Goal: Task Accomplishment & Management: Manage account settings

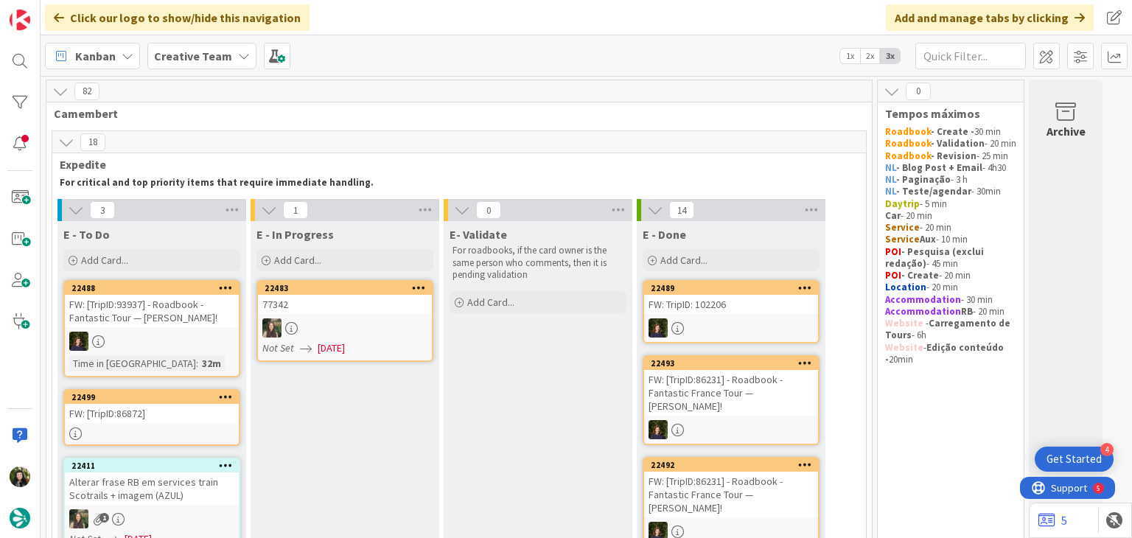
scroll to position [139, 0]
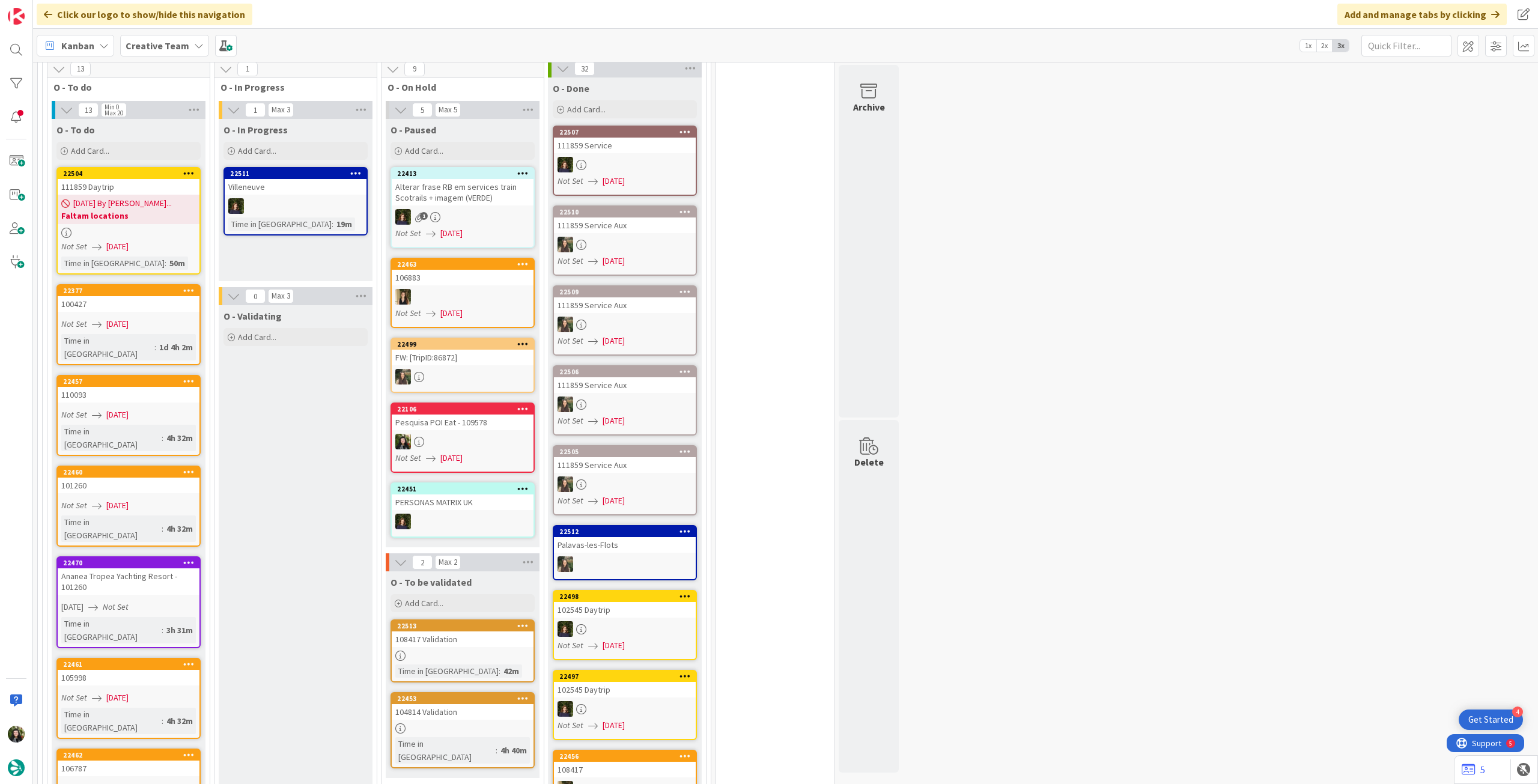
scroll to position [1041, 0]
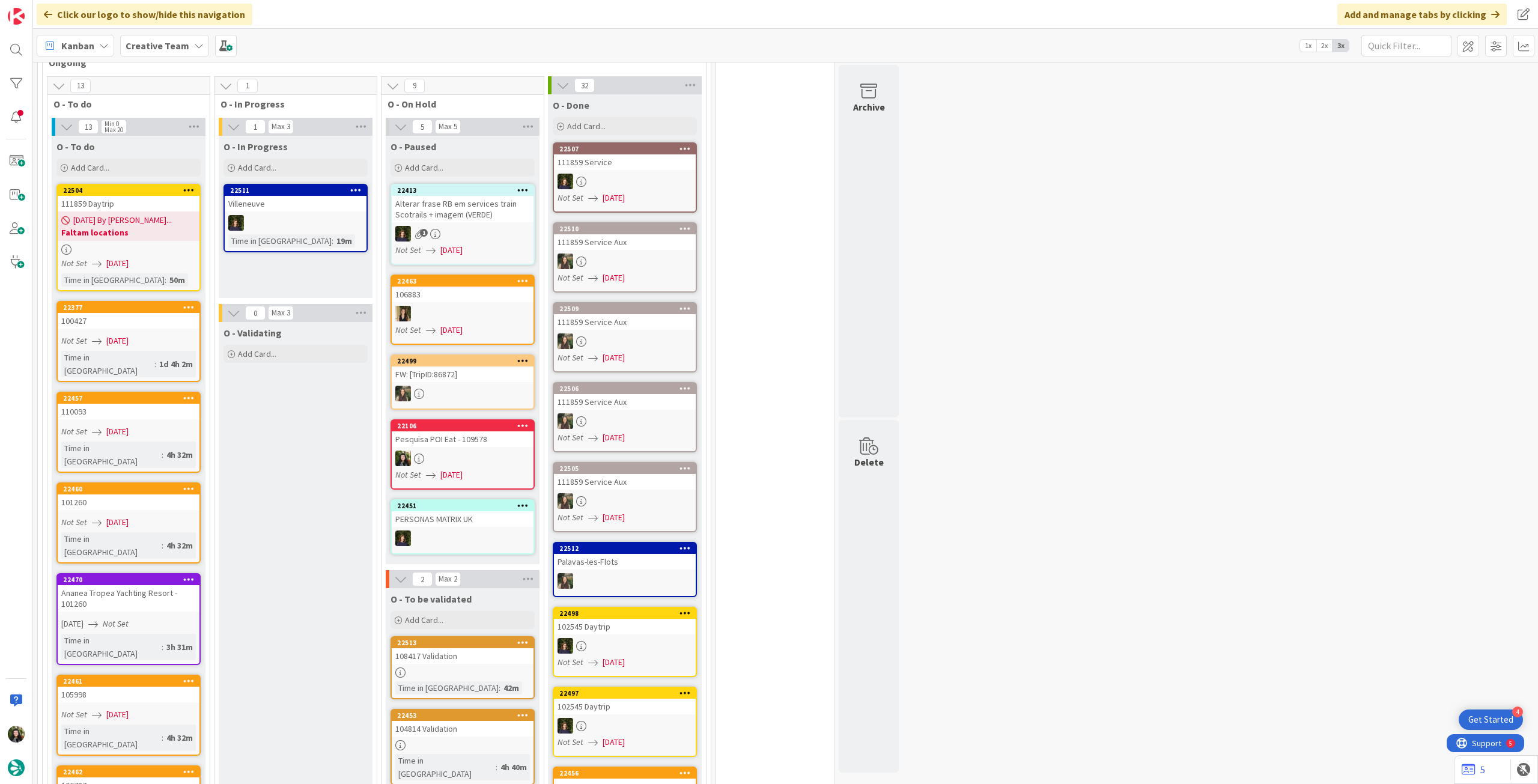
click at [130, 227] on b "Faltam locations" at bounding box center [128, 232] width 134 height 12
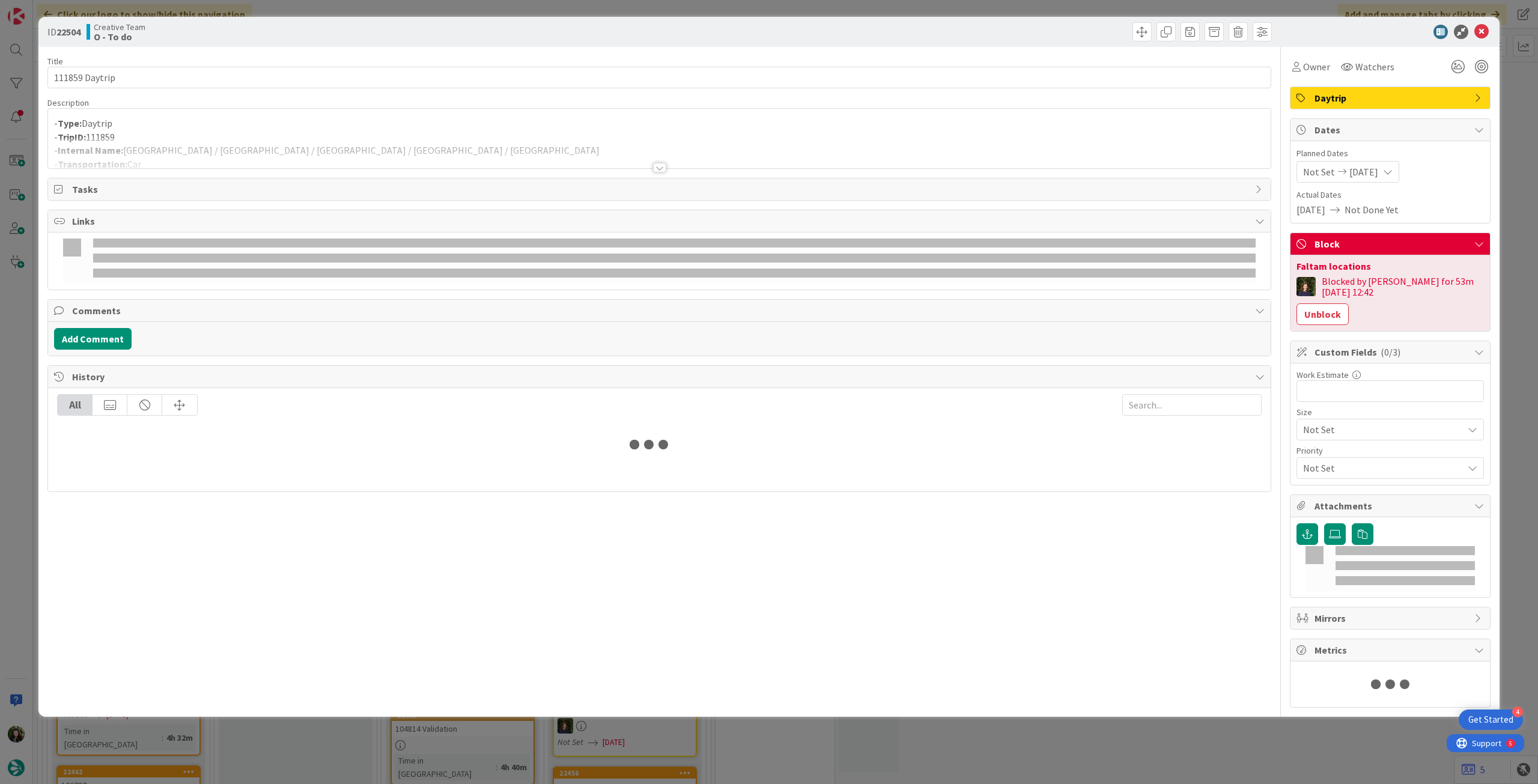
click at [178, 152] on div at bounding box center [659, 153] width 1223 height 31
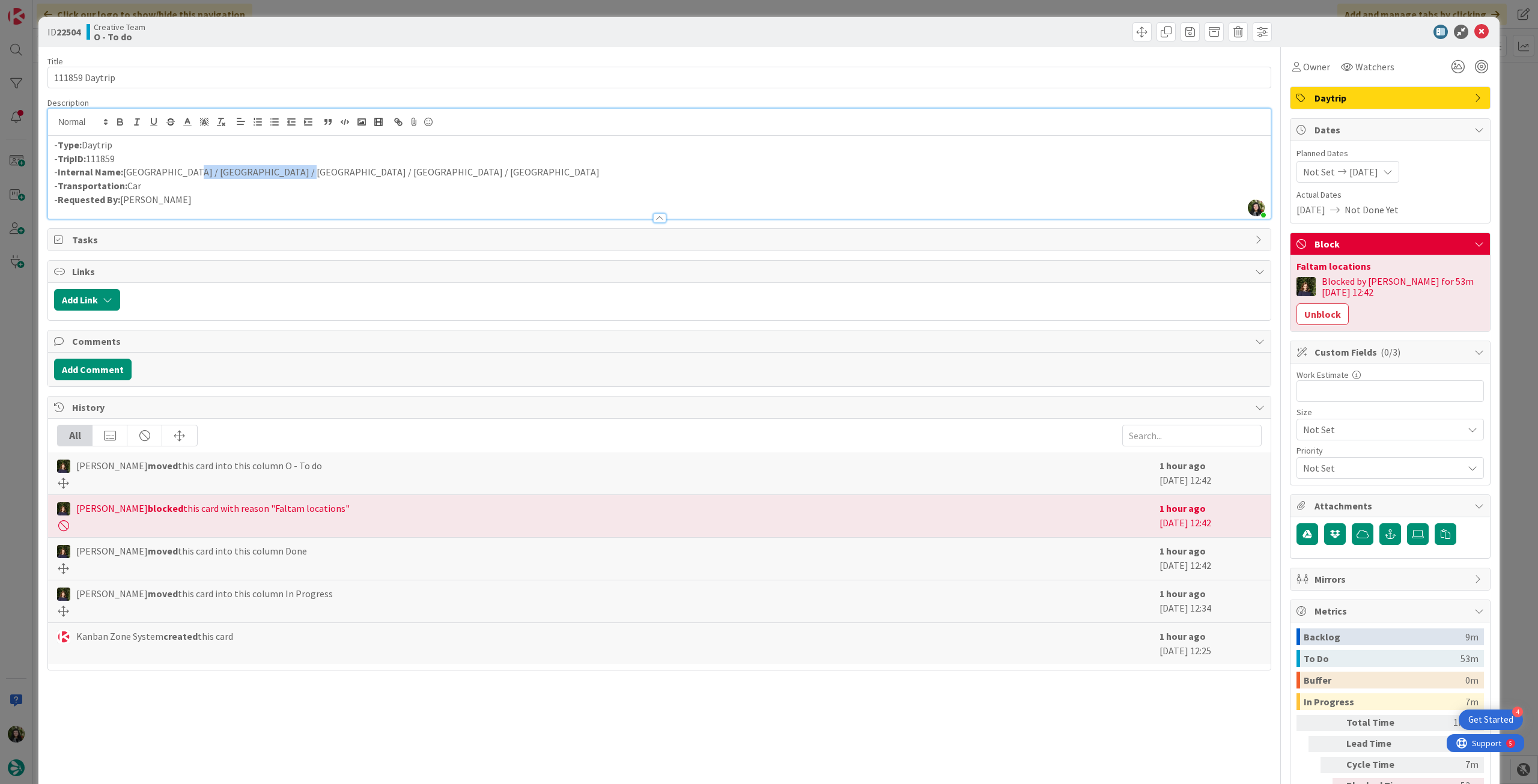
drag, startPoint x: 178, startPoint y: 177, endPoint x: 282, endPoint y: 174, distance: 104.0
click at [282, 174] on p "- Internal Name: [GEOGRAPHIC_DATA] / [GEOGRAPHIC_DATA] / [GEOGRAPHIC_DATA] / [G…" at bounding box center [659, 172] width 1210 height 14
copy p "[GEOGRAPHIC_DATA]"
drag, startPoint x: 288, startPoint y: 174, endPoint x: 355, endPoint y: 172, distance: 67.0
click at [355, 172] on p "- Internal Name: [GEOGRAPHIC_DATA] / [GEOGRAPHIC_DATA] / [GEOGRAPHIC_DATA] / [G…" at bounding box center [659, 172] width 1210 height 14
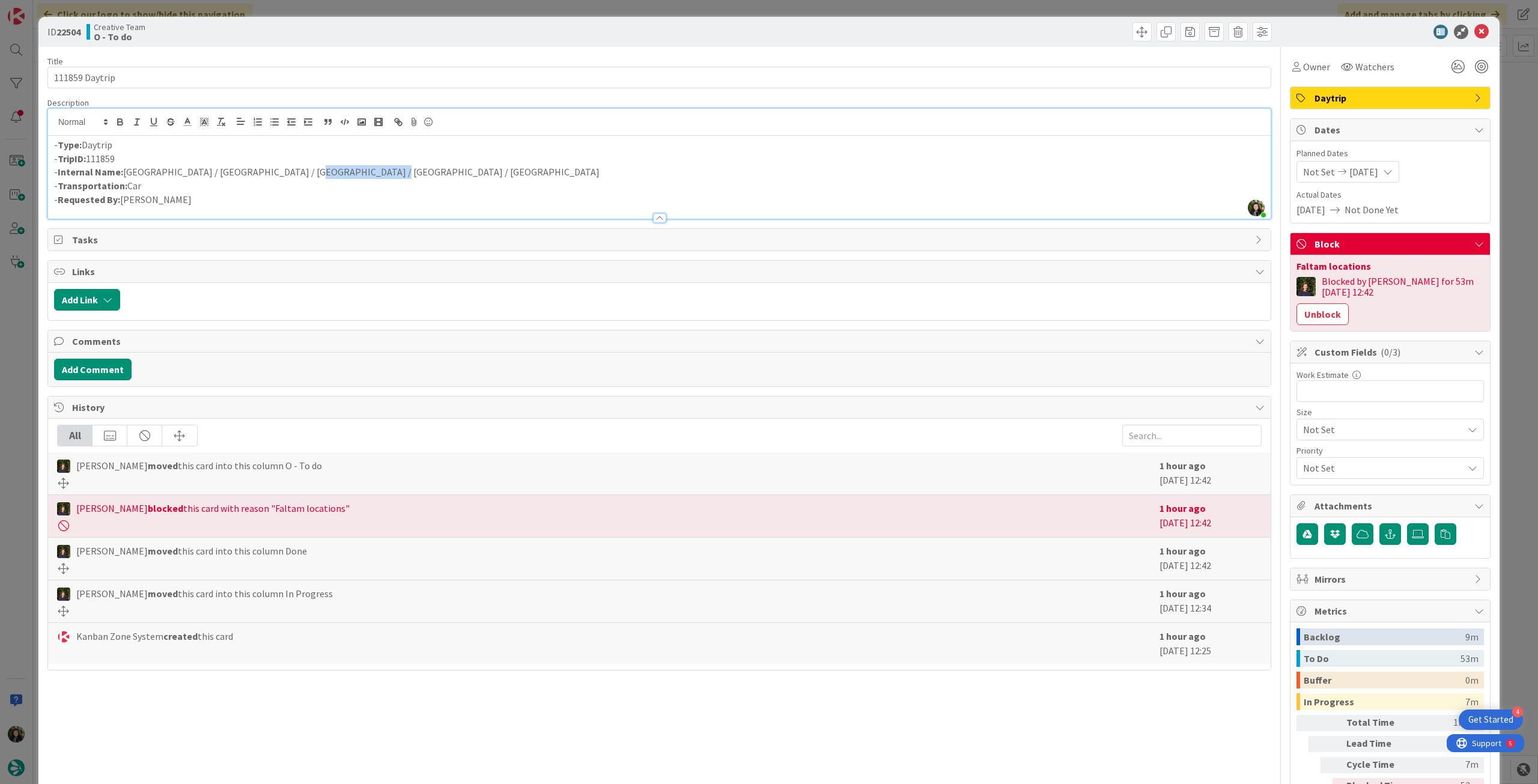
copy p "Palavas-les-Flots"
click at [1474, 33] on icon at bounding box center [1482, 32] width 15 height 15
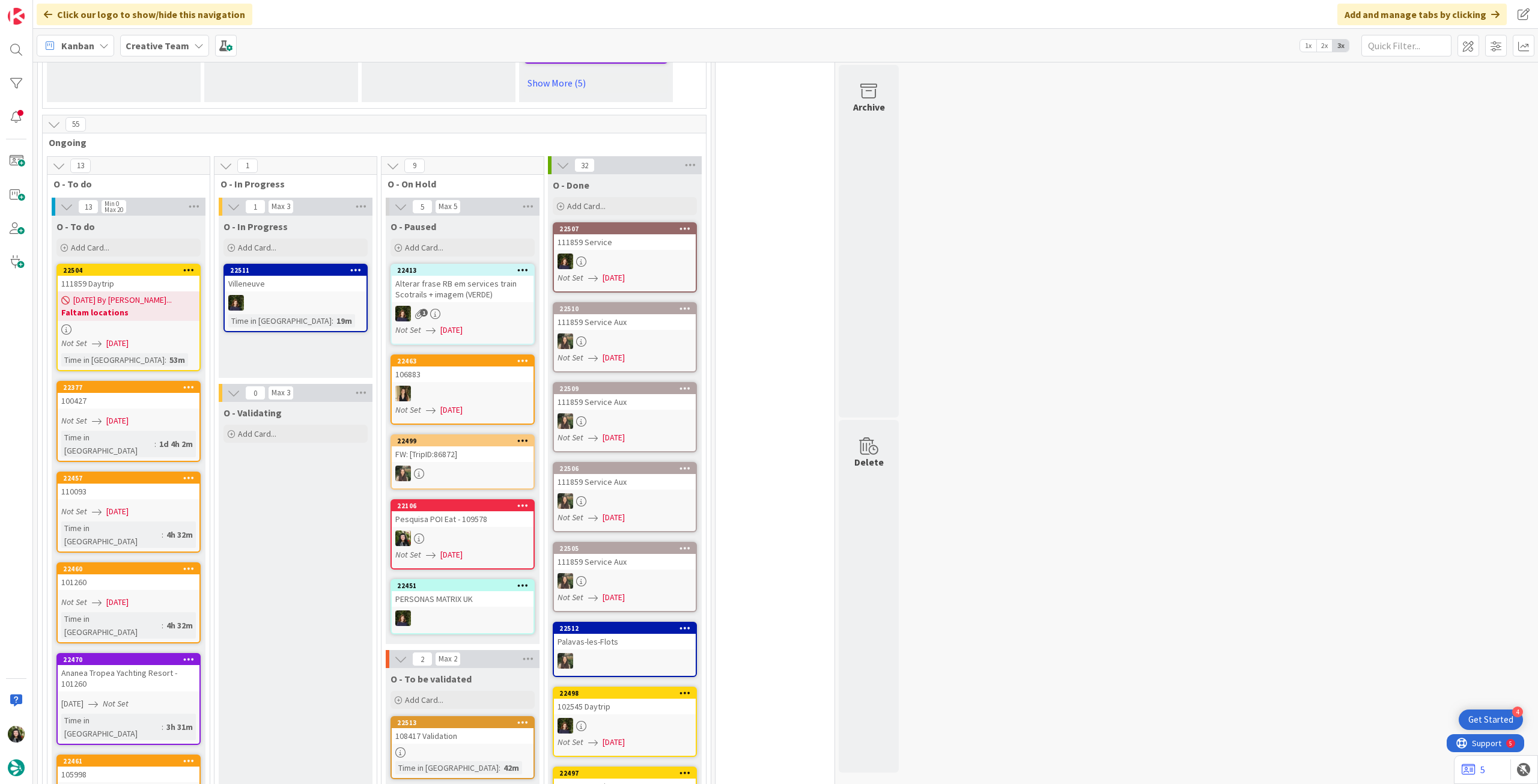
click at [156, 298] on span "[DATE] By [PERSON_NAME]..." at bounding box center [122, 299] width 99 height 12
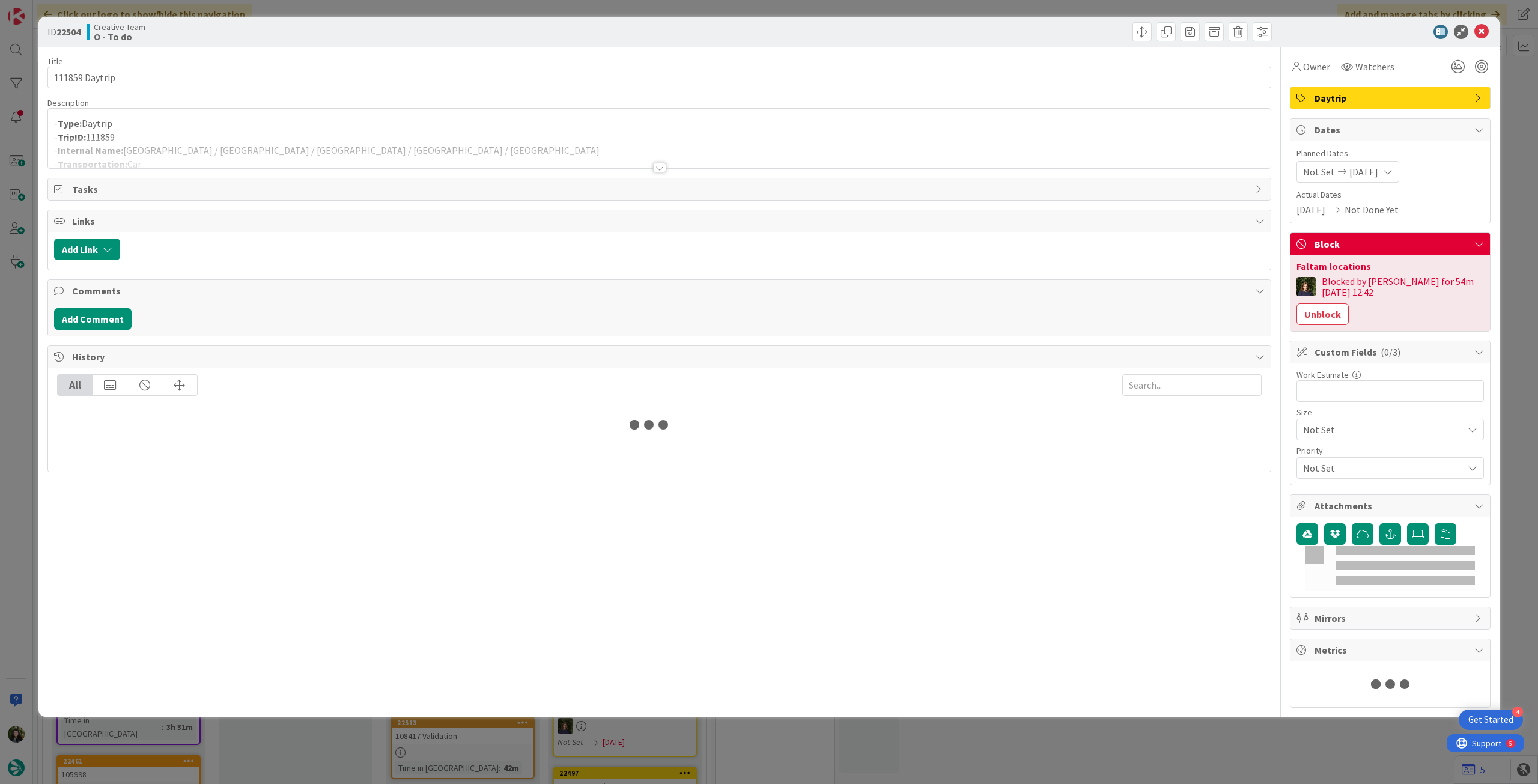
click at [368, 151] on div at bounding box center [659, 153] width 1223 height 31
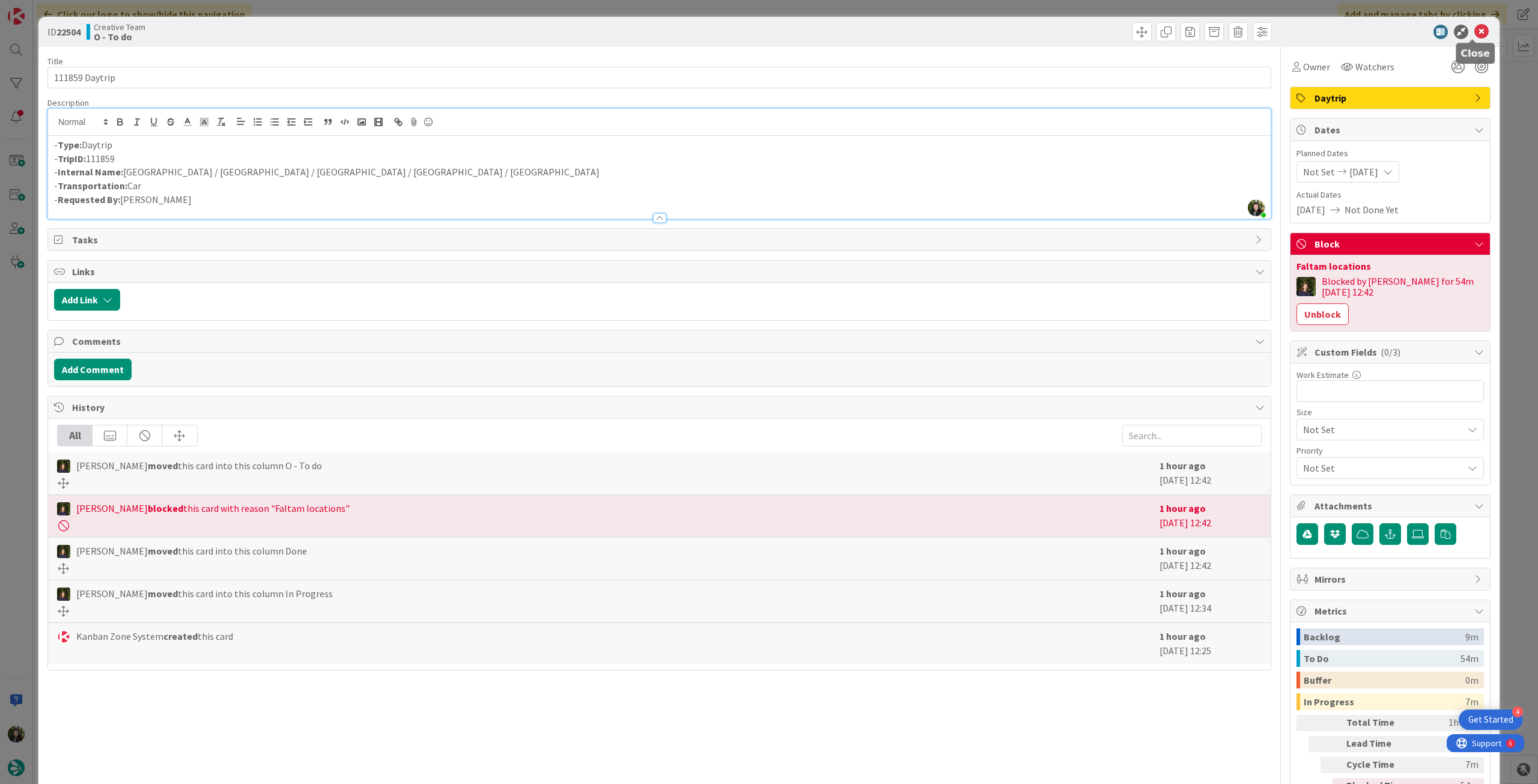
click at [1474, 37] on icon at bounding box center [1482, 32] width 15 height 15
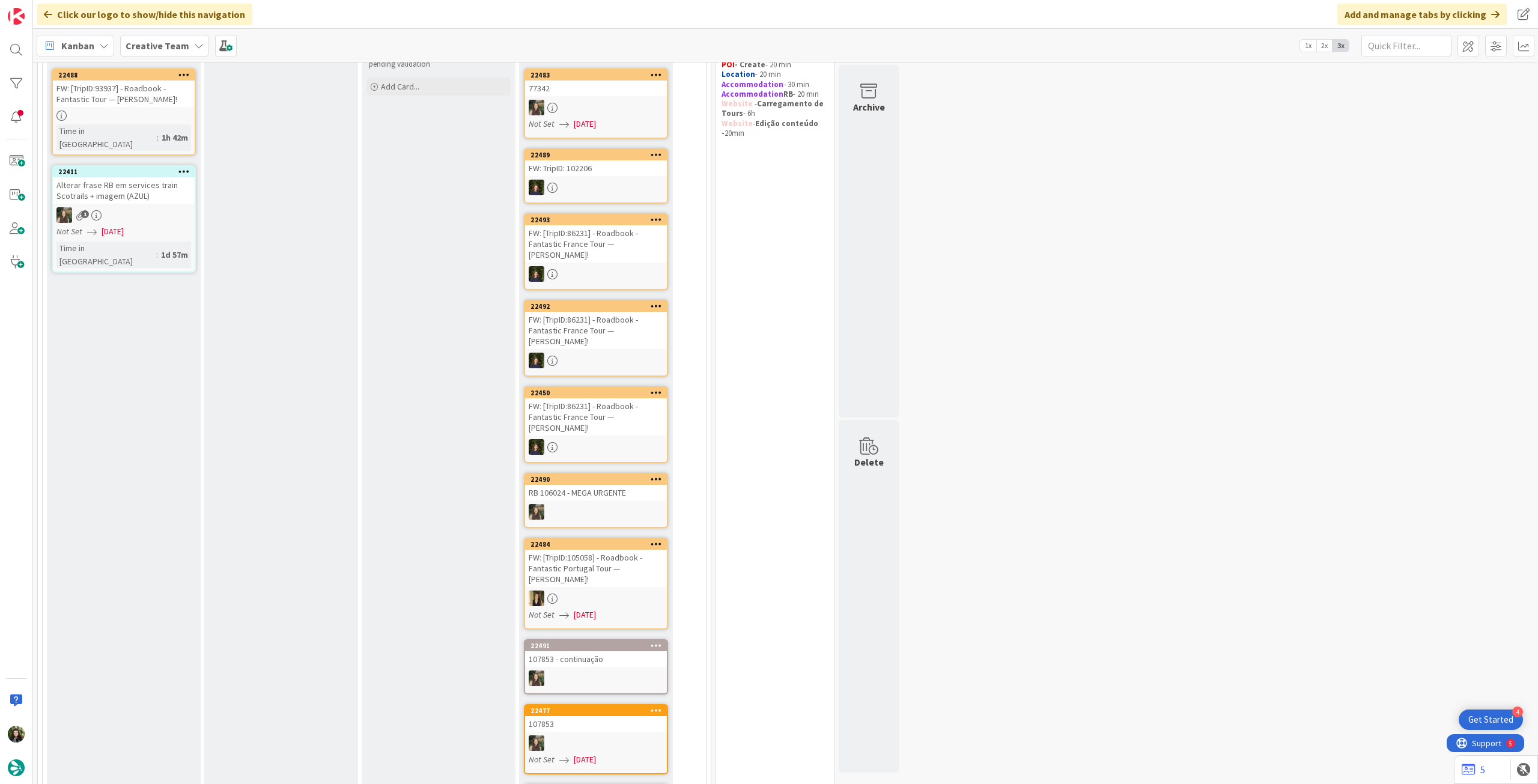
scroll to position [80, 0]
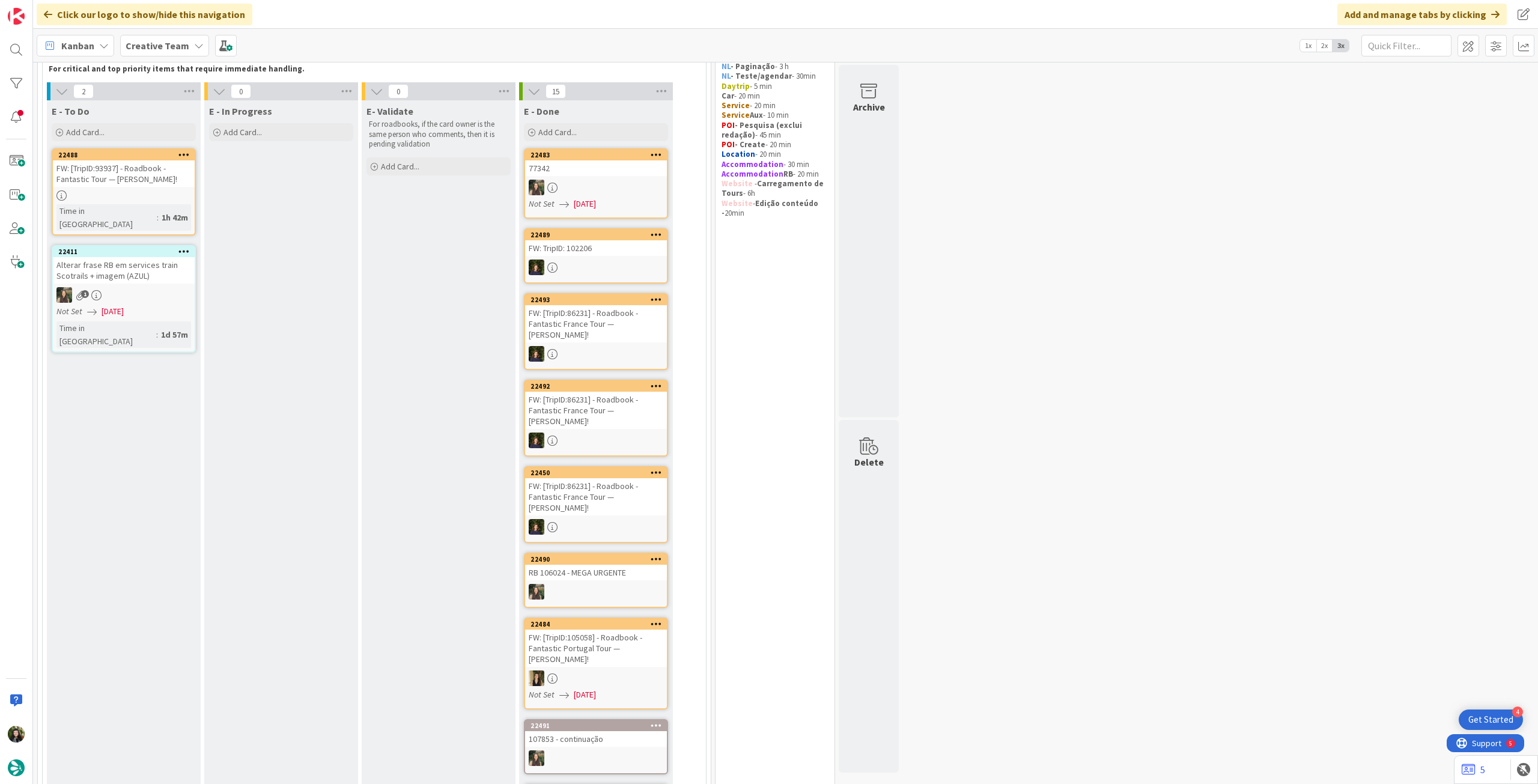
click at [175, 42] on b "Creative Team" at bounding box center [157, 46] width 64 height 12
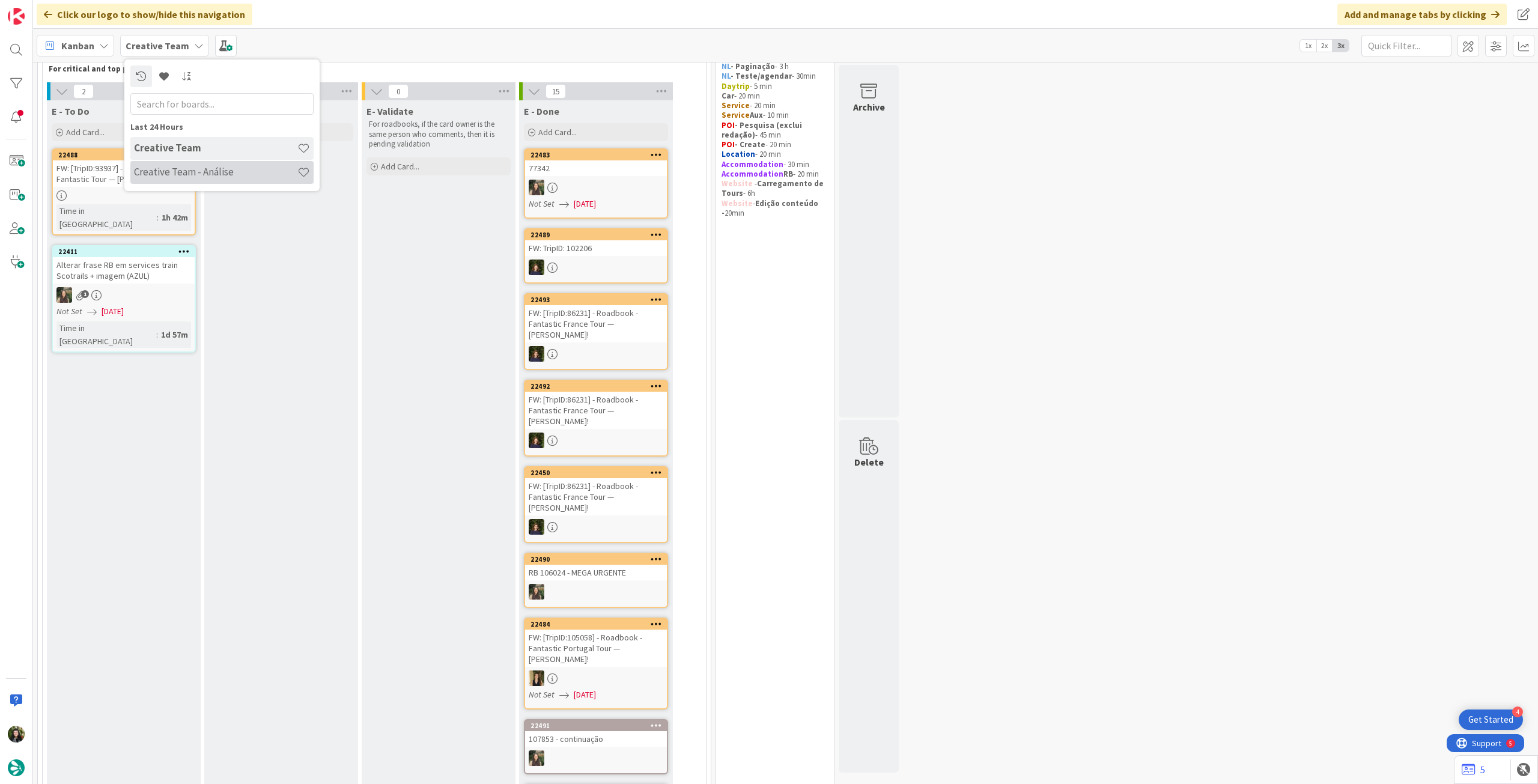
click at [179, 168] on h4 "Creative Team - Análise" at bounding box center [215, 171] width 163 height 12
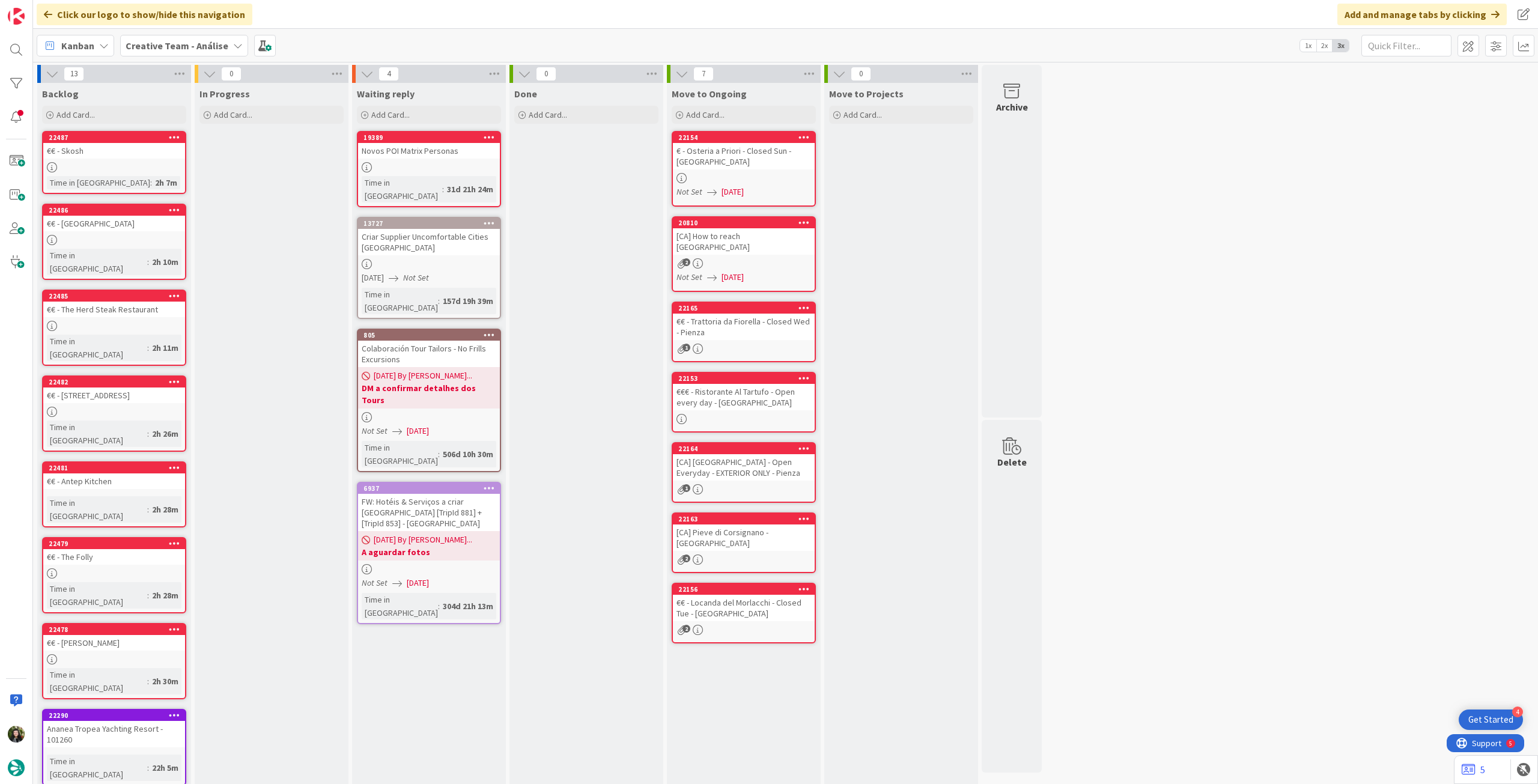
scroll to position [99, 0]
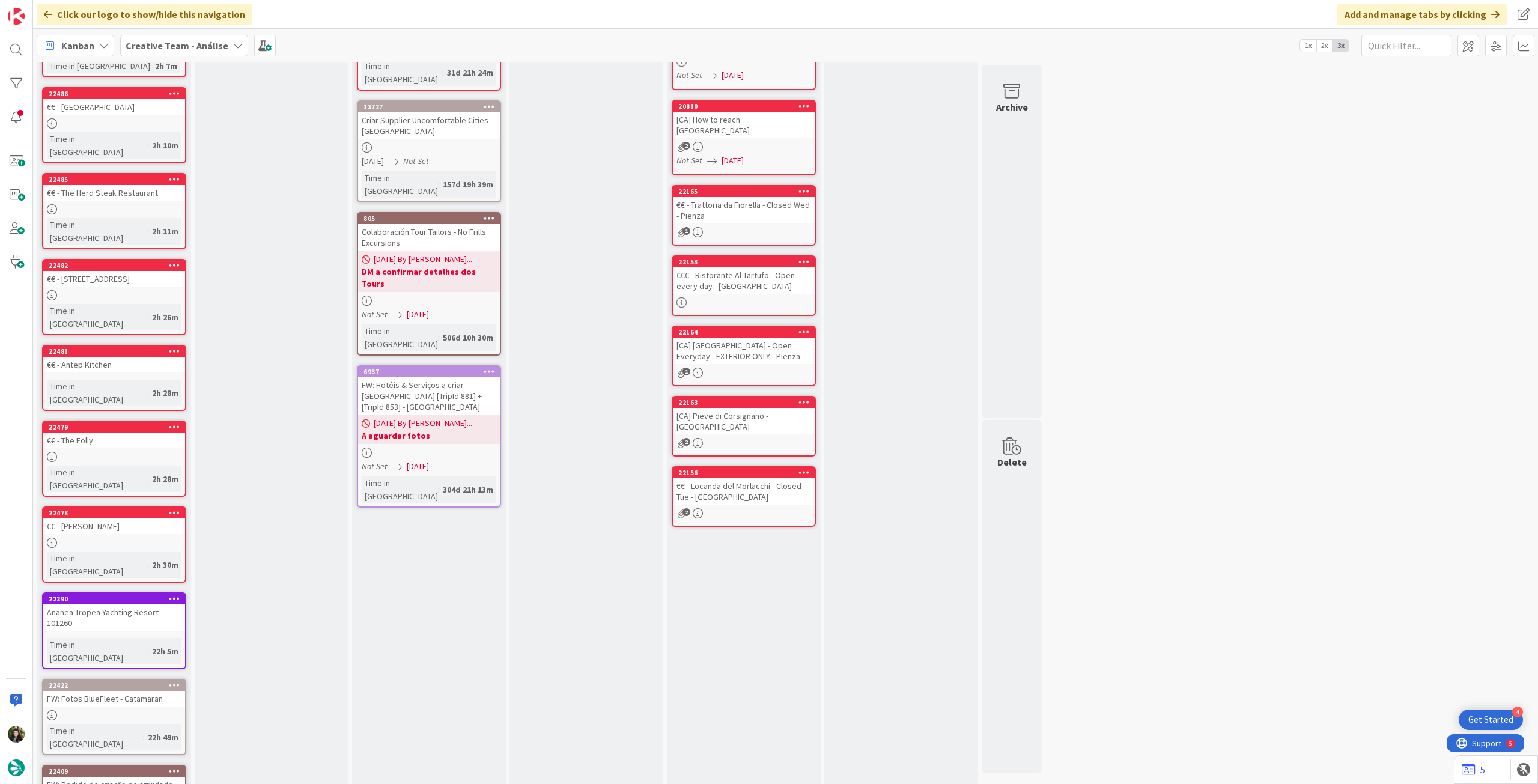
scroll to position [0, 0]
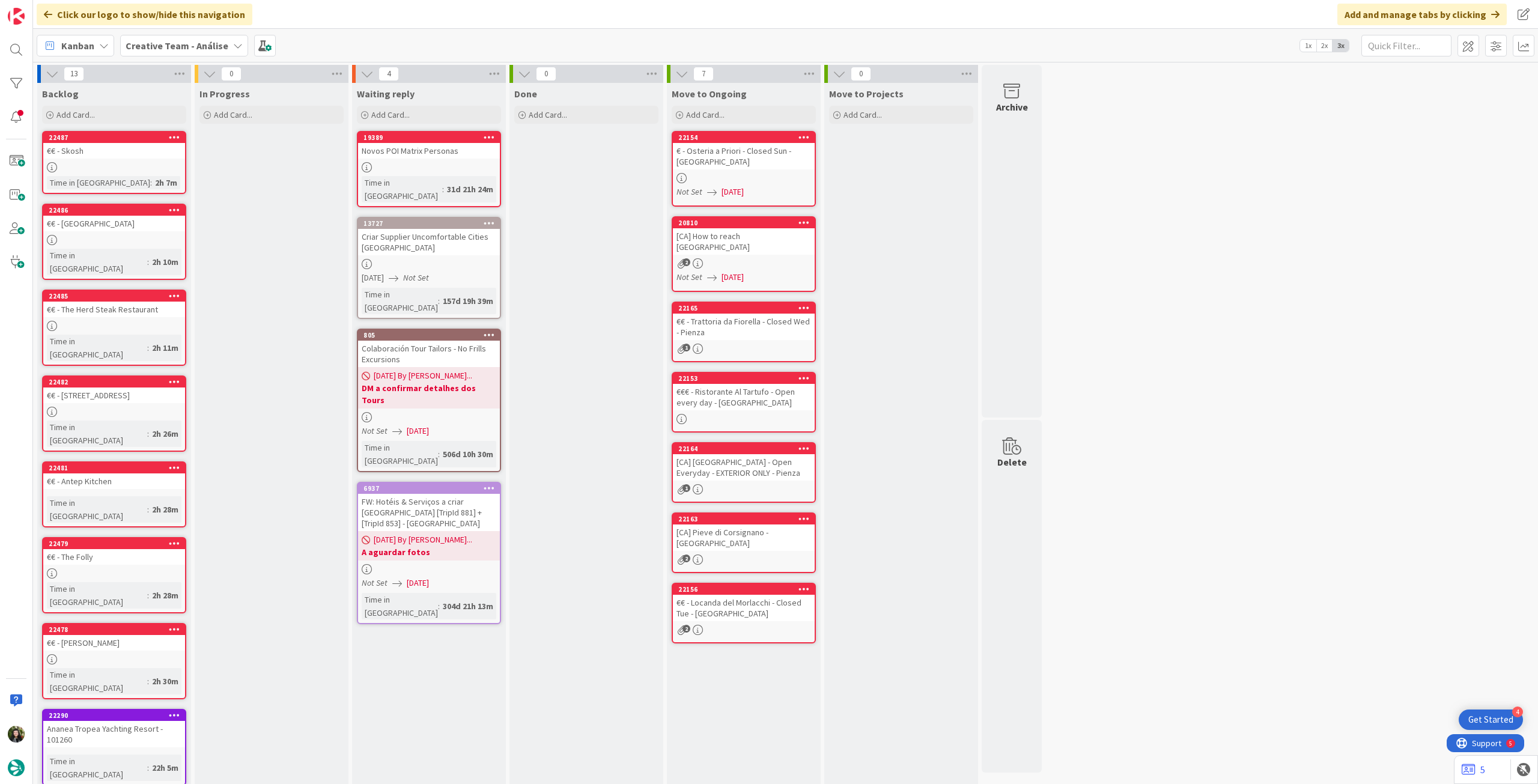
drag, startPoint x: 164, startPoint y: 50, endPoint x: 164, endPoint y: 60, distance: 10.0
click at [164, 50] on b "Creative Team - Análise" at bounding box center [177, 46] width 103 height 12
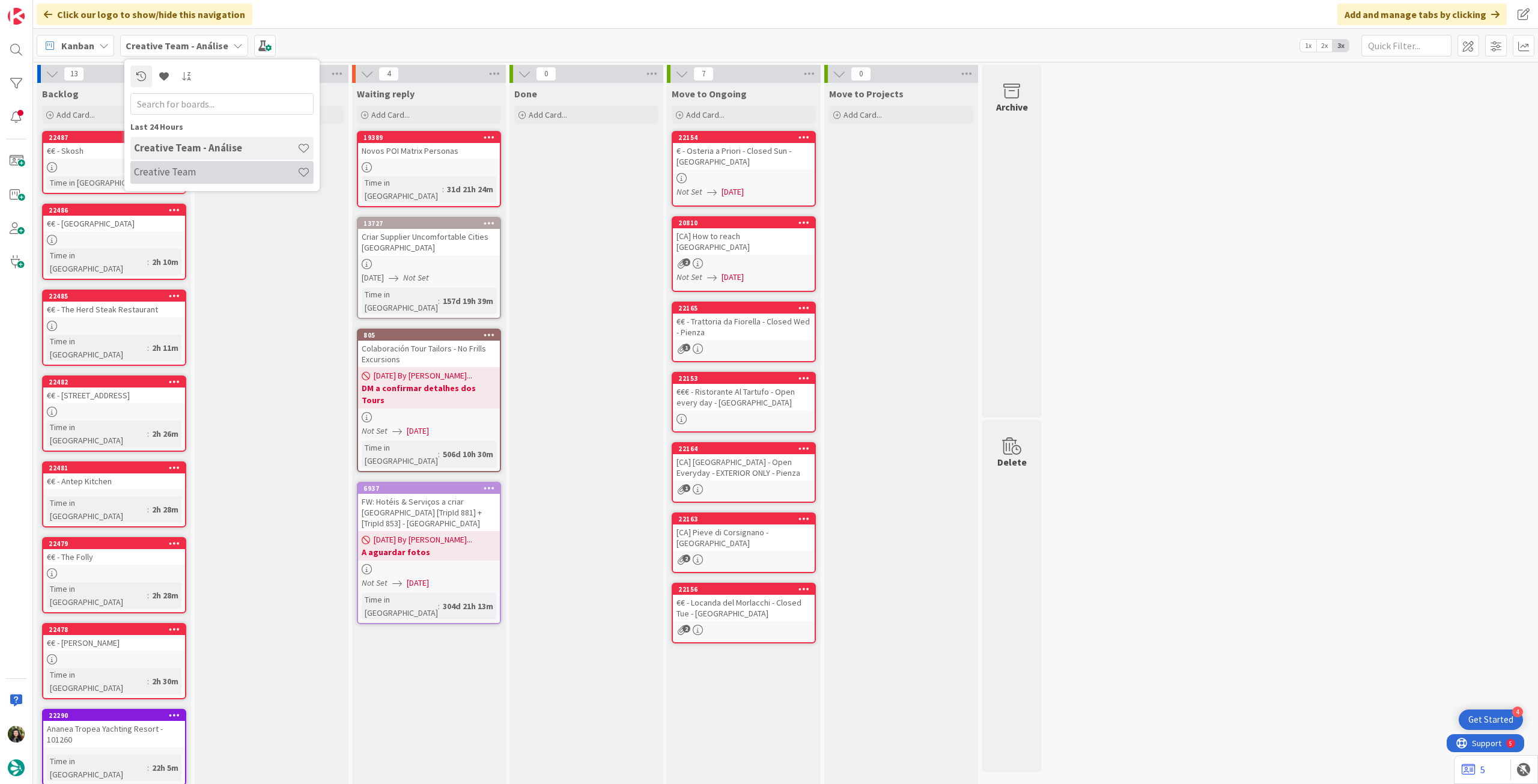
click at [173, 161] on div "Creative Team" at bounding box center [222, 173] width 183 height 23
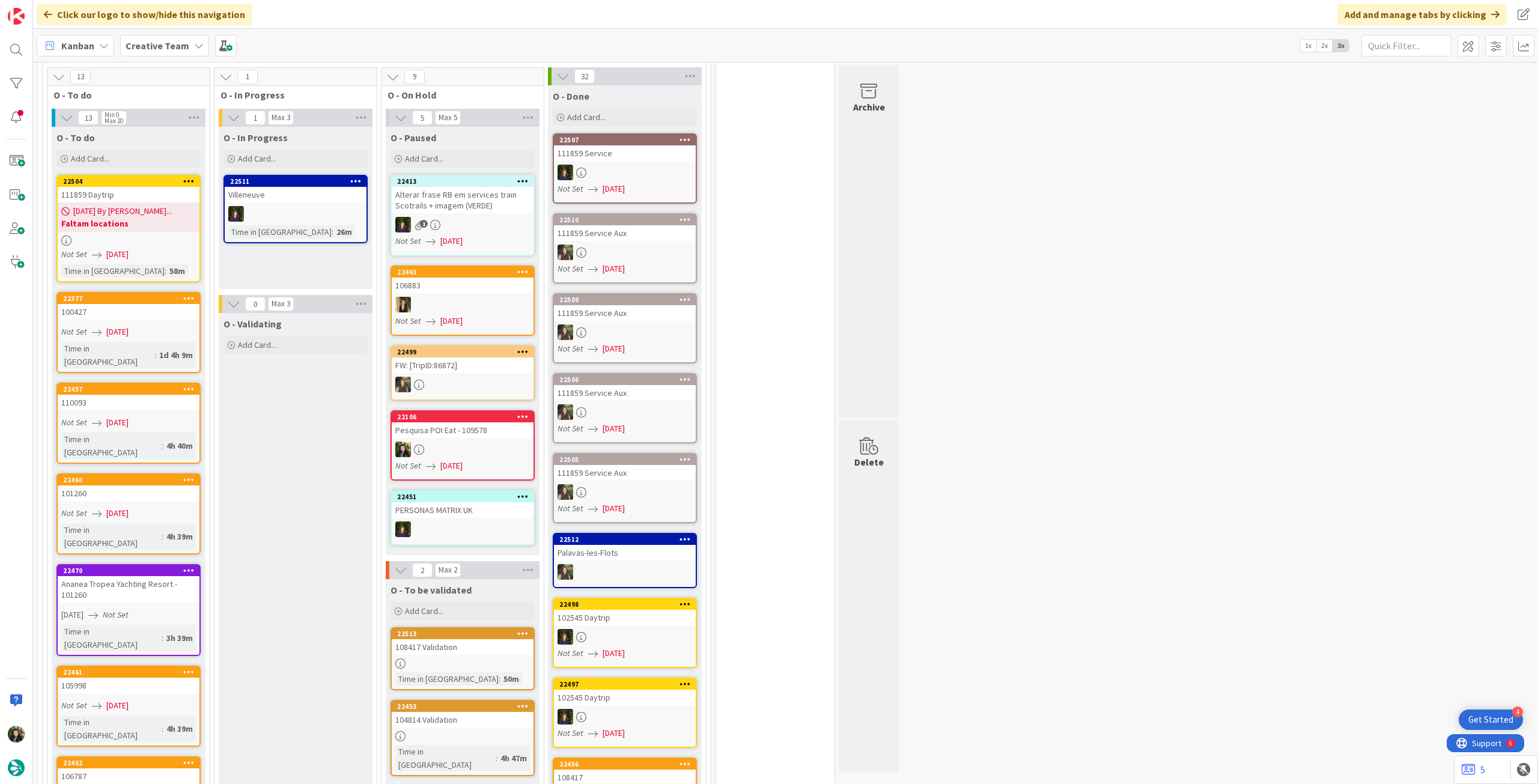
scroll to position [1041, 0]
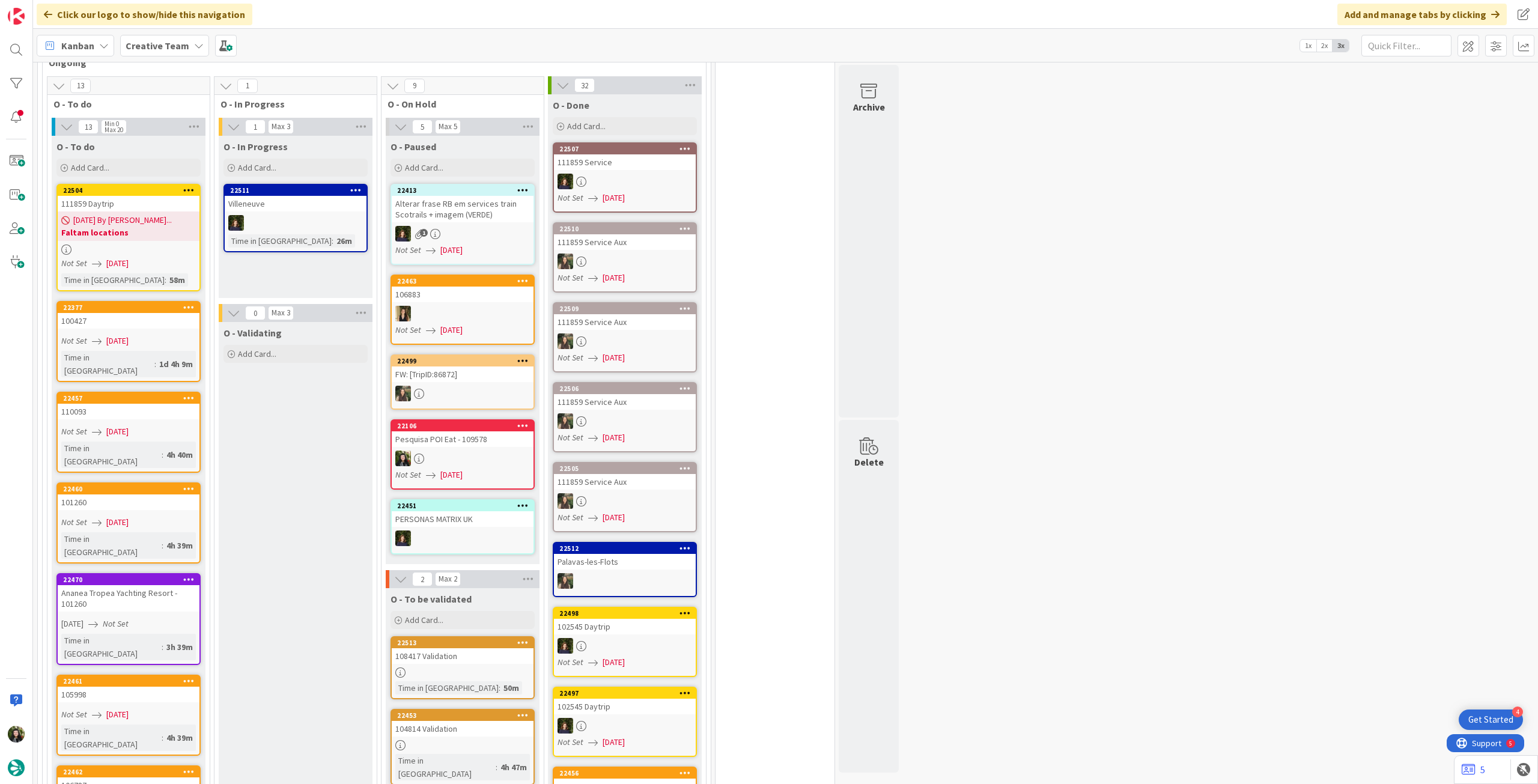
click at [148, 50] on b "Creative Team" at bounding box center [157, 46] width 64 height 12
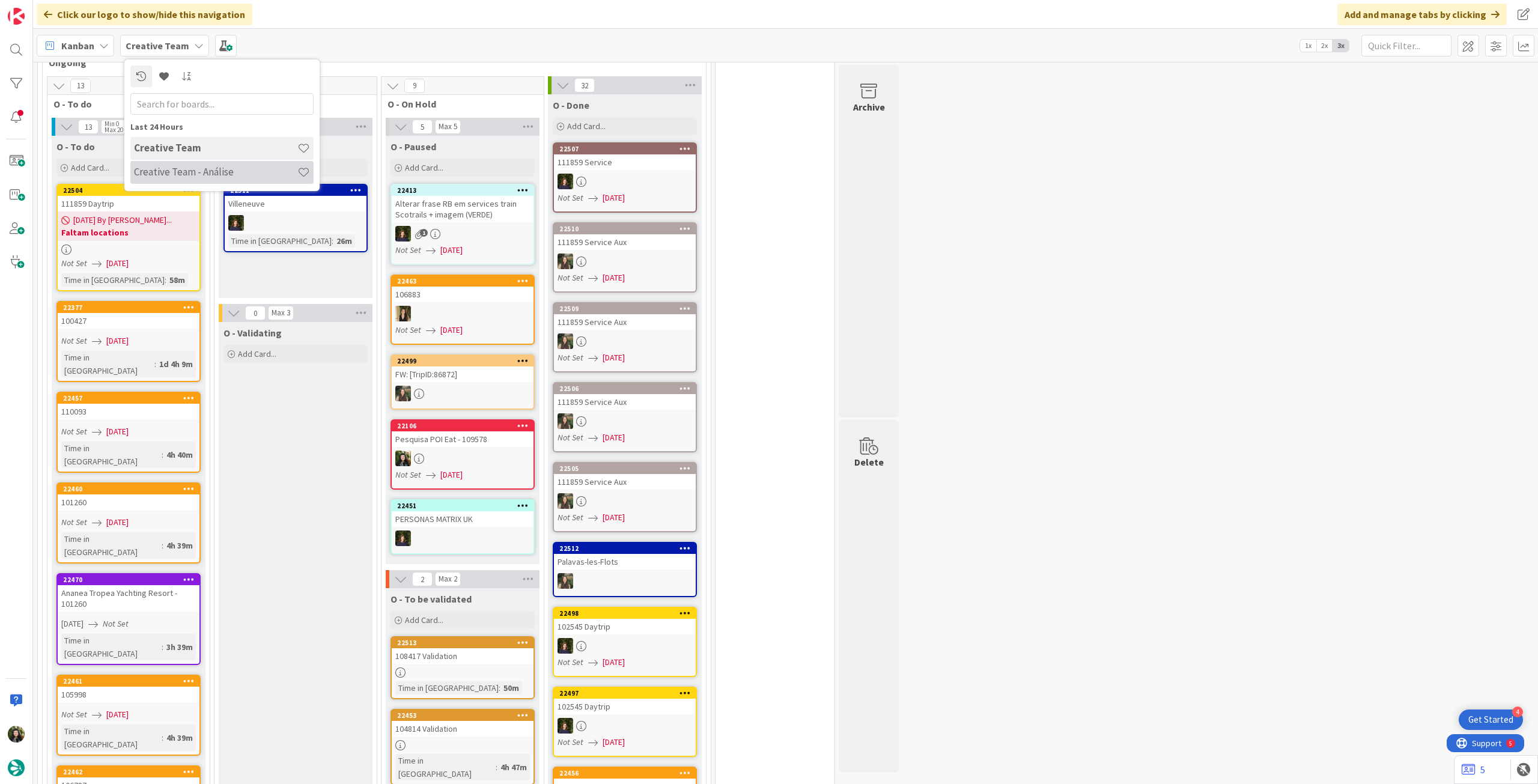
click at [168, 172] on h4 "Creative Team - Análise" at bounding box center [215, 171] width 163 height 12
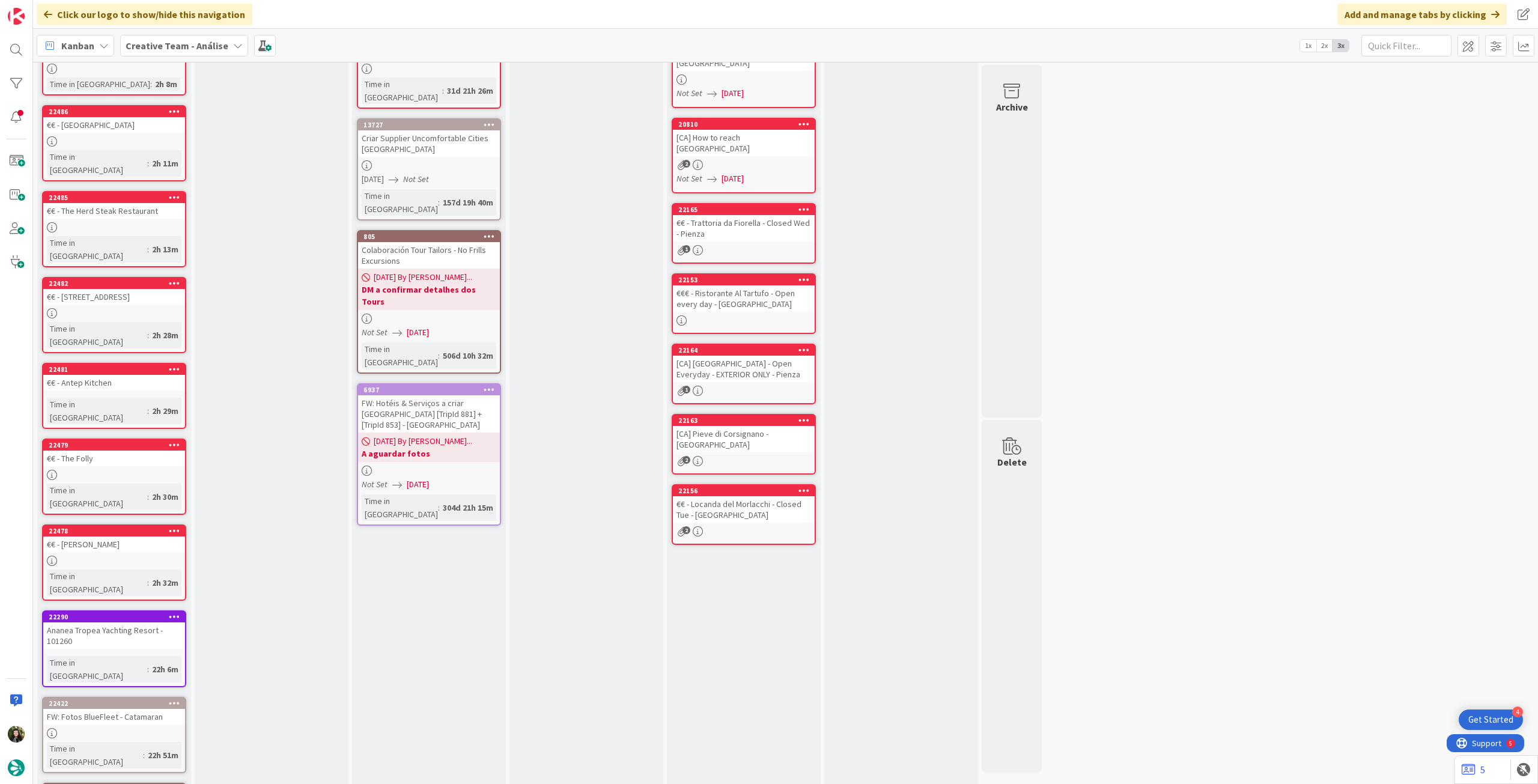
click at [174, 612] on icon at bounding box center [174, 616] width 11 height 8
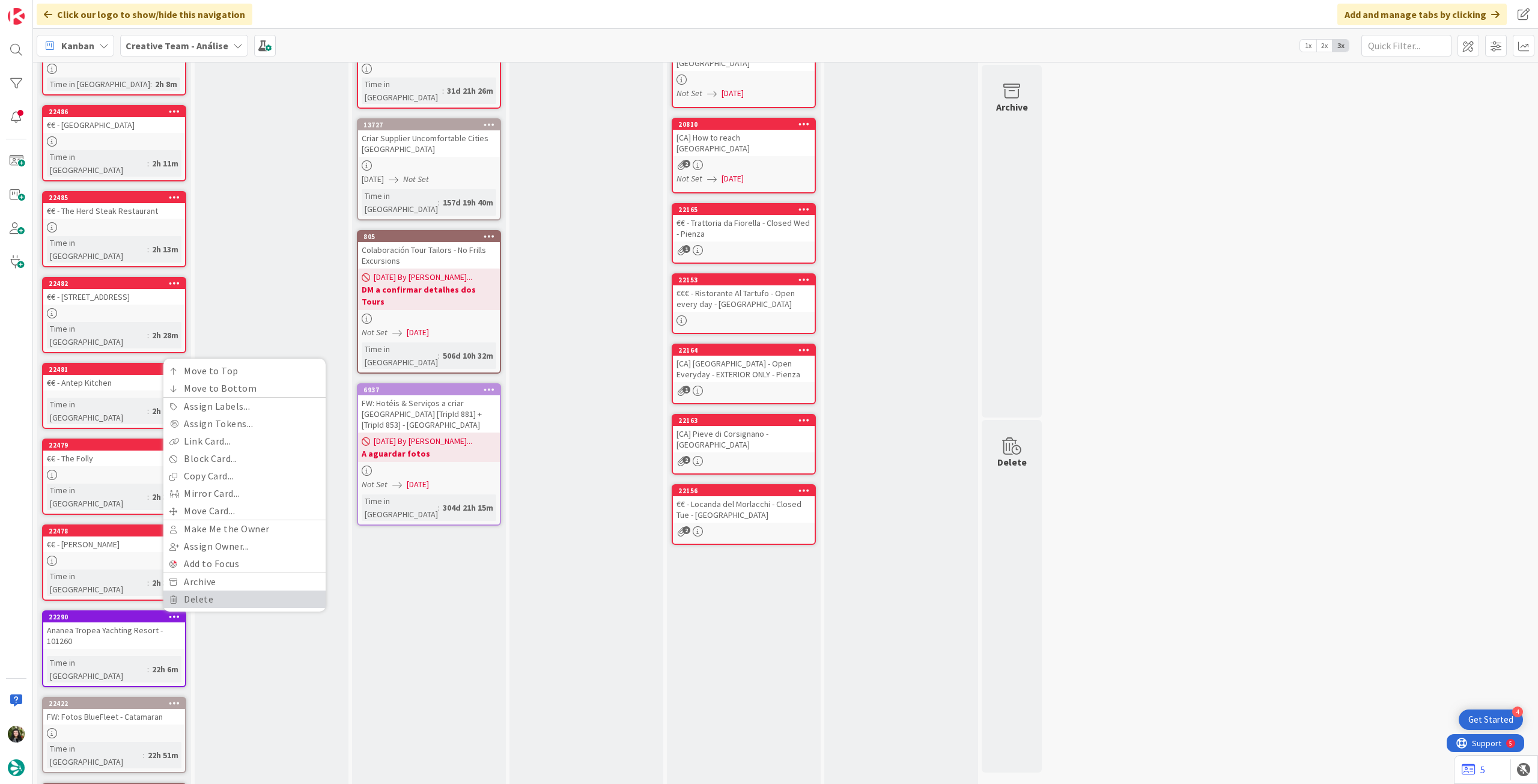
click at [199, 591] on link "Delete" at bounding box center [244, 599] width 162 height 17
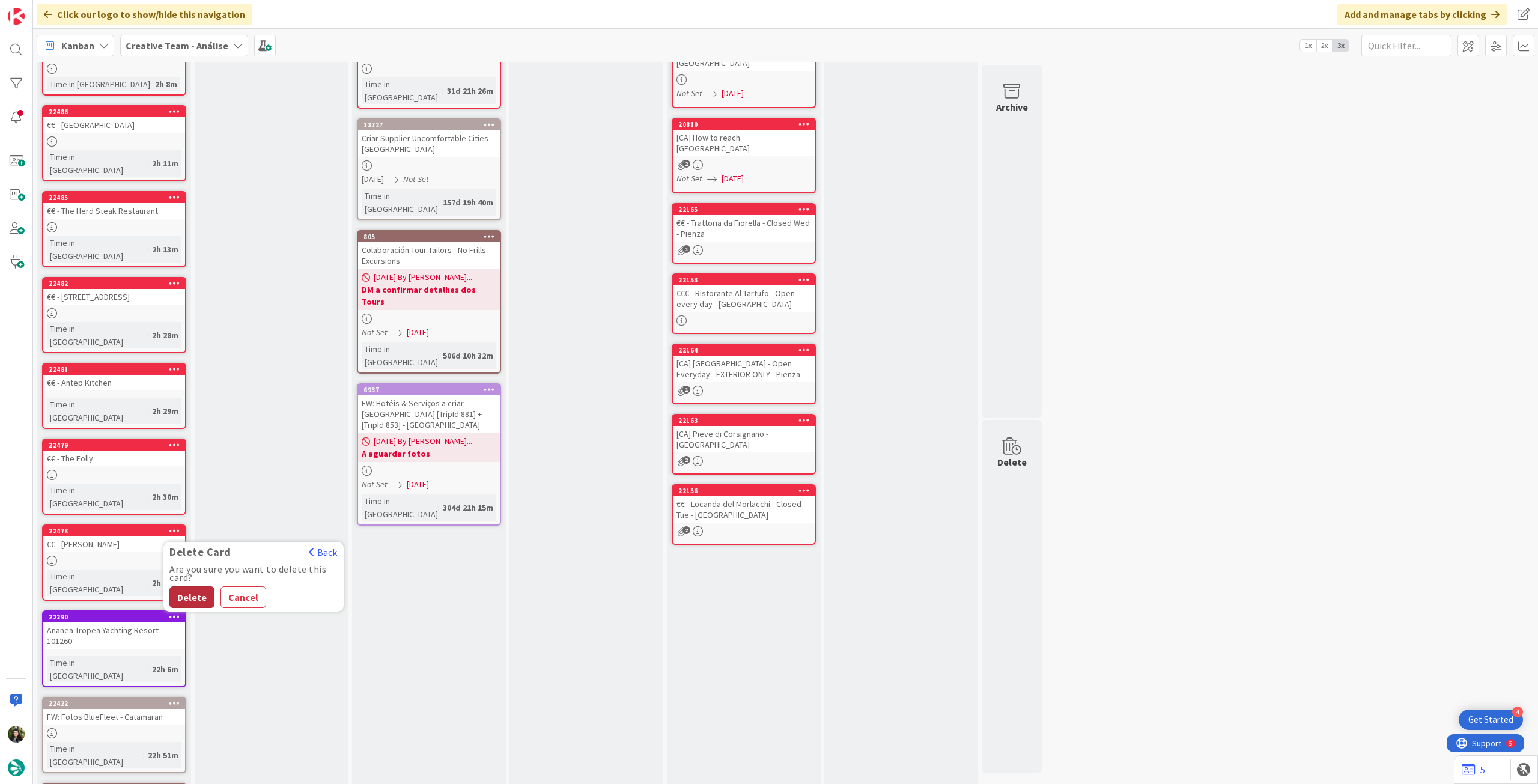
click at [205, 586] on button "Delete" at bounding box center [192, 597] width 45 height 22
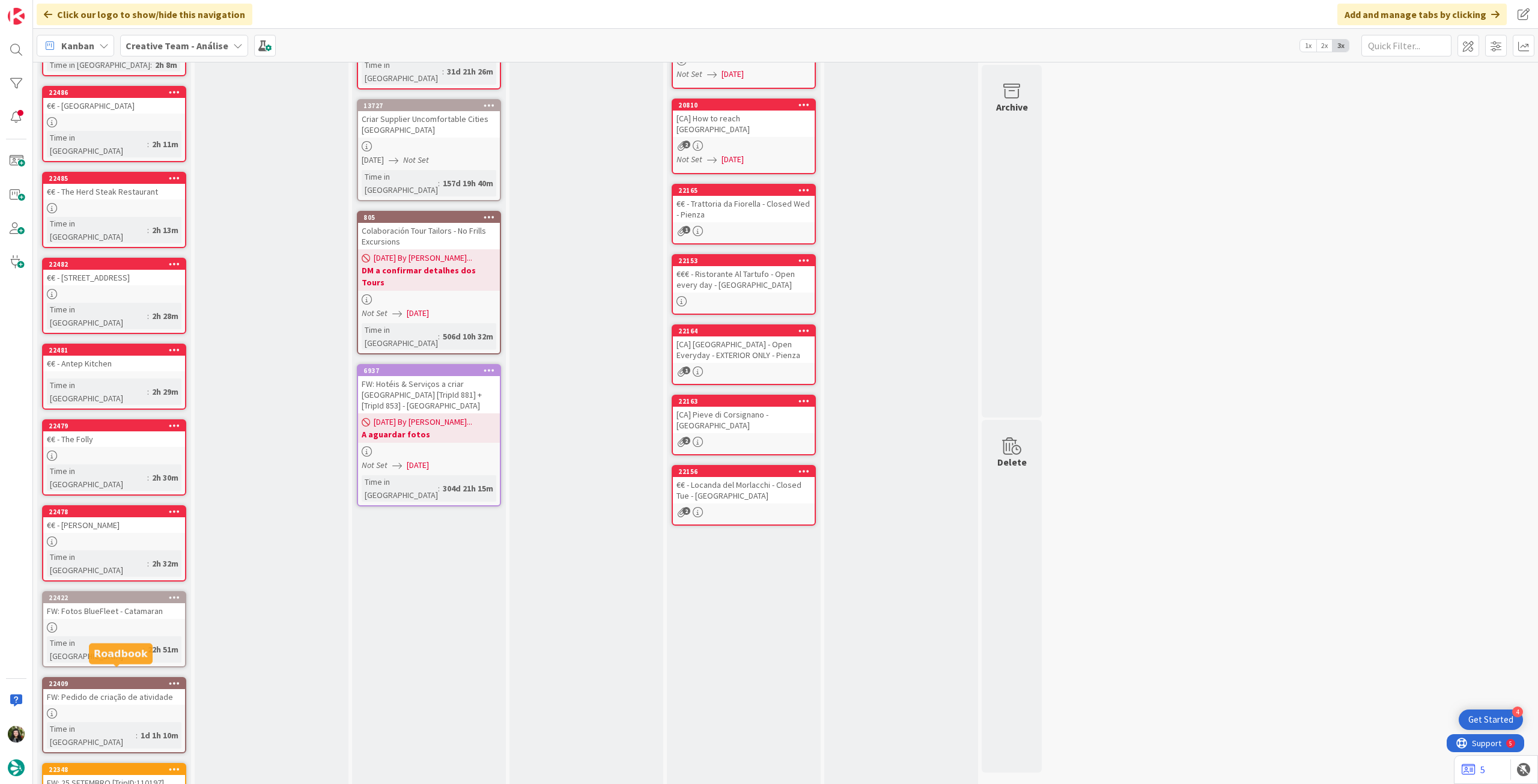
scroll to position [127, 0]
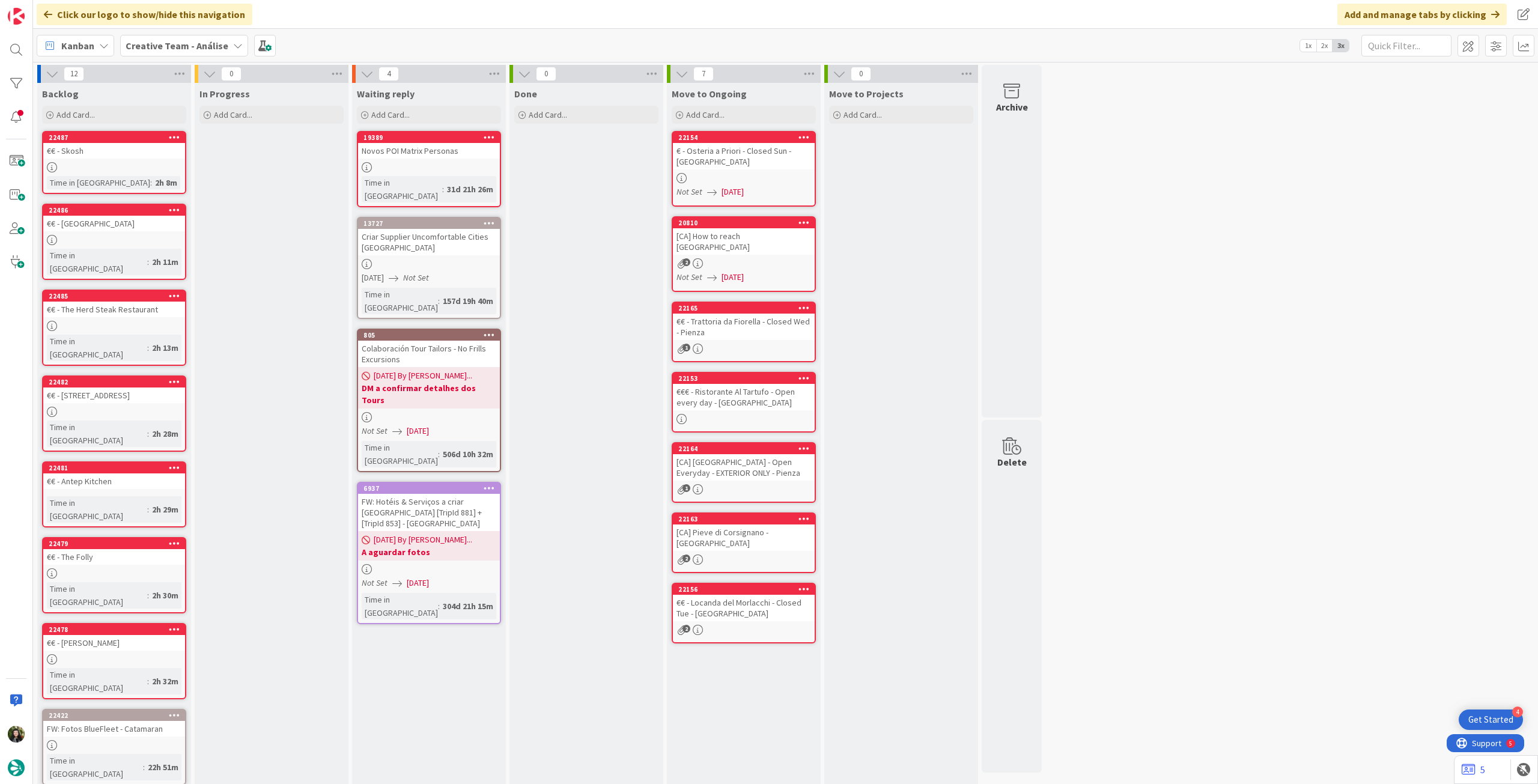
scroll to position [0, 0]
click at [165, 42] on b "Creative Team - Análise" at bounding box center [177, 46] width 103 height 12
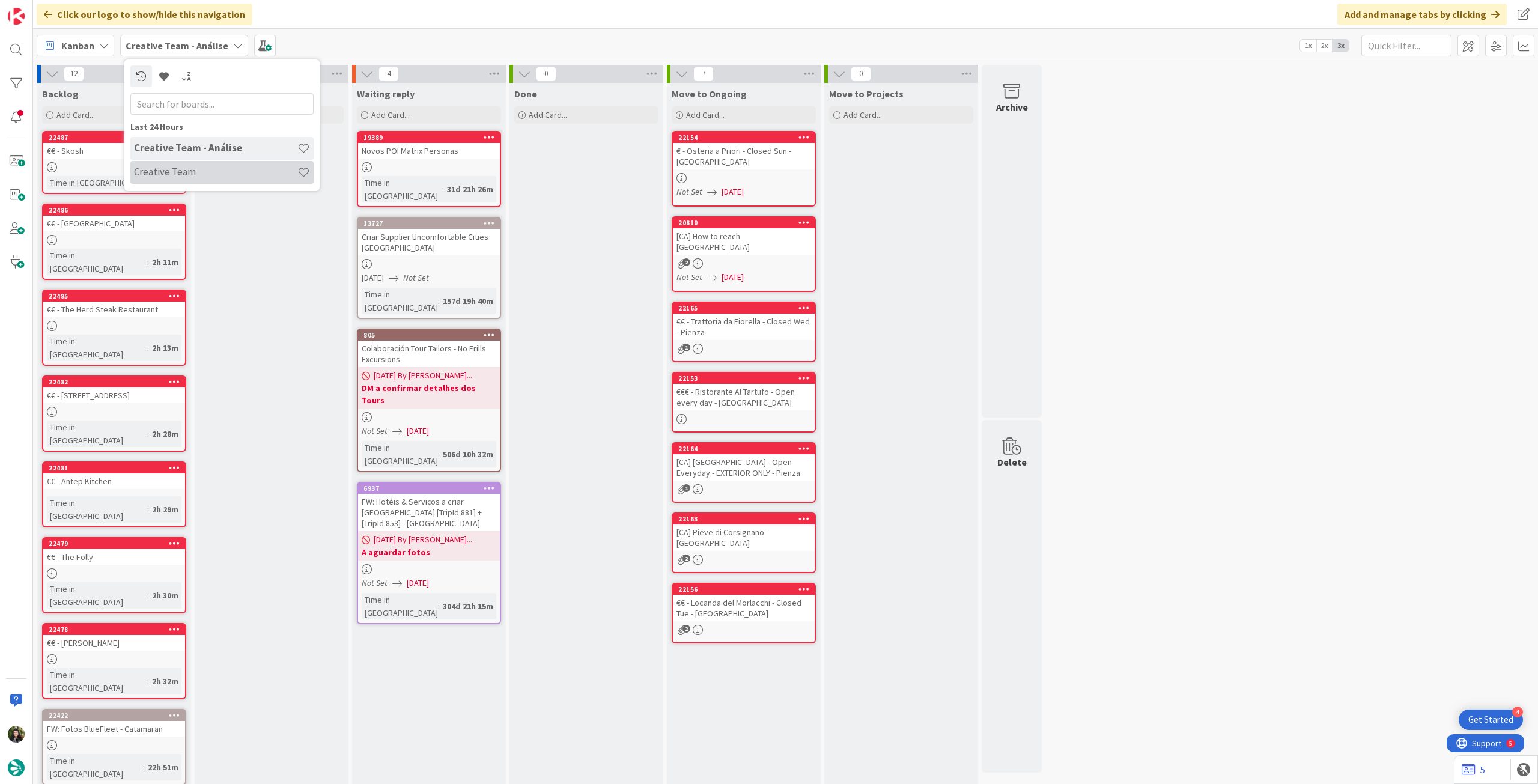
click at [175, 172] on h4 "Creative Team" at bounding box center [215, 171] width 163 height 12
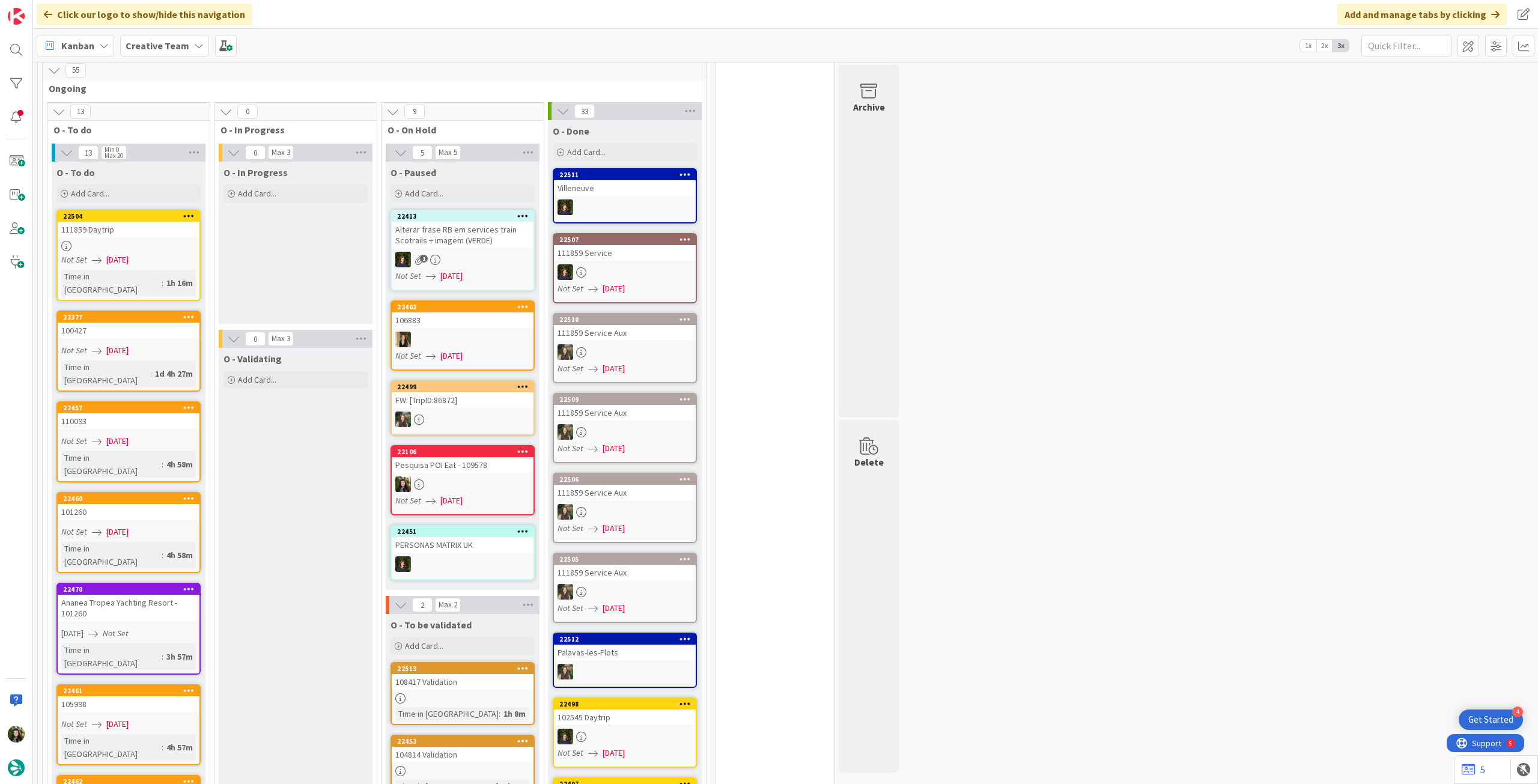
scroll to position [881, 0]
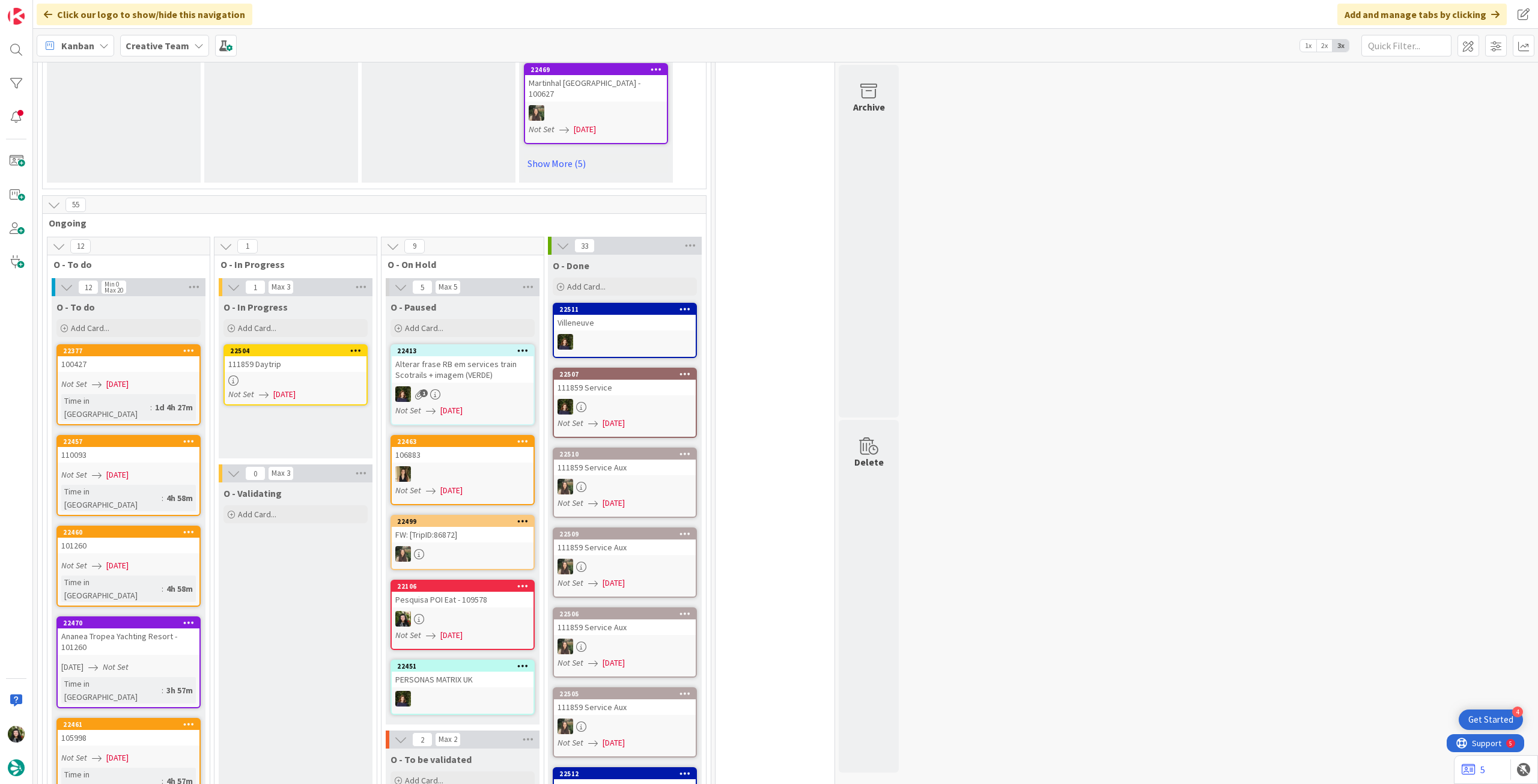
click at [312, 399] on div "Not Set [DATE]" at bounding box center [297, 394] width 139 height 12
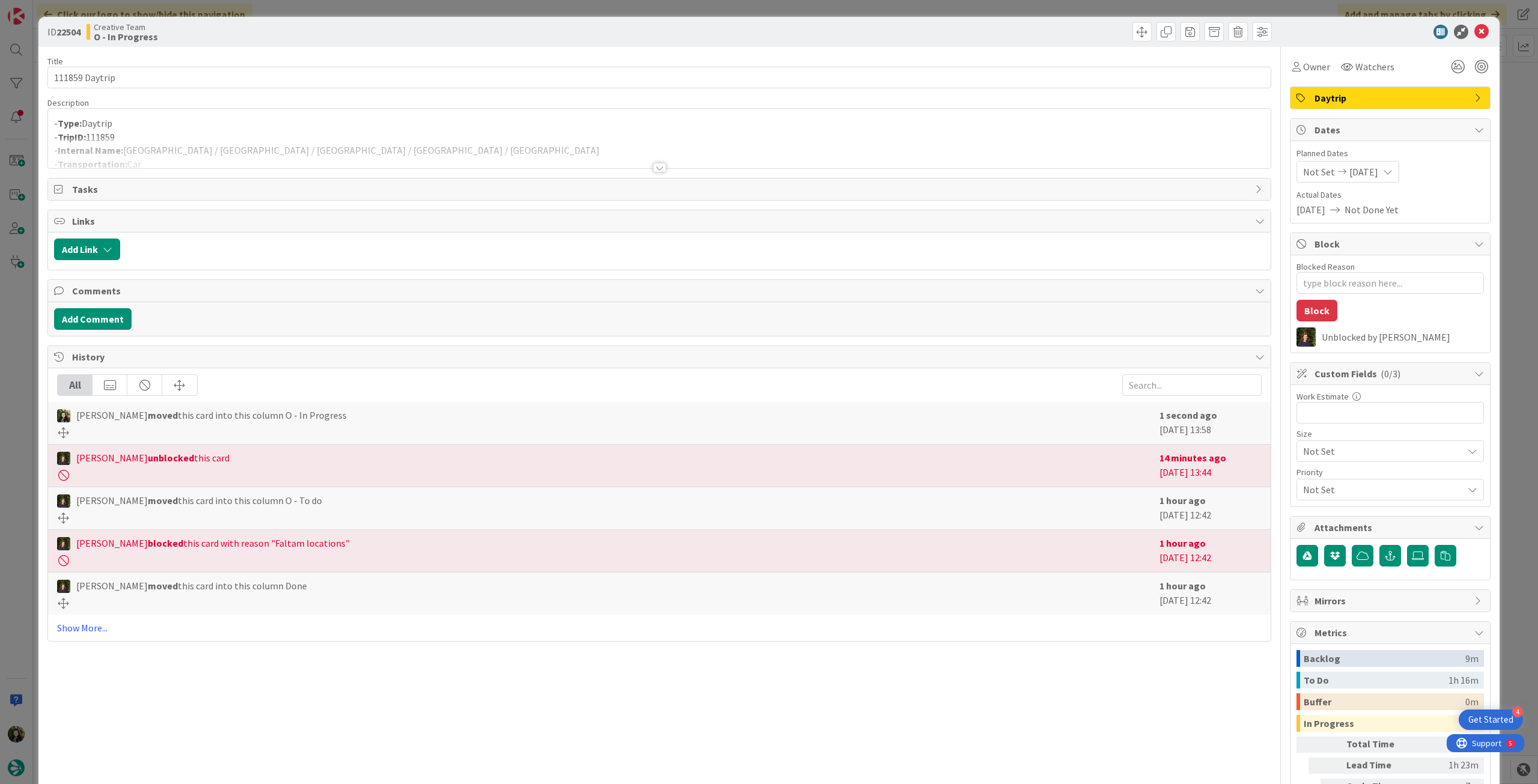
click at [378, 152] on div at bounding box center [659, 153] width 1223 height 31
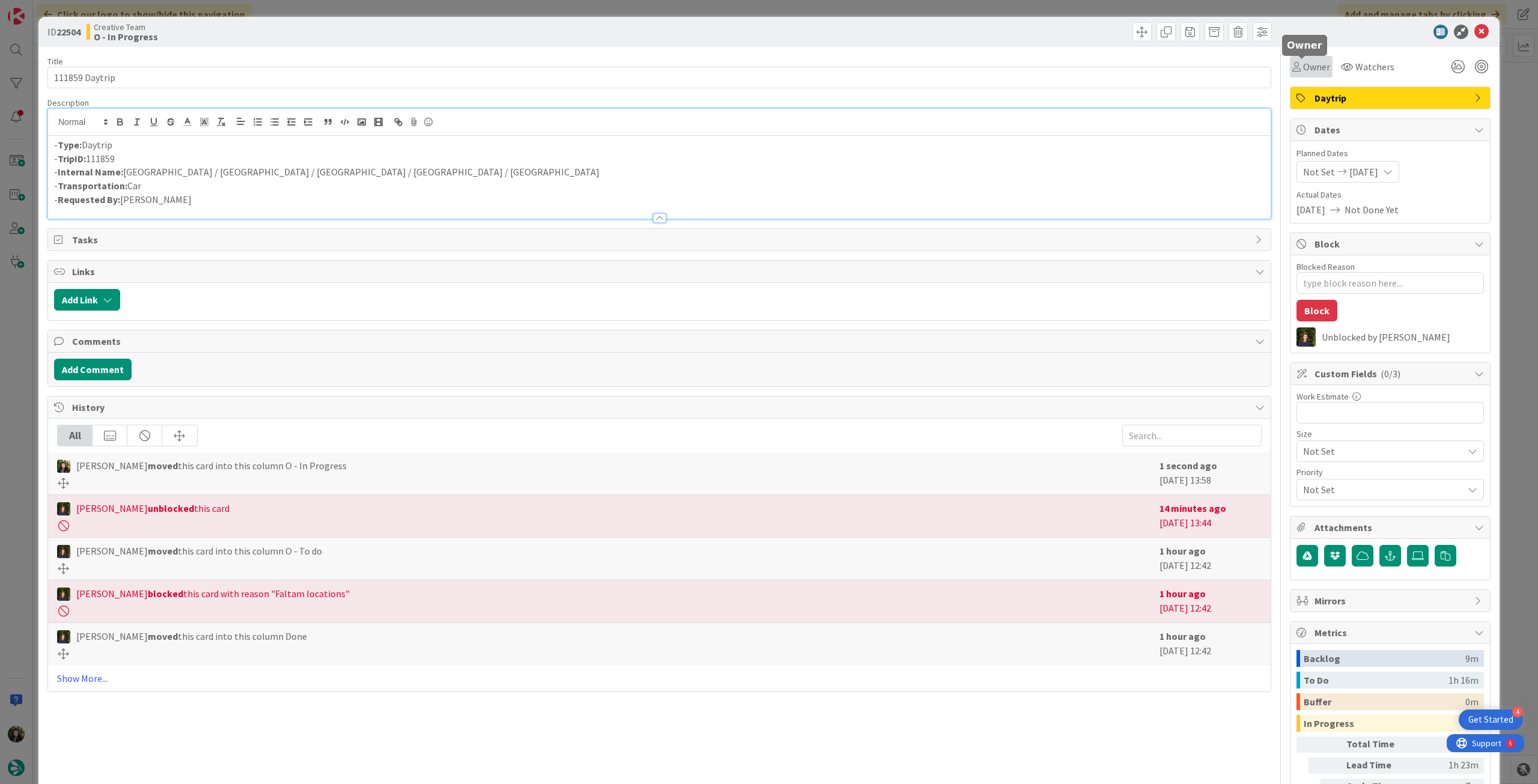
click at [1303, 60] on span "Owner" at bounding box center [1316, 67] width 27 height 15
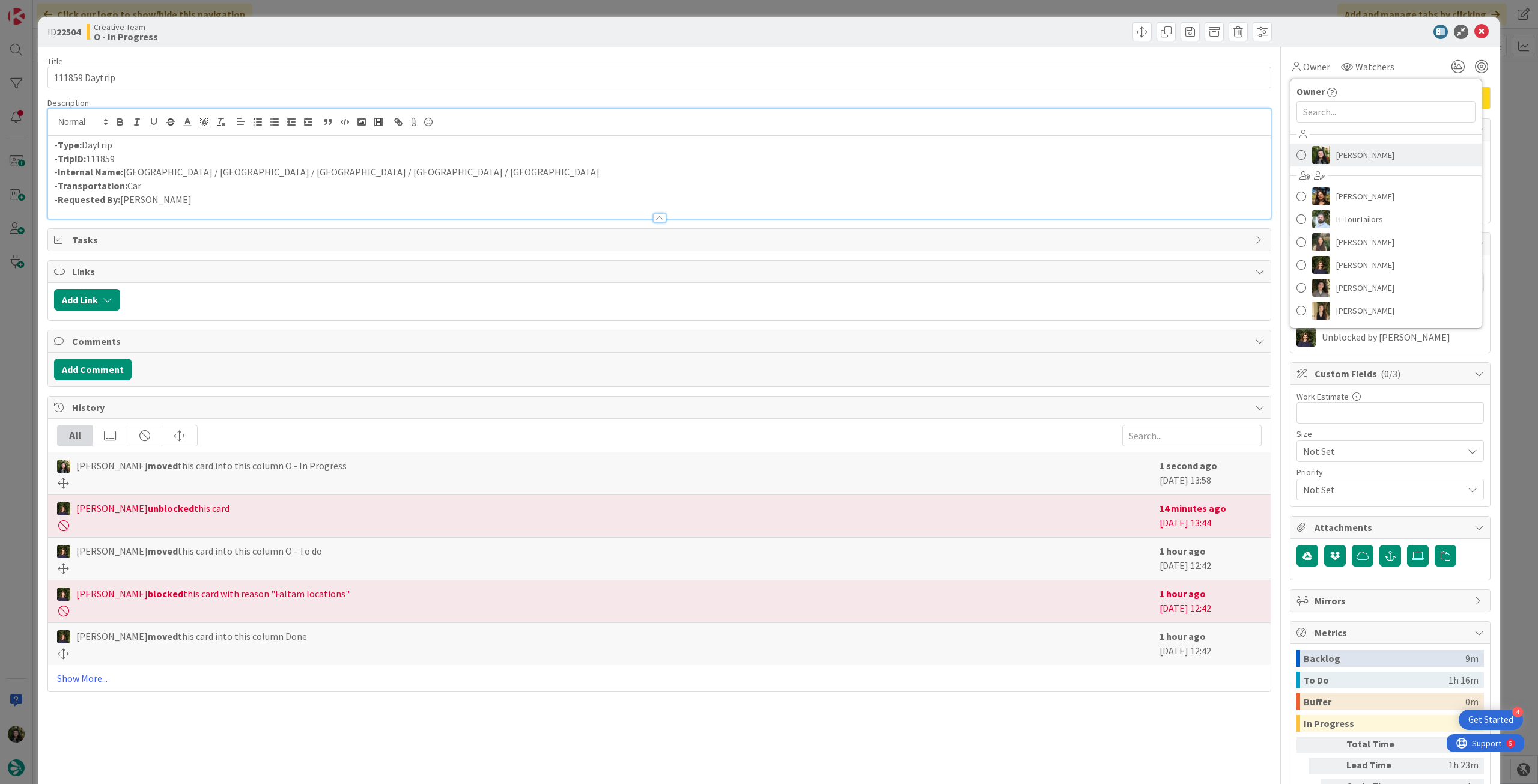
click at [1322, 154] on link "[PERSON_NAME]" at bounding box center [1386, 155] width 191 height 23
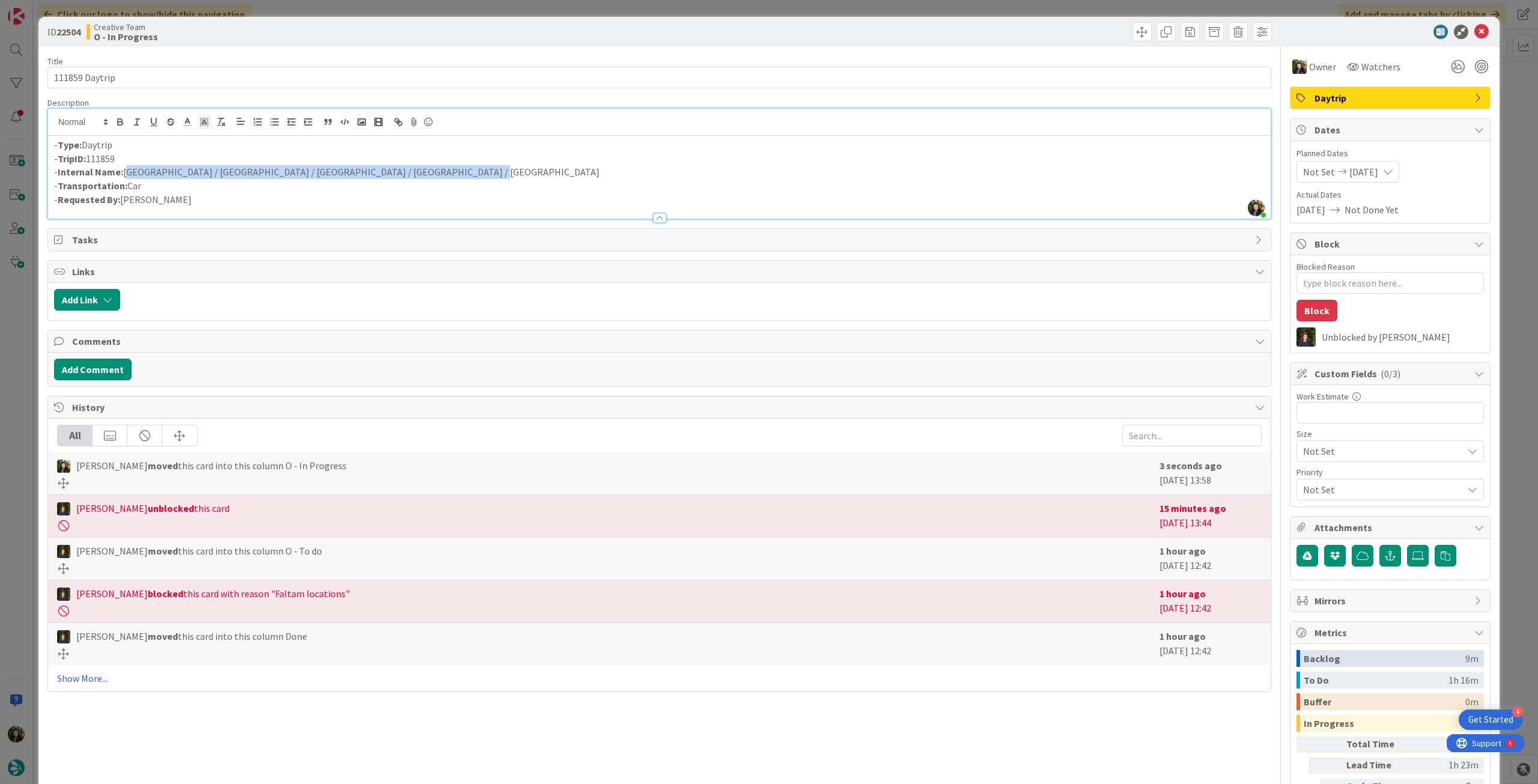
drag, startPoint x: 126, startPoint y: 173, endPoint x: 446, endPoint y: 172, distance: 320.0
click at [446, 172] on p "- Internal Name: [GEOGRAPHIC_DATA] / [GEOGRAPHIC_DATA] / [GEOGRAPHIC_DATA] / [G…" at bounding box center [659, 172] width 1210 height 14
copy p "[GEOGRAPHIC_DATA] / [GEOGRAPHIC_DATA] / [GEOGRAPHIC_DATA] / [GEOGRAPHIC_DATA] /…"
click at [223, 178] on p "- Internal Name: [GEOGRAPHIC_DATA] / [GEOGRAPHIC_DATA] / [GEOGRAPHIC_DATA] / [G…" at bounding box center [659, 172] width 1210 height 14
click at [268, 170] on p "- Internal Name: [GEOGRAPHIC_DATA] / [GEOGRAPHIC_DATA] / [GEOGRAPHIC_DATA] / [G…" at bounding box center [659, 172] width 1210 height 14
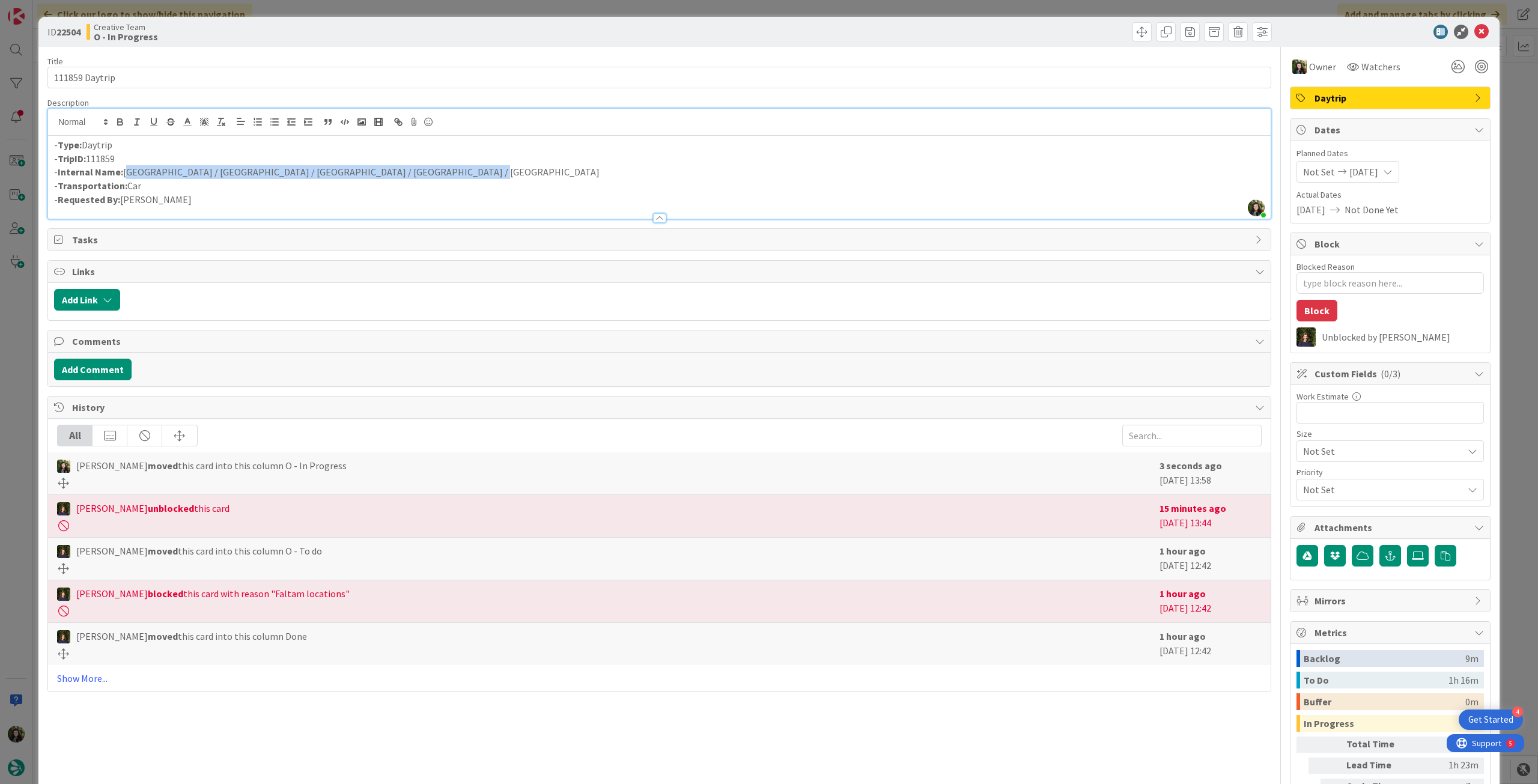
click at [293, 170] on p "- Internal Name: [GEOGRAPHIC_DATA] / [GEOGRAPHIC_DATA] / [GEOGRAPHIC_DATA] / [G…" at bounding box center [659, 172] width 1210 height 14
drag, startPoint x: 290, startPoint y: 170, endPoint x: 357, endPoint y: 168, distance: 67.0
click at [357, 168] on p "- Internal Name: [GEOGRAPHIC_DATA] / [GEOGRAPHIC_DATA] / [GEOGRAPHIC_DATA] / [G…" at bounding box center [659, 172] width 1210 height 14
click at [316, 168] on p "- Internal Name: [GEOGRAPHIC_DATA] / [GEOGRAPHIC_DATA] / [GEOGRAPHIC_DATA] / [G…" at bounding box center [659, 172] width 1210 height 14
drag, startPoint x: 287, startPoint y: 171, endPoint x: 355, endPoint y: 170, distance: 68.0
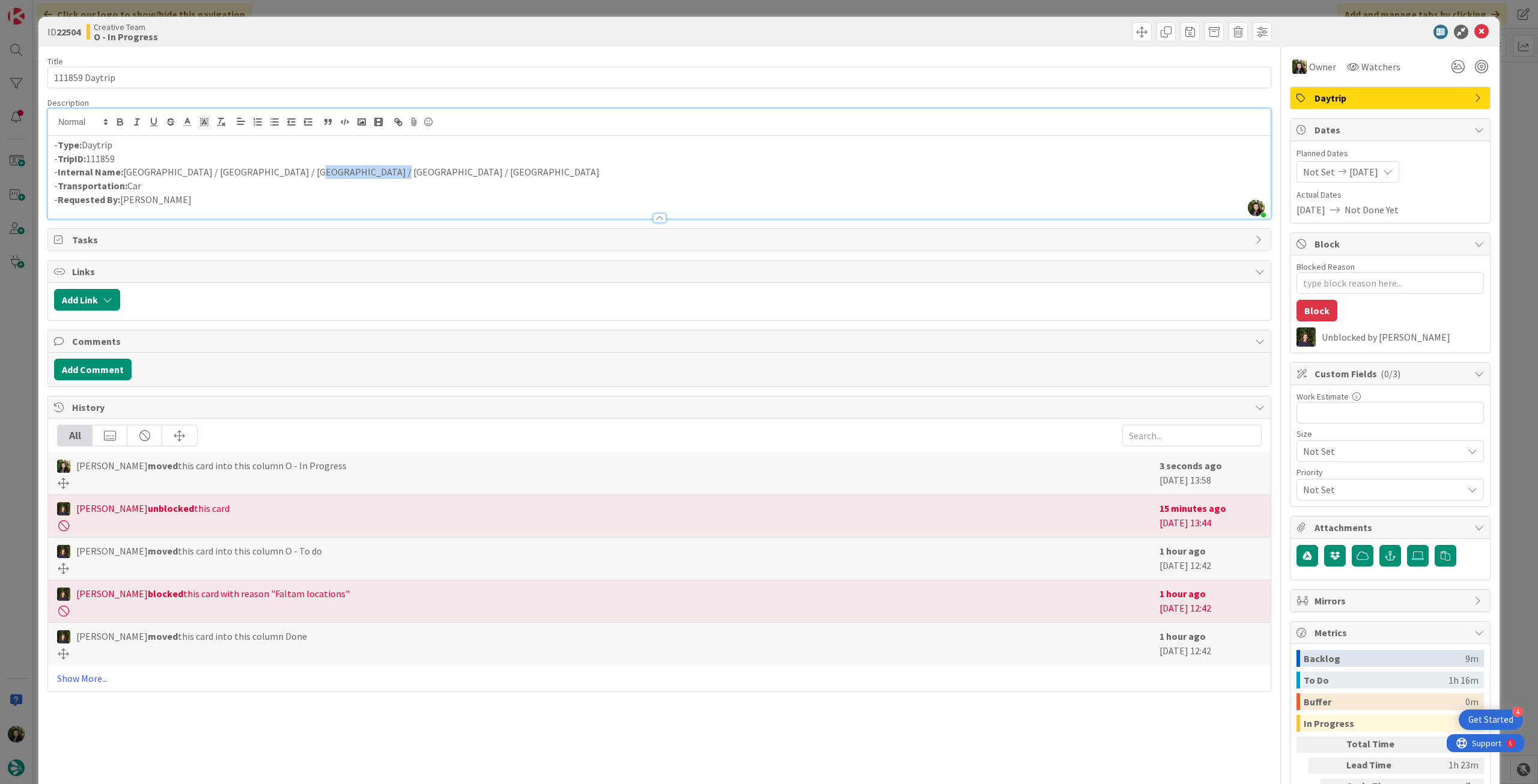
click at [355, 170] on p "- Internal Name: [GEOGRAPHIC_DATA] / [GEOGRAPHIC_DATA] / [GEOGRAPHIC_DATA] / [G…" at bounding box center [659, 172] width 1210 height 14
click at [177, 170] on p "- Internal Name: [GEOGRAPHIC_DATA] / [GEOGRAPHIC_DATA] / / [GEOGRAPHIC_DATA] / …" at bounding box center [659, 172] width 1210 height 14
paste div
type textarea "x"
click at [369, 174] on p "- Internal Name: [GEOGRAPHIC_DATA] / [GEOGRAPHIC_DATA] / [GEOGRAPHIC_DATA] / / …" at bounding box center [659, 172] width 1210 height 14
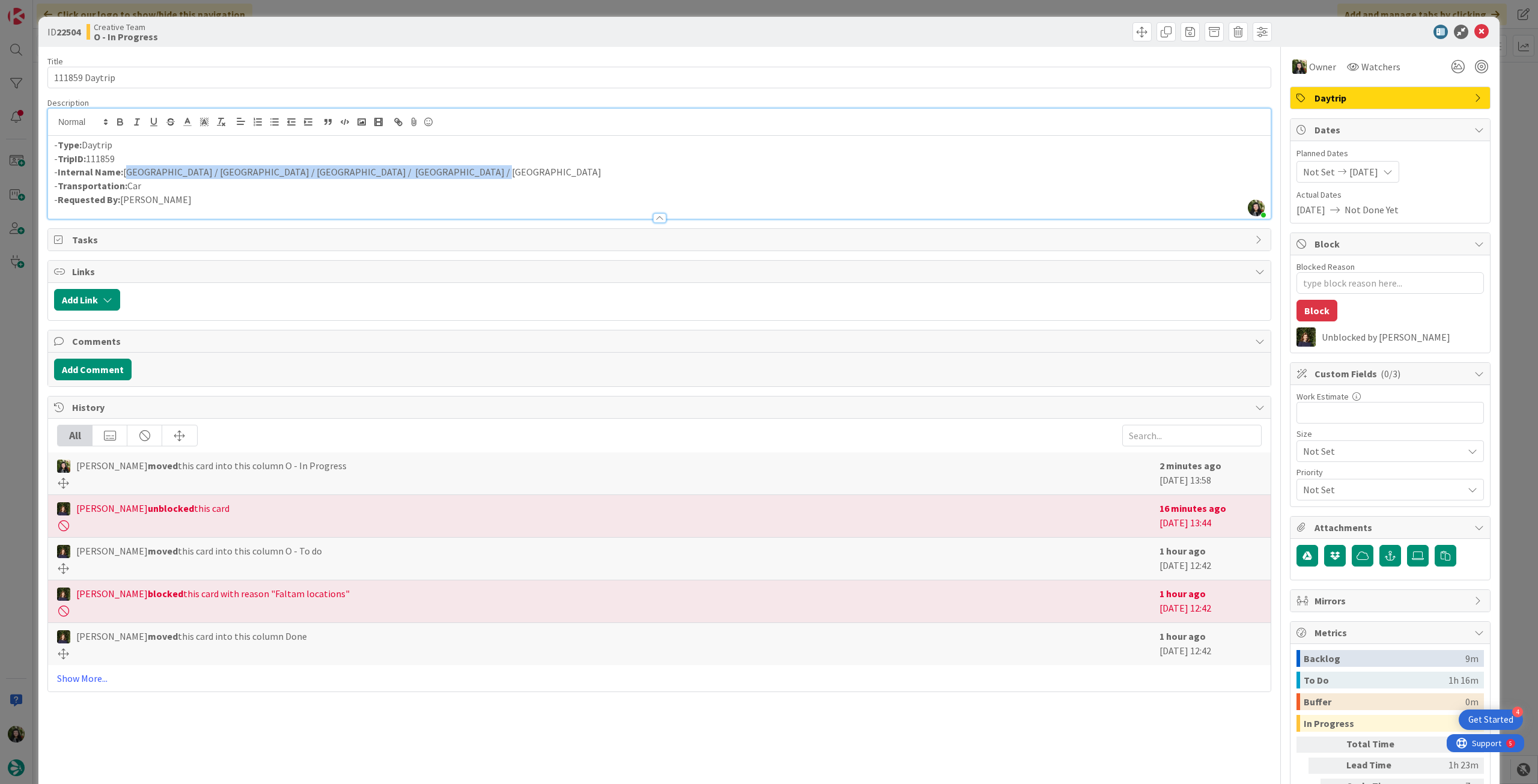
drag, startPoint x: 466, startPoint y: 166, endPoint x: 126, endPoint y: 173, distance: 340.1
click at [126, 173] on p "- Internal Name: [GEOGRAPHIC_DATA] / [GEOGRAPHIC_DATA] / [GEOGRAPHIC_DATA] / [G…" at bounding box center [659, 172] width 1210 height 14
copy p "[GEOGRAPHIC_DATA] / [GEOGRAPHIC_DATA] / [GEOGRAPHIC_DATA] / [GEOGRAPHIC_DATA] /…"
click at [1474, 30] on icon at bounding box center [1482, 32] width 15 height 15
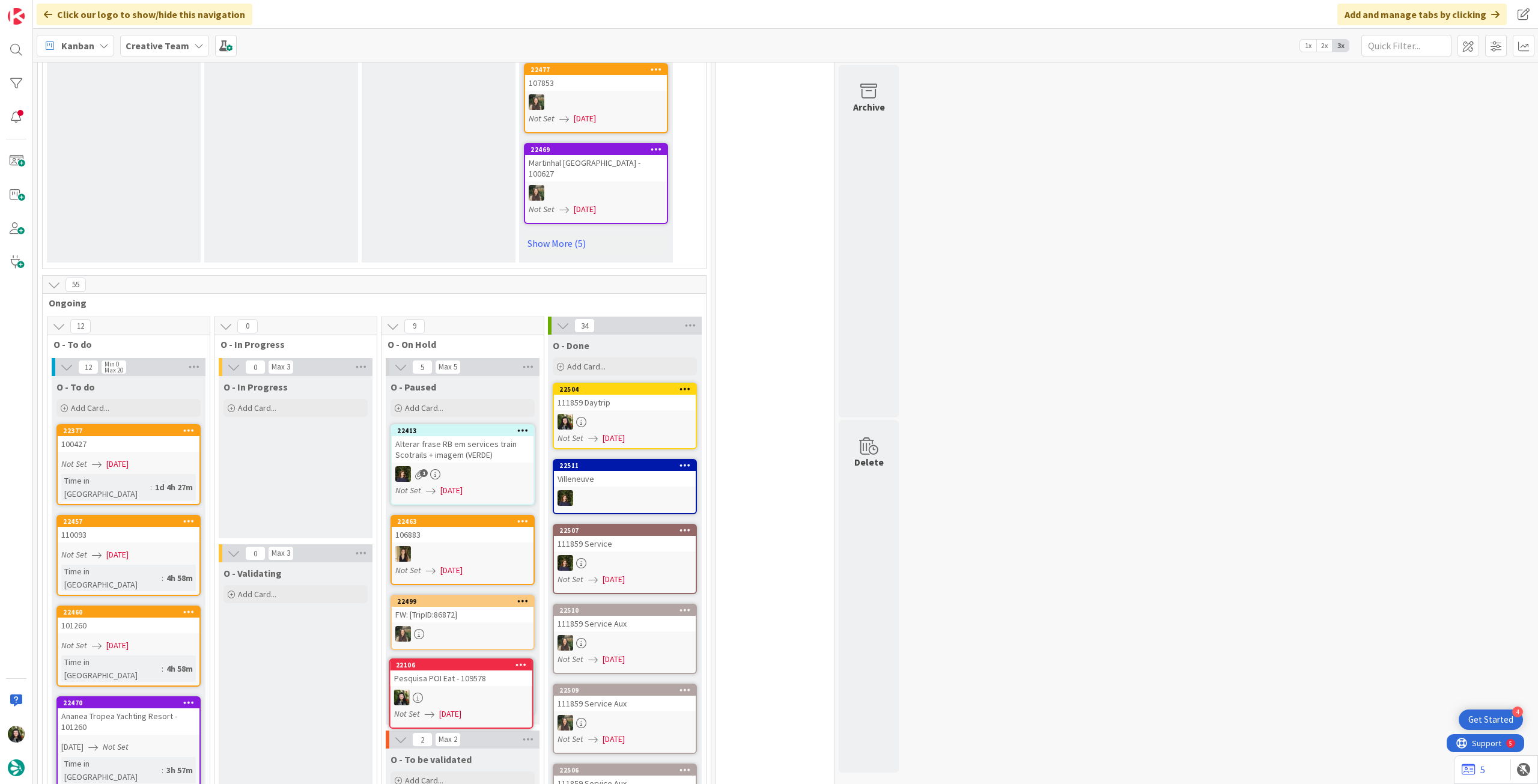
scroll to position [817, 0]
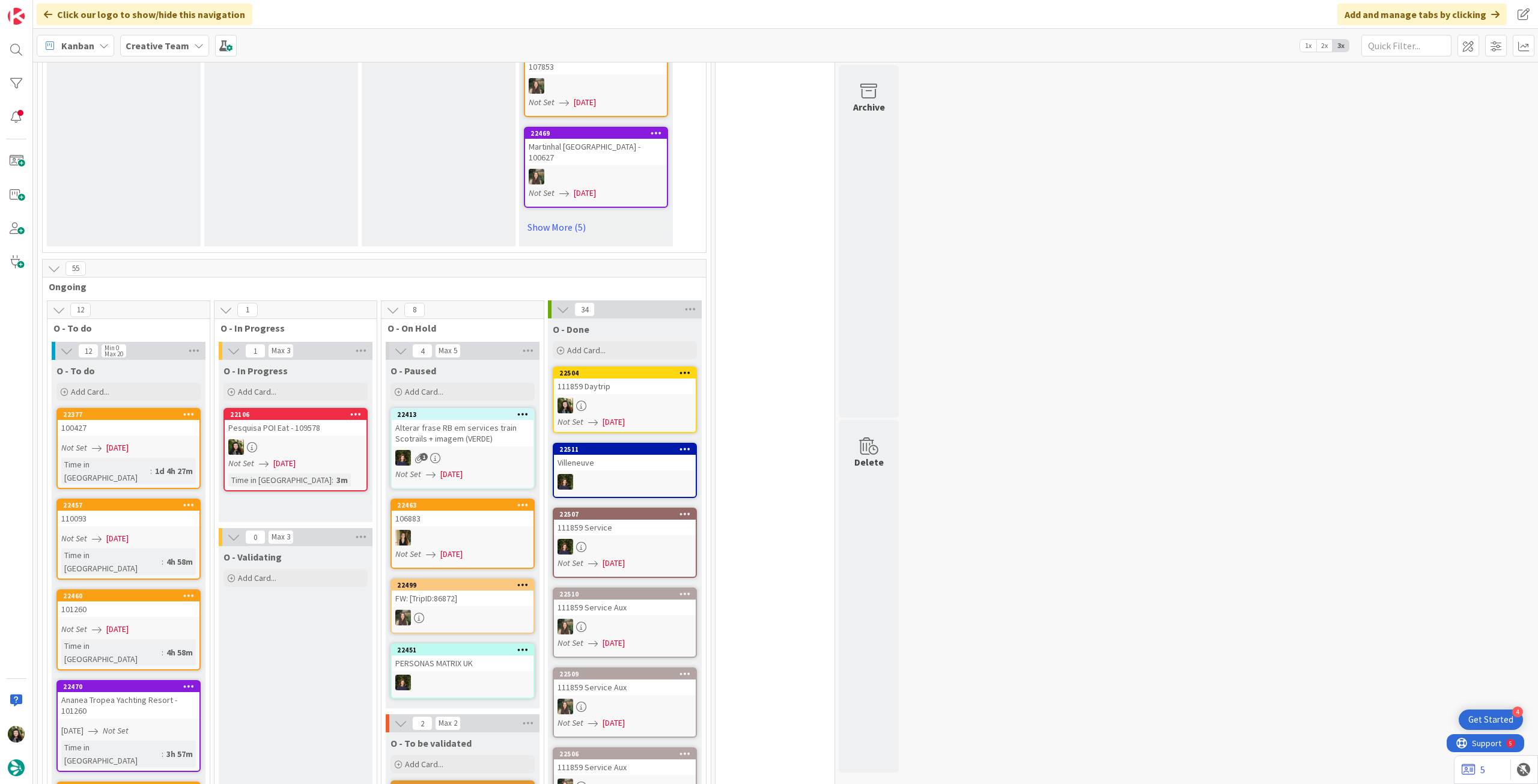
click at [319, 440] on div at bounding box center [296, 447] width 142 height 15
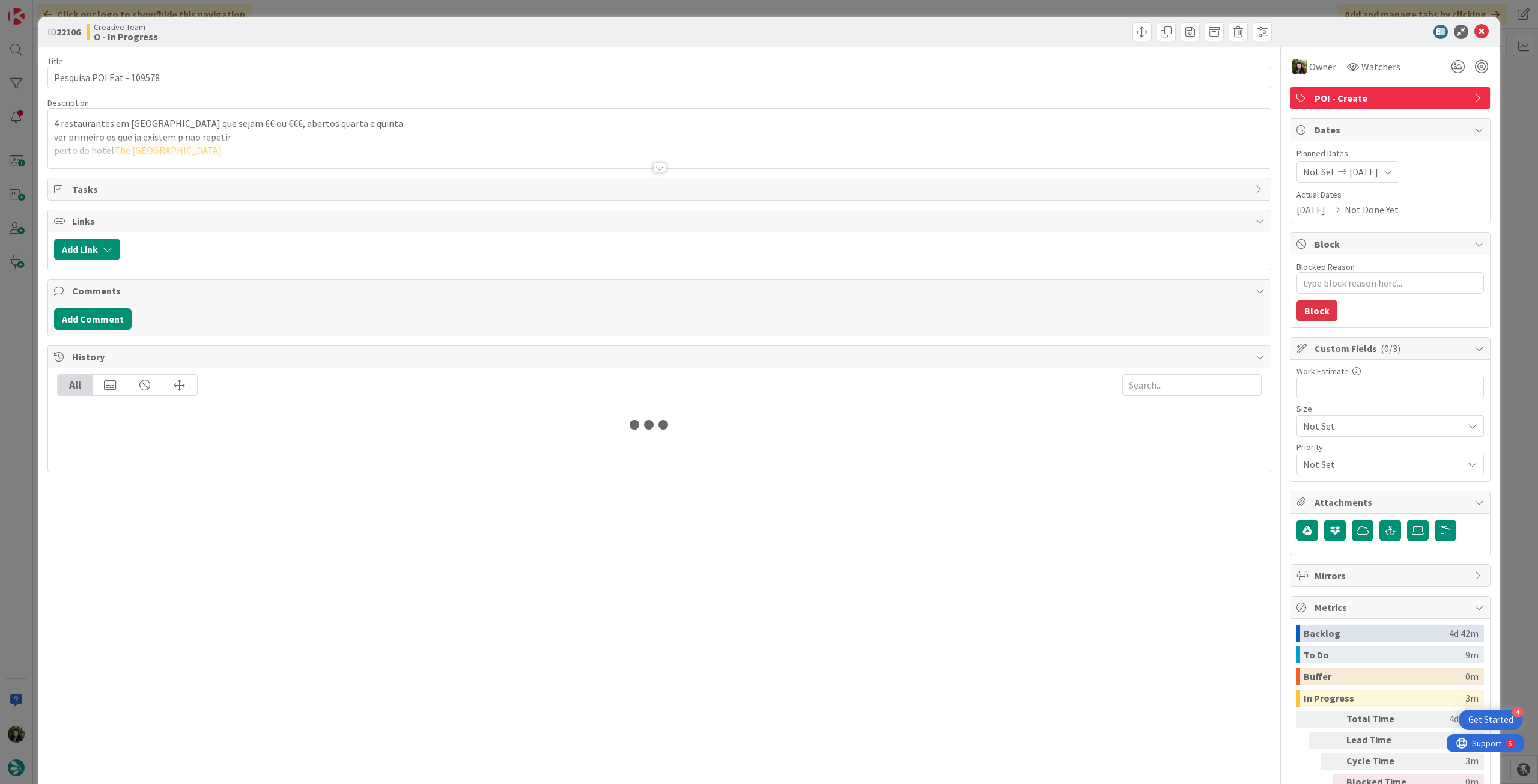
click at [290, 134] on p "ver primeiro os que ja existem p nao repetir" at bounding box center [659, 137] width 1210 height 14
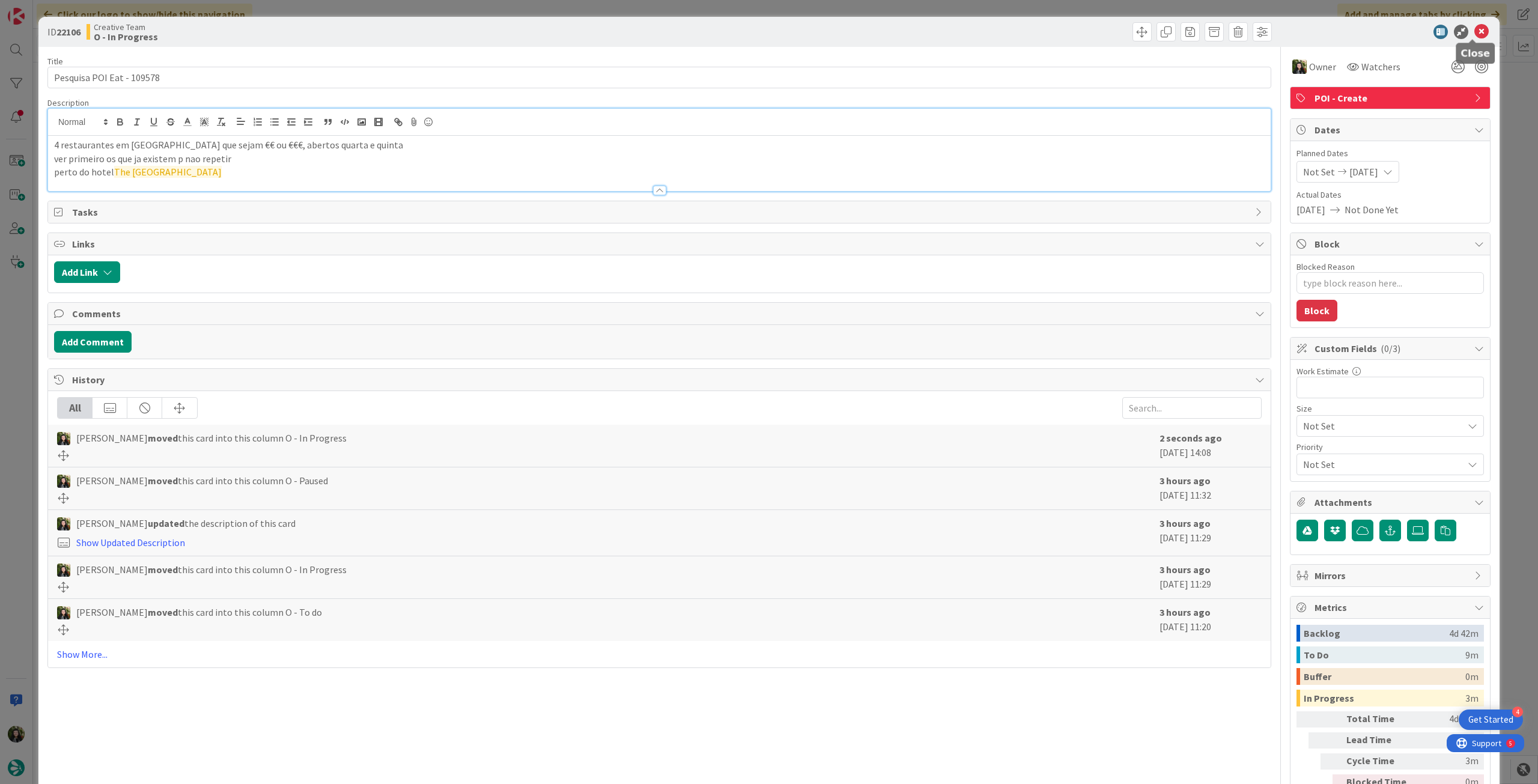
click at [1474, 27] on icon at bounding box center [1482, 32] width 15 height 15
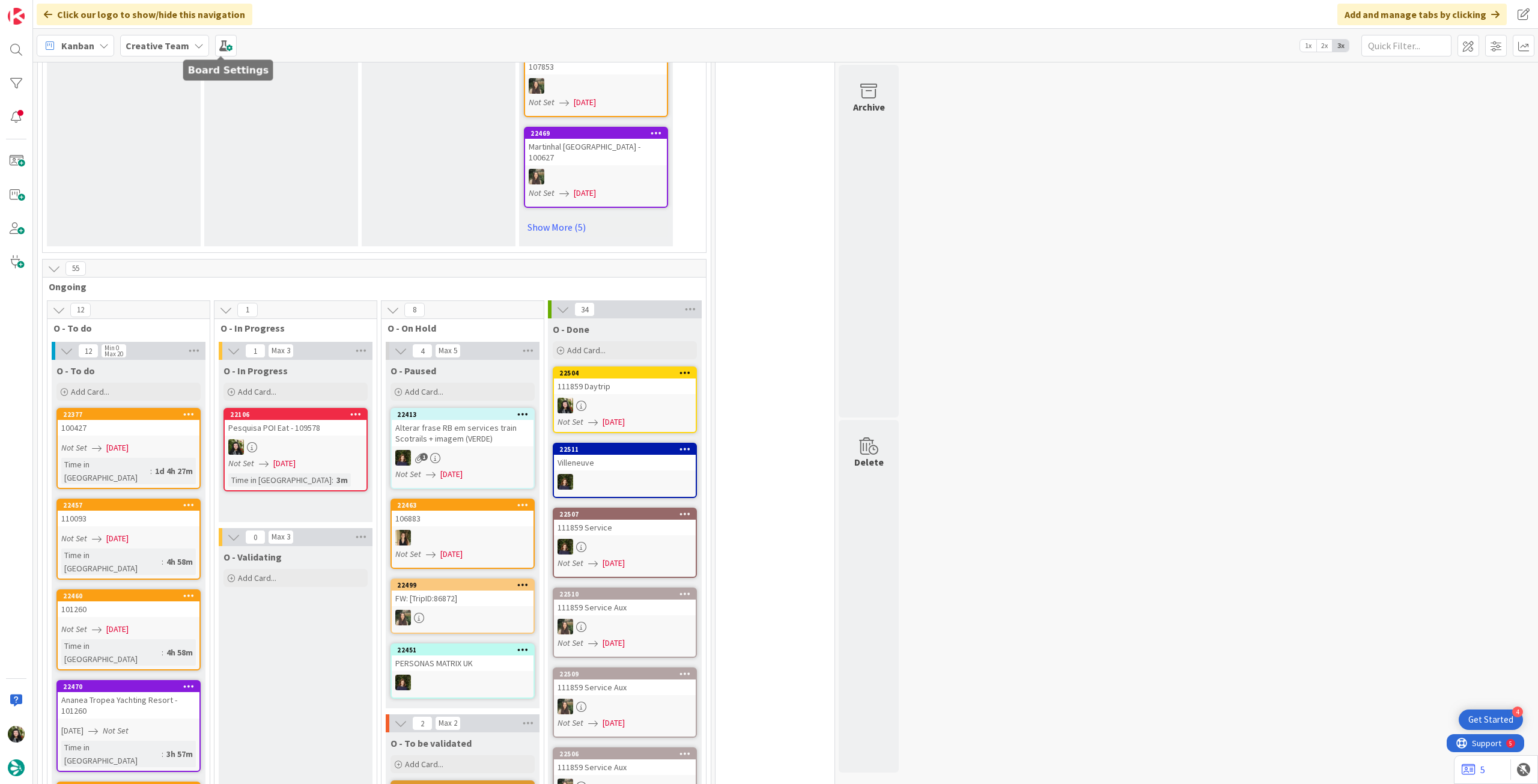
click at [168, 45] on b "Creative Team" at bounding box center [157, 46] width 64 height 12
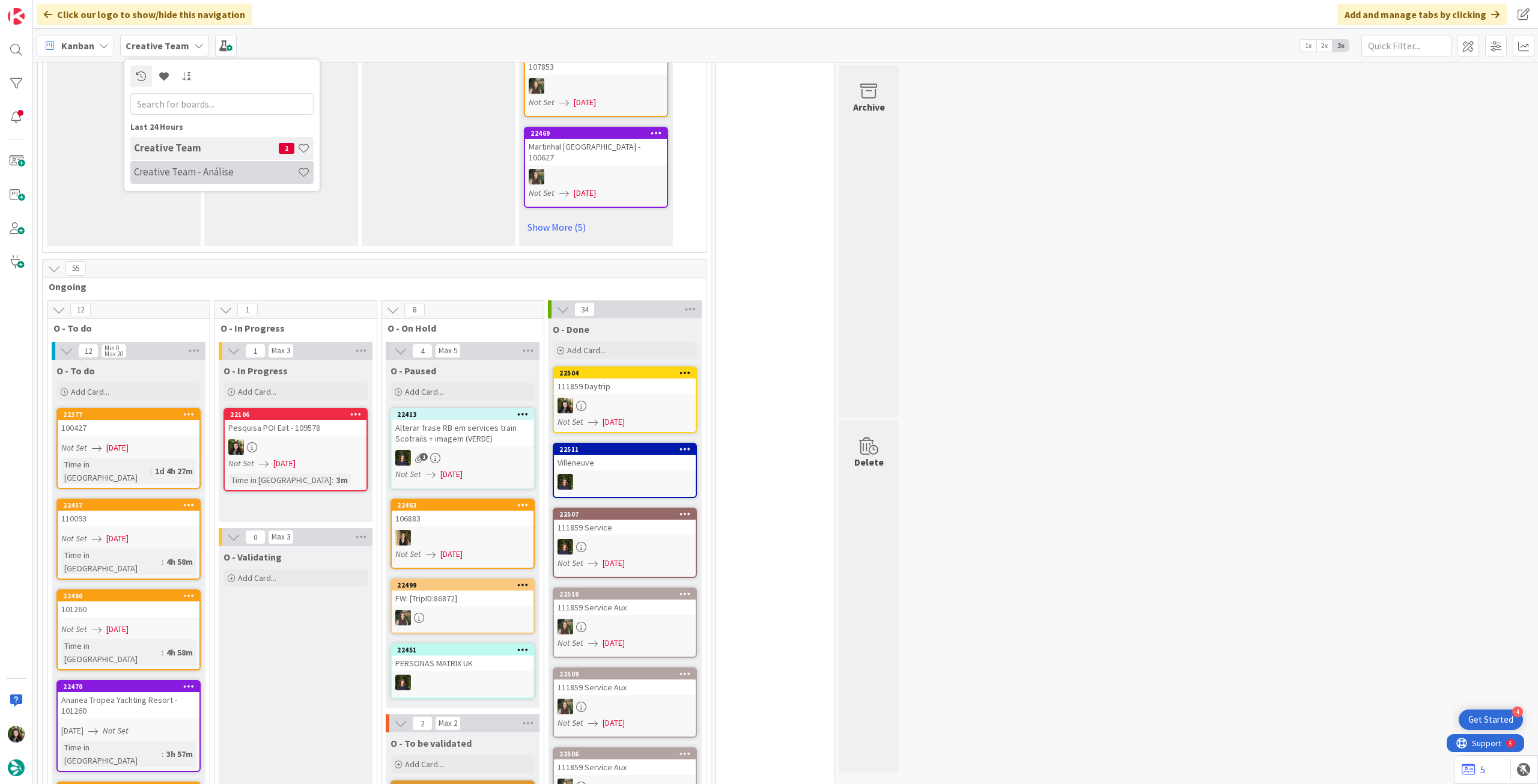
click at [152, 161] on div "Creative Team - Análise" at bounding box center [222, 173] width 183 height 23
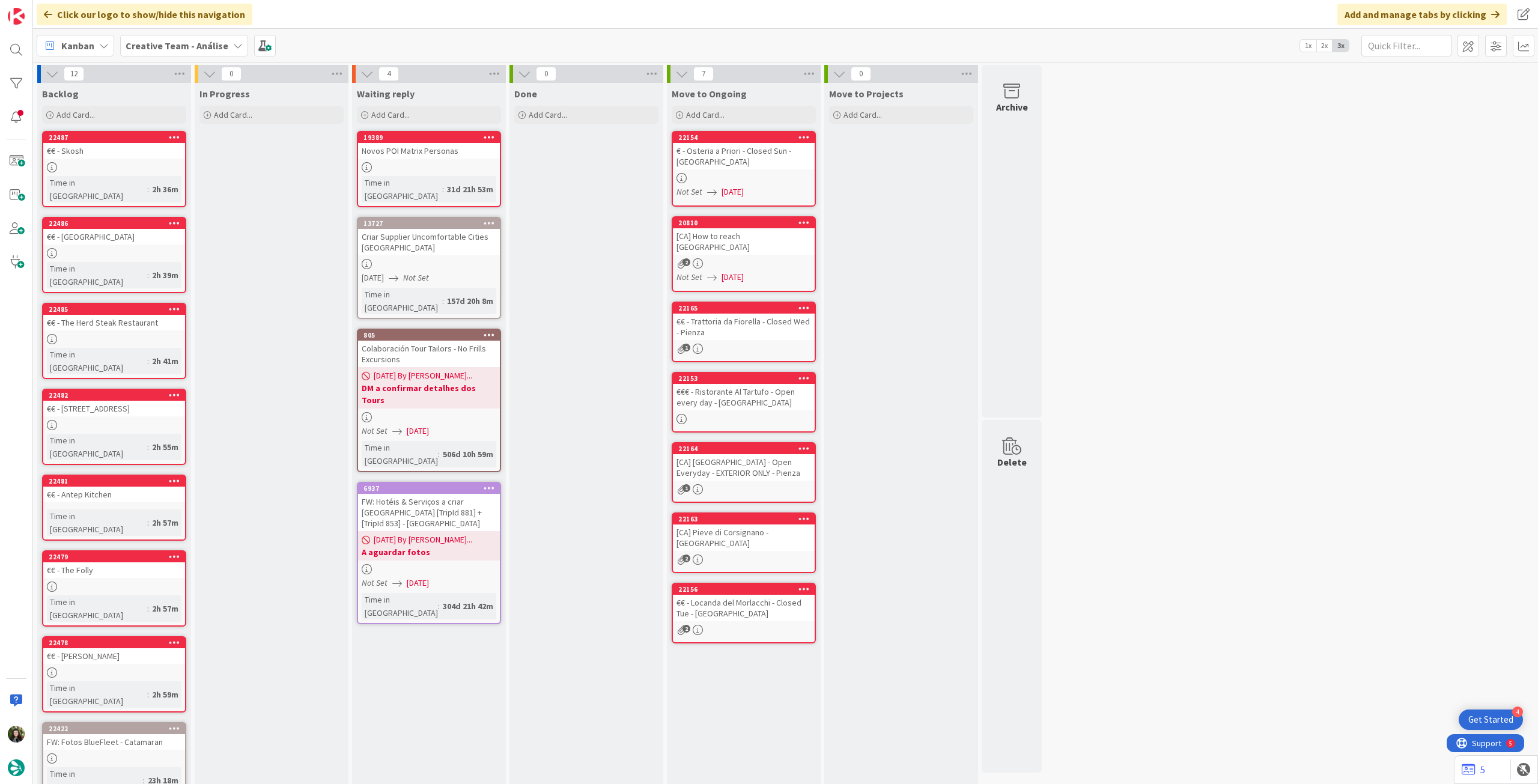
click at [160, 170] on div at bounding box center [114, 167] width 142 height 11
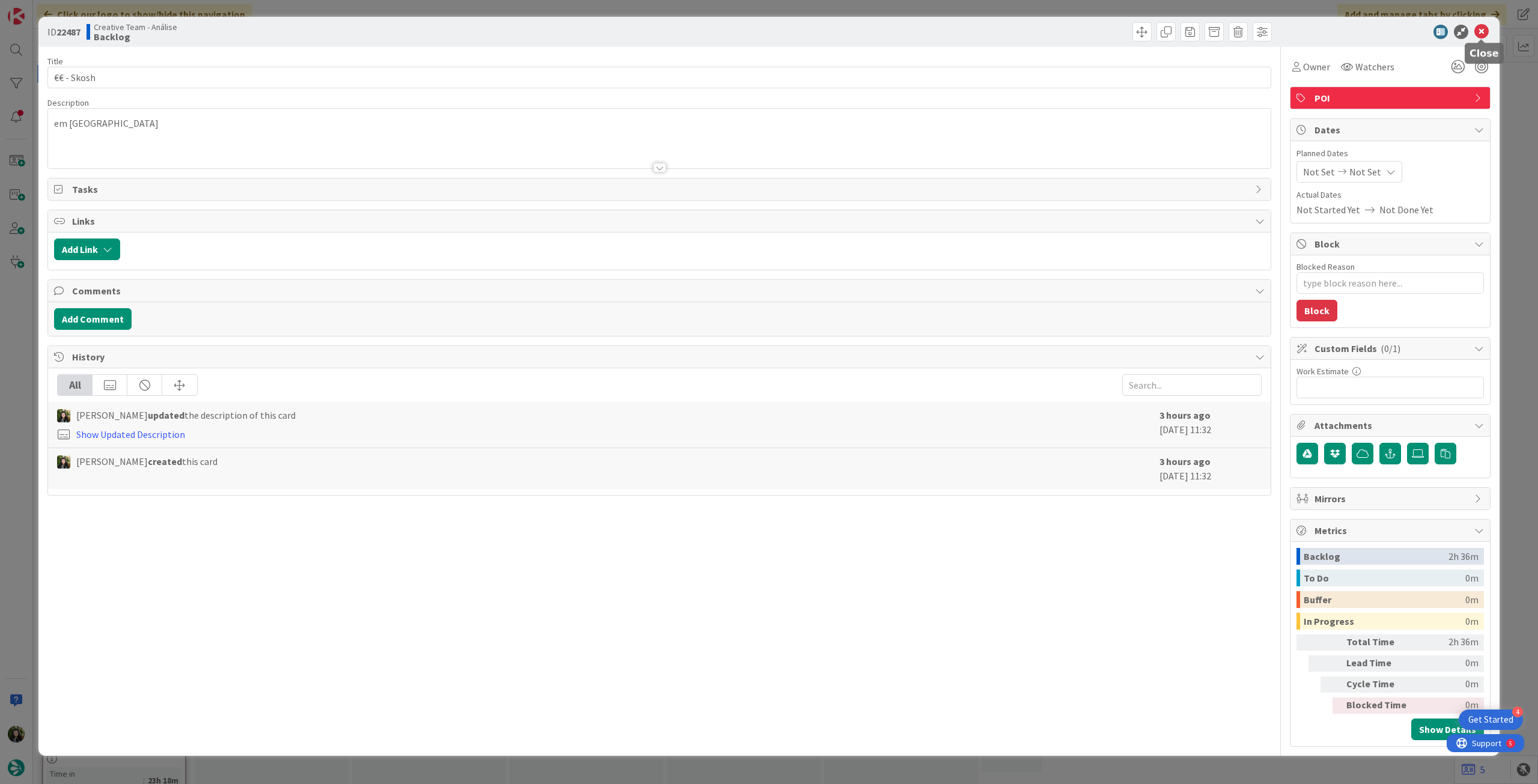
click at [1484, 32] on icon at bounding box center [1482, 32] width 15 height 15
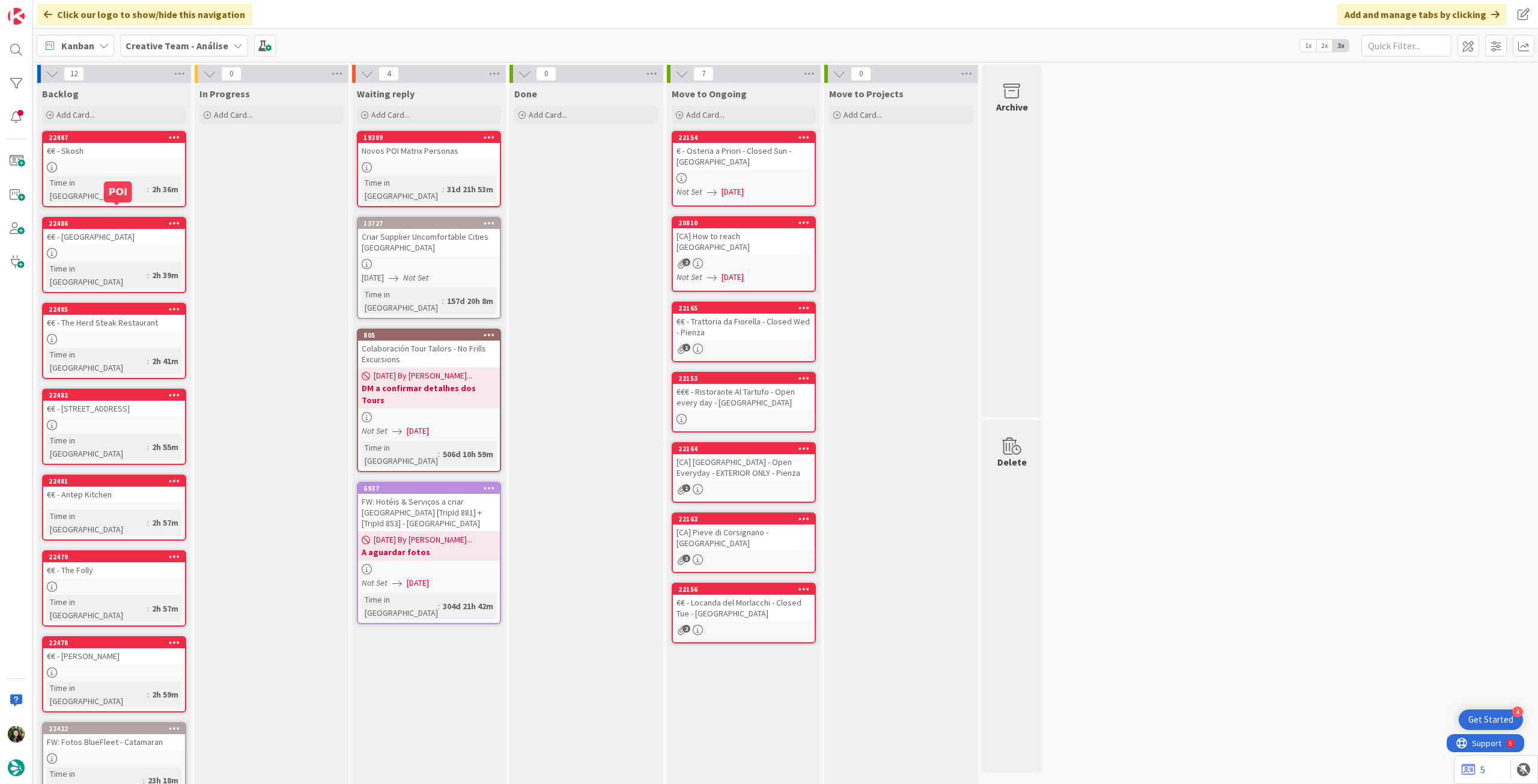
click at [89, 248] on div at bounding box center [114, 253] width 142 height 11
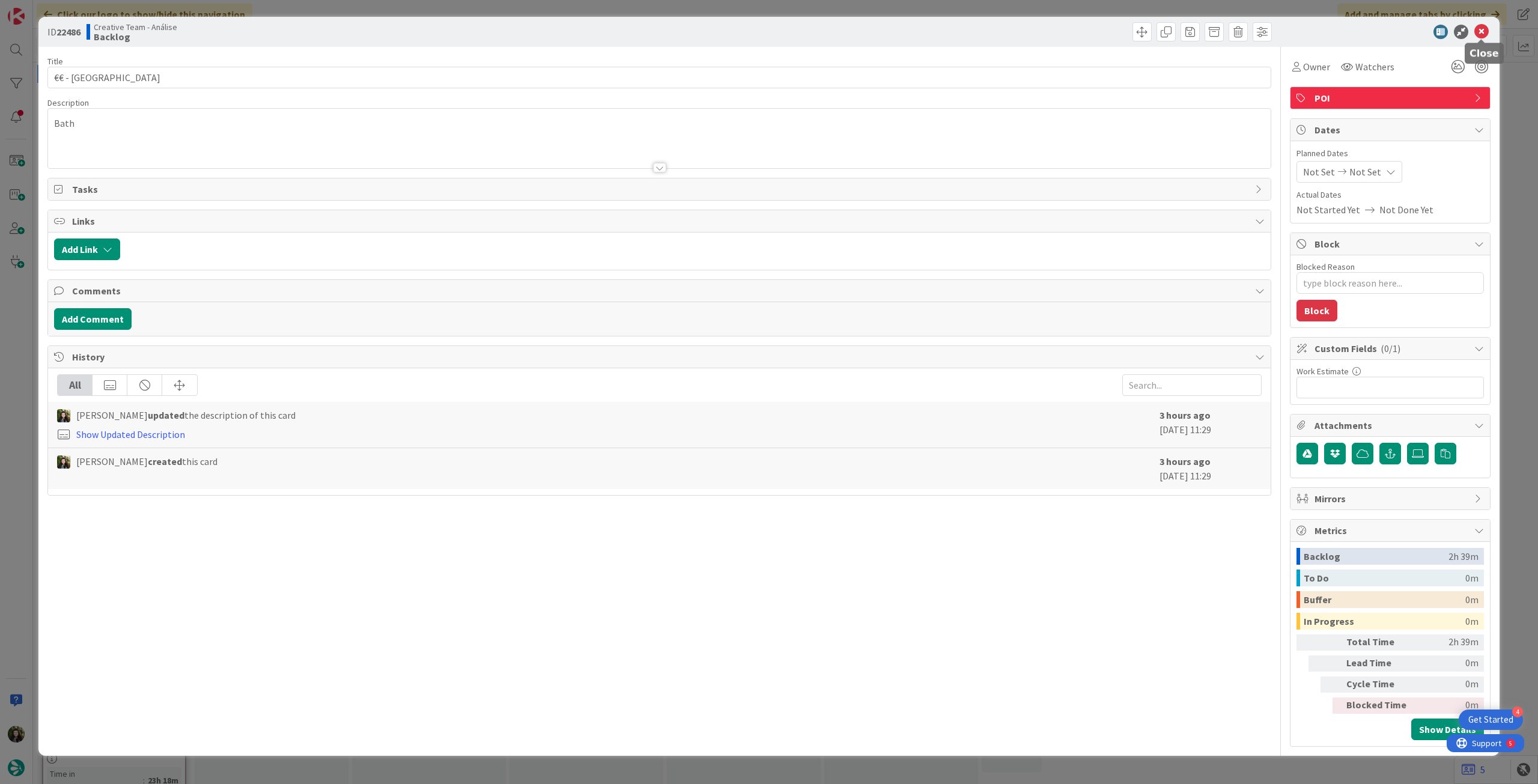
click at [1485, 26] on icon at bounding box center [1482, 32] width 15 height 15
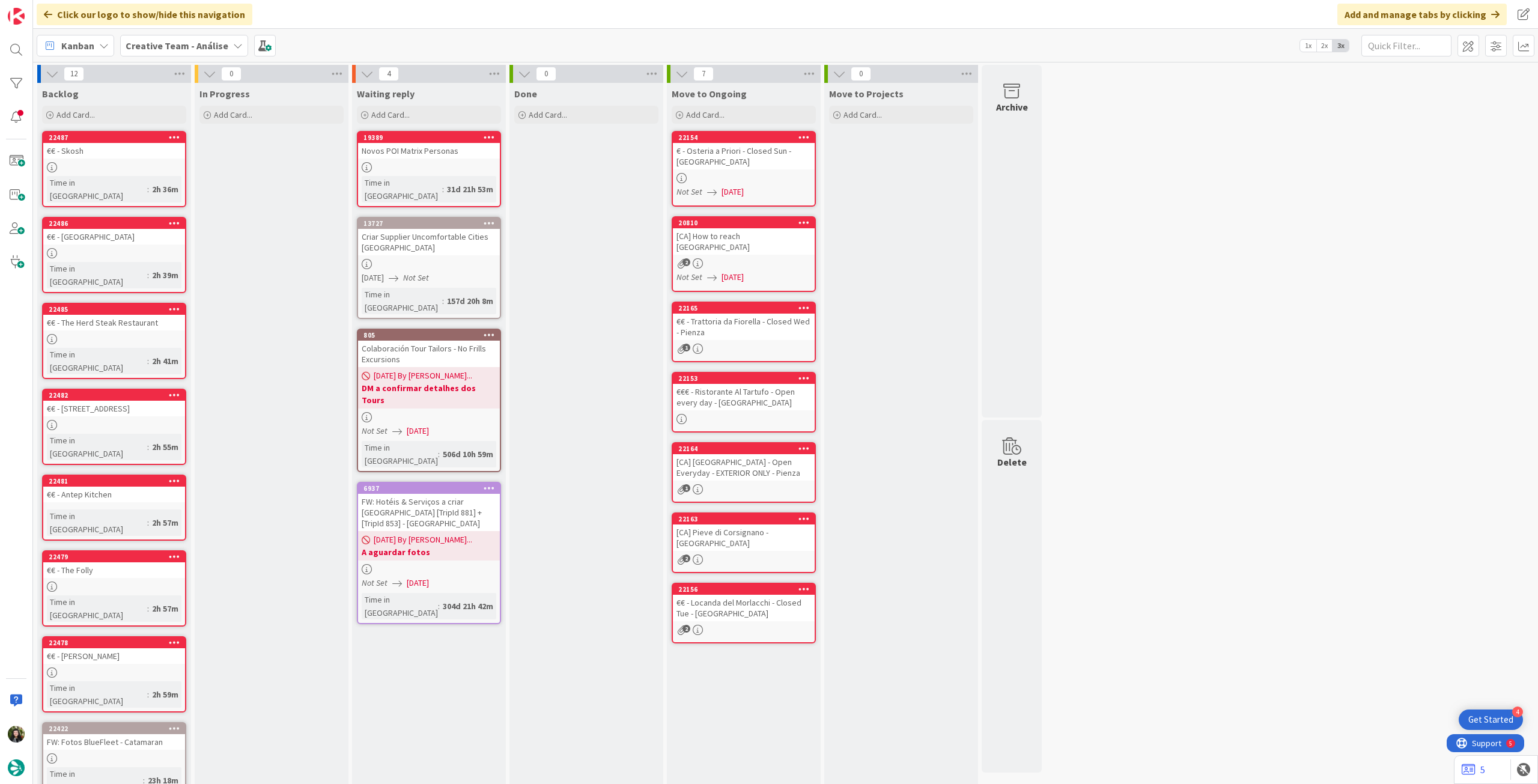
click at [146, 46] on b "Creative Team - Análise" at bounding box center [177, 46] width 103 height 12
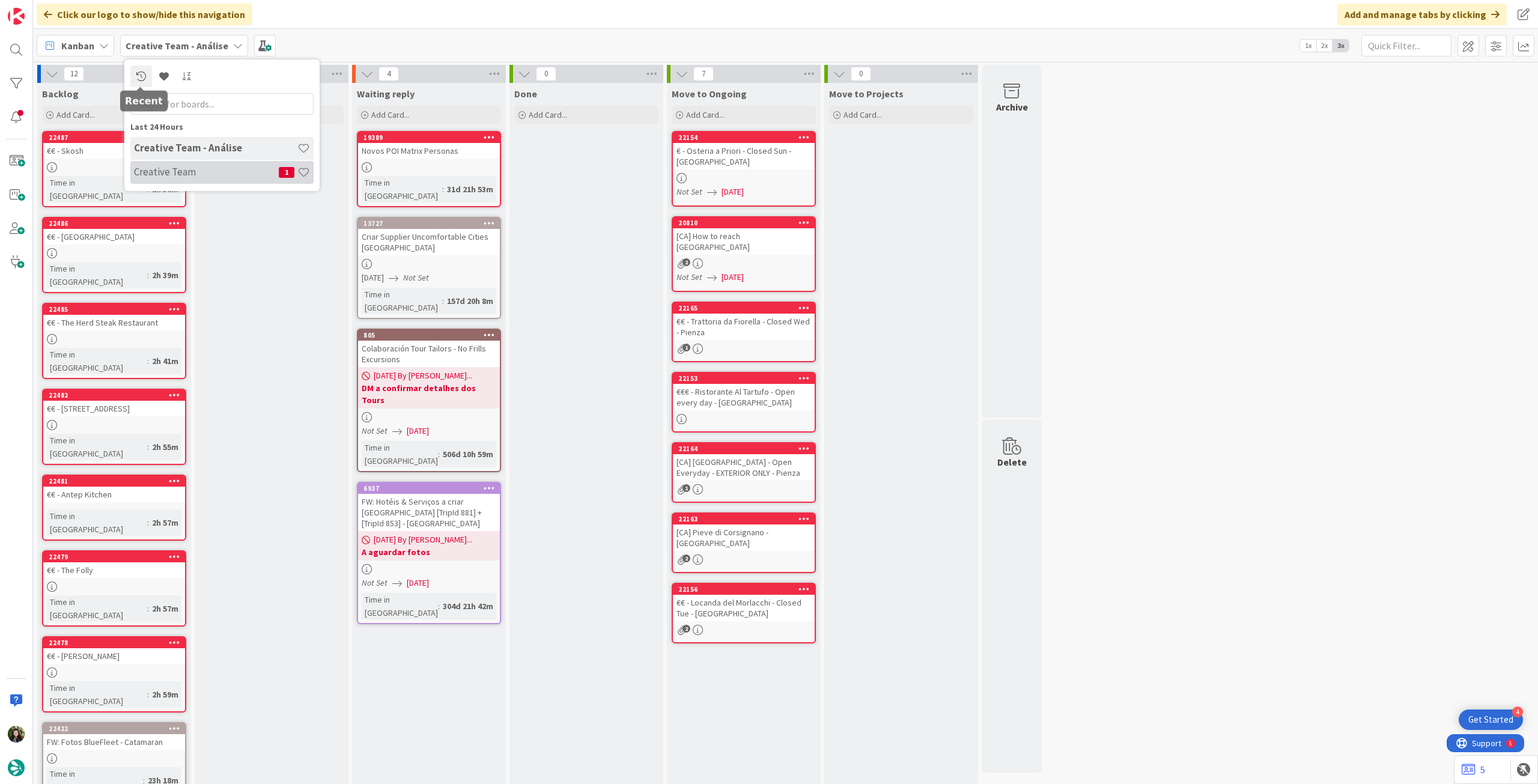
click at [169, 183] on div "Creative Team - Análise Creative Team 1" at bounding box center [222, 161] width 183 height 48
click at [223, 179] on div "Creative Team 1" at bounding box center [222, 173] width 183 height 23
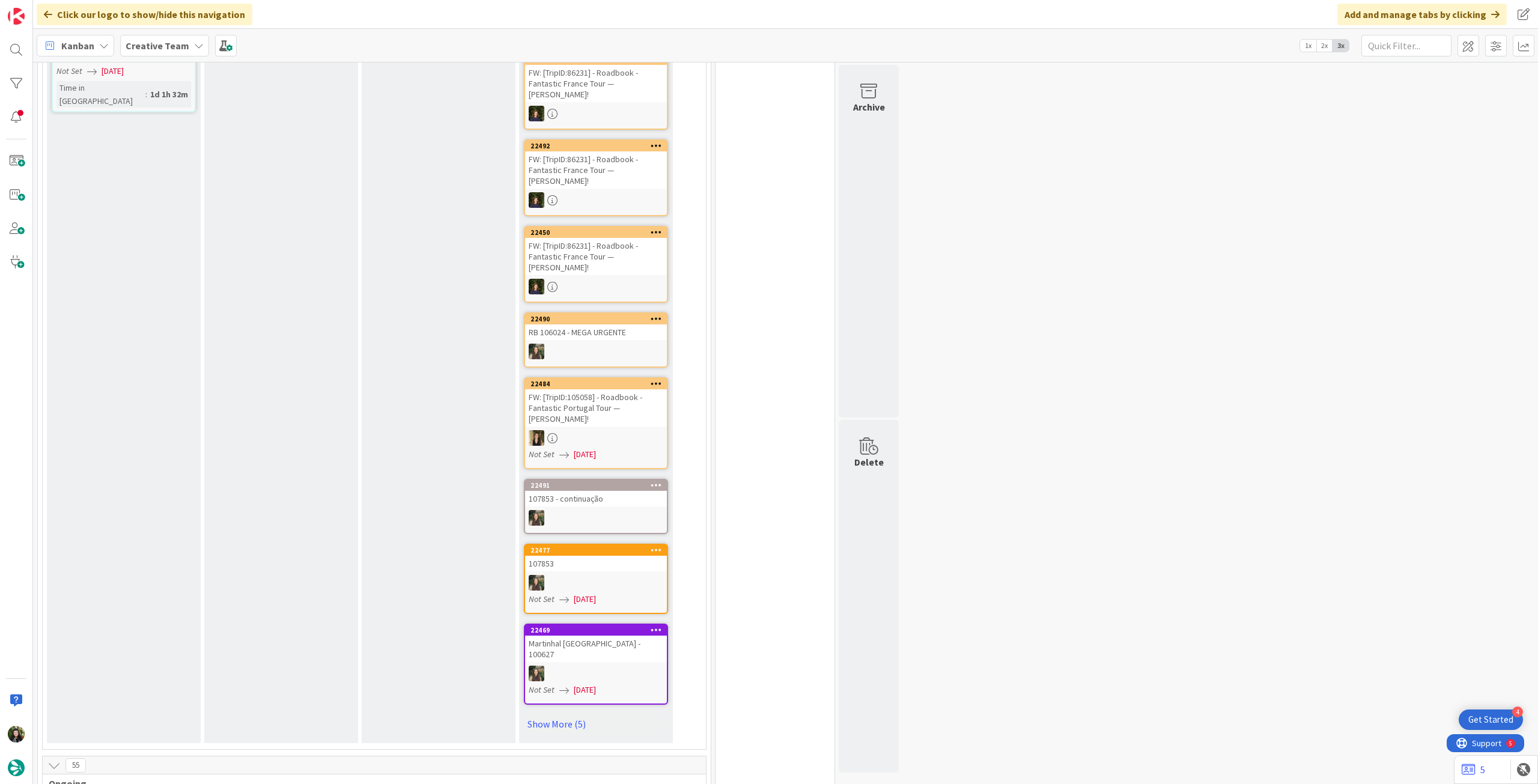
scroll to position [881, 0]
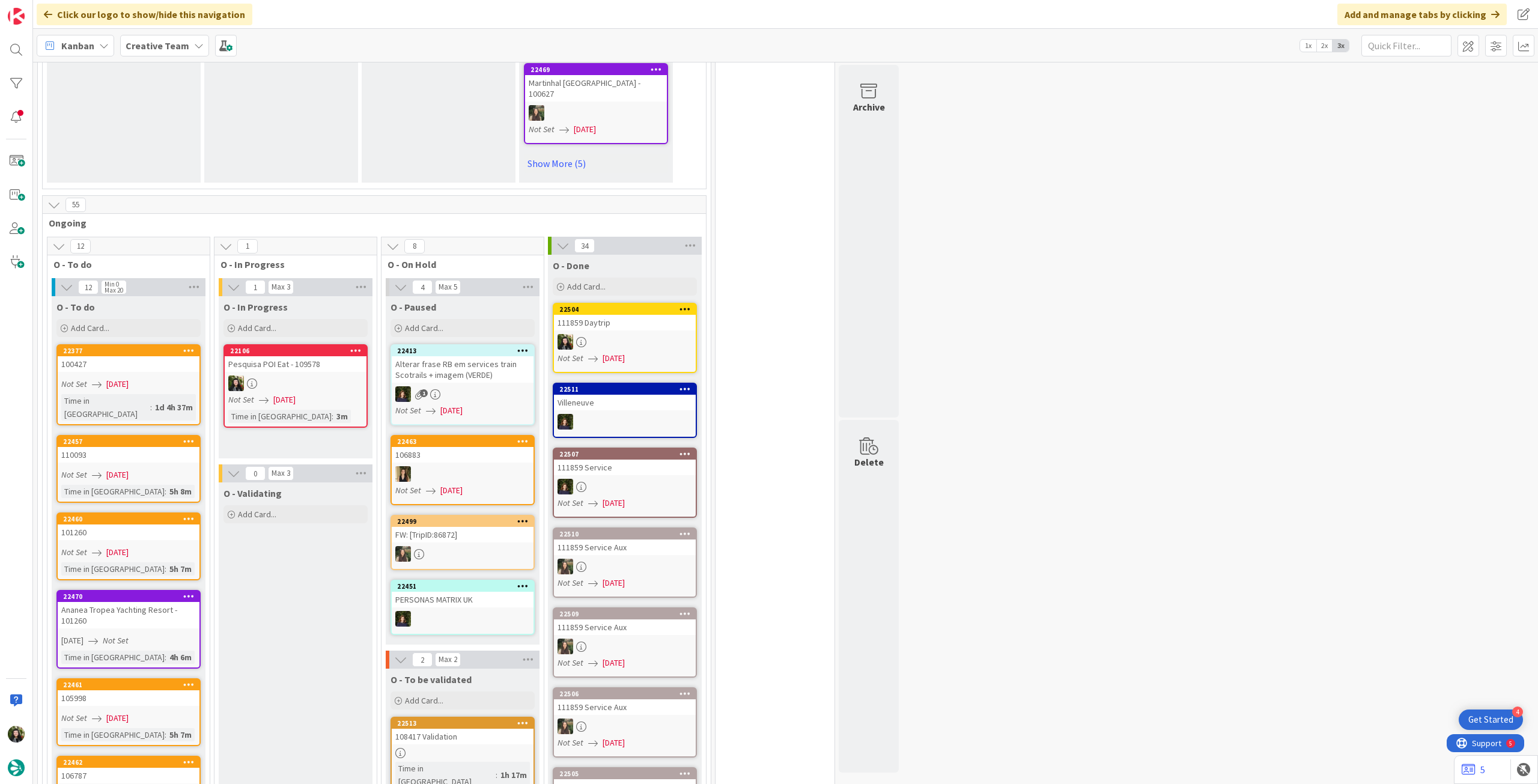
click at [302, 405] on link "22106 Pesquisa POI Eat - 109578 Not Set [DATE] Time in [GEOGRAPHIC_DATA] : 3m" at bounding box center [295, 385] width 144 height 83
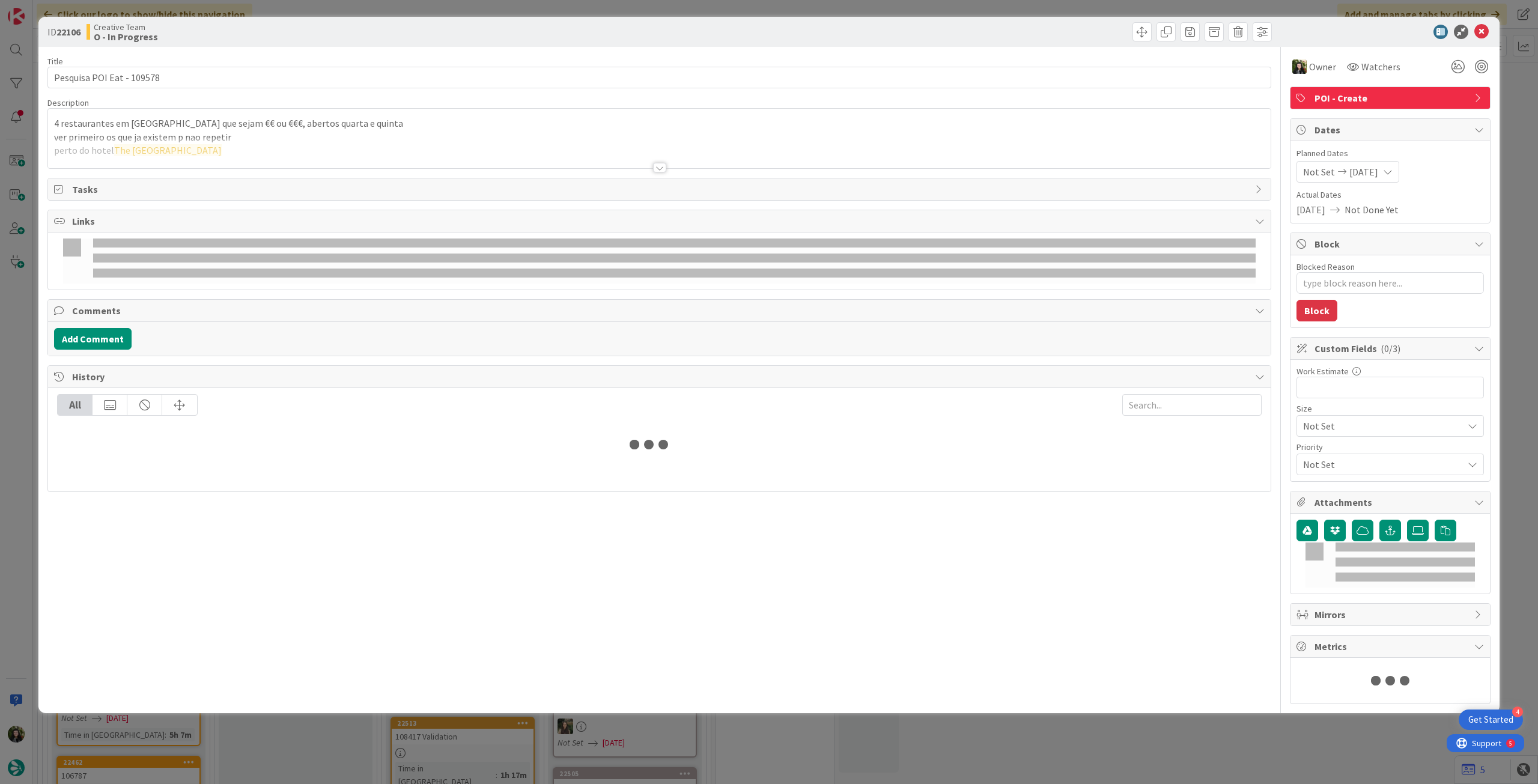
click at [242, 134] on p "ver primeiro os que ja existem p nao repetir" at bounding box center [659, 137] width 1210 height 14
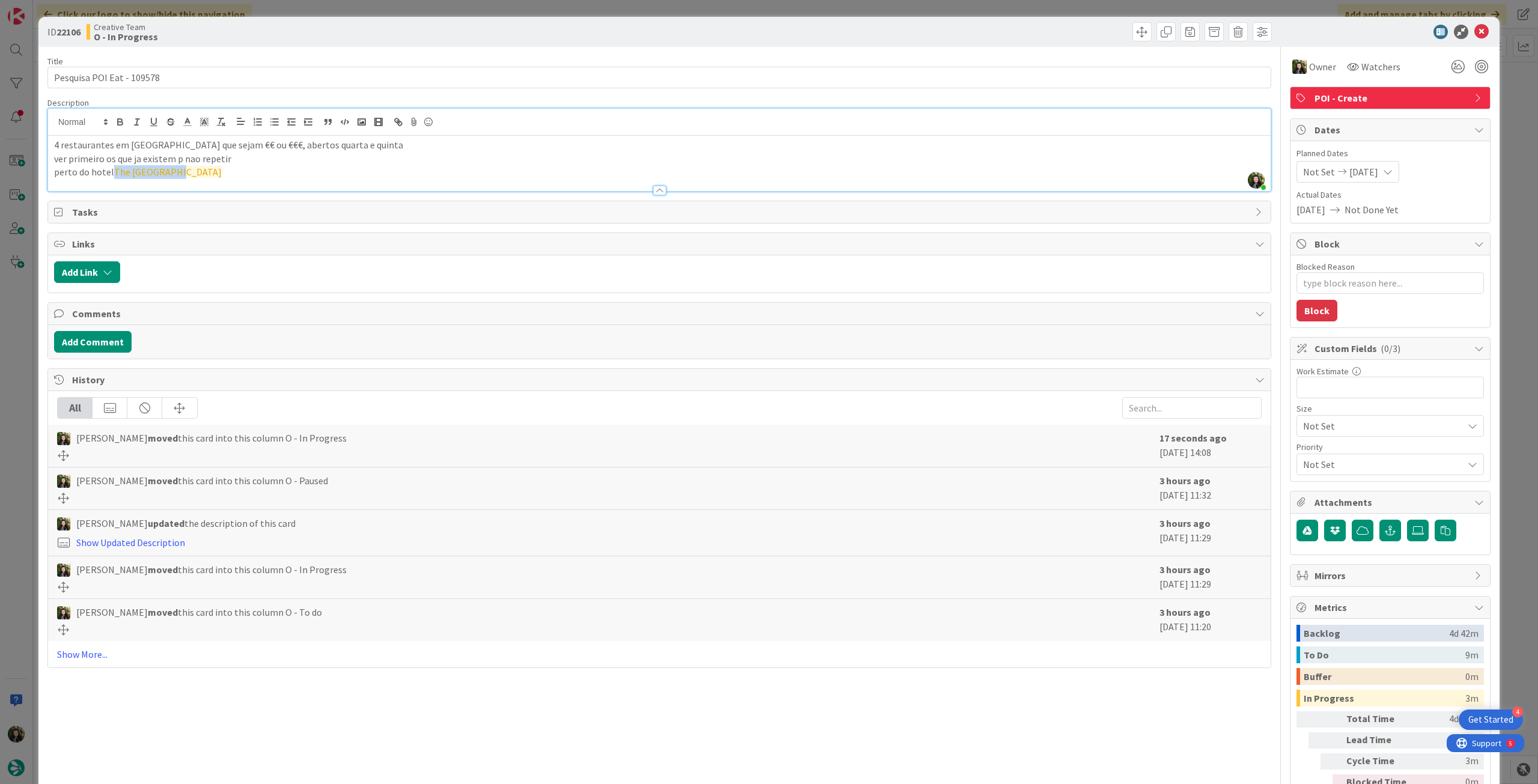
drag, startPoint x: 113, startPoint y: 175, endPoint x: 262, endPoint y: 175, distance: 149.0
click at [262, 175] on p "perto do hotel The [GEOGRAPHIC_DATA]" at bounding box center [659, 172] width 1210 height 14
copy span "The [GEOGRAPHIC_DATA]"
click at [1474, 32] on icon at bounding box center [1482, 32] width 15 height 15
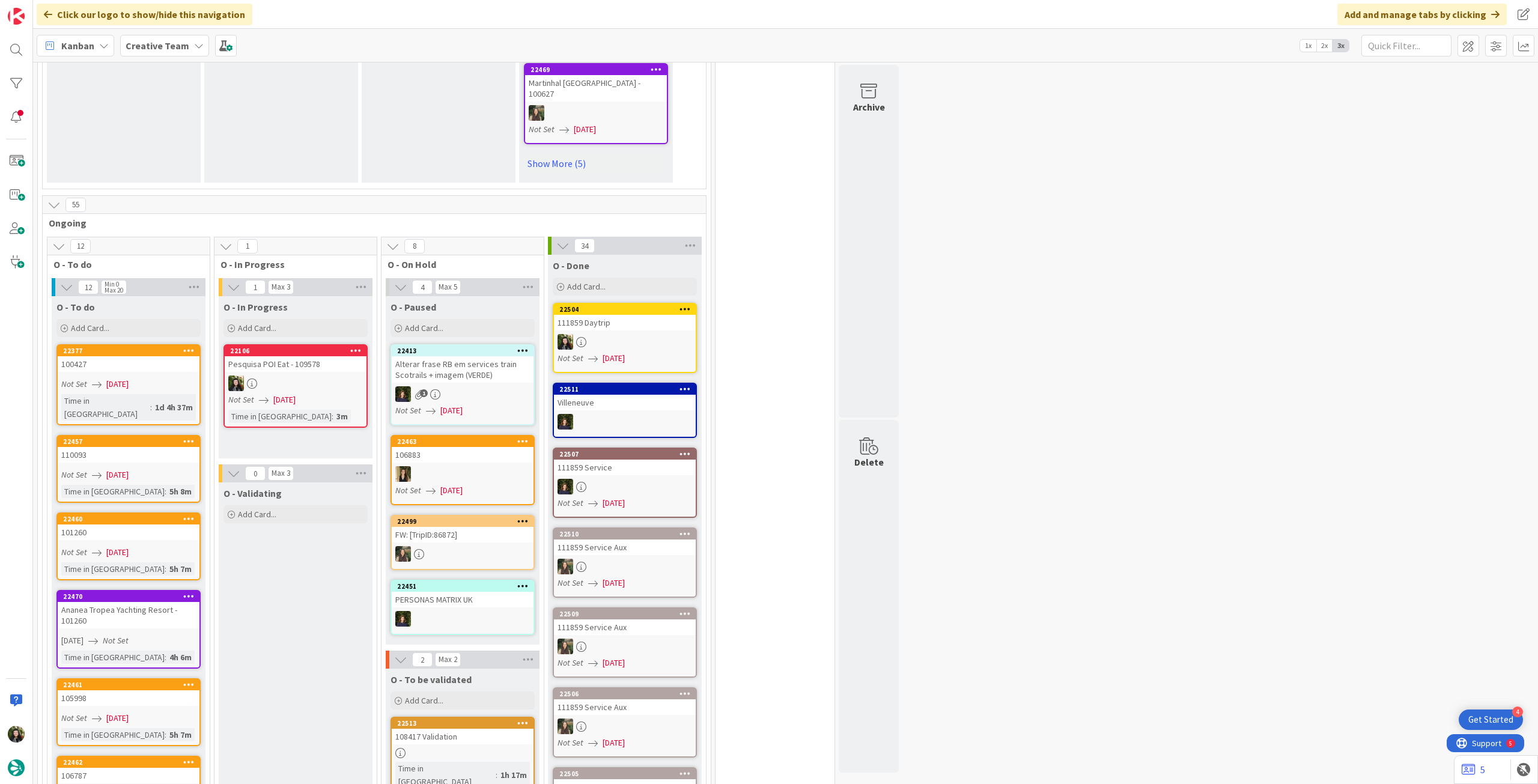
click at [136, 40] on b "Creative Team" at bounding box center [157, 46] width 64 height 12
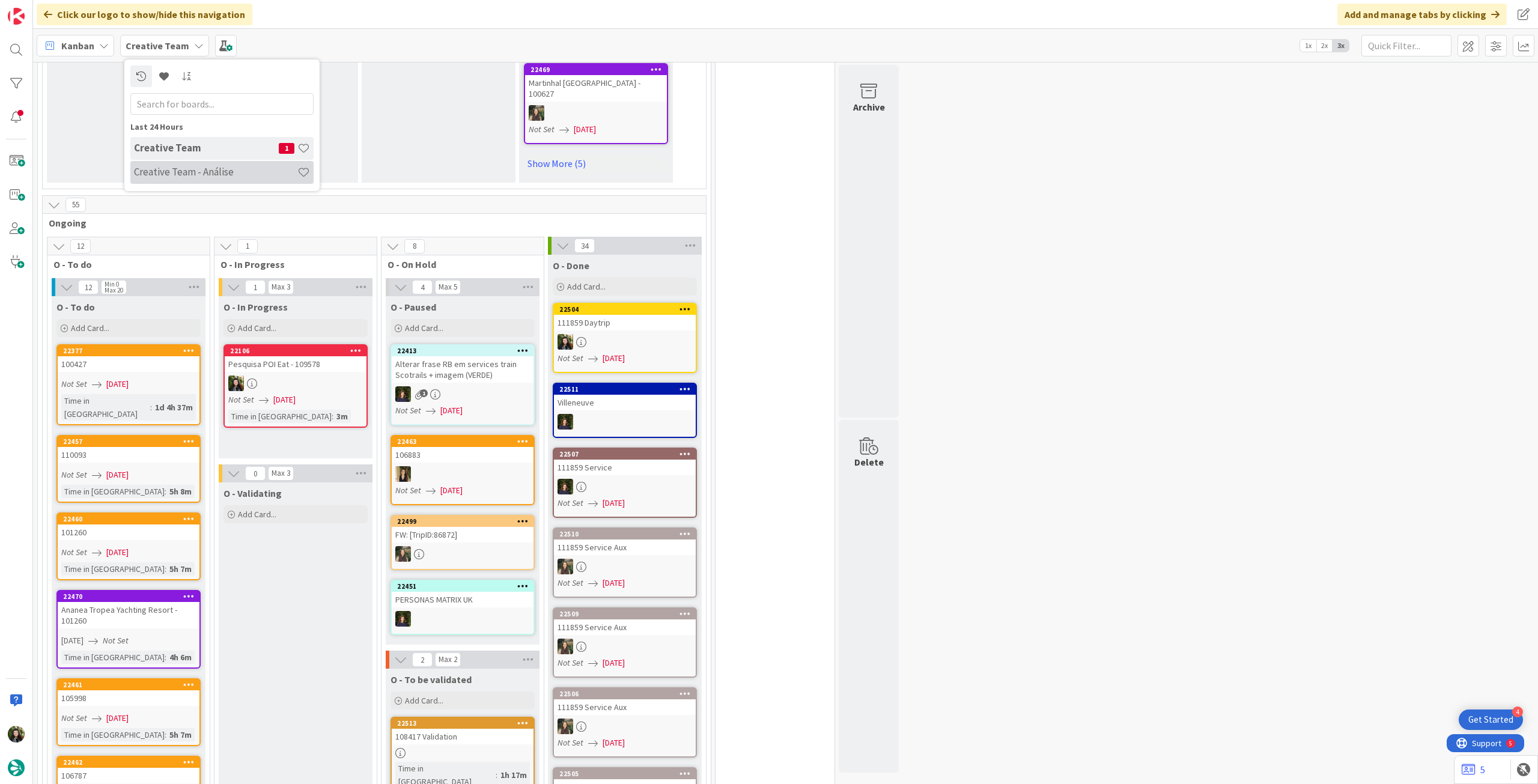
click at [169, 170] on h4 "Creative Team - Análise" at bounding box center [215, 171] width 163 height 12
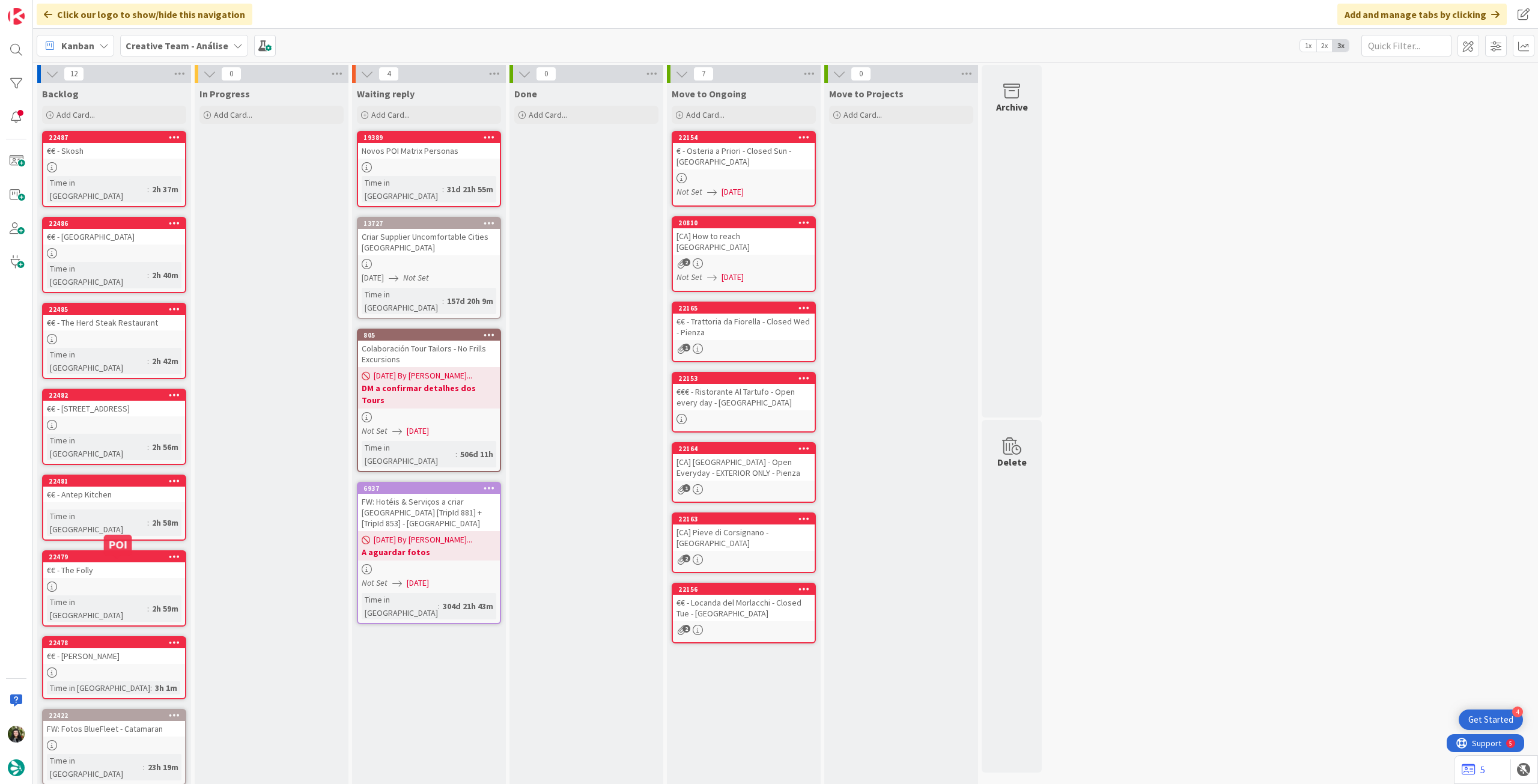
click at [113, 648] on div "€€ - [PERSON_NAME]" at bounding box center [114, 655] width 142 height 15
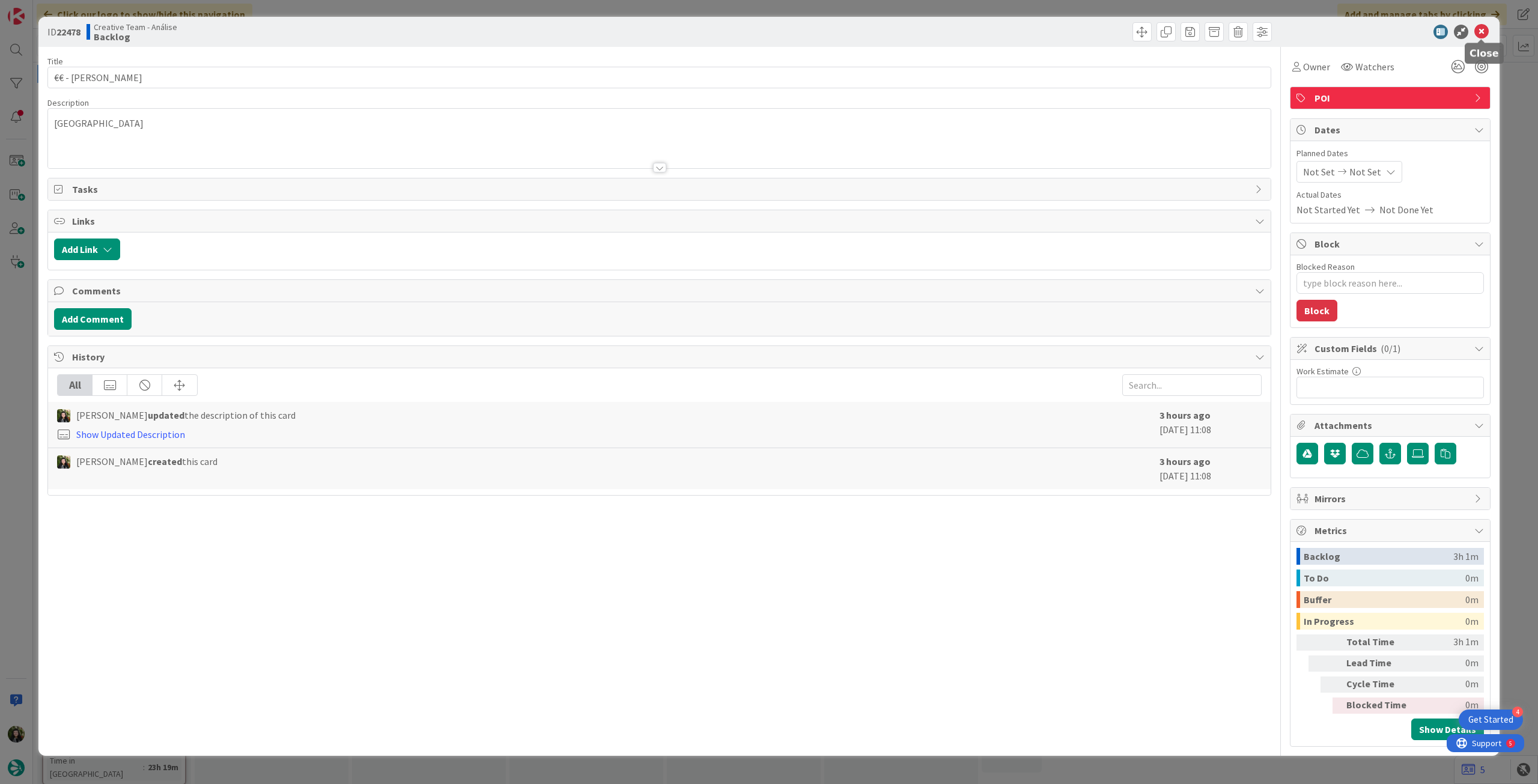
click at [1482, 29] on icon at bounding box center [1482, 32] width 15 height 15
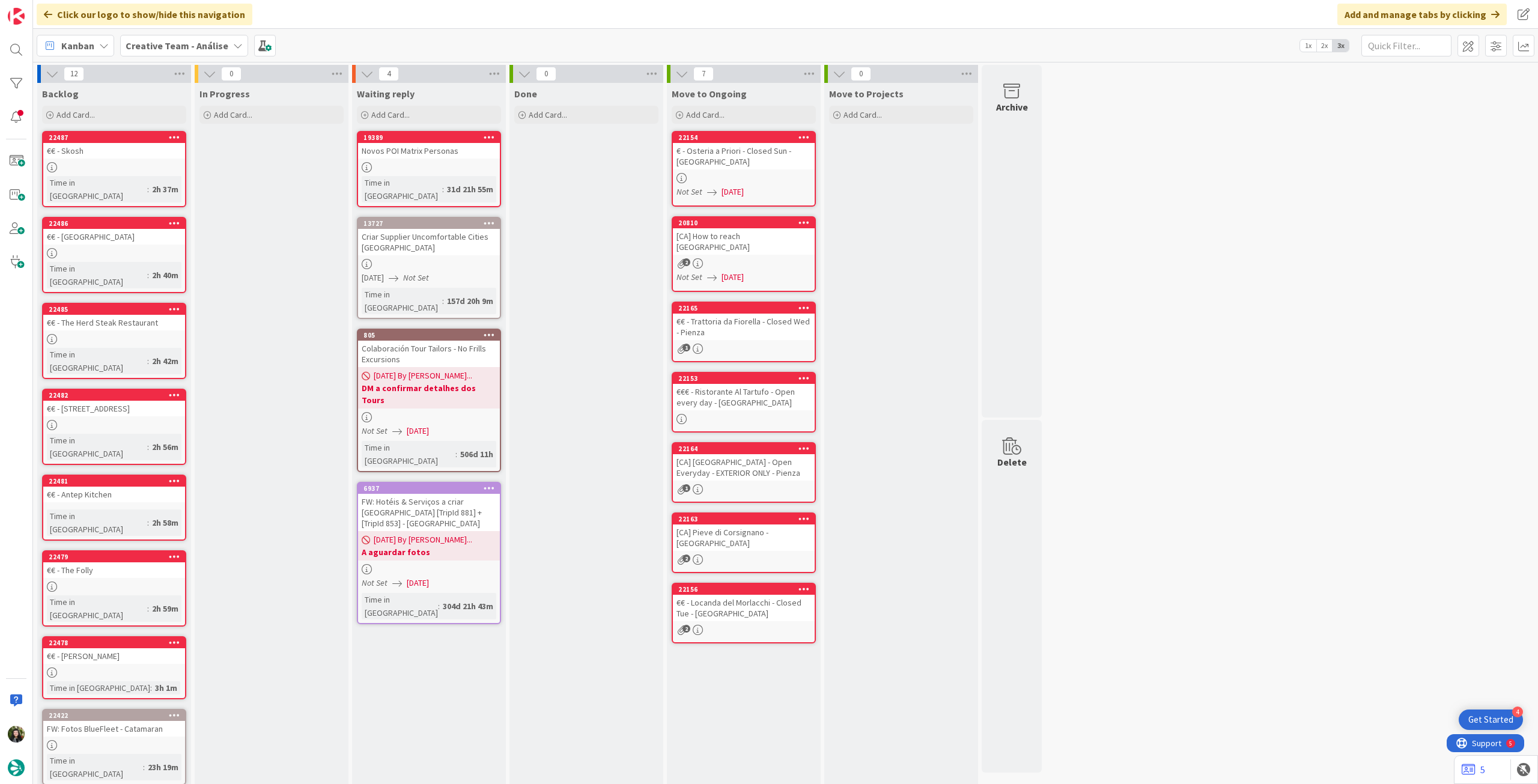
click at [95, 315] on div "€€ - The Herd Steak Restaurant" at bounding box center [114, 322] width 142 height 15
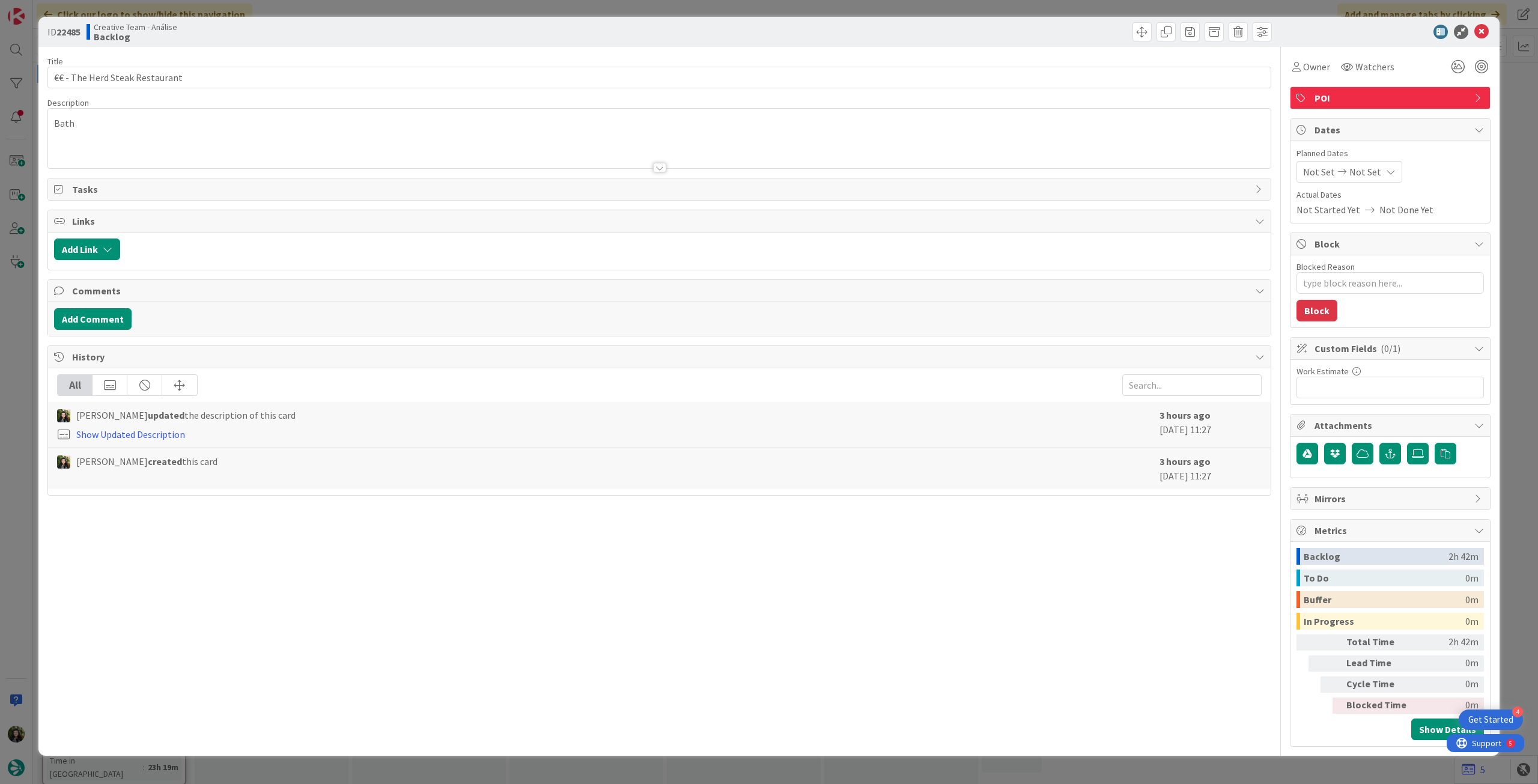
type textarea "x"
drag, startPoint x: 218, startPoint y: 80, endPoint x: 23, endPoint y: 63, distance: 195.7
click at [23, 63] on div "ID 22485 Creative Team - Análise Backlog Title 30 / 128 €€ - The Herd Steak Res…" at bounding box center [769, 392] width 1538 height 784
paste input "Corkage - Open every day"
type input "€€ - Corkage - Open every day"
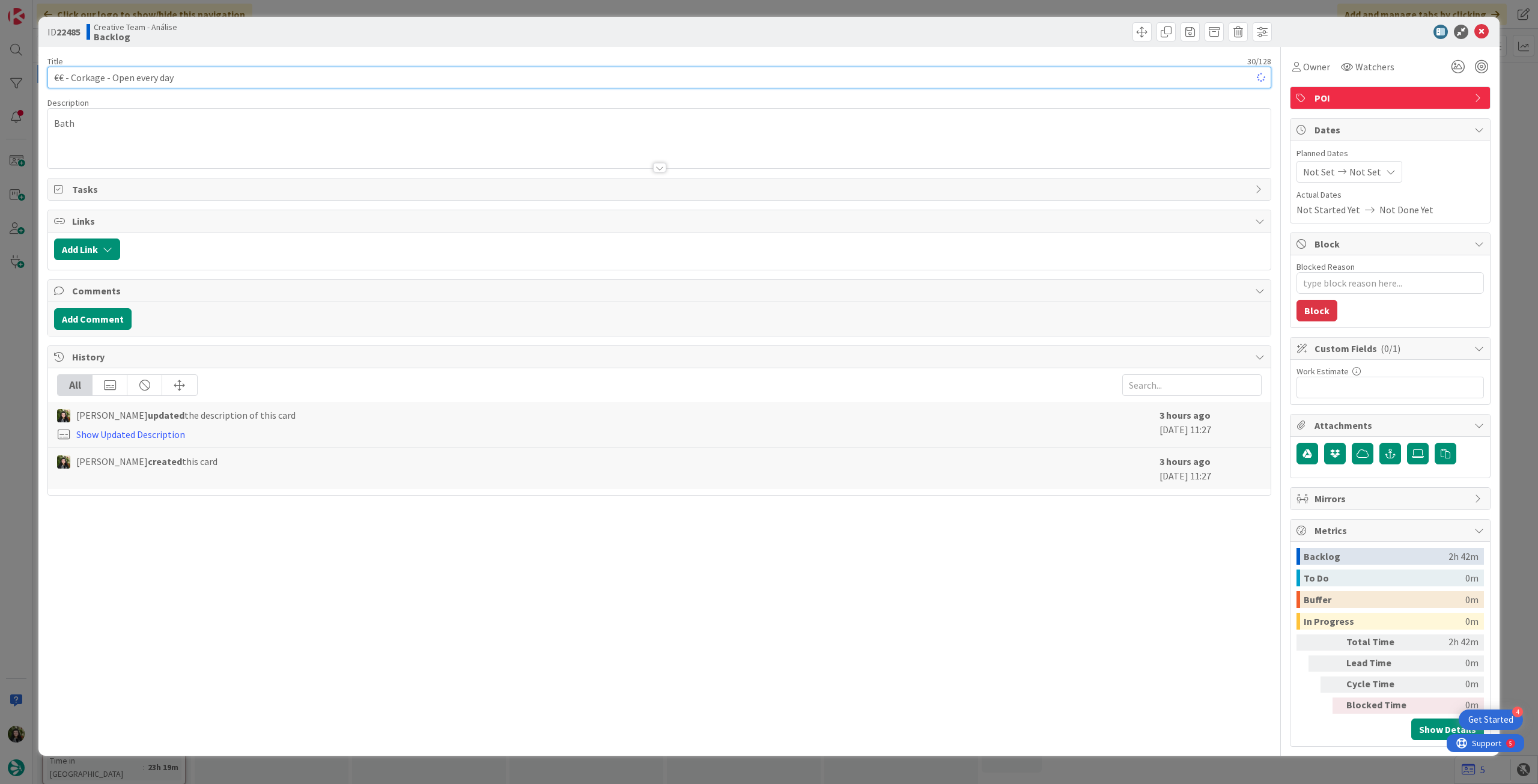
type textarea "x"
type input "€€ - Corkage - Open every day"
click at [1477, 33] on icon at bounding box center [1482, 32] width 15 height 15
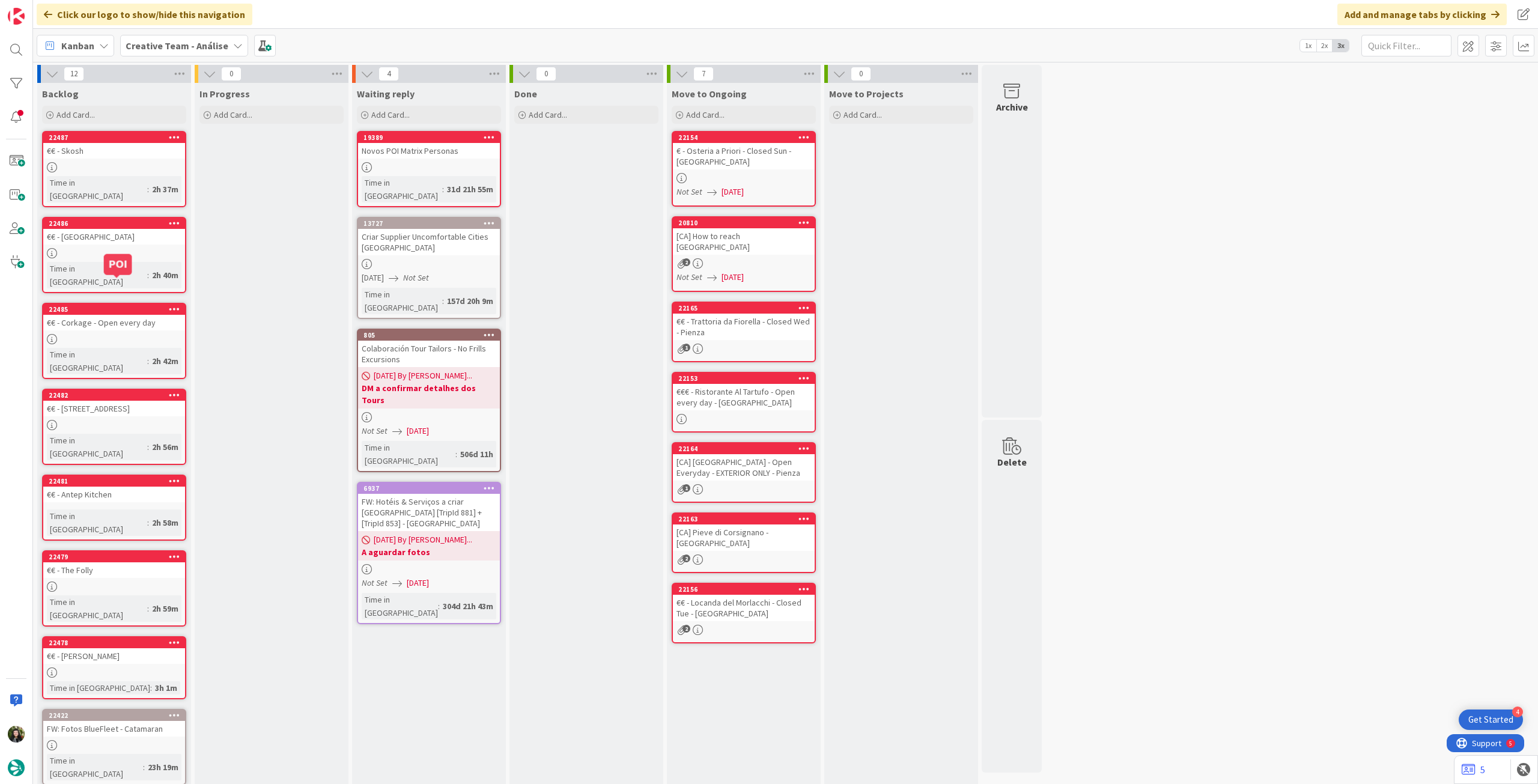
click at [143, 244] on link "22486 €€ - [GEOGRAPHIC_DATA] Time in [GEOGRAPHIC_DATA] : 2h 40m" at bounding box center [114, 255] width 144 height 77
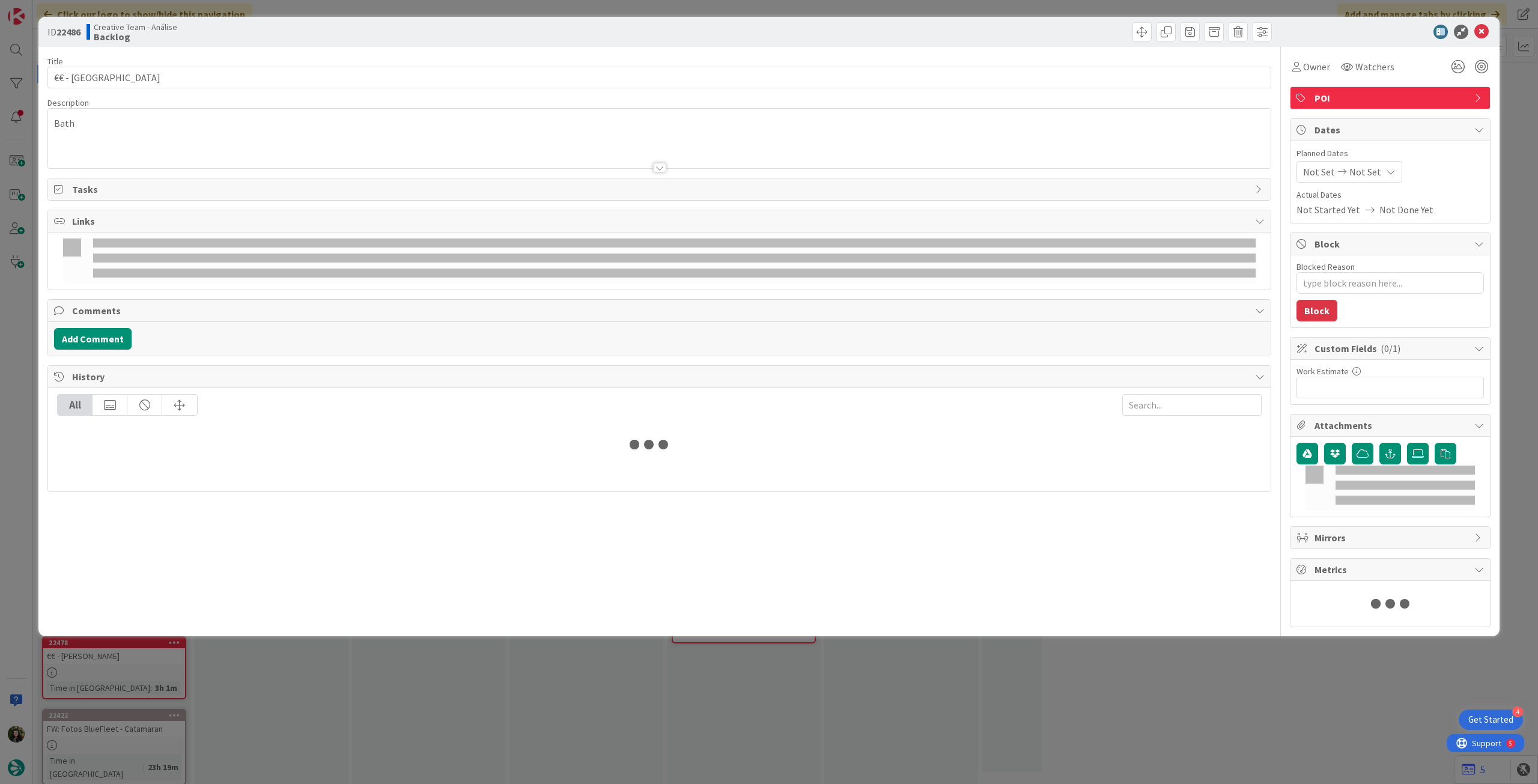
type textarea "x"
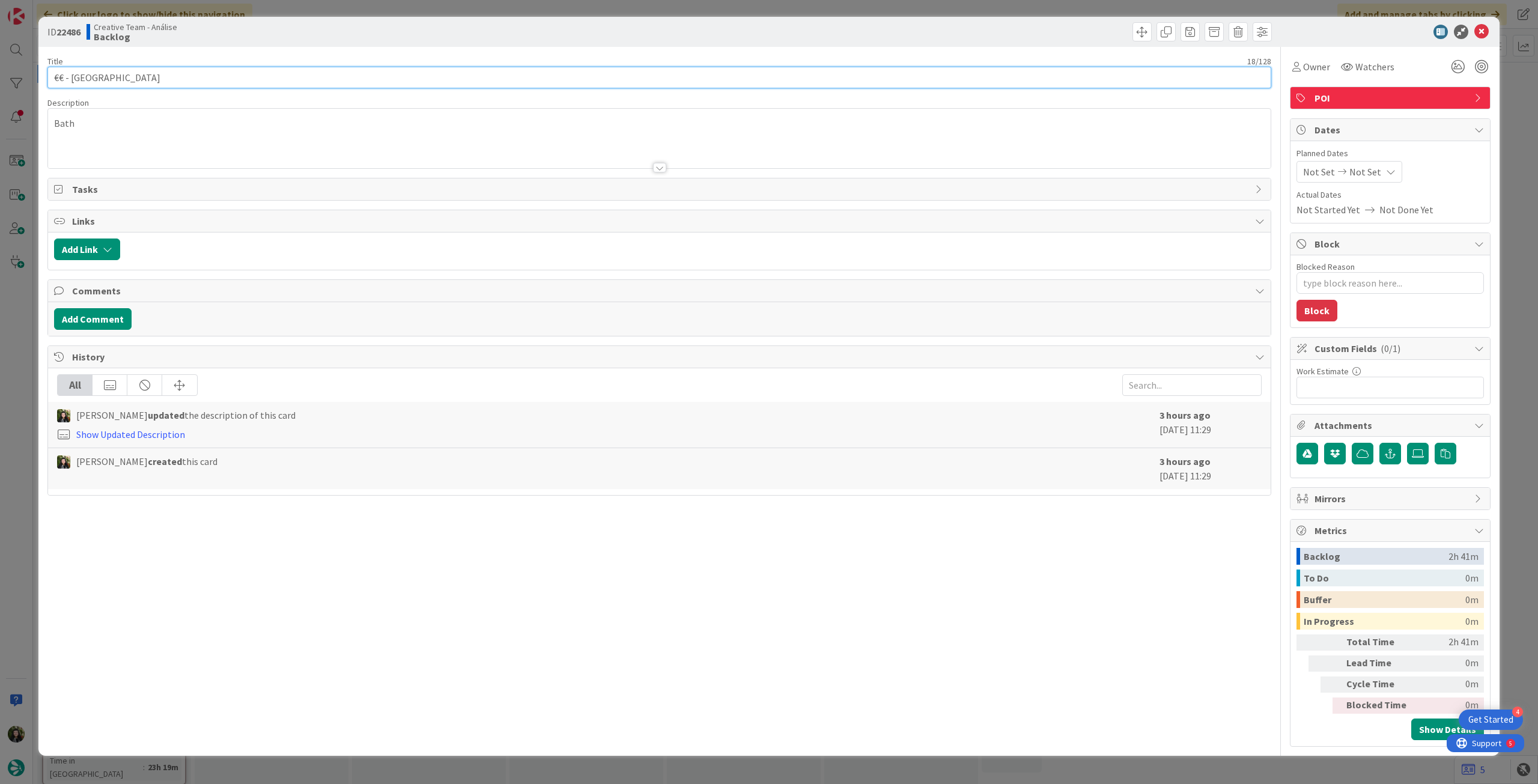
drag, startPoint x: 179, startPoint y: 77, endPoint x: 12, endPoint y: 69, distance: 167.2
click at [12, 69] on div "ID 22486 Creative Team - Análise Backlog Title 18 / 128 €€ - [GEOGRAPHIC_DATA] …" at bounding box center [769, 392] width 1538 height 784
paste input "[PERSON_NAME] - Only L. Sun (Open every day)"
type input "€€ - [PERSON_NAME] - Only L. Sun (Open every day)"
type textarea "x"
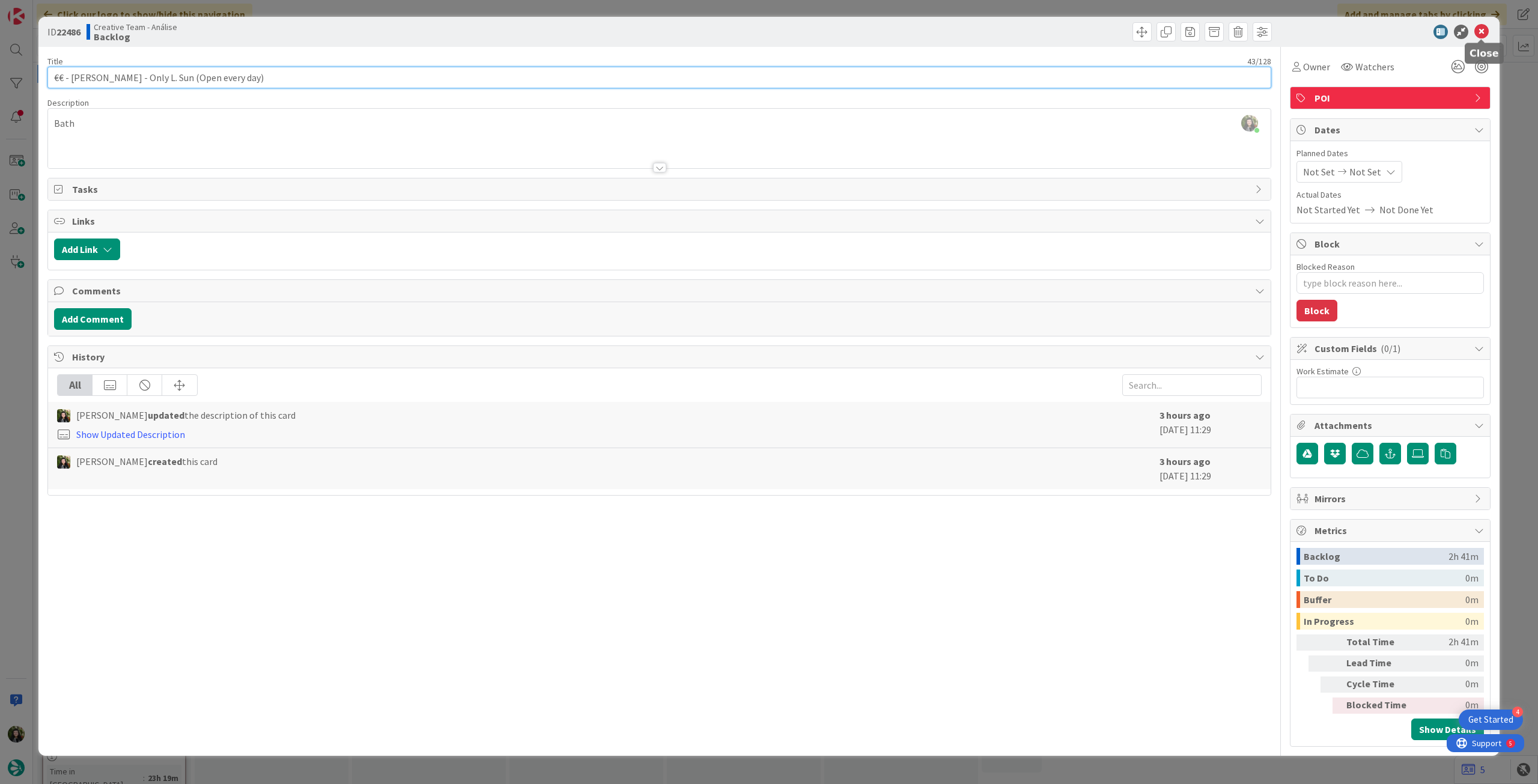
type input "€€ - [PERSON_NAME] - Only L. Sun (Open every day)"
click at [1483, 29] on icon at bounding box center [1482, 32] width 15 height 15
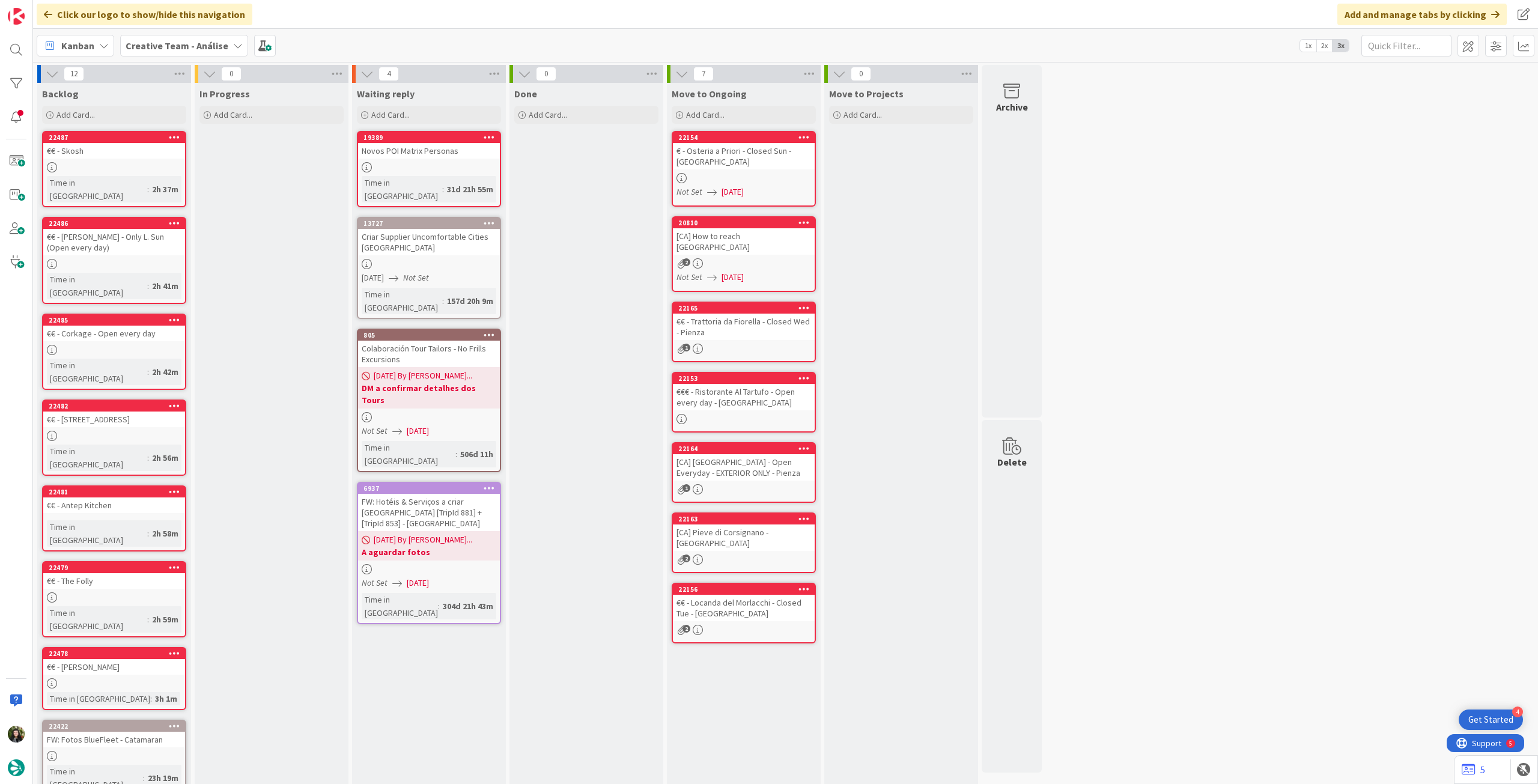
click at [188, 40] on b "Creative Team - Análise" at bounding box center [177, 46] width 103 height 12
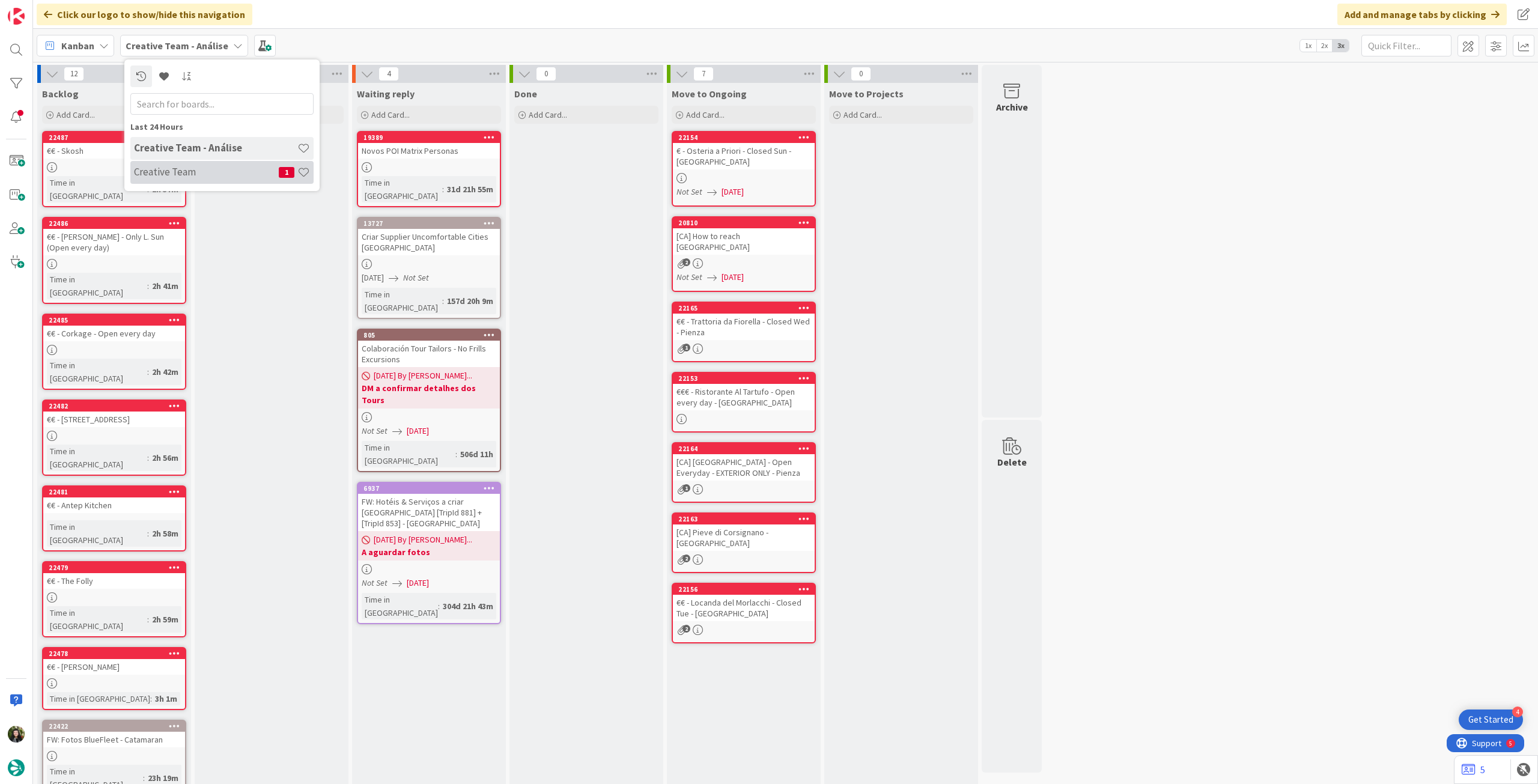
click at [191, 179] on div "Creative Team 1" at bounding box center [222, 173] width 183 height 23
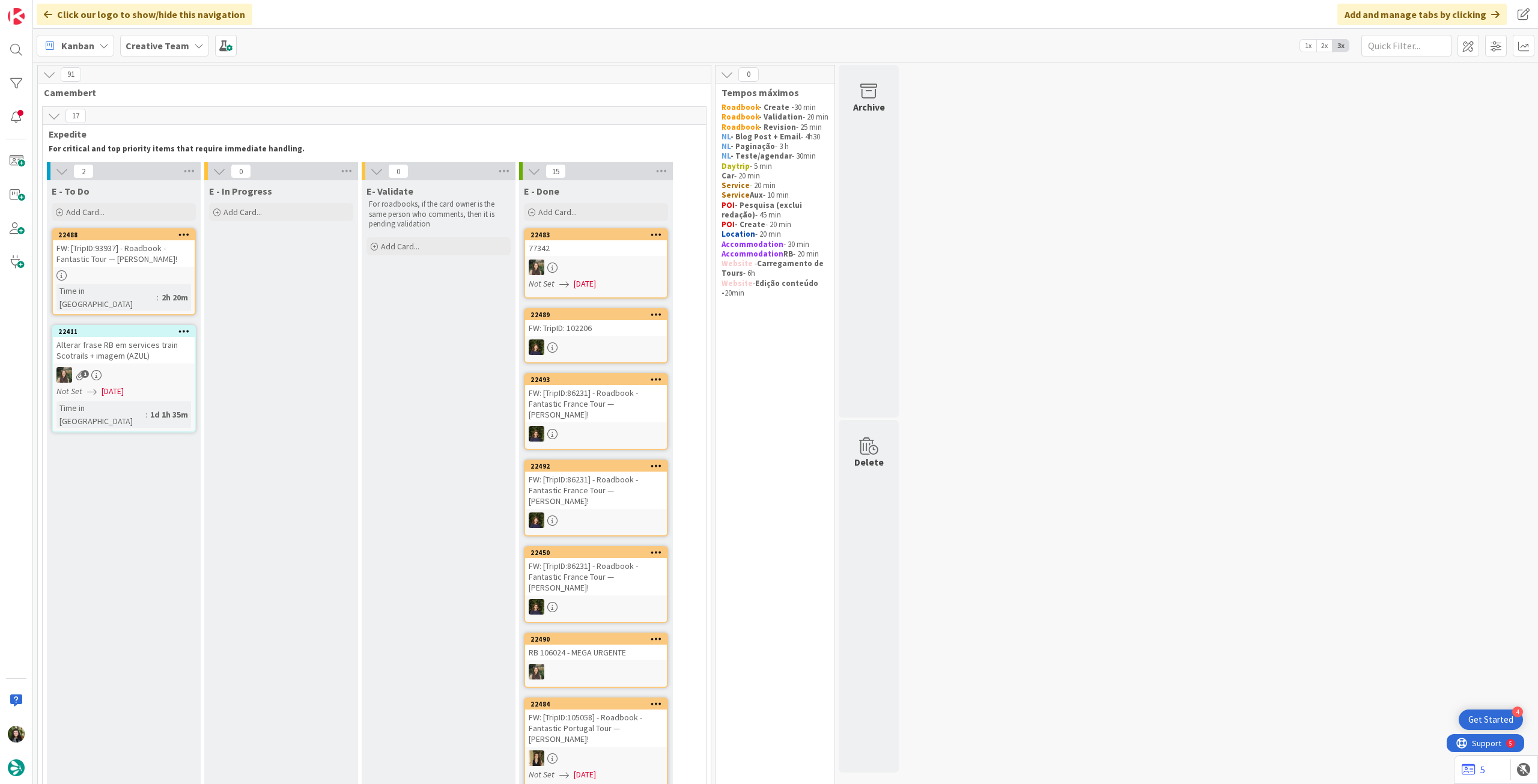
click at [180, 44] on b "Creative Team" at bounding box center [157, 46] width 64 height 12
click at [191, 170] on h4 "Creative Team - Análise" at bounding box center [215, 171] width 163 height 12
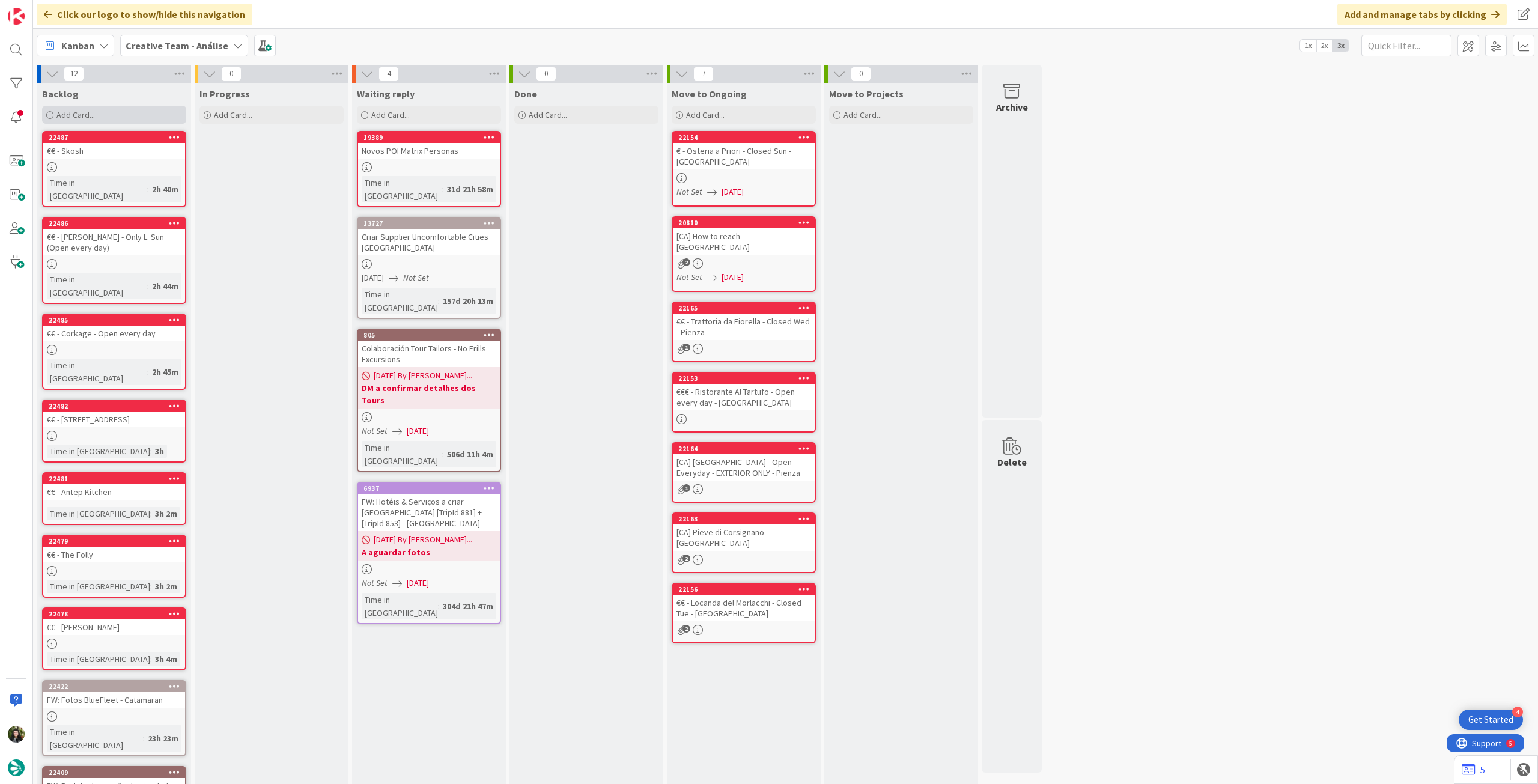
click at [119, 118] on div "Add Card..." at bounding box center [114, 115] width 144 height 18
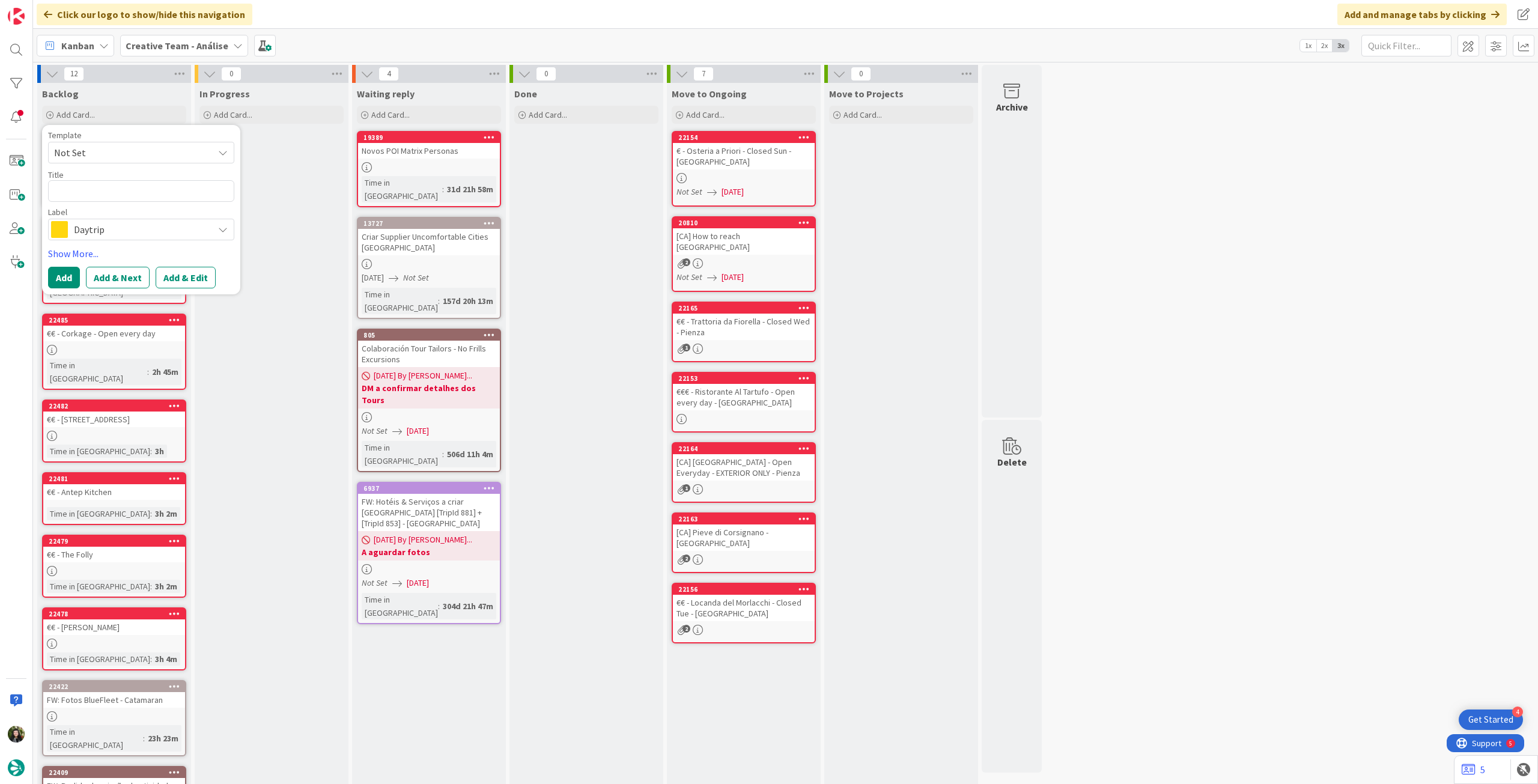
click at [114, 222] on span "Daytrip" at bounding box center [141, 229] width 134 height 17
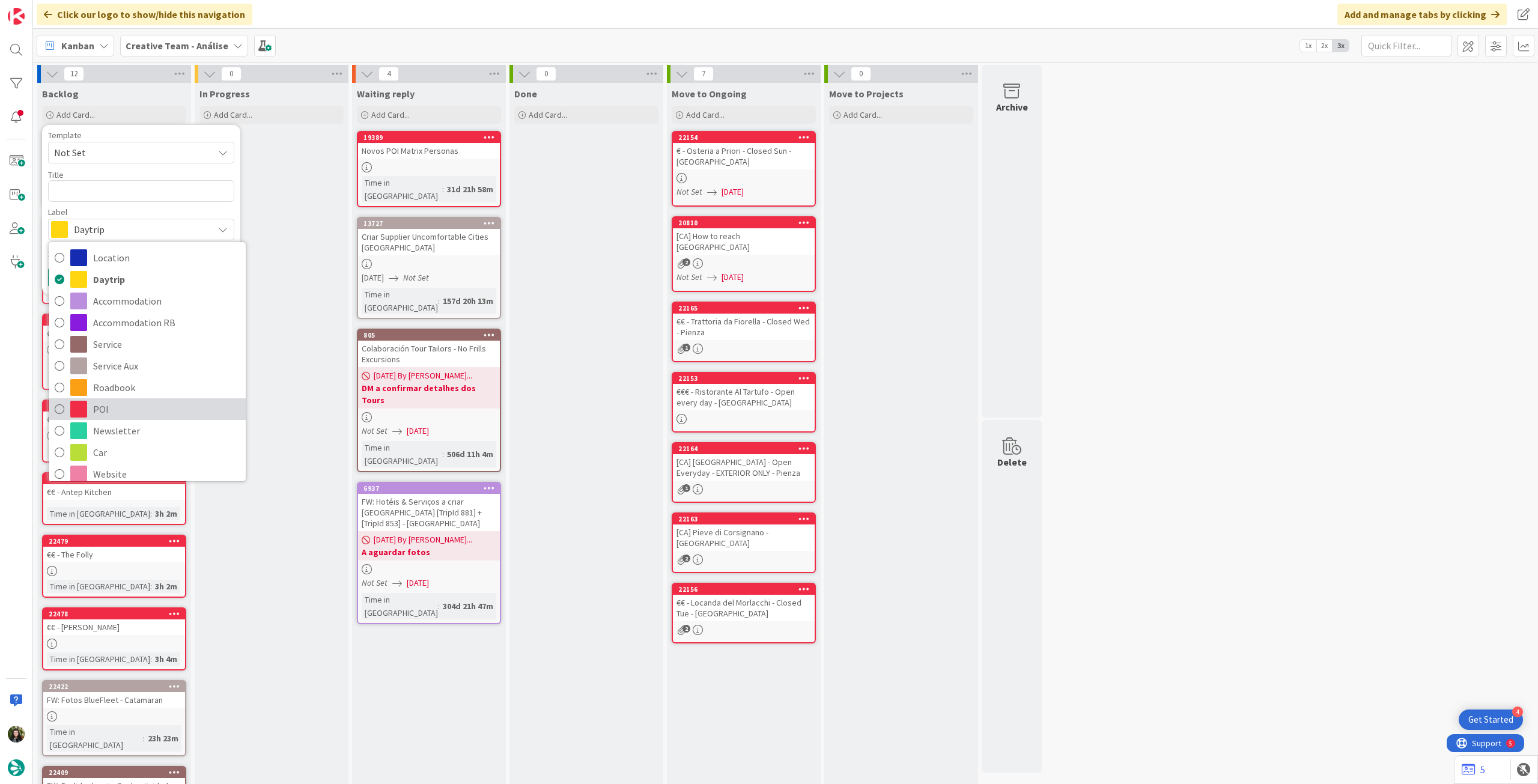
click at [105, 399] on link "POI" at bounding box center [148, 409] width 197 height 22
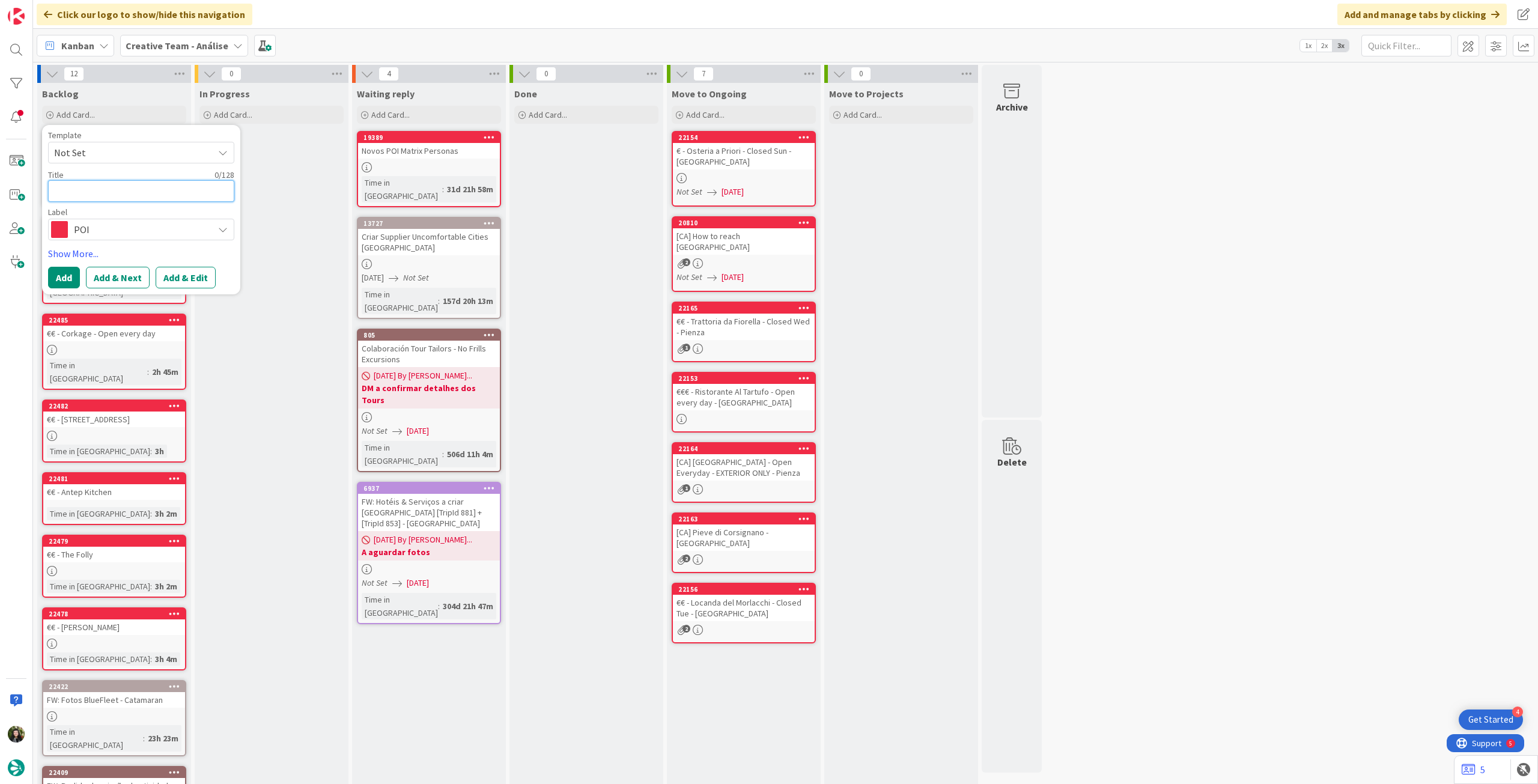
click at [113, 187] on textarea at bounding box center [141, 191] width 187 height 22
type textarea "x"
type textarea "€"
type textarea "x"
type textarea "€€"
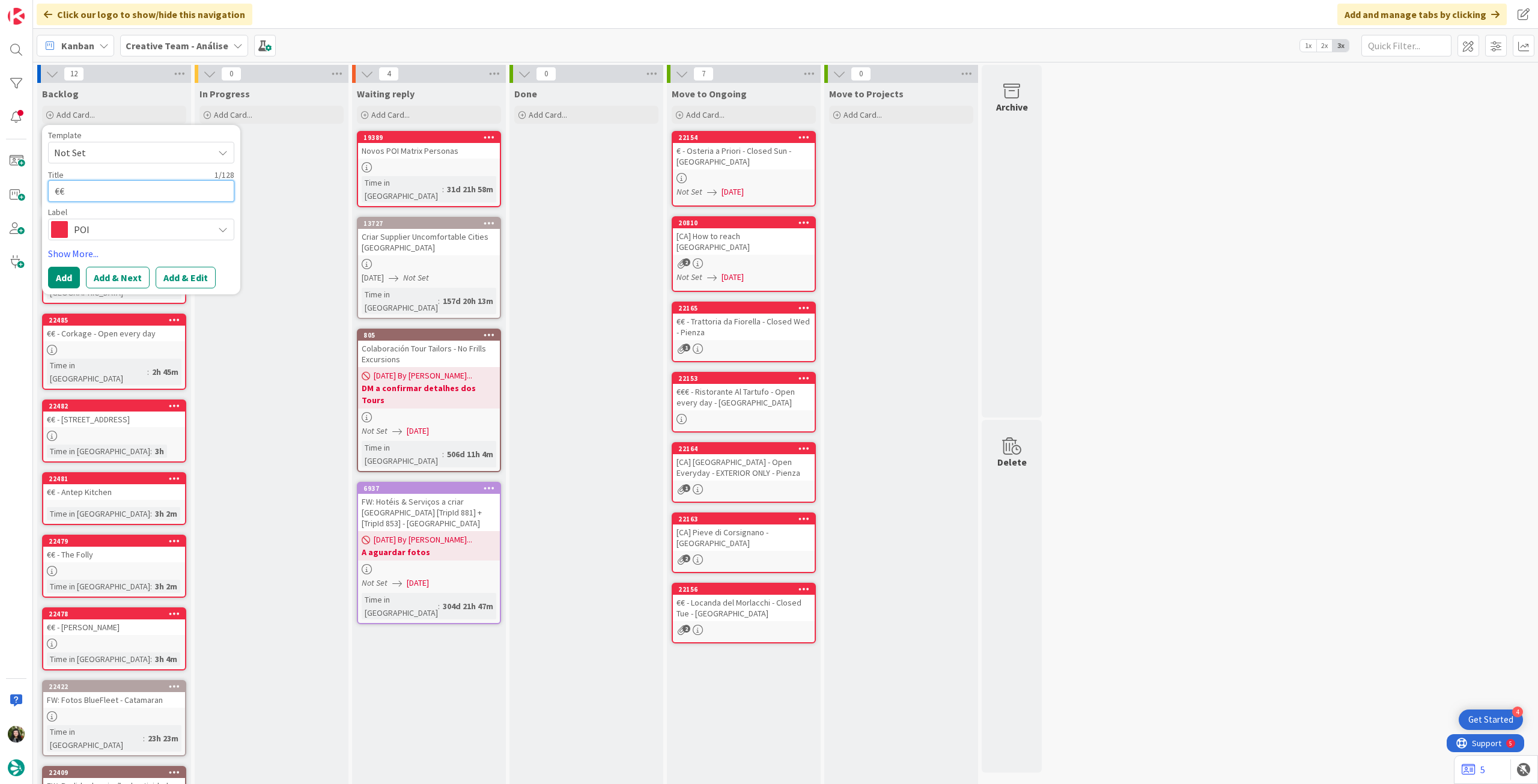
type textarea "x"
type textarea "€€"
type textarea "x"
type textarea "€€ -"
type textarea "x"
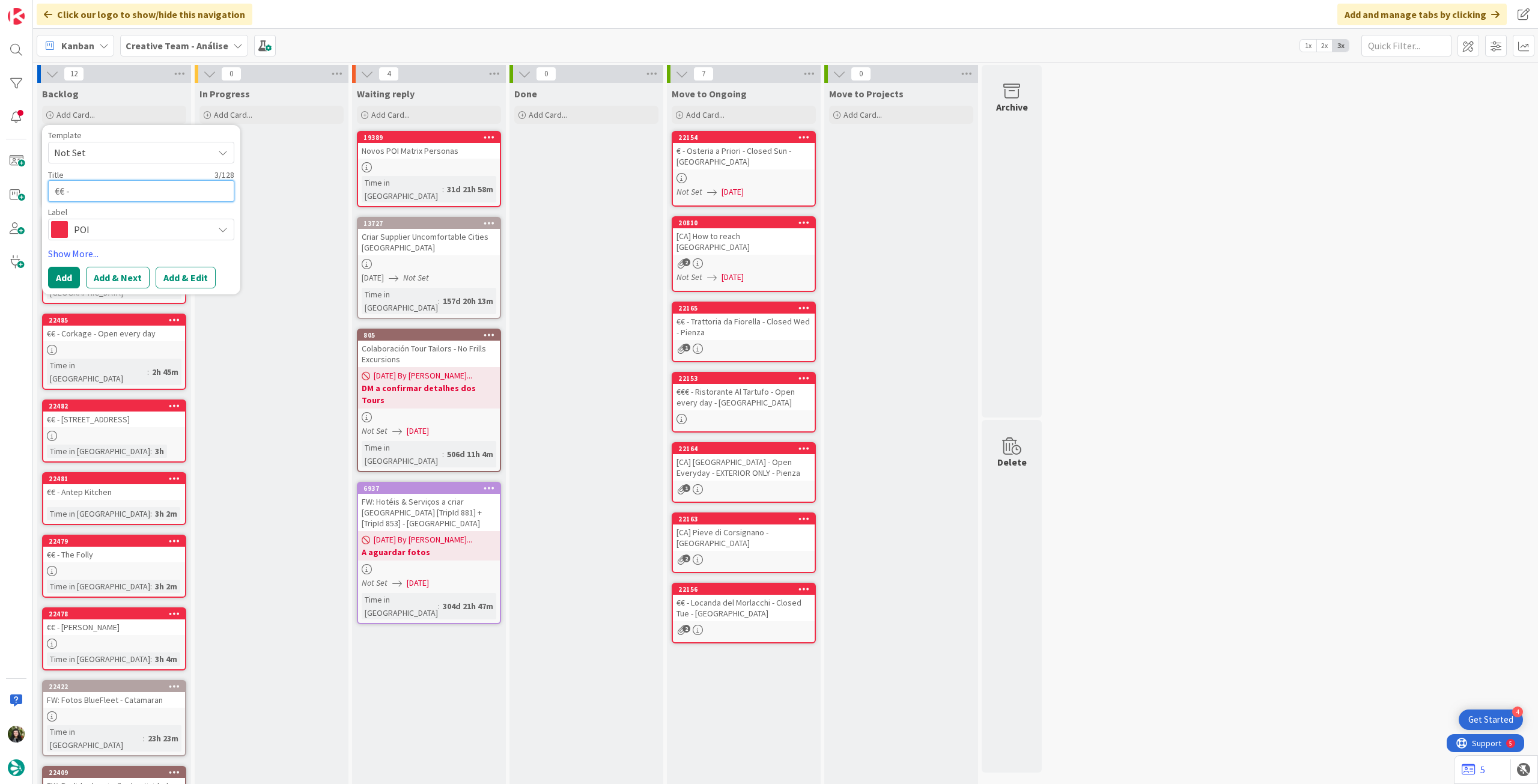
type textarea "€€ -"
paste textarea "[PERSON_NAME] Cellar Restaurant"
type textarea "x"
type textarea "€€ - [PERSON_NAME] Cellar Restaurant"
click at [56, 281] on button "Add" at bounding box center [64, 277] width 32 height 22
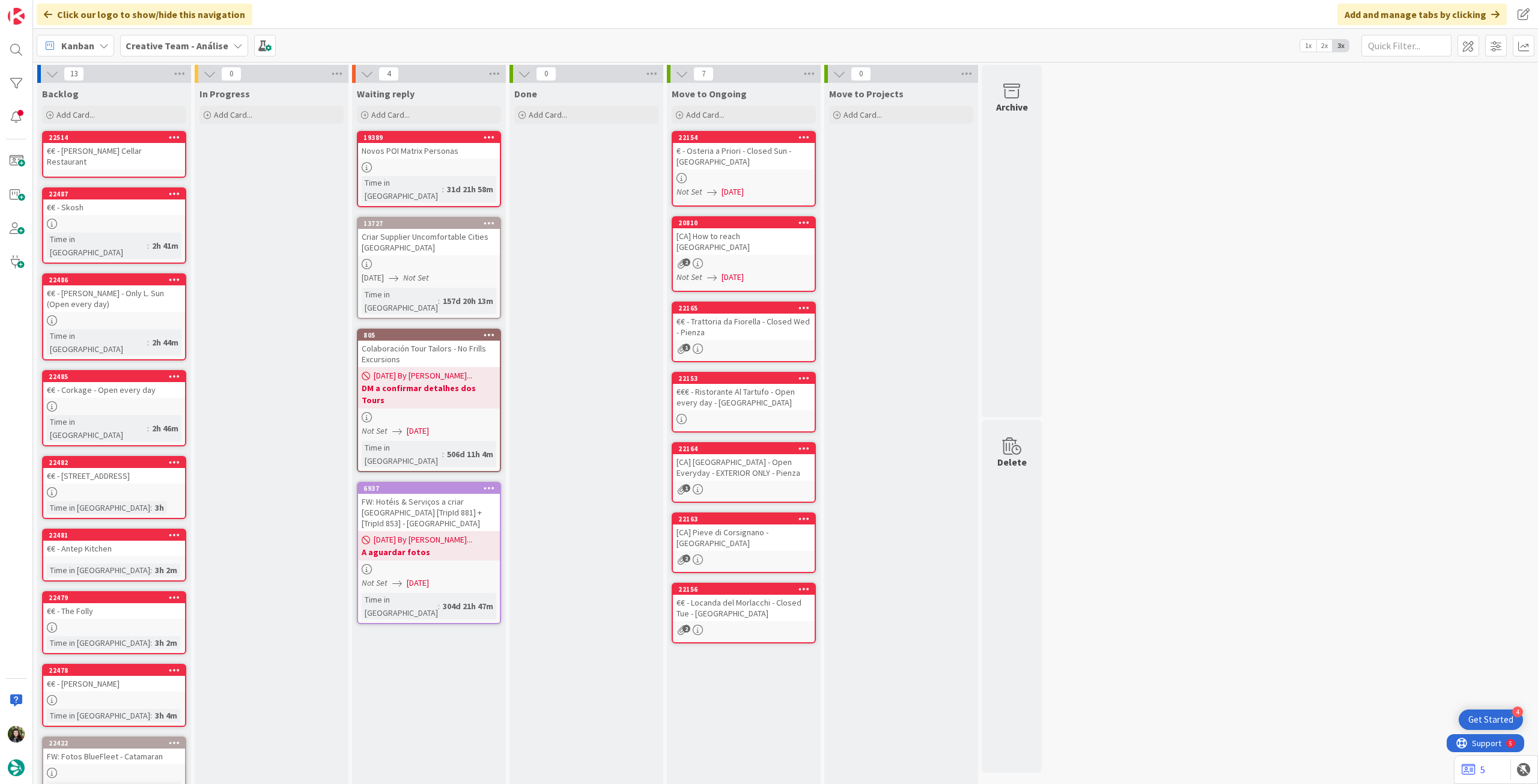
click at [111, 157] on div "€€ - [PERSON_NAME] Cellar Restaurant" at bounding box center [114, 156] width 142 height 26
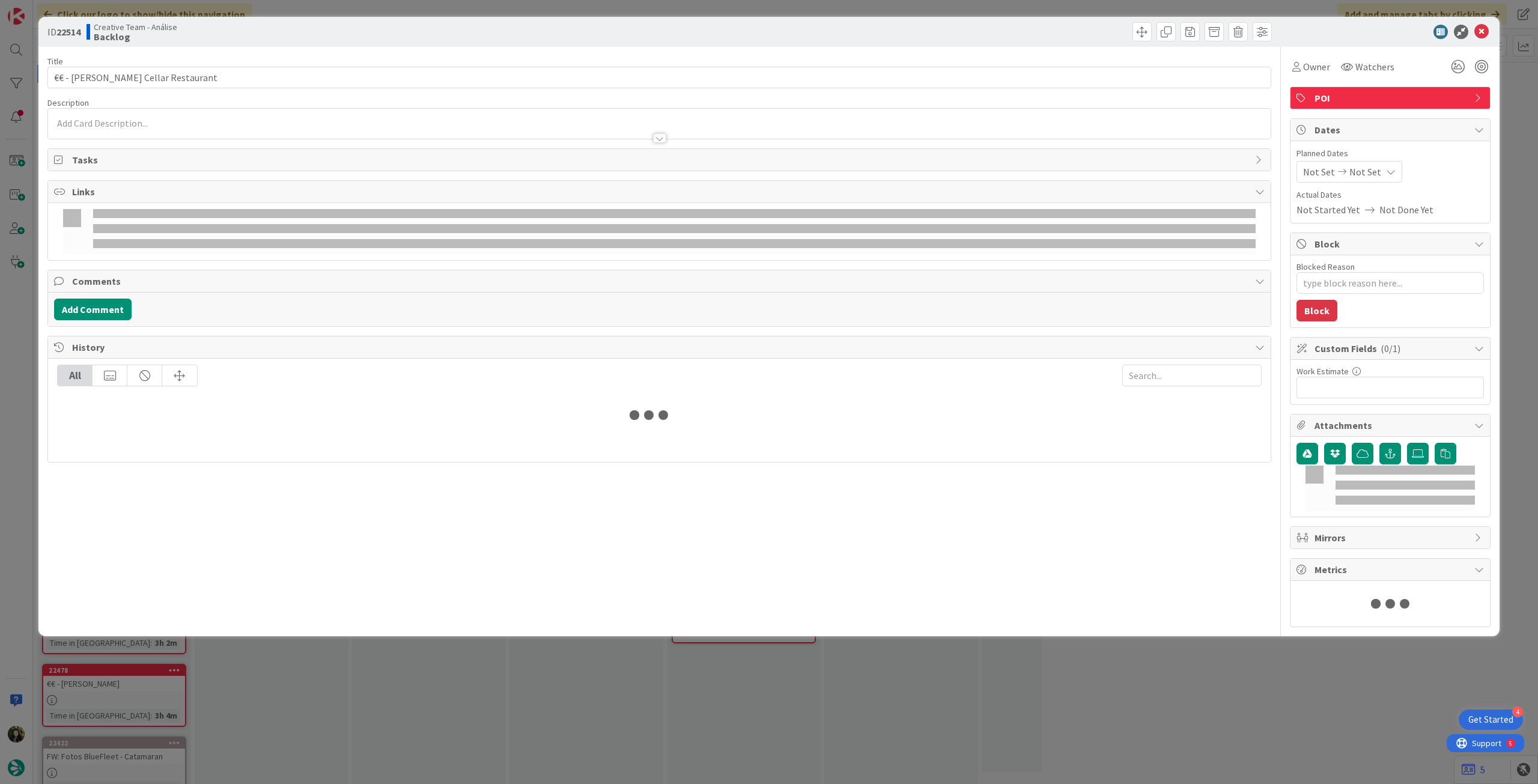
click at [112, 131] on div at bounding box center [659, 132] width 1223 height 12
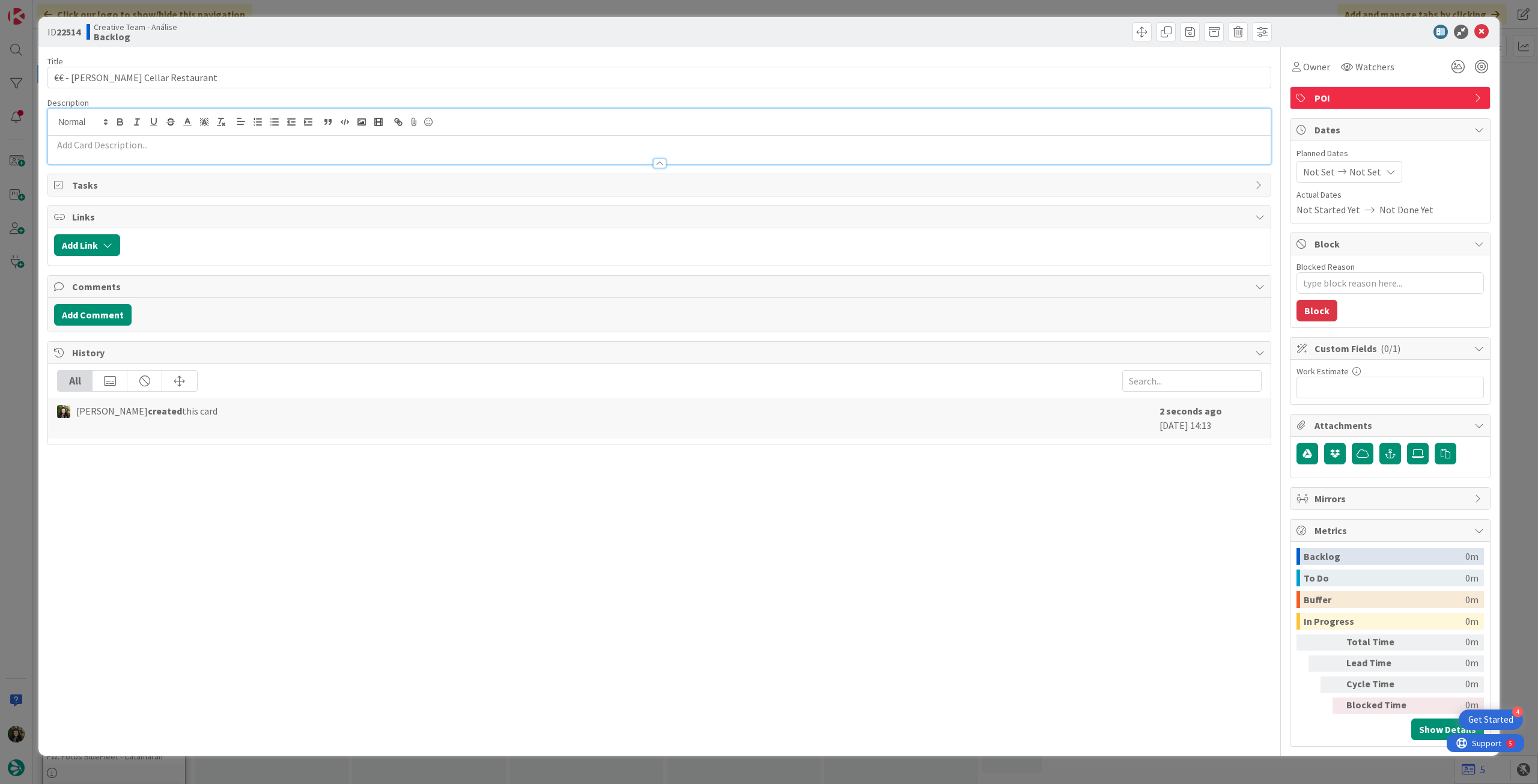
type textarea "x"
click at [111, 142] on p at bounding box center [659, 145] width 1210 height 14
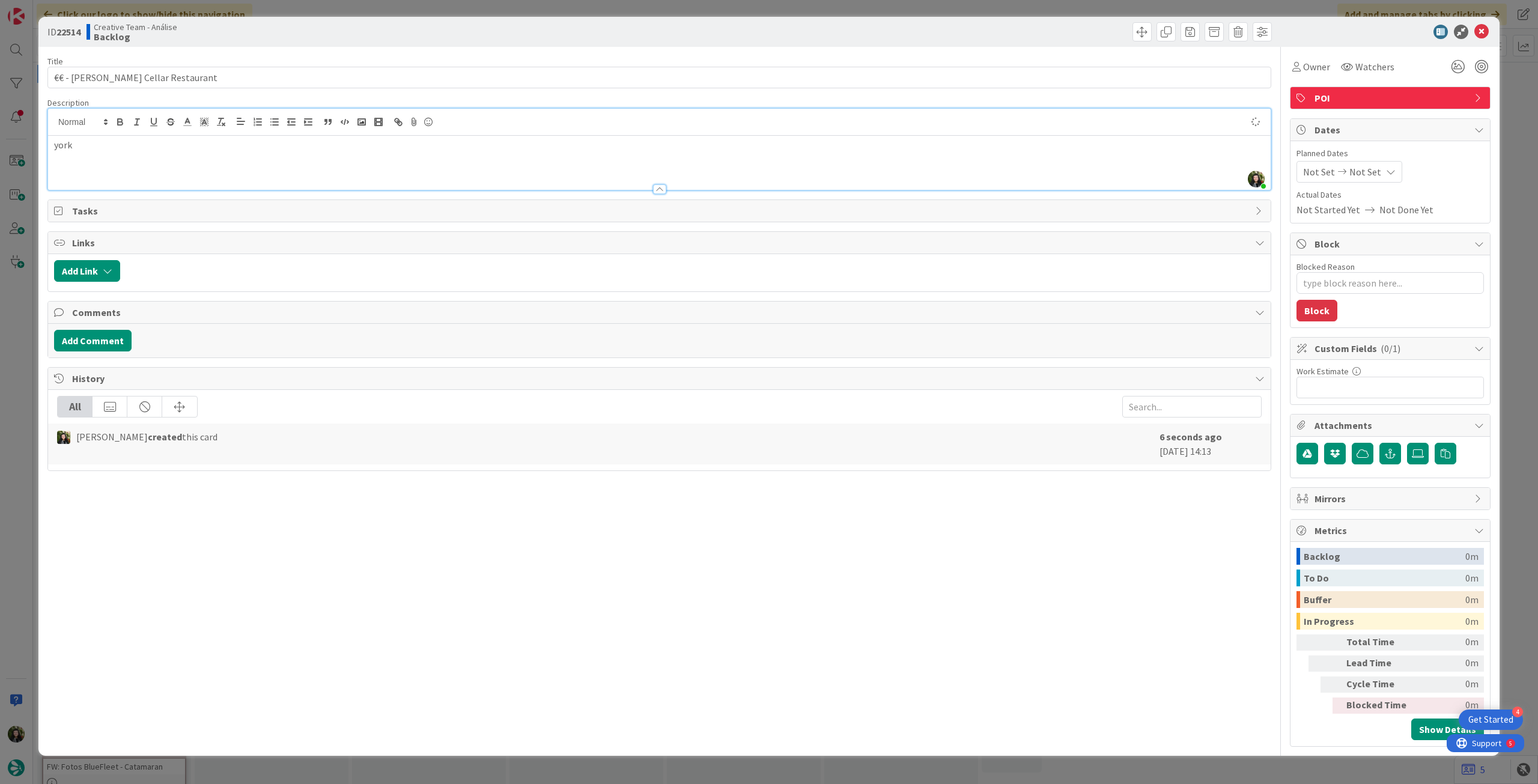
click at [1356, 170] on span "Not Set" at bounding box center [1365, 172] width 32 height 15
type textarea "x"
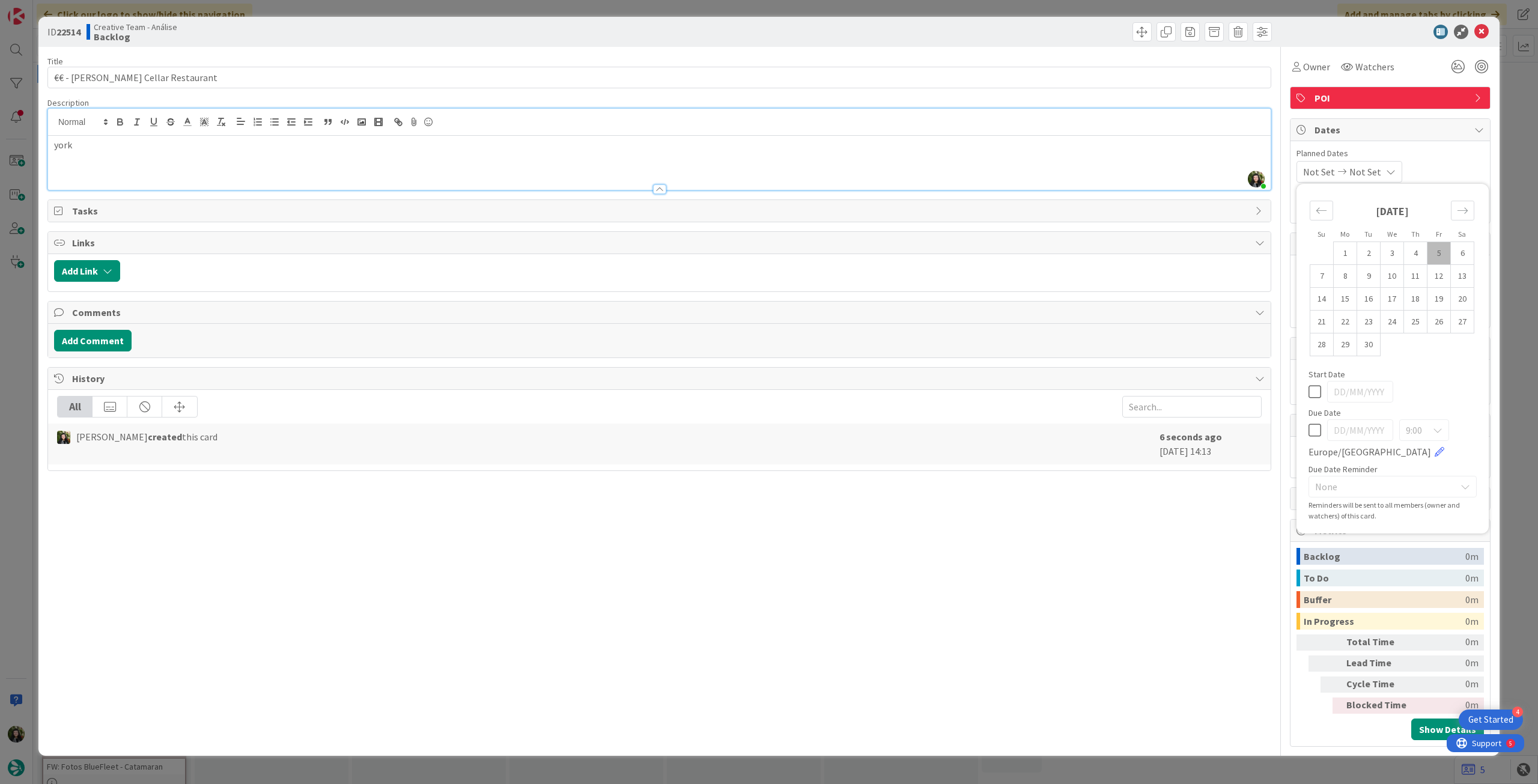
click at [1318, 434] on icon at bounding box center [1314, 430] width 12 height 15
type input "[DATE]"
click at [1481, 26] on icon at bounding box center [1482, 32] width 15 height 15
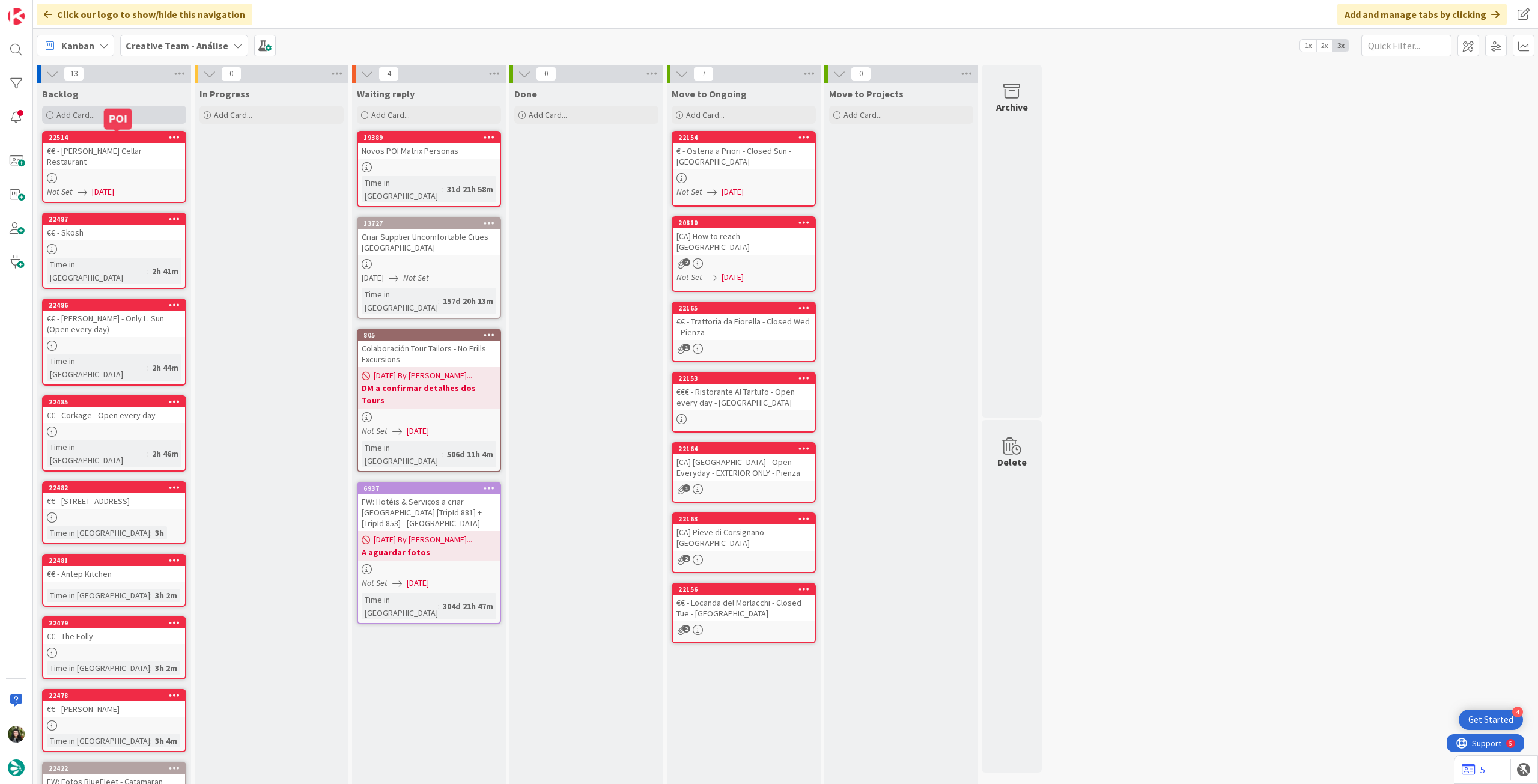
click at [131, 111] on div "Add Card..." at bounding box center [114, 115] width 144 height 18
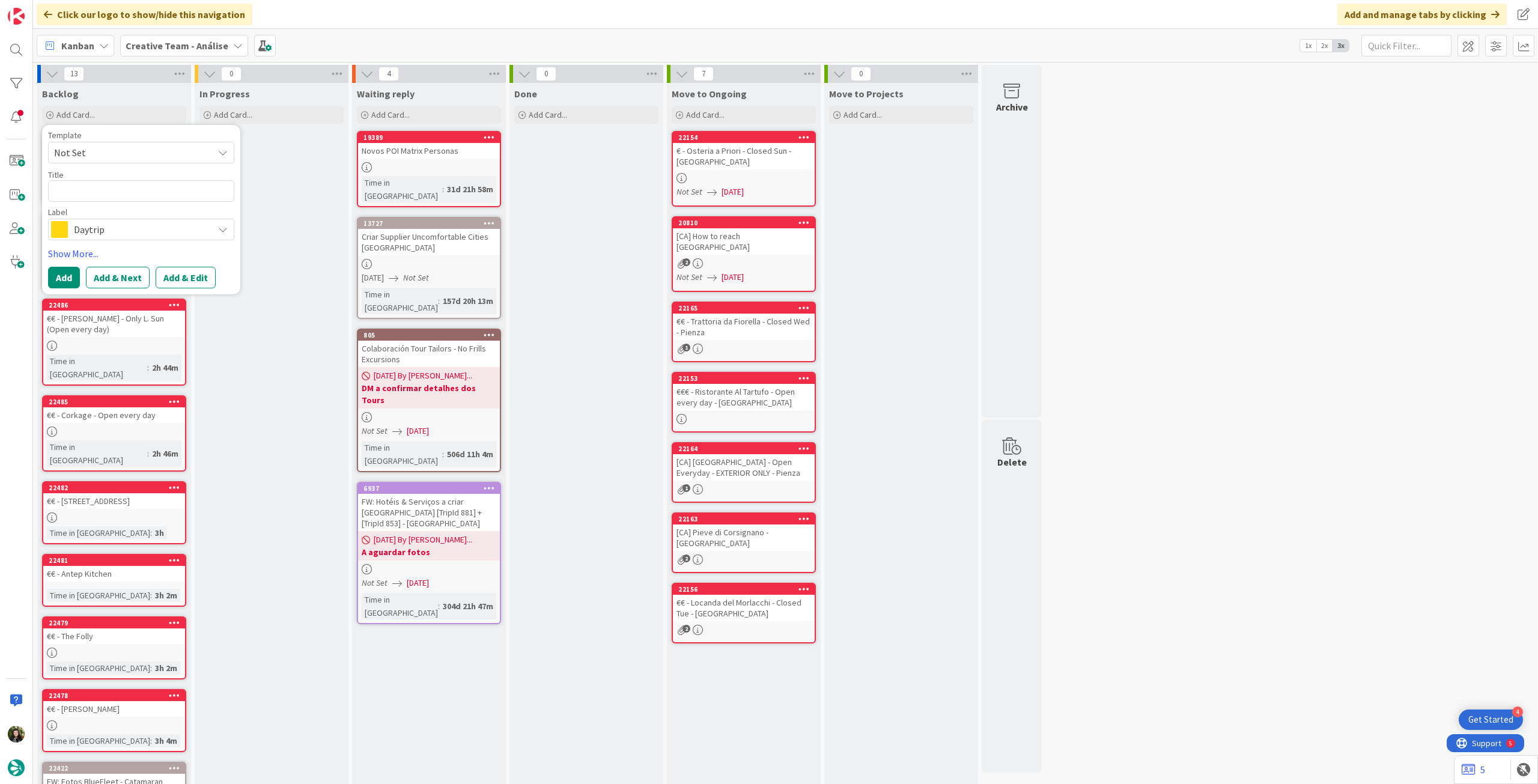
click at [120, 227] on span "Daytrip" at bounding box center [141, 229] width 134 height 17
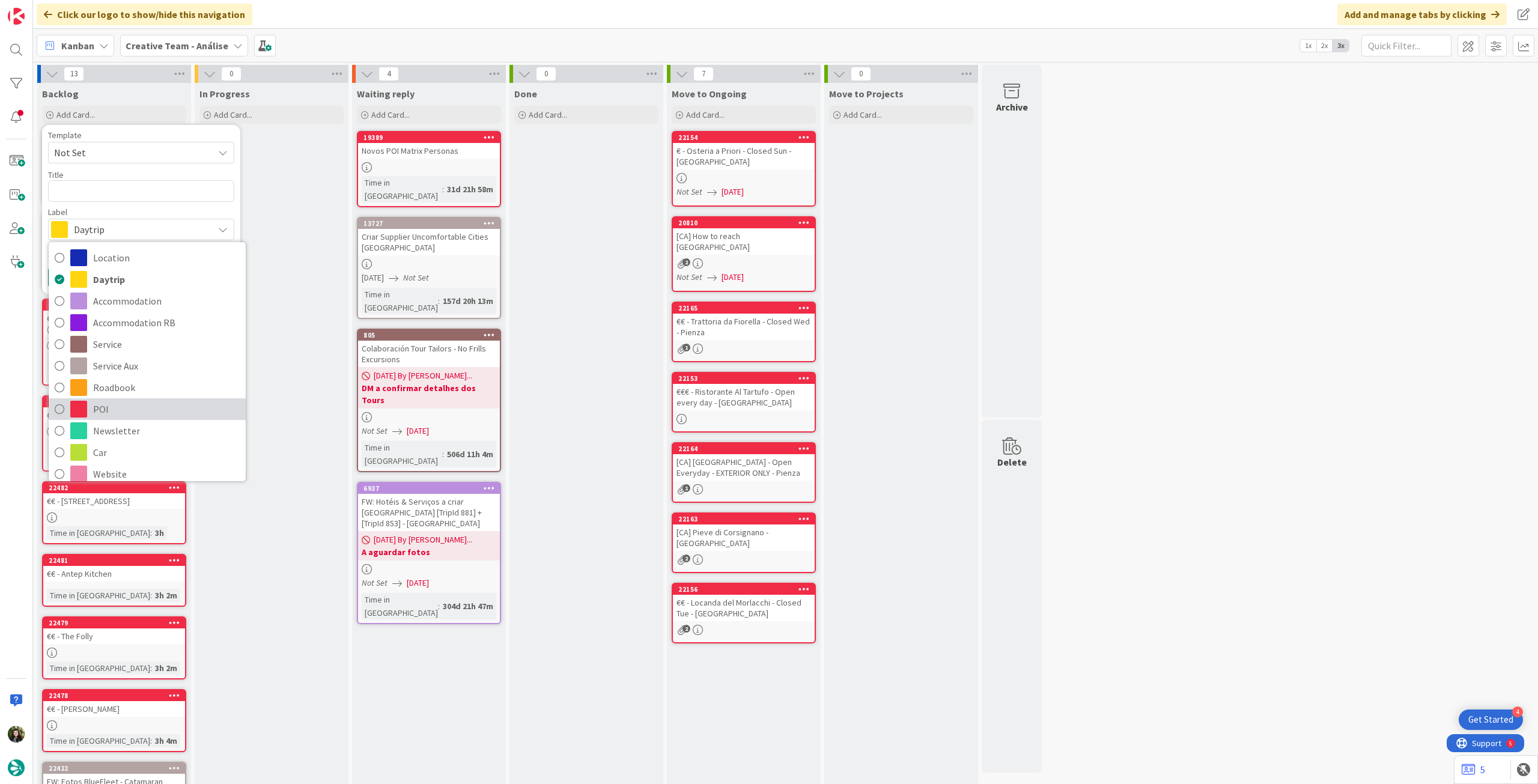
click at [119, 407] on span "POI" at bounding box center [166, 409] width 147 height 18
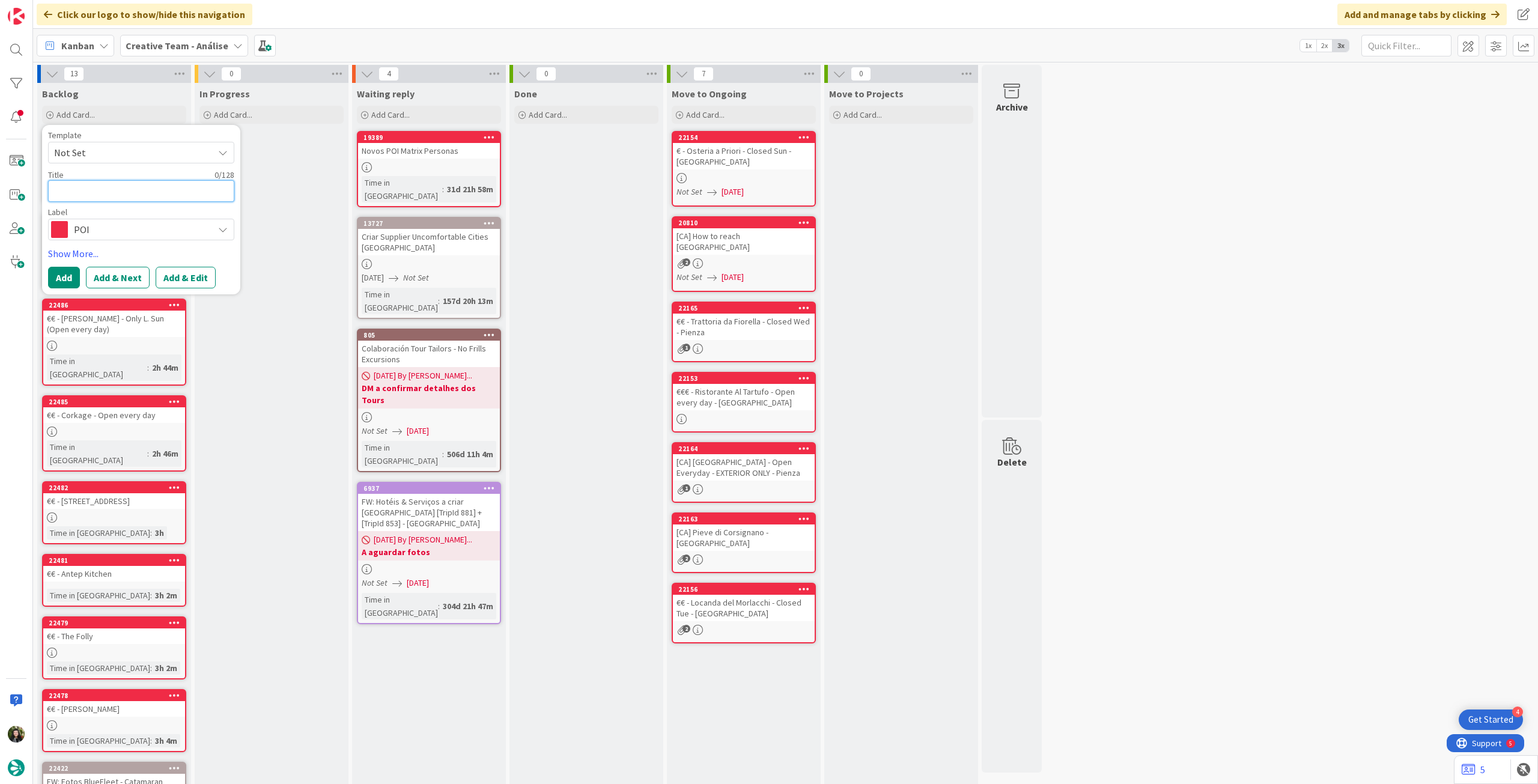
click at [109, 193] on textarea at bounding box center [141, 191] width 187 height 22
type textarea "x"
type textarea "€"
type textarea "x"
type textarea "€€"
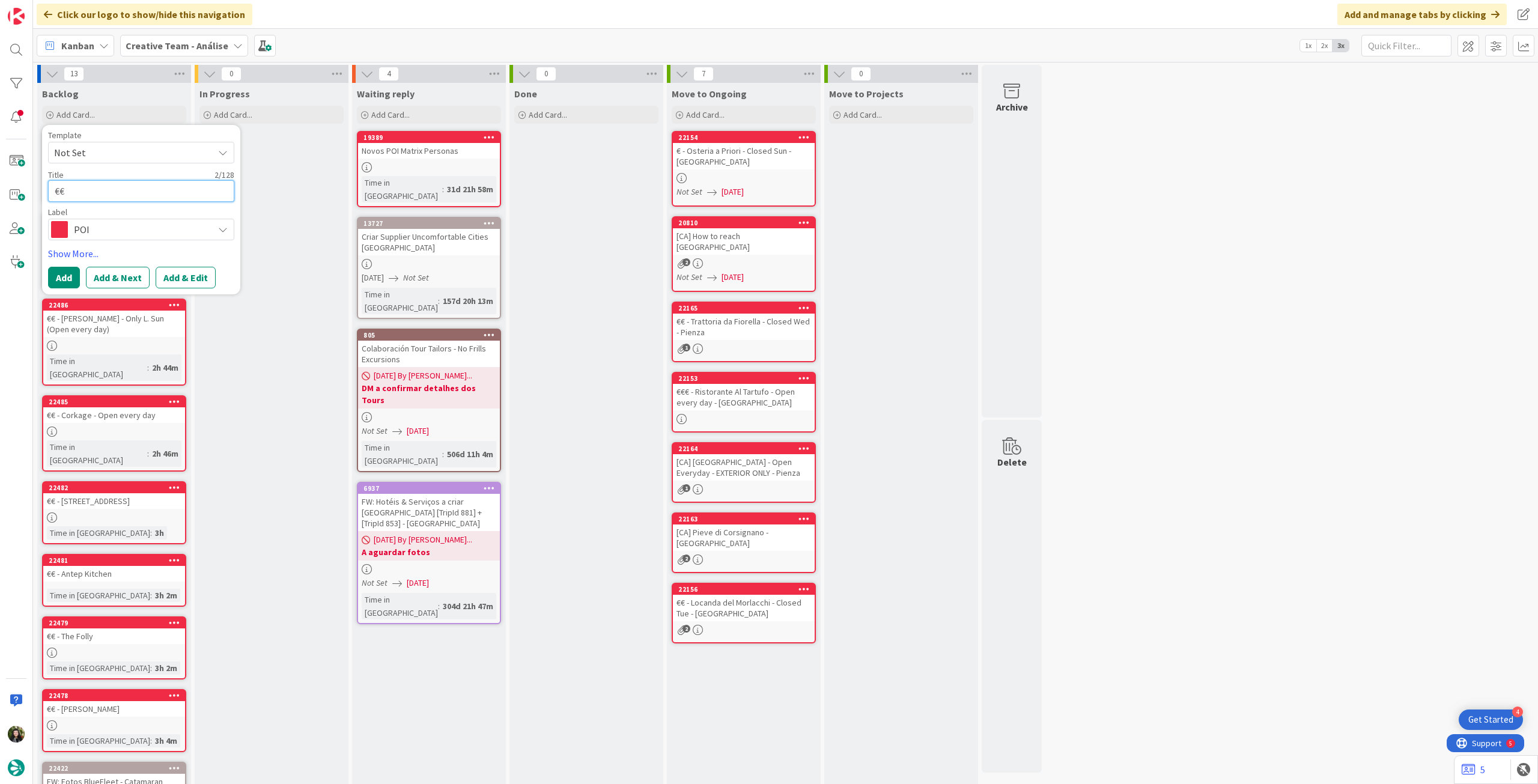
type textarea "x"
type textarea "€€"
type textarea "x"
type textarea "€€ -"
type textarea "x"
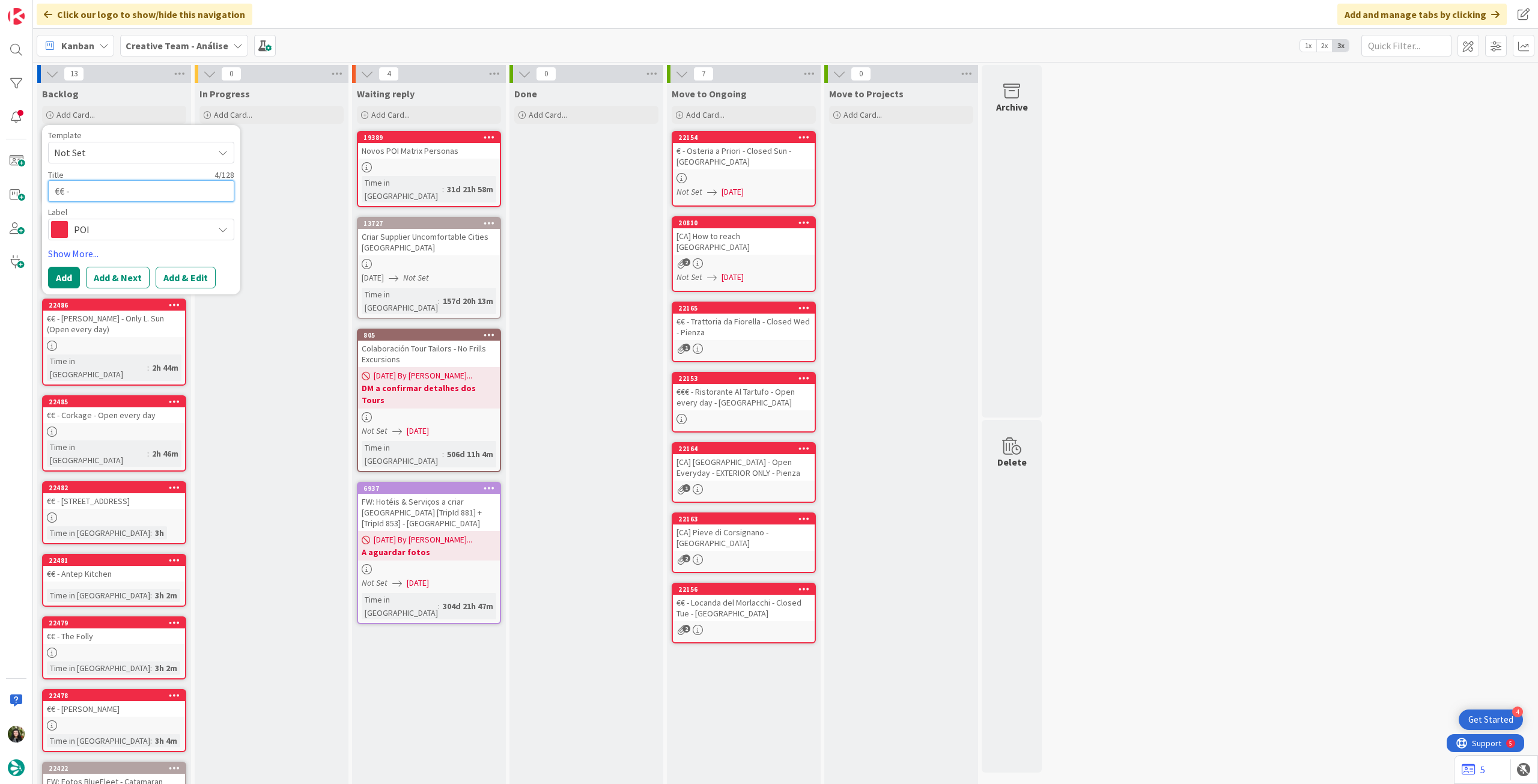
type textarea "€€ -"
paste textarea "Cafe No.8 Bistro"
type textarea "x"
type textarea "€€ - Cafe No.8 Bistro"
click at [73, 268] on button "Add" at bounding box center [64, 277] width 32 height 22
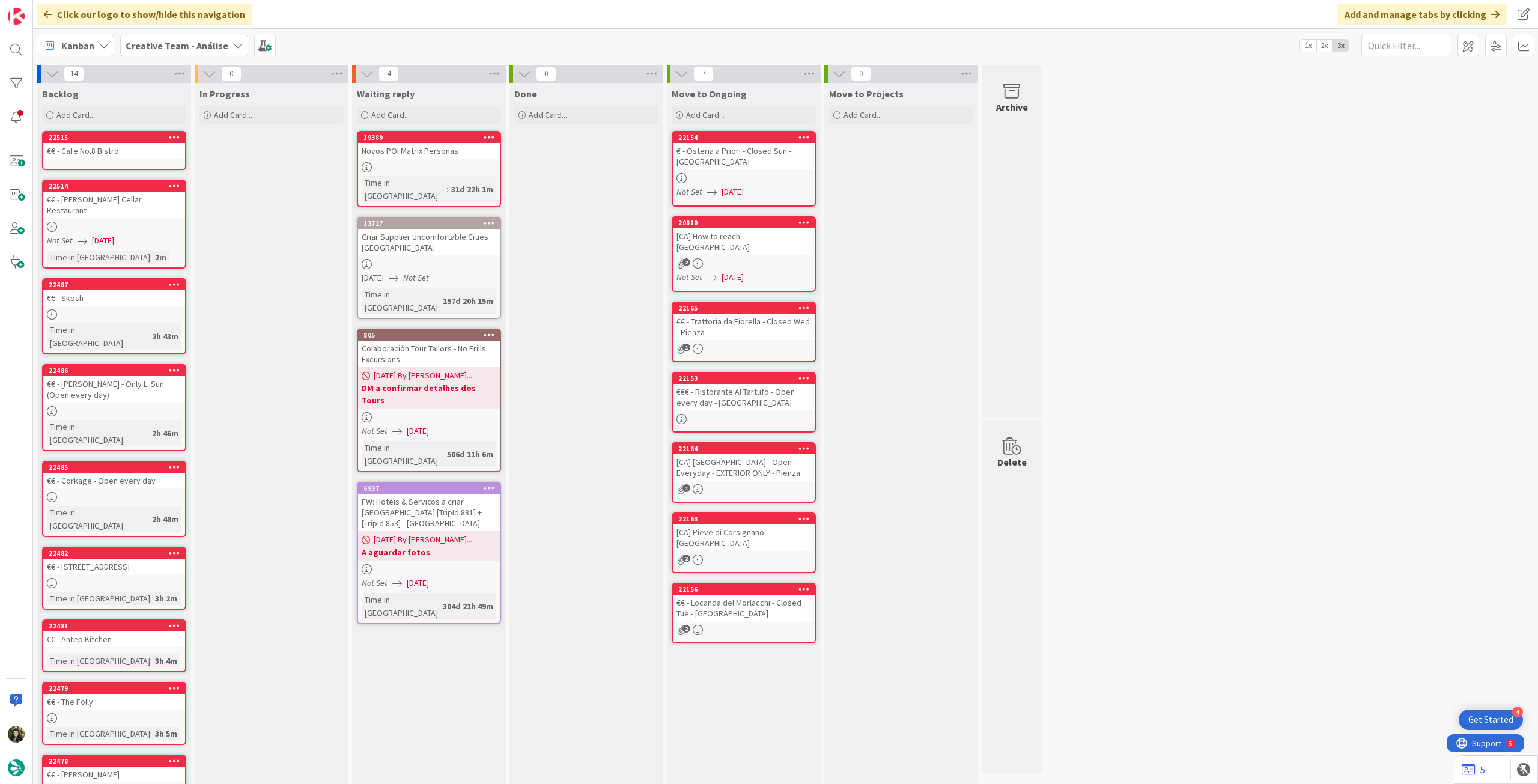
click at [135, 150] on div "€€ - Cafe No.8 Bistro" at bounding box center [114, 150] width 142 height 15
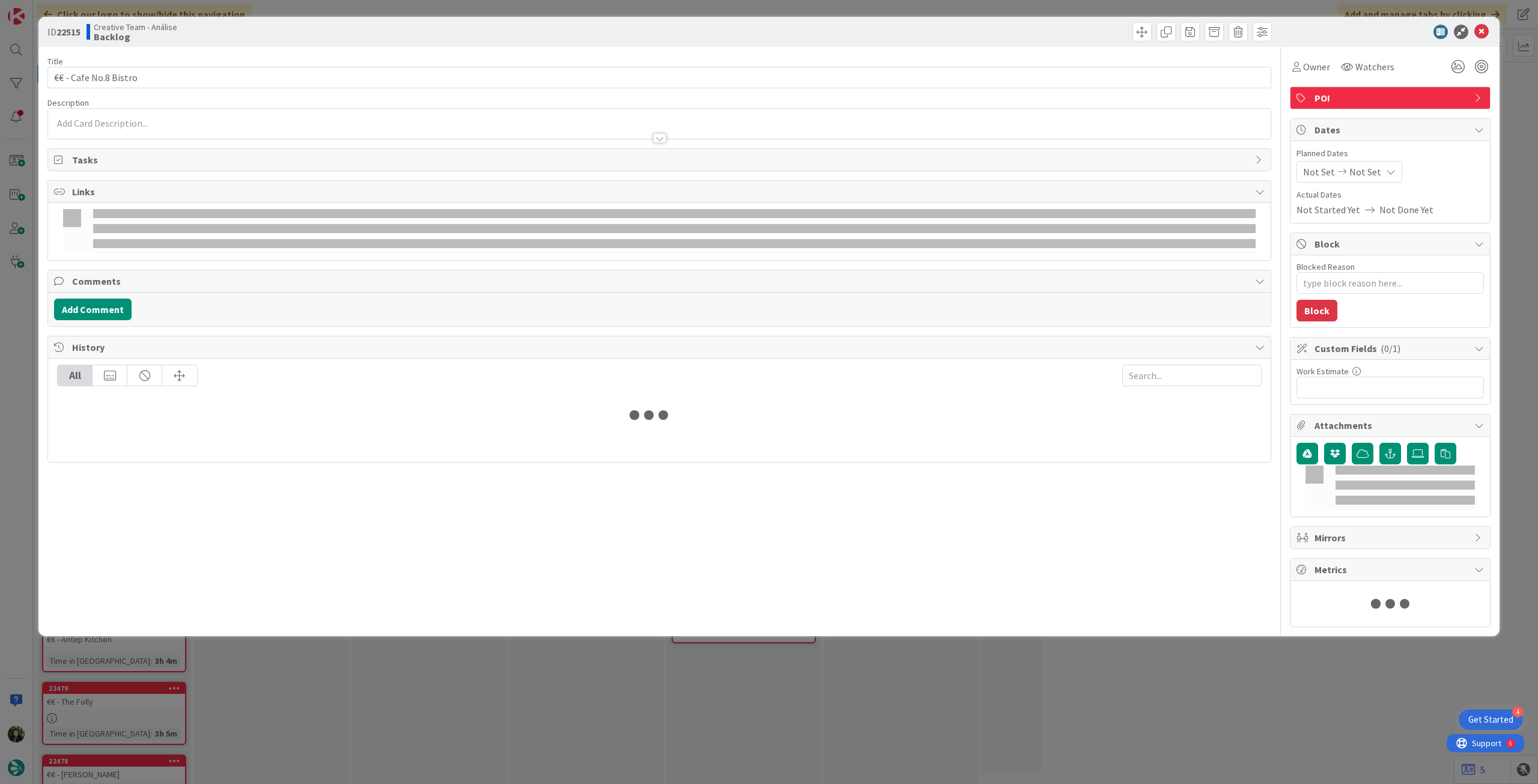
click at [139, 139] on div "Title 21 / 128 €€ - Cafe No.8 Bistro Description Owner Watchers POI Tasks Links…" at bounding box center [659, 337] width 1224 height 580
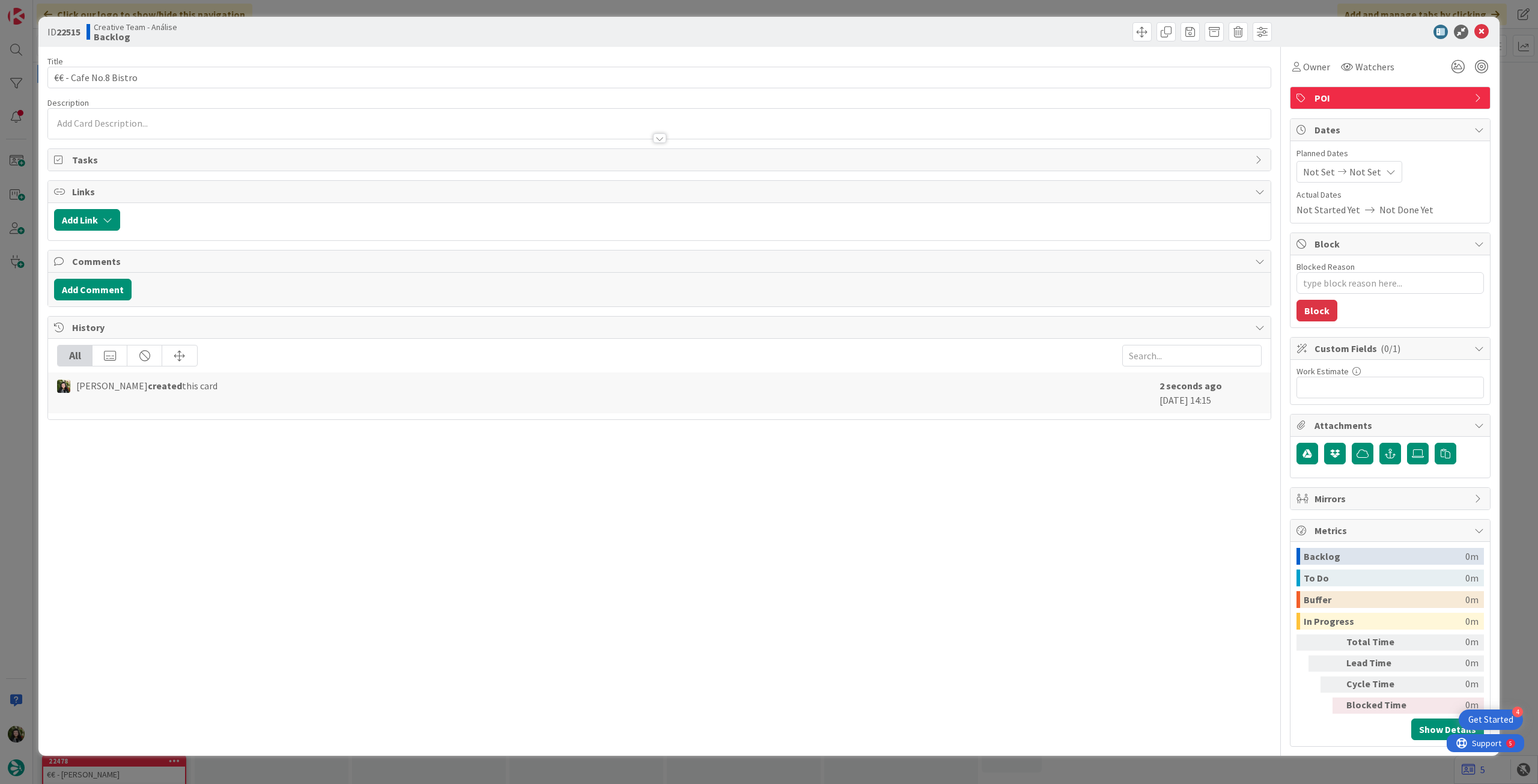
type textarea "x"
click at [143, 135] on div at bounding box center [659, 132] width 1223 height 12
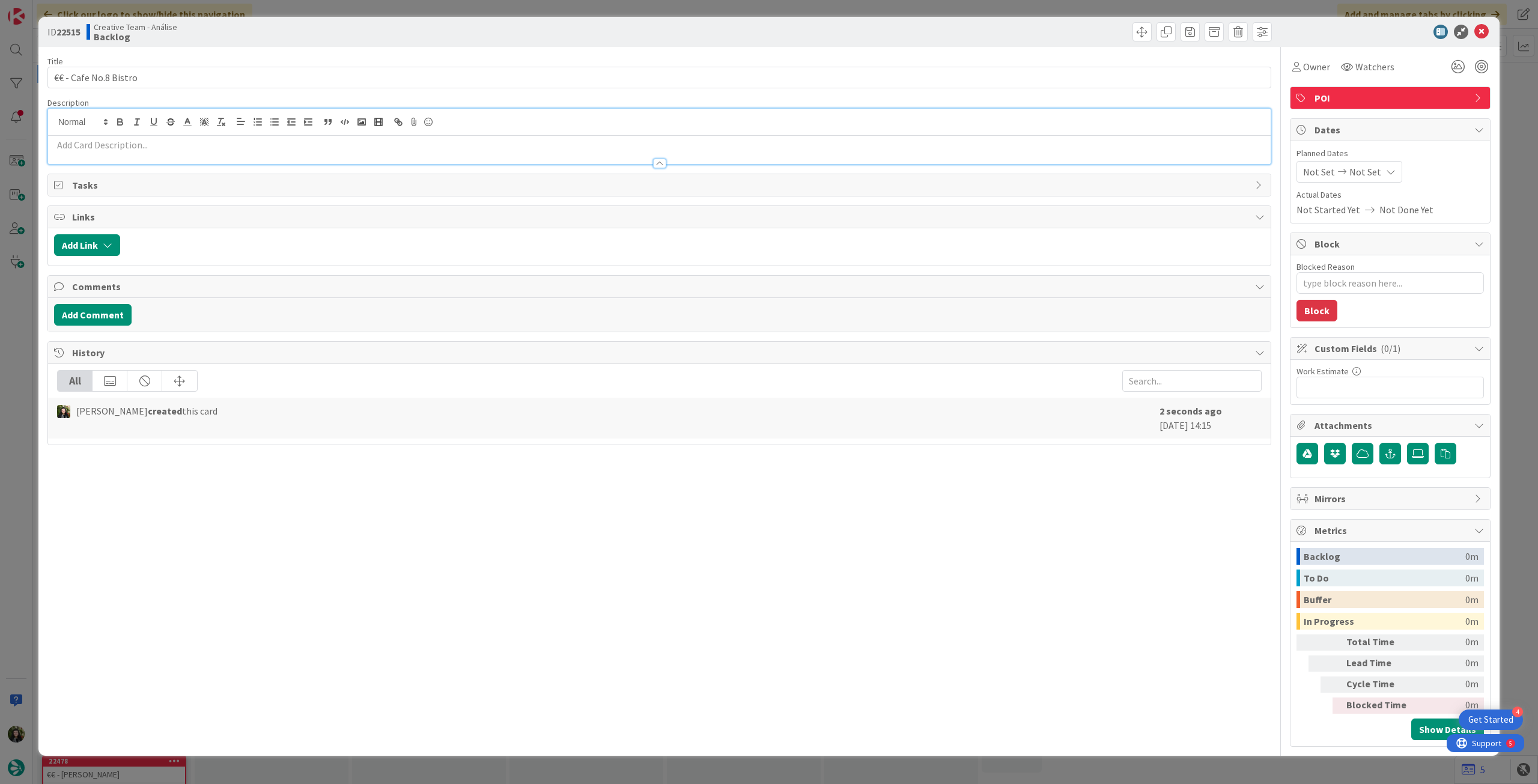
click at [140, 143] on p at bounding box center [659, 145] width 1210 height 14
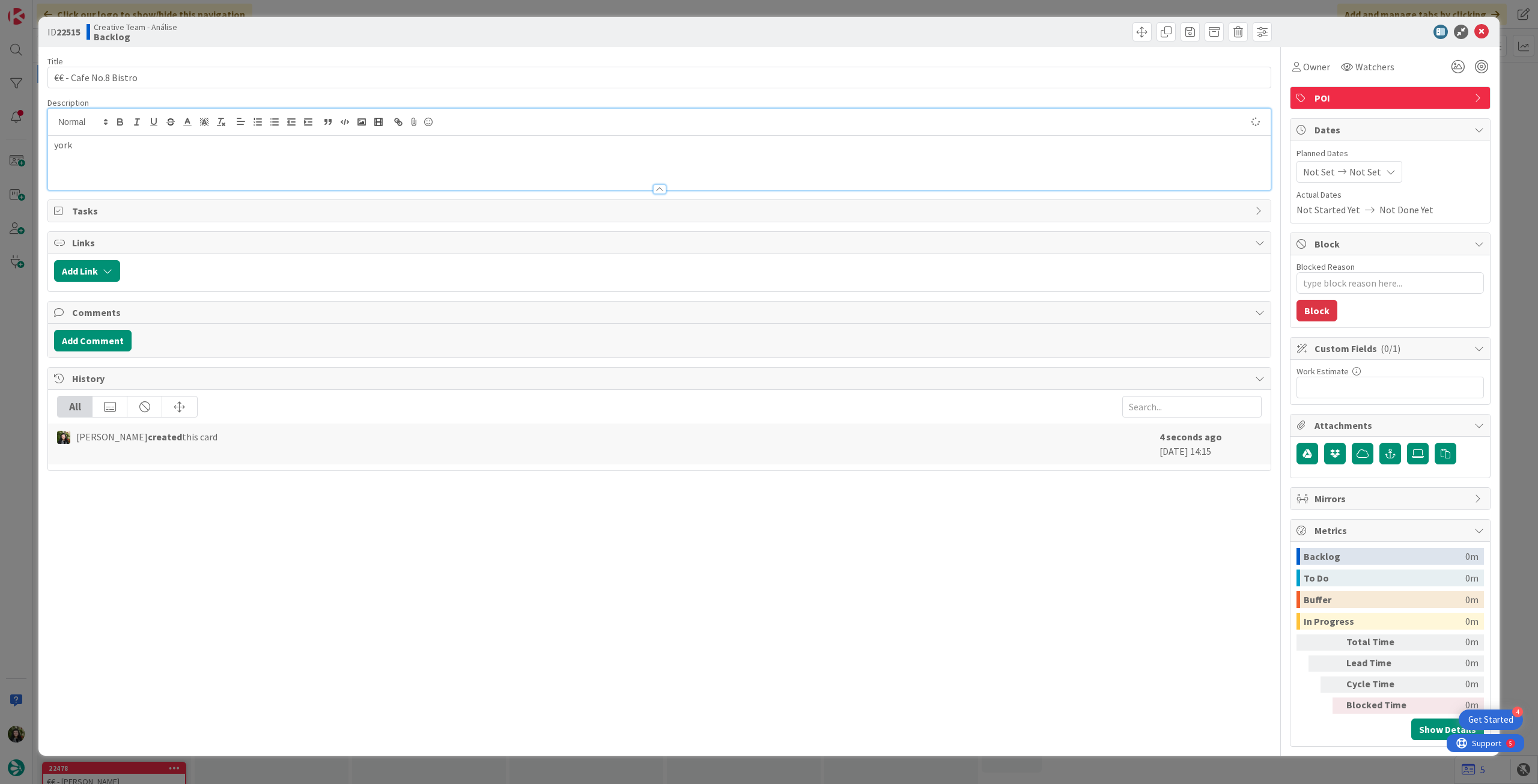
click at [1369, 166] on span "Not Set" at bounding box center [1365, 172] width 32 height 15
type textarea "x"
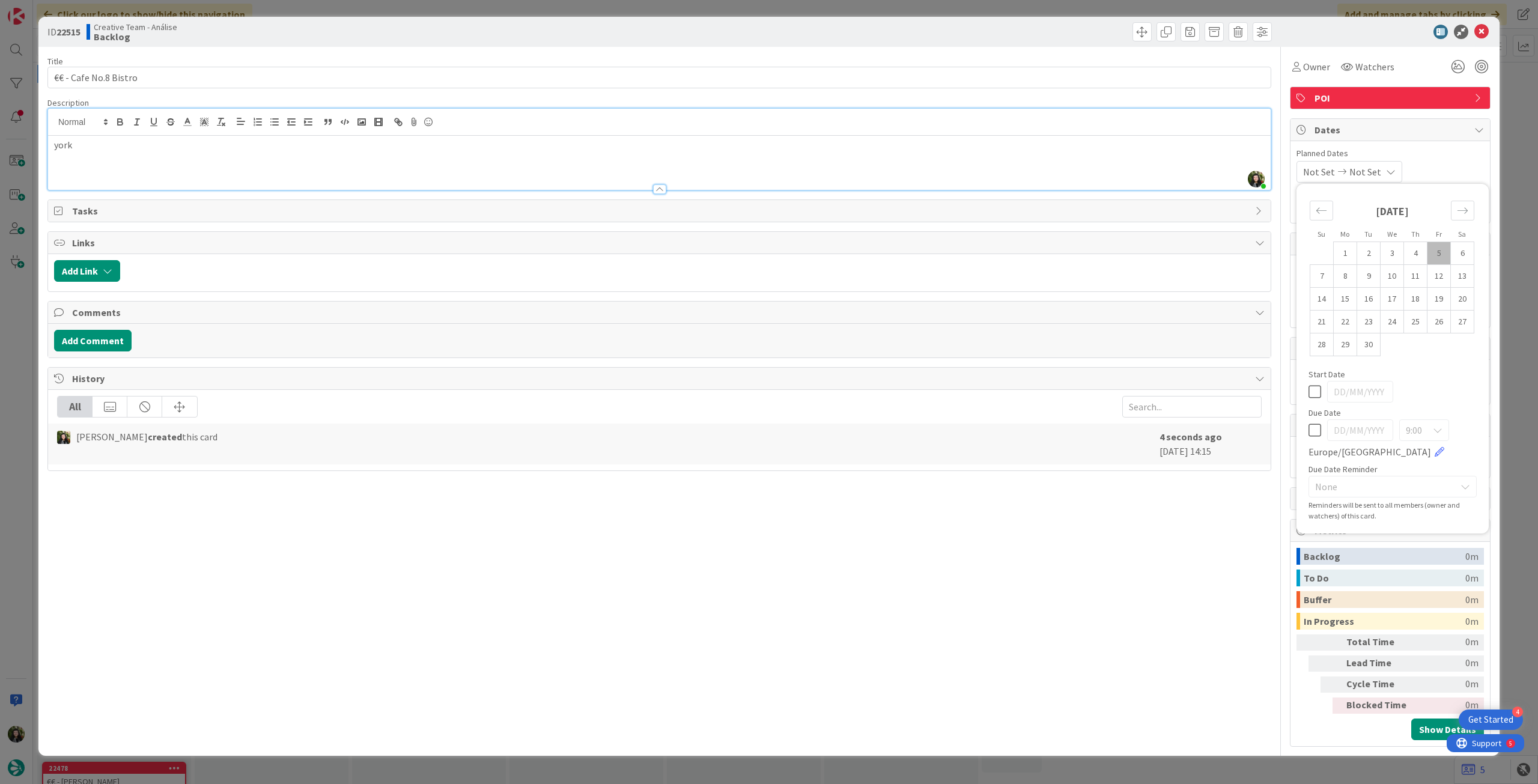
click at [1316, 425] on icon at bounding box center [1314, 430] width 12 height 15
type input "[DATE]"
click at [1482, 32] on icon at bounding box center [1482, 32] width 15 height 15
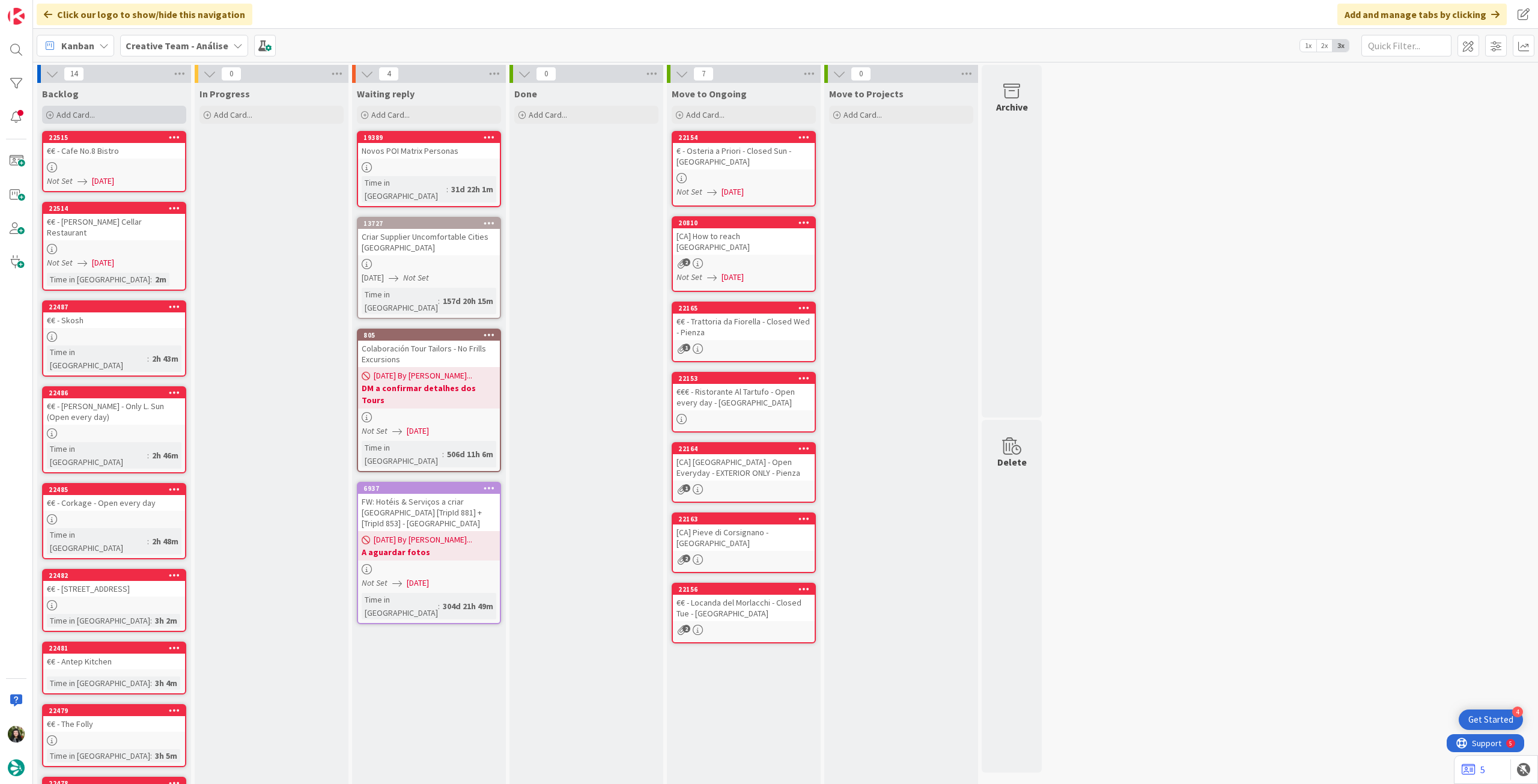
click at [137, 115] on div "Add Card..." at bounding box center [114, 115] width 144 height 18
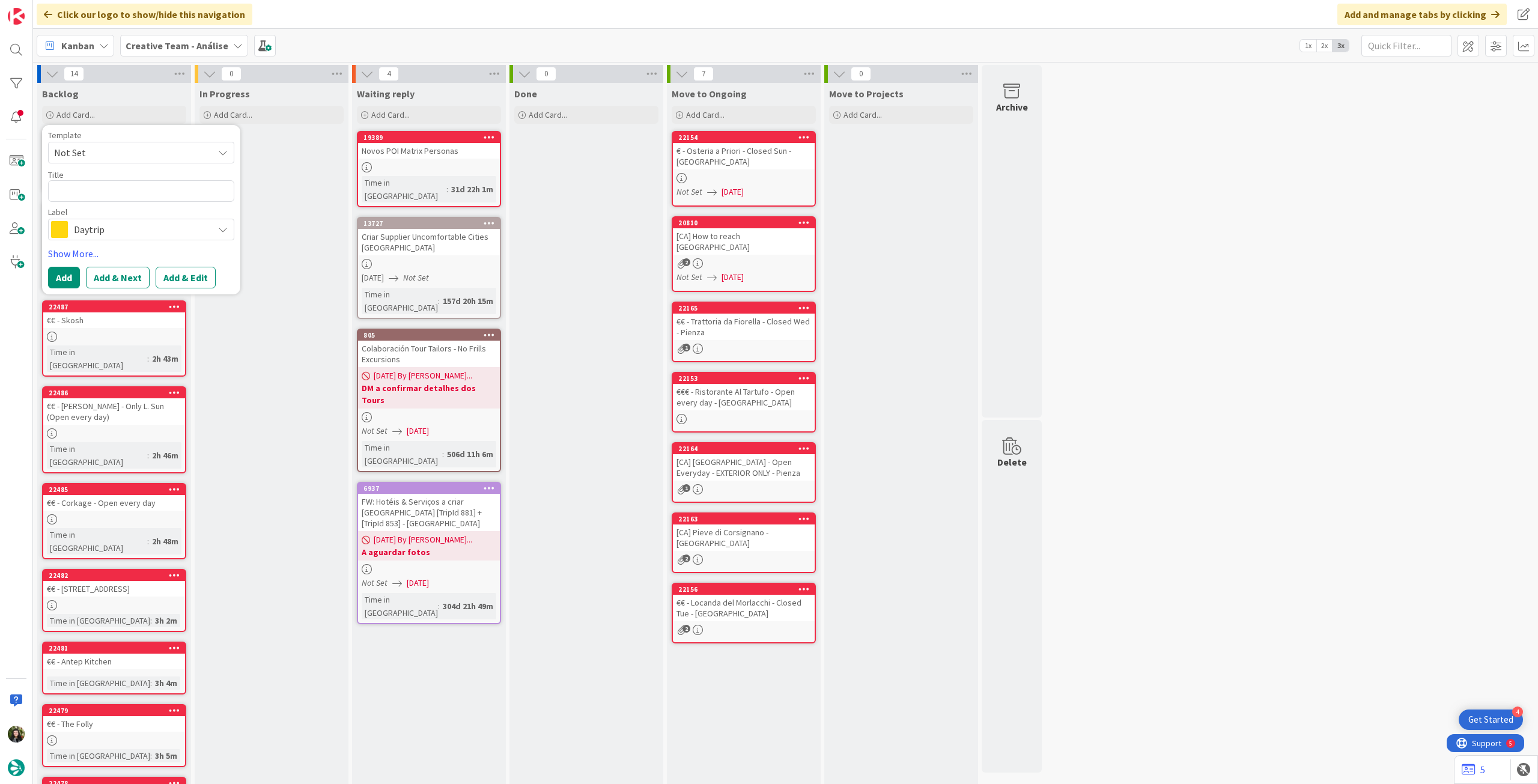
click at [119, 222] on span "Daytrip" at bounding box center [141, 229] width 134 height 17
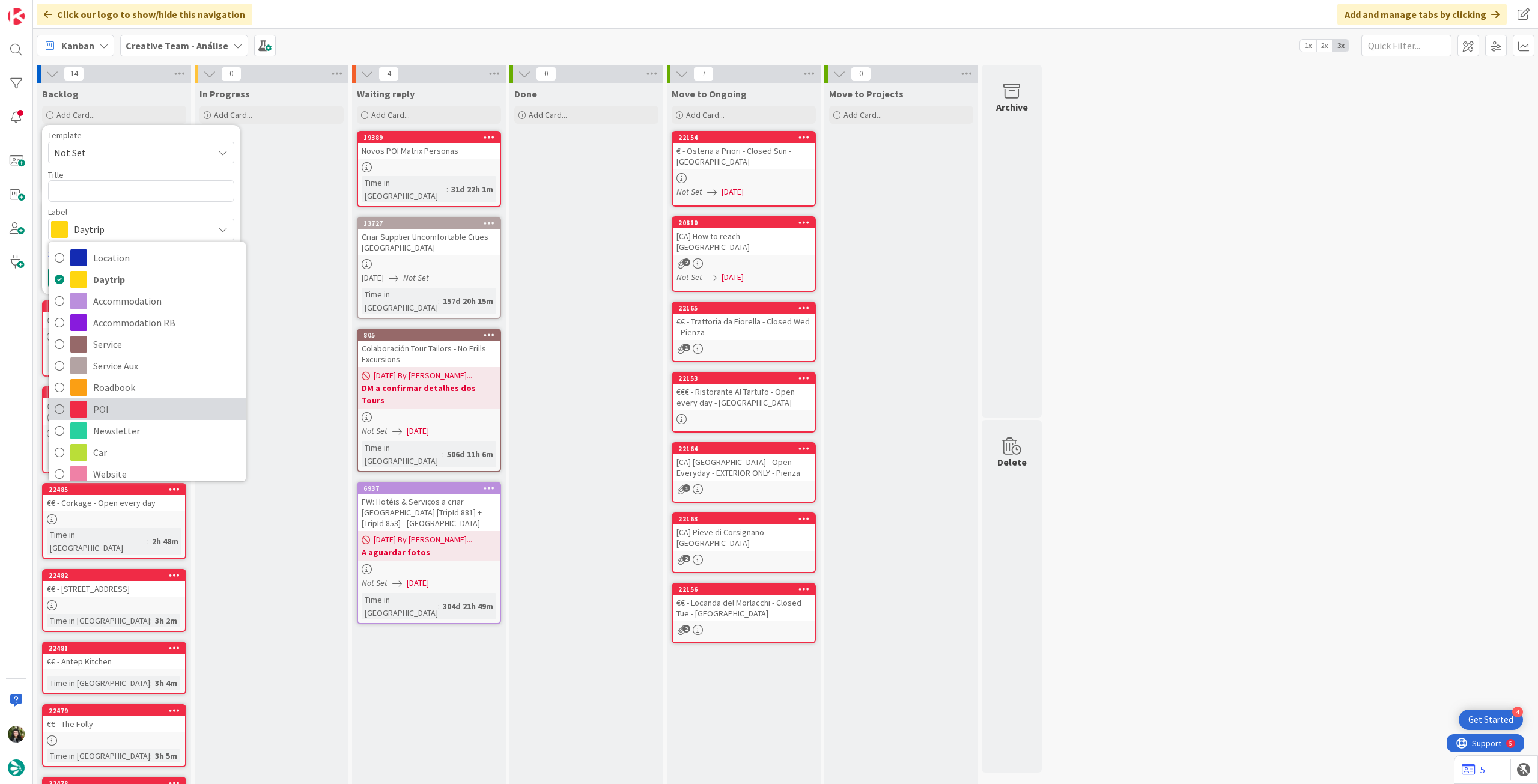
click at [110, 410] on span "POI" at bounding box center [166, 409] width 147 height 18
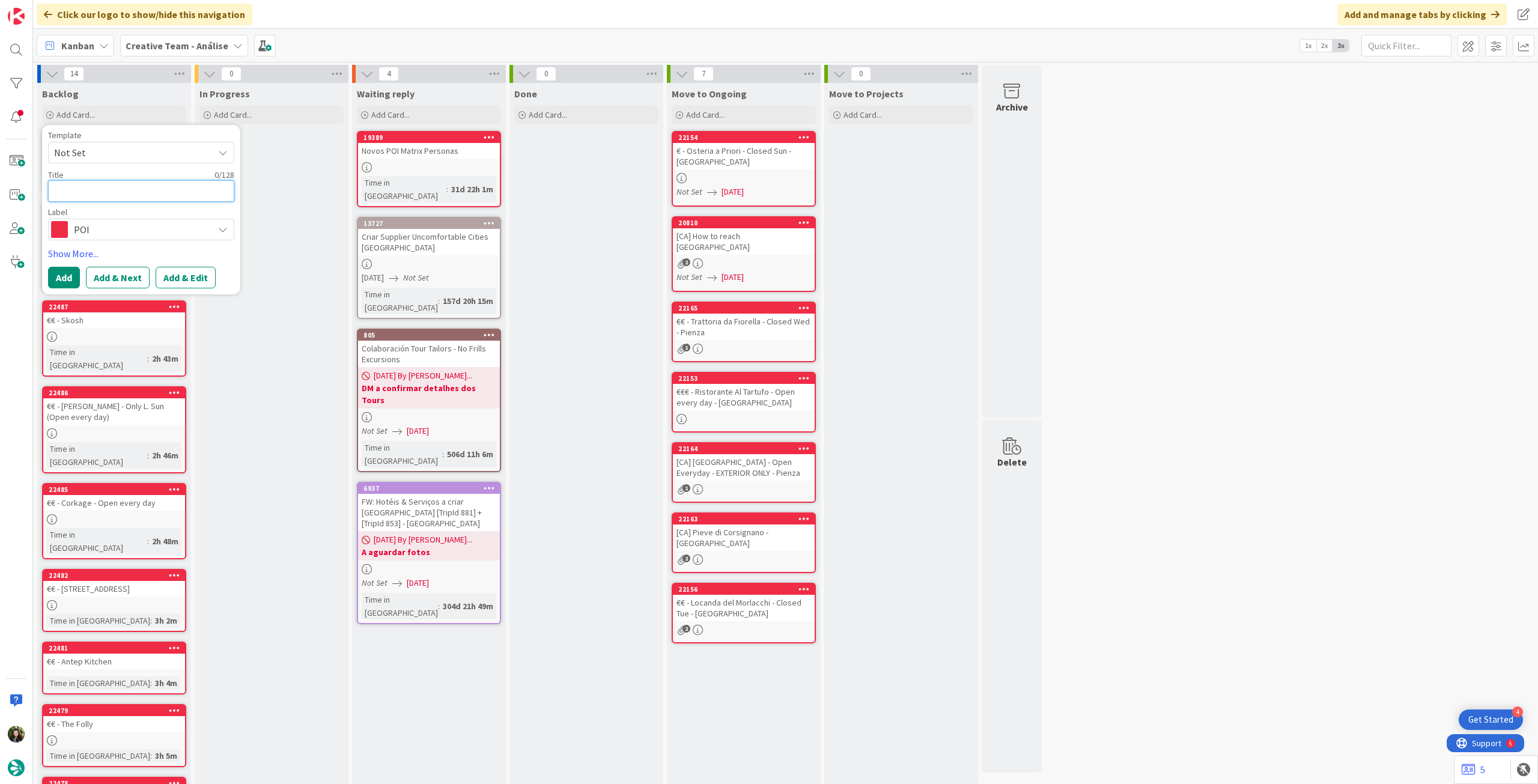
click at [128, 190] on textarea at bounding box center [141, 191] width 187 height 22
type textarea "x"
type textarea "€"
type textarea "x"
type textarea "€€"
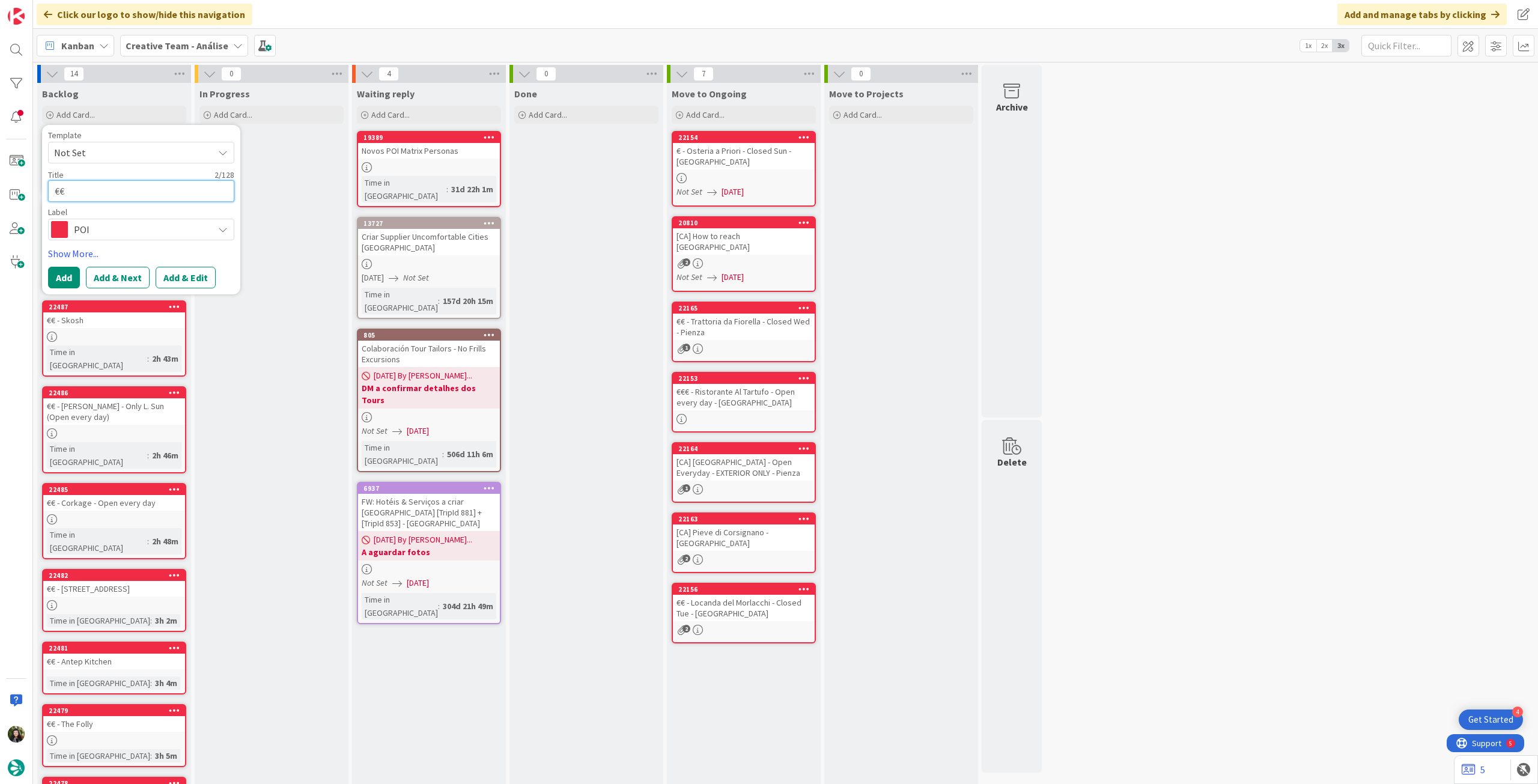
type textarea "x"
type textarea "€€"
type textarea "x"
type textarea "€€ -"
type textarea "x"
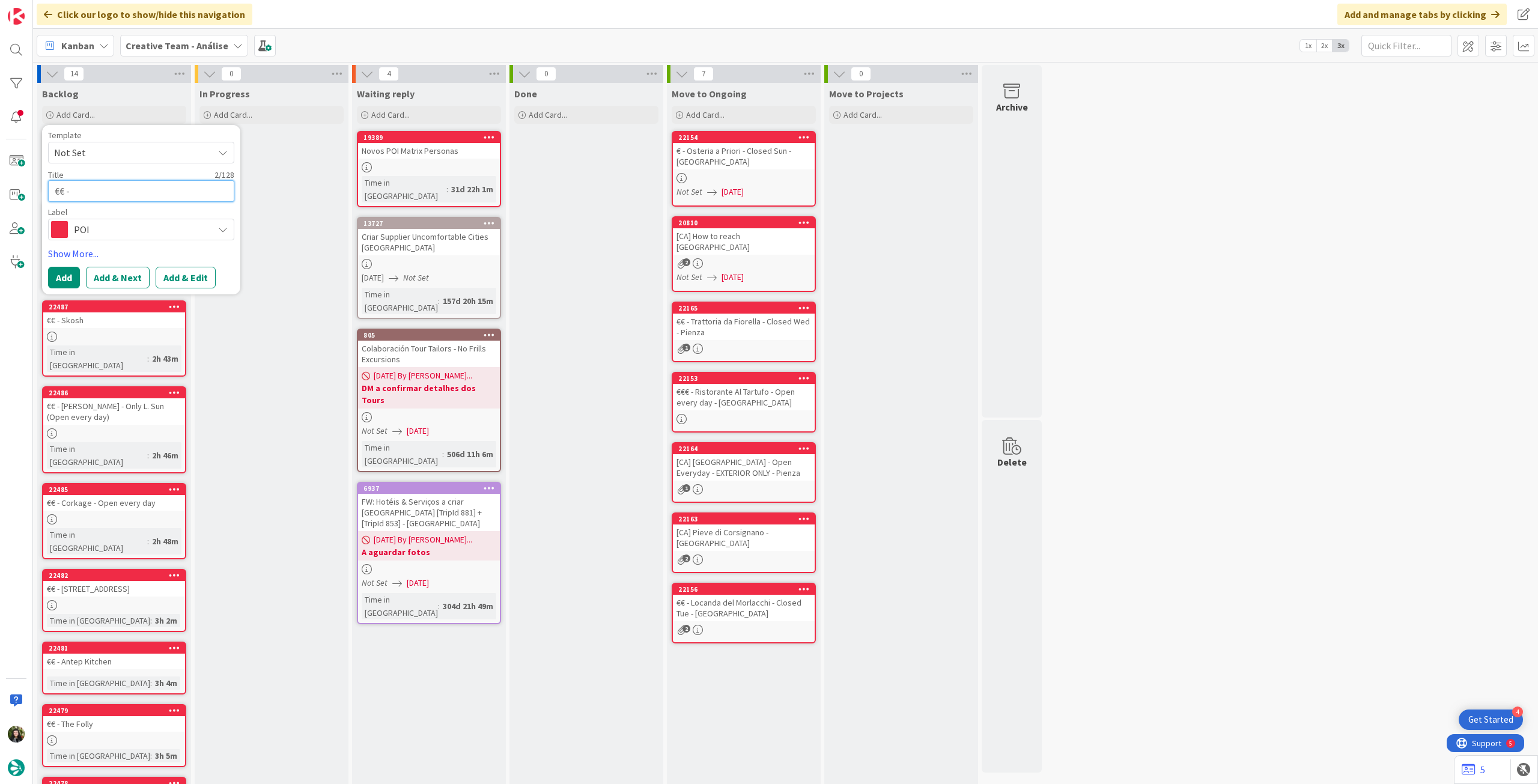
type textarea "€€ -"
paste textarea "Ate O'Clock"
type textarea "x"
type textarea "€€ - Ate O'Clock"
click at [63, 280] on button "Add" at bounding box center [64, 277] width 32 height 22
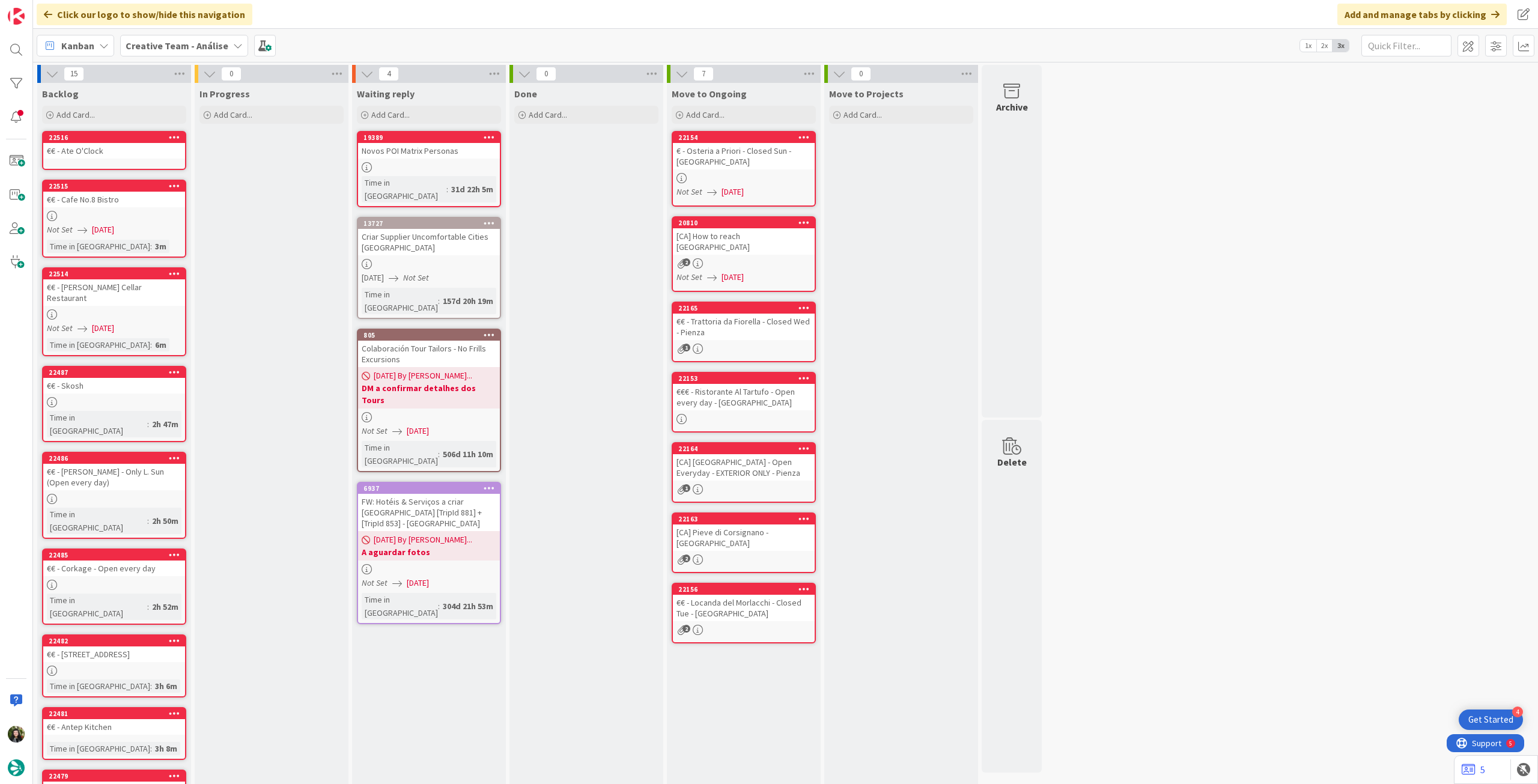
click at [127, 154] on div "€€ - Ate O'Clock" at bounding box center [114, 150] width 142 height 15
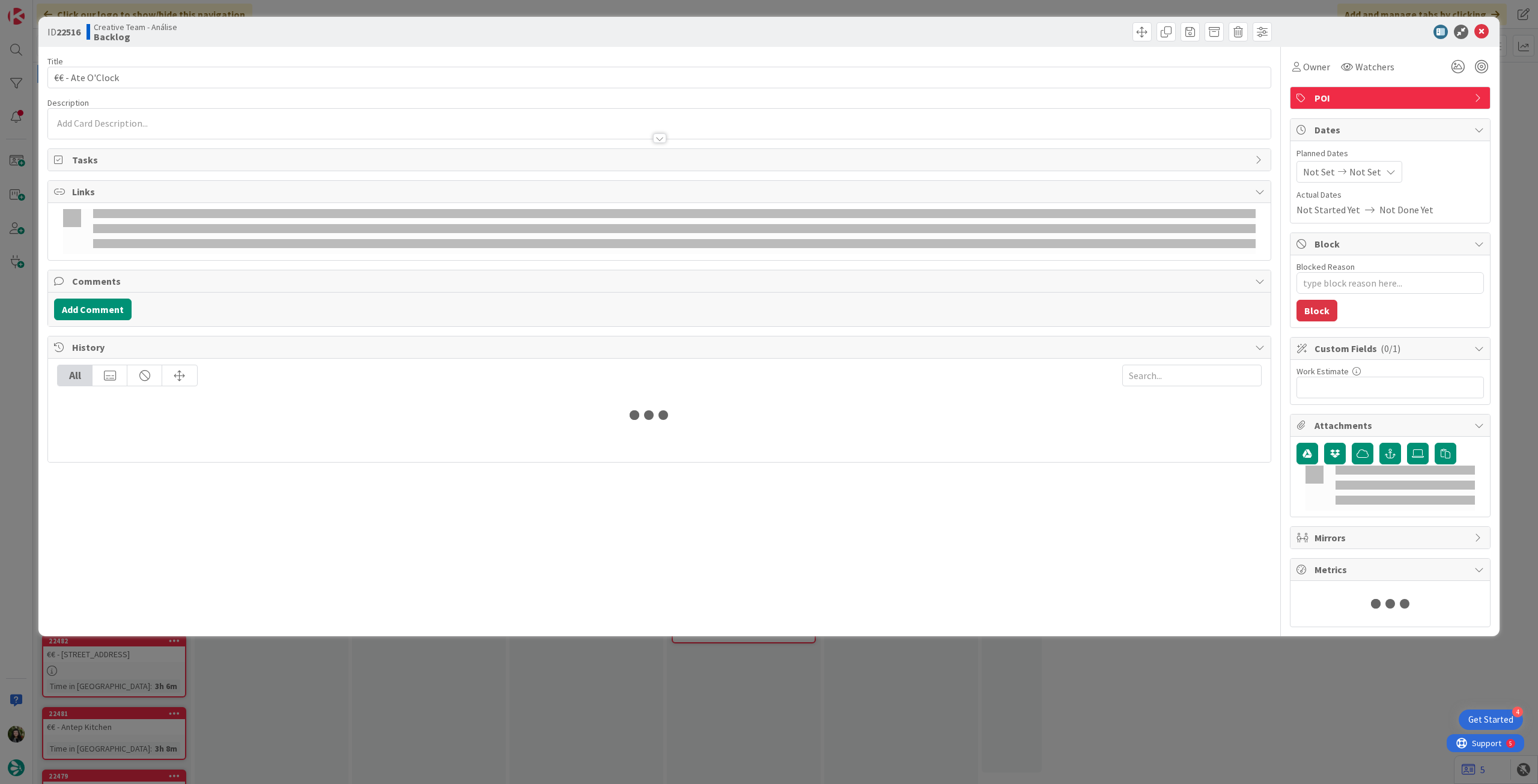
click at [143, 121] on p at bounding box center [659, 123] width 1210 height 14
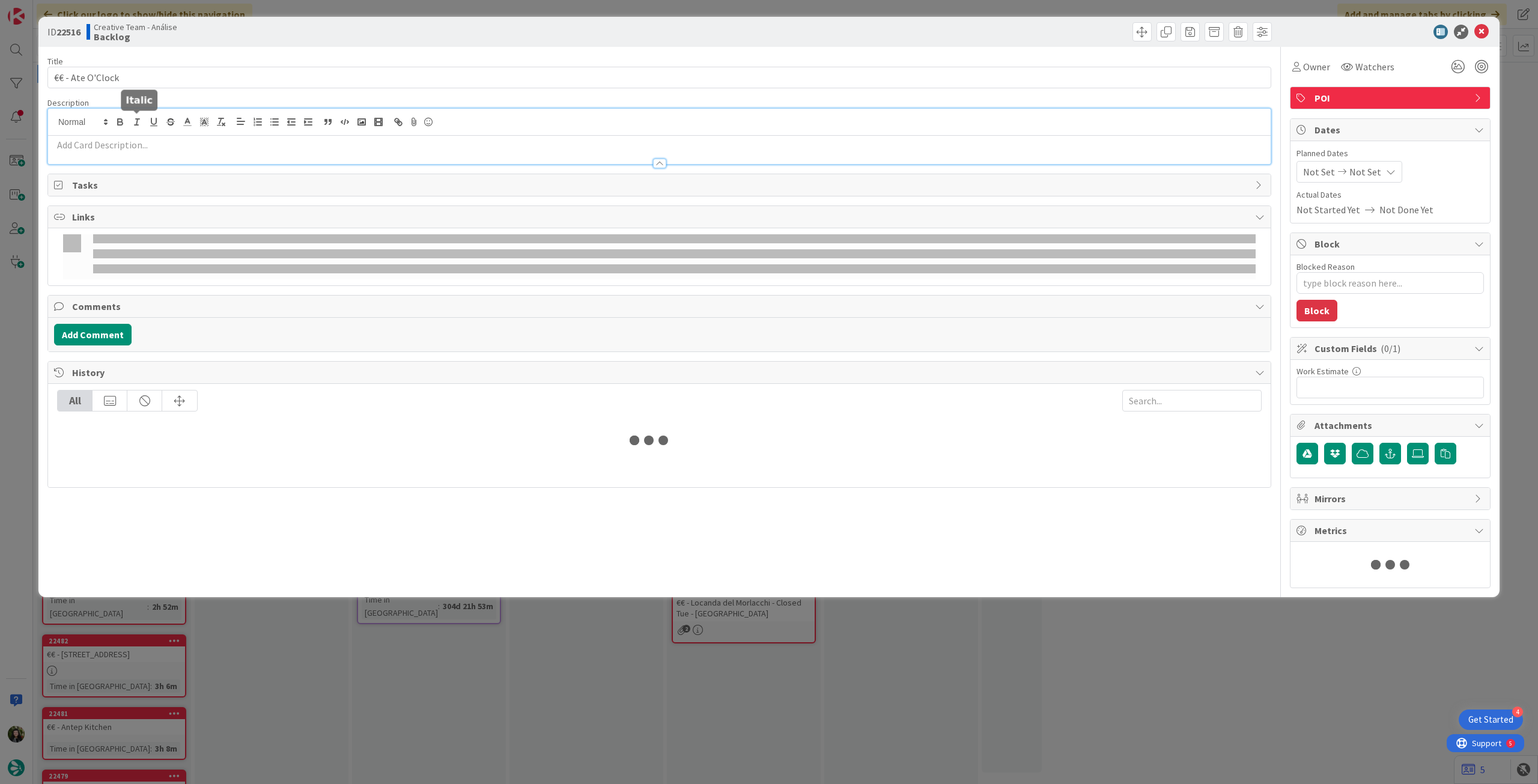
type textarea "x"
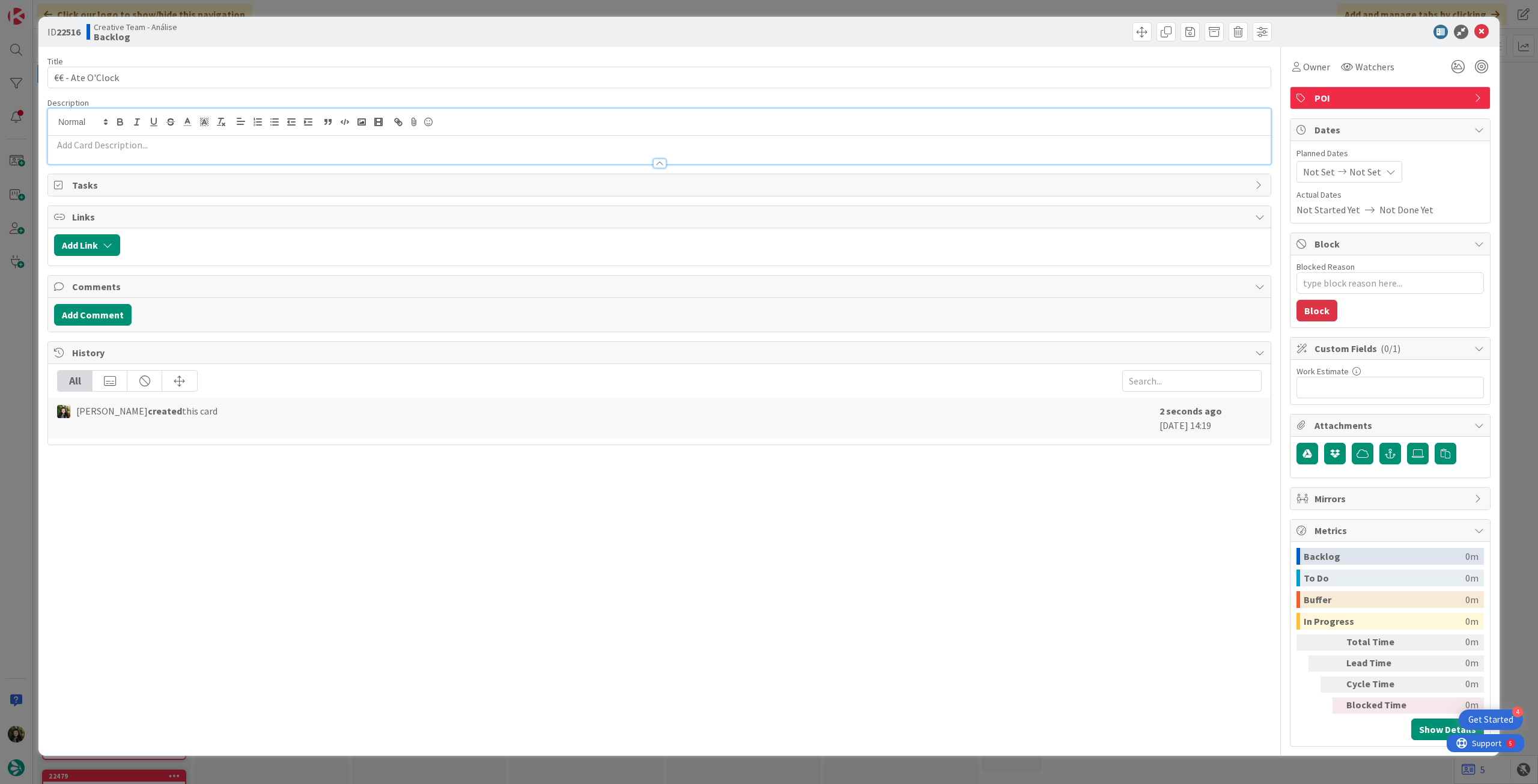
click at [140, 144] on p at bounding box center [659, 145] width 1210 height 14
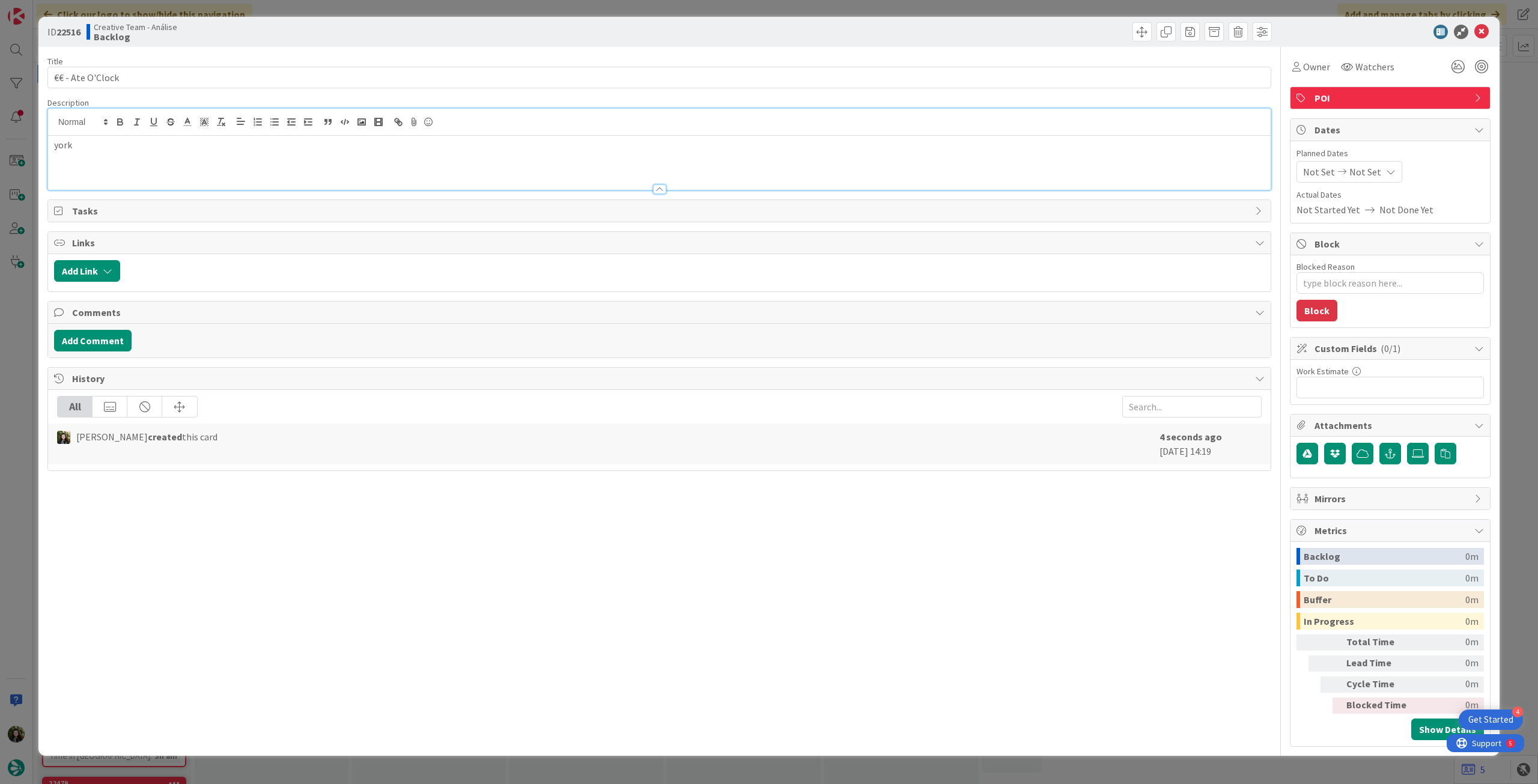
click at [1477, 36] on icon at bounding box center [1482, 32] width 15 height 15
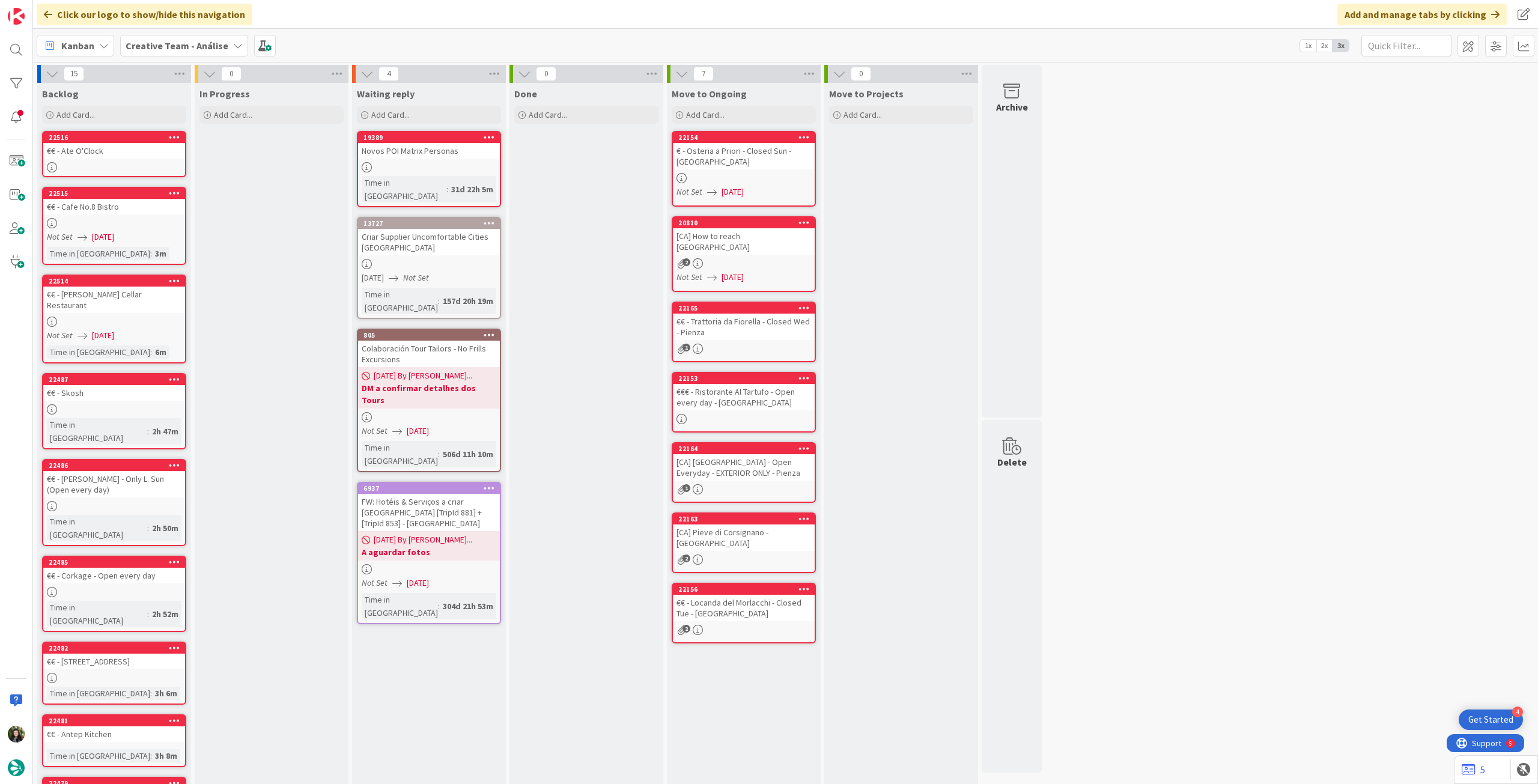
click at [126, 227] on div at bounding box center [114, 223] width 142 height 11
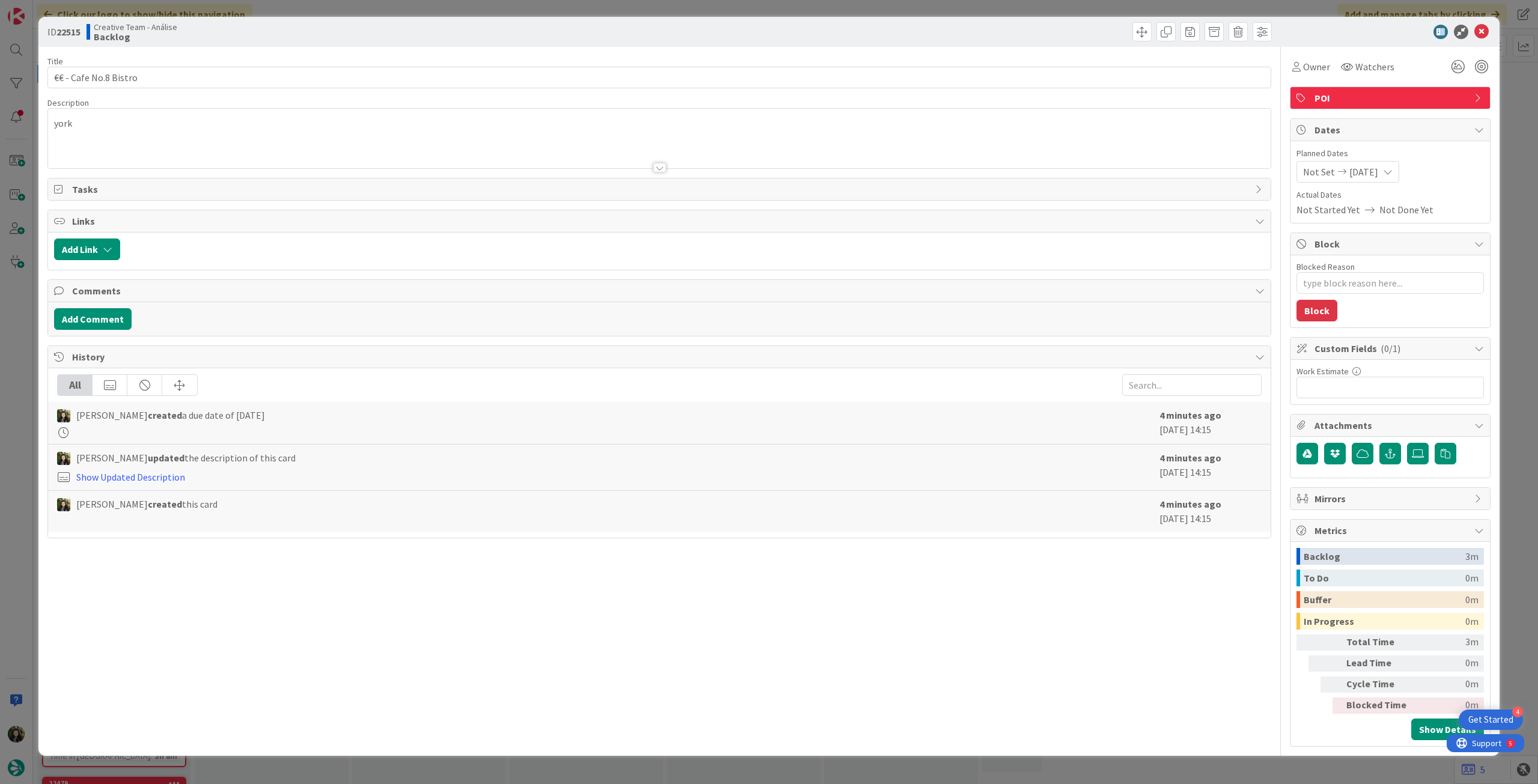
click at [1370, 170] on span "[DATE]" at bounding box center [1364, 172] width 29 height 15
type textarea "x"
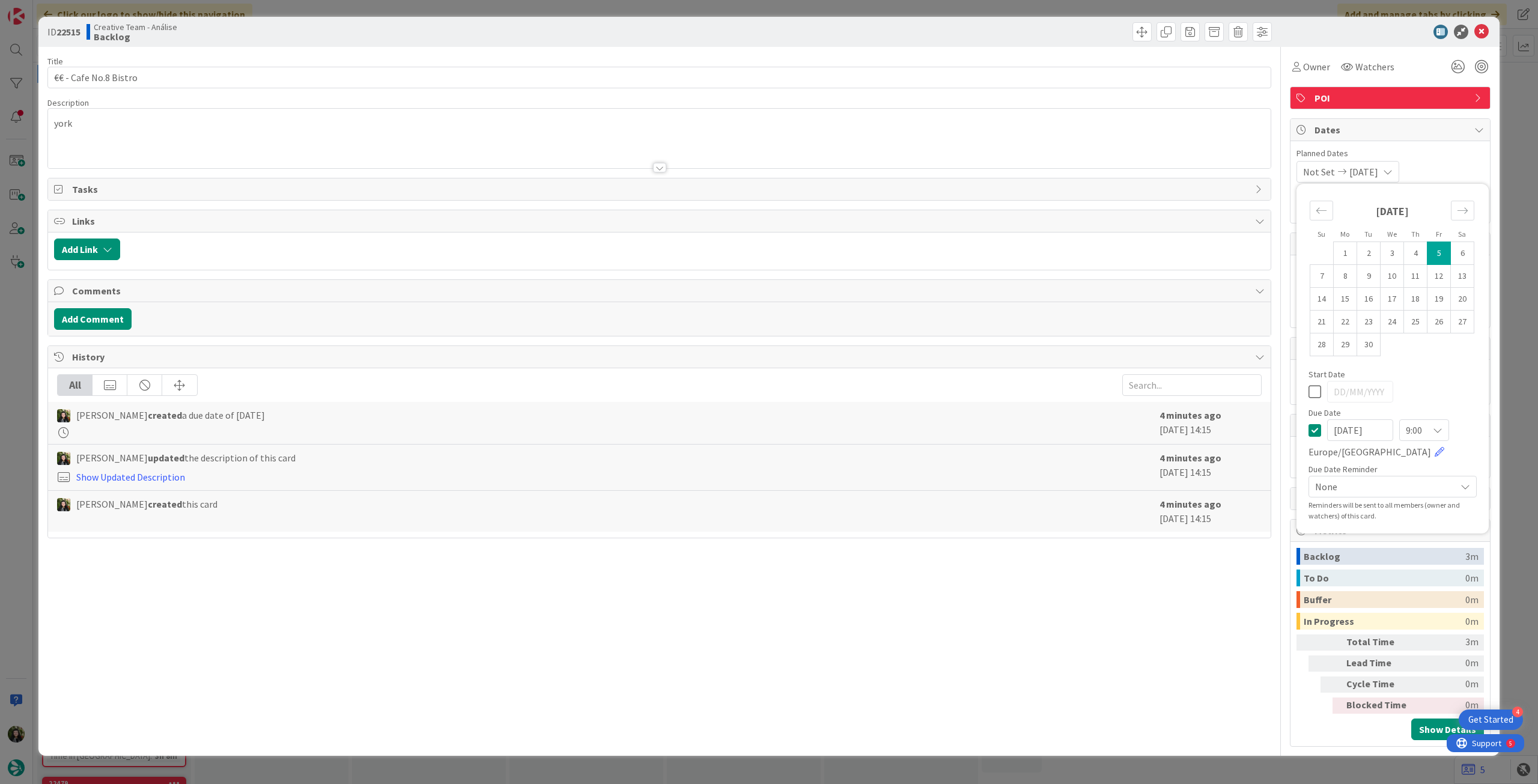
click at [1313, 429] on icon at bounding box center [1314, 430] width 12 height 15
drag, startPoint x: 1478, startPoint y: 35, endPoint x: 1200, endPoint y: 106, distance: 286.9
click at [1479, 35] on icon at bounding box center [1482, 32] width 15 height 15
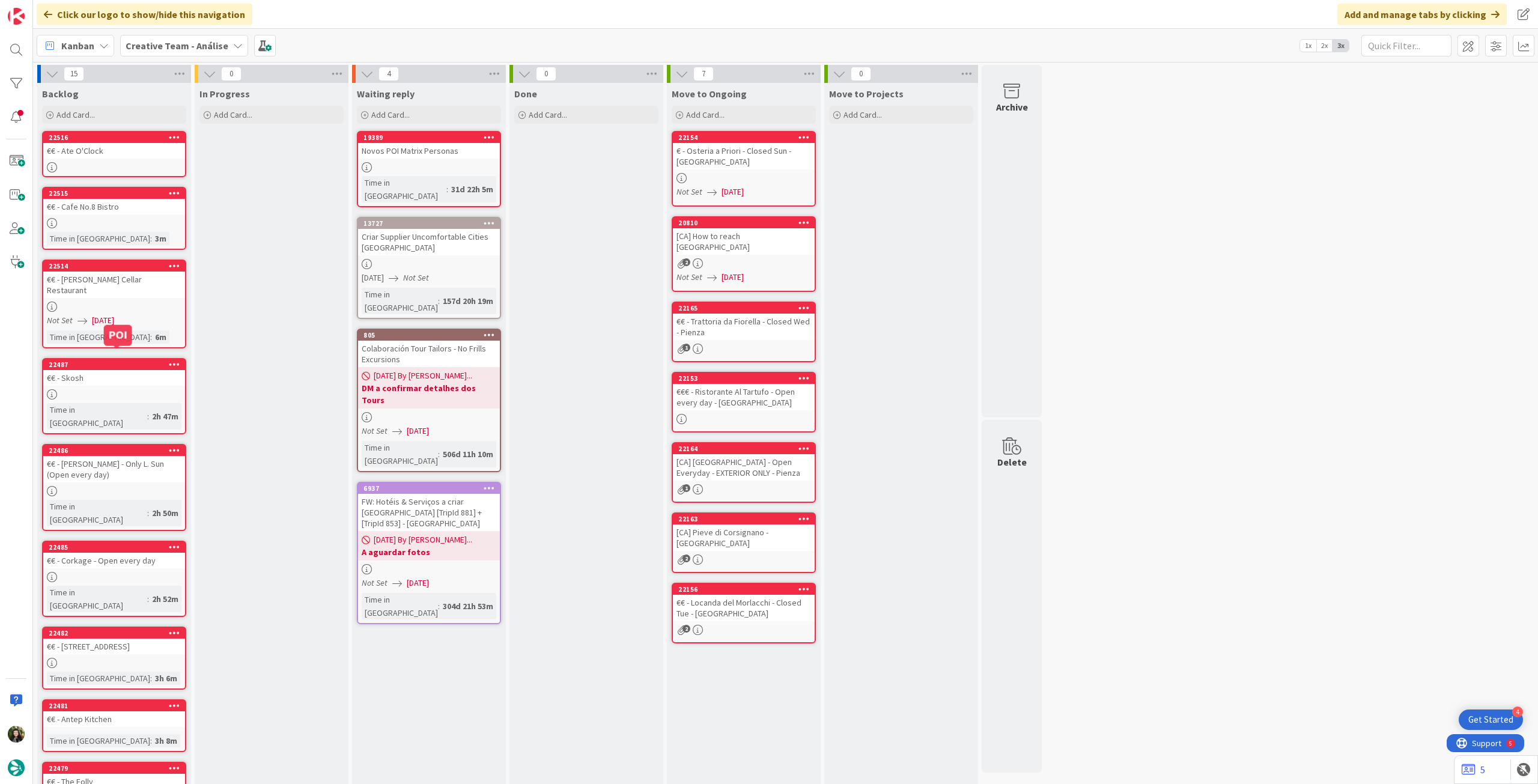
click at [140, 315] on div "Not Set [DATE]" at bounding box center [116, 320] width 139 height 12
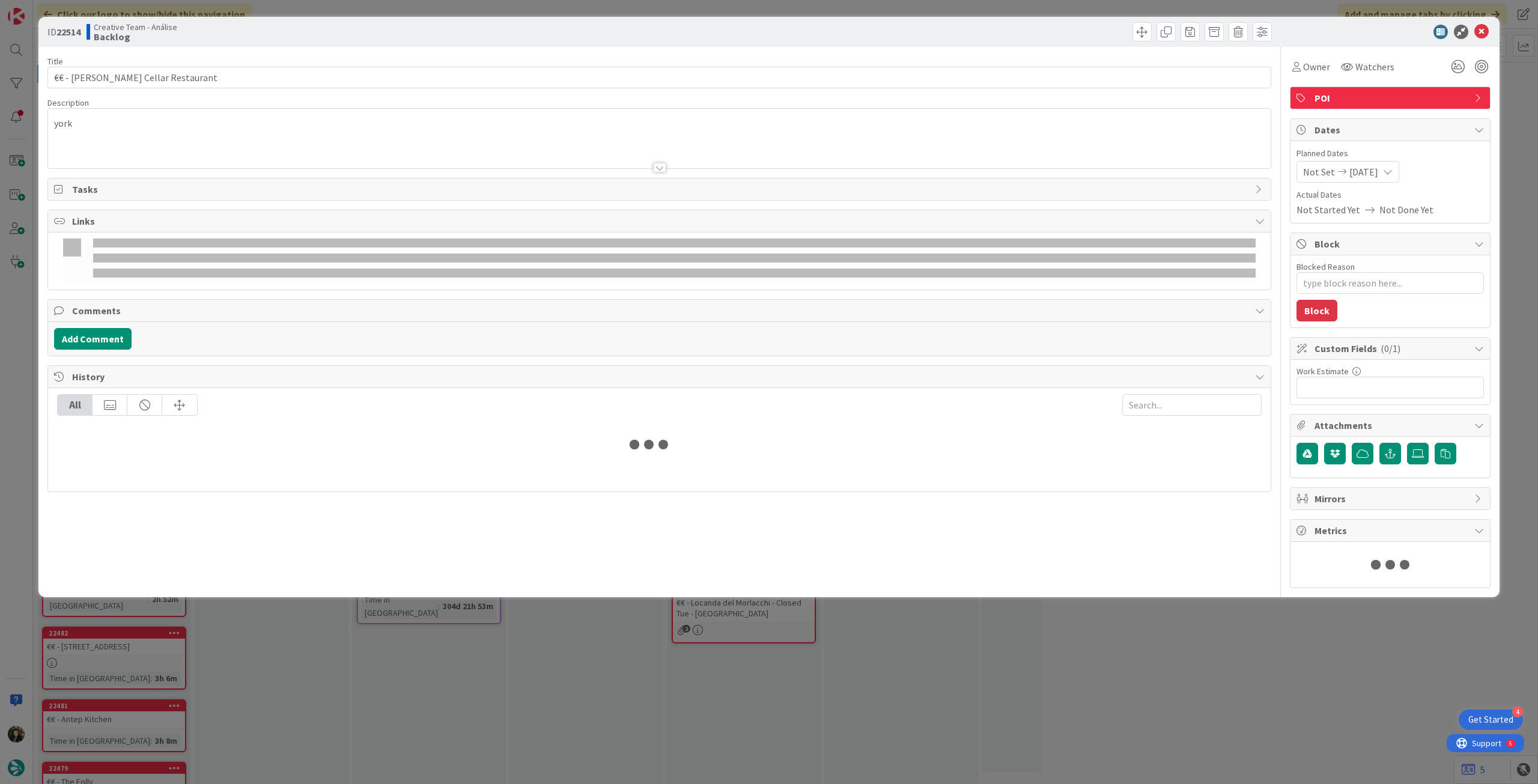
click at [1375, 172] on span "[DATE]" at bounding box center [1364, 172] width 29 height 15
type textarea "x"
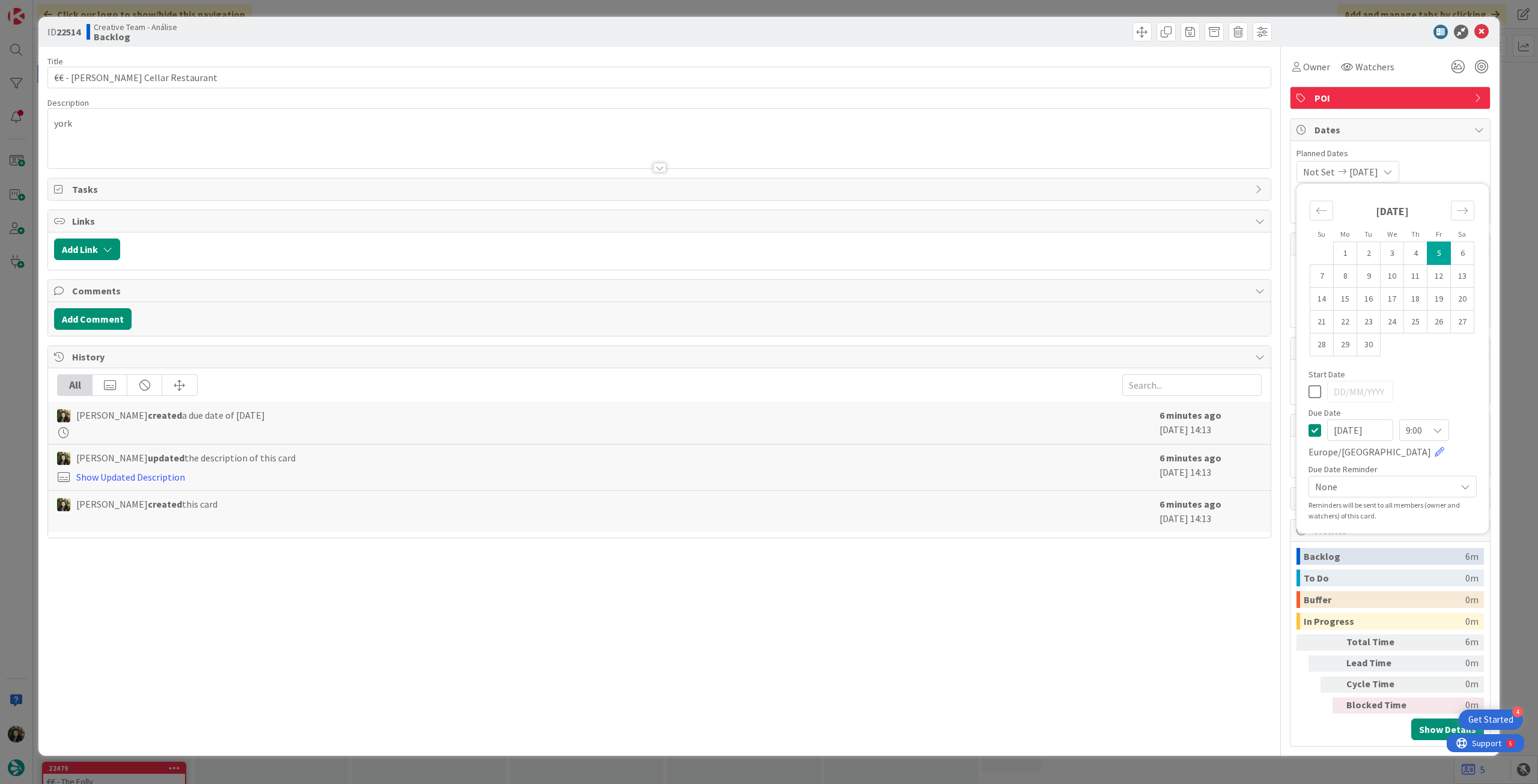
click at [1313, 429] on icon at bounding box center [1314, 430] width 12 height 15
click at [1487, 30] on icon at bounding box center [1482, 32] width 15 height 15
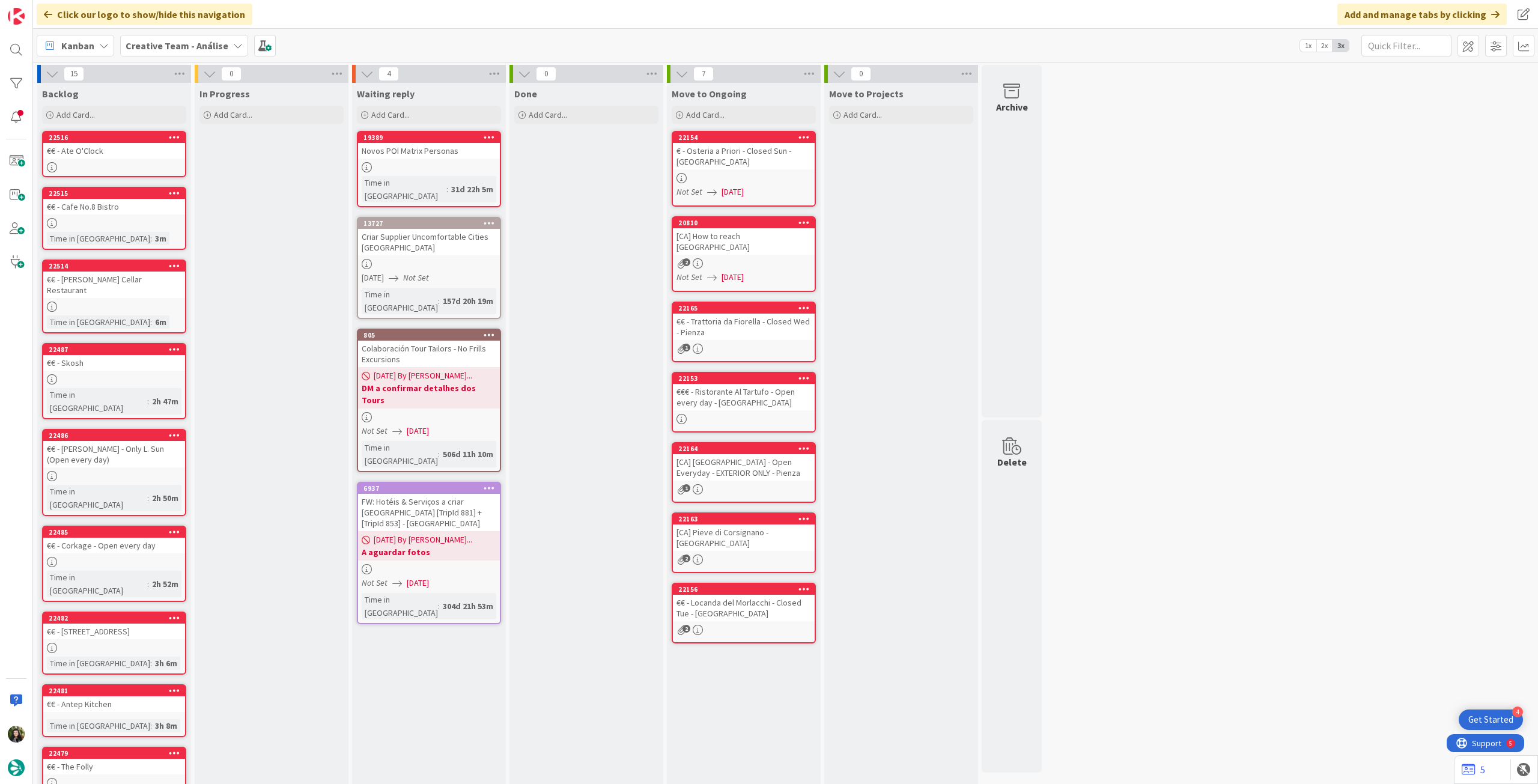
click at [209, 48] on b "Creative Team - Análise" at bounding box center [177, 46] width 103 height 12
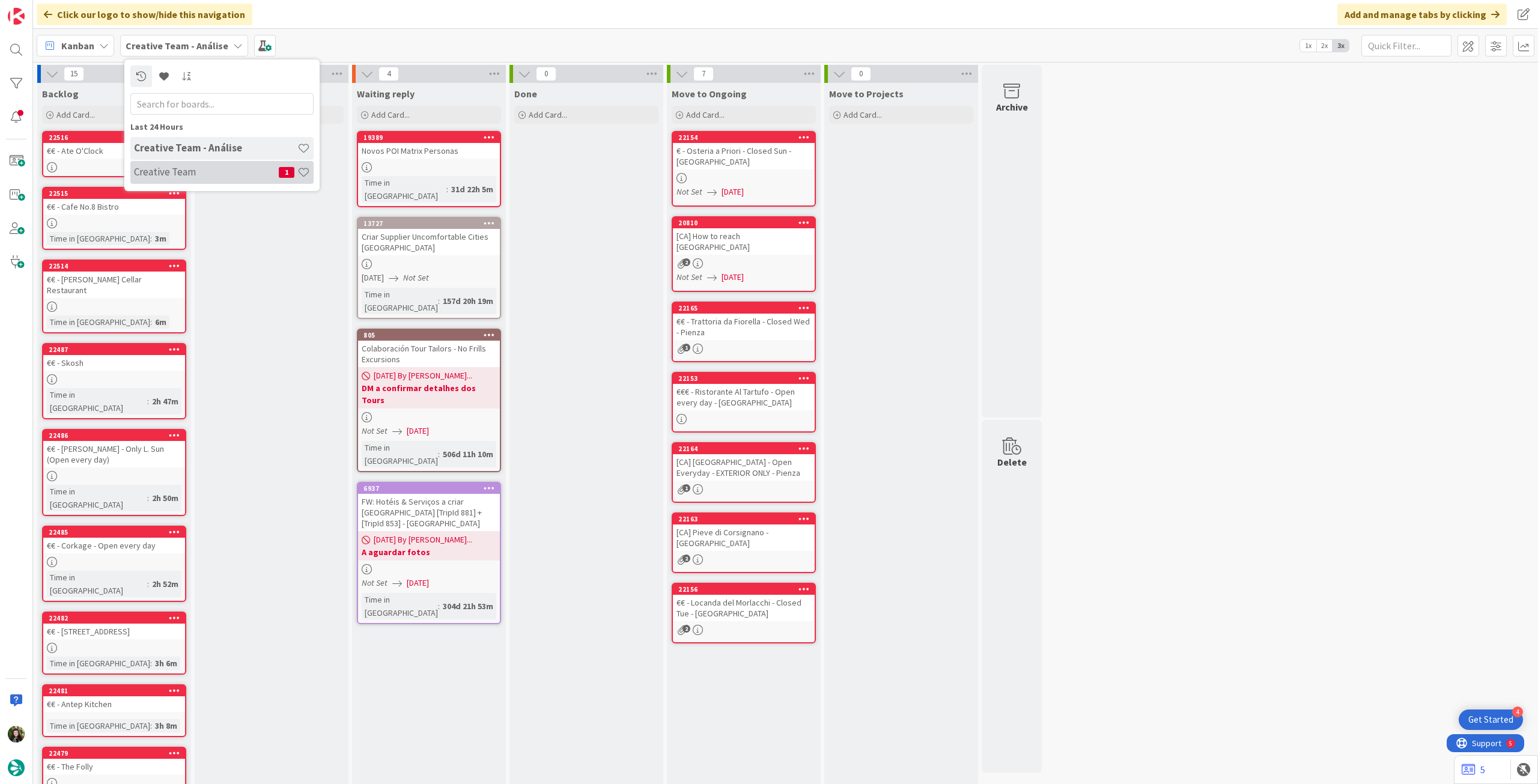
click at [192, 168] on h4 "Creative Team" at bounding box center [206, 171] width 145 height 12
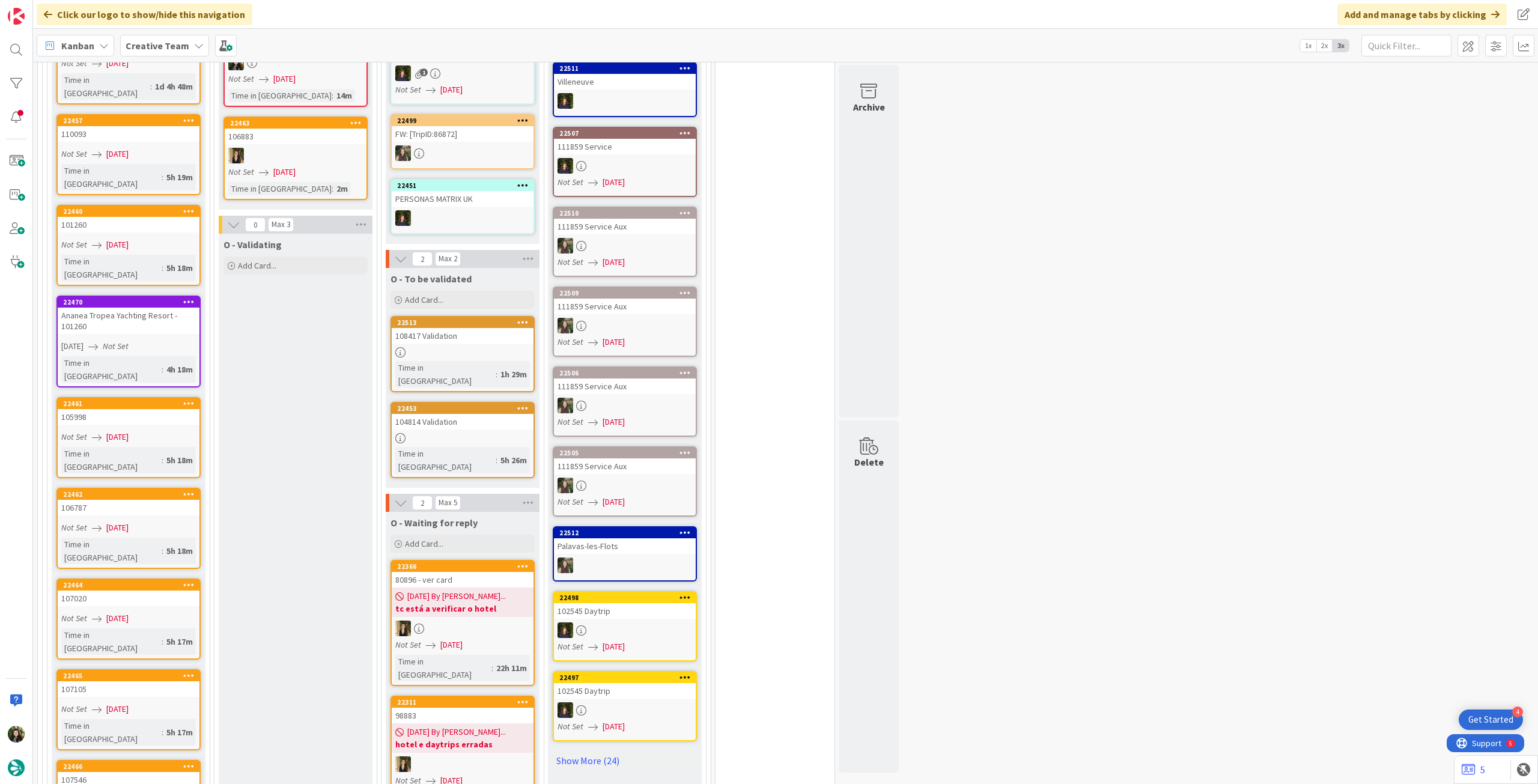
scroll to position [961, 0]
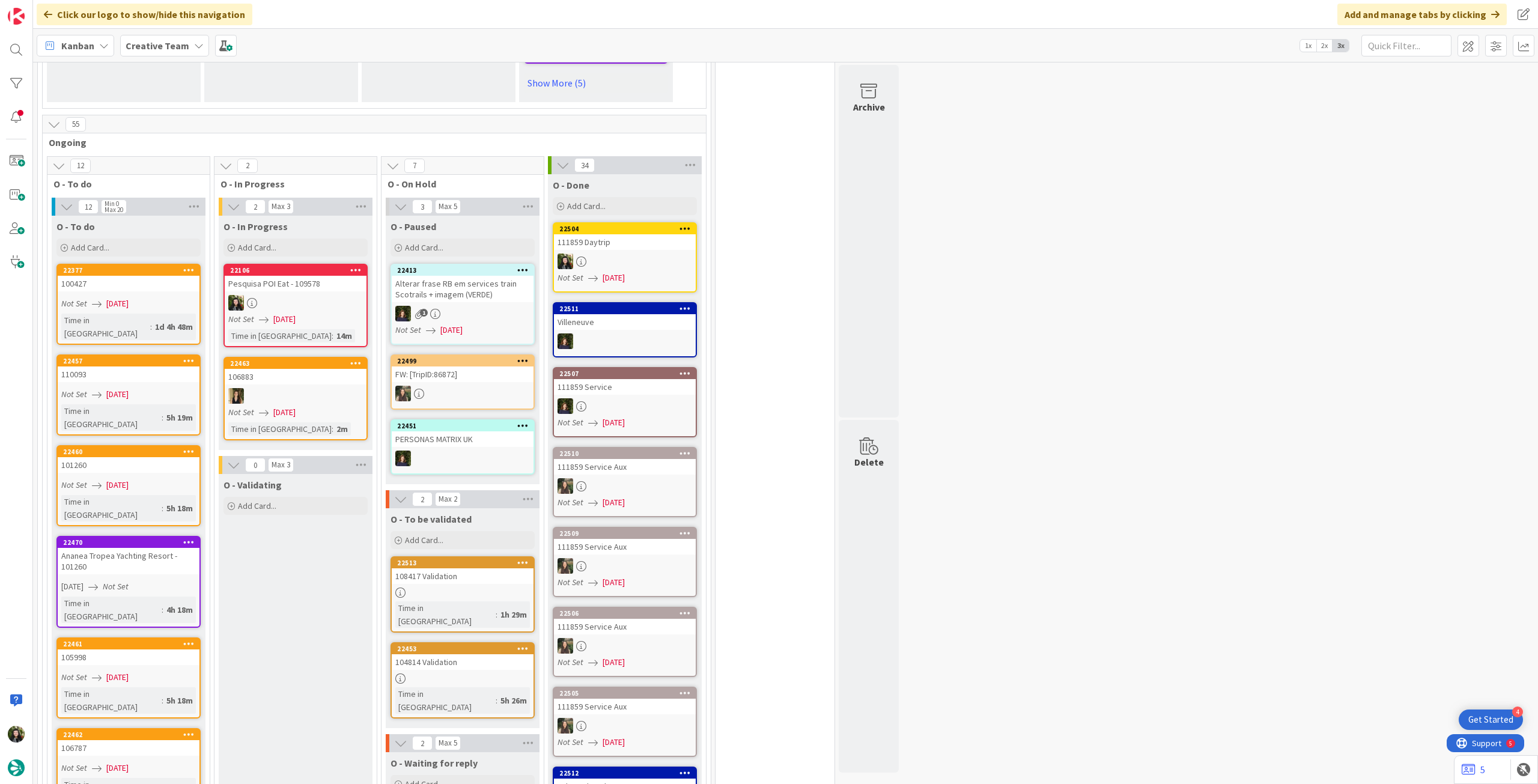
click at [327, 305] on div at bounding box center [296, 302] width 142 height 15
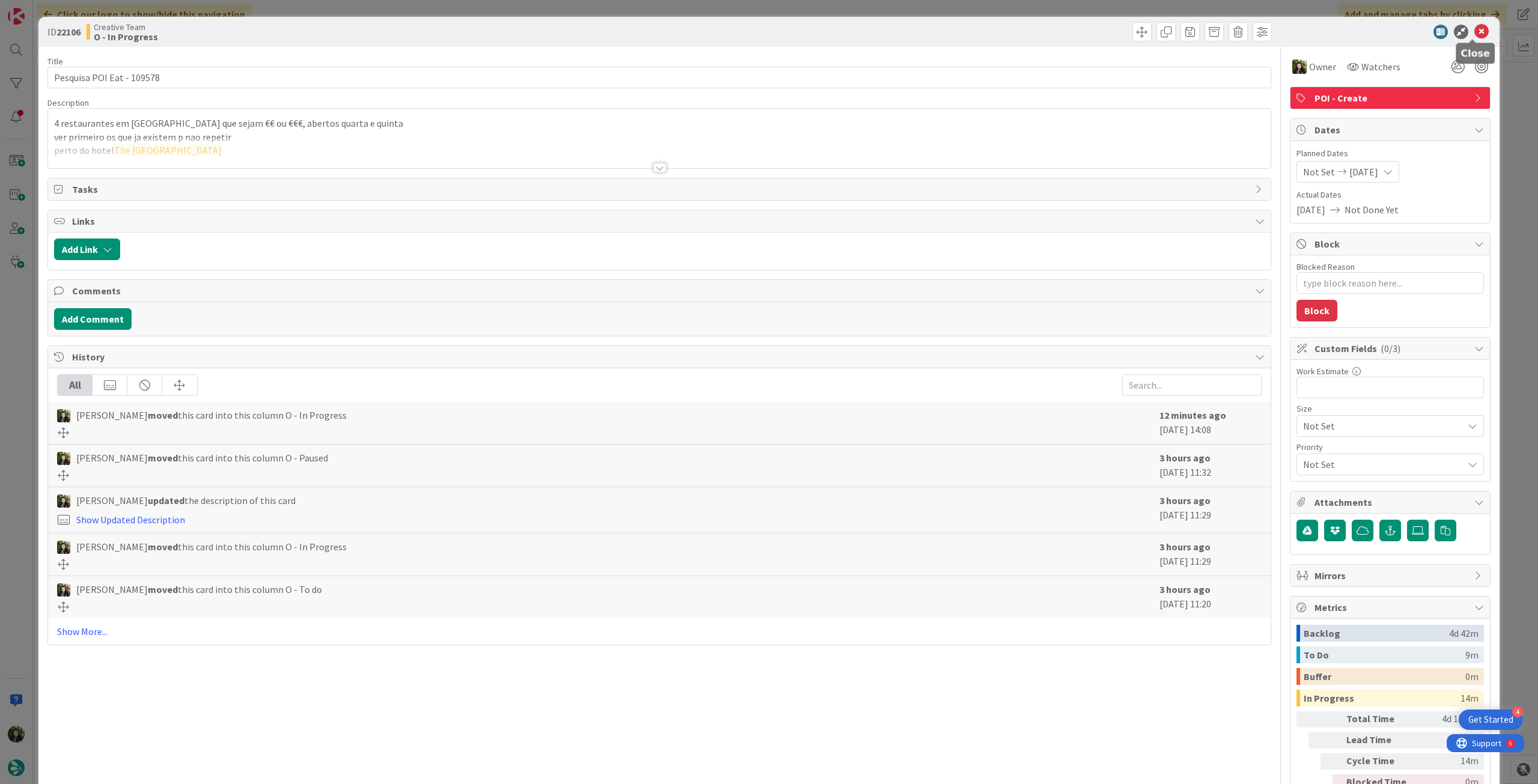
click at [1478, 32] on icon at bounding box center [1482, 32] width 15 height 15
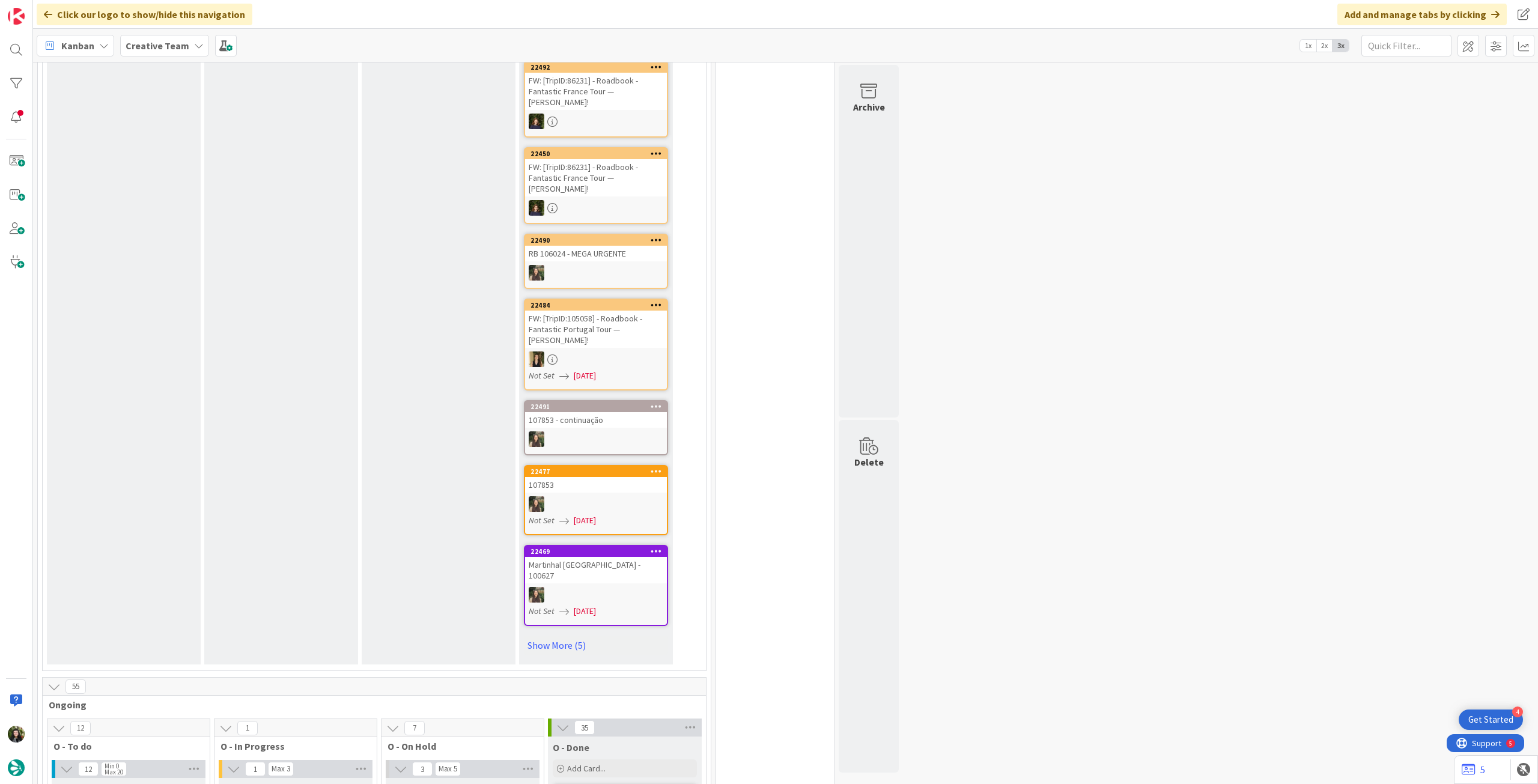
scroll to position [320, 0]
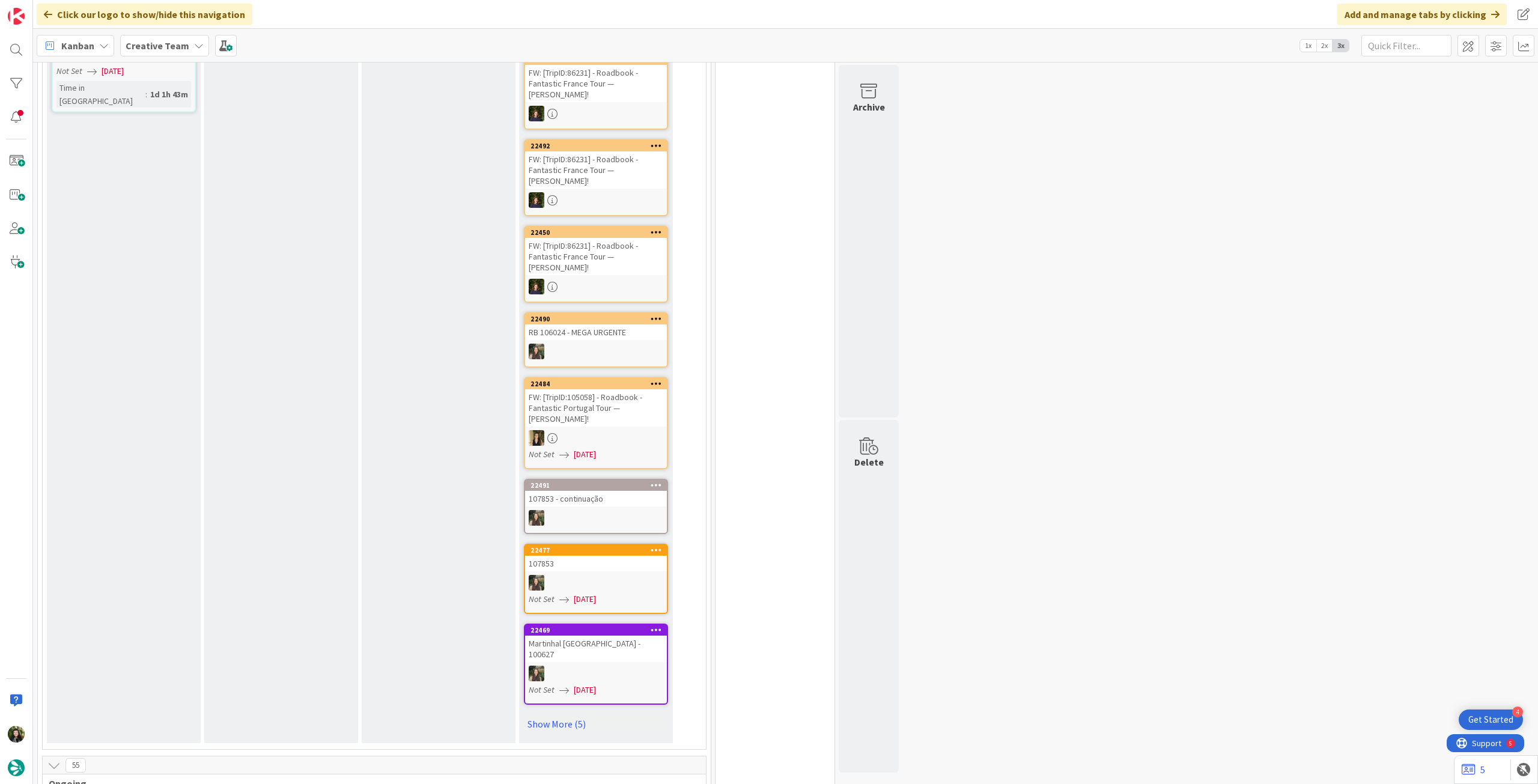
click at [148, 45] on b "Creative Team" at bounding box center [157, 46] width 64 height 12
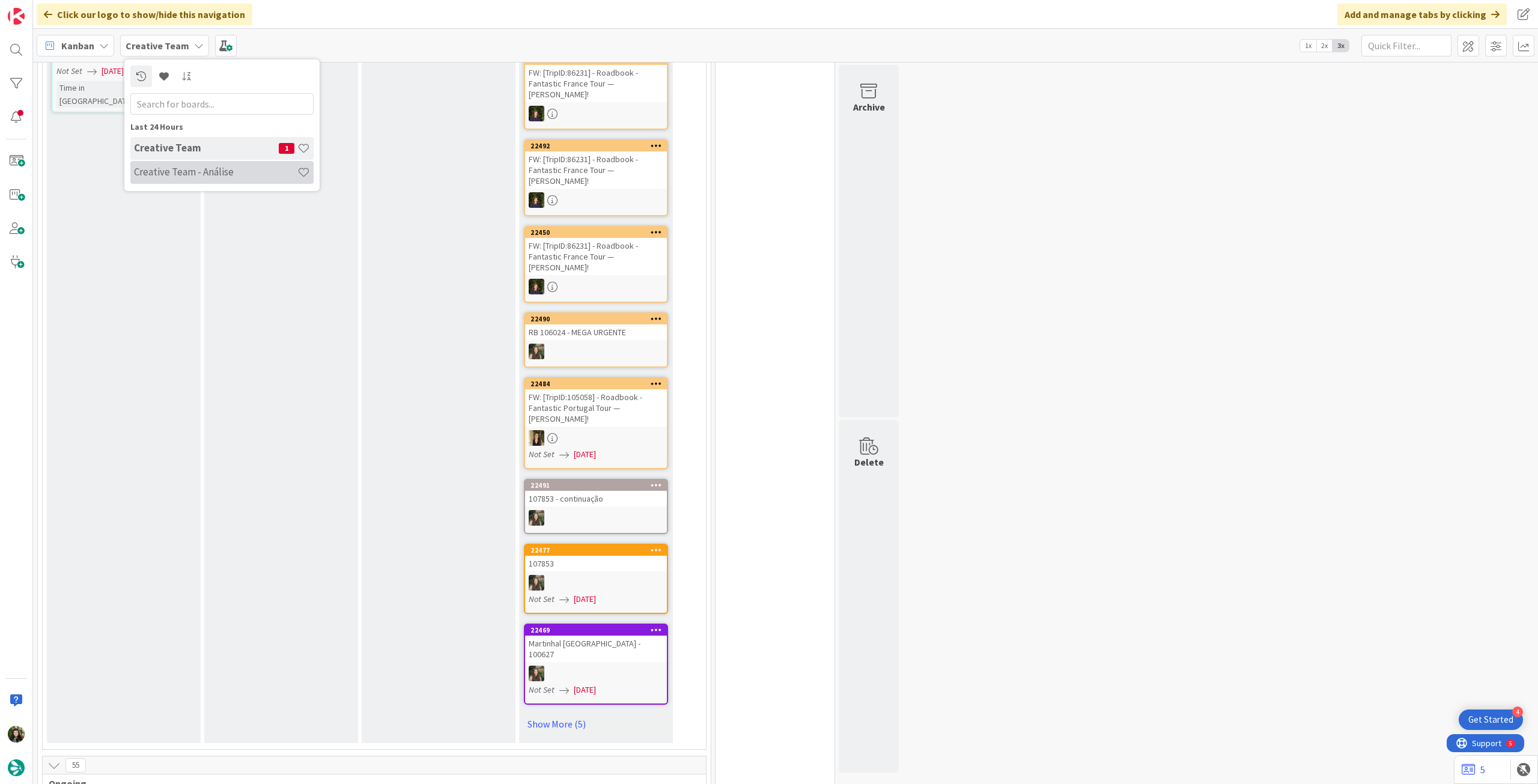
click at [169, 170] on h4 "Creative Team - Análise" at bounding box center [215, 171] width 163 height 12
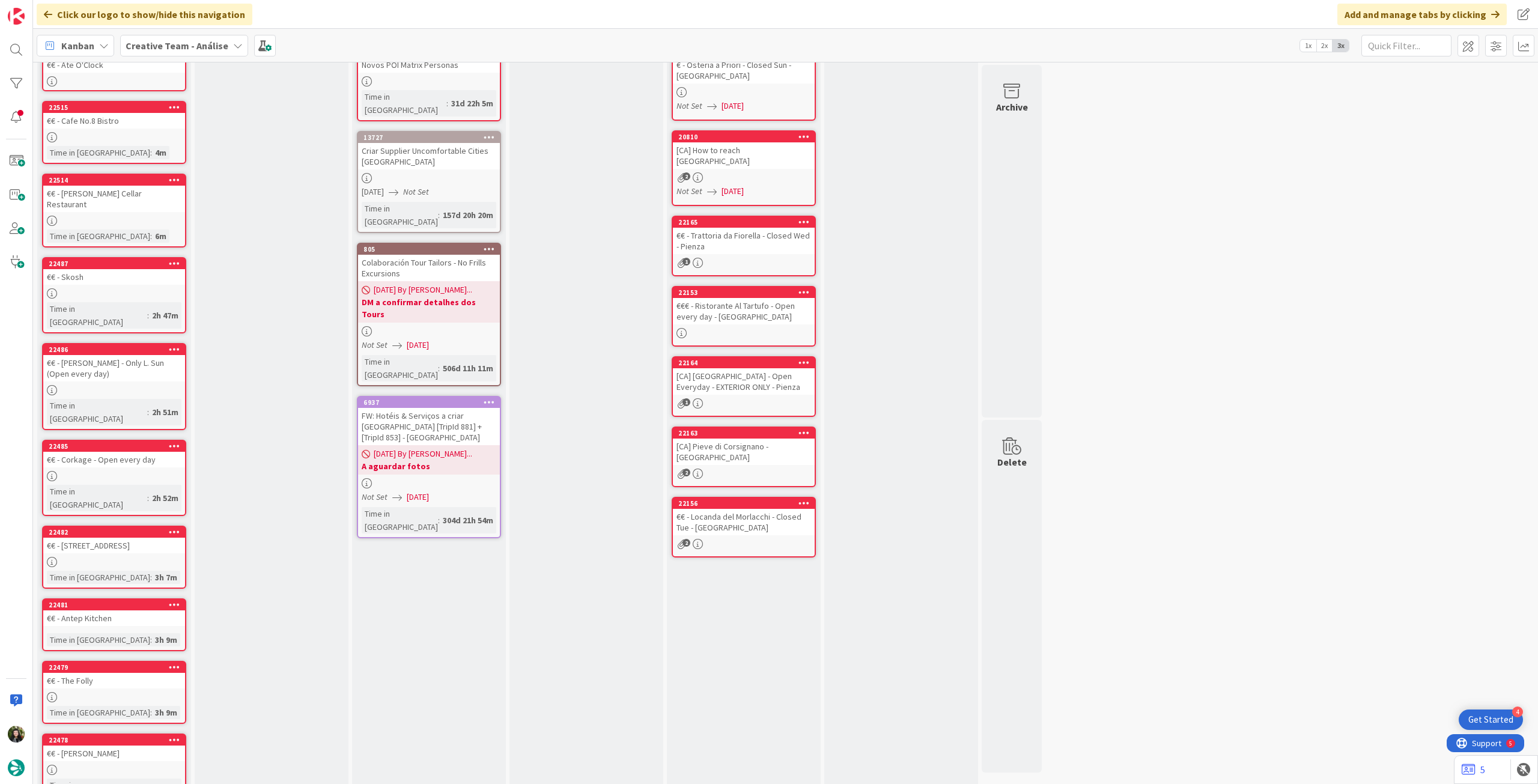
scroll to position [92, 0]
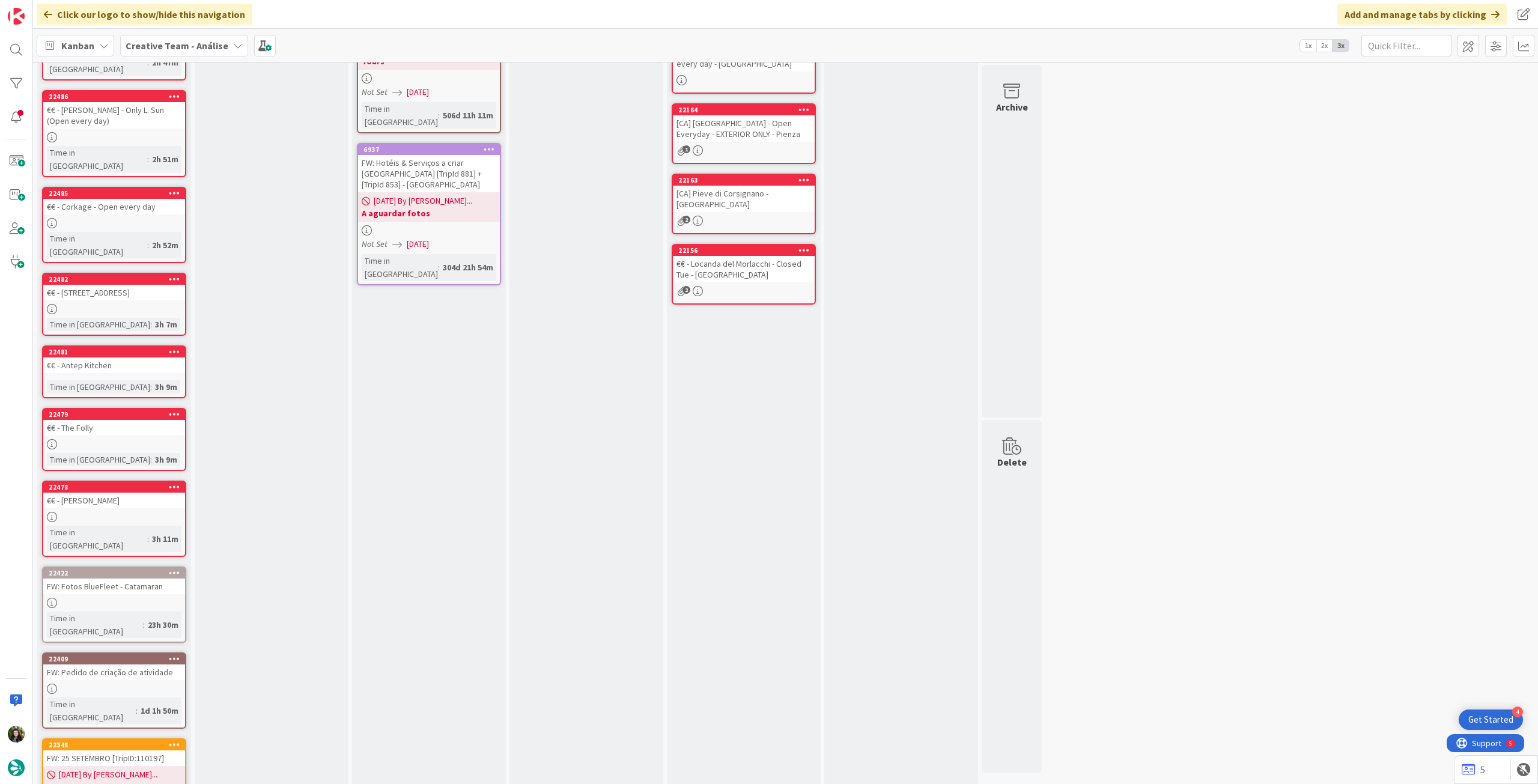
scroll to position [335, 0]
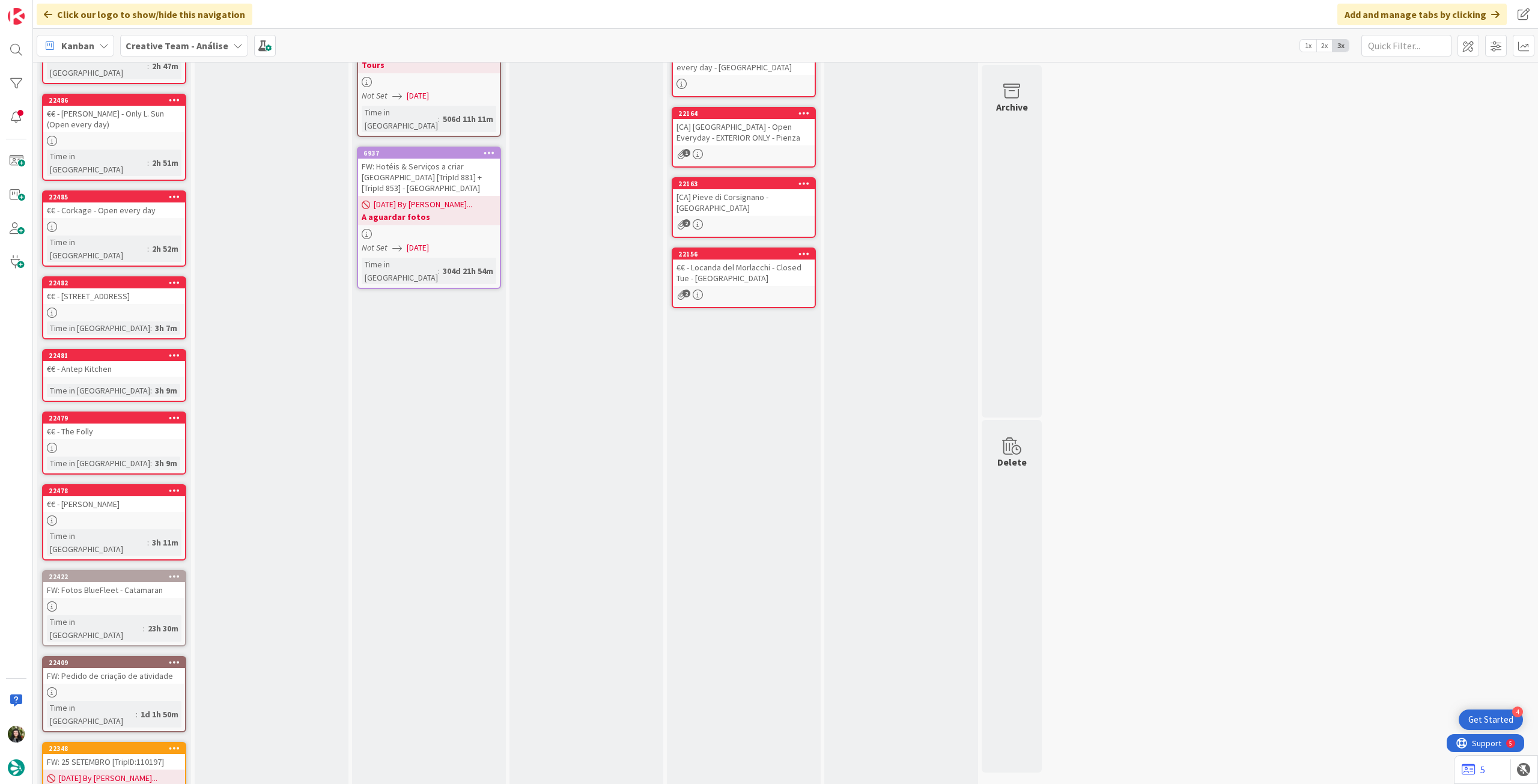
click at [183, 49] on b "Creative Team - Análise" at bounding box center [177, 46] width 103 height 12
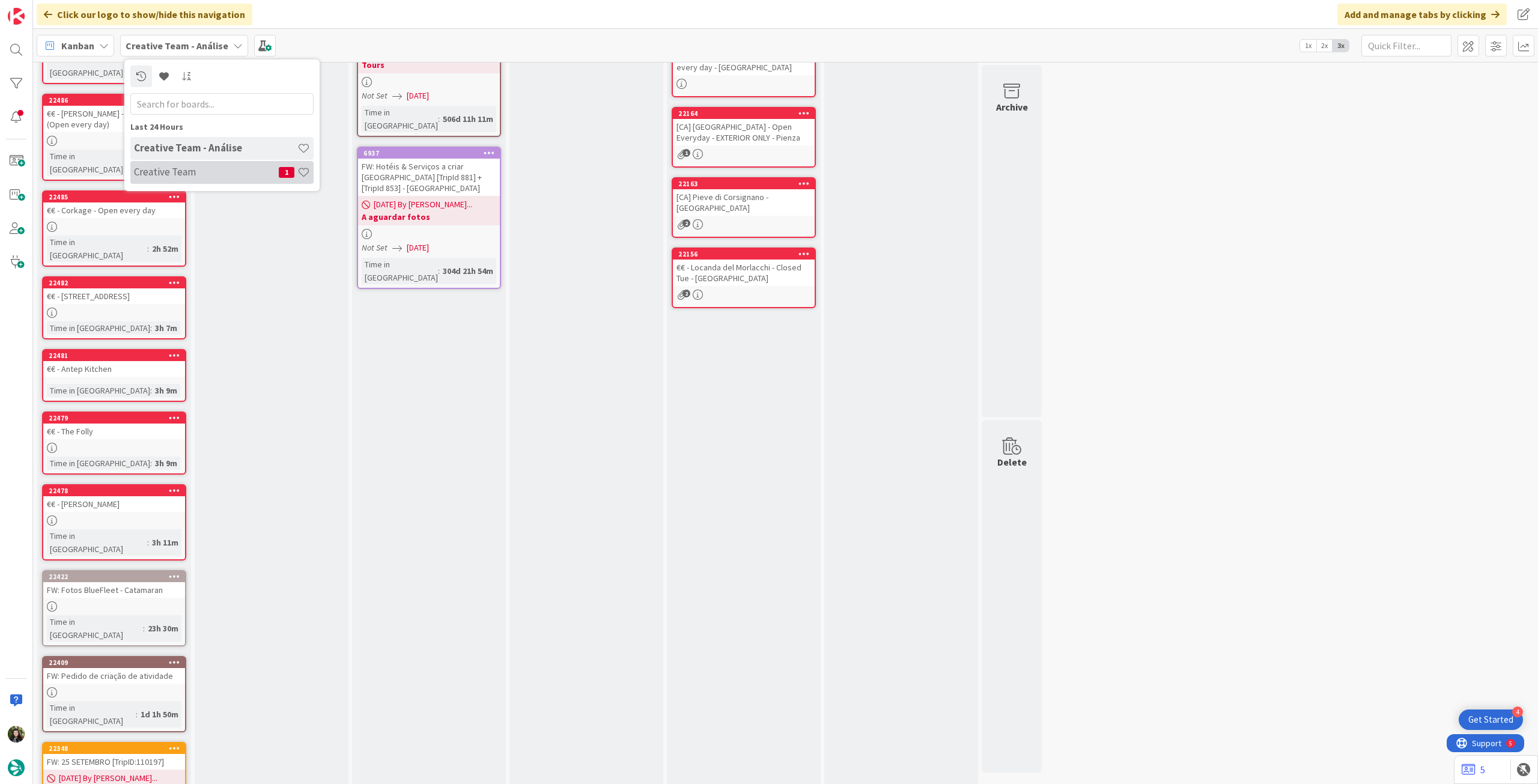
click at [198, 179] on div "Creative Team 1" at bounding box center [222, 173] width 183 height 23
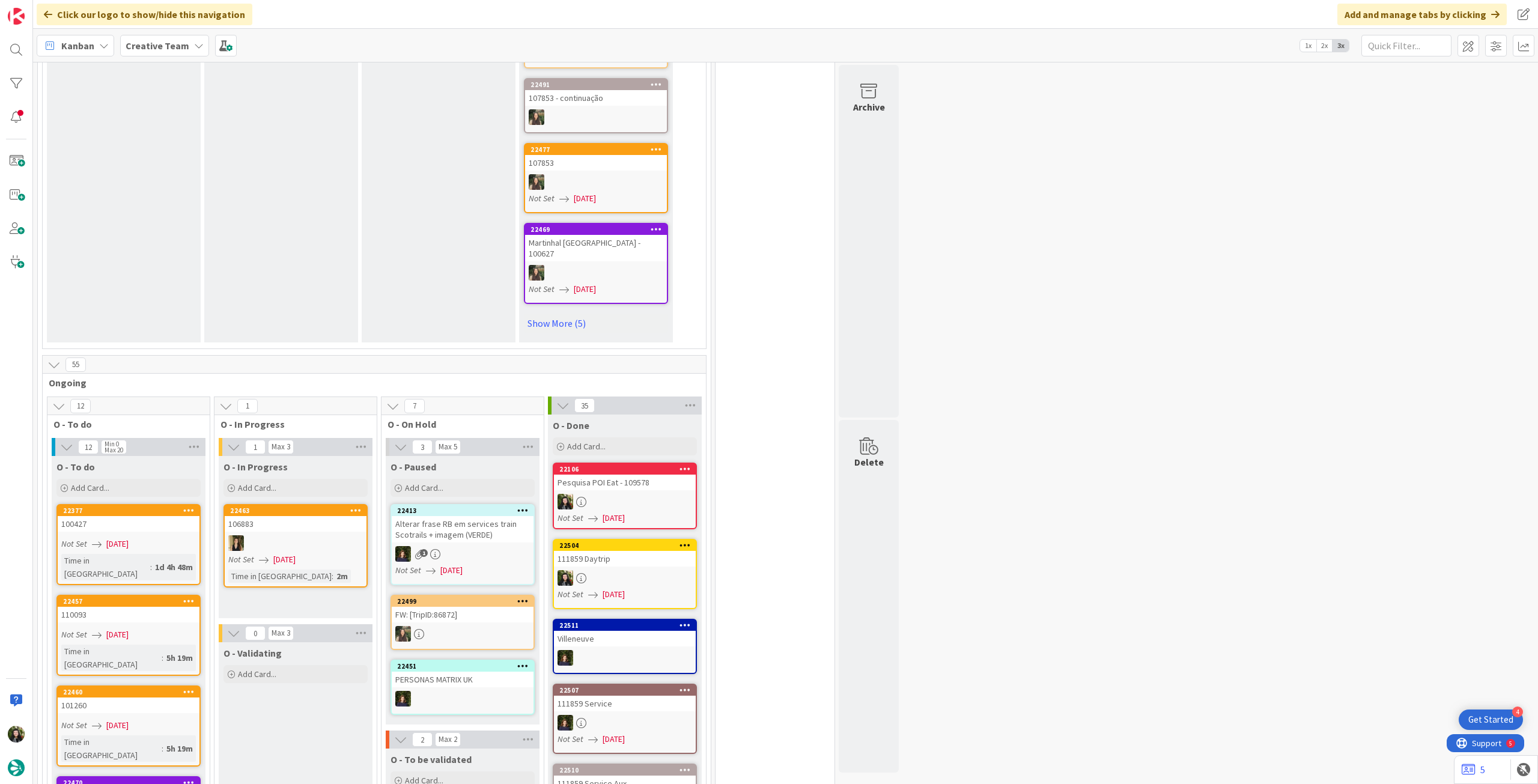
click at [164, 42] on b "Creative Team" at bounding box center [157, 46] width 64 height 12
click at [174, 172] on h4 "Creative Team - Análise" at bounding box center [215, 171] width 163 height 12
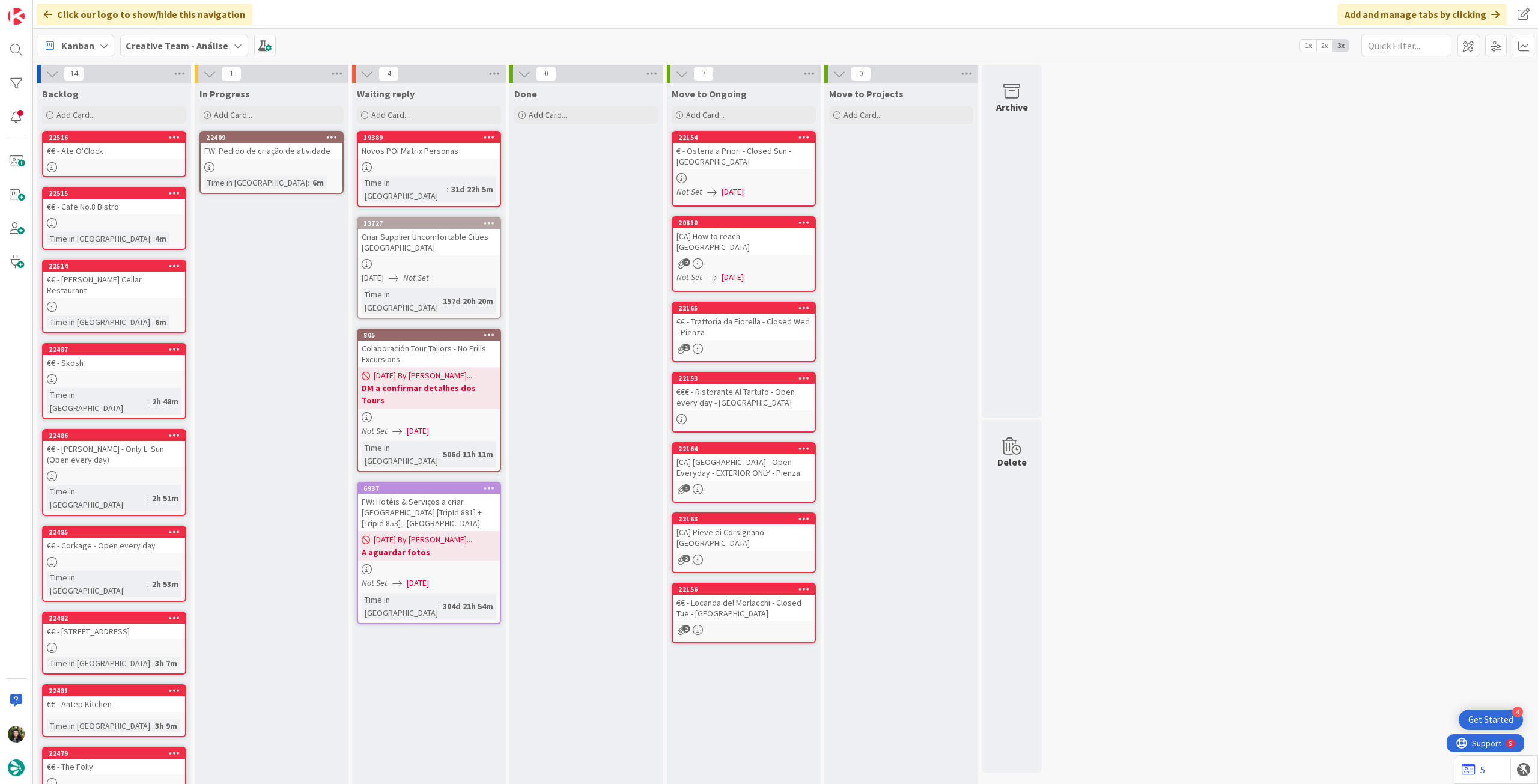
click at [294, 176] on div "Time in Column : 6m" at bounding box center [271, 183] width 134 height 13
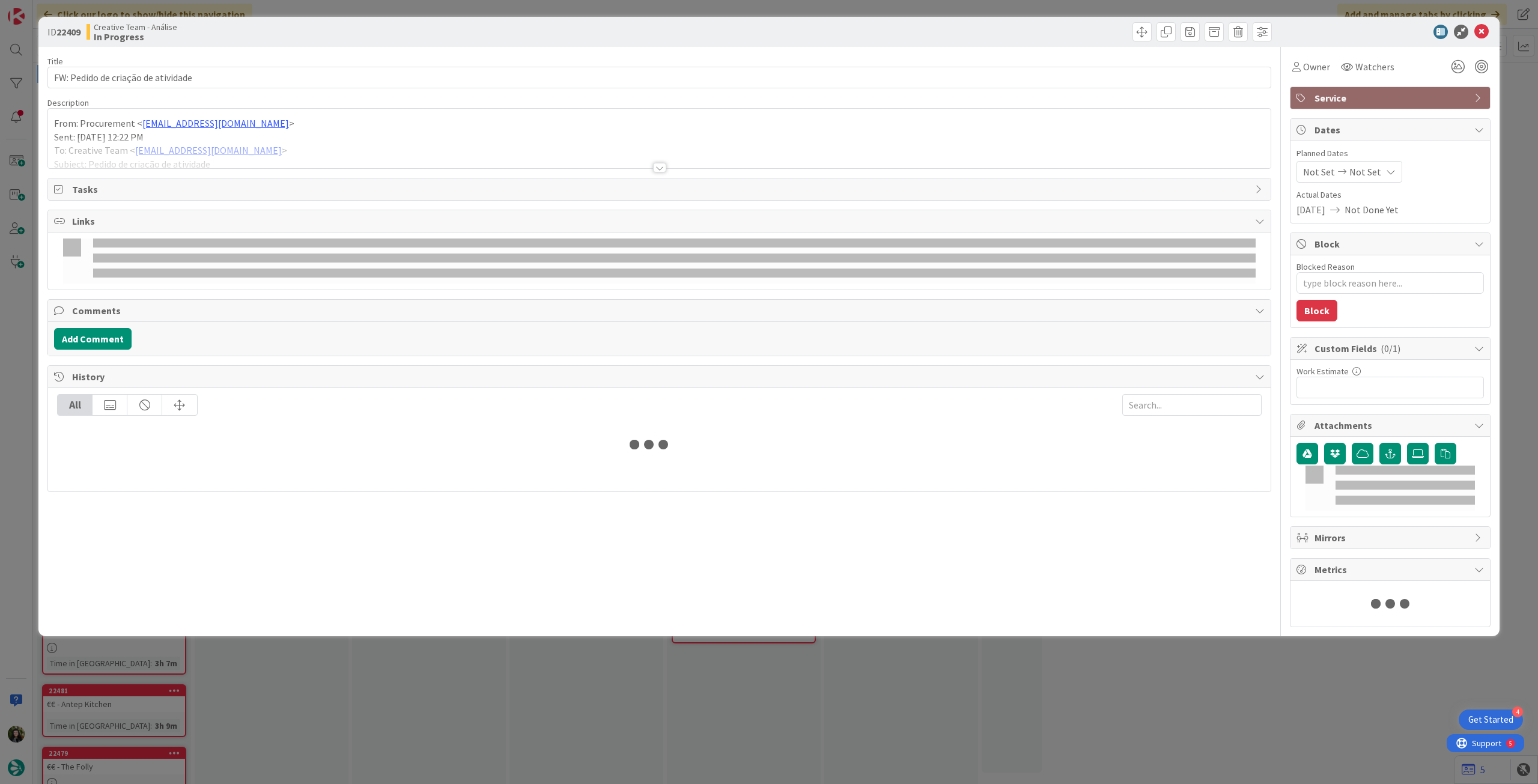
click at [216, 143] on div at bounding box center [659, 153] width 1223 height 31
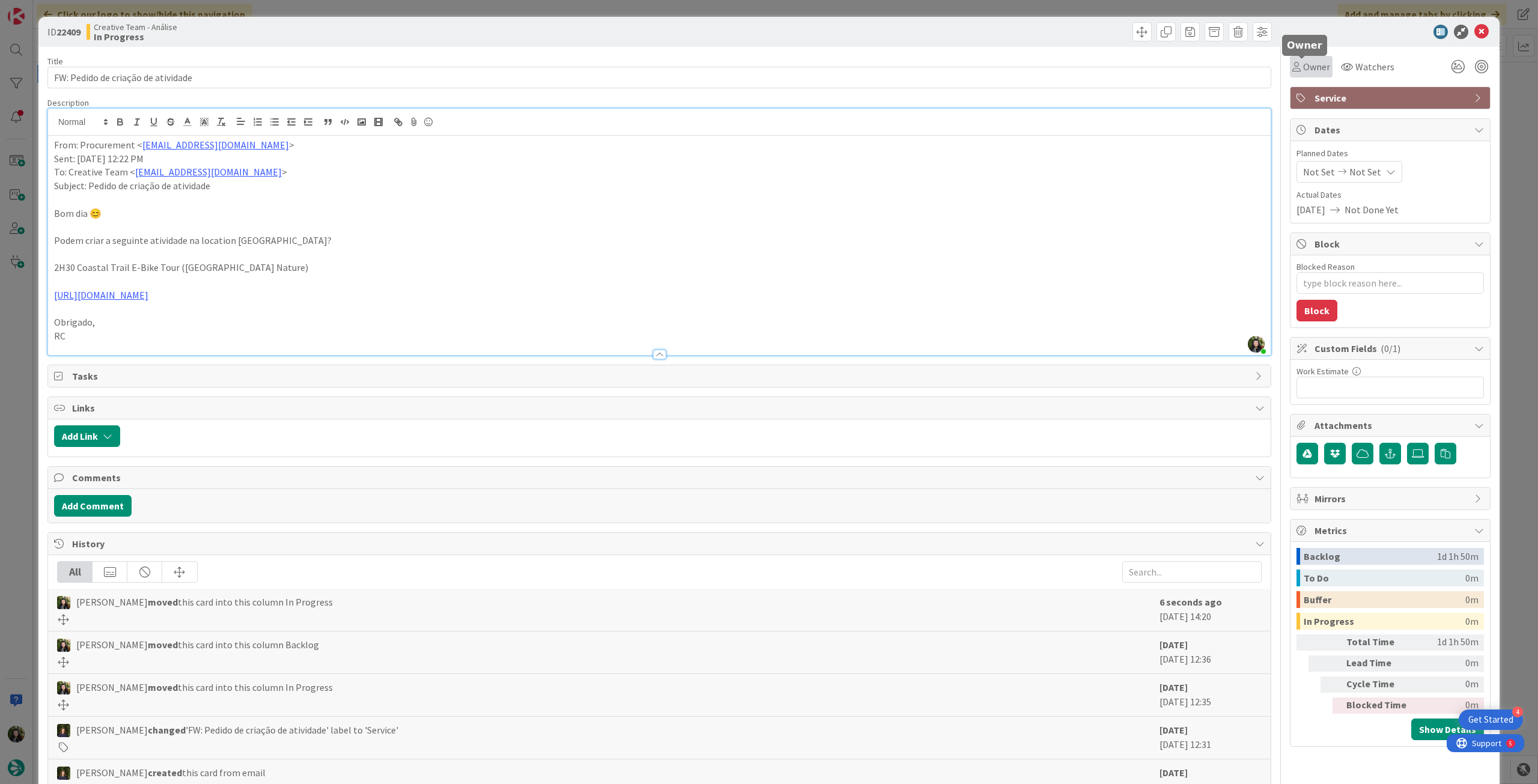
click at [1293, 64] on icon at bounding box center [1297, 67] width 8 height 10
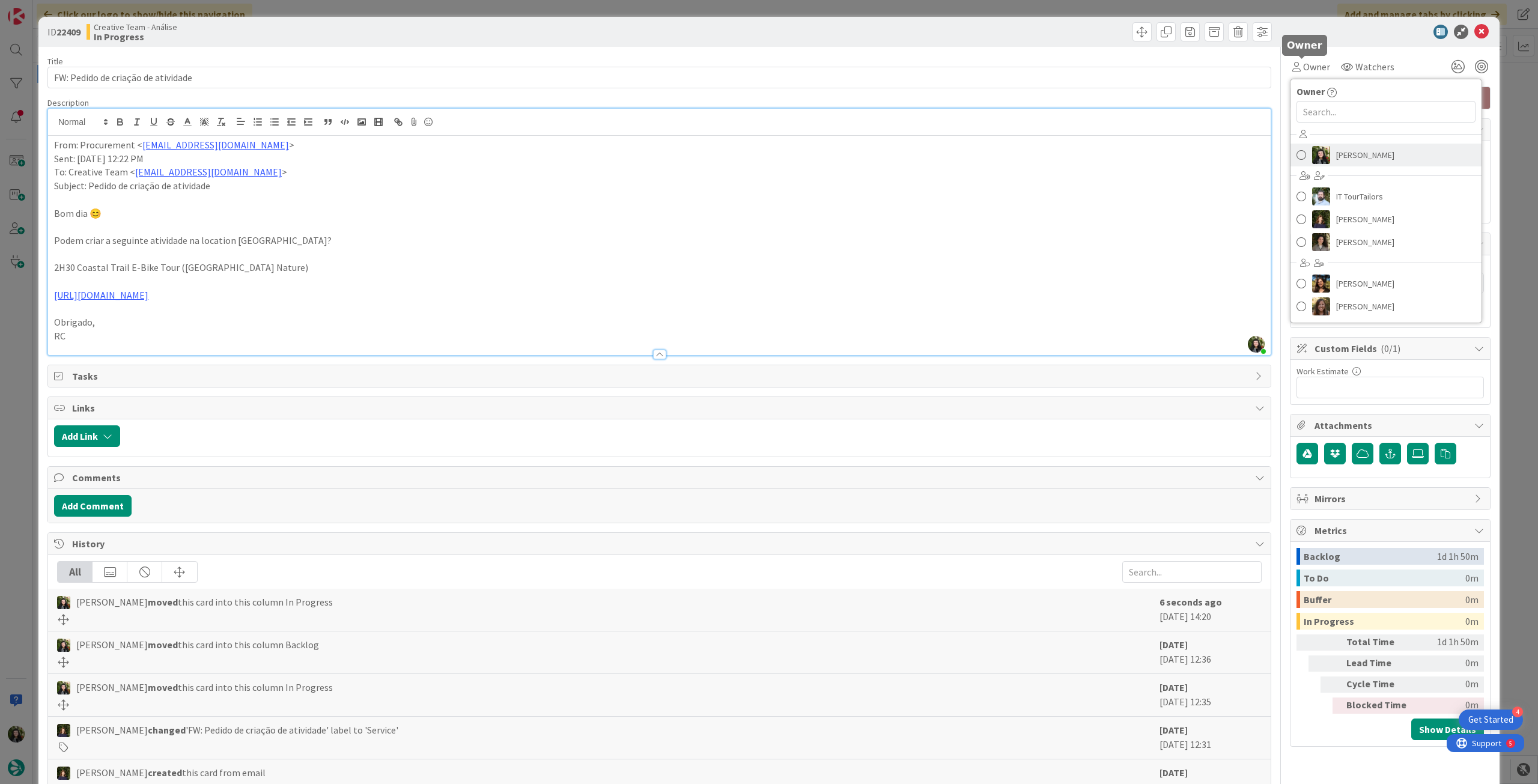
click at [1345, 161] on span "[PERSON_NAME]" at bounding box center [1365, 155] width 59 height 18
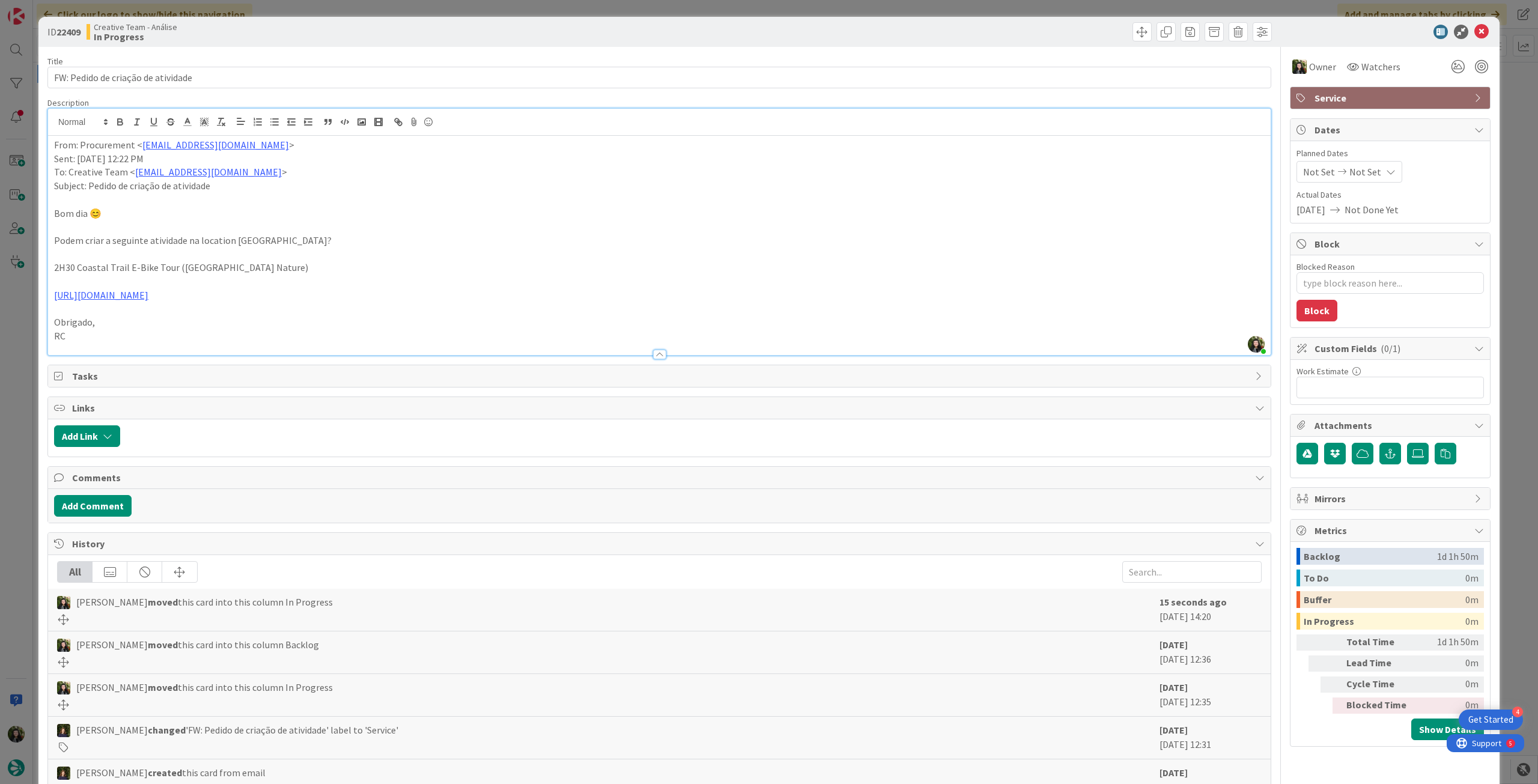
type textarea "x"
click at [1365, 171] on span "Not Set" at bounding box center [1365, 172] width 32 height 15
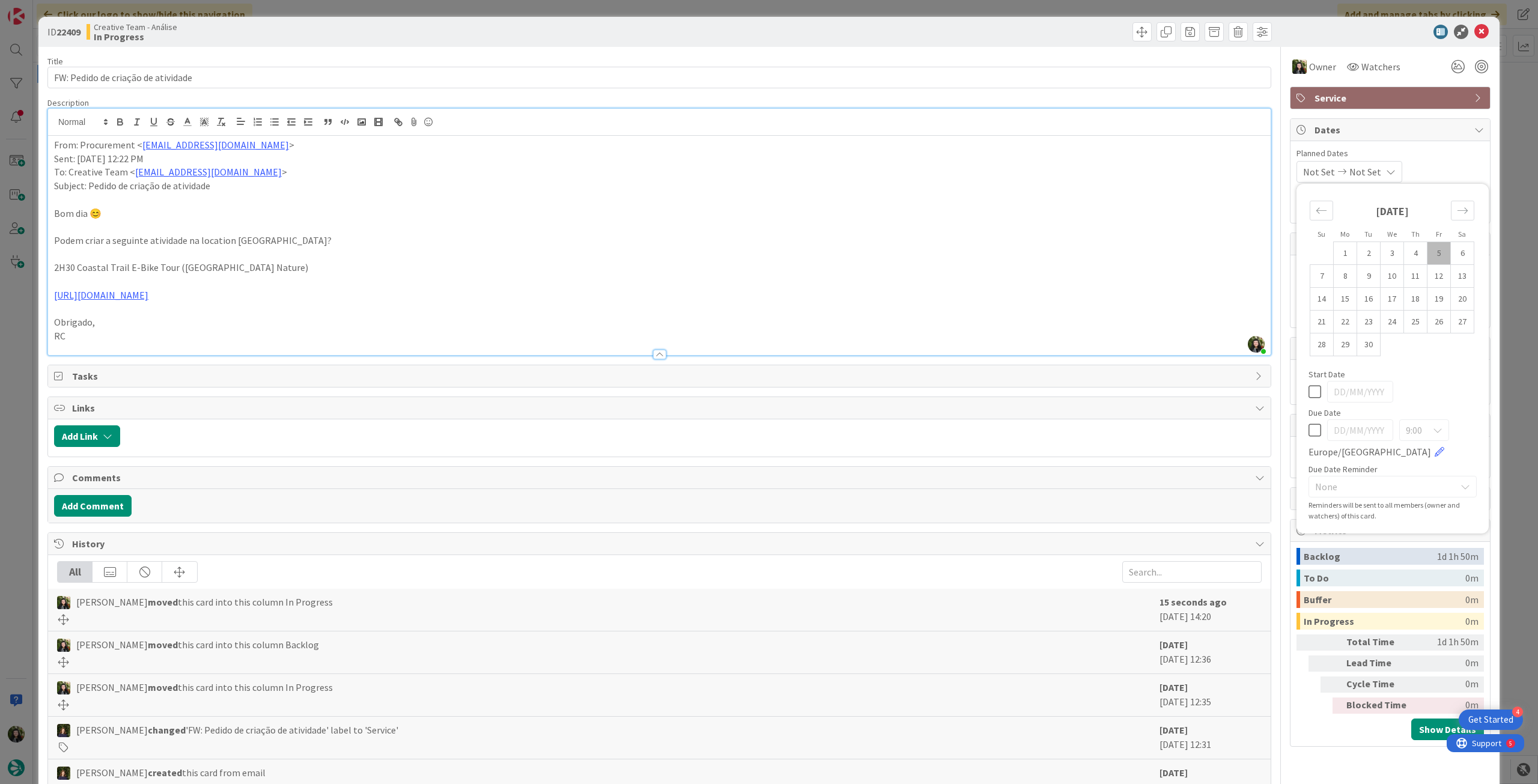
click at [1308, 426] on icon at bounding box center [1314, 430] width 12 height 15
type input "[DATE]"
click at [1474, 33] on icon at bounding box center [1482, 32] width 15 height 15
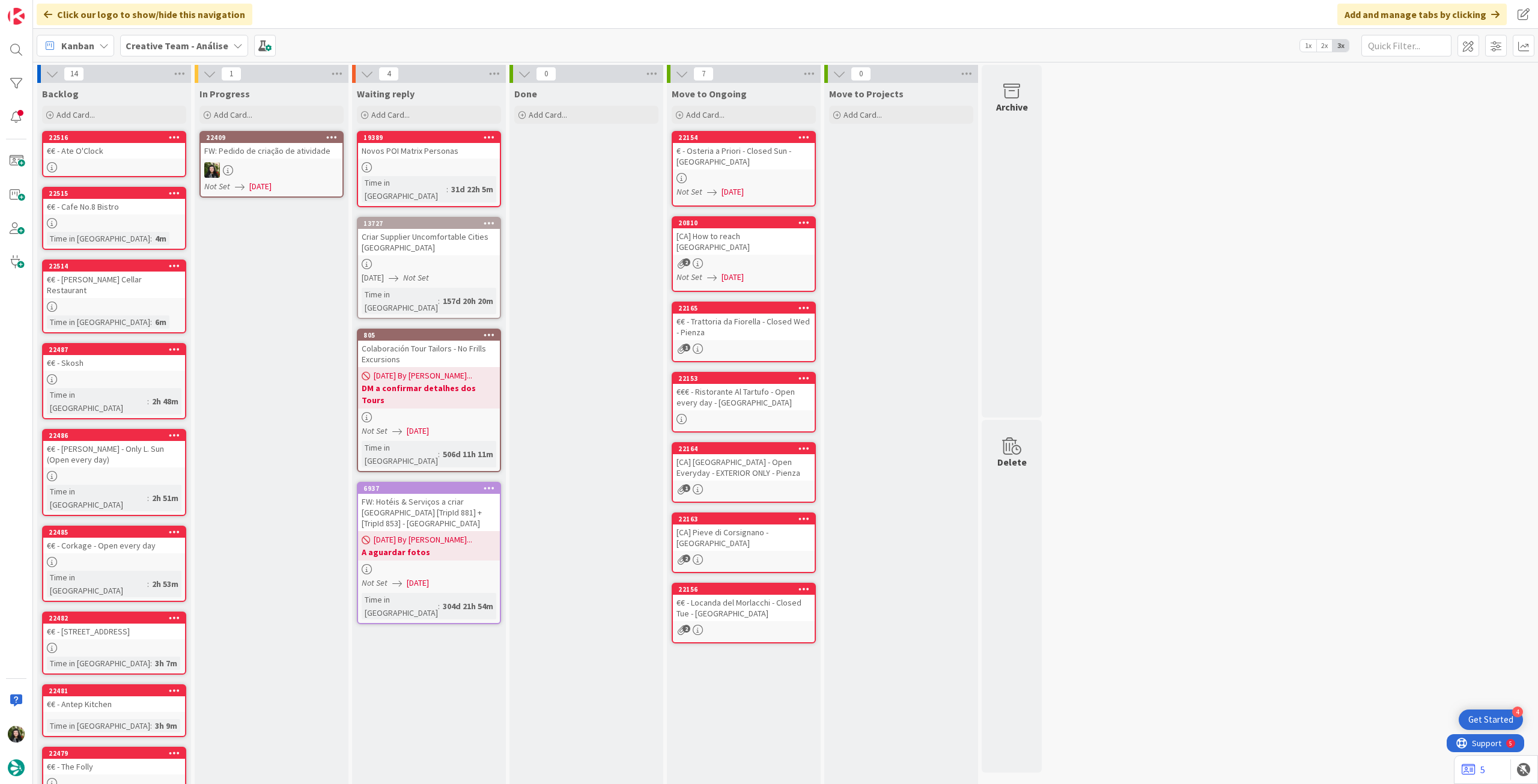
click at [337, 136] on icon at bounding box center [332, 137] width 11 height 8
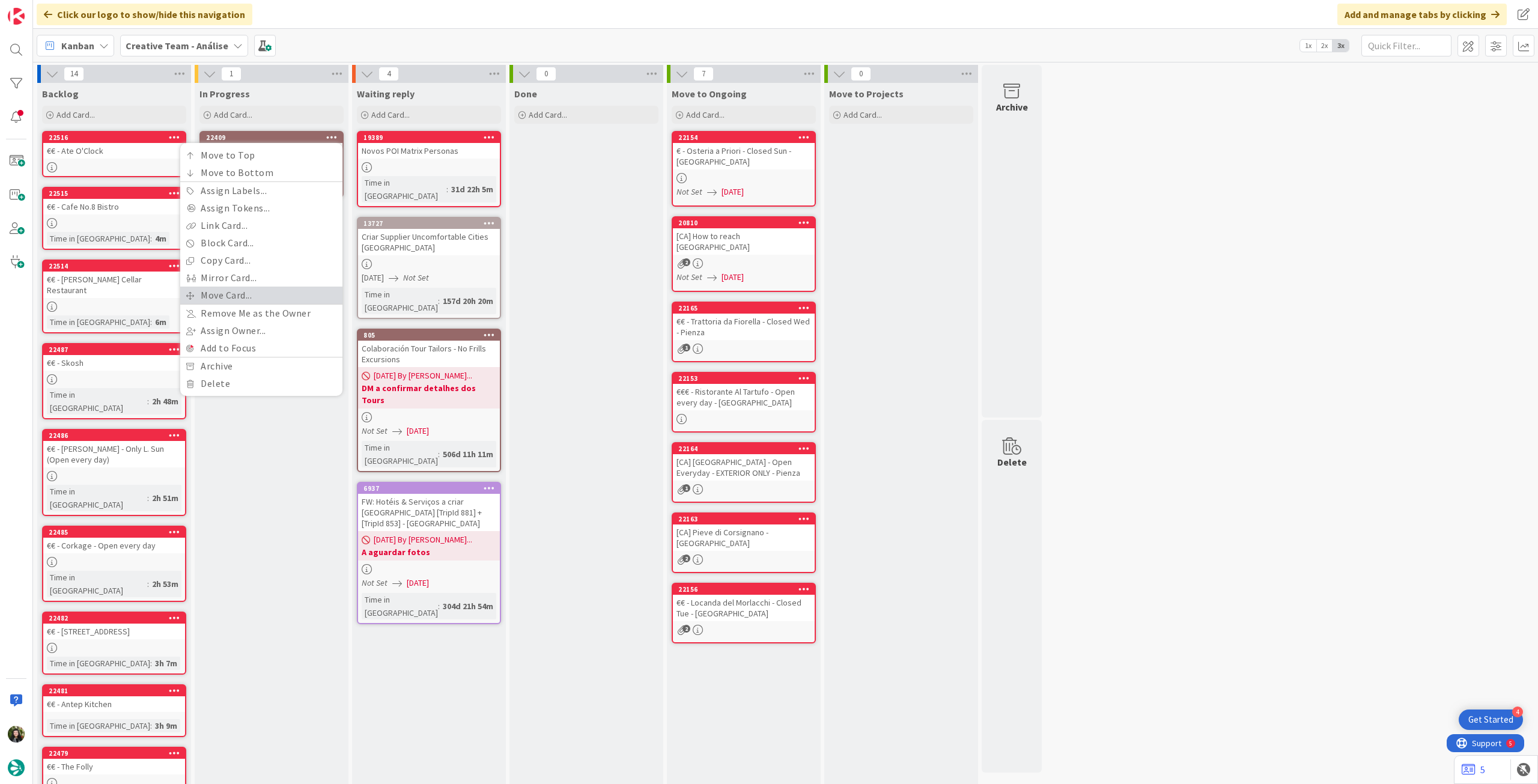
click at [269, 287] on link "Move Card..." at bounding box center [261, 295] width 162 height 17
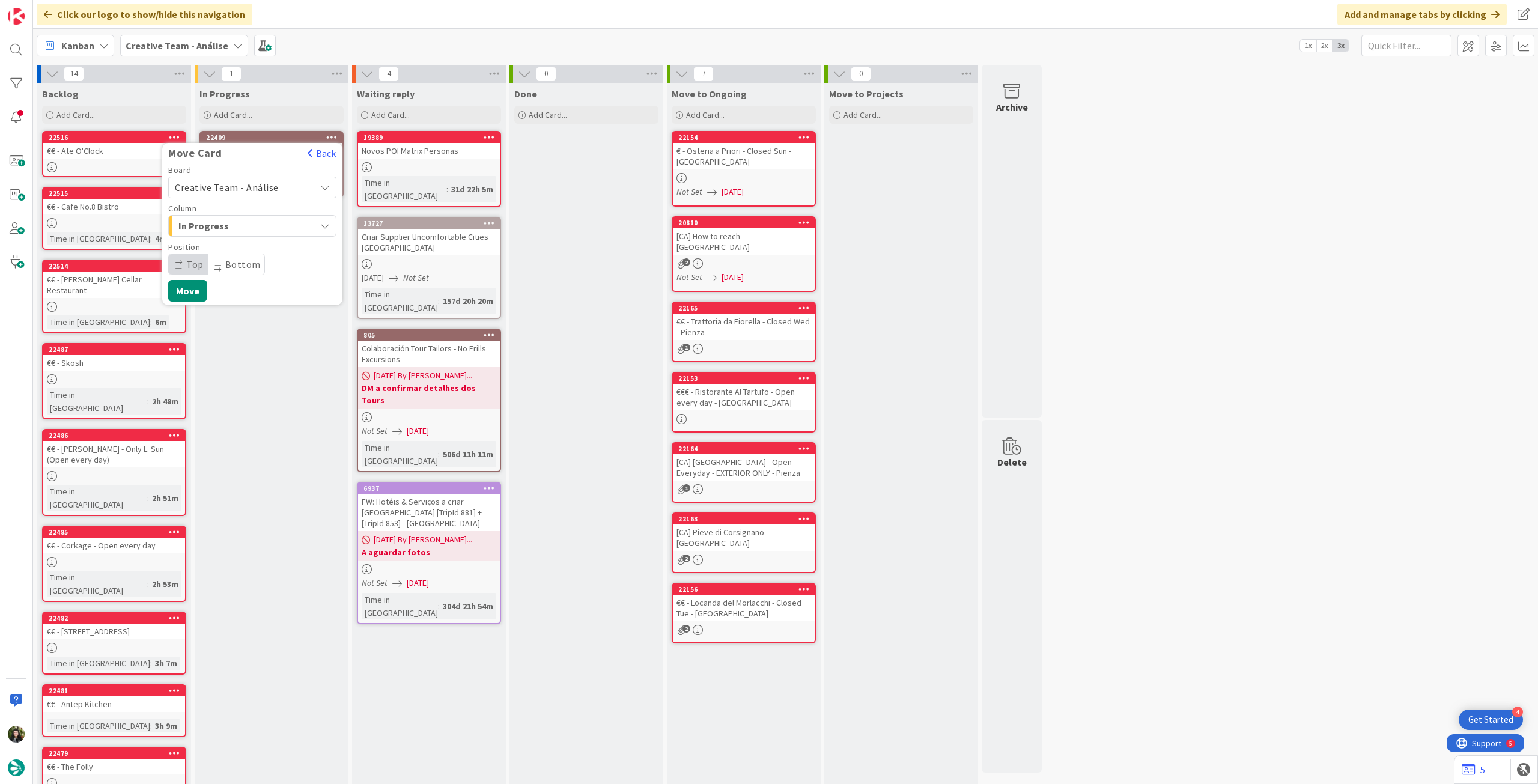
click at [245, 184] on span "Creative Team - Análise" at bounding box center [227, 187] width 104 height 12
click at [233, 248] on span "Creative Team" at bounding box center [260, 244] width 139 height 18
drag, startPoint x: 244, startPoint y: 222, endPoint x: 245, endPoint y: 231, distance: 9.1
click at [244, 222] on span "E - To Do" at bounding box center [223, 226] width 90 height 15
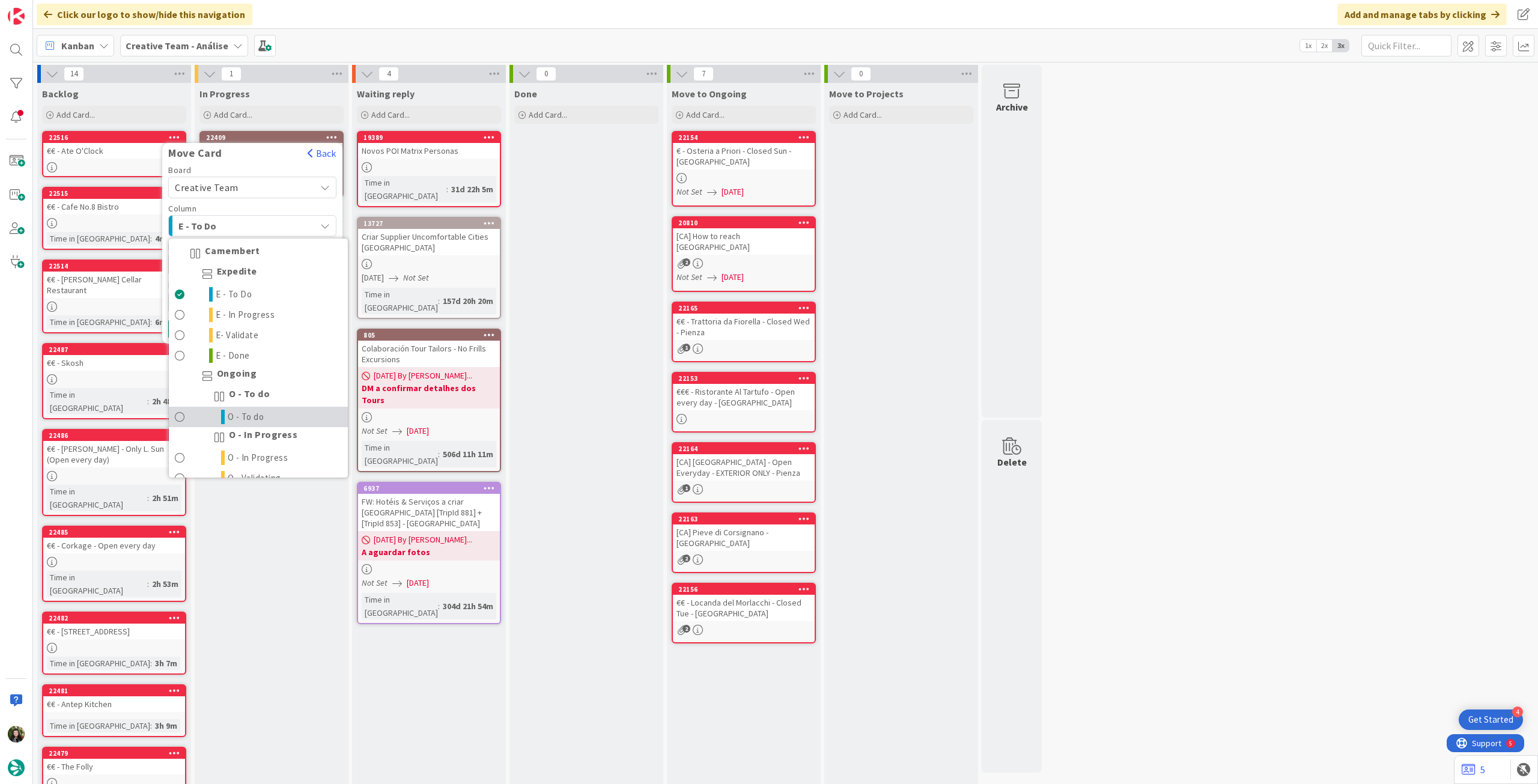
click at [257, 410] on span "O - To do" at bounding box center [245, 417] width 37 height 15
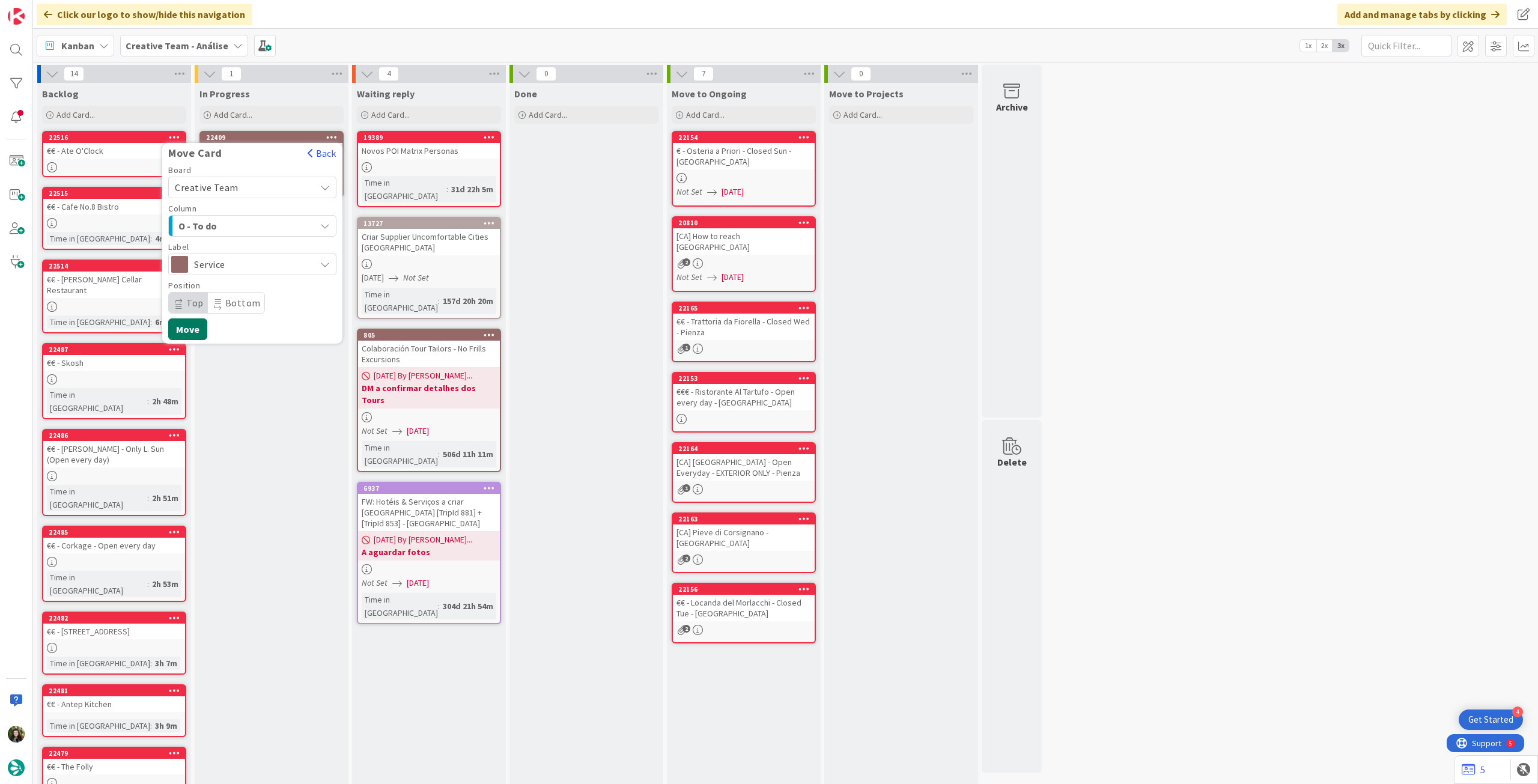
click at [195, 326] on button "Move" at bounding box center [187, 329] width 39 height 22
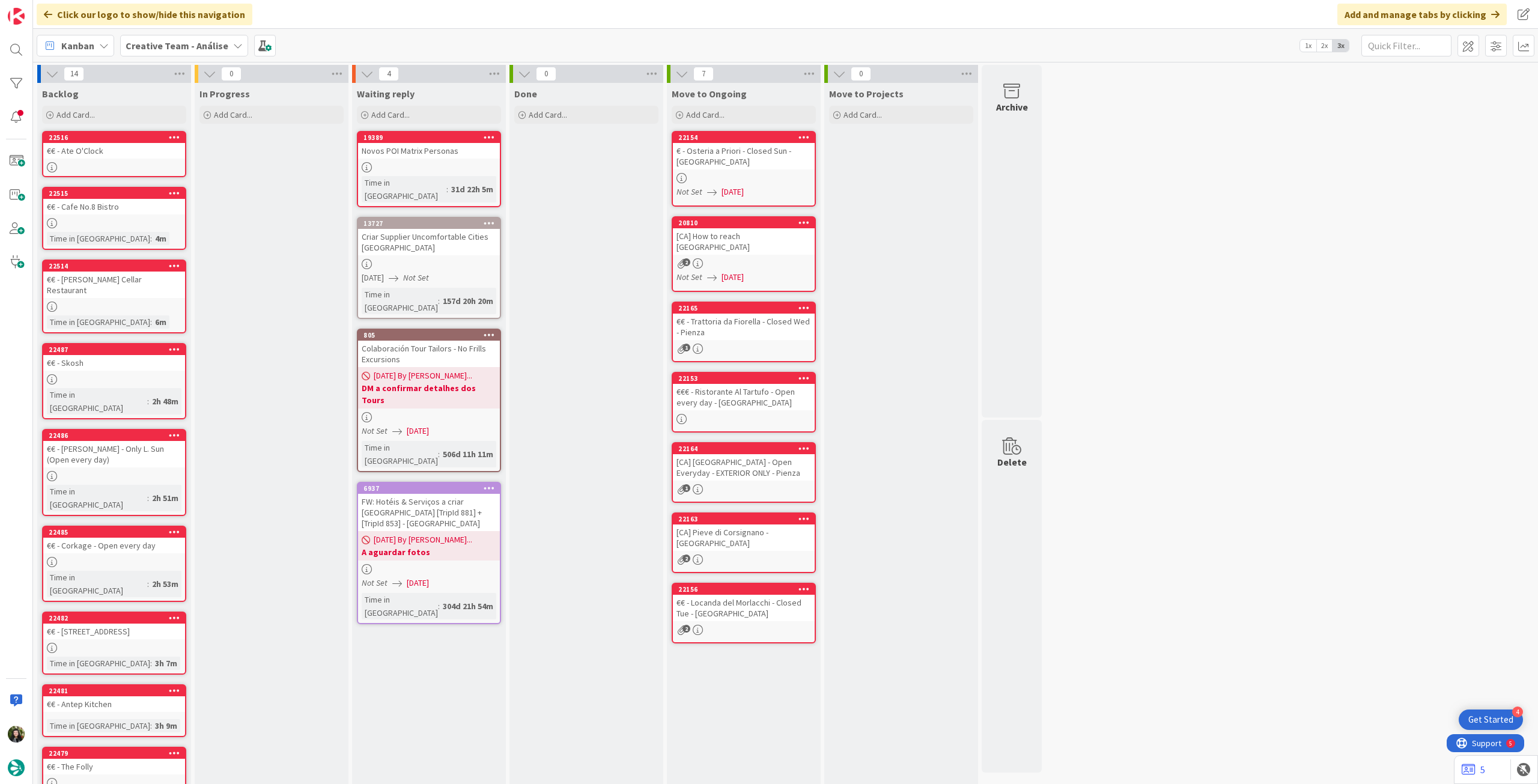
click at [184, 41] on b "Creative Team - Análise" at bounding box center [177, 46] width 103 height 12
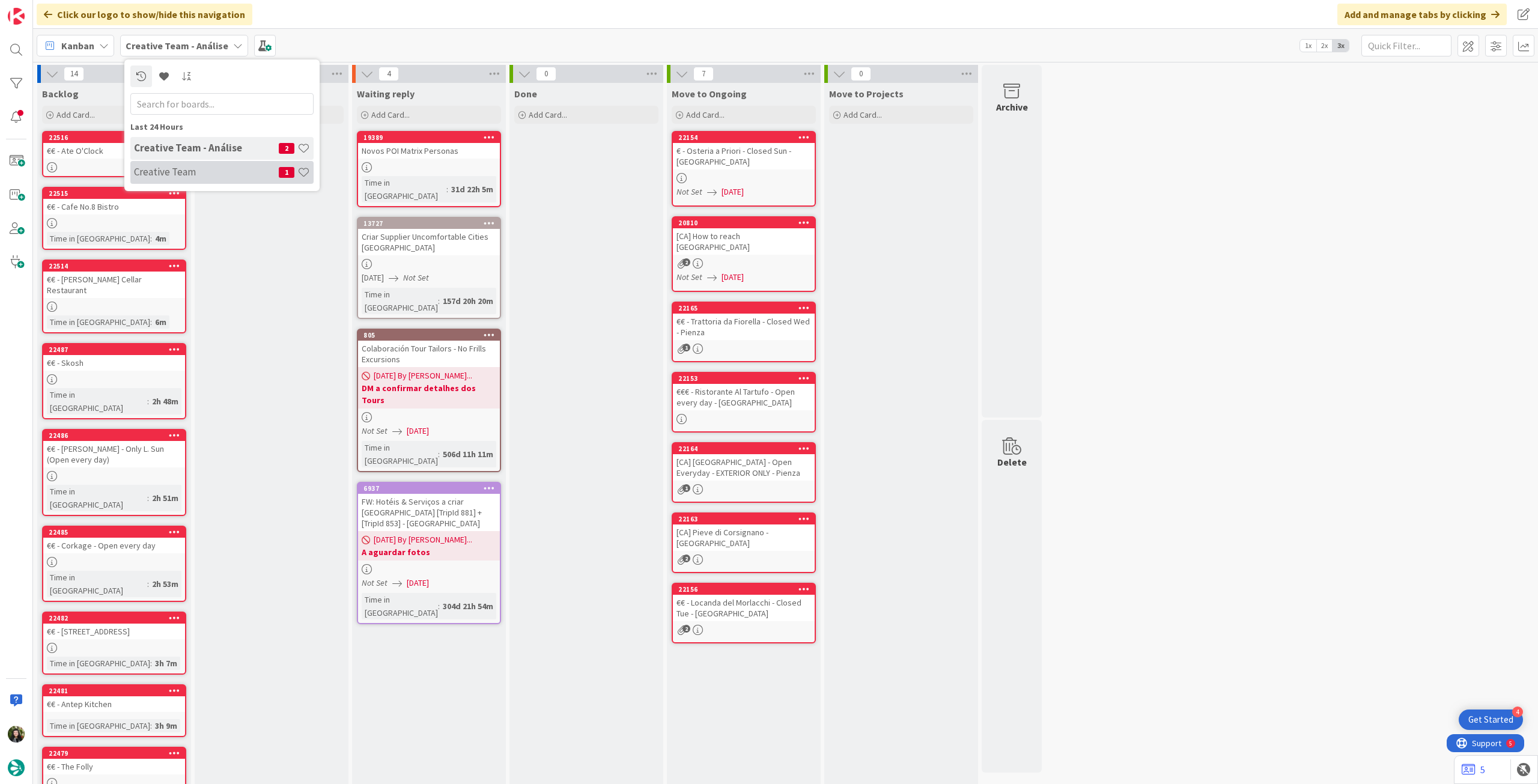
click at [184, 163] on div "Creative Team 1" at bounding box center [222, 173] width 183 height 23
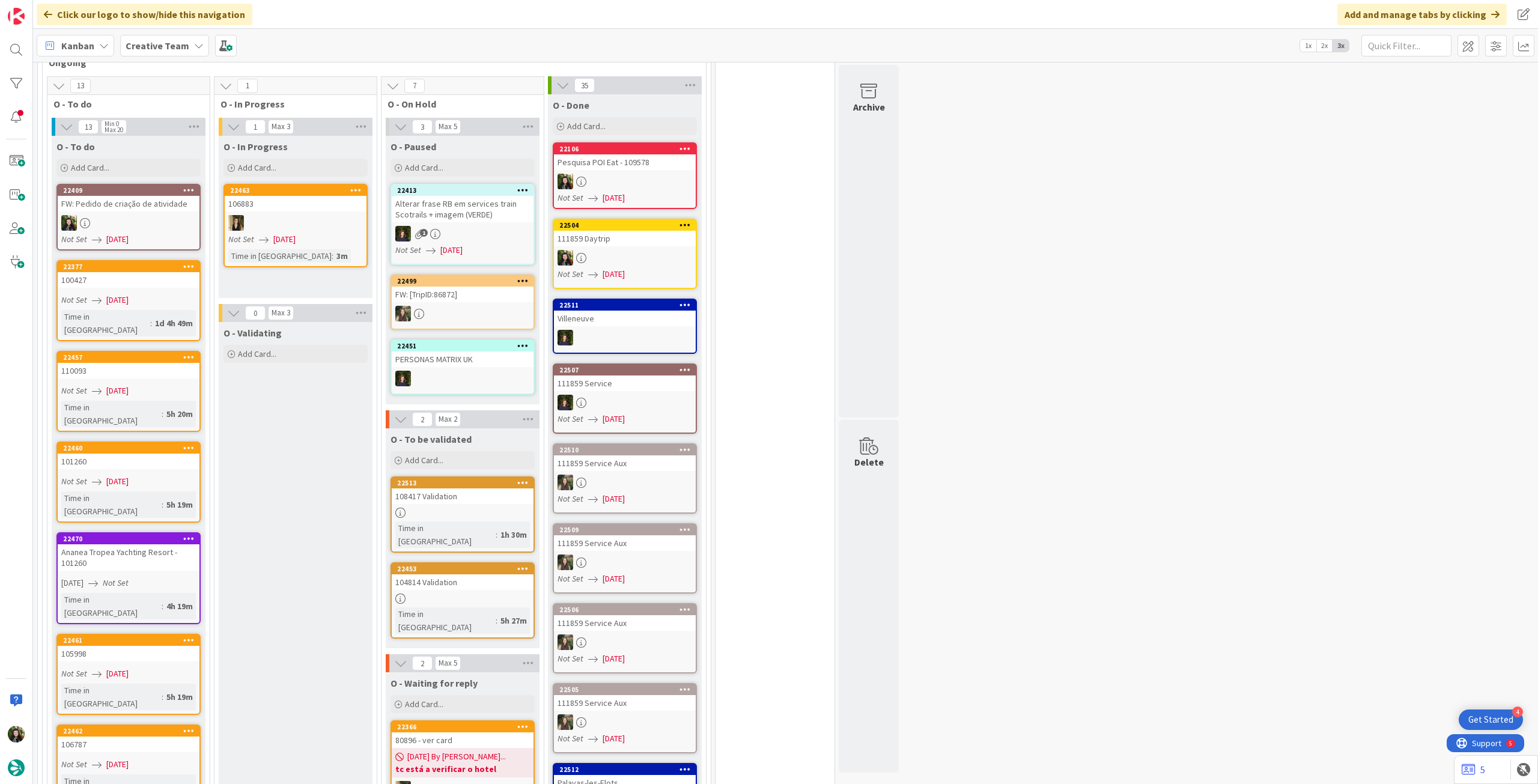
scroll to position [961, 0]
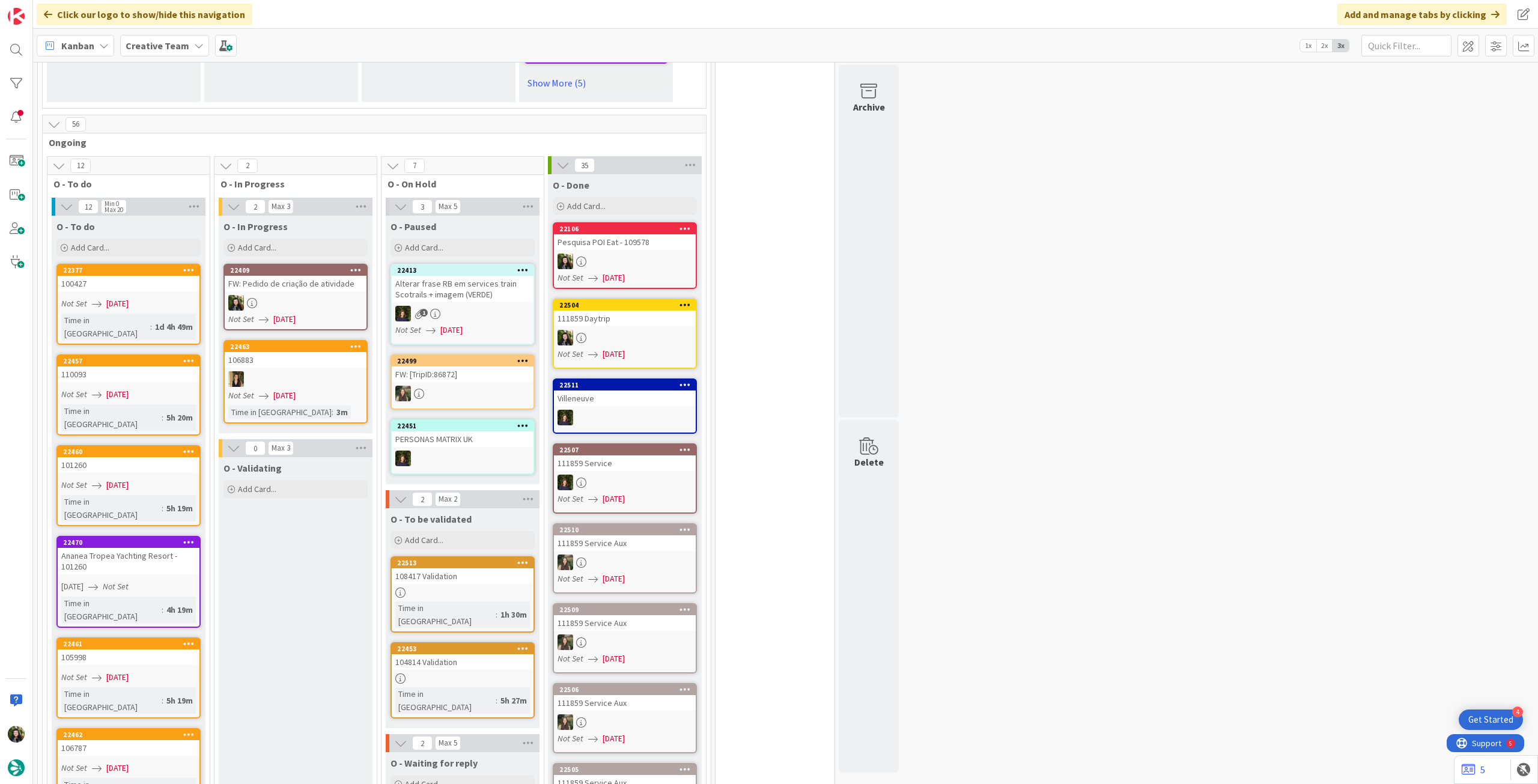
click at [173, 42] on b "Creative Team" at bounding box center [157, 46] width 64 height 12
click at [182, 171] on h4 "Creative Team - Análise" at bounding box center [206, 171] width 145 height 12
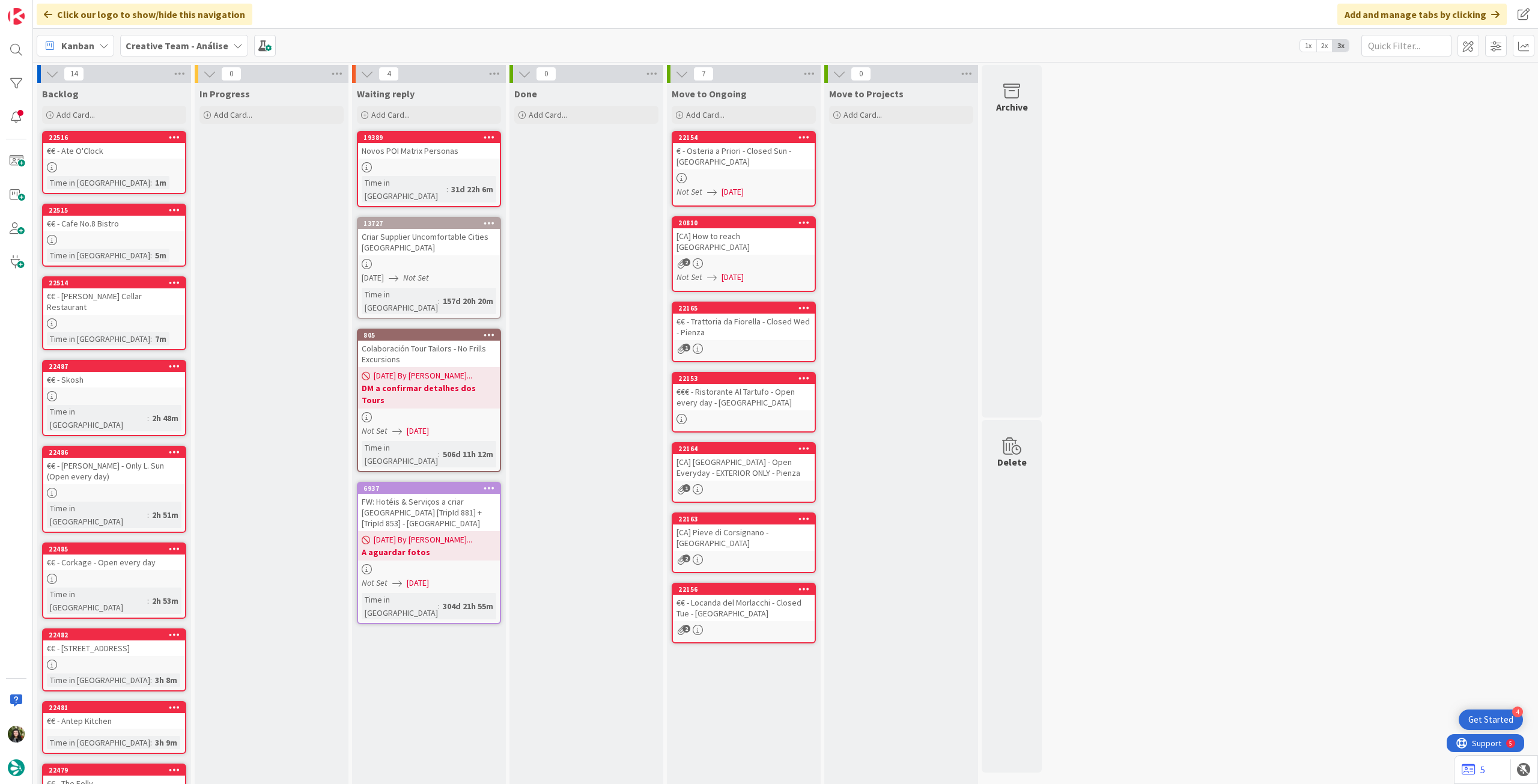
click at [179, 40] on b "Creative Team - Análise" at bounding box center [177, 46] width 103 height 12
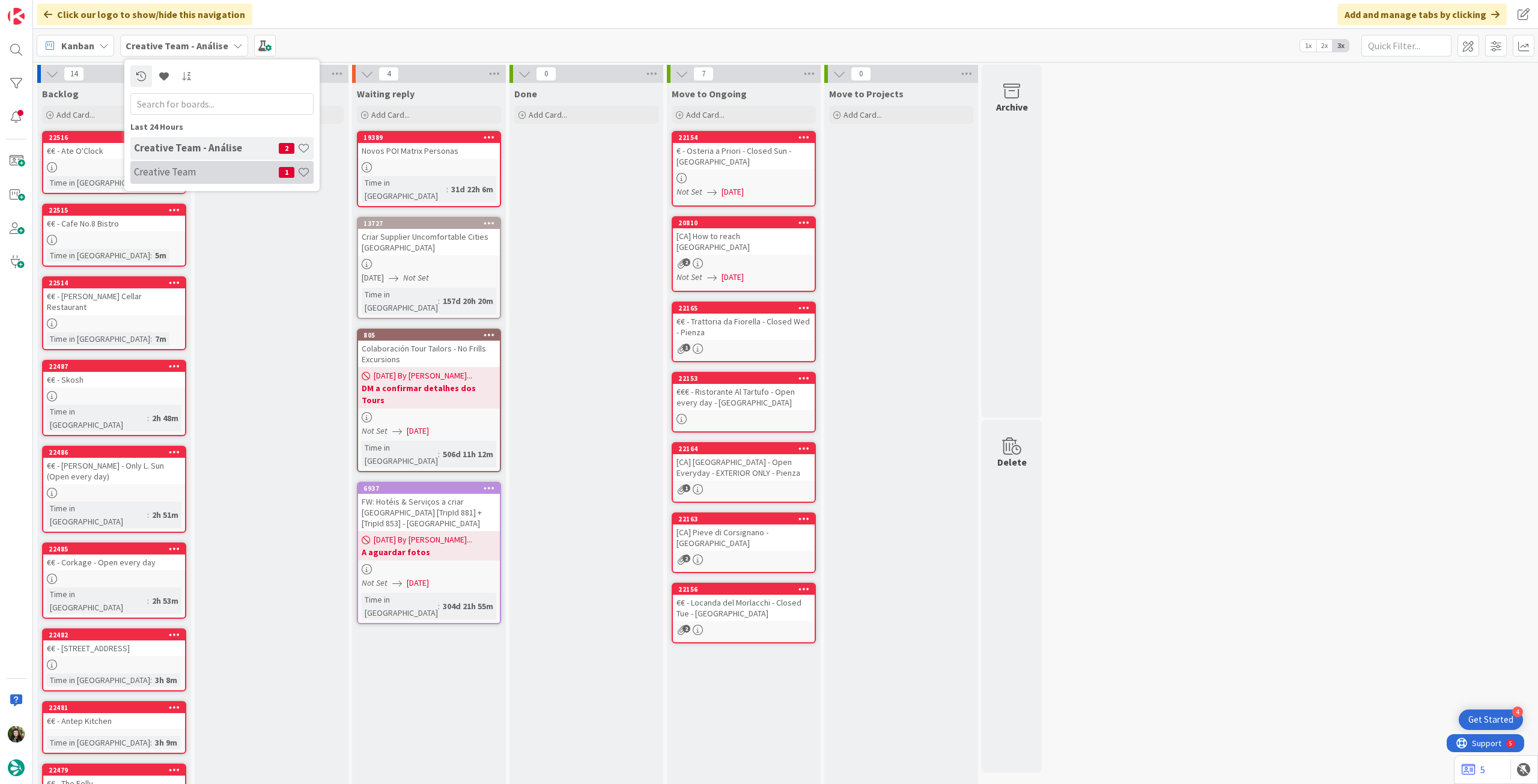
click at [179, 170] on h4 "Creative Team" at bounding box center [206, 171] width 145 height 12
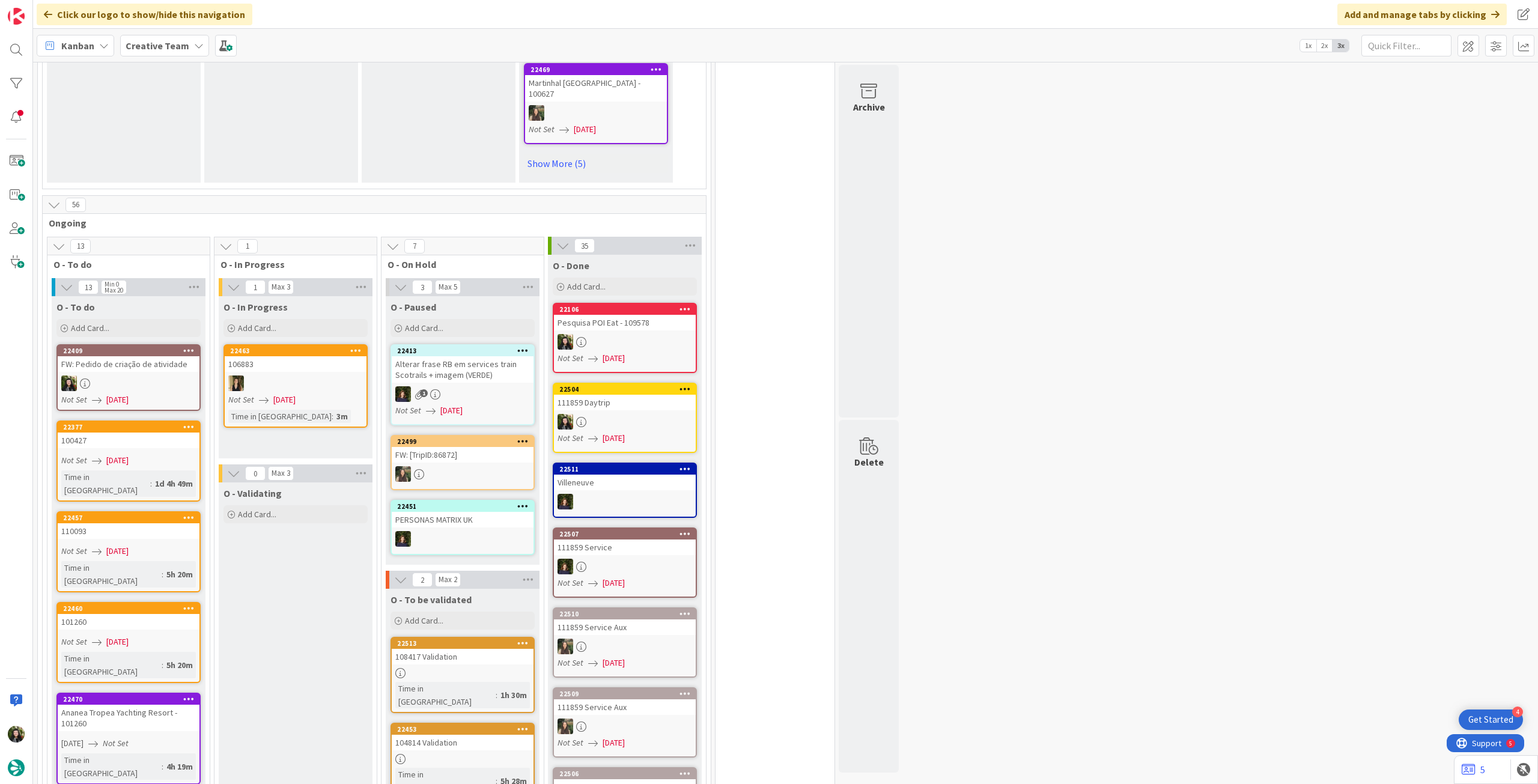
scroll to position [961, 0]
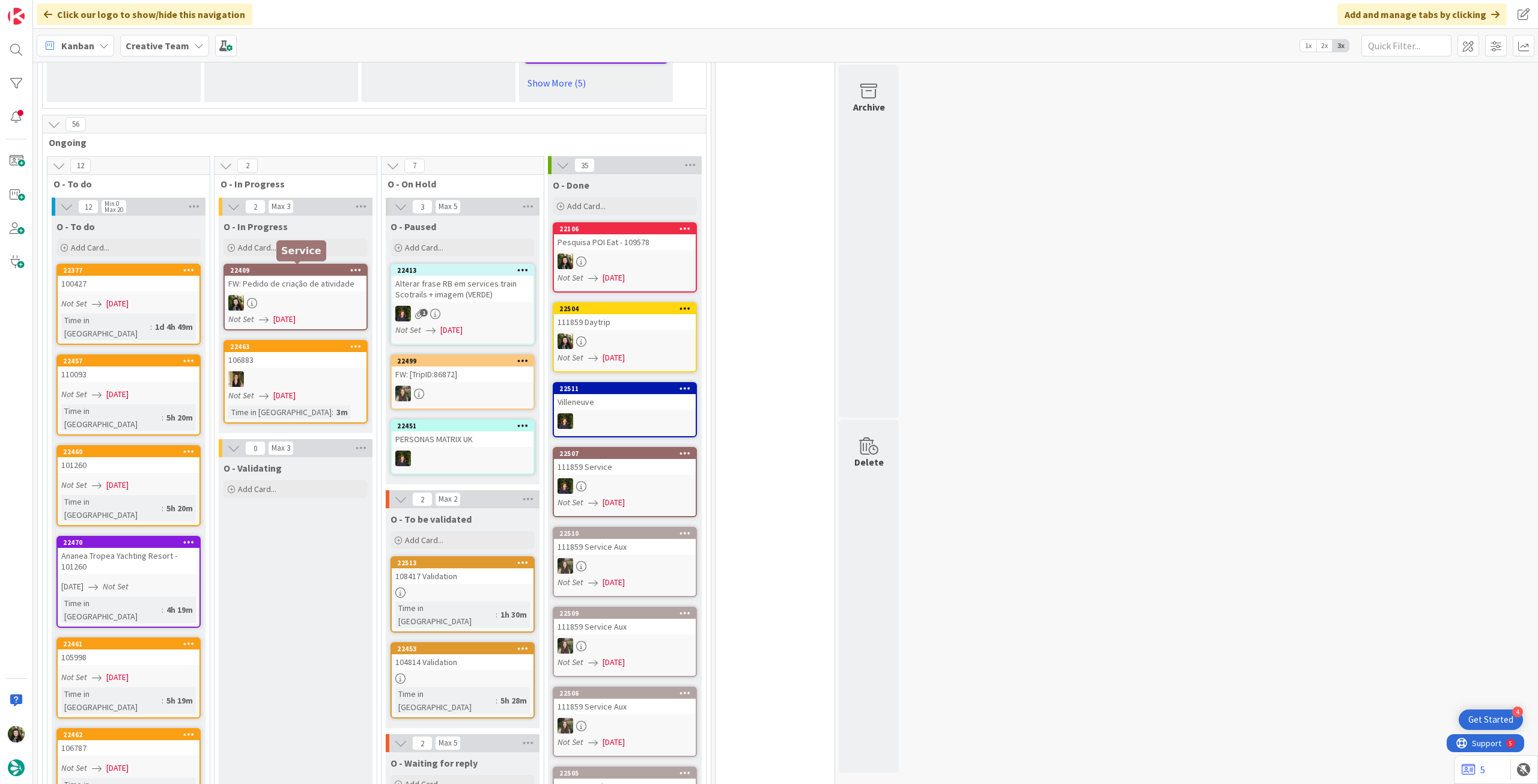
click at [327, 295] on div at bounding box center [296, 302] width 142 height 15
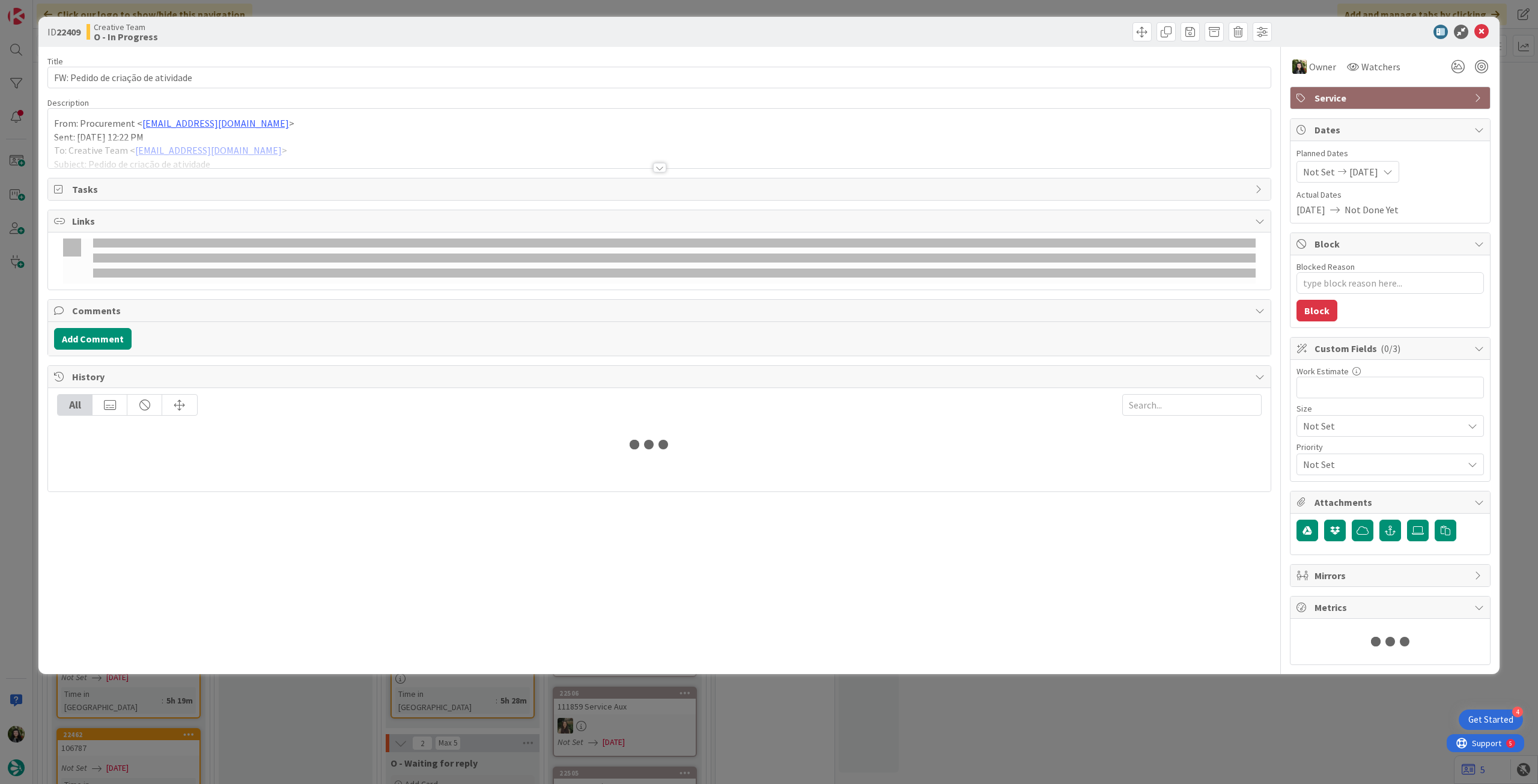
click at [229, 161] on div at bounding box center [659, 153] width 1223 height 31
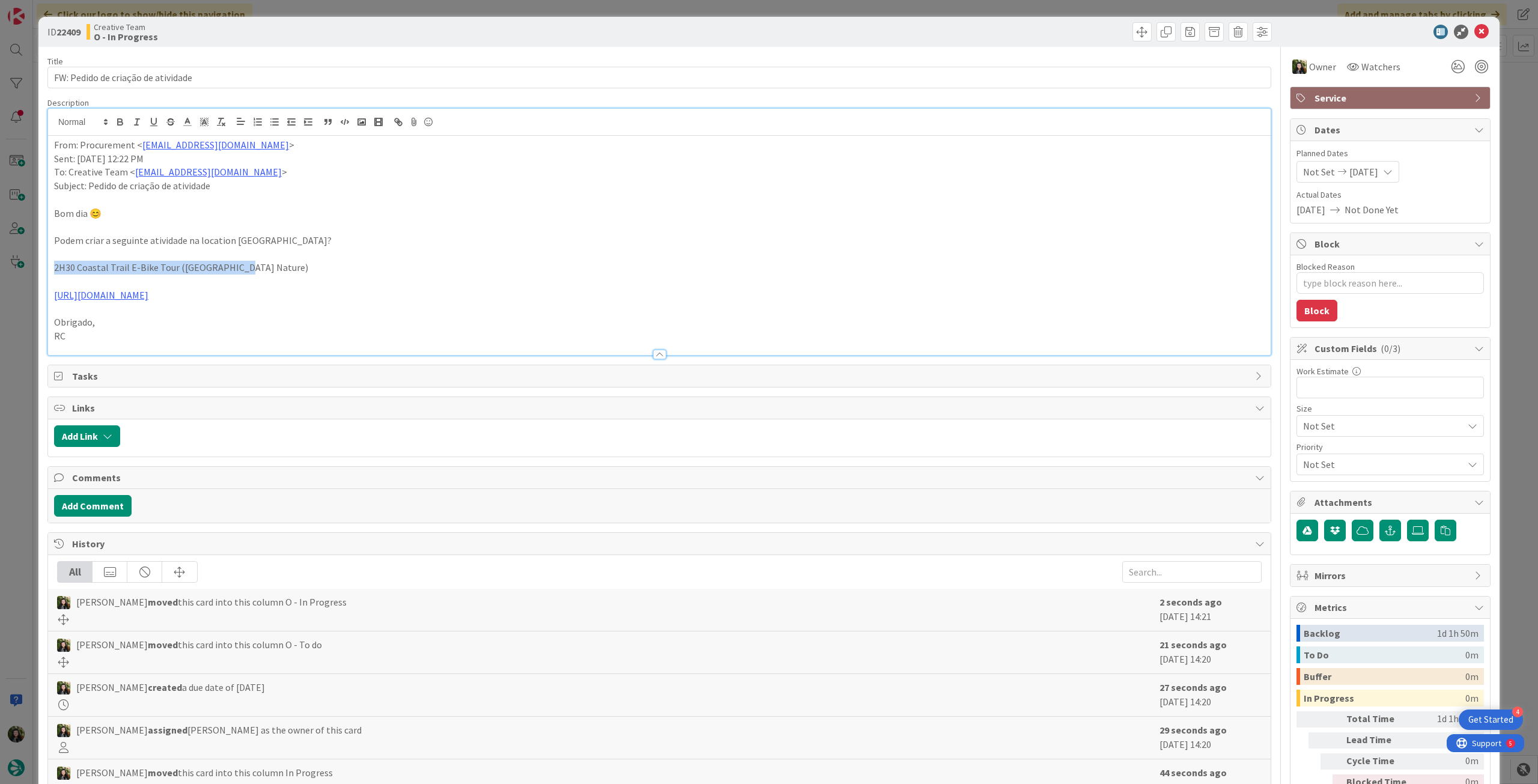
drag, startPoint x: 54, startPoint y: 270, endPoint x: 241, endPoint y: 266, distance: 187.0
click at [241, 266] on p "2H30 Coastal Trail E-Bike Tour ([GEOGRAPHIC_DATA] Nature)" at bounding box center [659, 267] width 1210 height 14
copy p "2H30 Coastal Trail E-Bike Tour ([GEOGRAPHIC_DATA] Nature)"
click at [135, 296] on link "[URL][DOMAIN_NAME]" at bounding box center [101, 295] width 95 height 12
click at [152, 315] on link "[URL][DOMAIN_NAME]" at bounding box center [149, 318] width 82 height 15
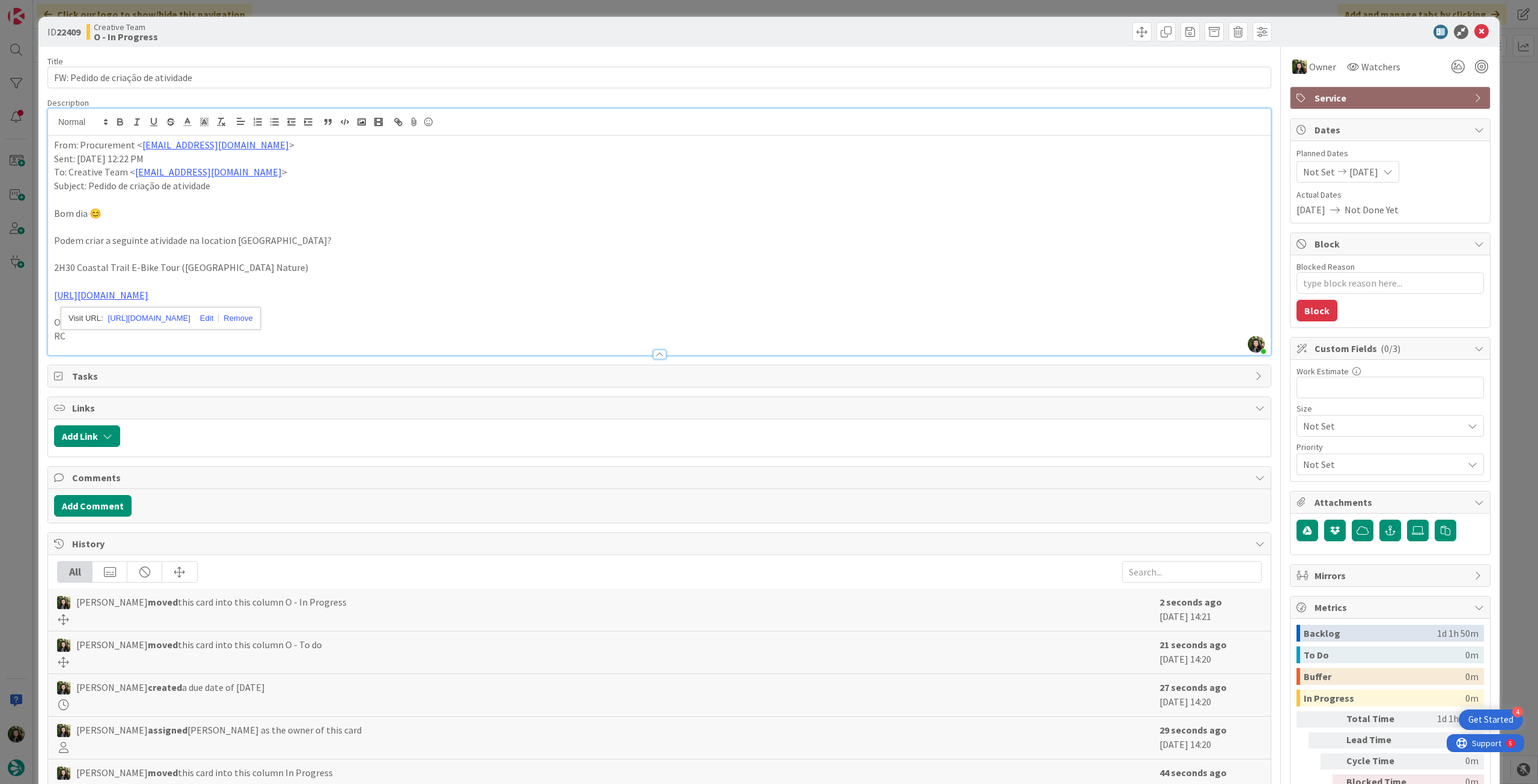
click at [276, 218] on p "Bom dia 😊" at bounding box center [659, 214] width 1210 height 14
drag, startPoint x: 230, startPoint y: 267, endPoint x: 177, endPoint y: 265, distance: 53.0
click at [177, 265] on p "2H30 Coastal Trail E-Bike Tour ([GEOGRAPHIC_DATA] Nature)" at bounding box center [659, 267] width 1210 height 14
copy p "Lagos Nature"
click at [279, 234] on p "Podem criar a seguinte atividade na location [GEOGRAPHIC_DATA]?" at bounding box center [659, 240] width 1210 height 14
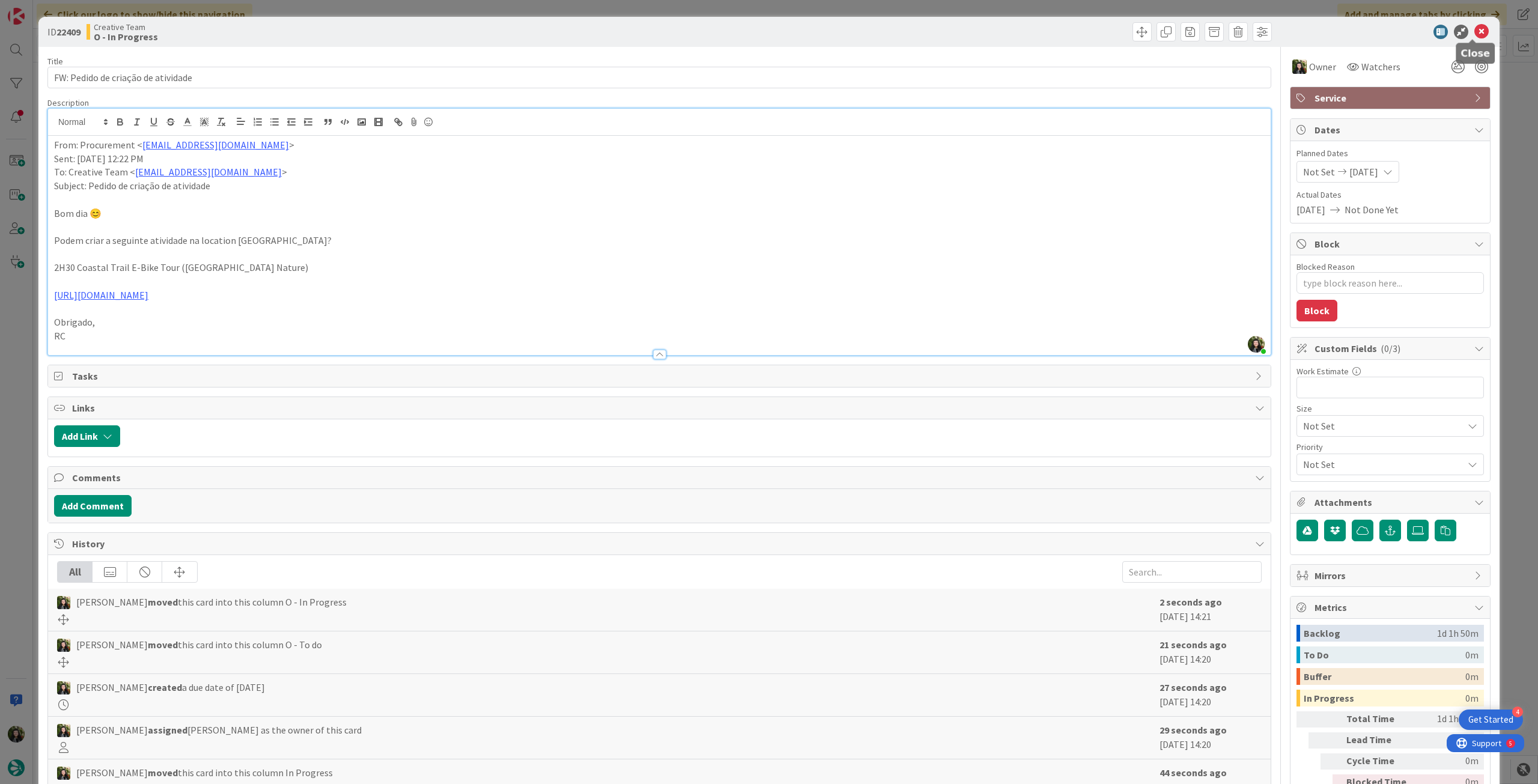
click at [1474, 29] on icon at bounding box center [1482, 32] width 15 height 15
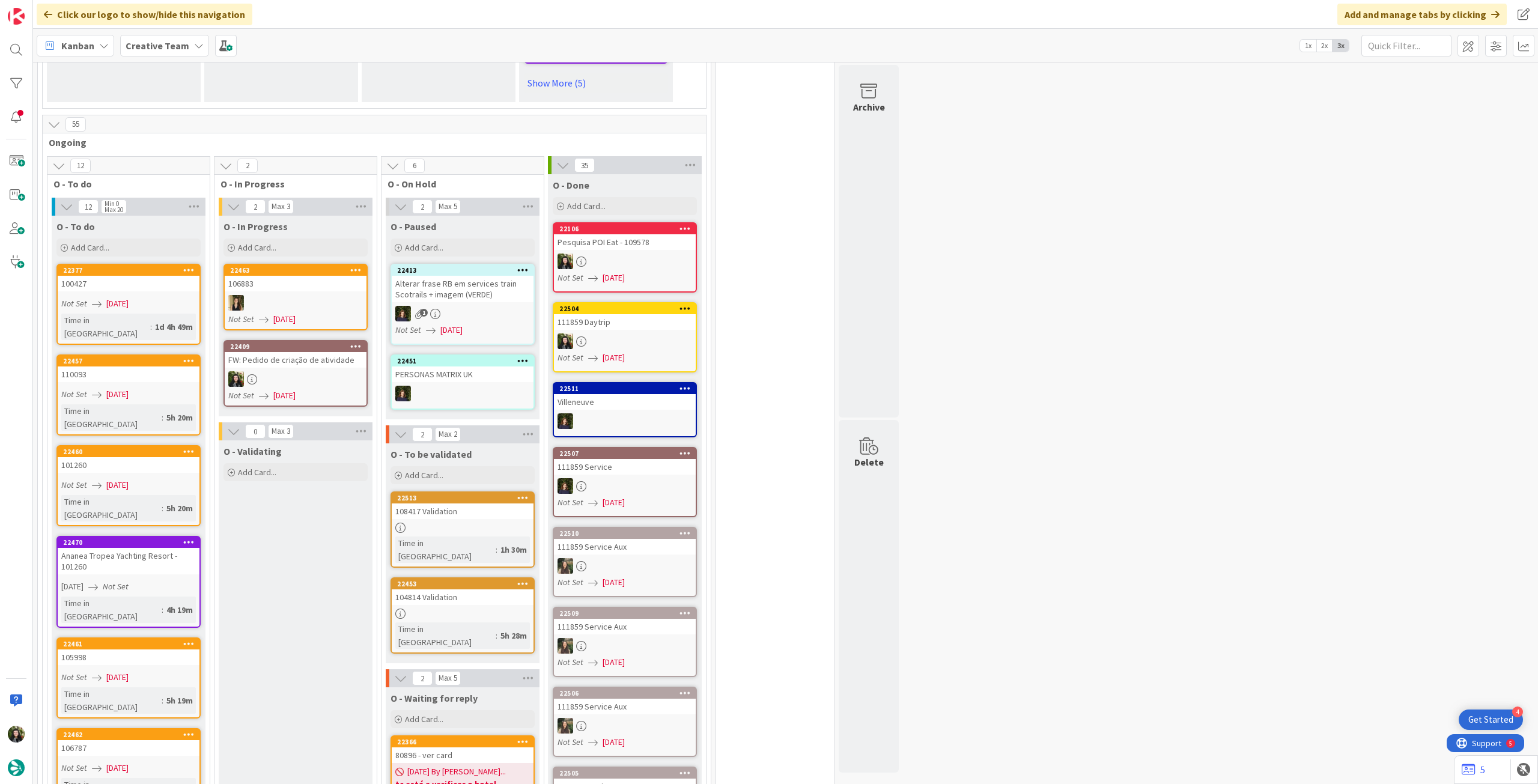
click at [150, 46] on b "Creative Team" at bounding box center [157, 46] width 64 height 12
click at [175, 171] on h4 "Creative Team - Análise" at bounding box center [215, 171] width 163 height 12
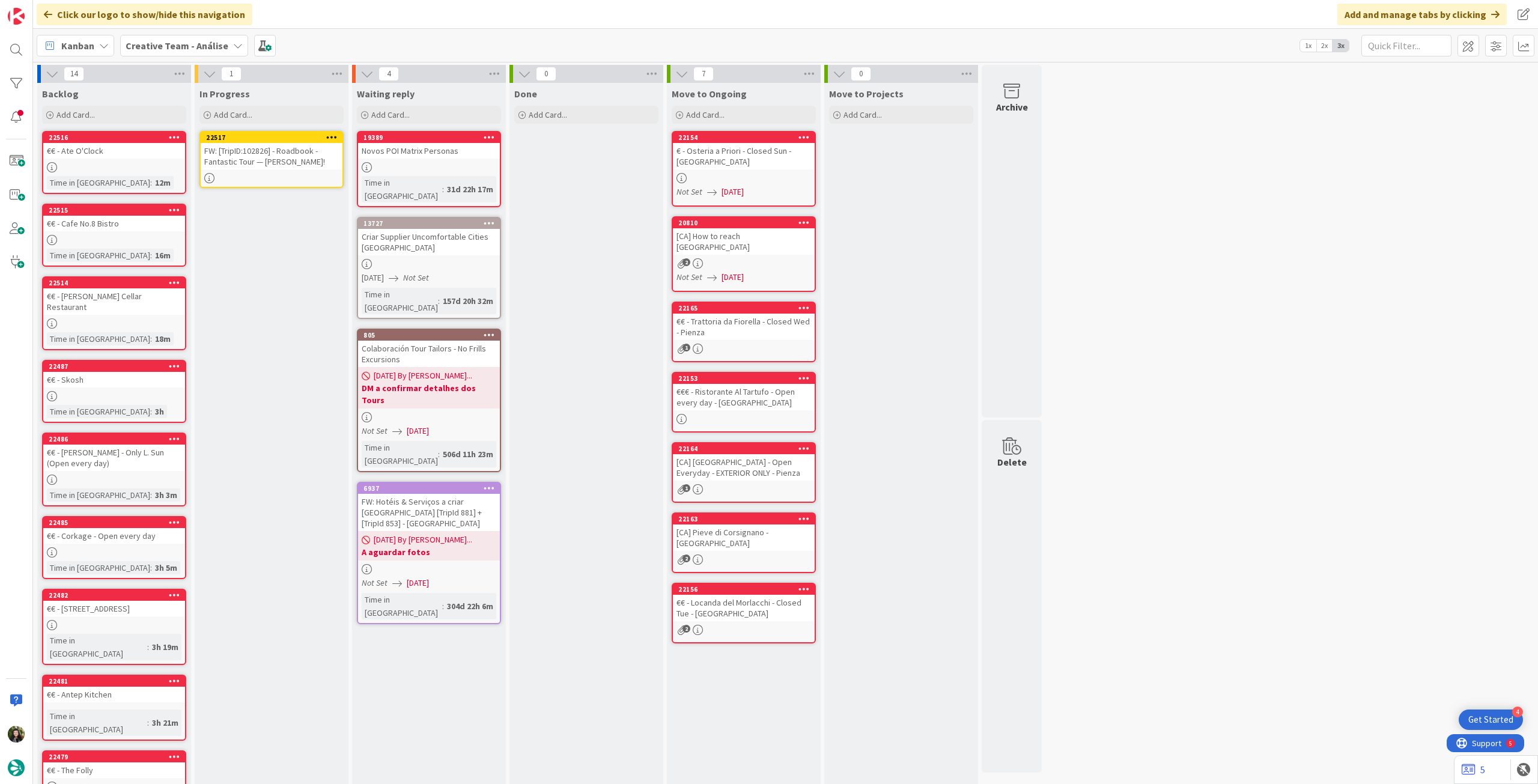
click at [262, 143] on div "22517" at bounding box center [271, 137] width 142 height 11
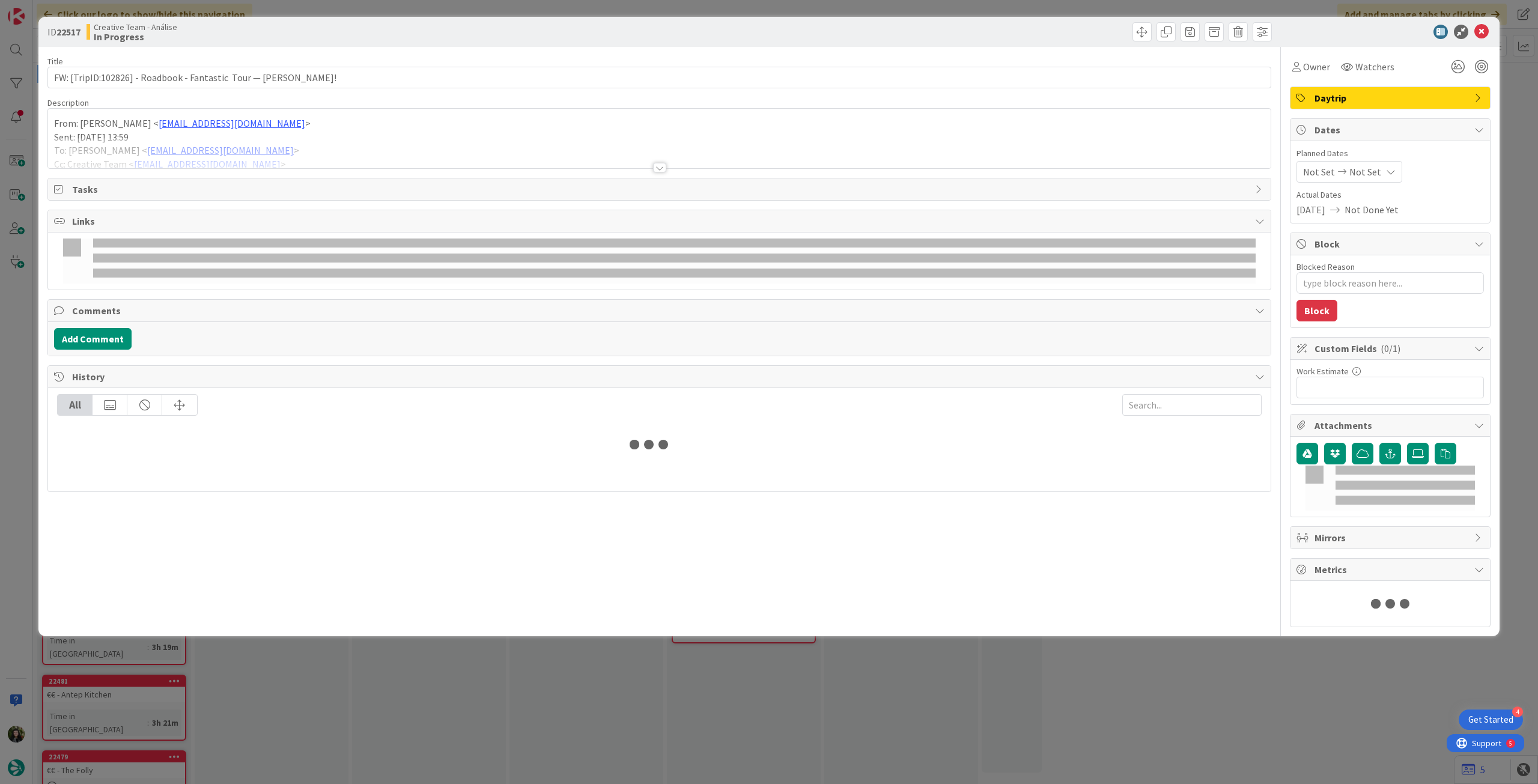
click at [235, 143] on div at bounding box center [659, 153] width 1223 height 31
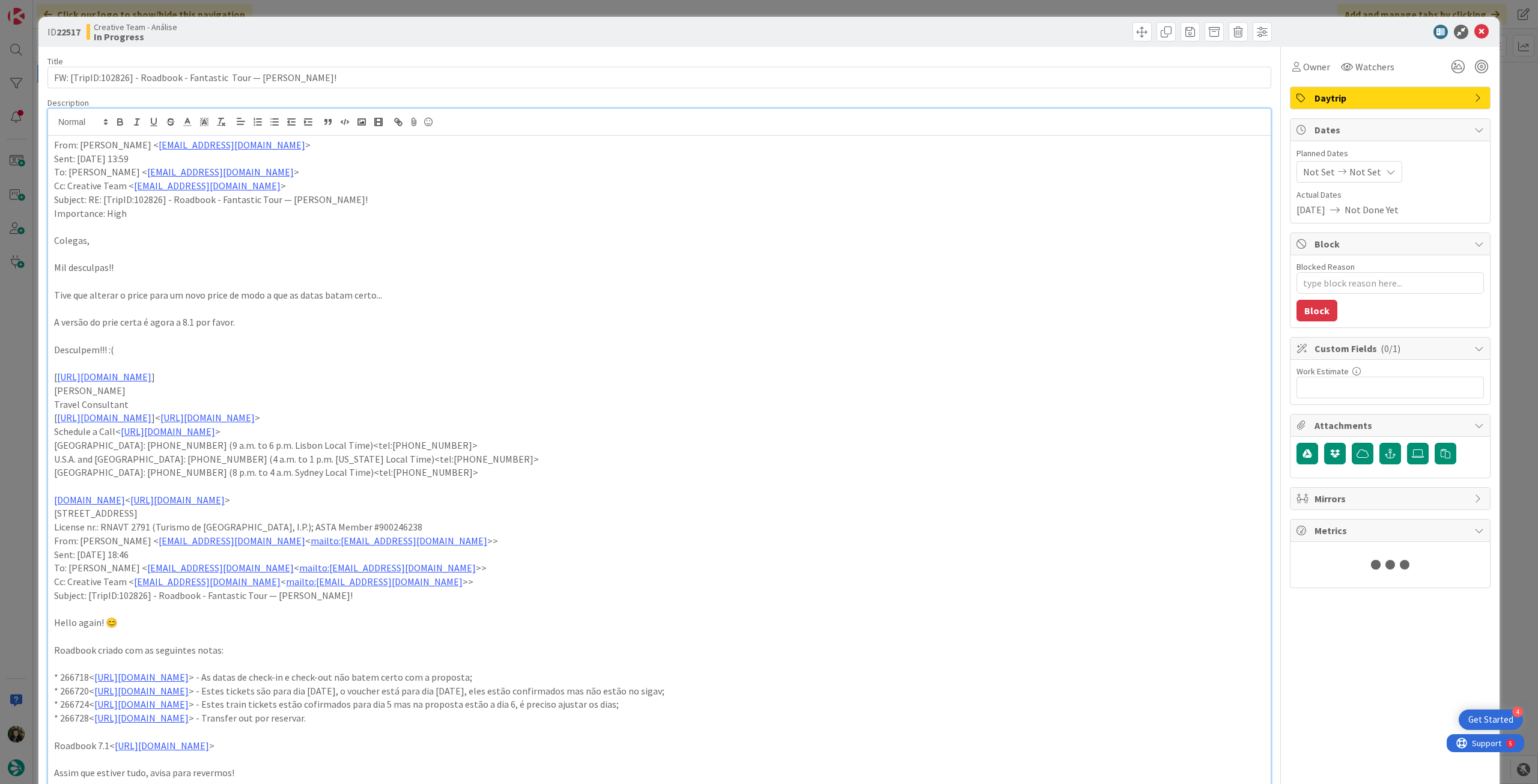
type textarea "x"
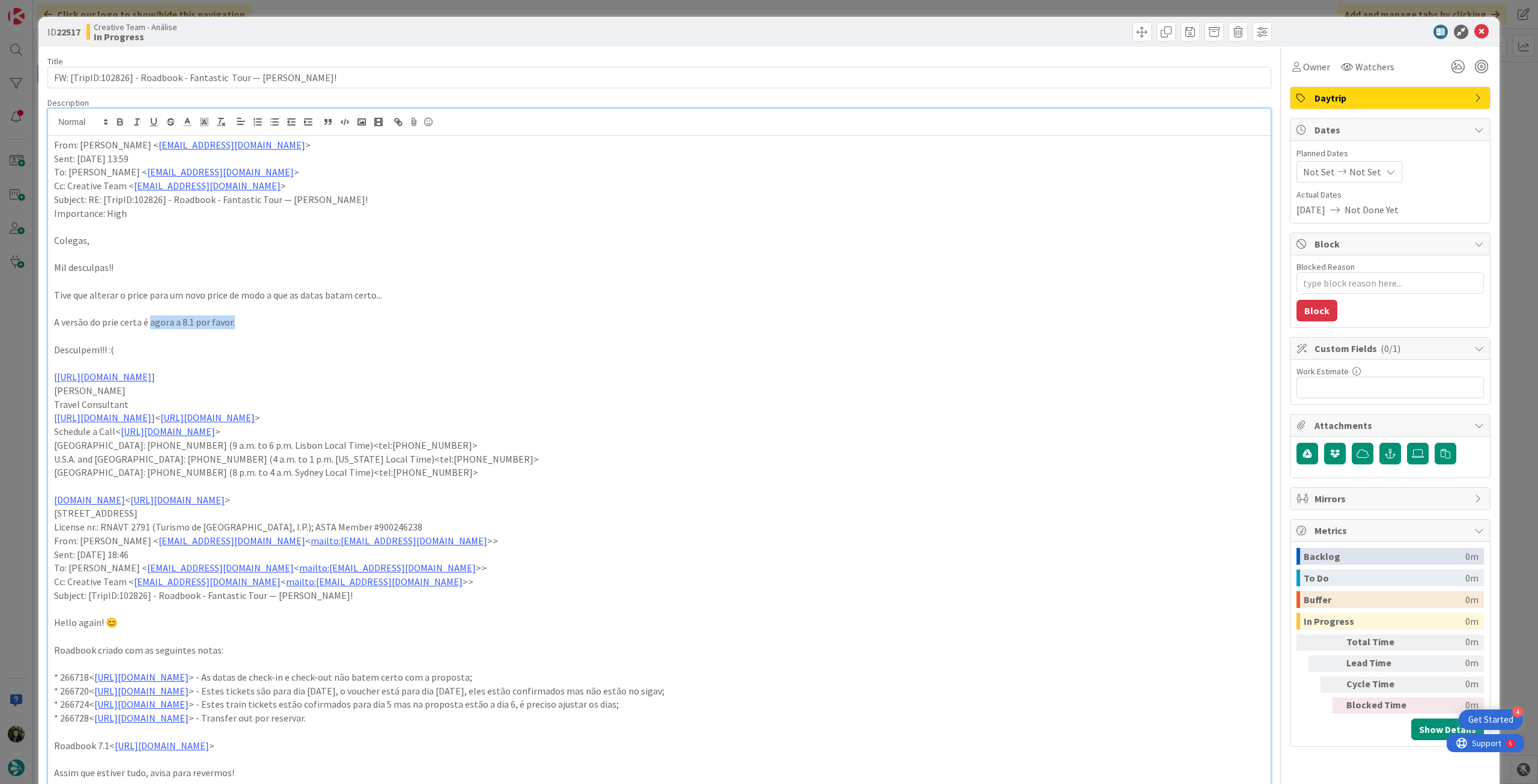
drag, startPoint x: 250, startPoint y: 321, endPoint x: 149, endPoint y: 321, distance: 101.0
click at [149, 321] on p "A versão do prie certa é agora a 8.1 por favor." at bounding box center [659, 322] width 1210 height 14
type textarea "x"
click at [1386, 170] on icon at bounding box center [1391, 172] width 10 height 10
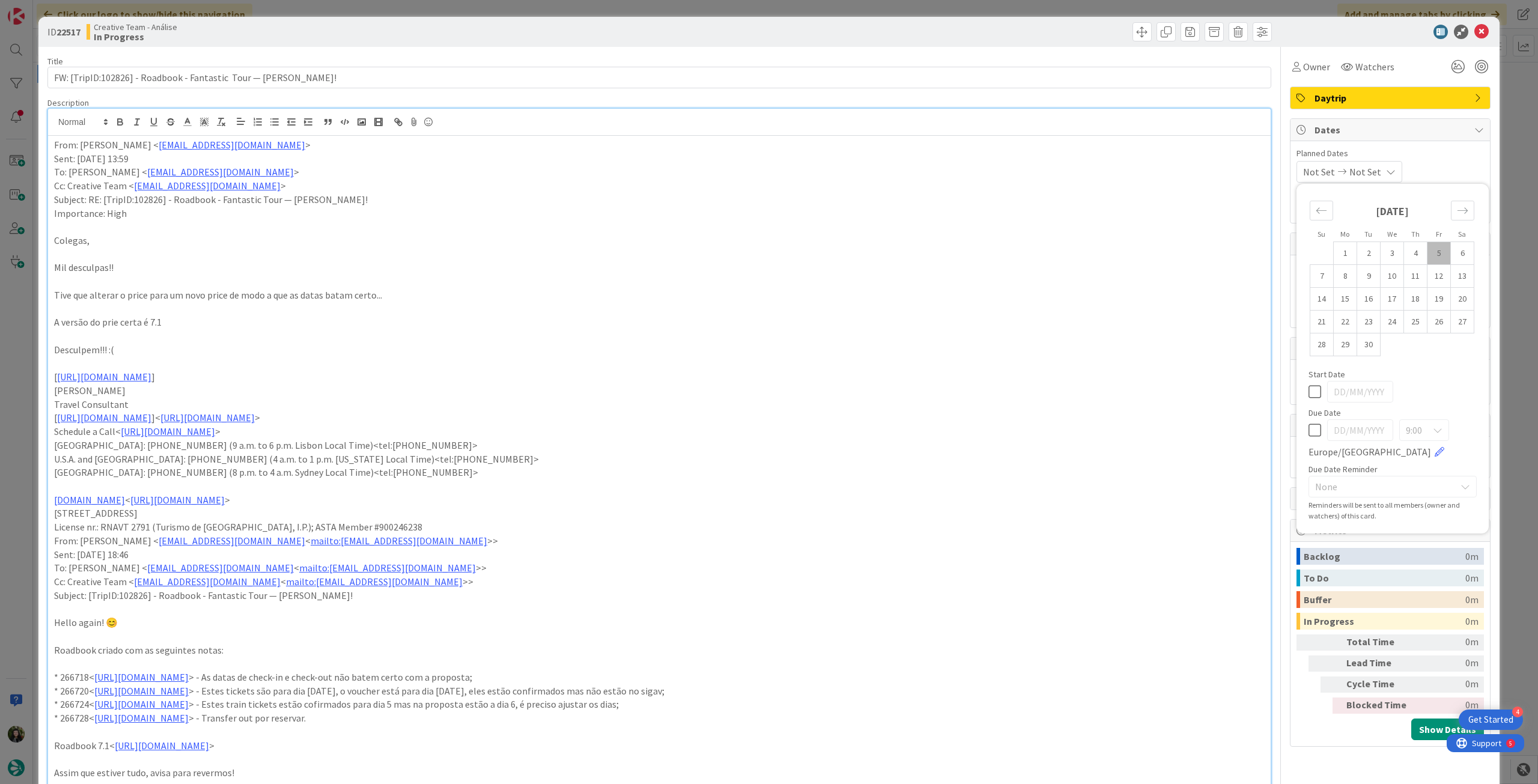
click at [1308, 433] on icon at bounding box center [1314, 430] width 12 height 15
type input "[DATE]"
click at [1474, 35] on icon at bounding box center [1482, 32] width 15 height 15
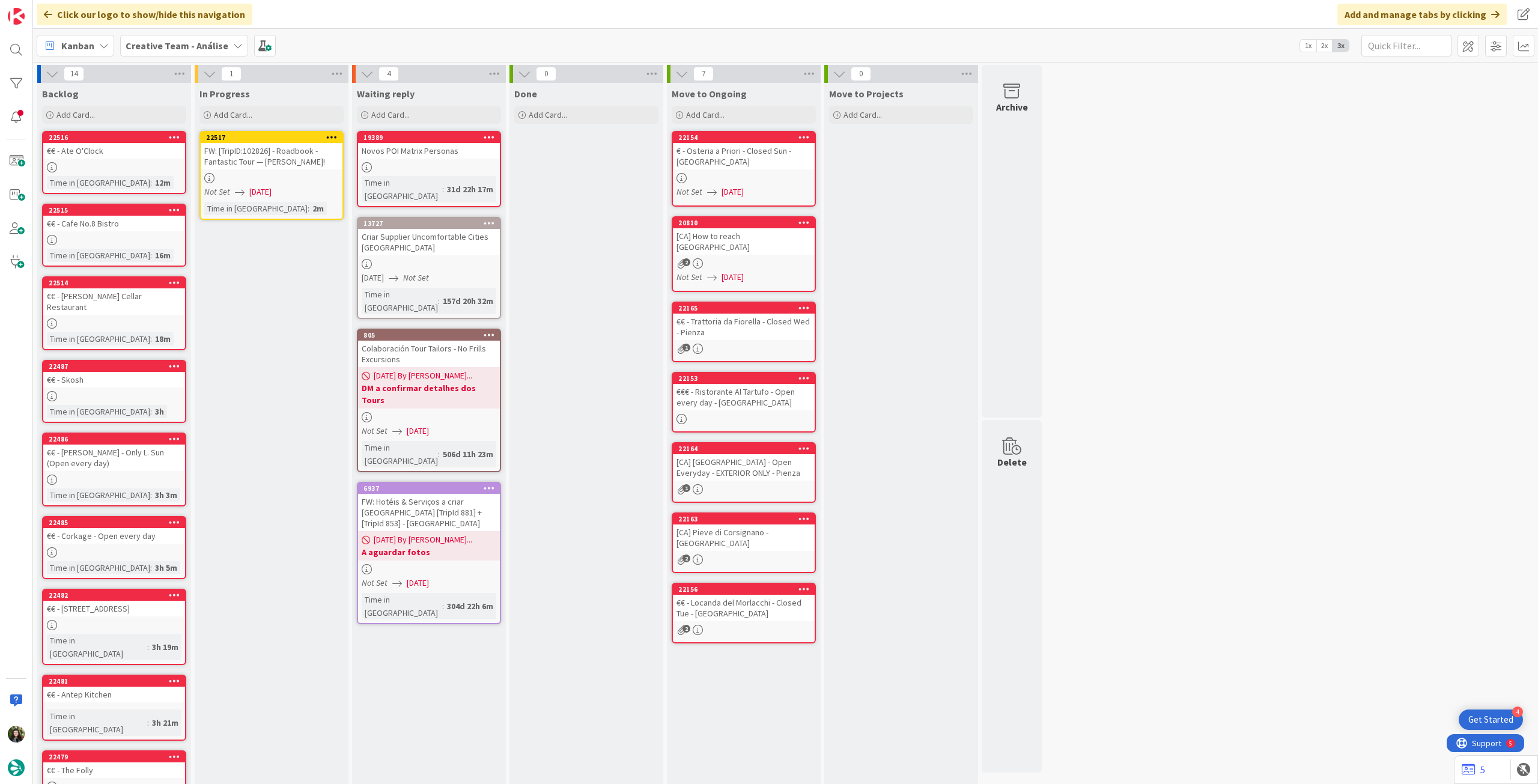
click at [335, 133] on icon at bounding box center [332, 137] width 11 height 8
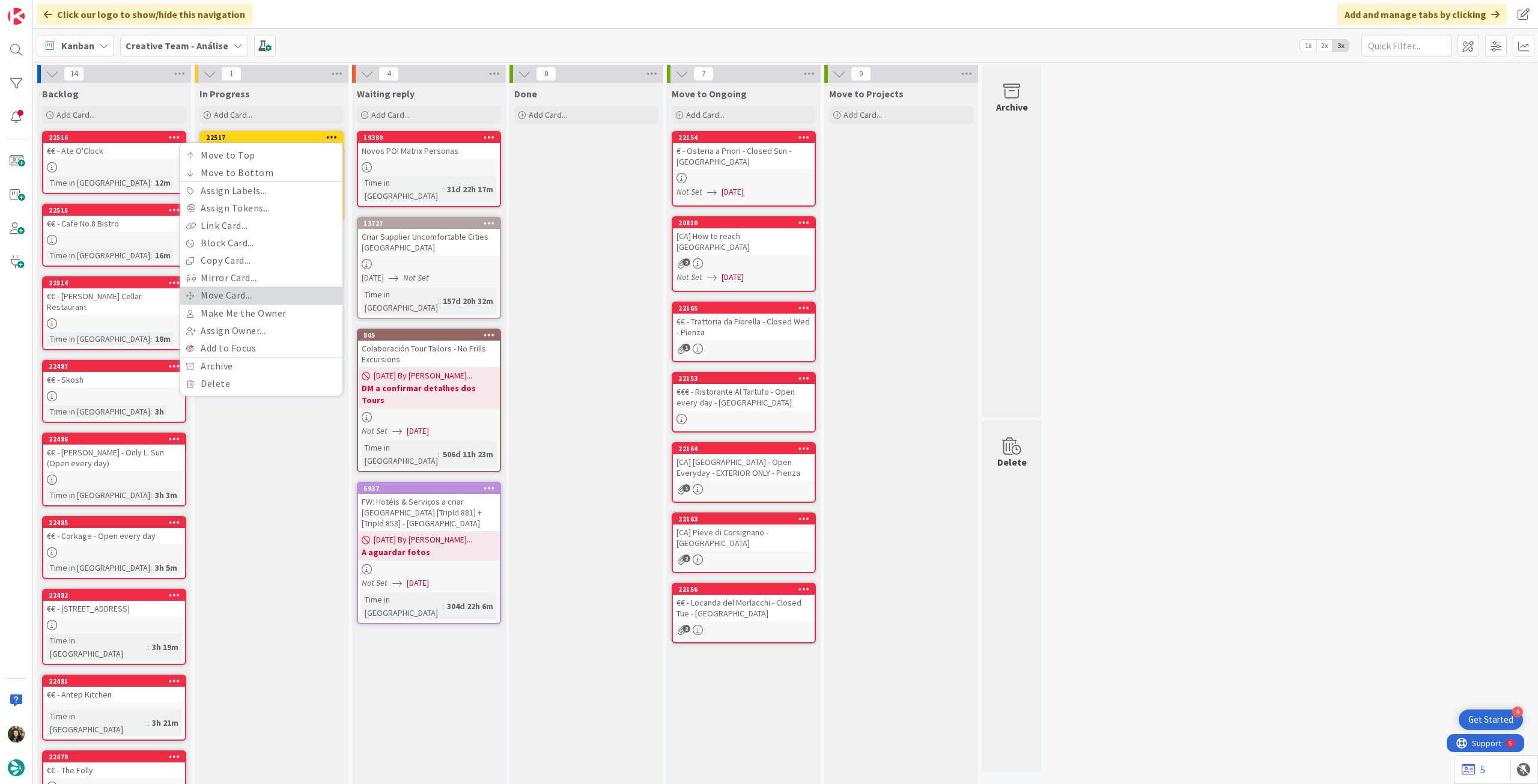
click at [246, 292] on link "Move Card..." at bounding box center [261, 295] width 162 height 17
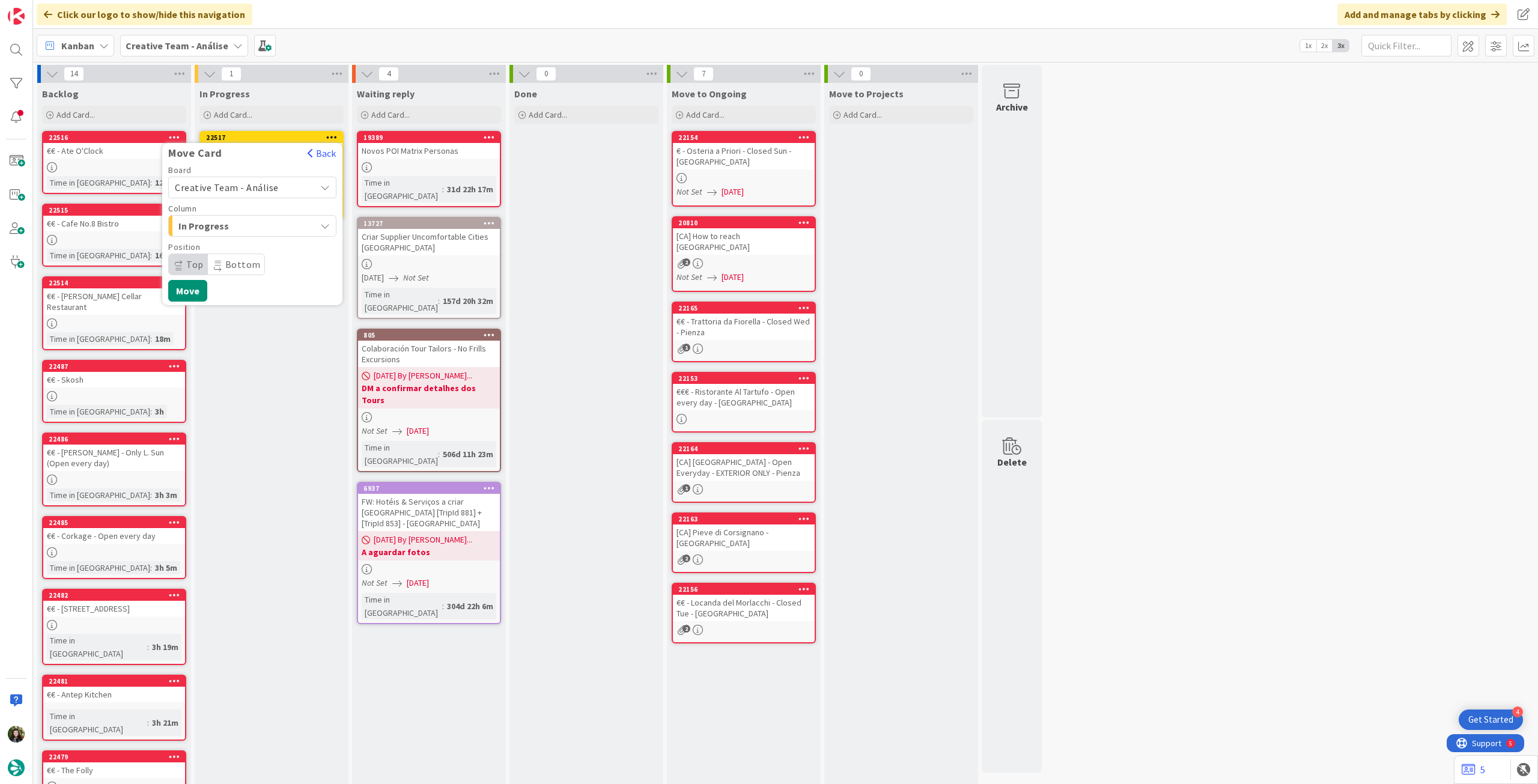
click at [251, 183] on span "Creative Team - Análise" at bounding box center [227, 187] width 104 height 12
click at [234, 243] on span "Creative Team" at bounding box center [260, 244] width 139 height 18
click at [230, 258] on span "Daytrip" at bounding box center [252, 264] width 116 height 17
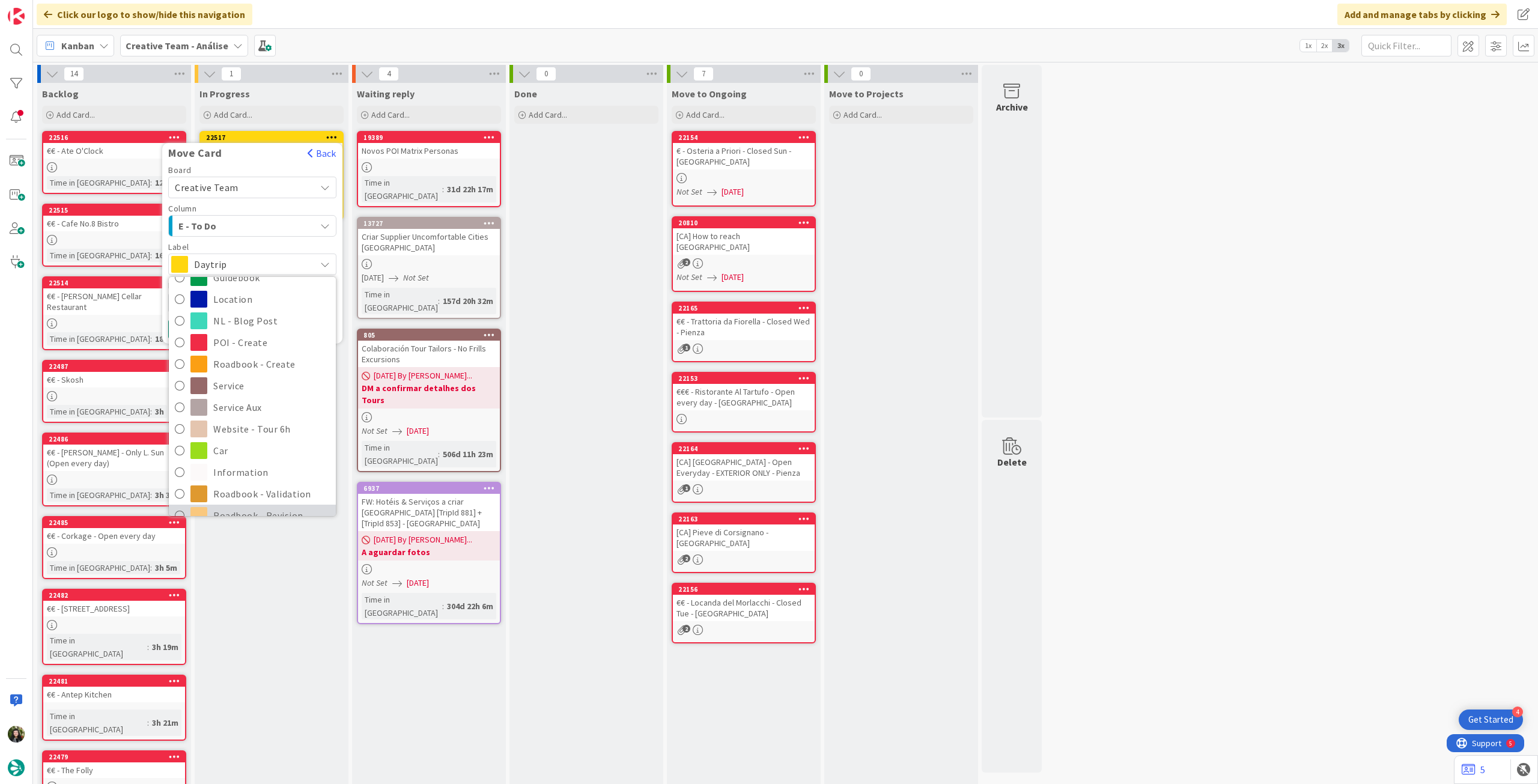
scroll to position [160, 0]
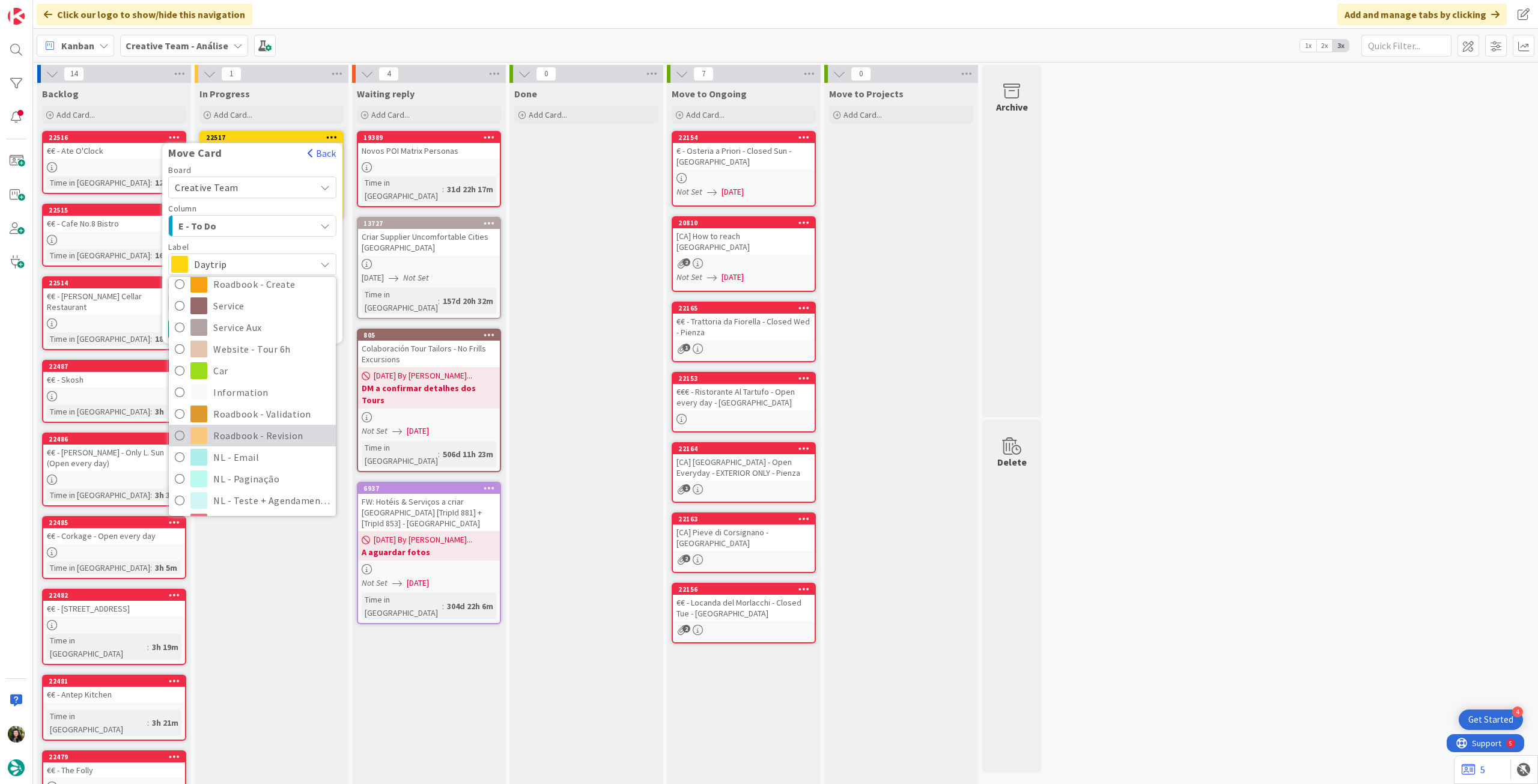
click at [279, 426] on span "Roadbook - Revision" at bounding box center [271, 435] width 117 height 18
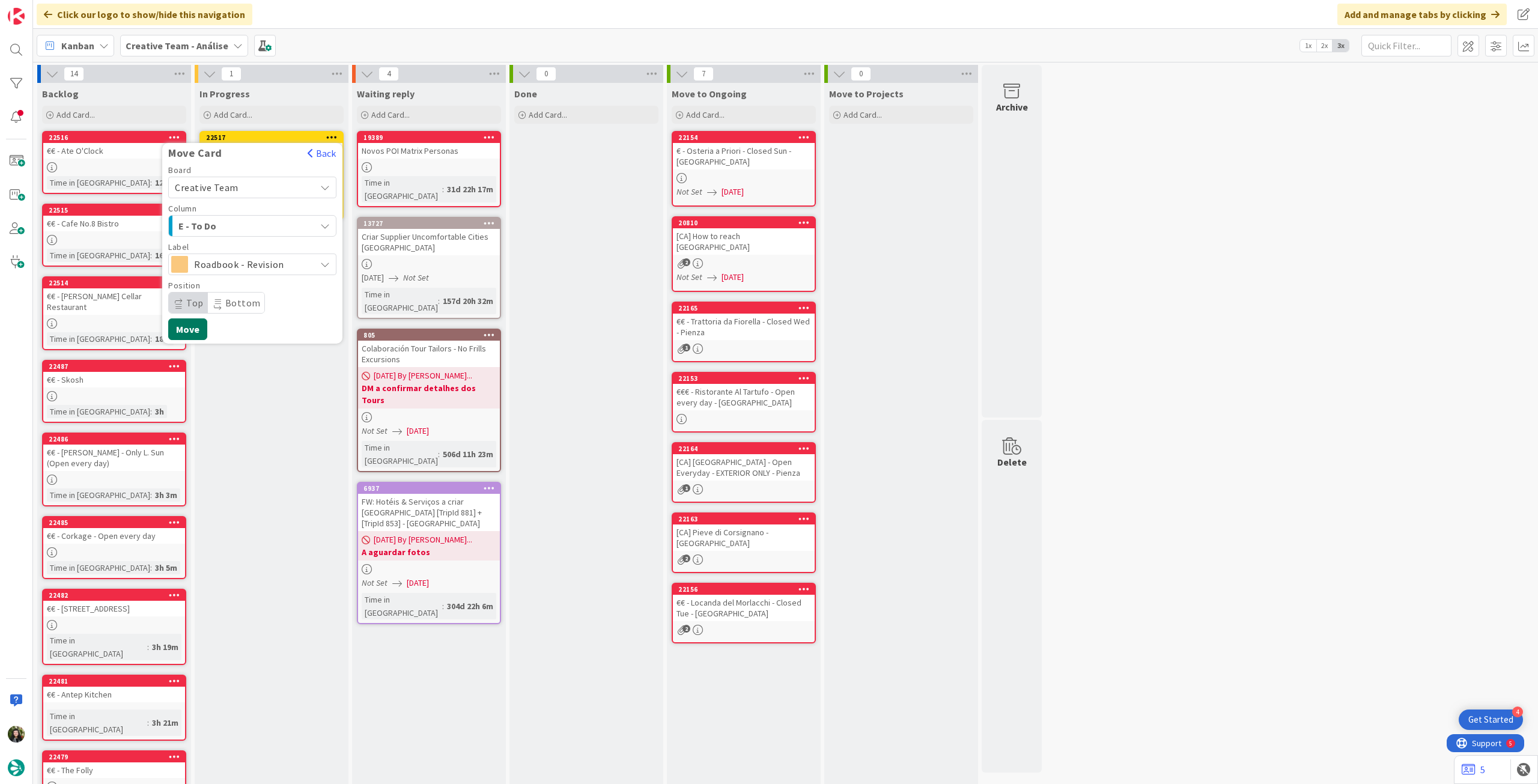
click at [184, 319] on button "Move" at bounding box center [187, 329] width 39 height 22
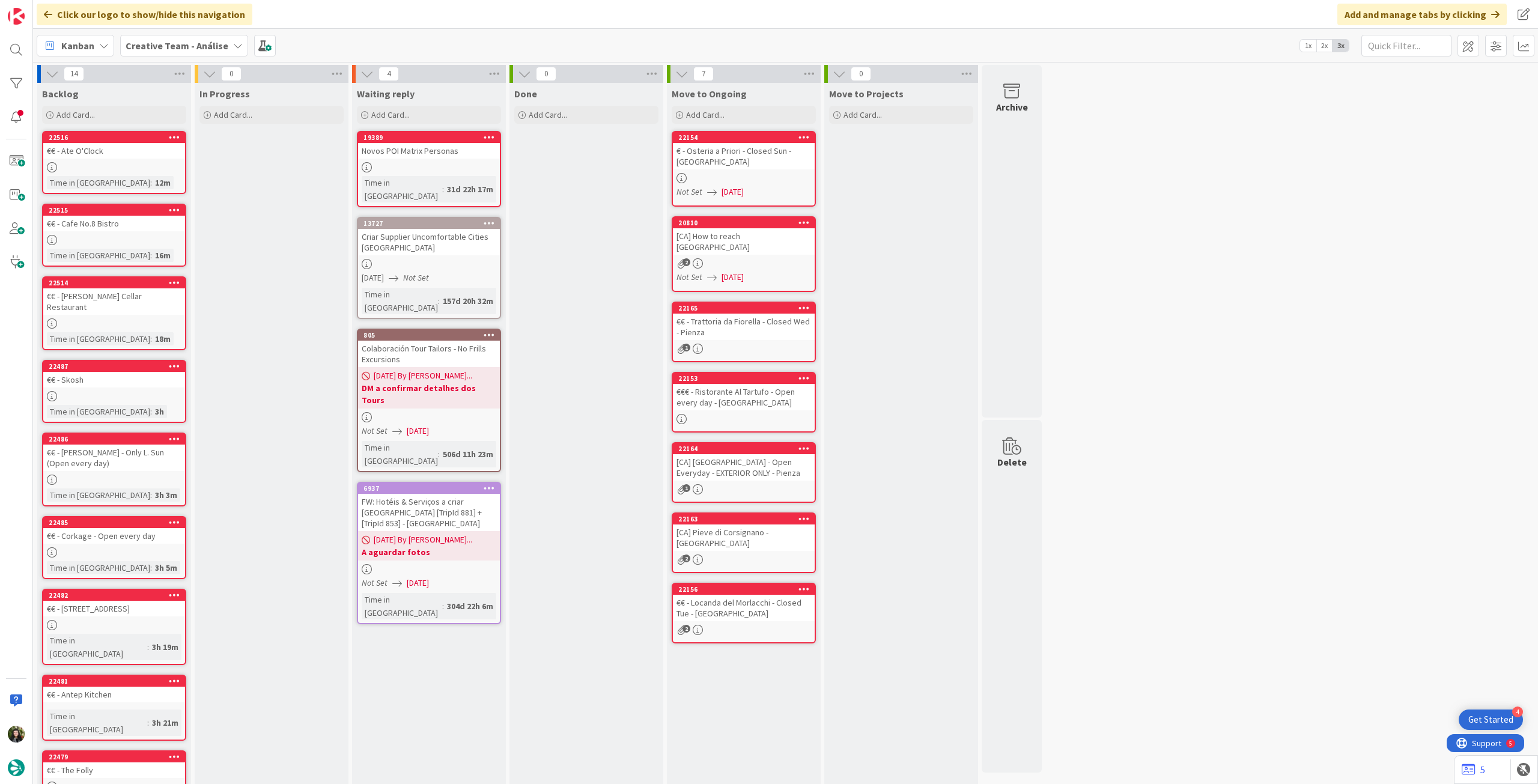
click at [196, 37] on div "Creative Team - Análise" at bounding box center [183, 46] width 128 height 22
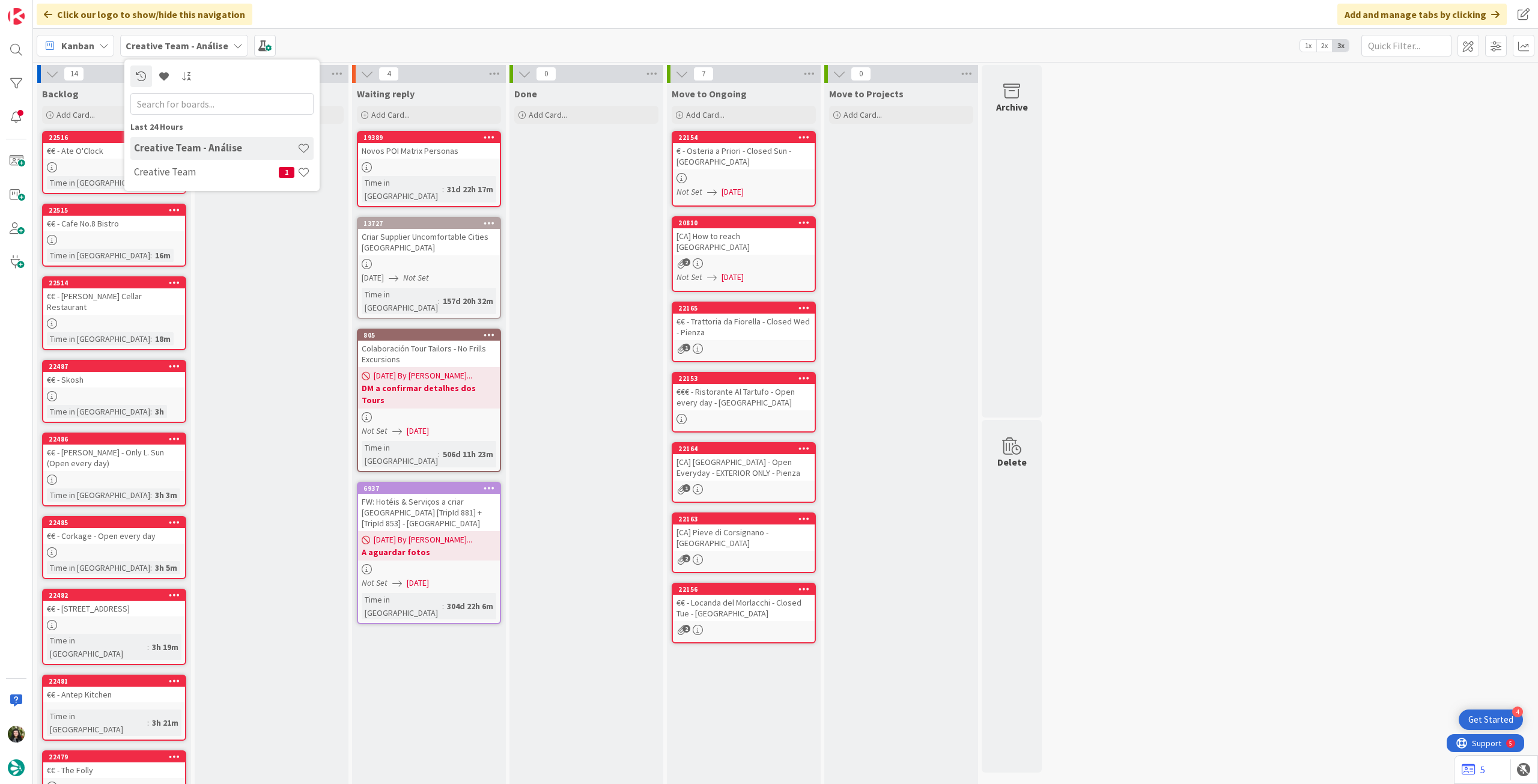
click at [215, 159] on div "Creative Team - Análise Creative Team 1" at bounding box center [222, 161] width 183 height 48
click at [211, 165] on h4 "Creative Team" at bounding box center [206, 171] width 145 height 12
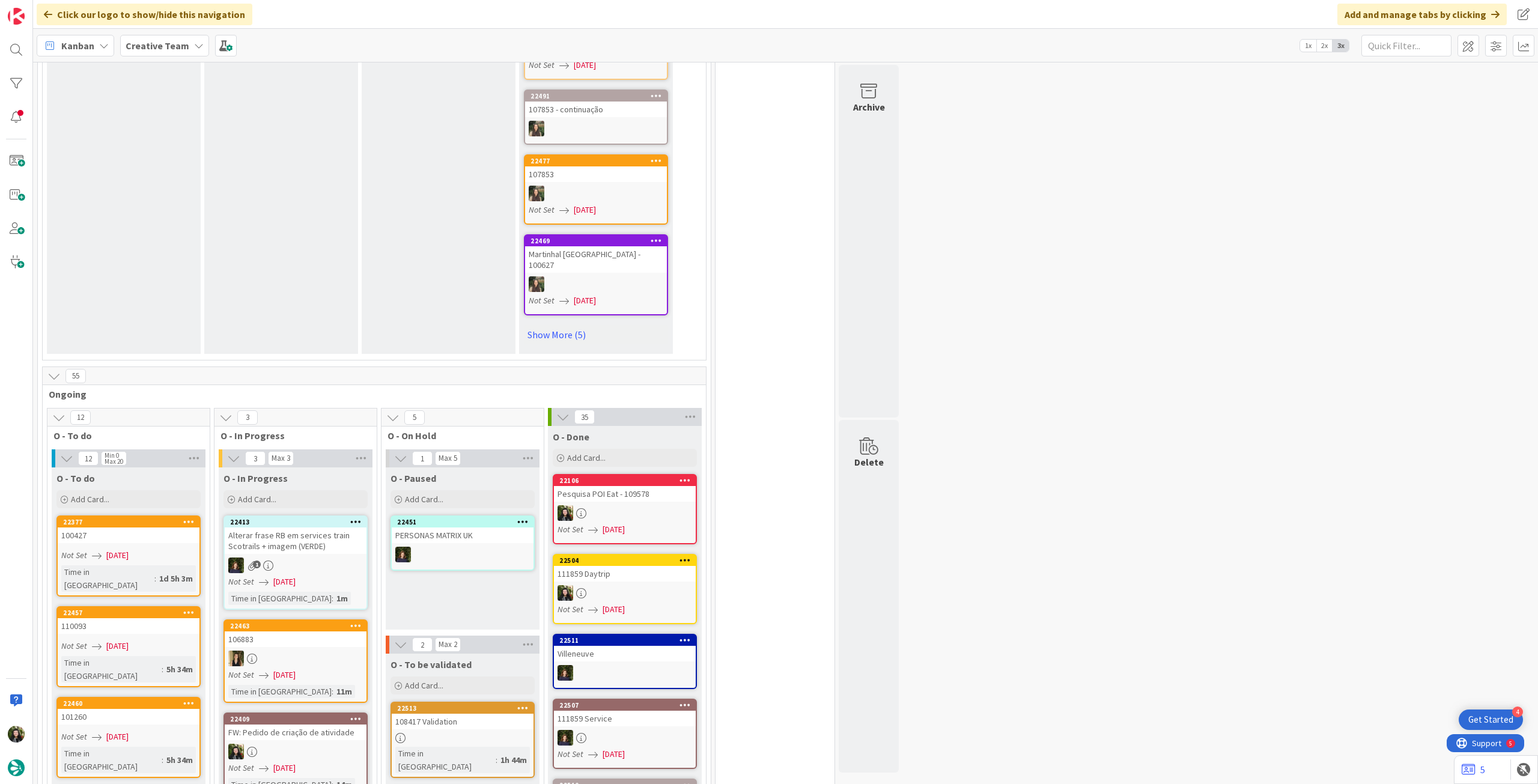
scroll to position [801, 0]
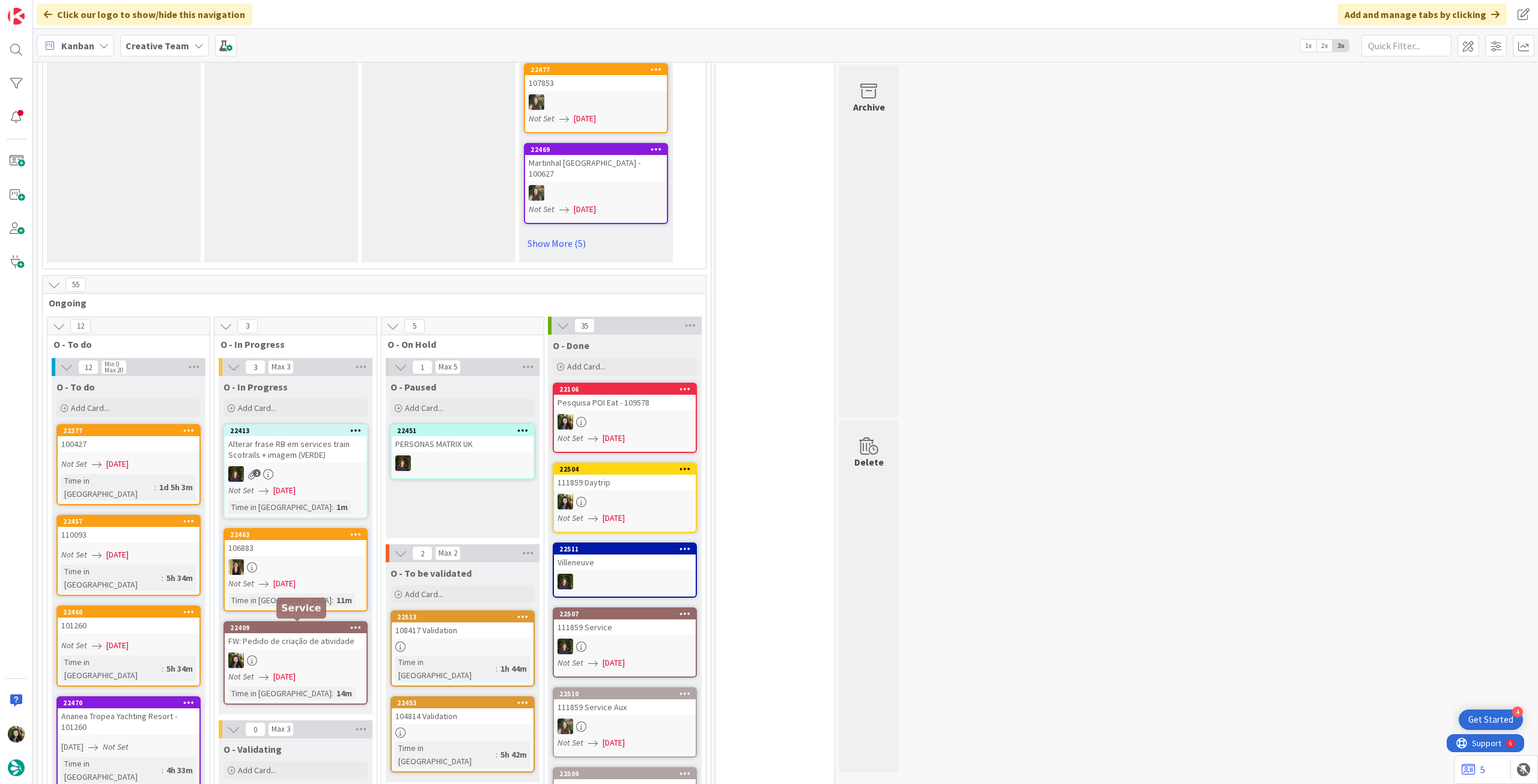
click at [303, 650] on link "22409 FW: Pedido de criação de atividade Not Set [DATE] Time in [GEOGRAPHIC_DAT…" at bounding box center [295, 663] width 144 height 83
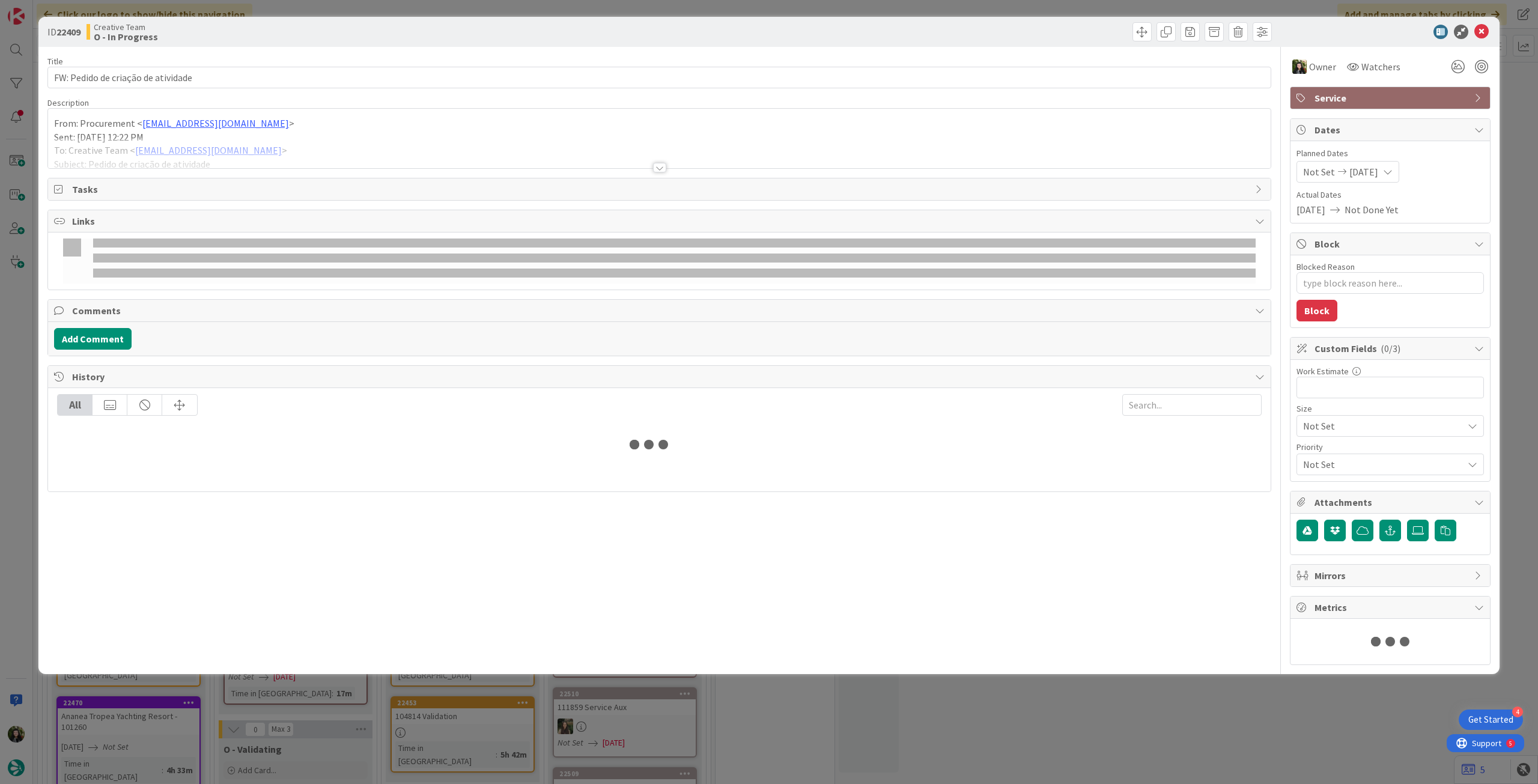
click at [163, 138] on div at bounding box center [659, 153] width 1223 height 31
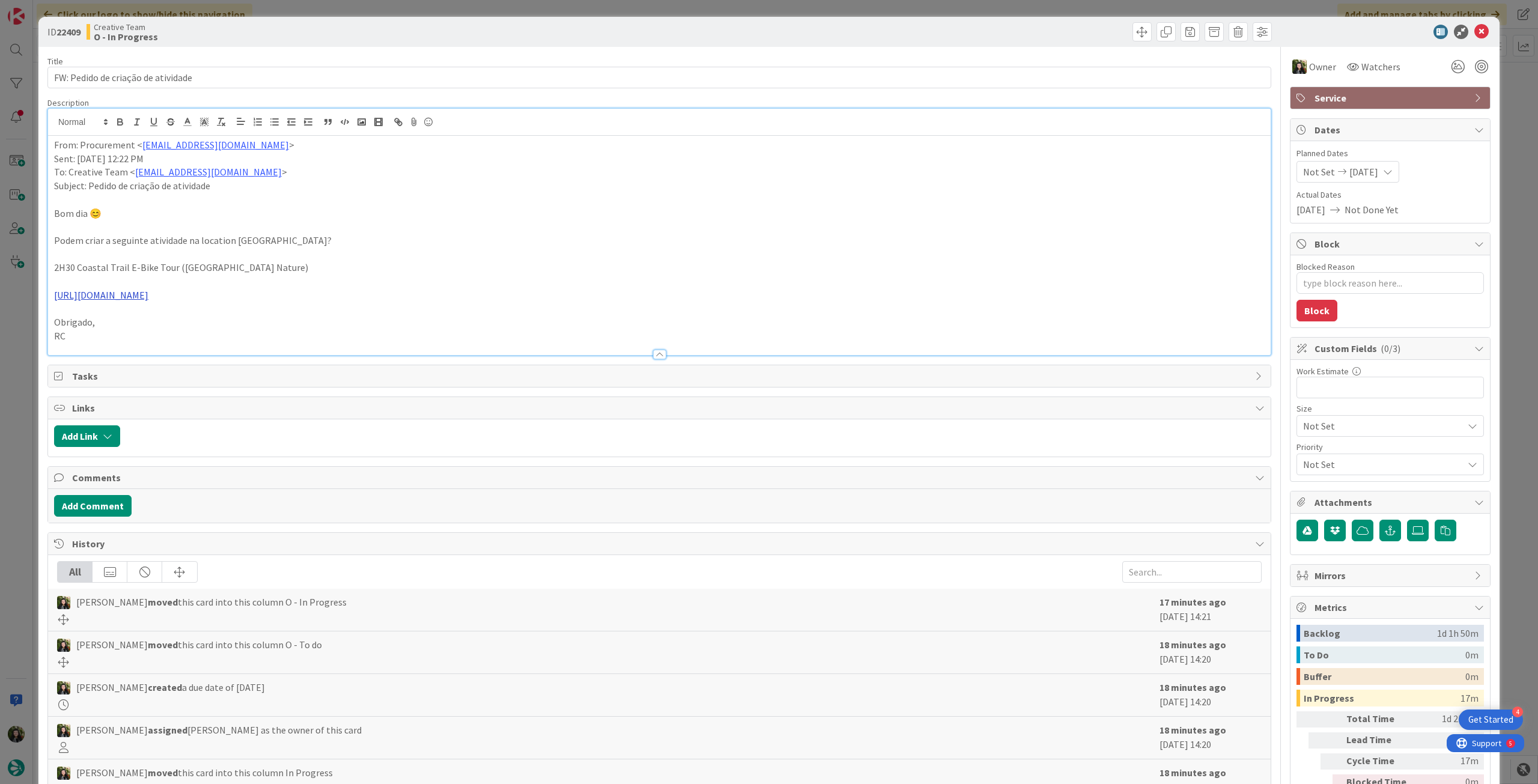
click at [148, 296] on link "[URL][DOMAIN_NAME]" at bounding box center [101, 295] width 95 height 12
click at [191, 320] on link "[URL][DOMAIN_NAME]" at bounding box center [149, 318] width 82 height 15
click at [1474, 31] on icon at bounding box center [1482, 32] width 15 height 15
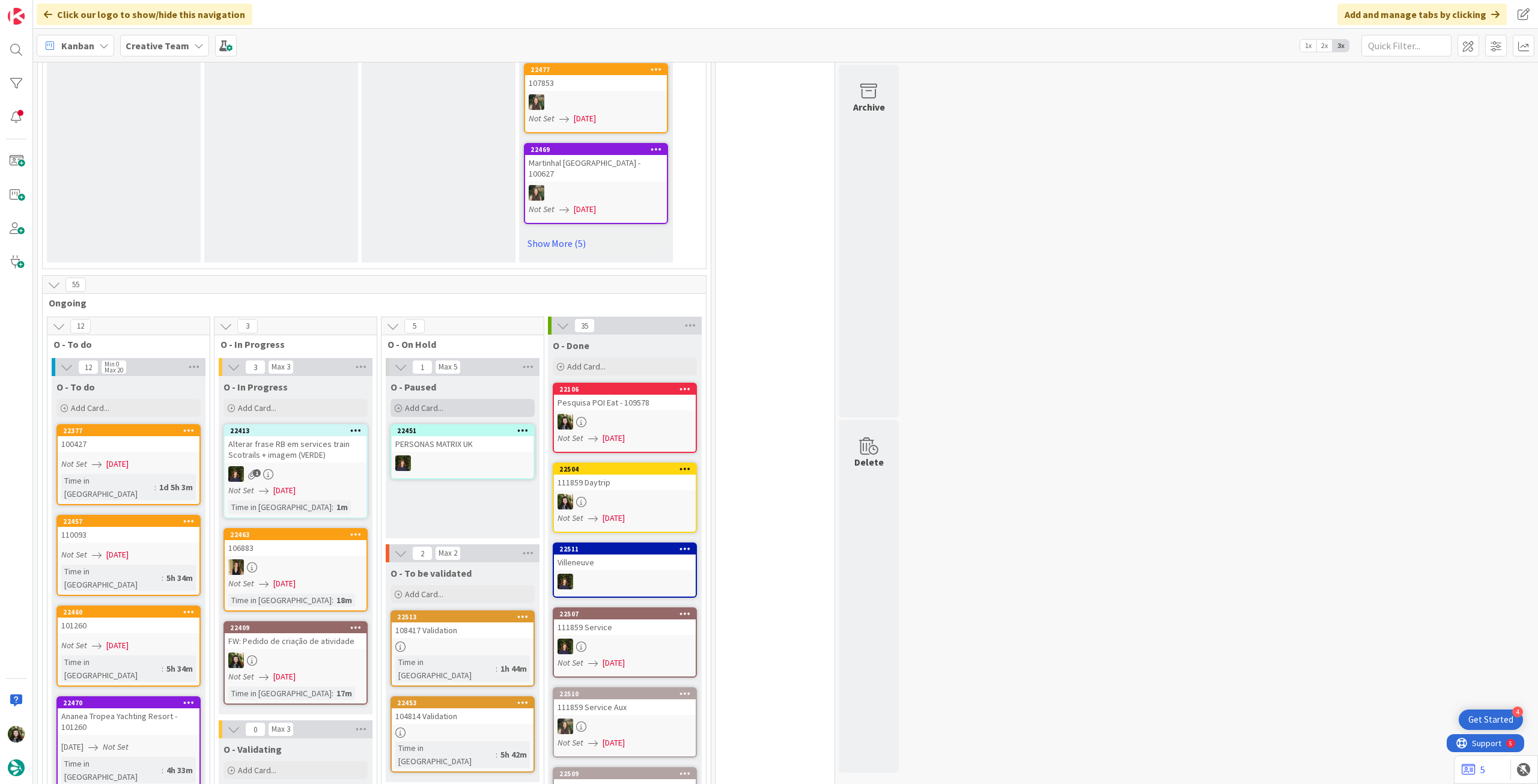
scroll to position [1041, 0]
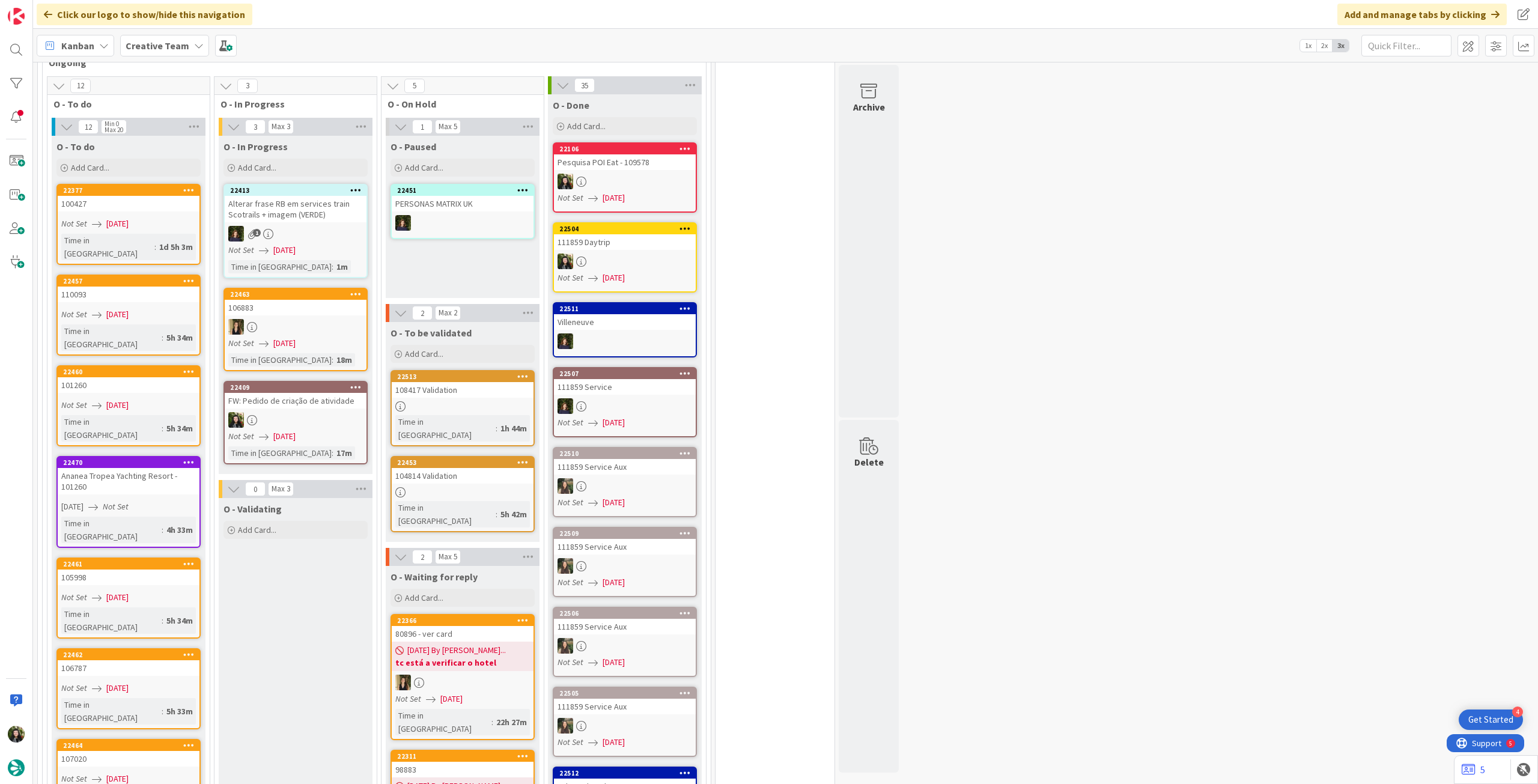
click at [304, 424] on div at bounding box center [296, 420] width 142 height 15
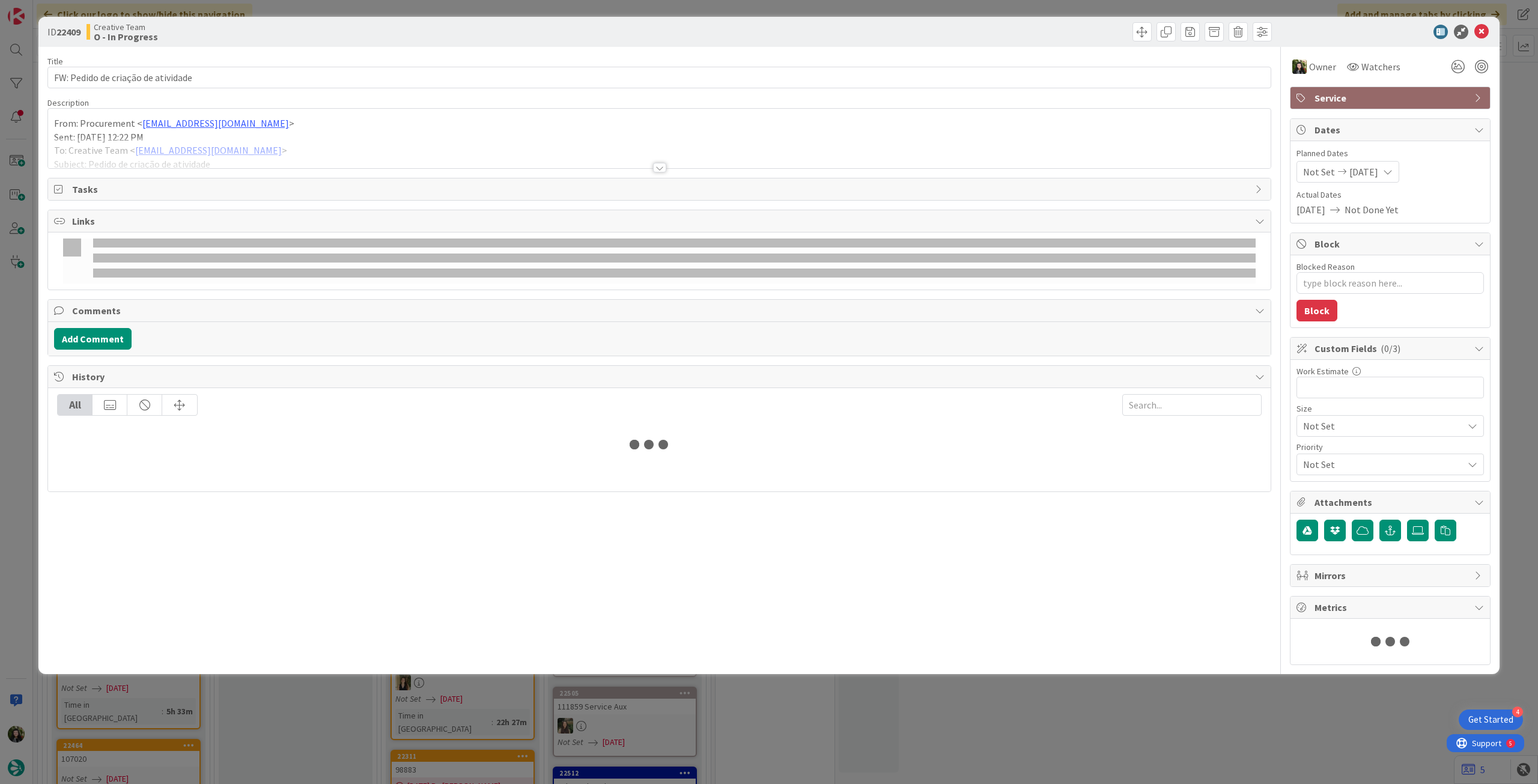
type textarea "x"
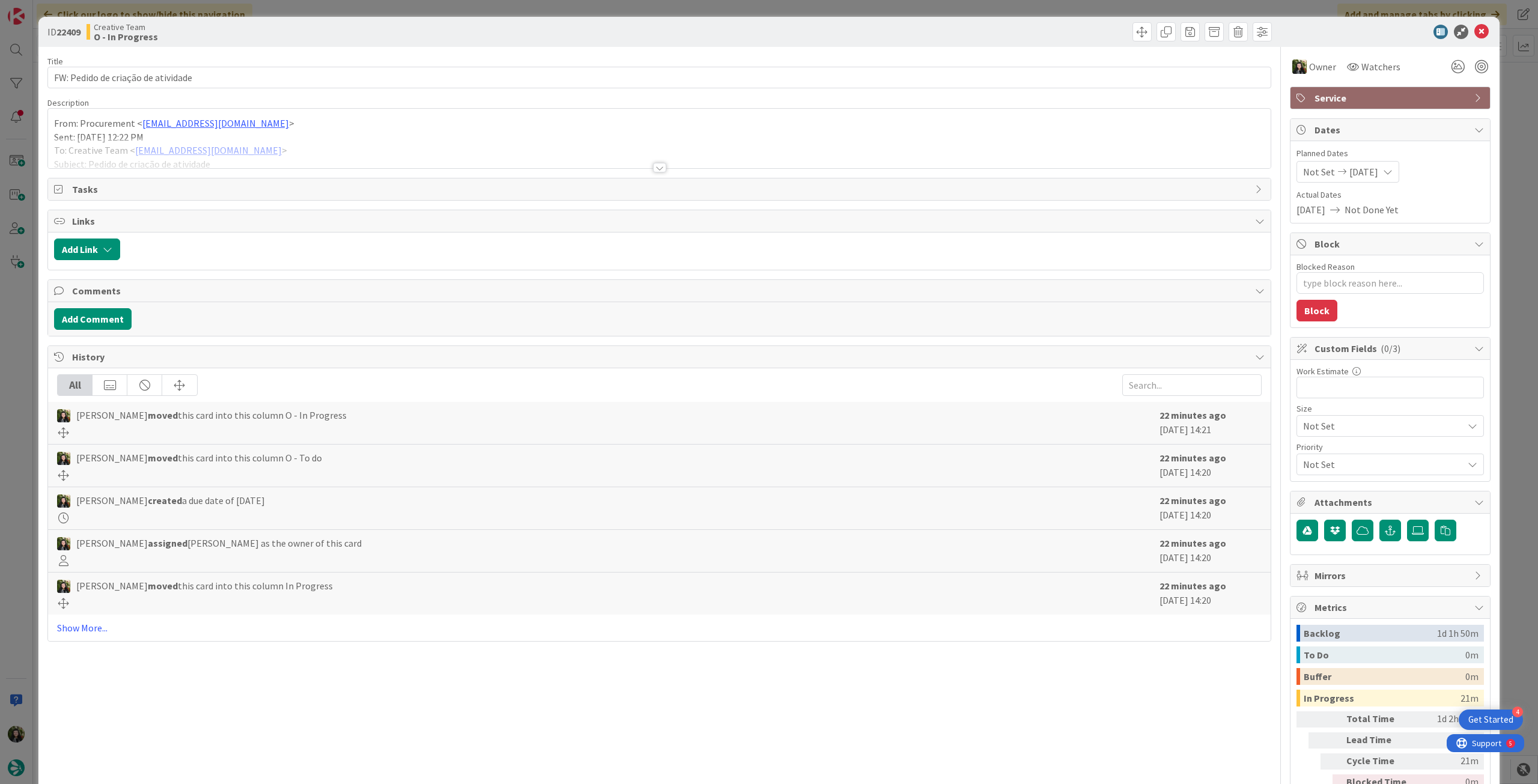
click at [712, 164] on div at bounding box center [659, 153] width 1223 height 31
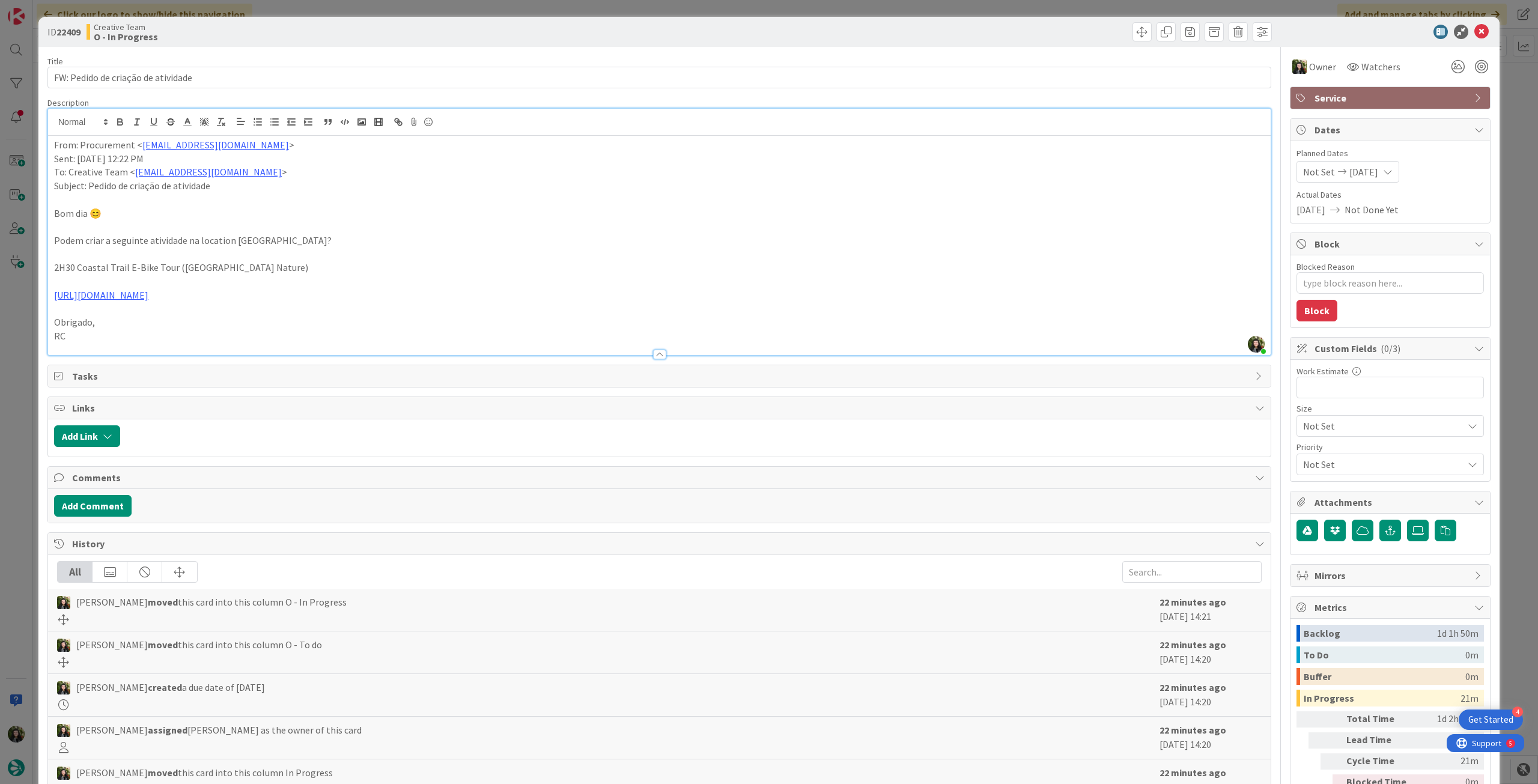
click at [1475, 34] on icon at bounding box center [1482, 32] width 15 height 15
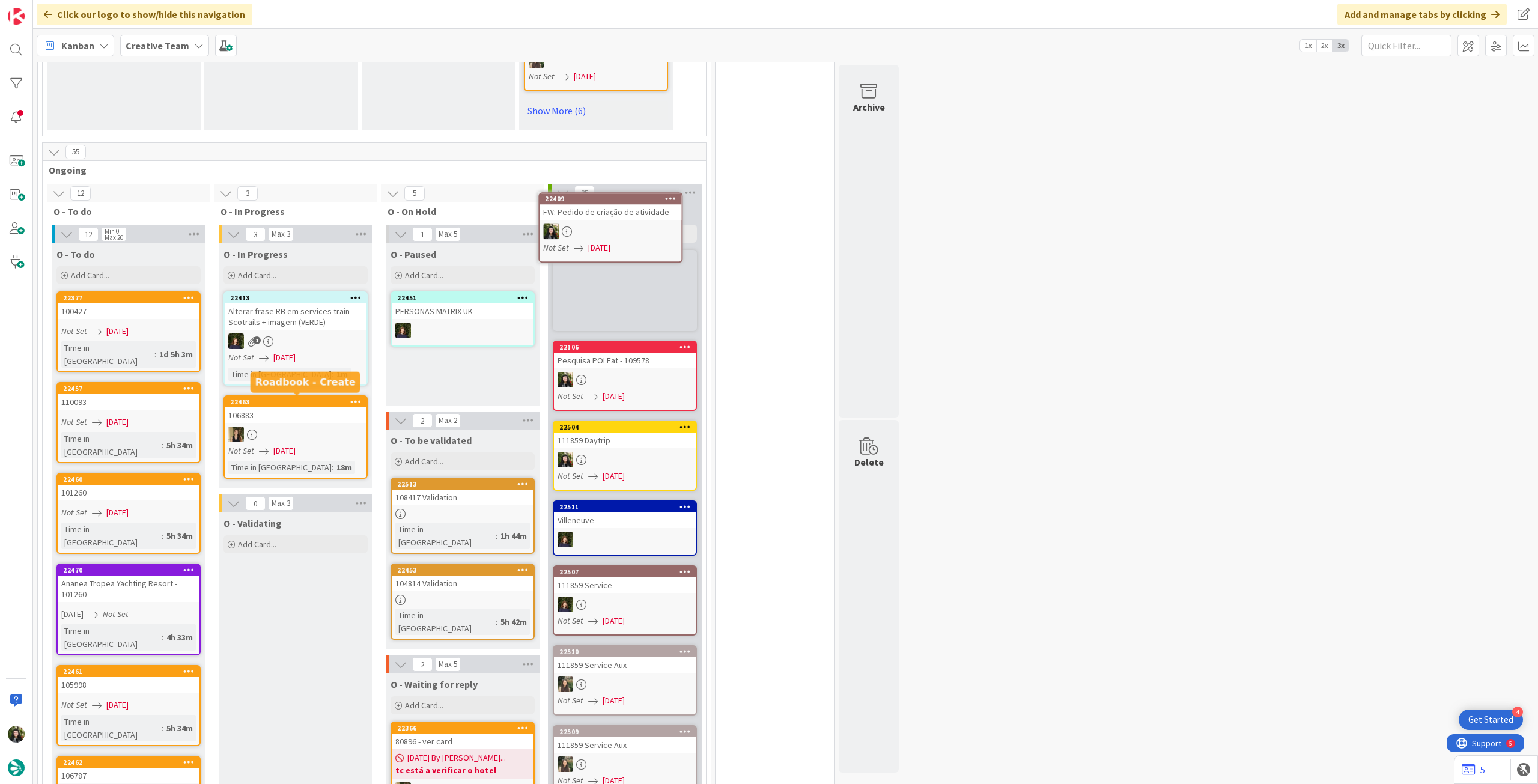
scroll to position [903, 0]
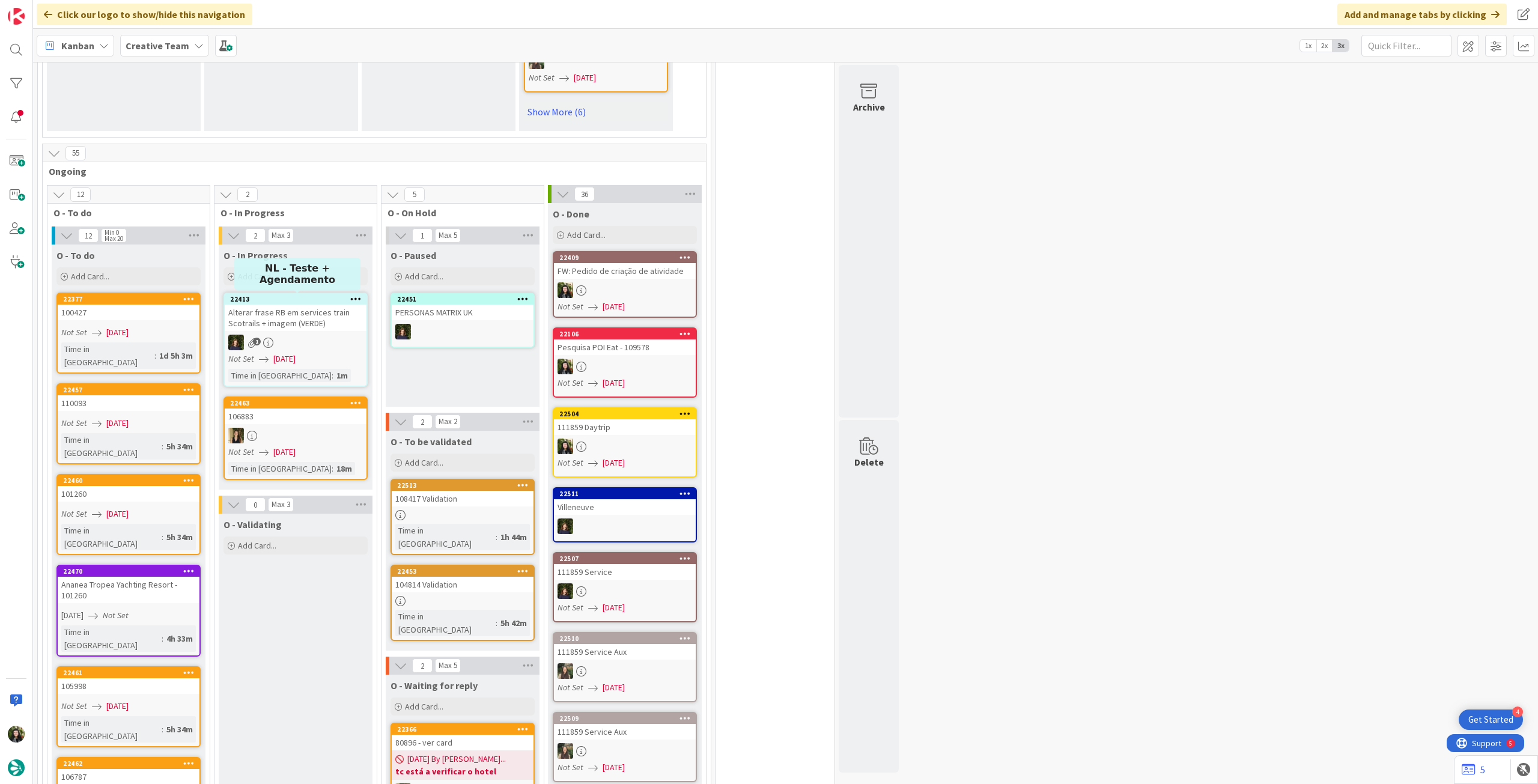
click at [301, 278] on div "Add Card..." at bounding box center [295, 276] width 144 height 18
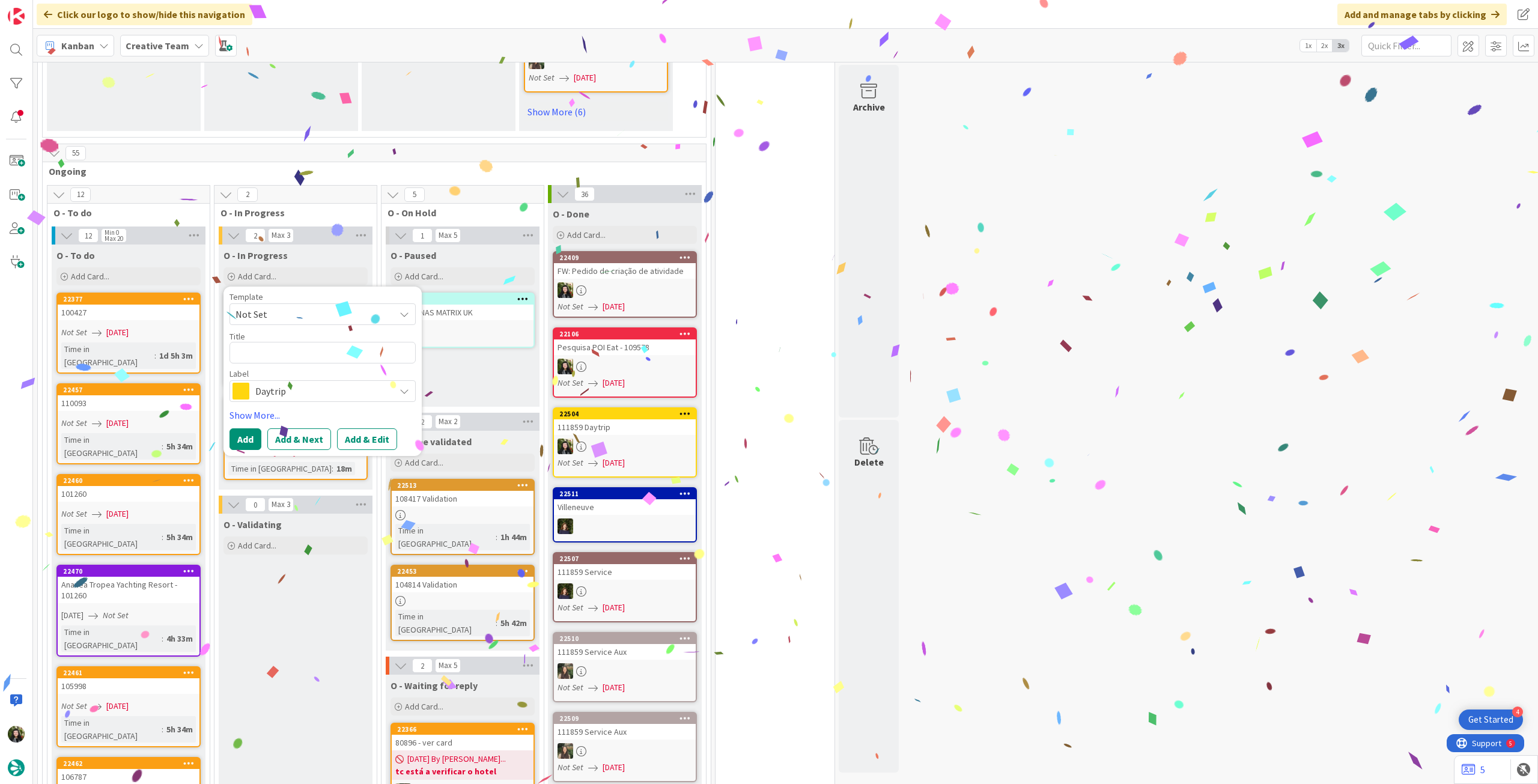
type textarea "e"
type textarea "x"
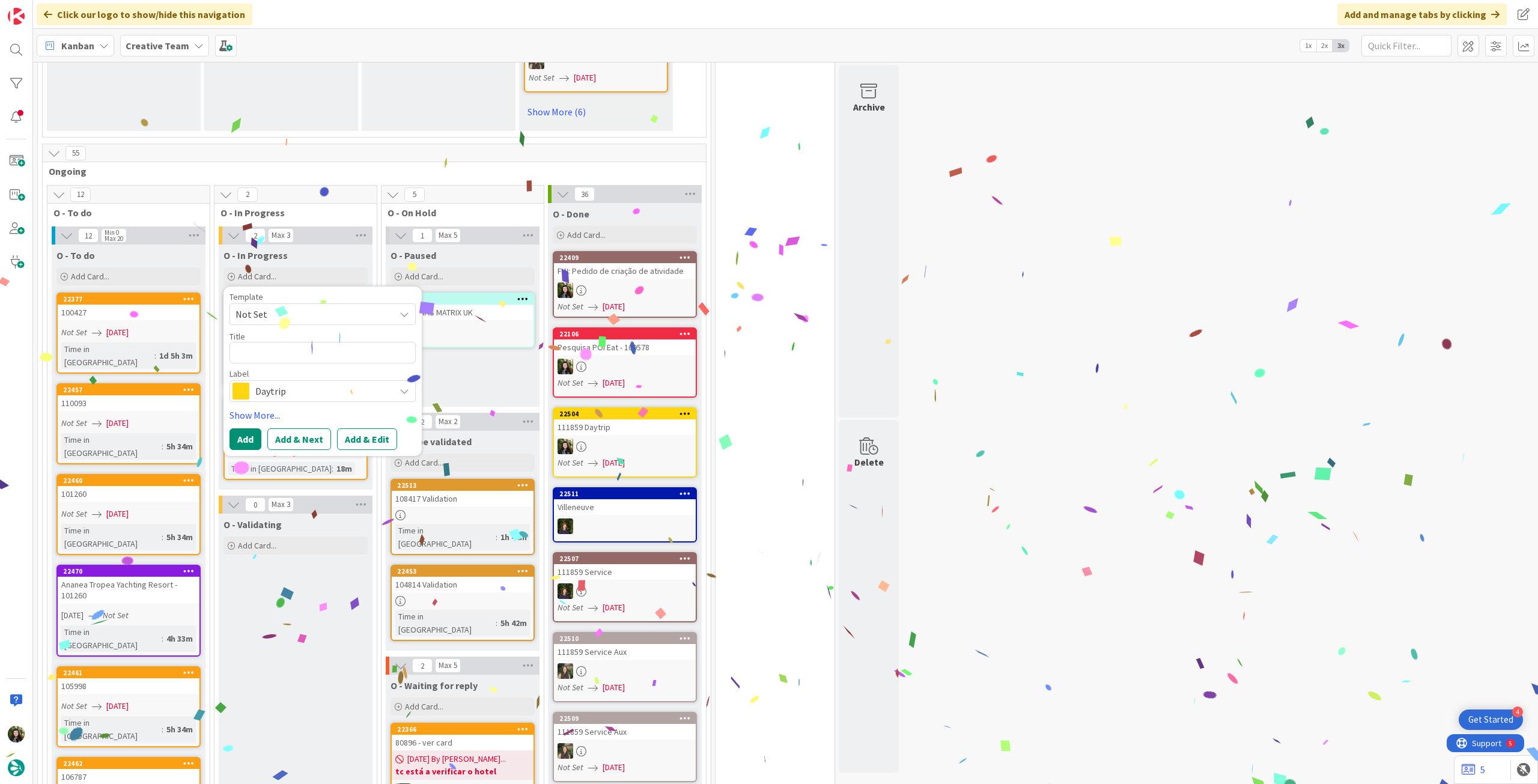
type textarea "x"
type textarea "Re"
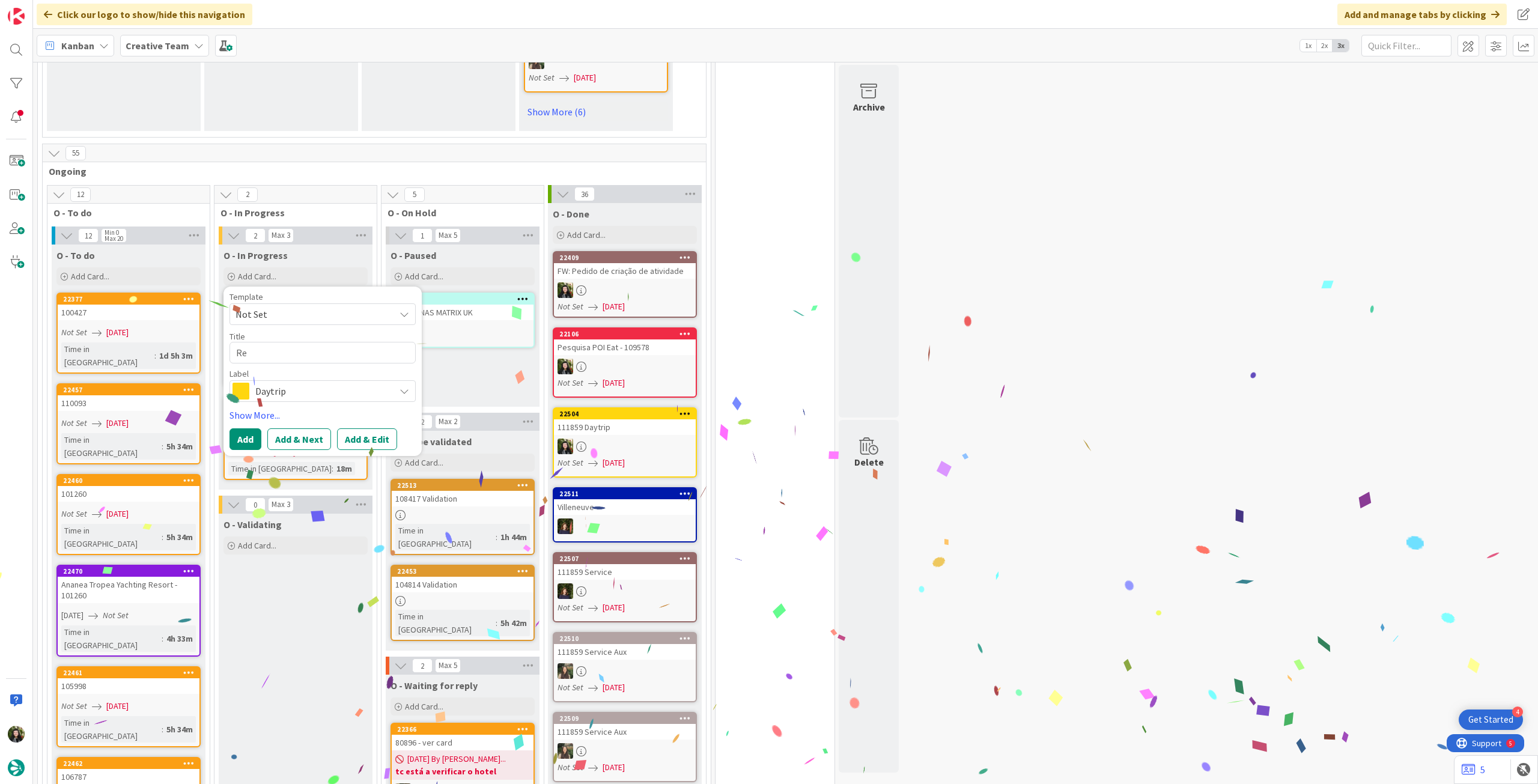
type textarea "x"
type textarea "Revi"
type textarea "x"
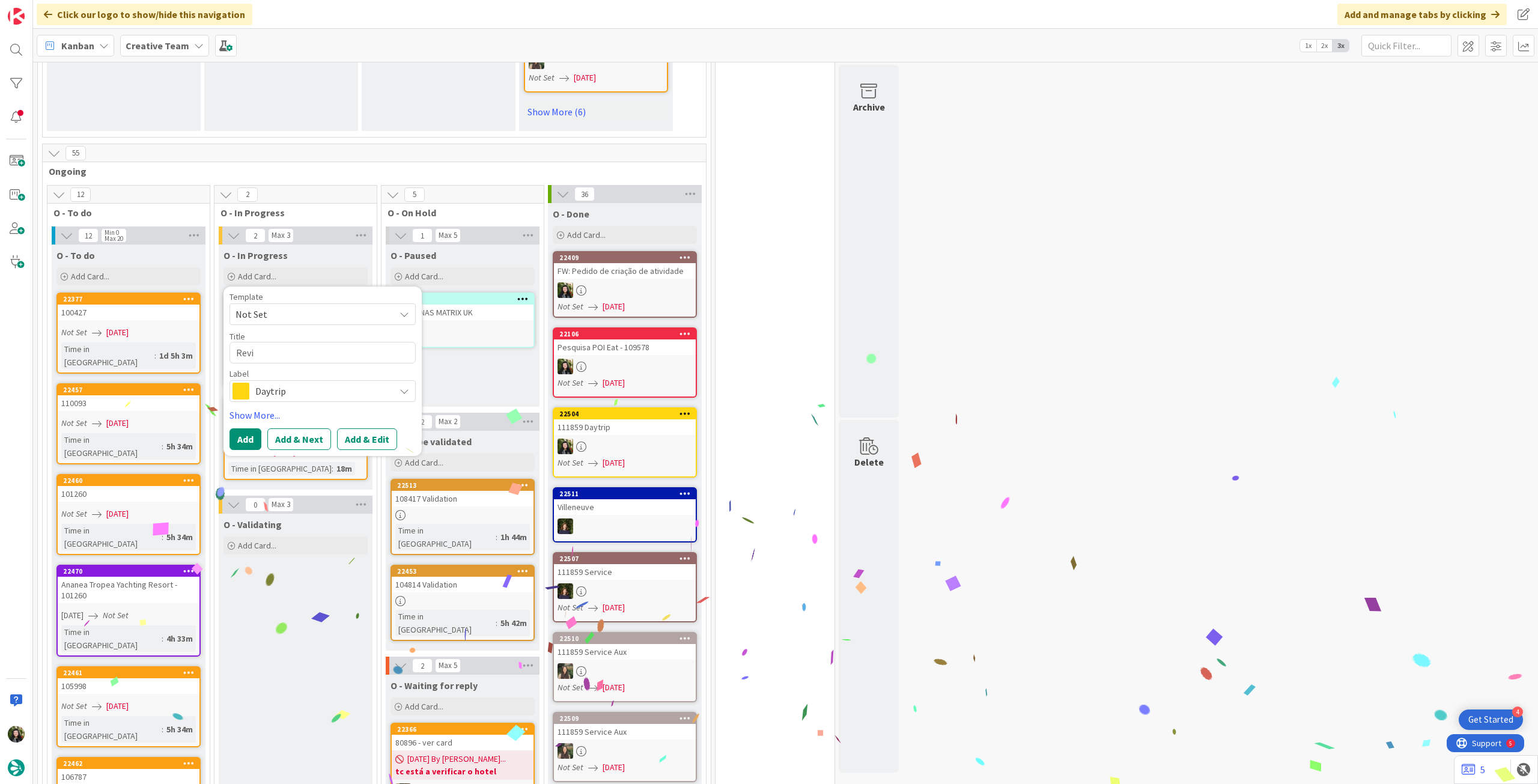
type textarea "Revie"
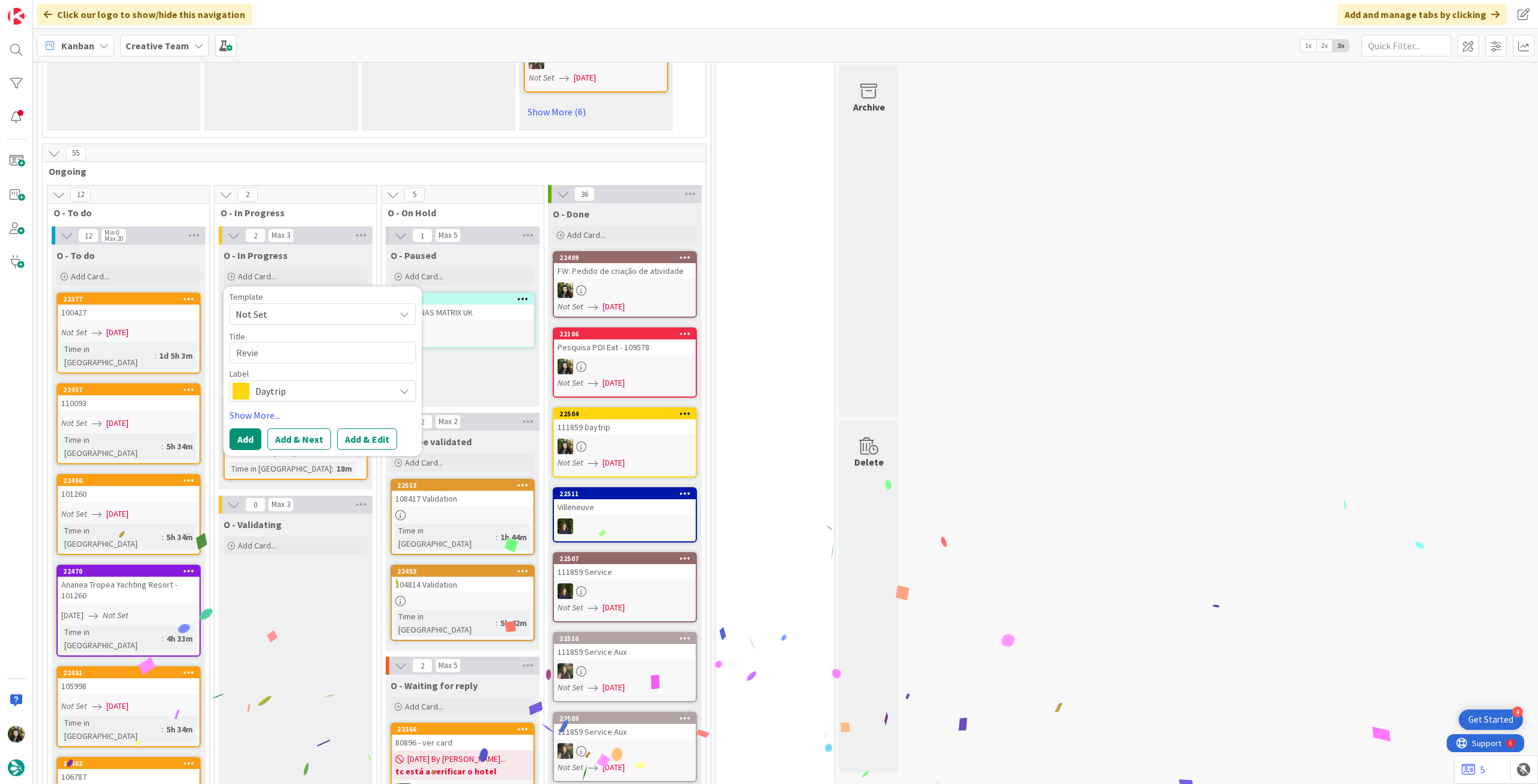
type textarea "x"
type textarea "Review"
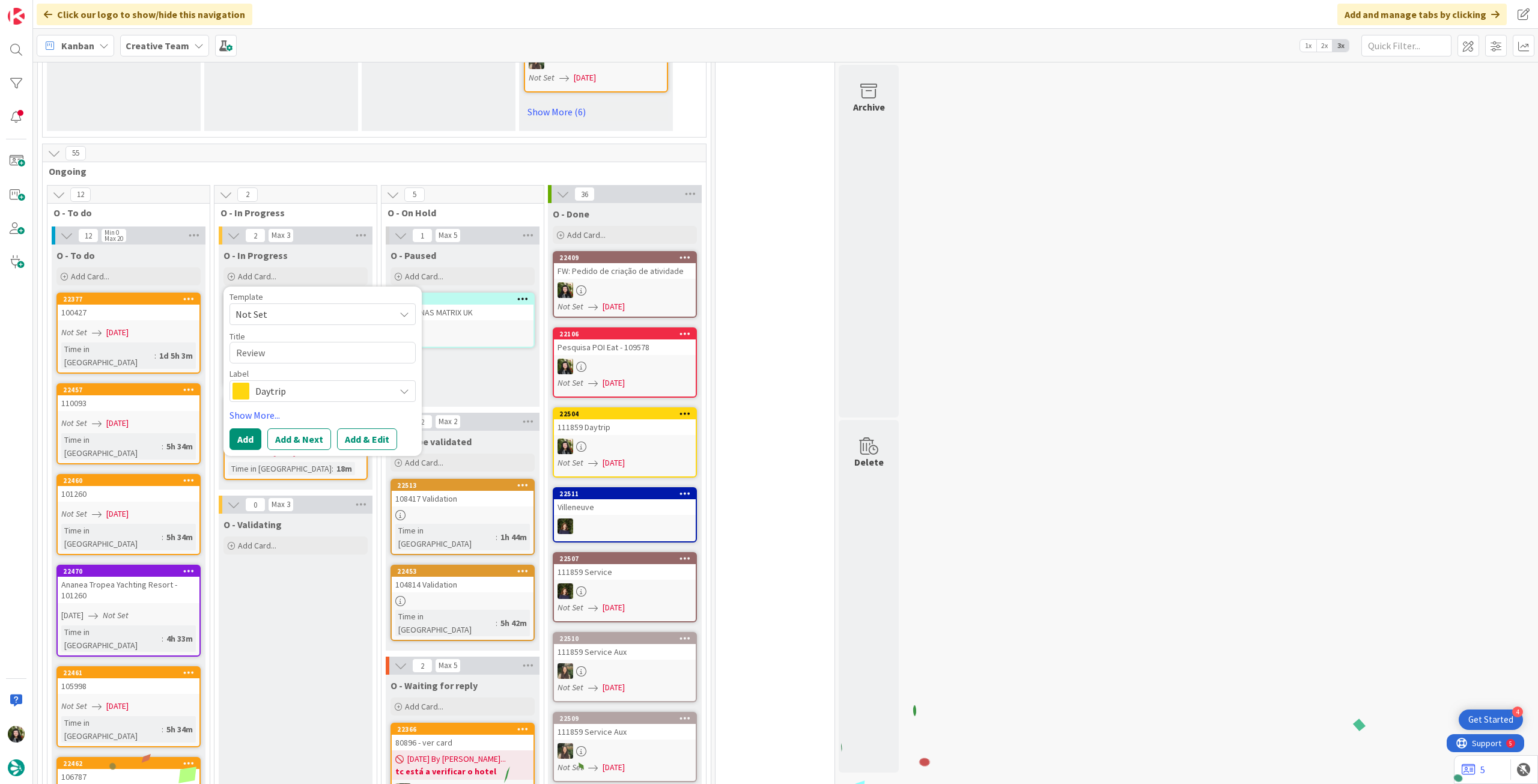
type textarea "x"
type textarea "Reviews"
type textarea "x"
type textarea "Reviews"
type textarea "x"
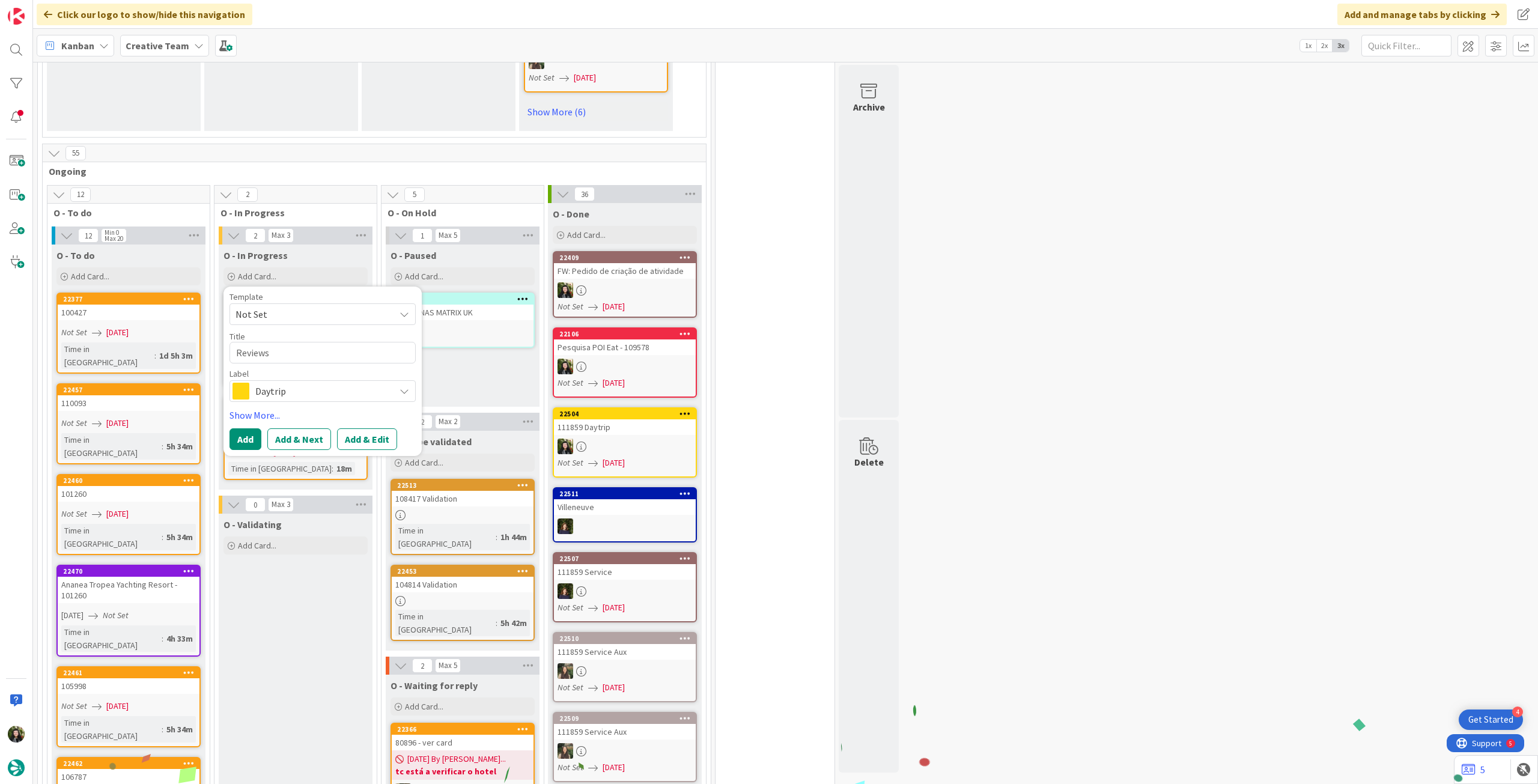
type textarea "Reviews s"
type textarea "x"
type textarea "Reviews se"
type textarea "x"
type textarea "Reviews sem"
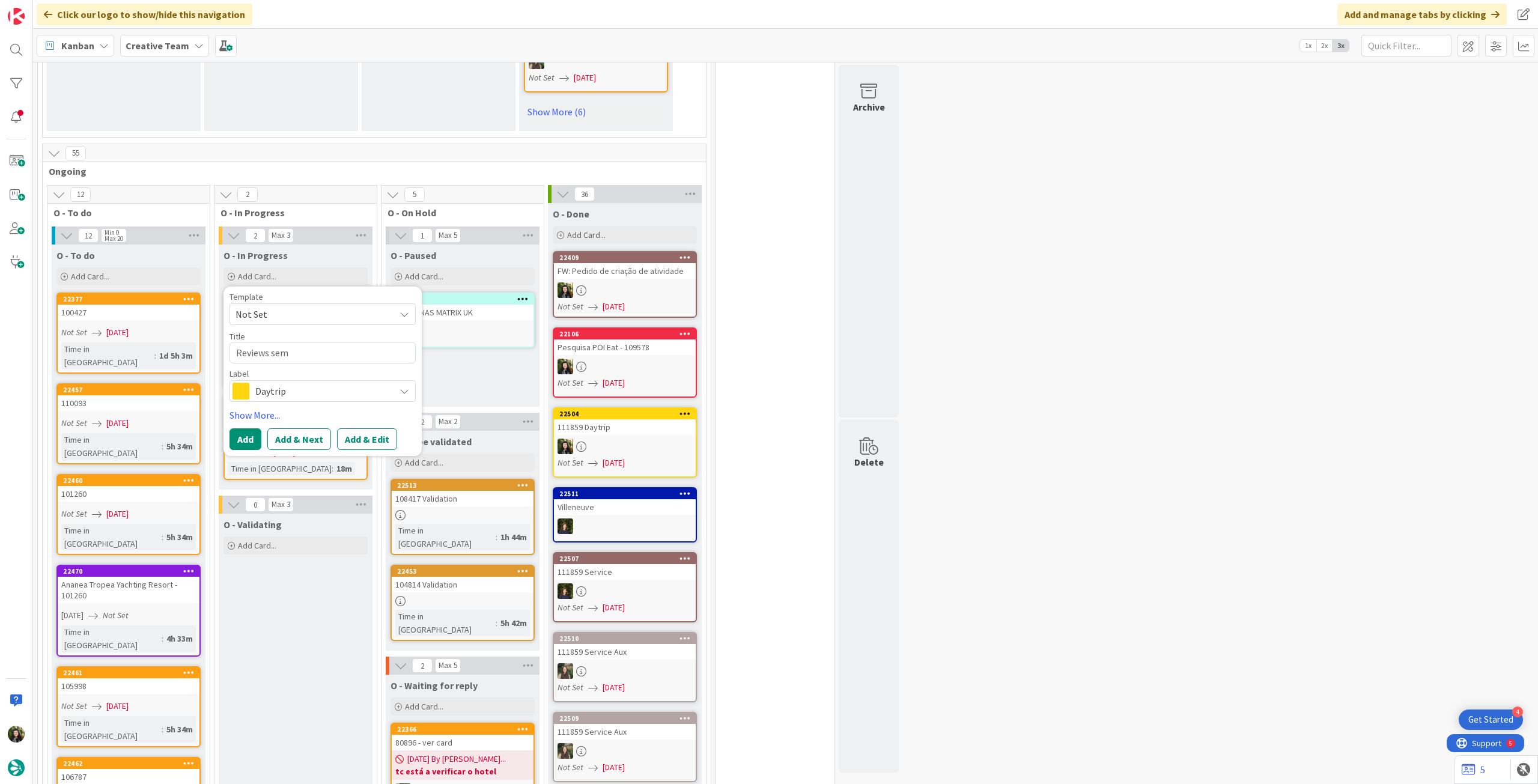
type textarea "x"
type textarea "Reviews sema"
type textarea "x"
type textarea "Reviews seman"
type textarea "x"
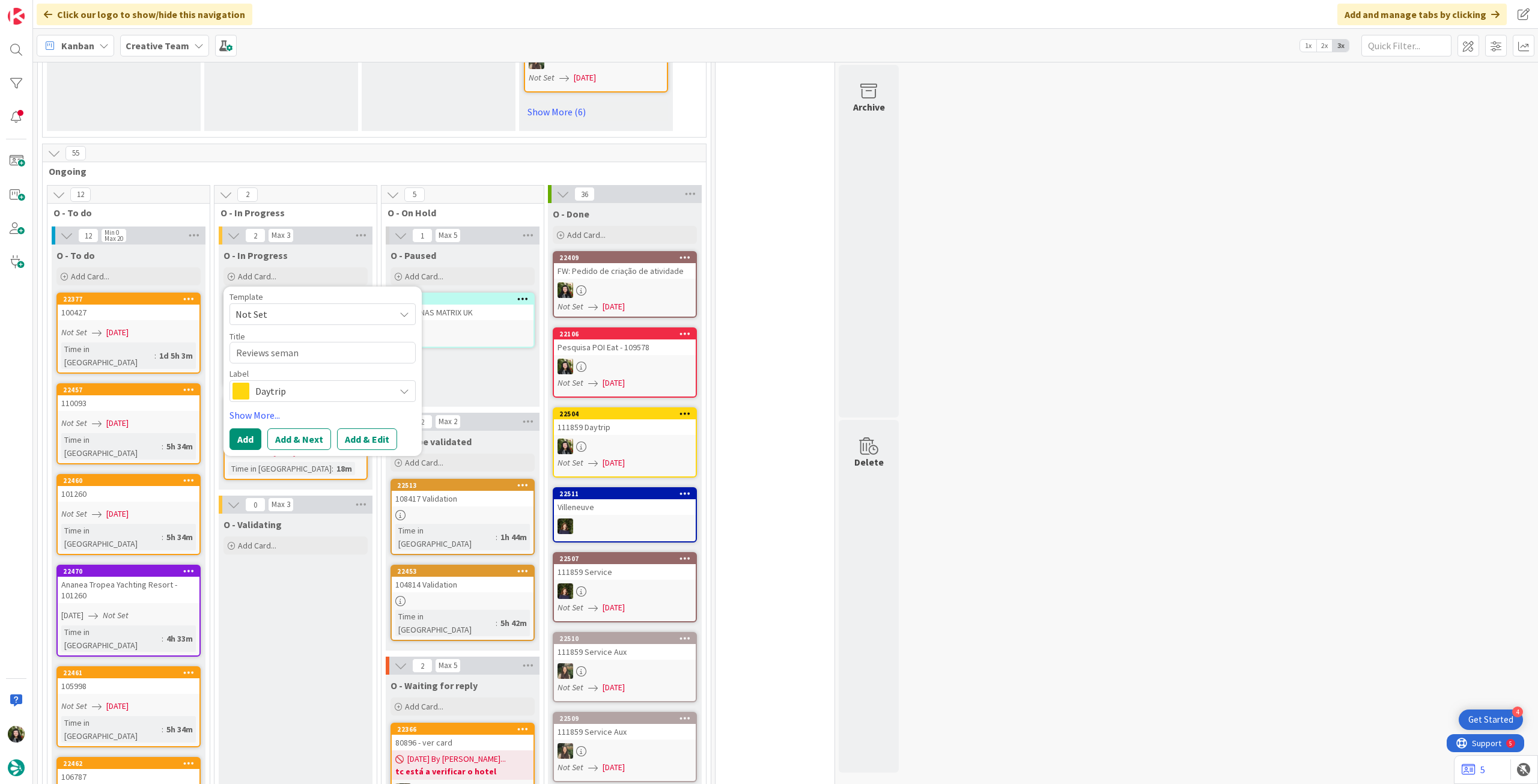
type textarea "Reviews semani"
type textarea "x"
type textarea "Reviews semania"
type textarea "x"
type textarea "Reviews semanias"
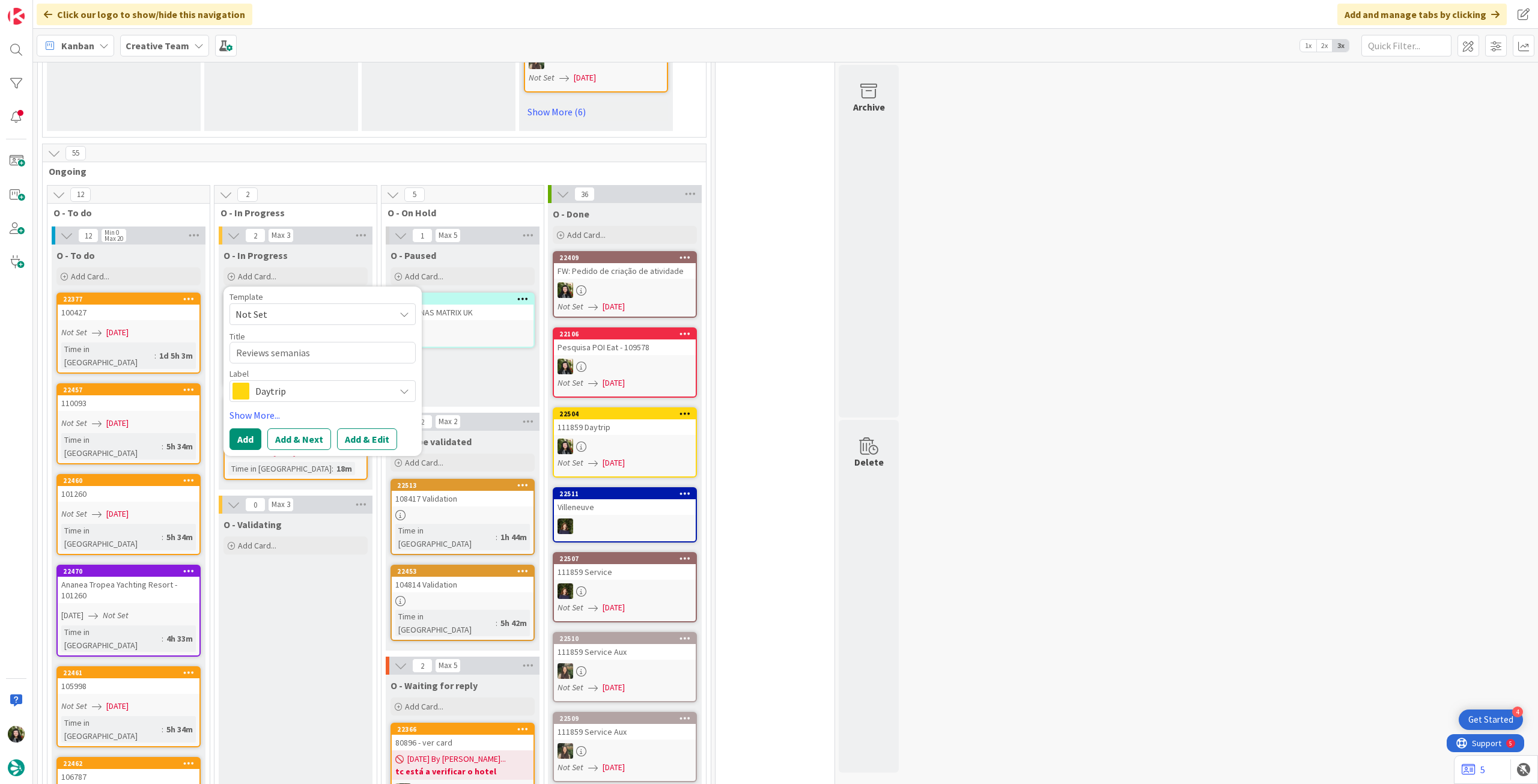
type textarea "x"
type textarea "Reviews semania"
type textarea "x"
type textarea "Reviews semani"
type textarea "x"
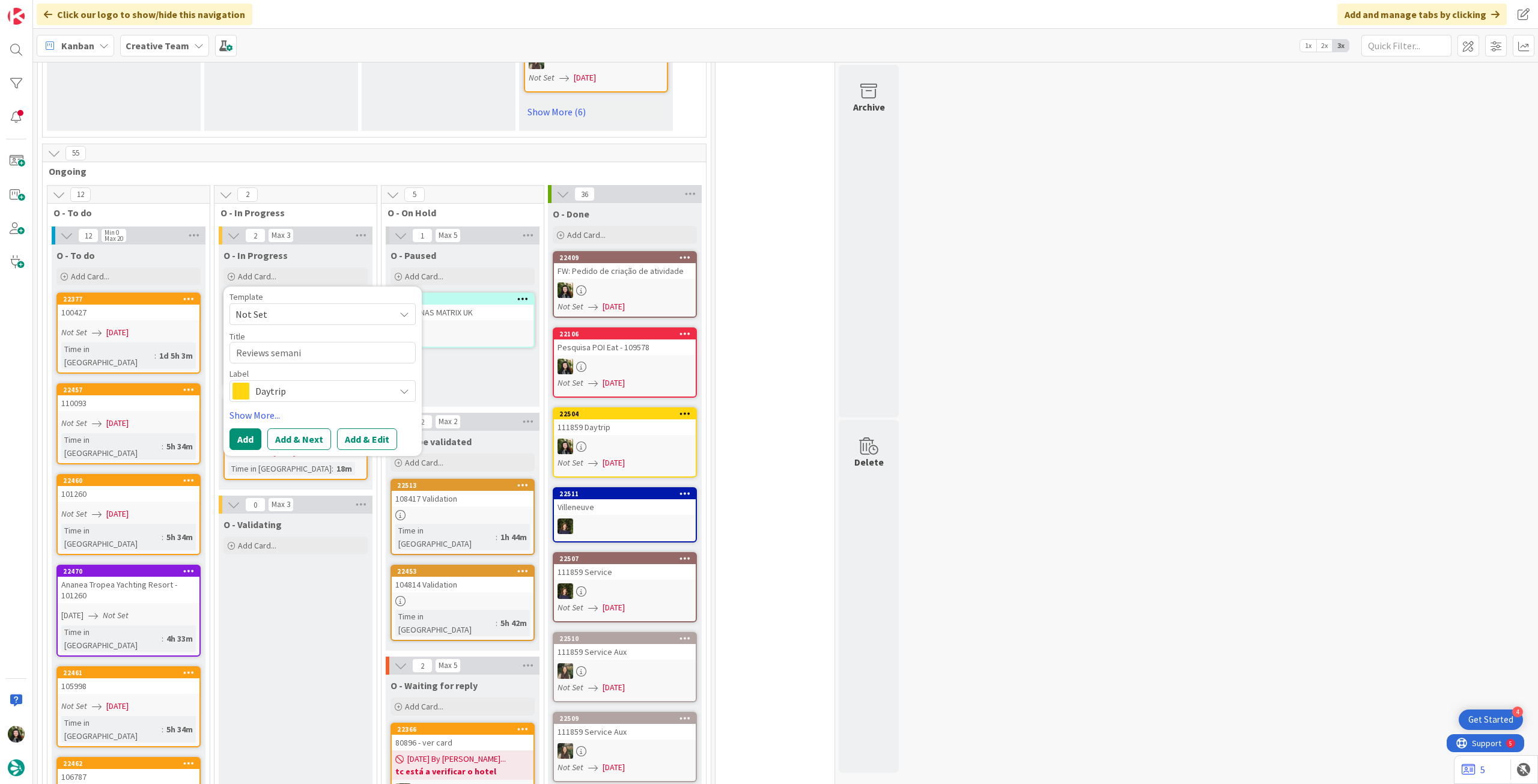
type textarea "Reviews seman"
type textarea "x"
type textarea "Reviews semana"
type textarea "x"
type textarea "Reviews semanai"
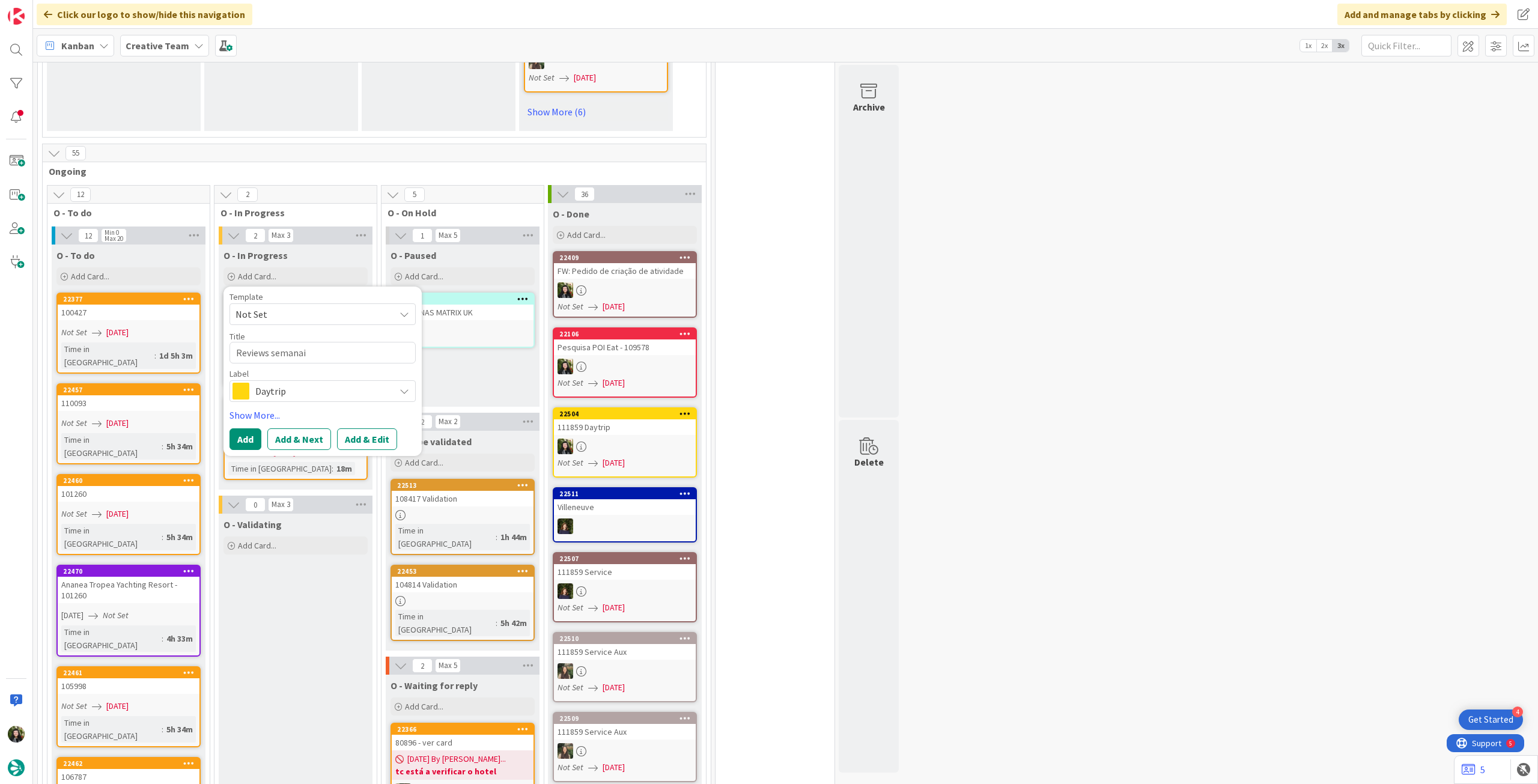
type textarea "x"
type textarea "Reviews semanais"
click at [298, 399] on div "Daytrip" at bounding box center [323, 391] width 187 height 22
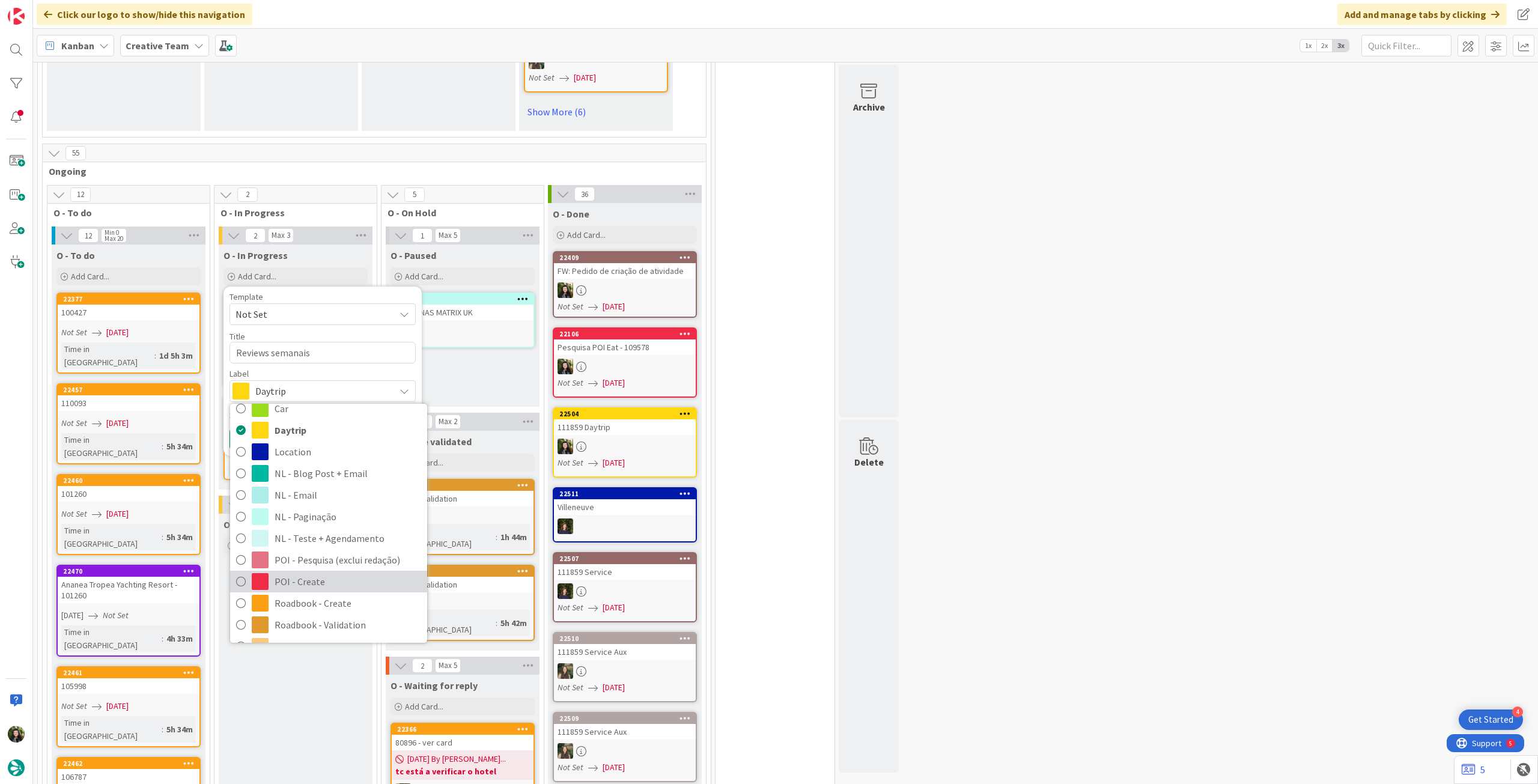
scroll to position [160, 0]
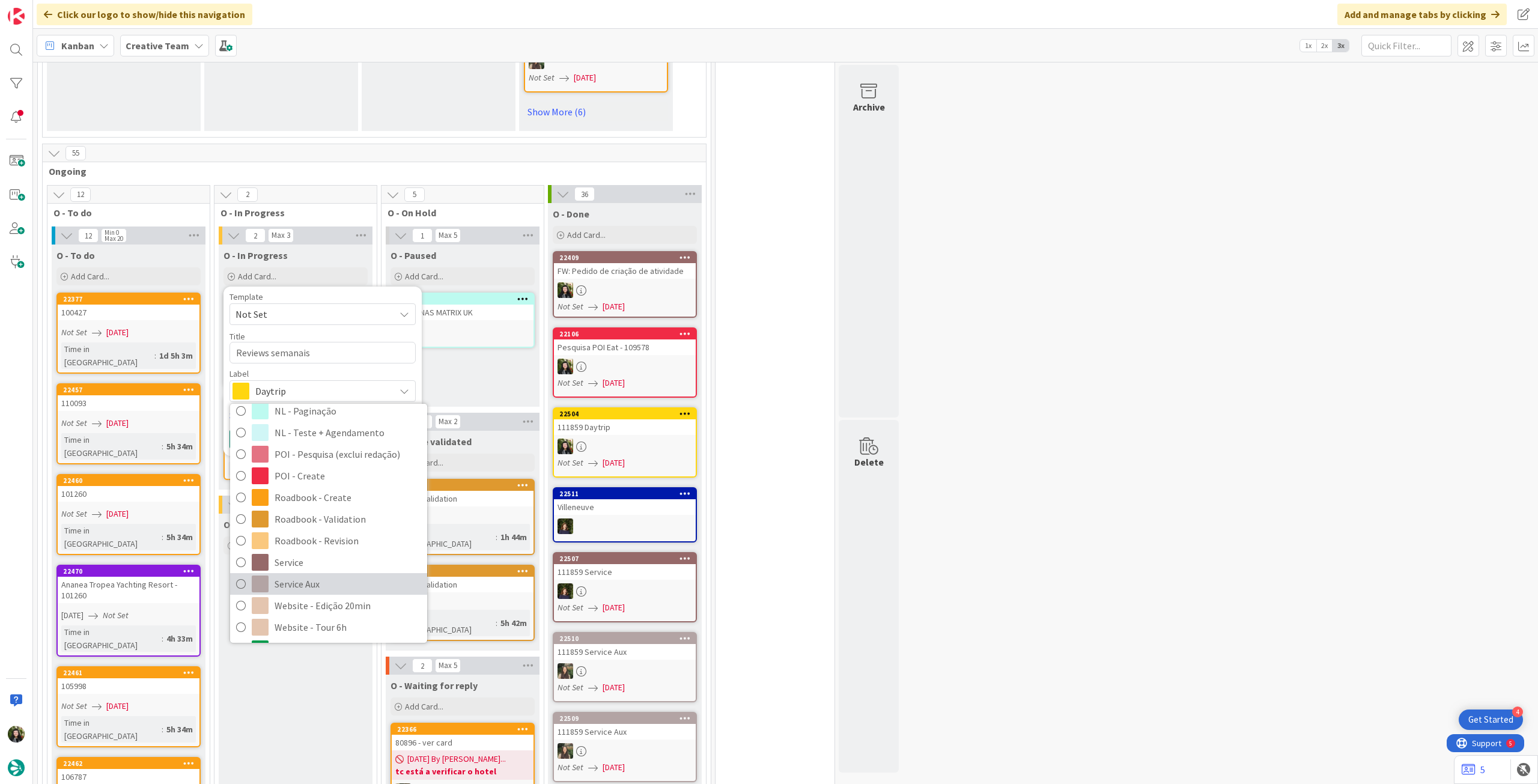
click at [317, 575] on span "Service Aux" at bounding box center [348, 584] width 147 height 18
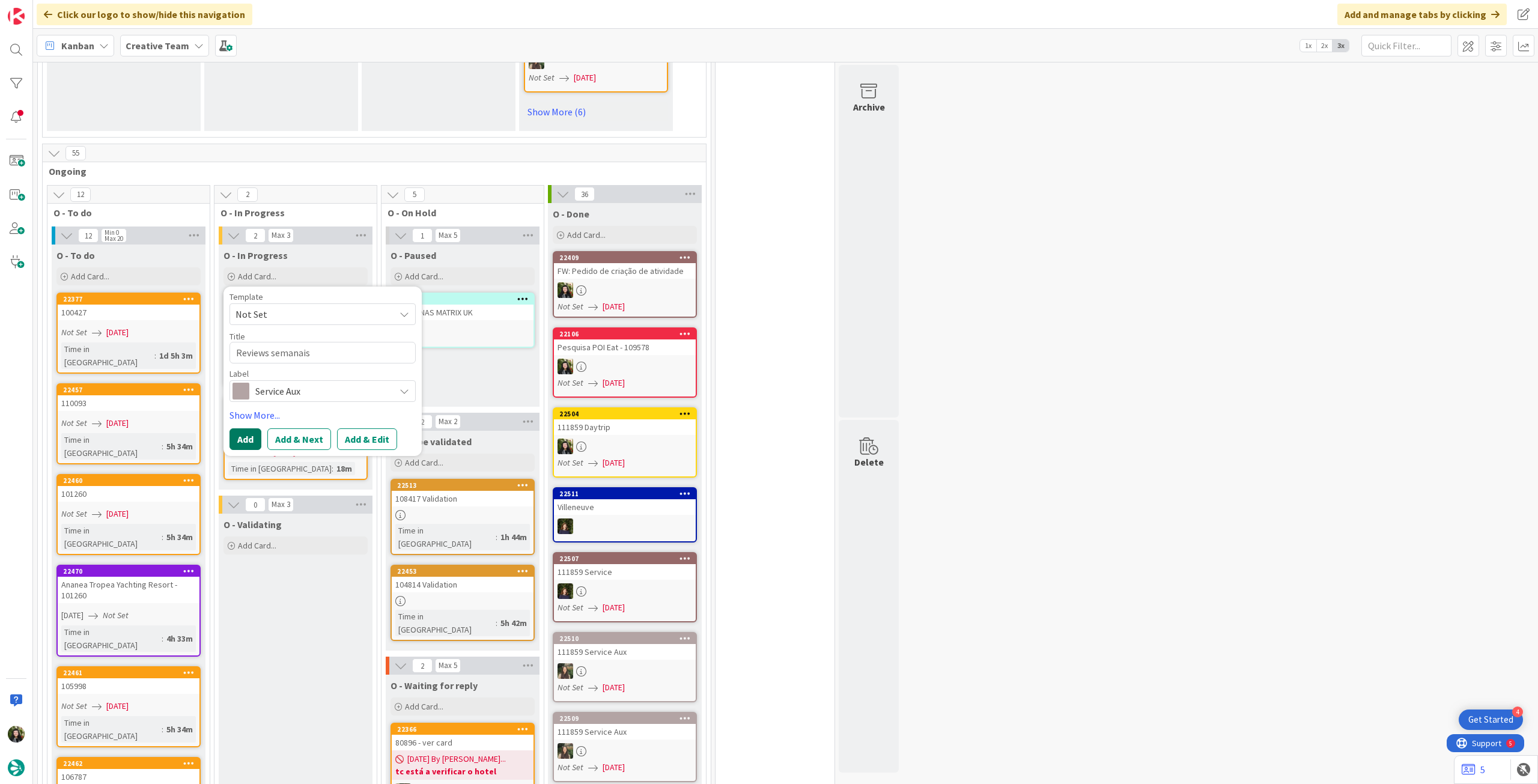
click at [244, 441] on button "Add" at bounding box center [245, 439] width 32 height 22
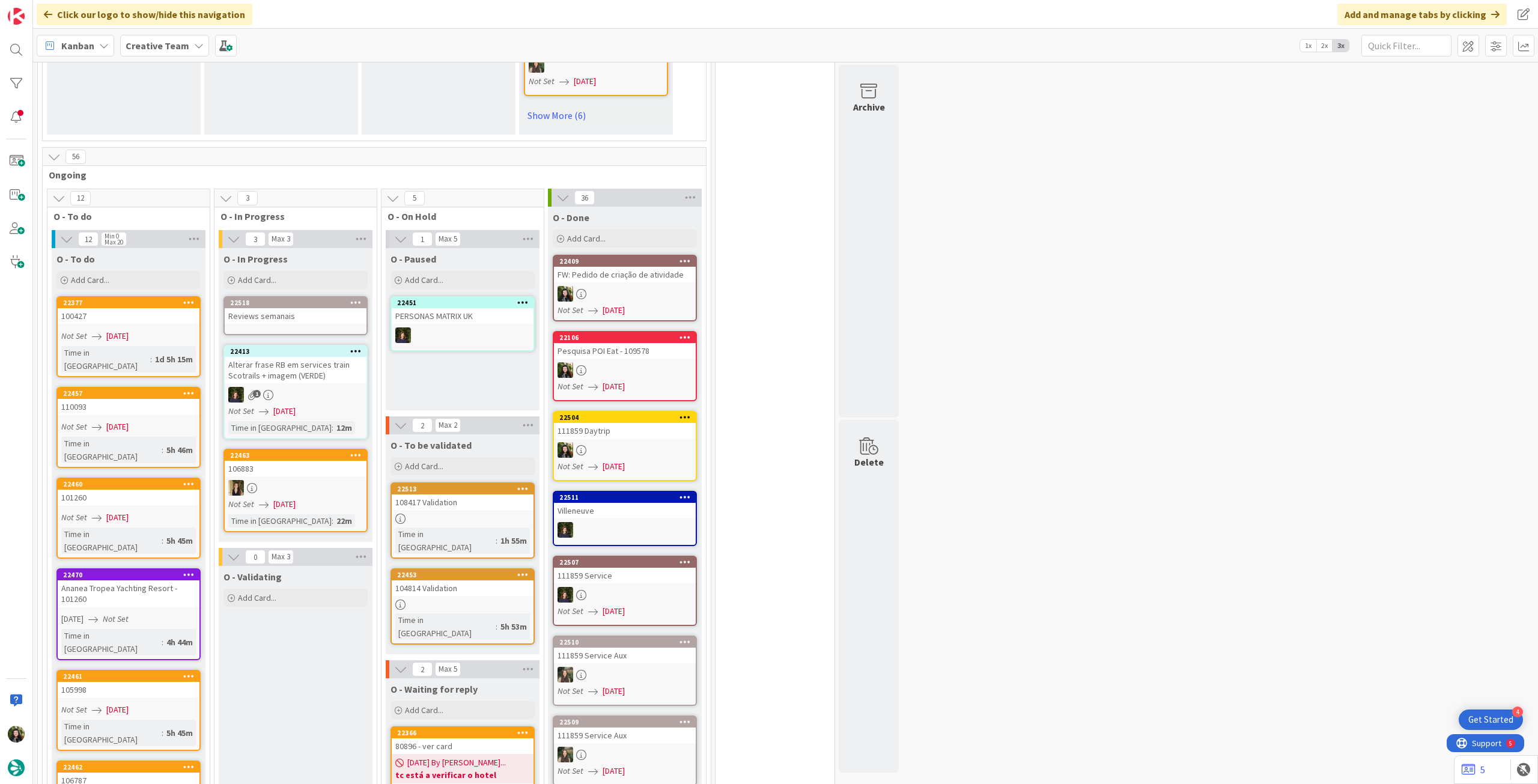
click at [302, 316] on div "Reviews semanais" at bounding box center [296, 315] width 142 height 15
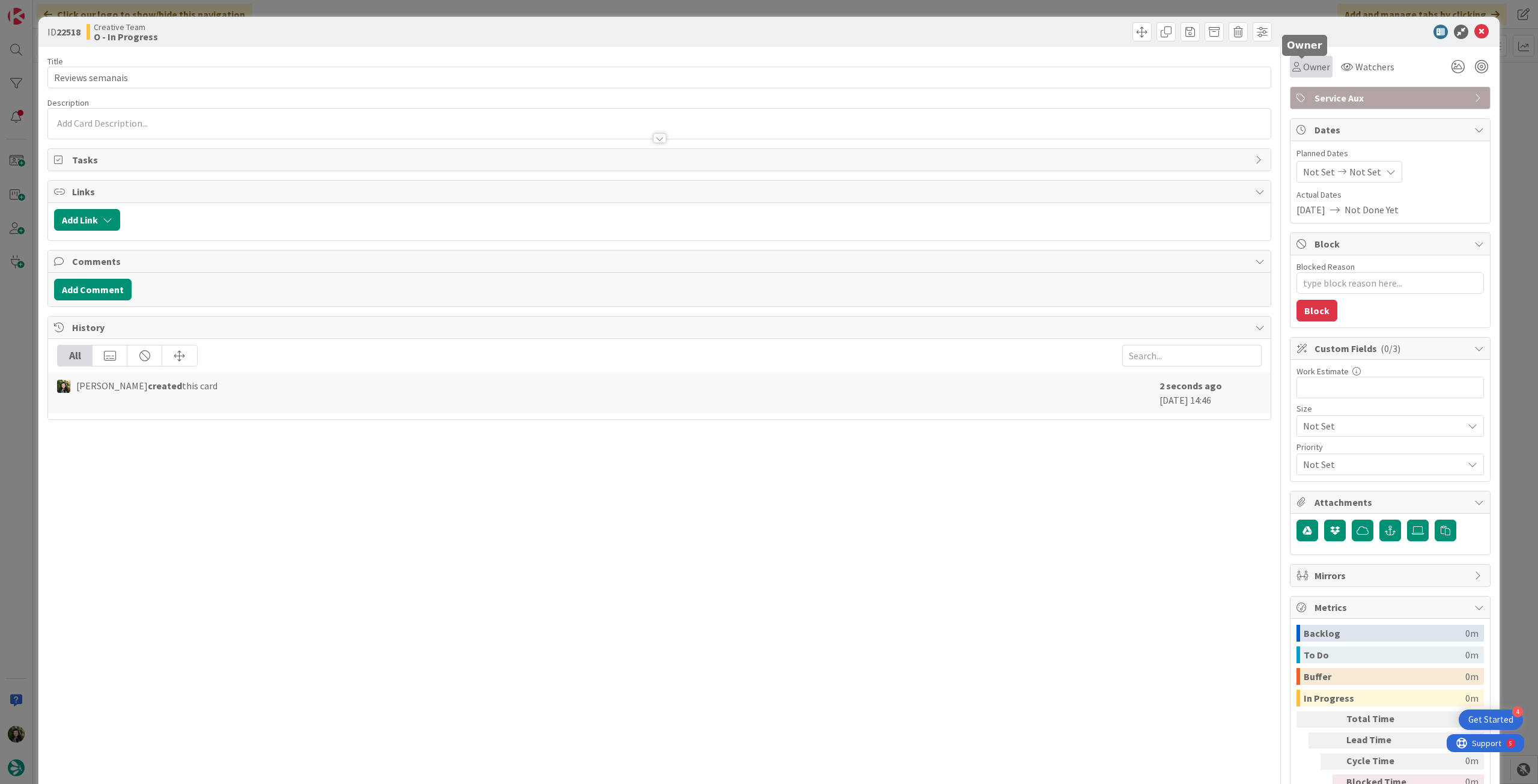
click at [1317, 73] on span "Owner" at bounding box center [1316, 67] width 27 height 15
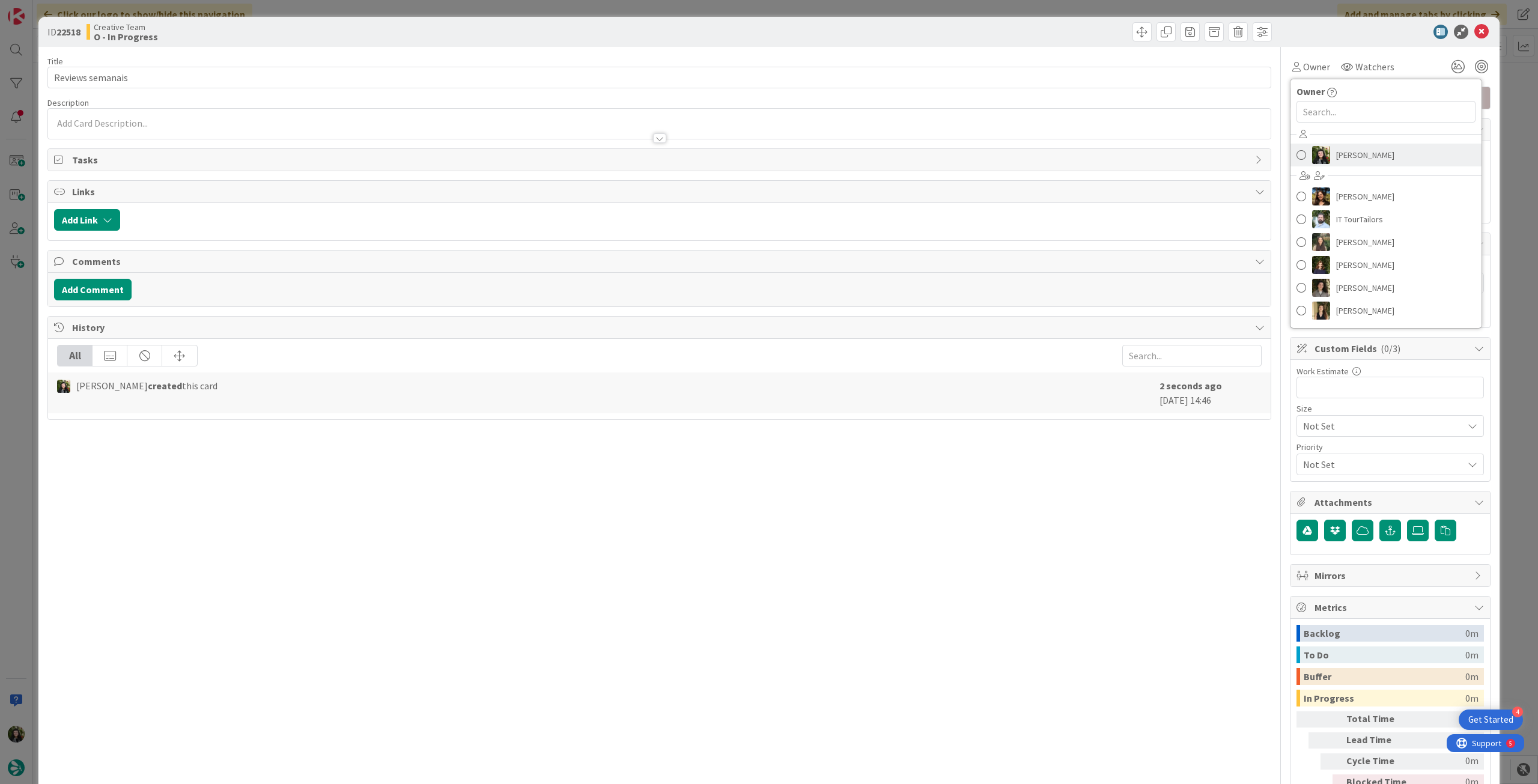
click at [1356, 158] on span "[PERSON_NAME]" at bounding box center [1365, 155] width 59 height 18
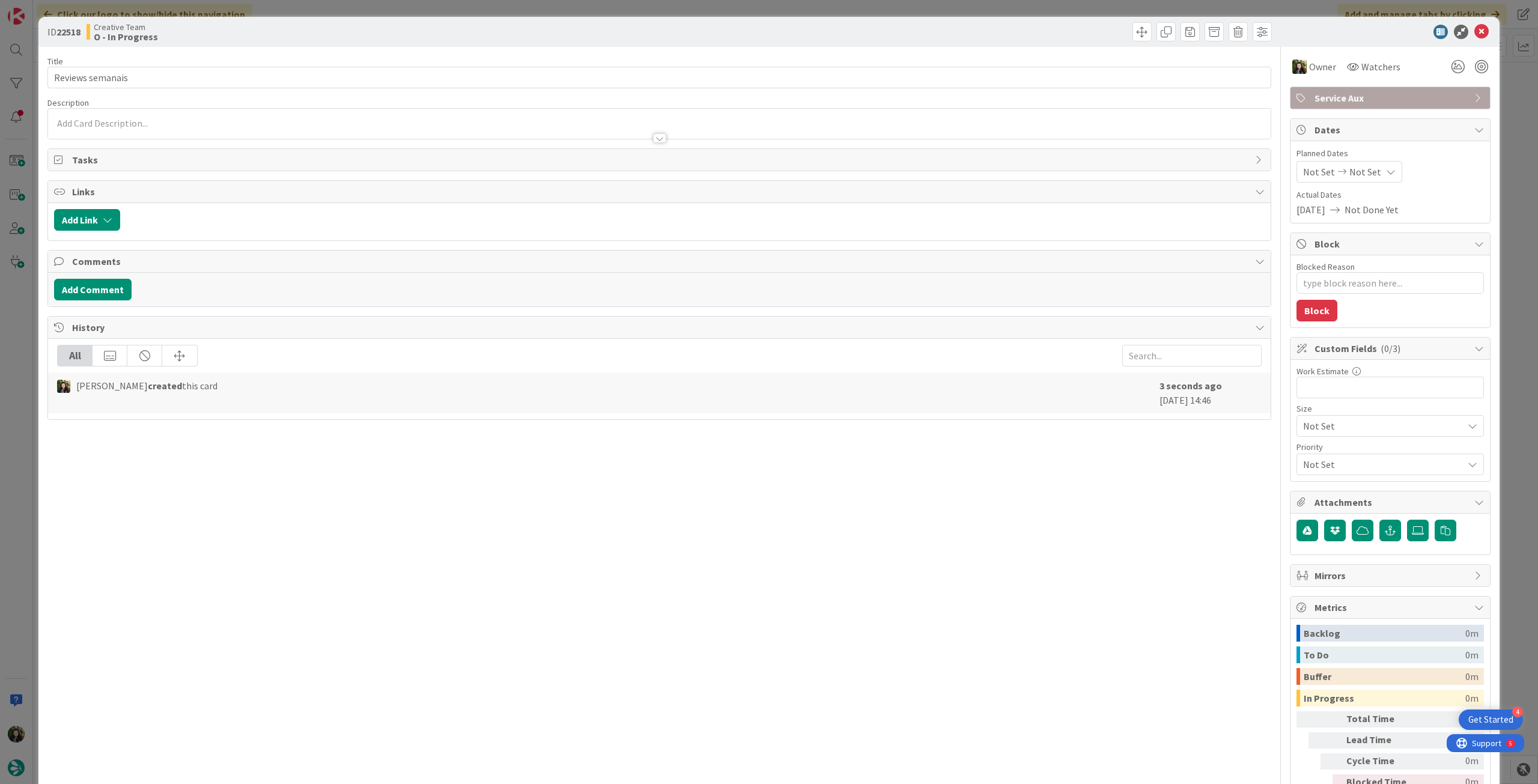
type textarea "x"
click at [1353, 166] on span "Not Set" at bounding box center [1365, 172] width 32 height 15
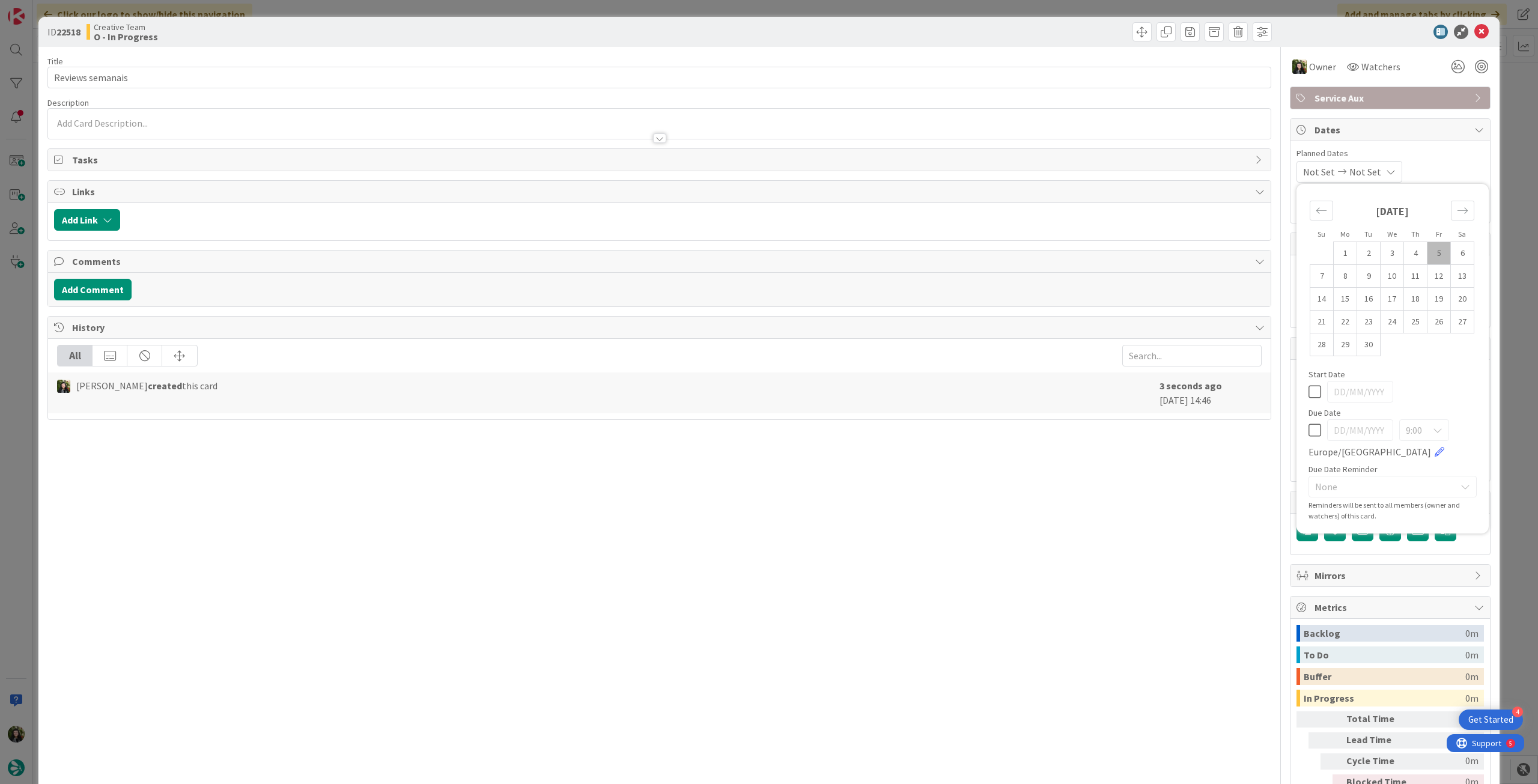
click at [1308, 434] on icon at bounding box center [1314, 430] width 12 height 15
type input "[DATE]"
click at [1480, 34] on div at bounding box center [1384, 32] width 213 height 15
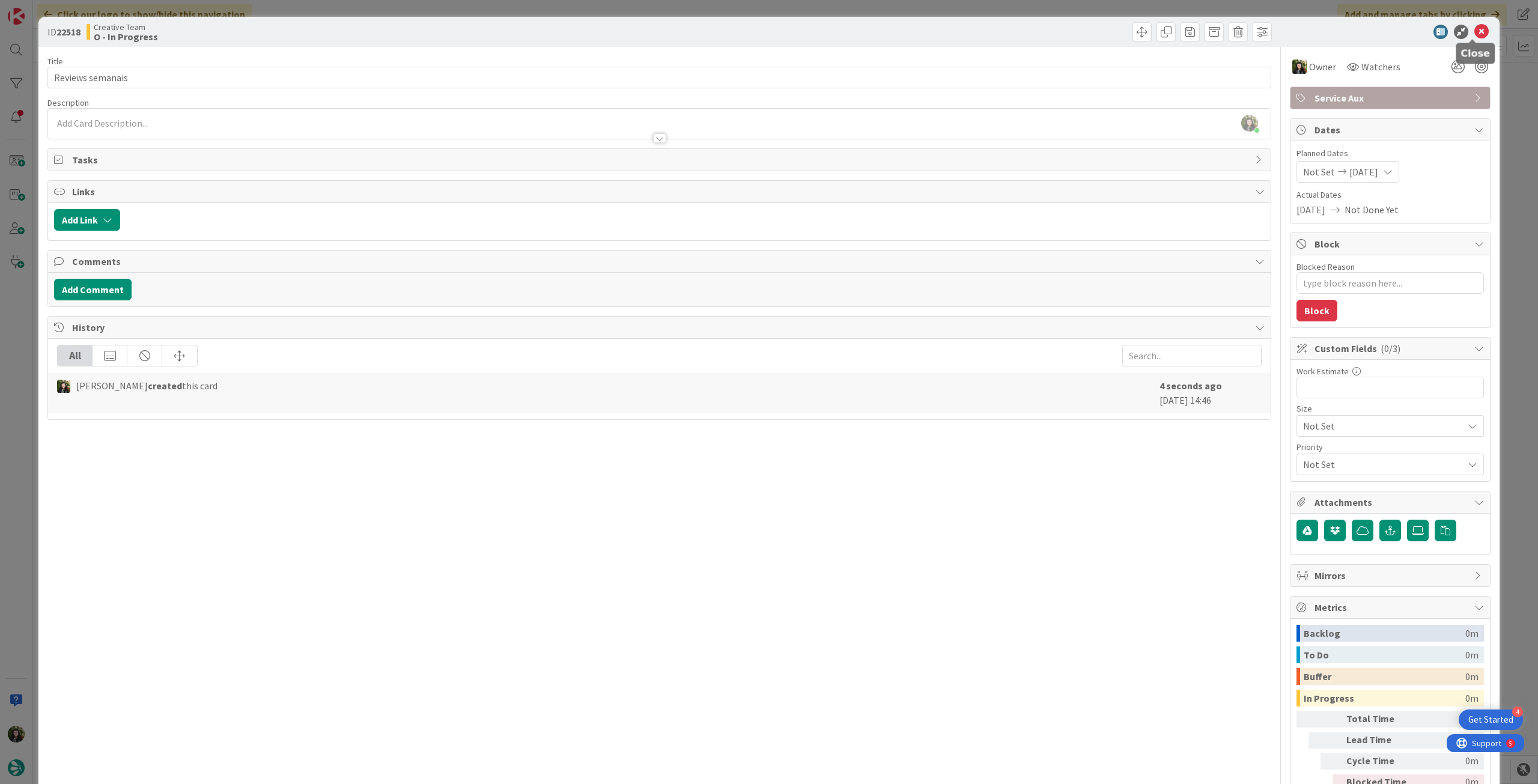
click at [1475, 32] on icon at bounding box center [1482, 32] width 15 height 15
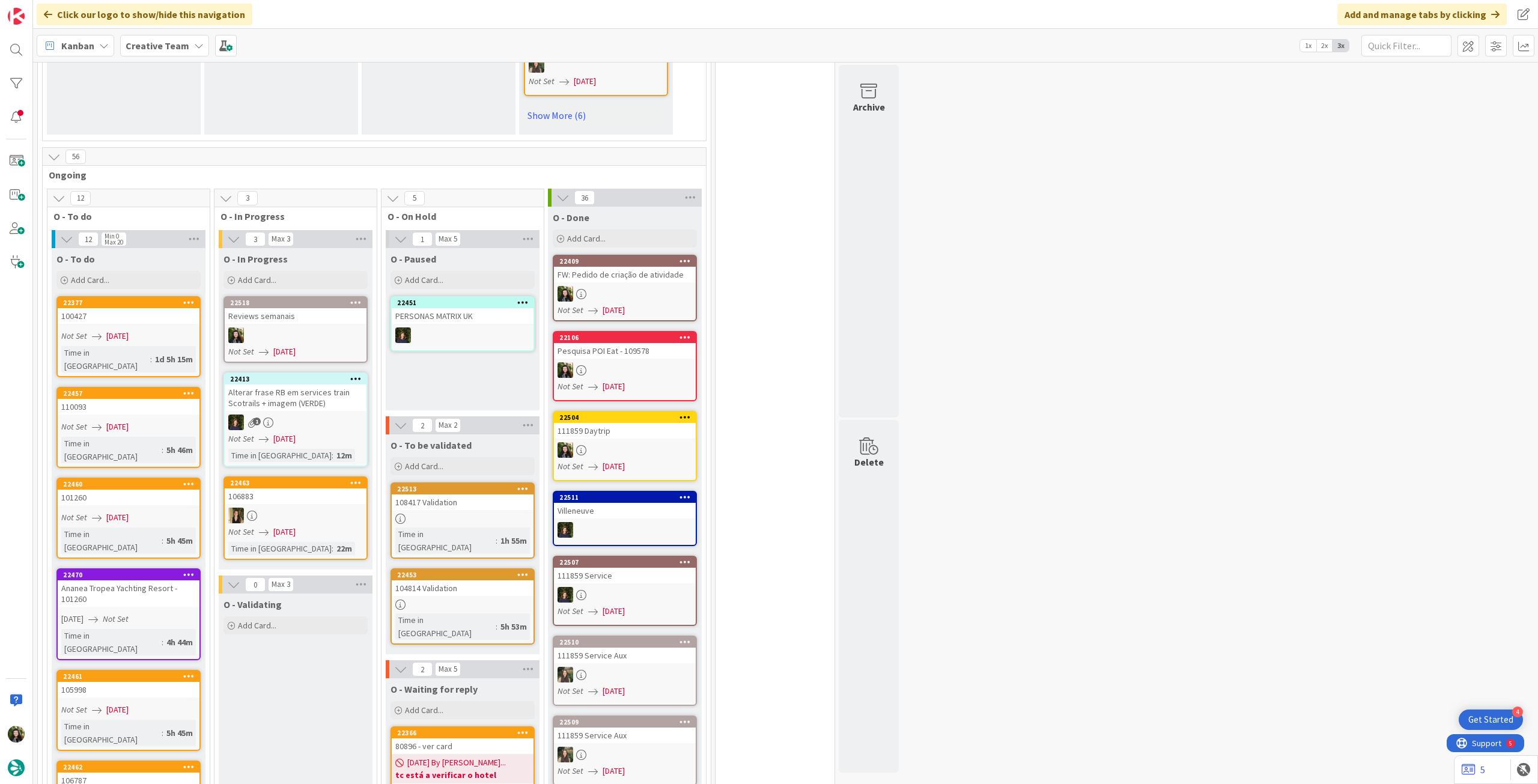
click at [359, 339] on div at bounding box center [296, 335] width 142 height 15
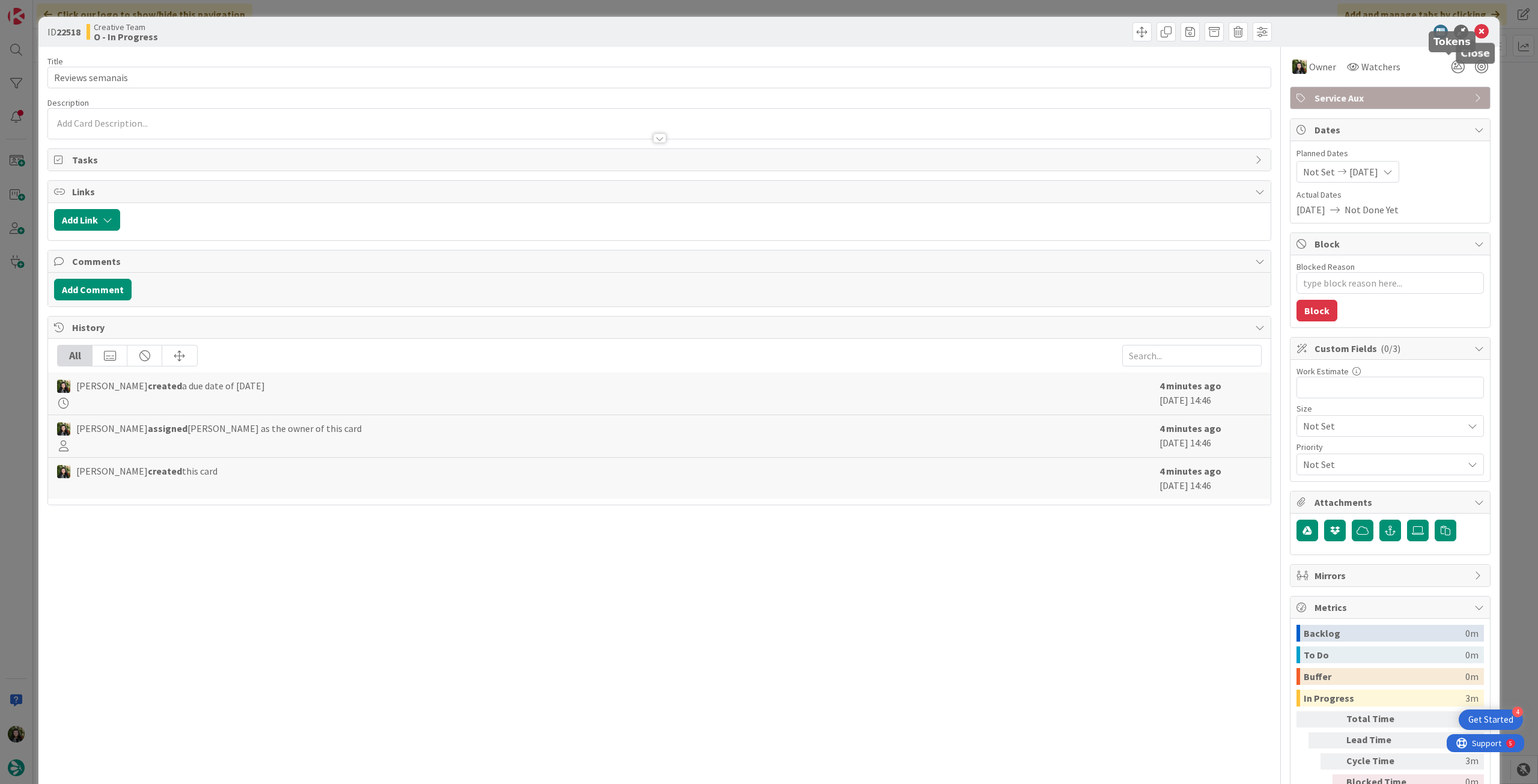
click at [1423, 87] on div "Service Aux" at bounding box center [1390, 98] width 200 height 22
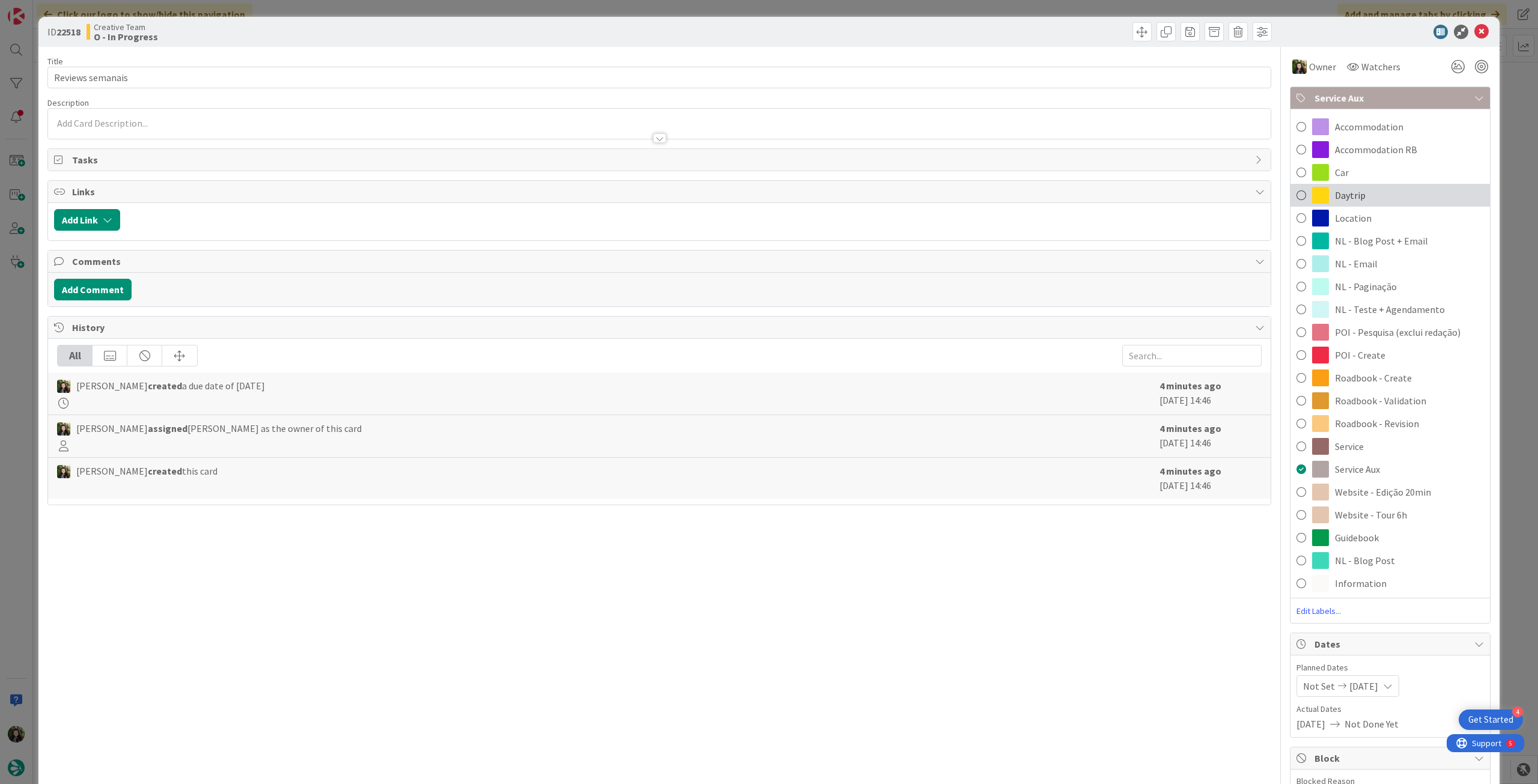
click at [1395, 188] on div "Daytrip" at bounding box center [1390, 196] width 200 height 23
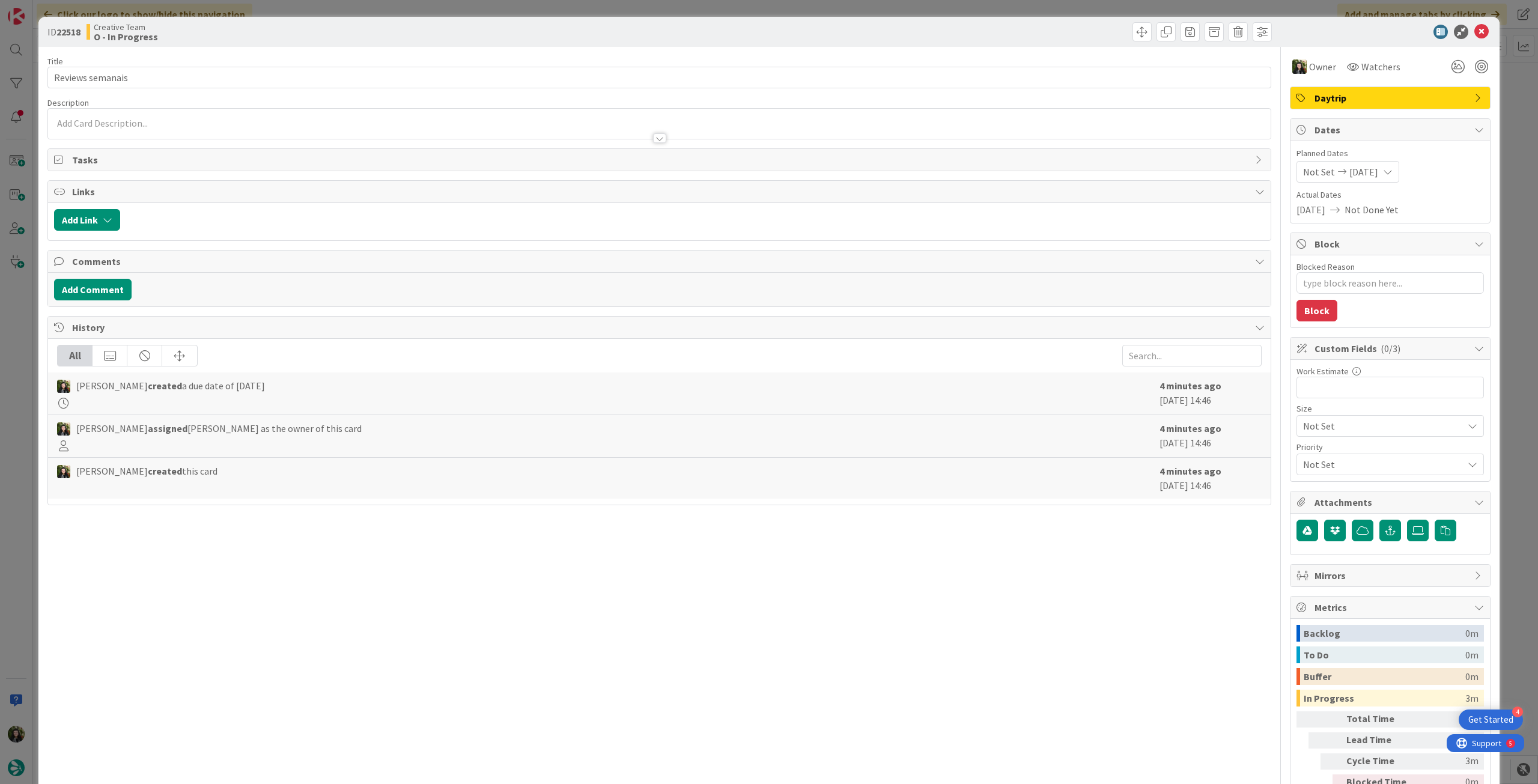
click at [1474, 35] on icon at bounding box center [1482, 32] width 15 height 15
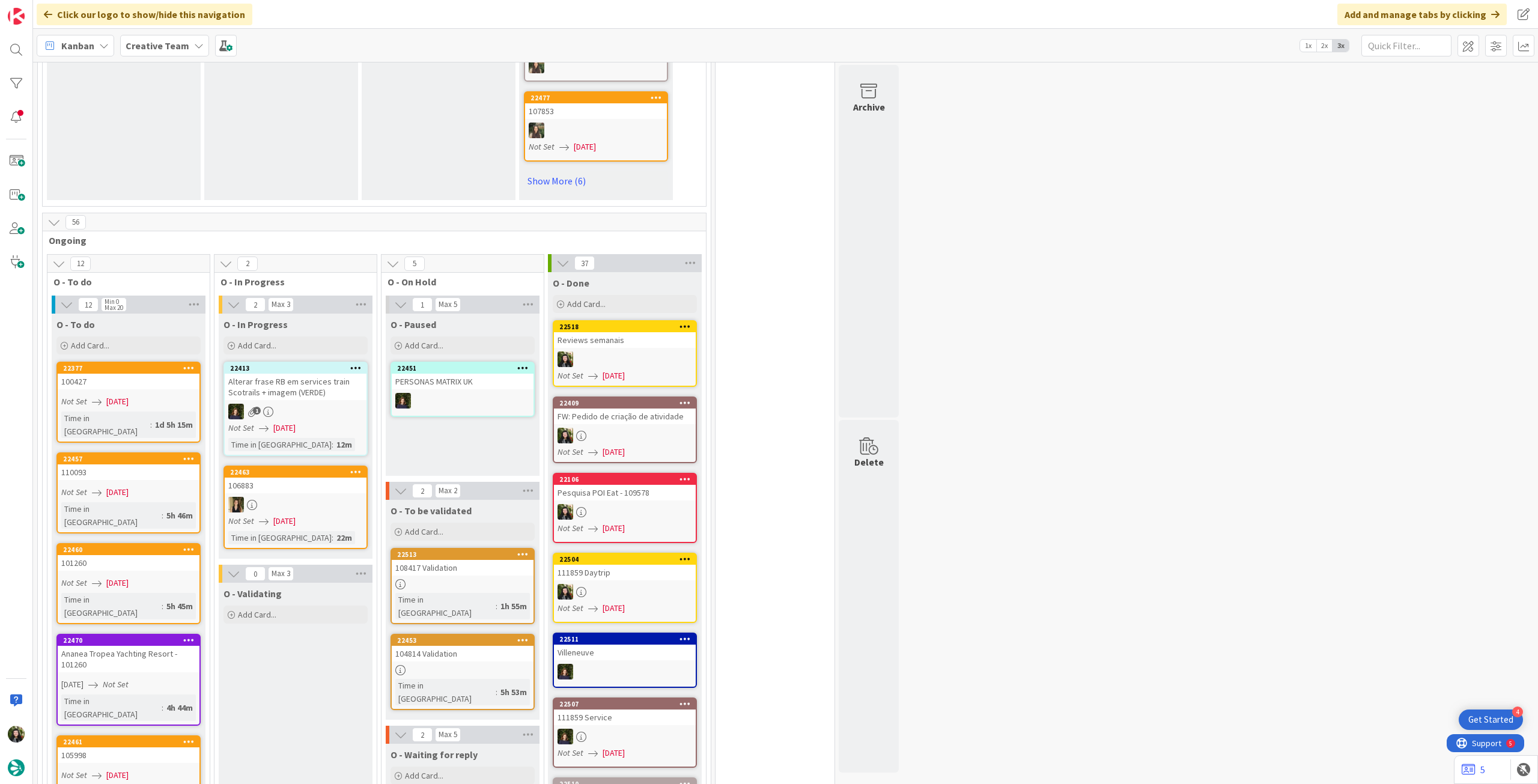
scroll to position [881, 0]
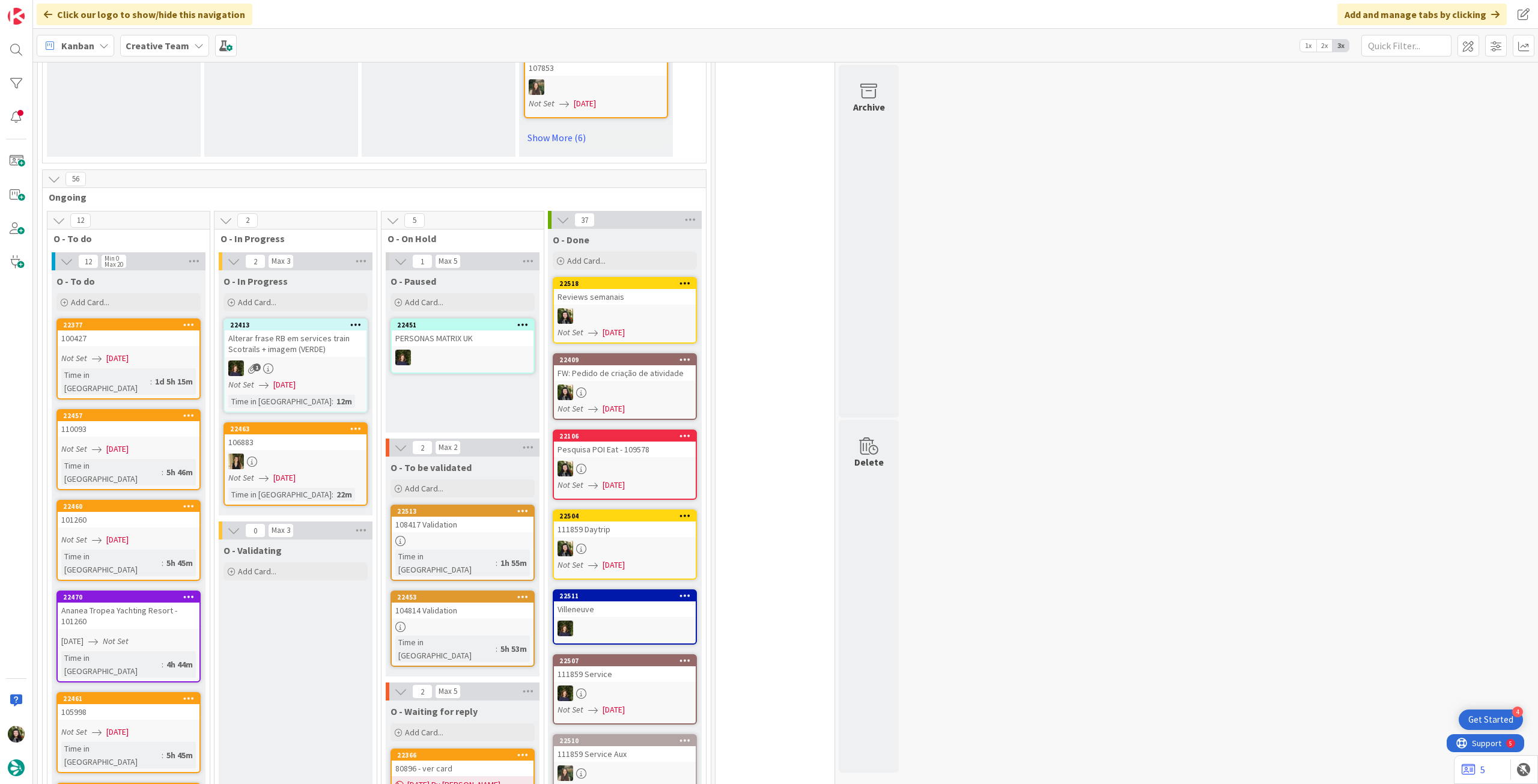
click at [154, 35] on div "Creative Team" at bounding box center [164, 46] width 89 height 22
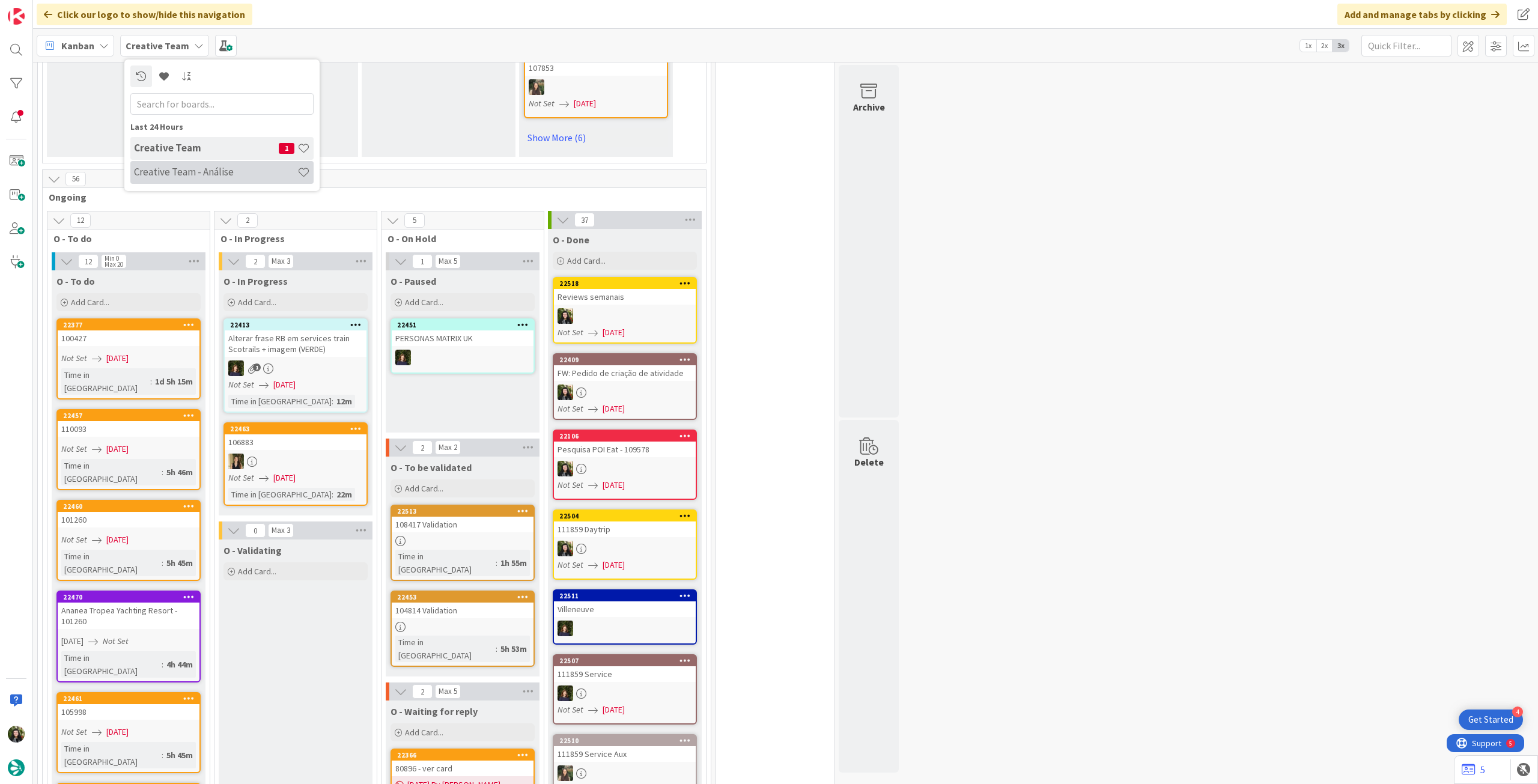
click at [170, 161] on div "Creative Team - Análise" at bounding box center [222, 173] width 183 height 23
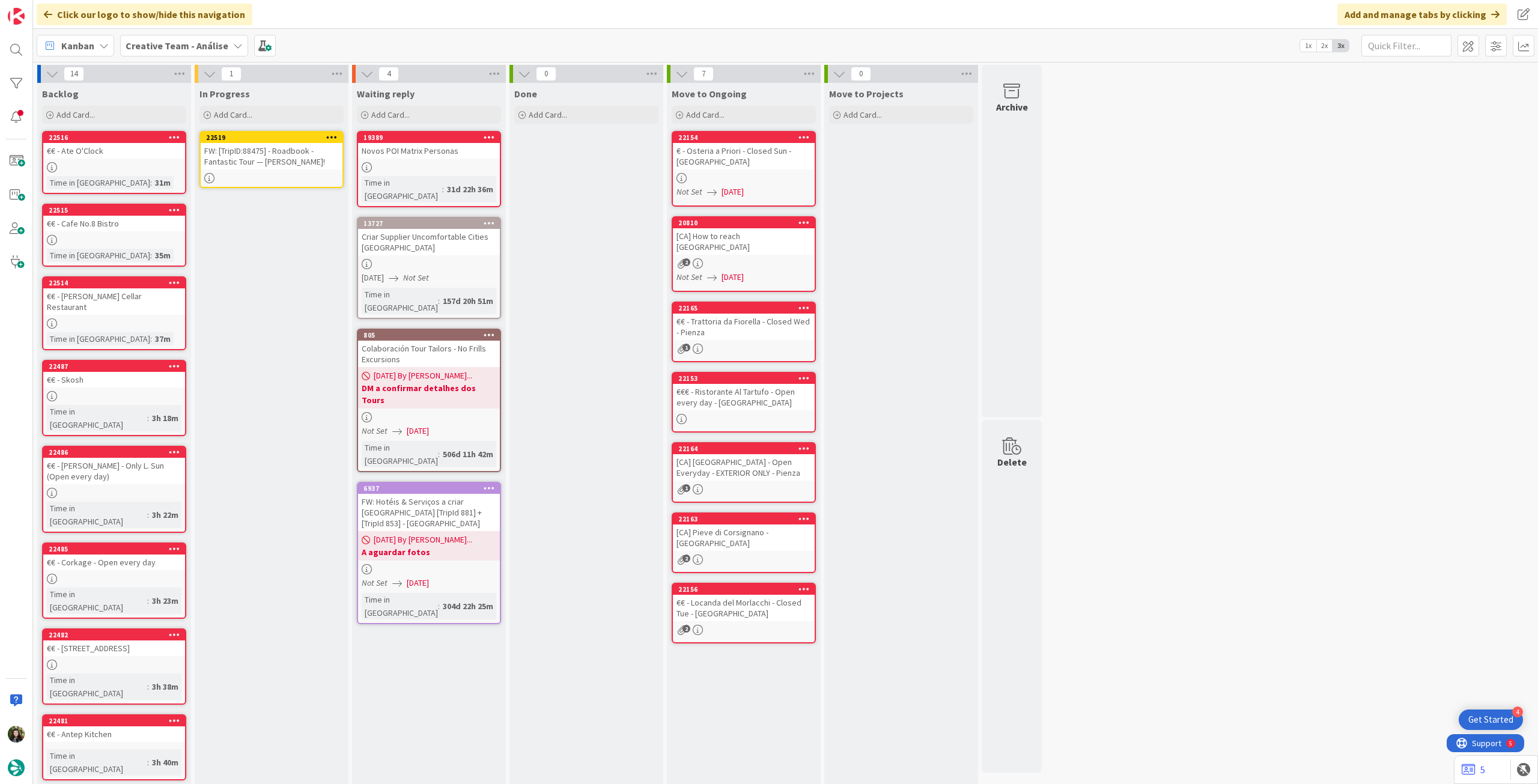
click at [280, 161] on div "FW: [TripID:88475] - Roadbook - Fantastic Tour — [PERSON_NAME]!" at bounding box center [271, 156] width 142 height 26
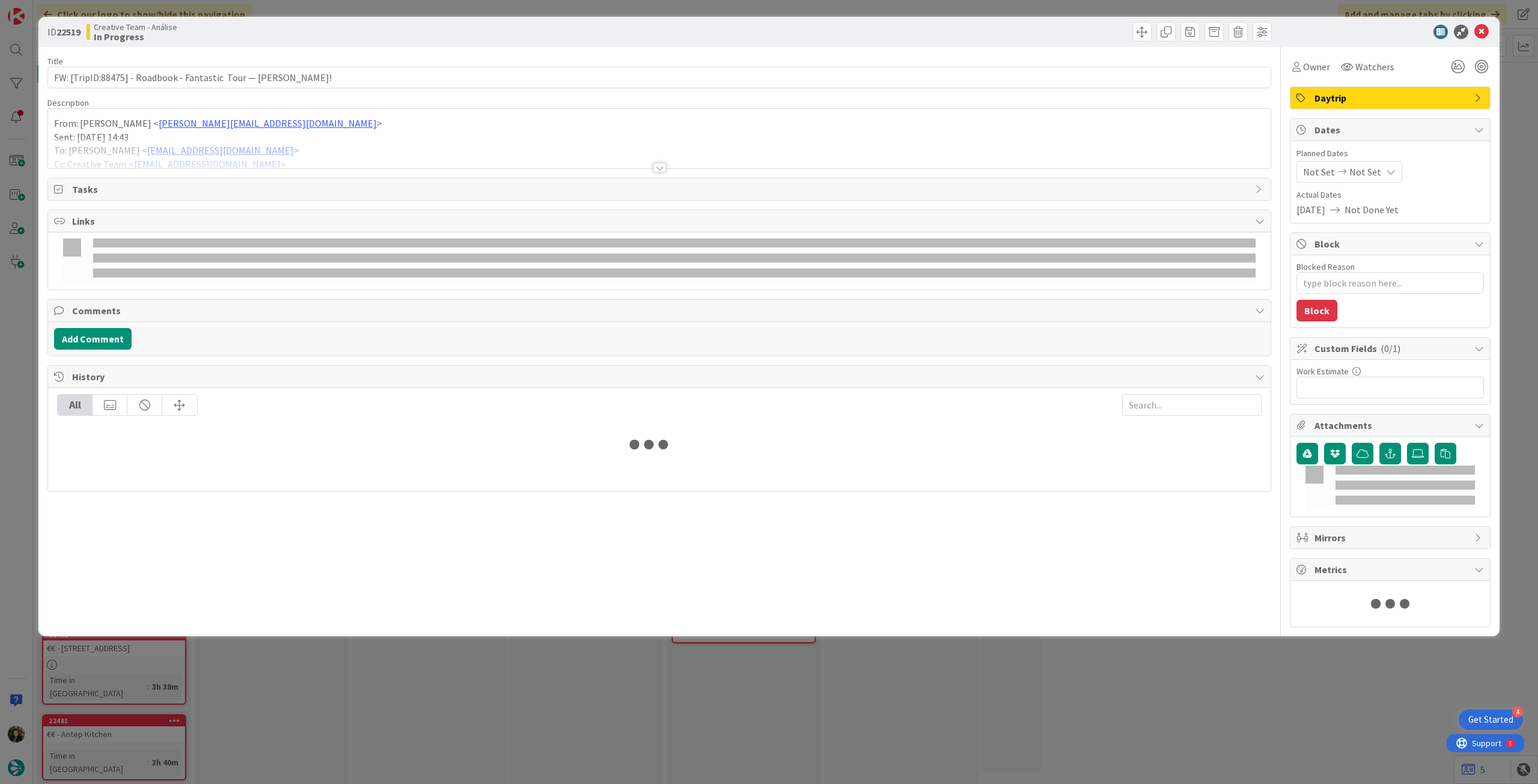
click at [289, 150] on div at bounding box center [659, 153] width 1223 height 31
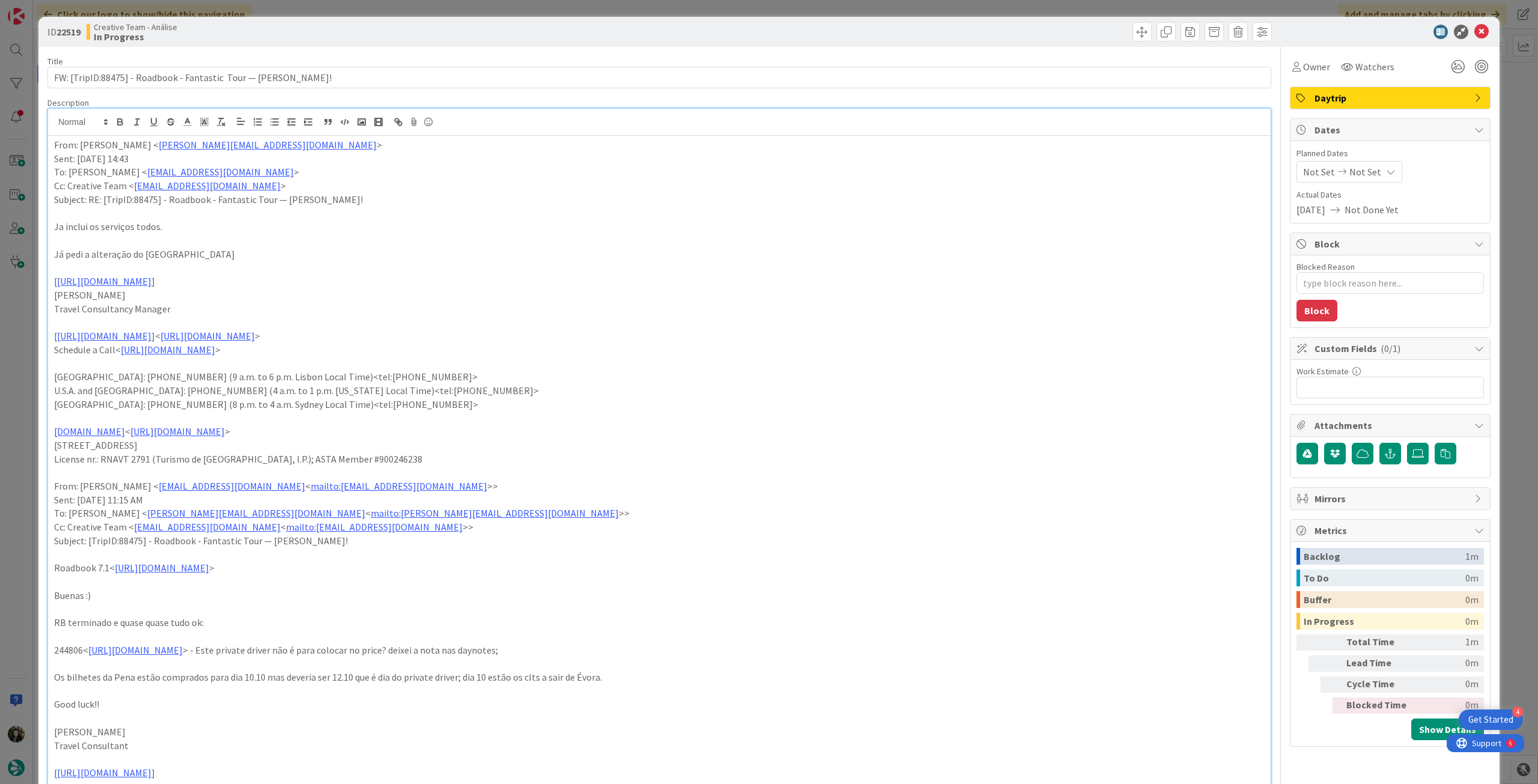
type textarea "x"
click at [1364, 174] on span "Not Set" at bounding box center [1365, 172] width 32 height 15
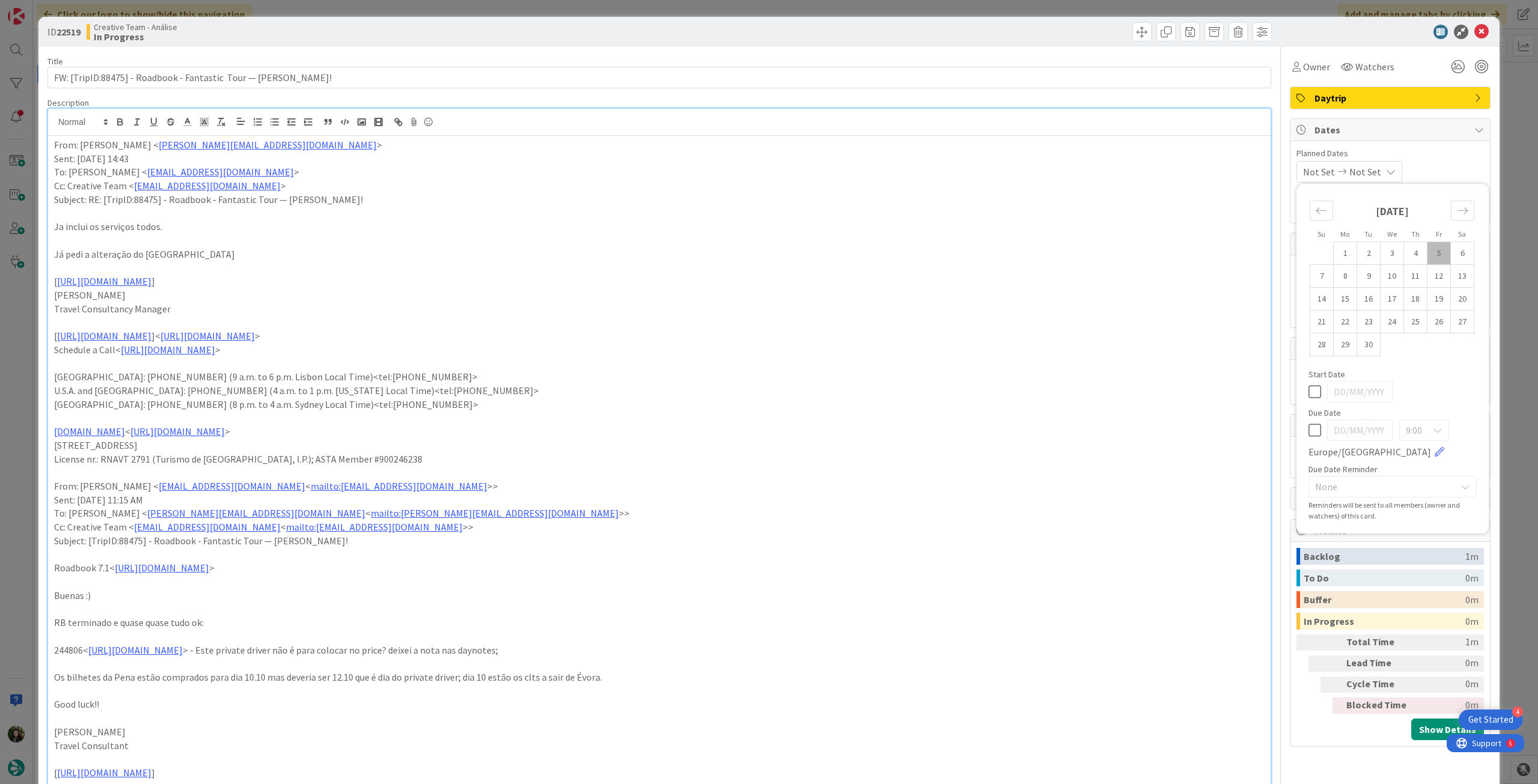
click at [1308, 429] on icon at bounding box center [1314, 430] width 12 height 15
type input "[DATE]"
click at [1474, 29] on icon at bounding box center [1482, 32] width 15 height 15
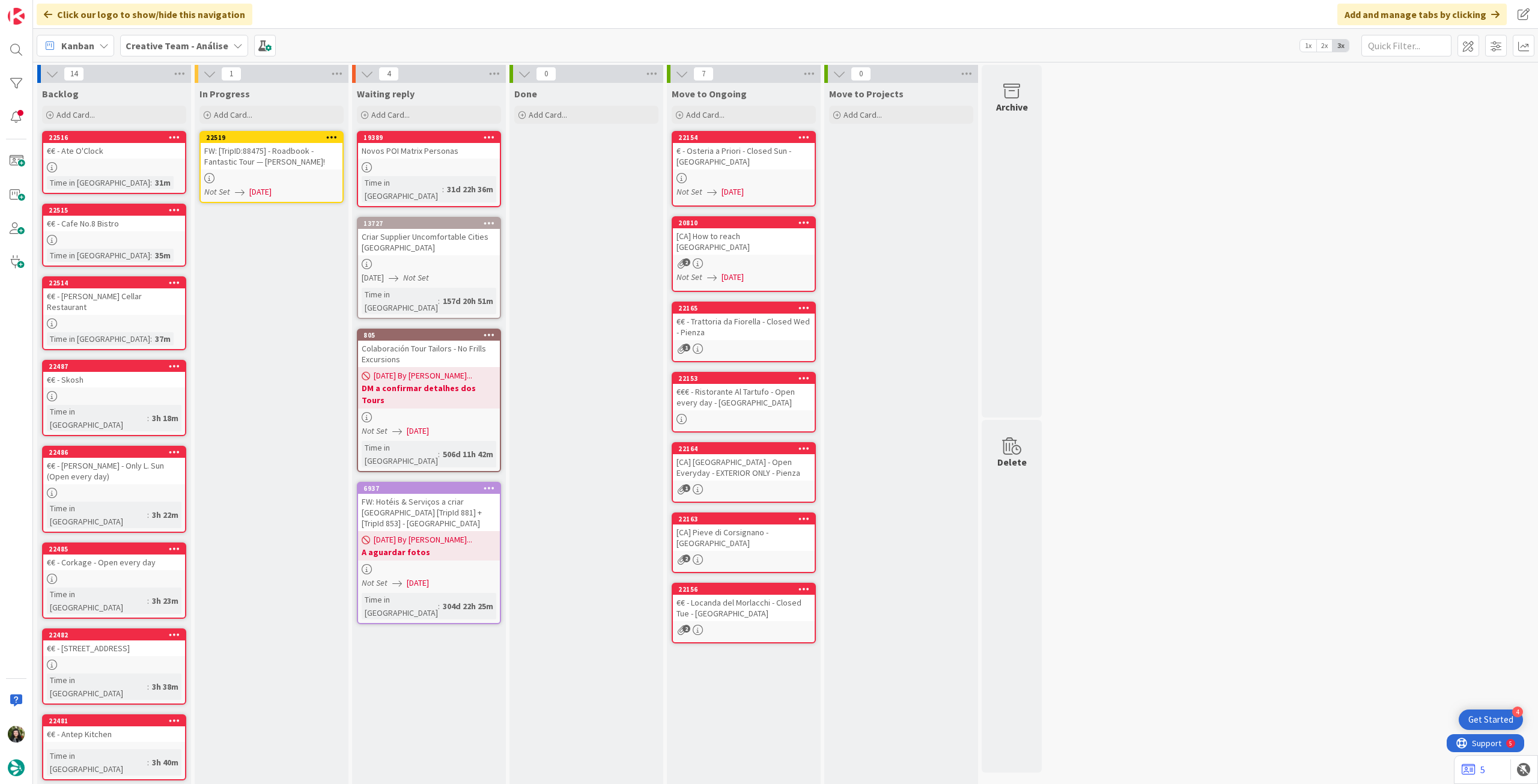
click at [329, 133] on icon at bounding box center [332, 137] width 11 height 8
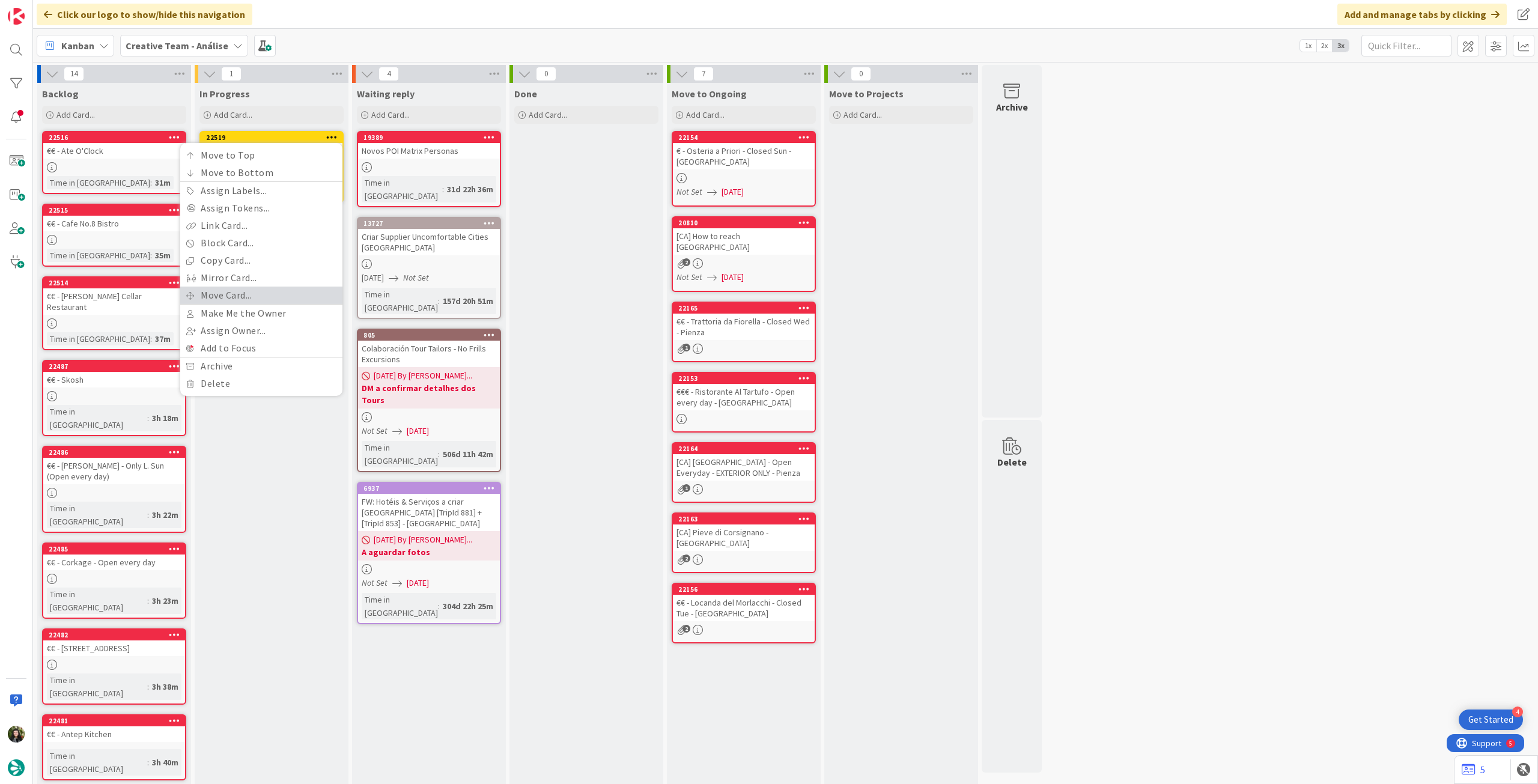
click at [253, 292] on link "Move Card..." at bounding box center [261, 295] width 162 height 17
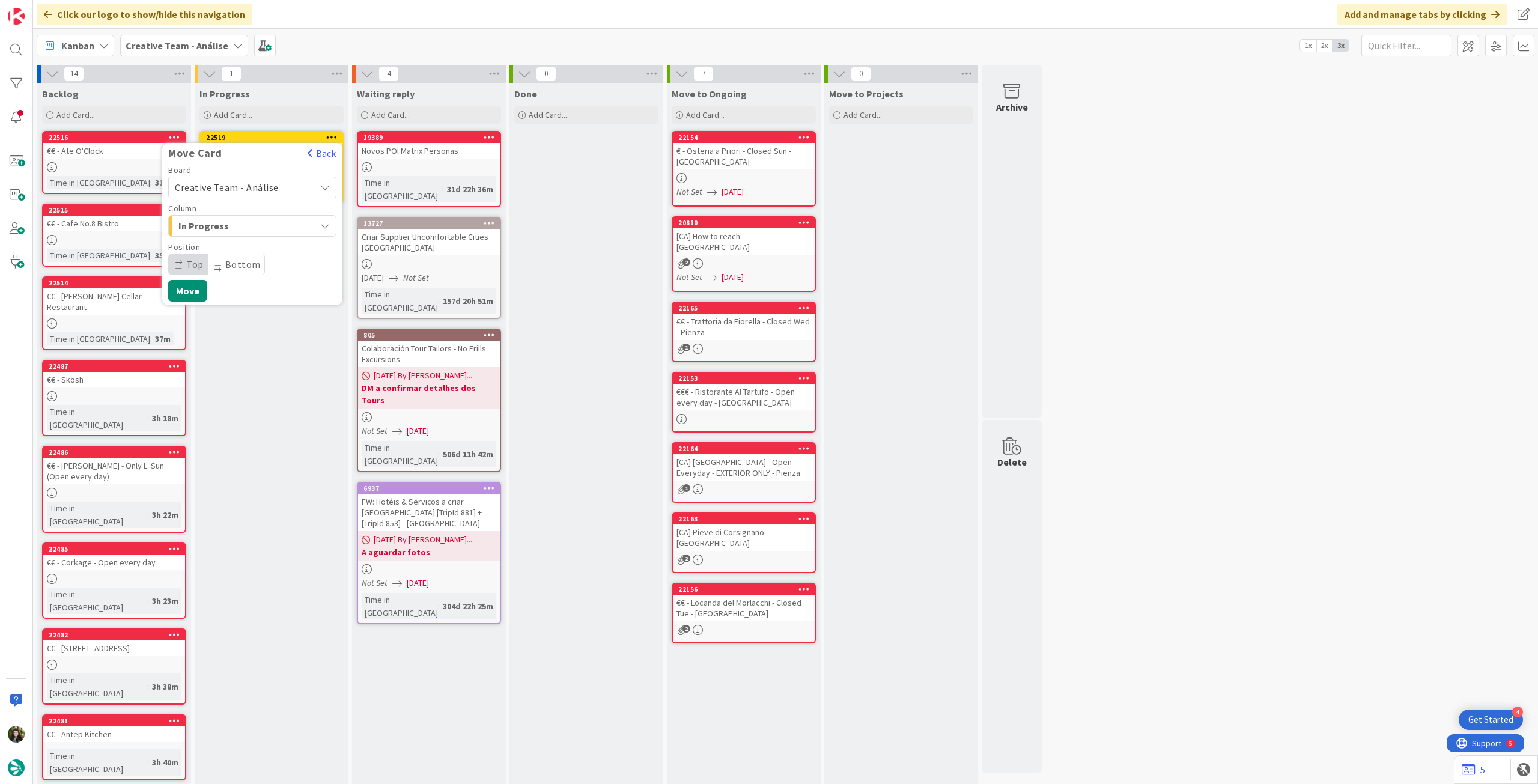
click at [247, 182] on span "Creative Team - Análise" at bounding box center [227, 187] width 104 height 12
click at [231, 244] on span "Creative Team" at bounding box center [260, 244] width 139 height 18
click at [227, 257] on span "Daytrip" at bounding box center [252, 264] width 116 height 17
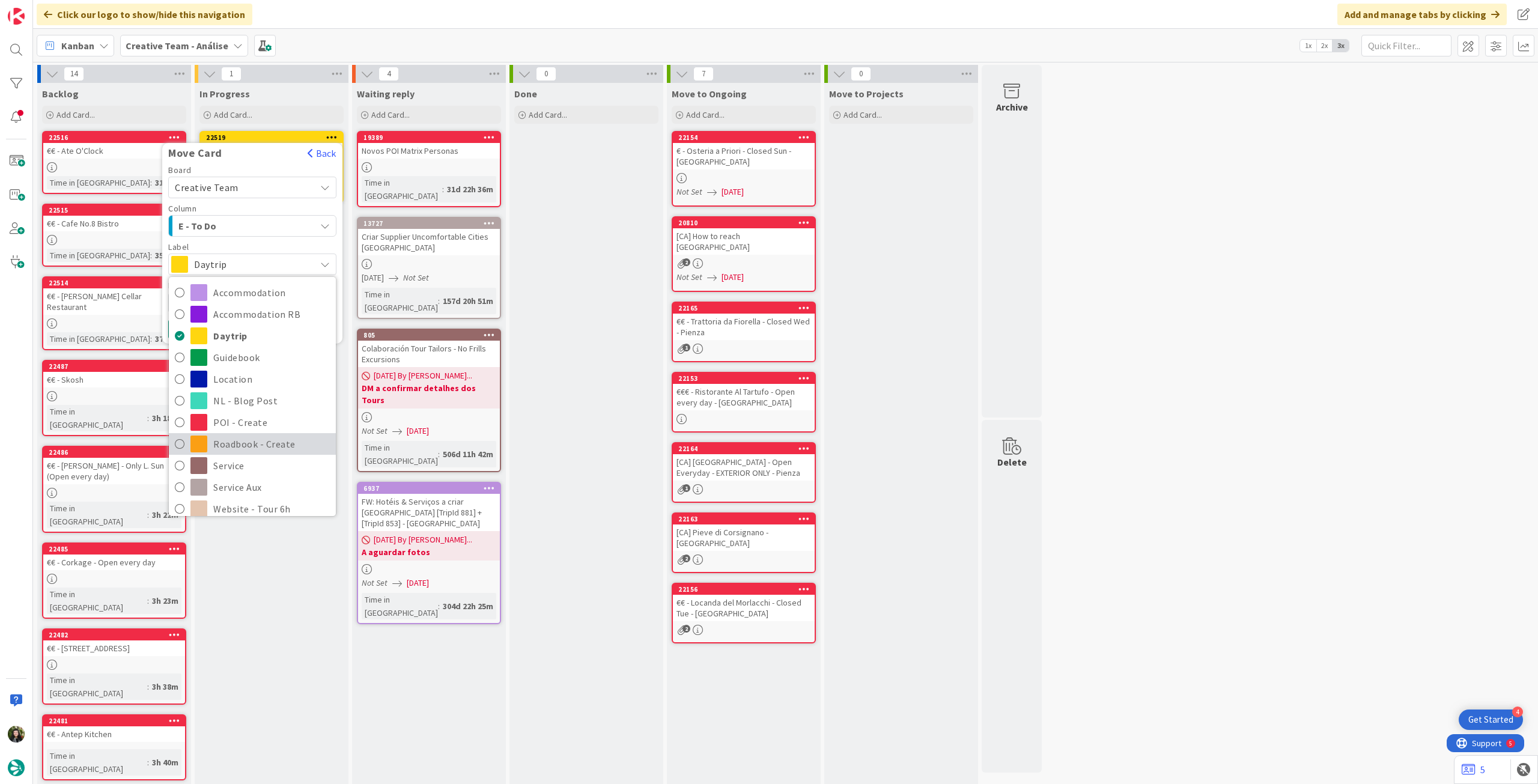
scroll to position [160, 0]
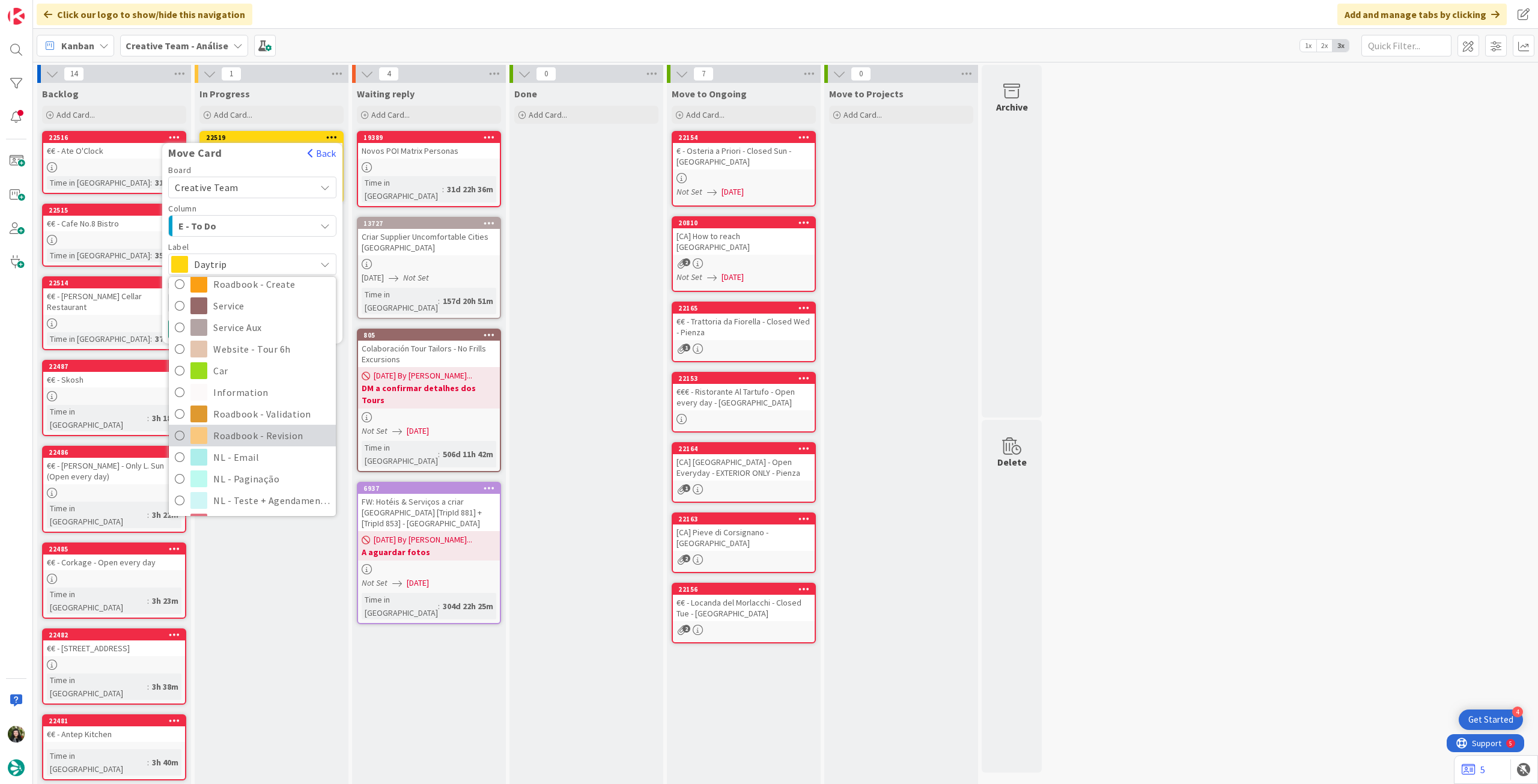
click at [250, 429] on span "Roadbook - Revision" at bounding box center [271, 435] width 117 height 18
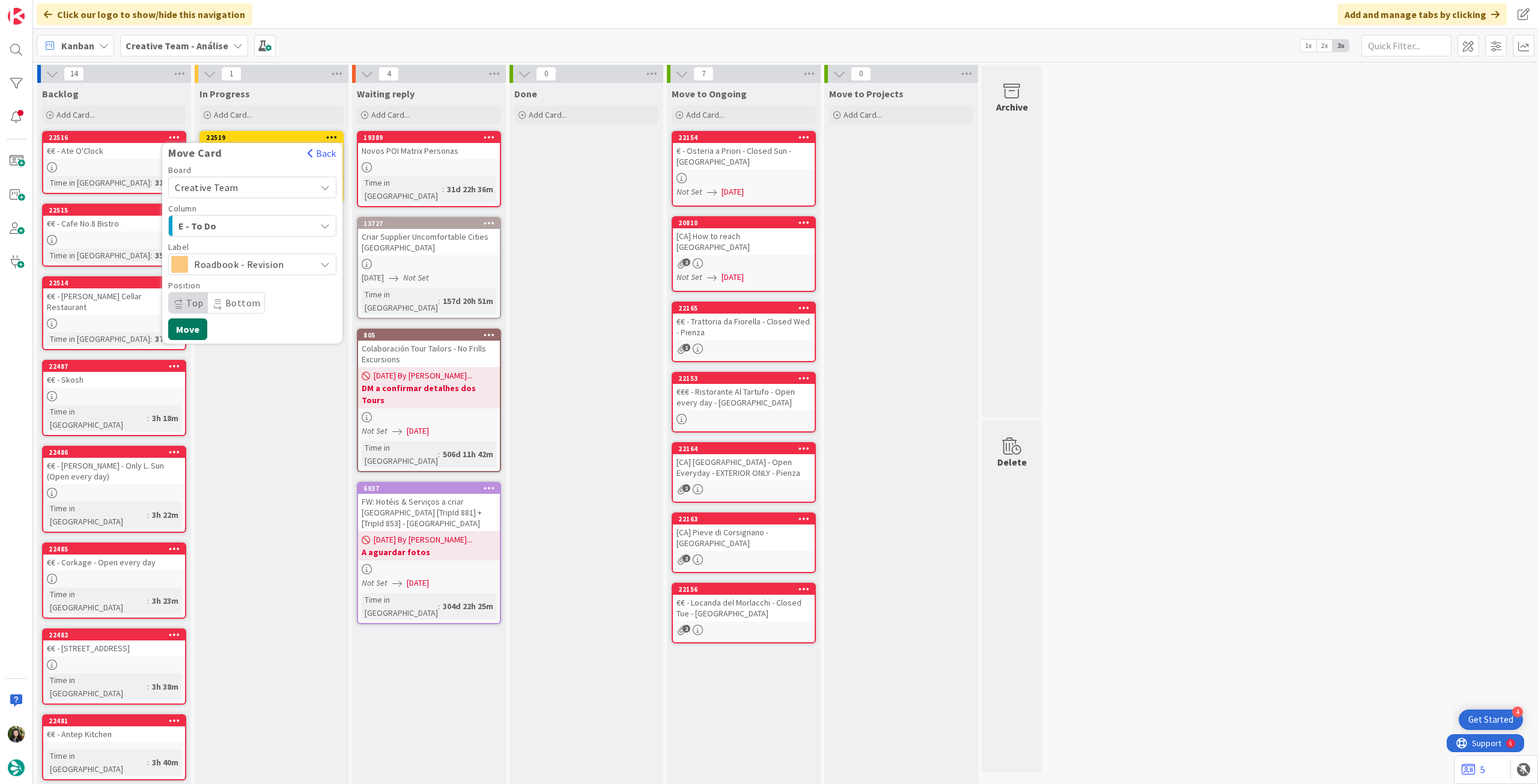
click at [184, 323] on button "Move" at bounding box center [187, 329] width 39 height 22
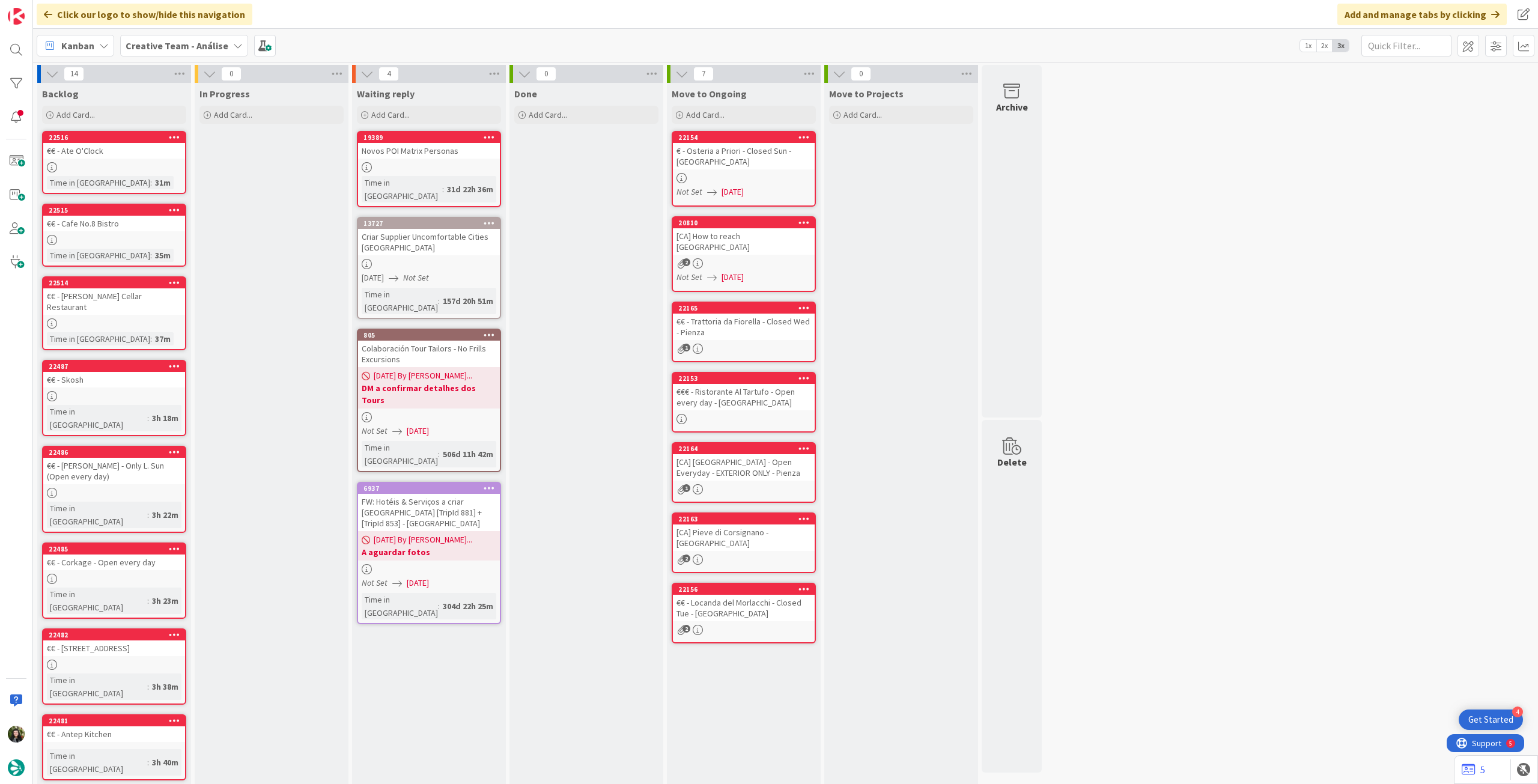
click at [136, 38] on span "Creative Team - Análise" at bounding box center [177, 46] width 103 height 15
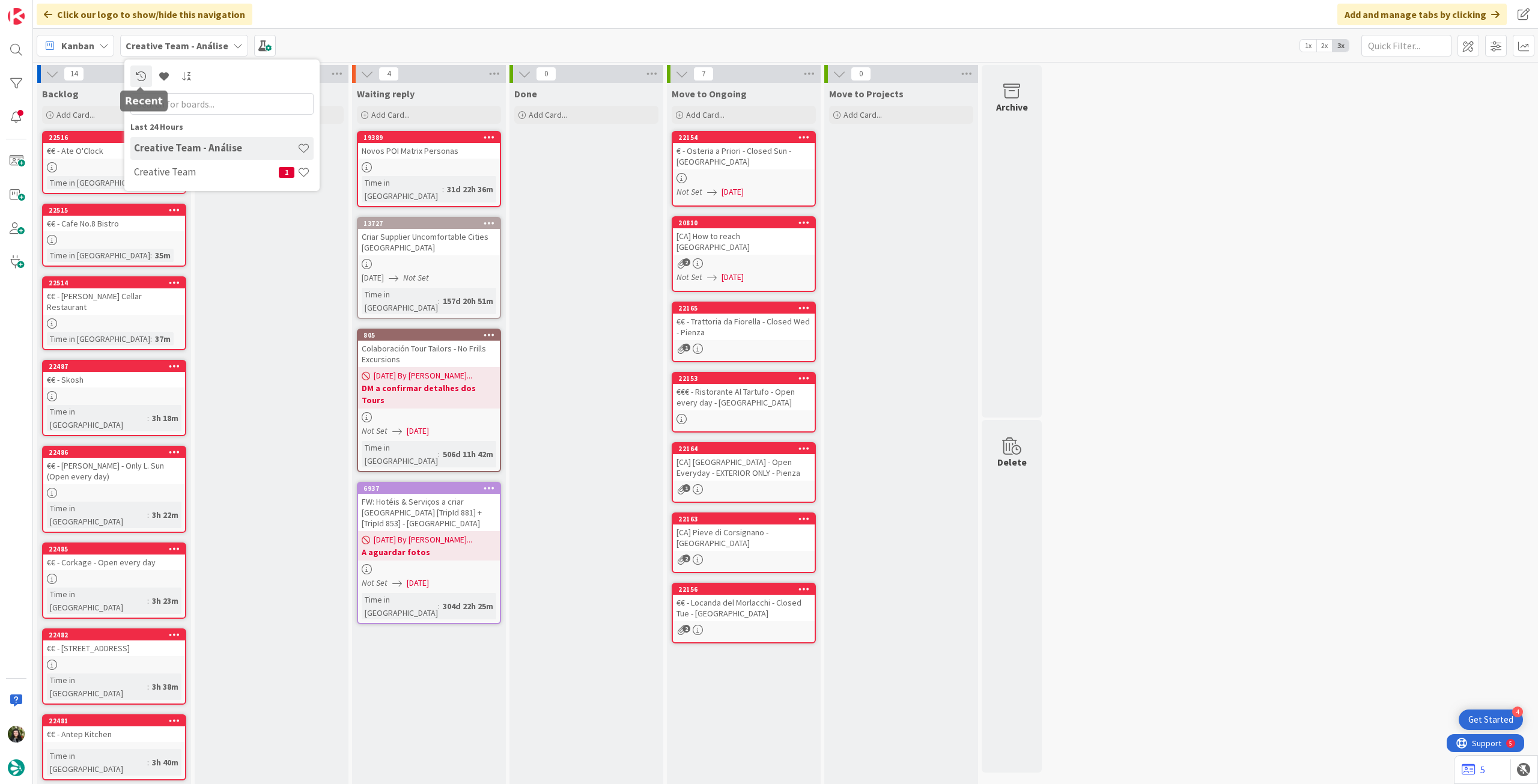
click at [183, 155] on div "Creative Team - Análise" at bounding box center [222, 148] width 183 height 23
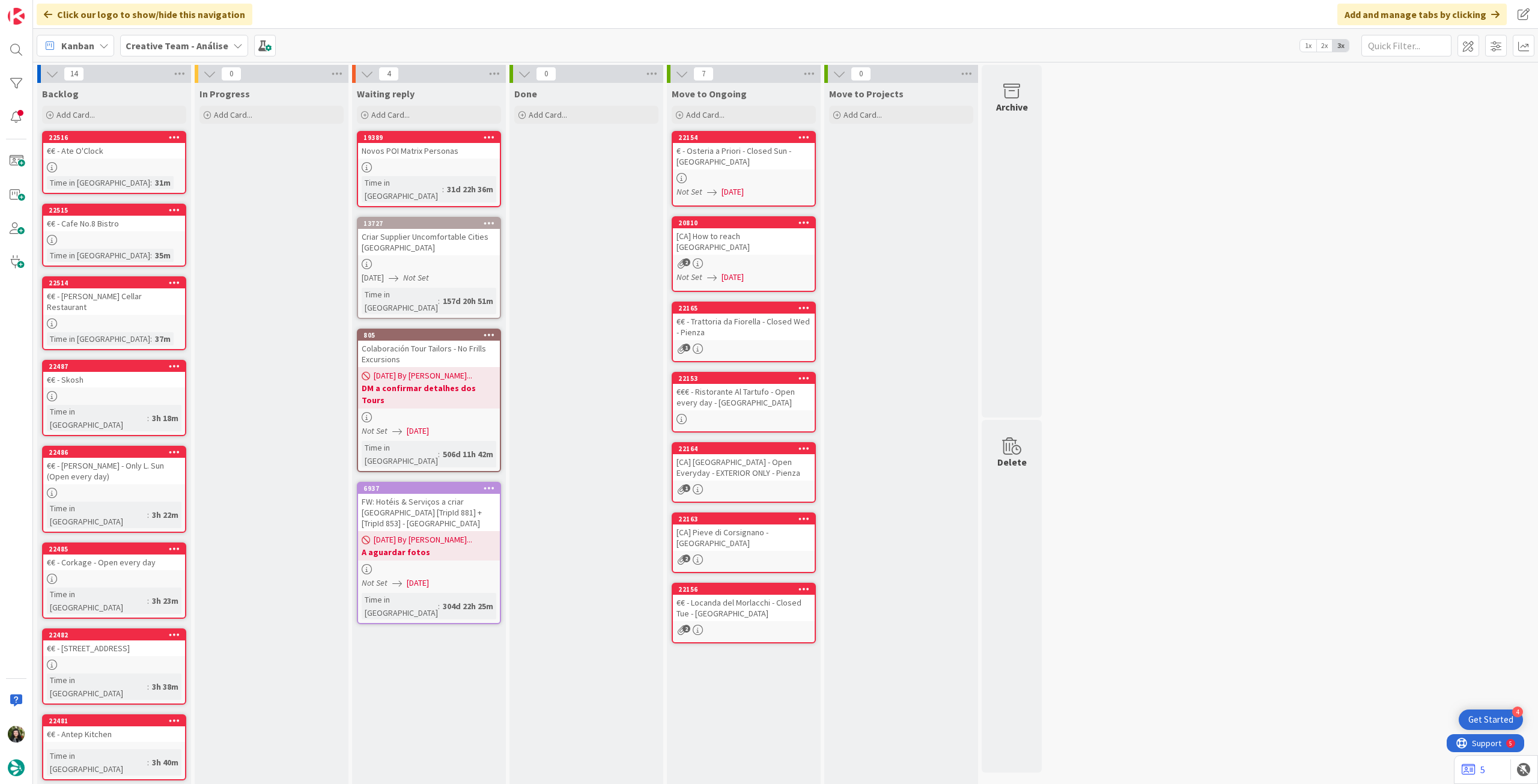
click at [187, 49] on b "Creative Team - Análise" at bounding box center [177, 46] width 103 height 12
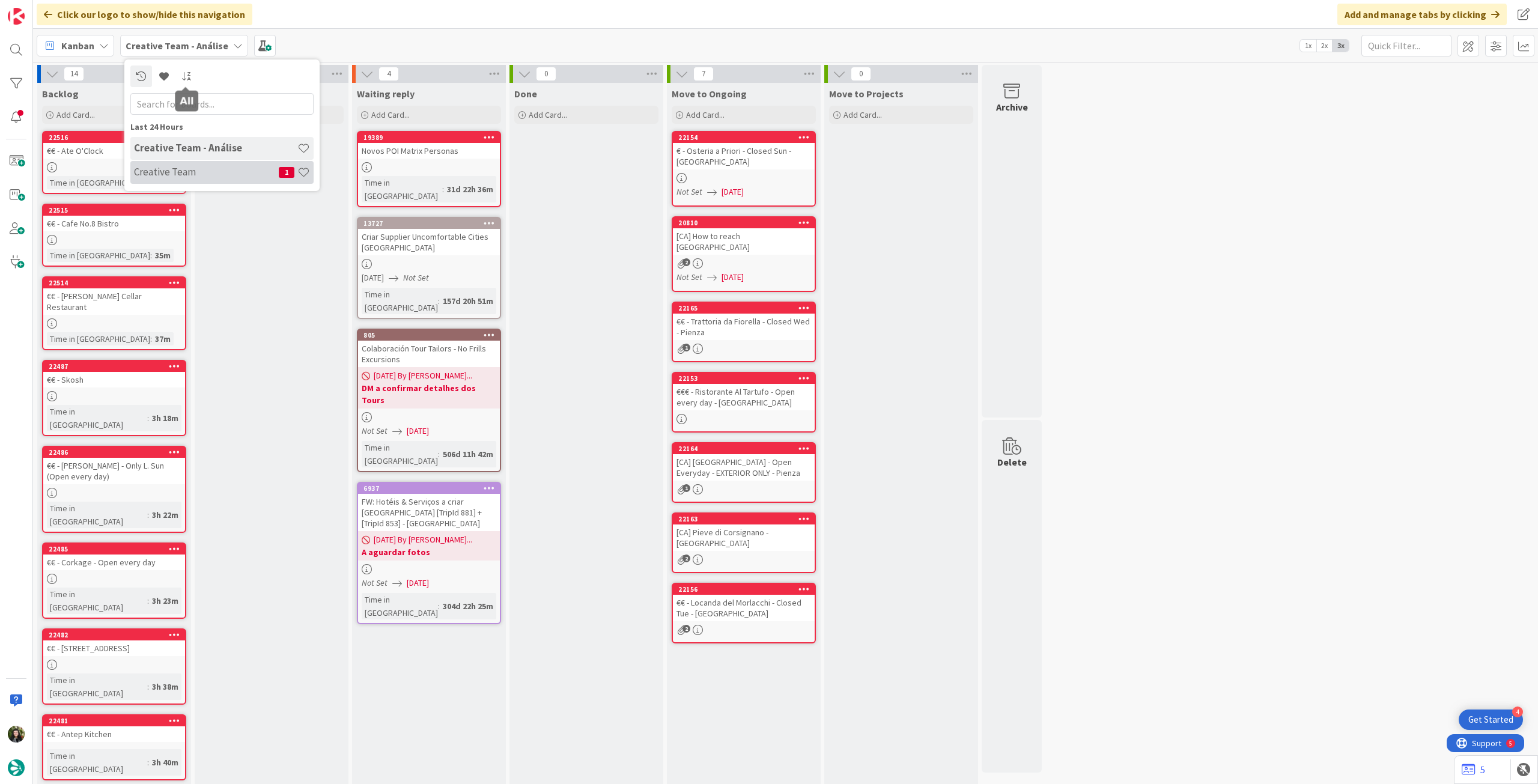
click at [187, 165] on h4 "Creative Team" at bounding box center [206, 171] width 145 height 12
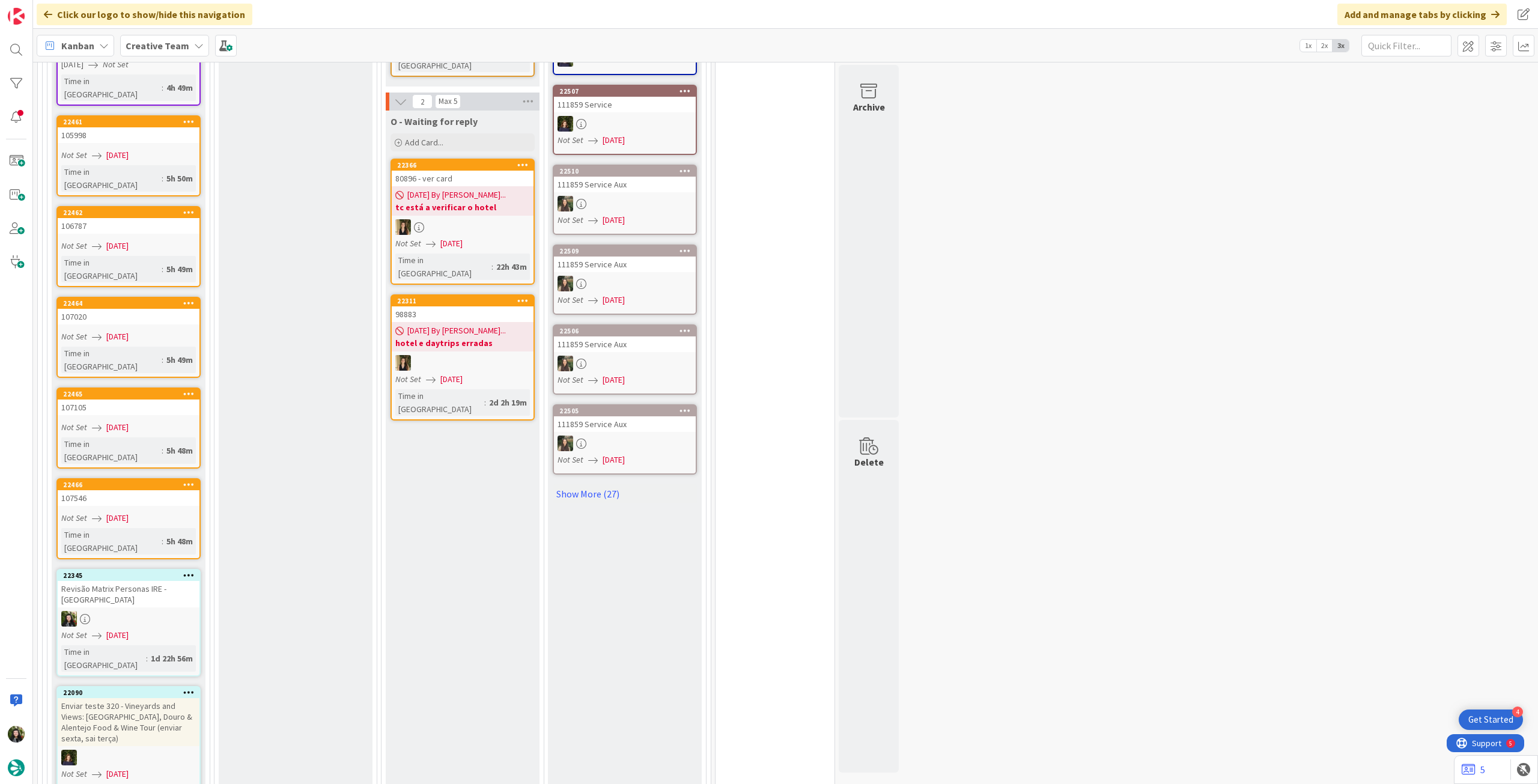
scroll to position [1442, 0]
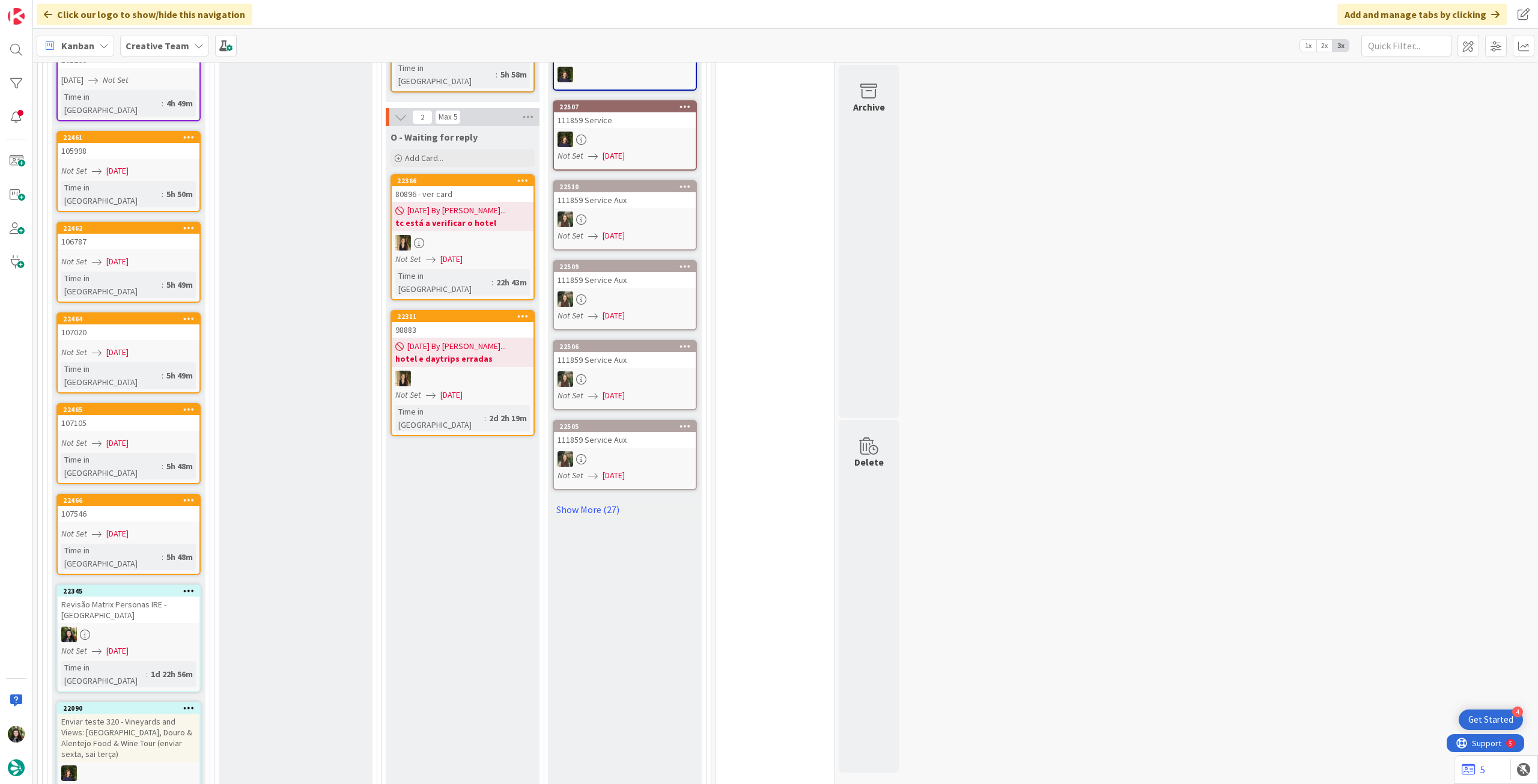
click at [188, 703] on icon at bounding box center [189, 707] width 11 height 8
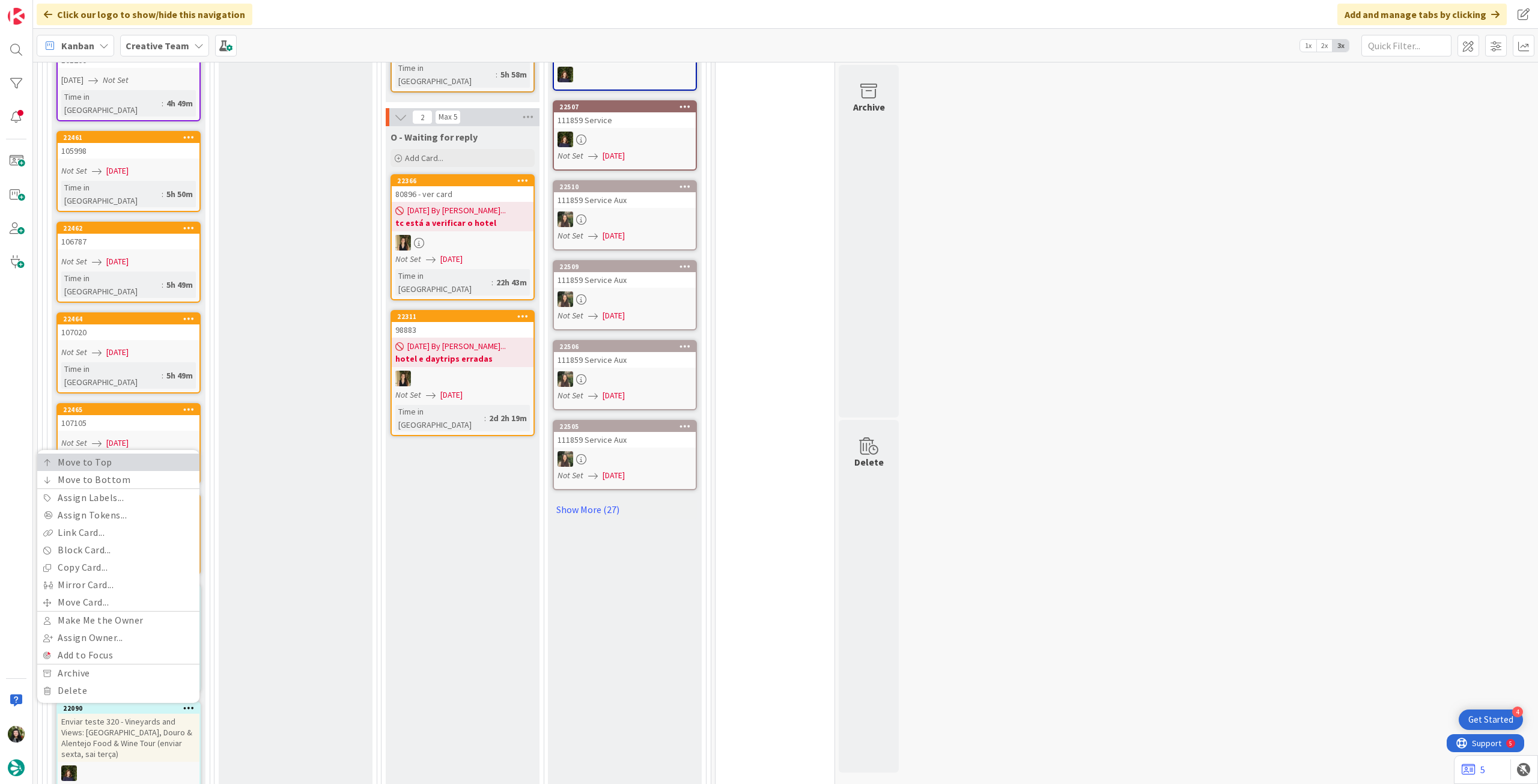
click at [149, 454] on link "Move to Top" at bounding box center [118, 462] width 162 height 17
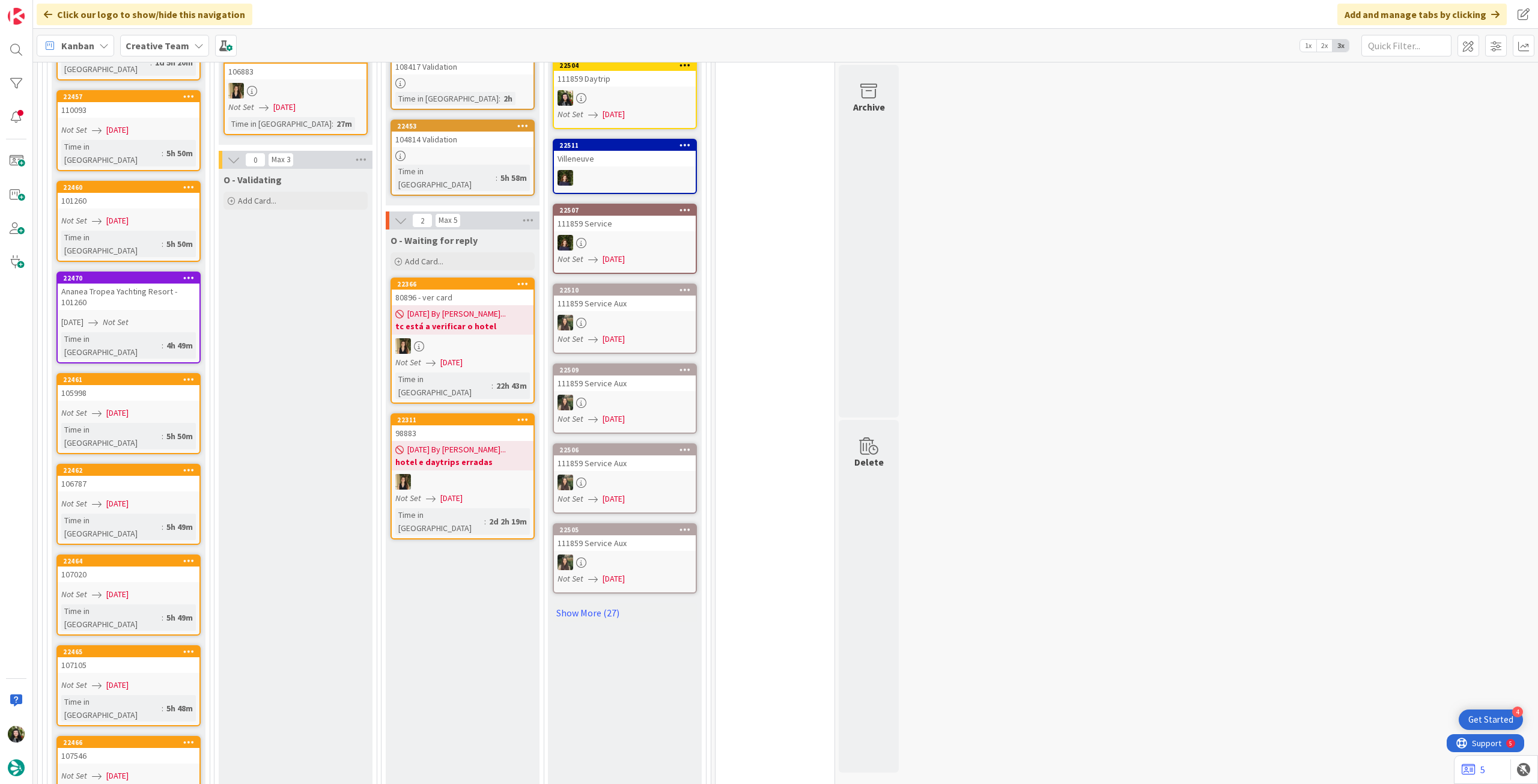
scroll to position [1407, 0]
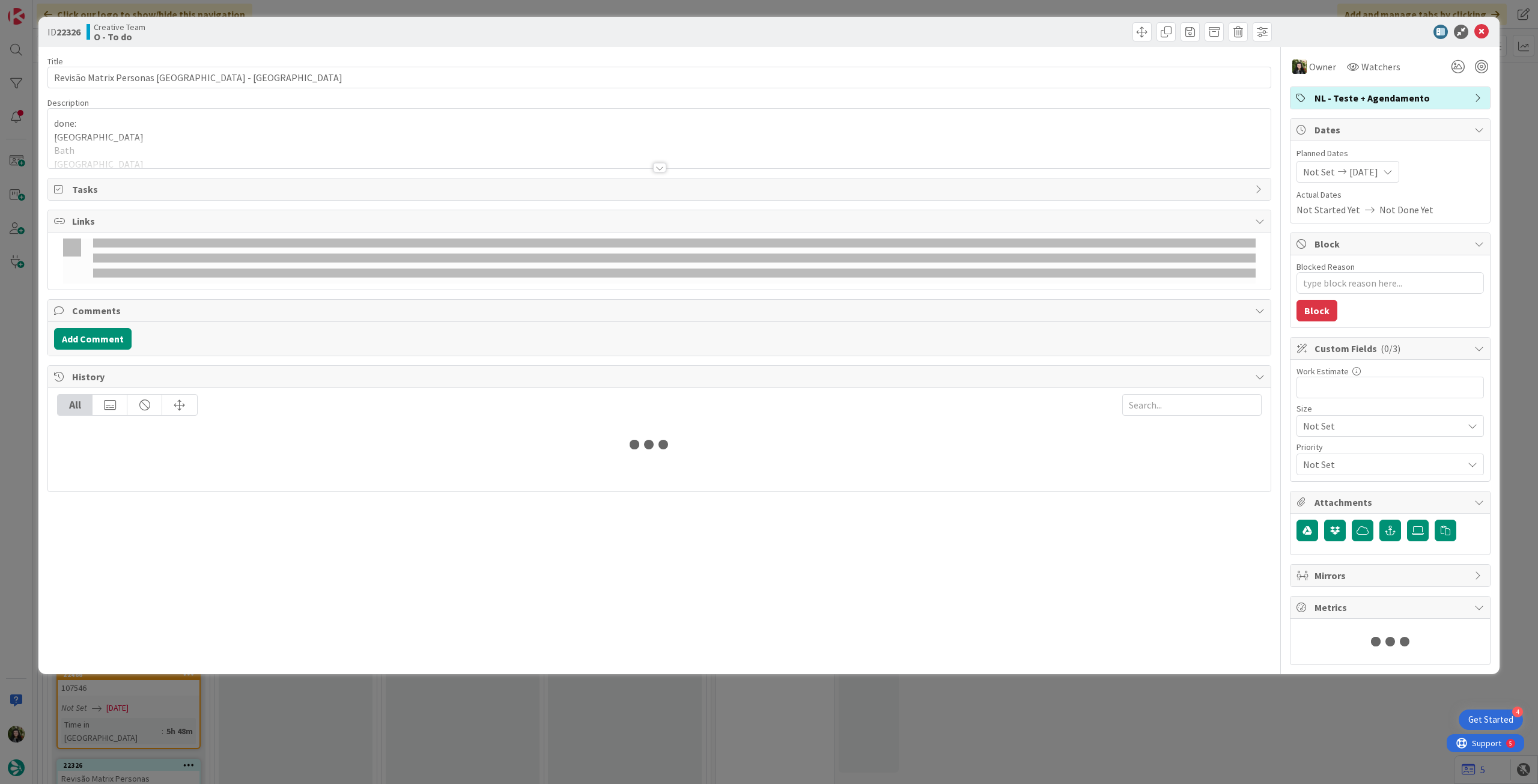
type textarea "x"
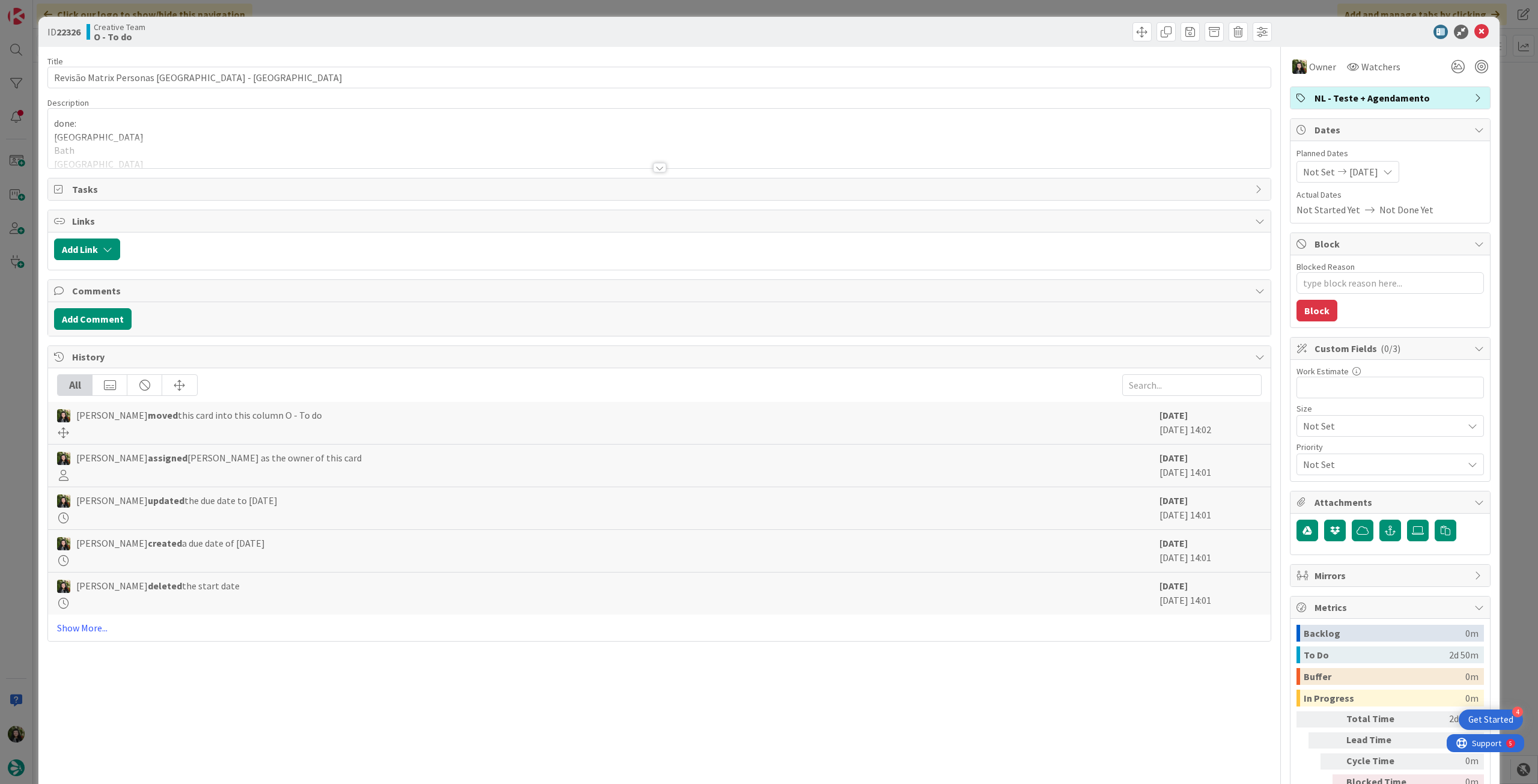
click at [1375, 170] on span "[DATE]" at bounding box center [1364, 172] width 29 height 15
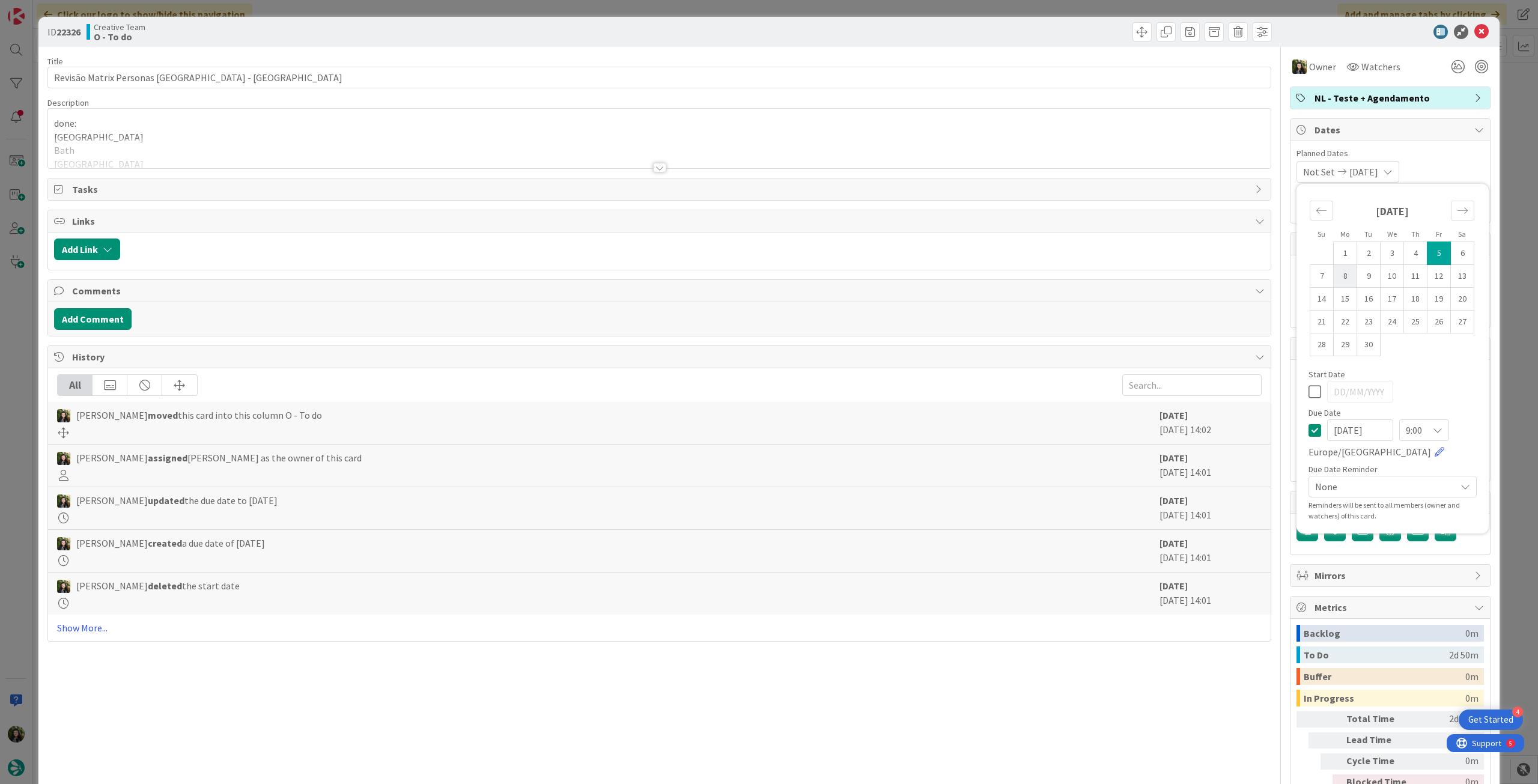
click at [1333, 277] on td "8" at bounding box center [1345, 276] width 24 height 23
type input "[DATE]"
type textarea "x"
click at [1308, 390] on icon at bounding box center [1314, 392] width 12 height 15
type textarea "x"
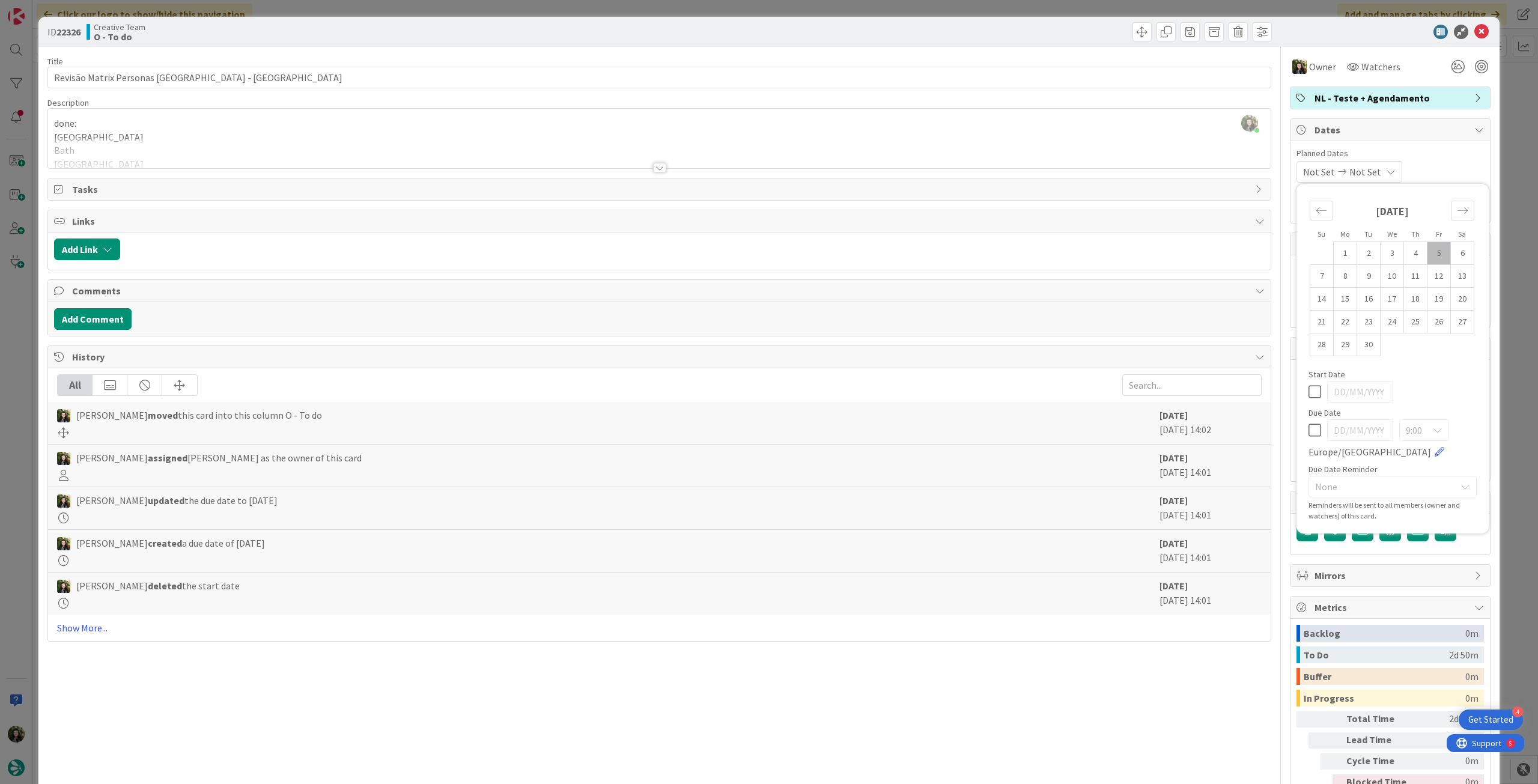
click at [1308, 425] on icon at bounding box center [1314, 430] width 12 height 15
type input "[DATE]"
click at [1338, 281] on td "8" at bounding box center [1345, 276] width 24 height 23
type textarea "x"
type input "[DATE]"
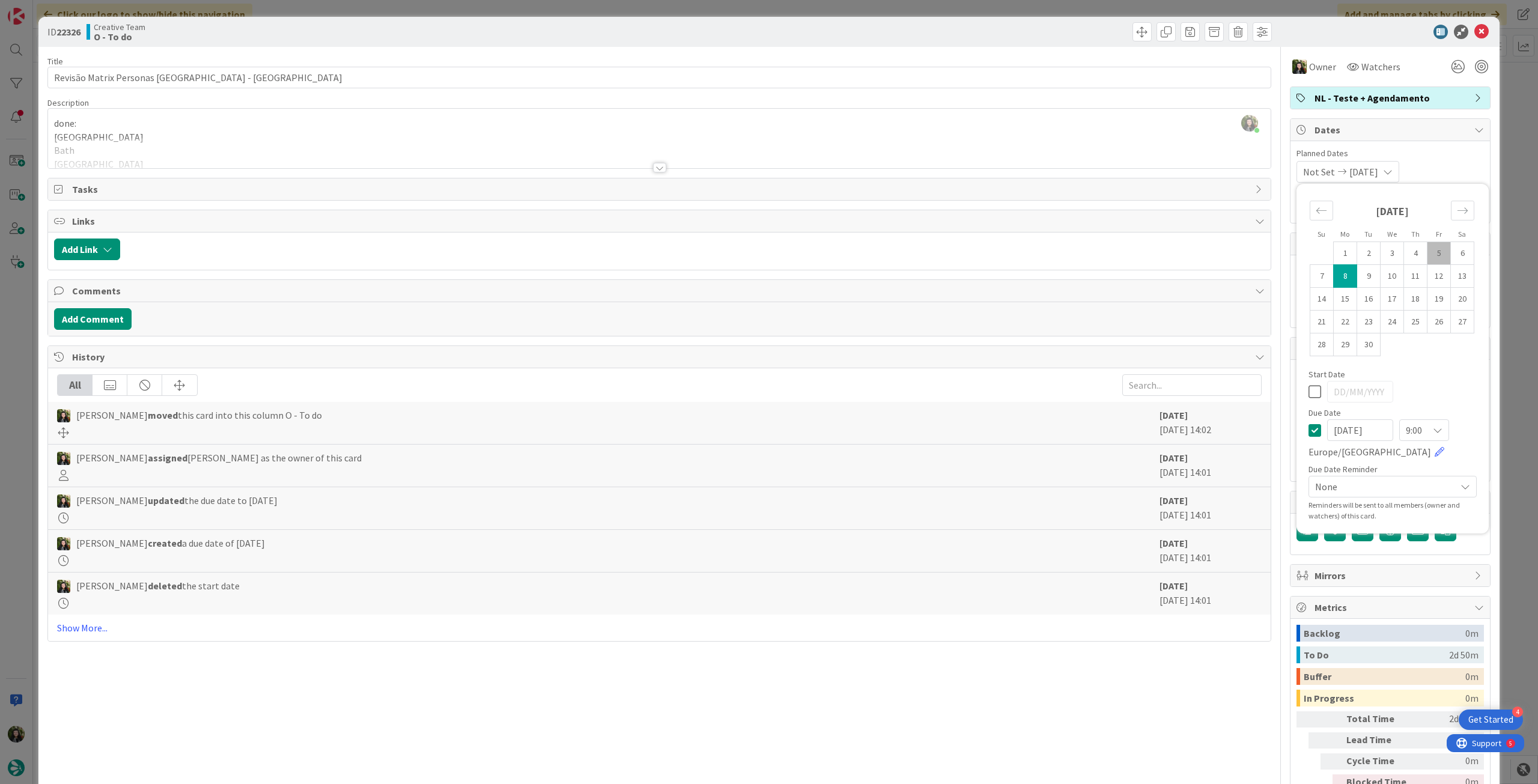
click at [1470, 42] on div "ID 22326 Creative Team O - To do" at bounding box center [769, 32] width 1461 height 30
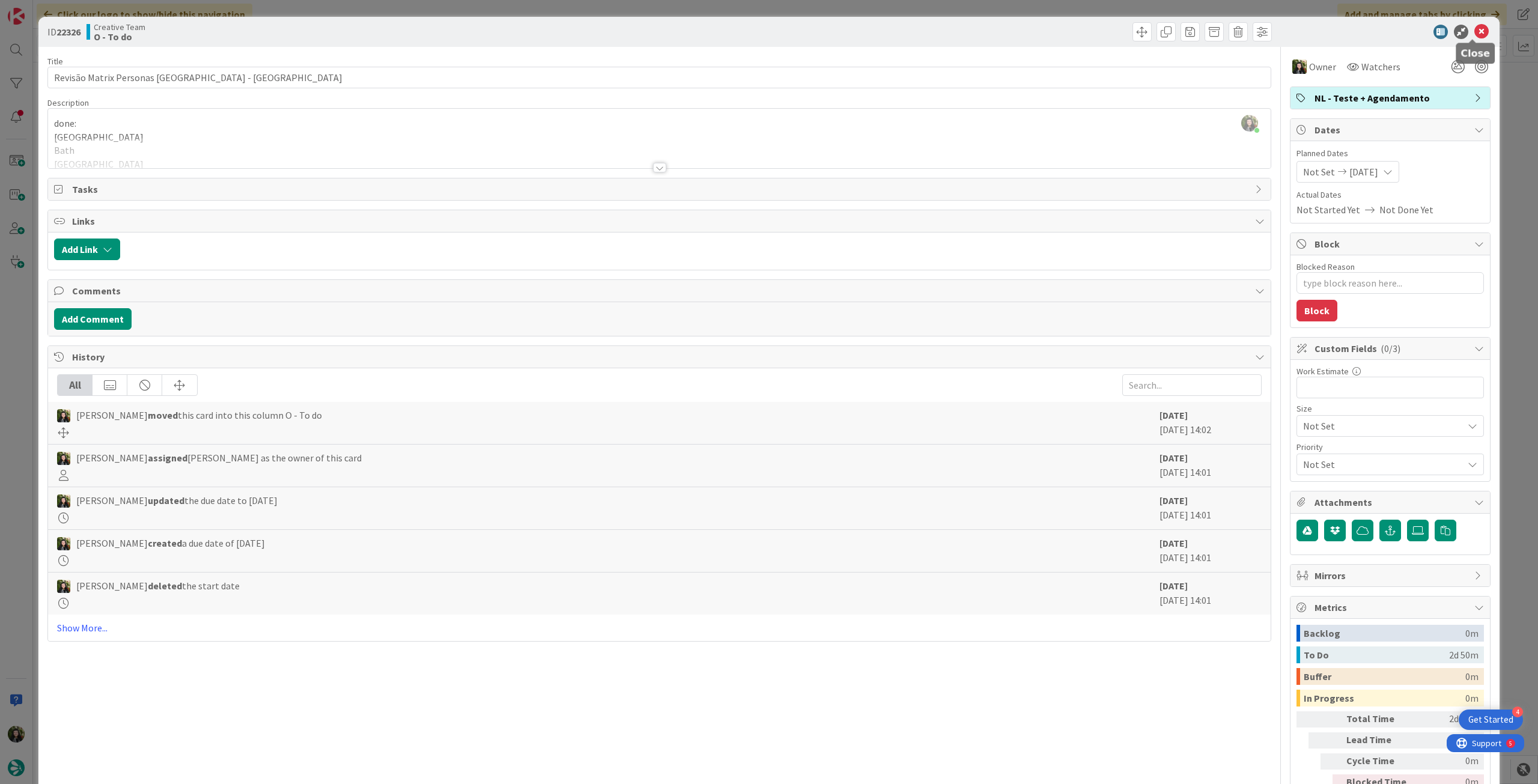
click at [1474, 37] on icon at bounding box center [1482, 32] width 15 height 15
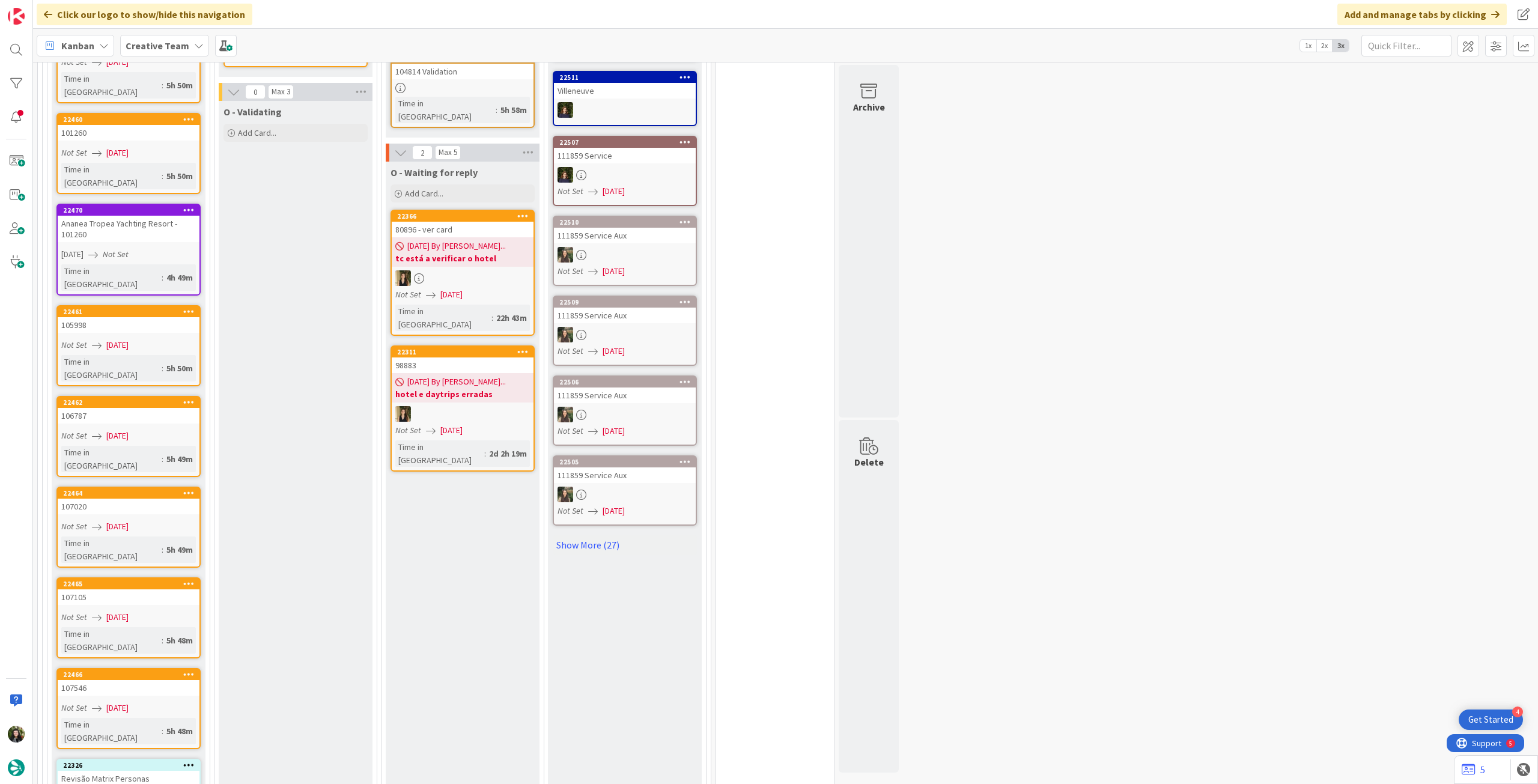
click at [167, 771] on div "Revisão Matrix Personas [GEOGRAPHIC_DATA] - [GEOGRAPHIC_DATA]" at bounding box center [129, 790] width 142 height 37
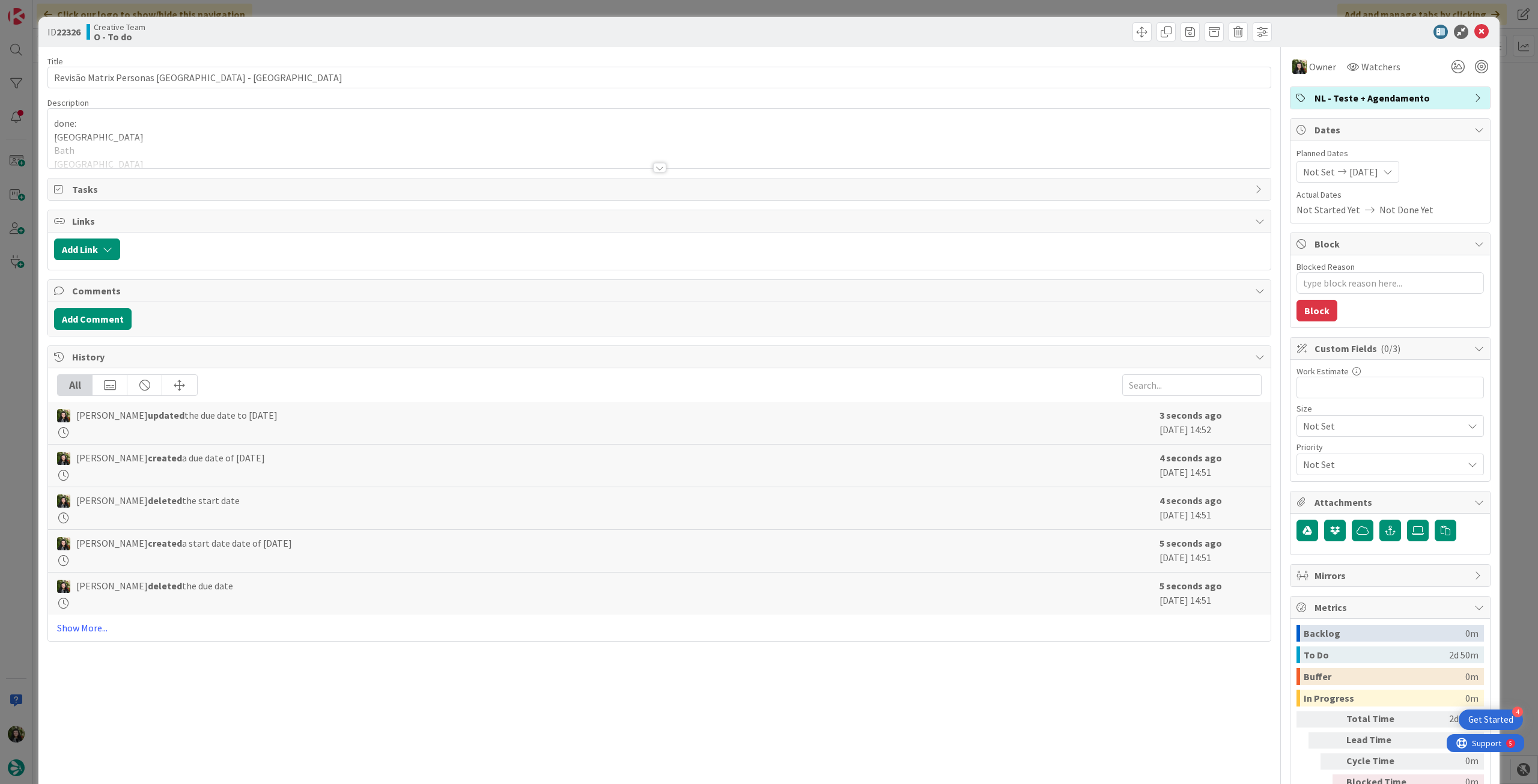
click at [443, 138] on div at bounding box center [659, 153] width 1223 height 31
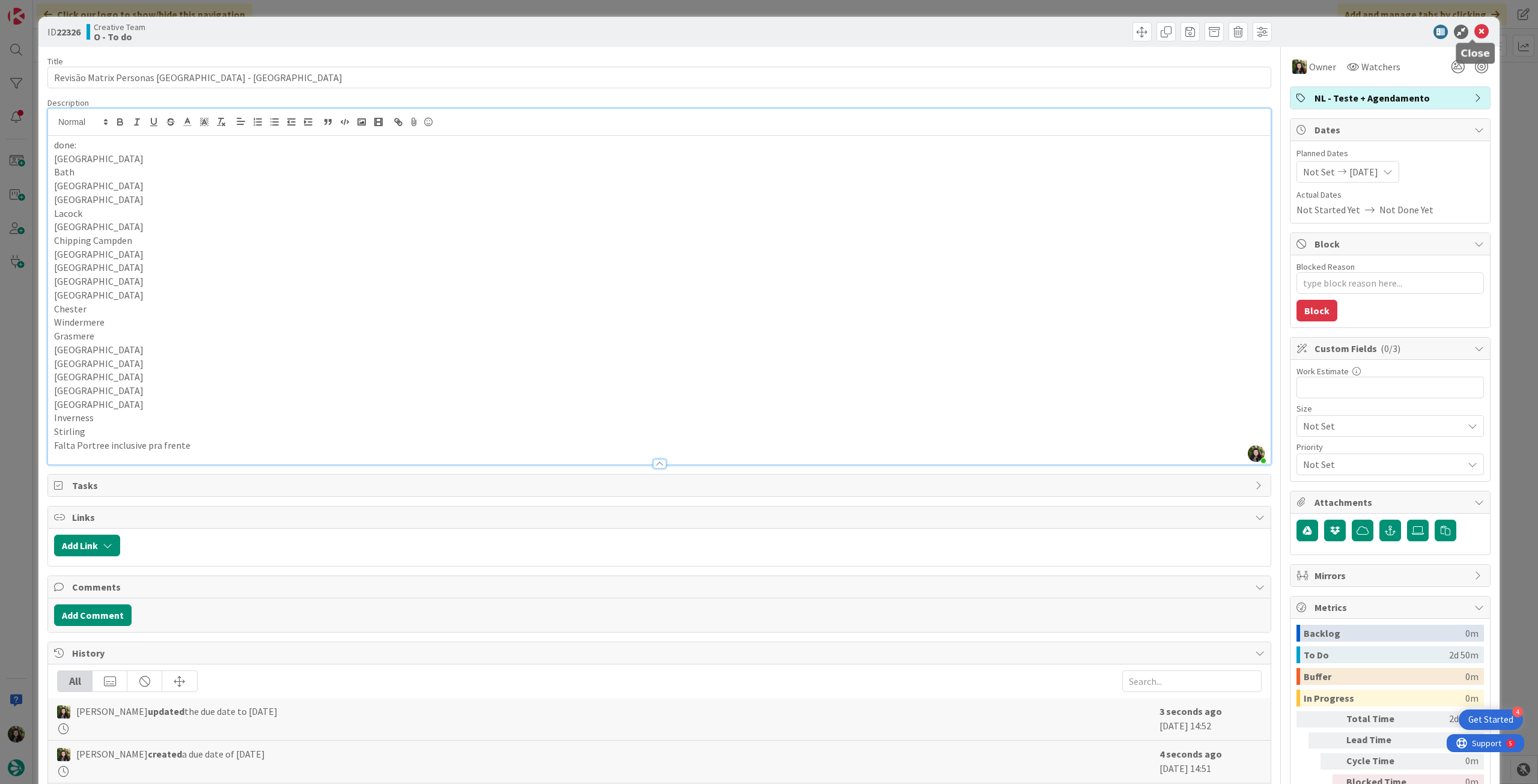
click at [1474, 33] on icon at bounding box center [1482, 32] width 15 height 15
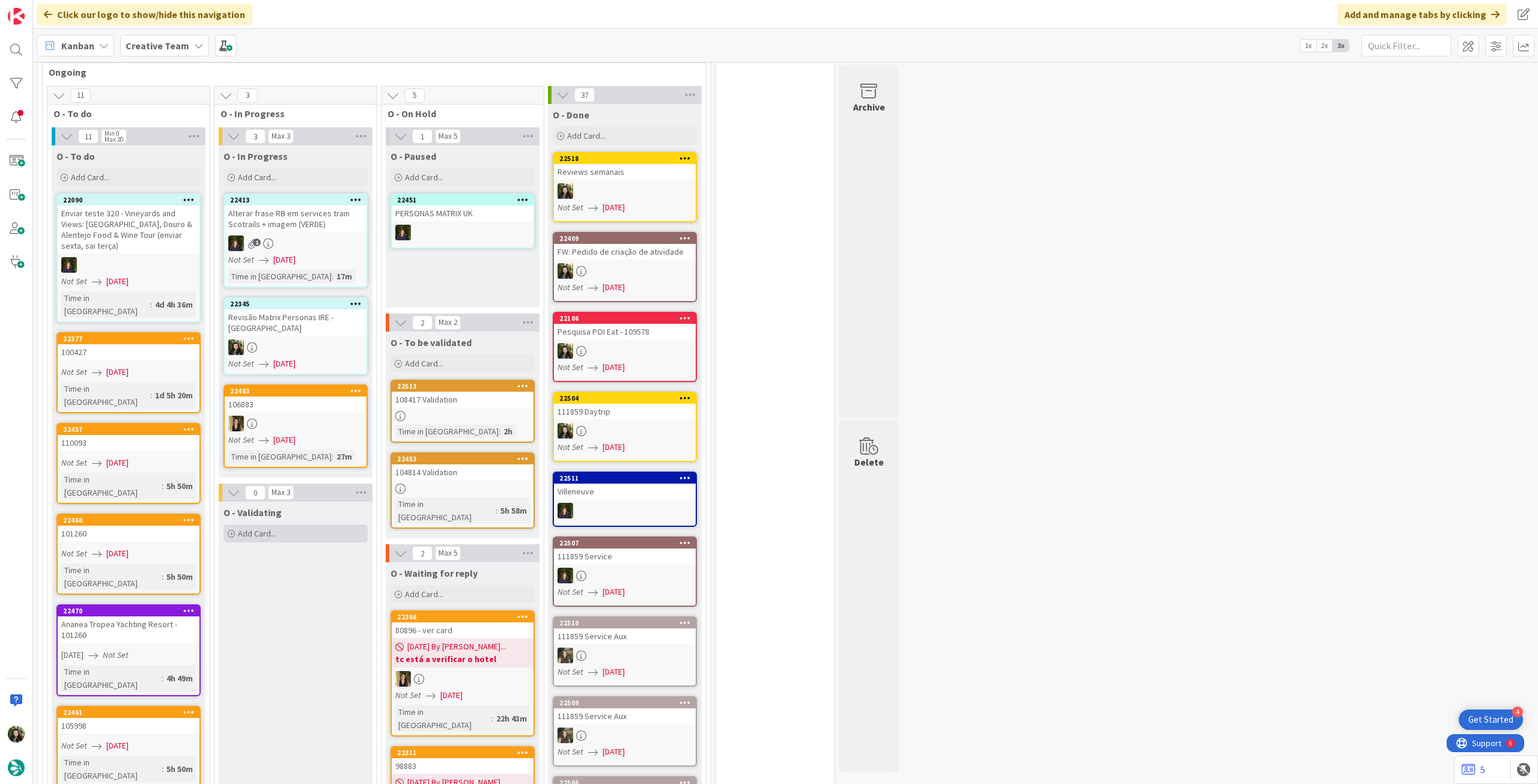
scroll to position [846, 0]
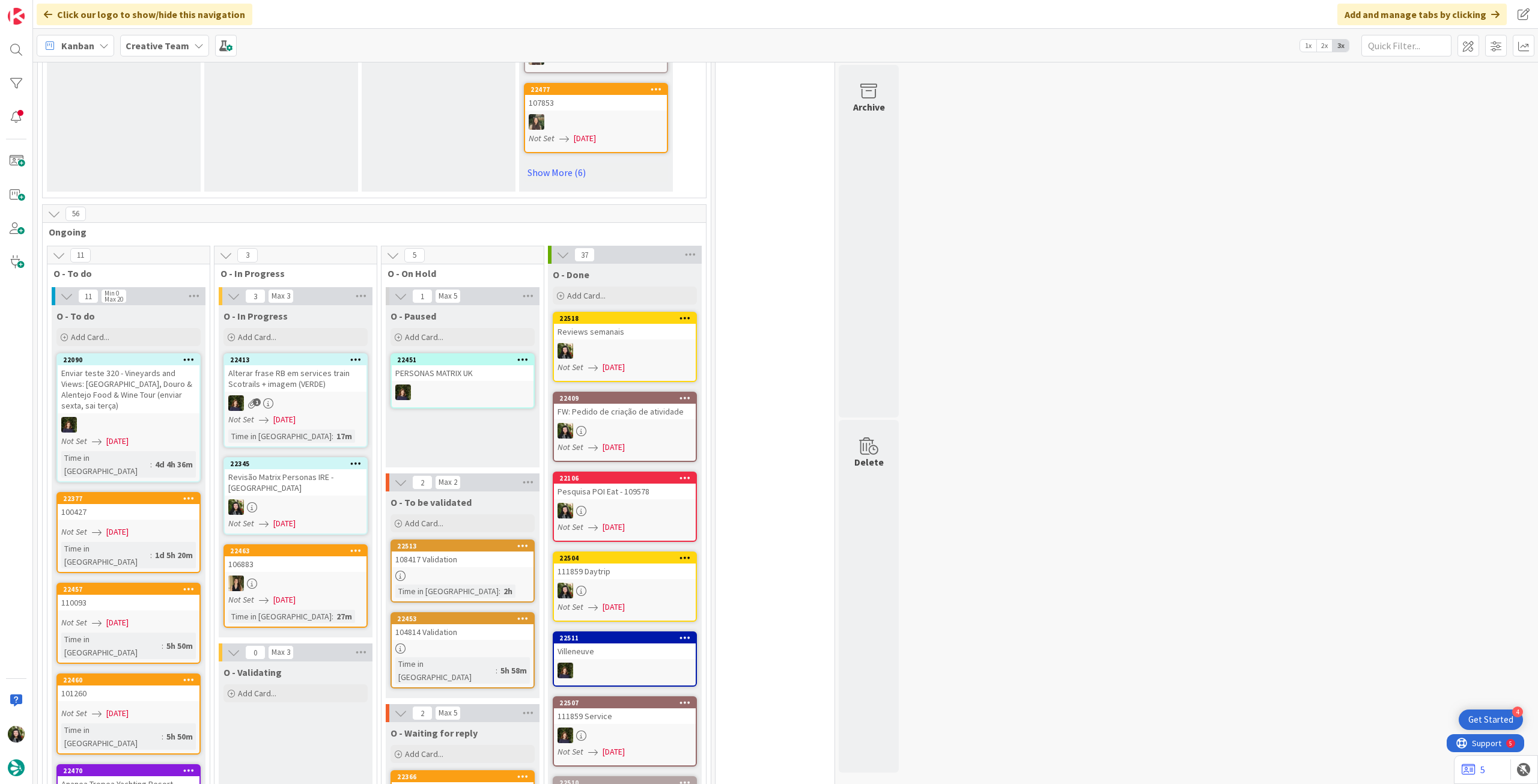
click at [333, 474] on div "Revisão Matrix Personas IRE - [GEOGRAPHIC_DATA]" at bounding box center [296, 482] width 142 height 26
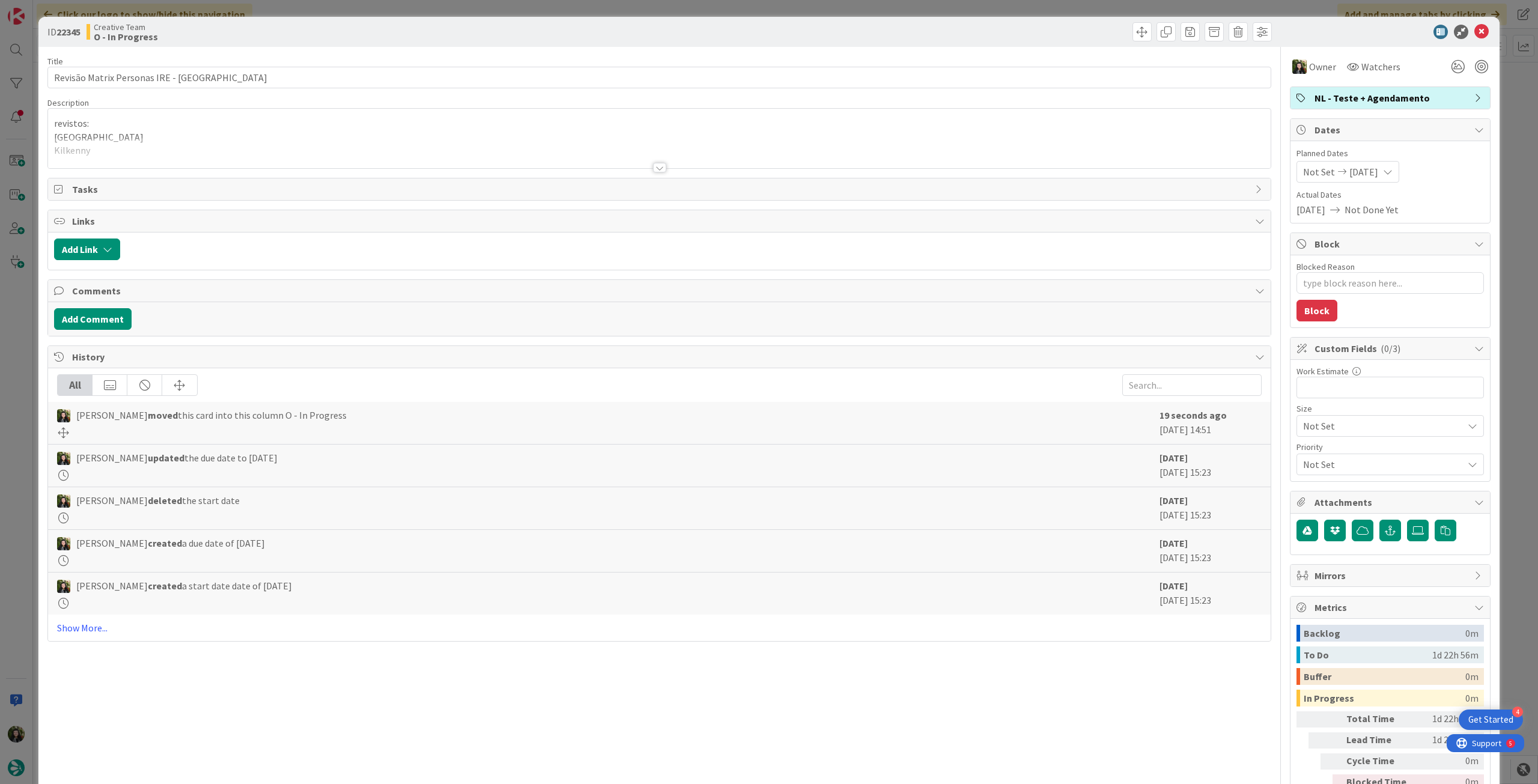
click at [329, 133] on p "[GEOGRAPHIC_DATA]" at bounding box center [659, 137] width 1210 height 14
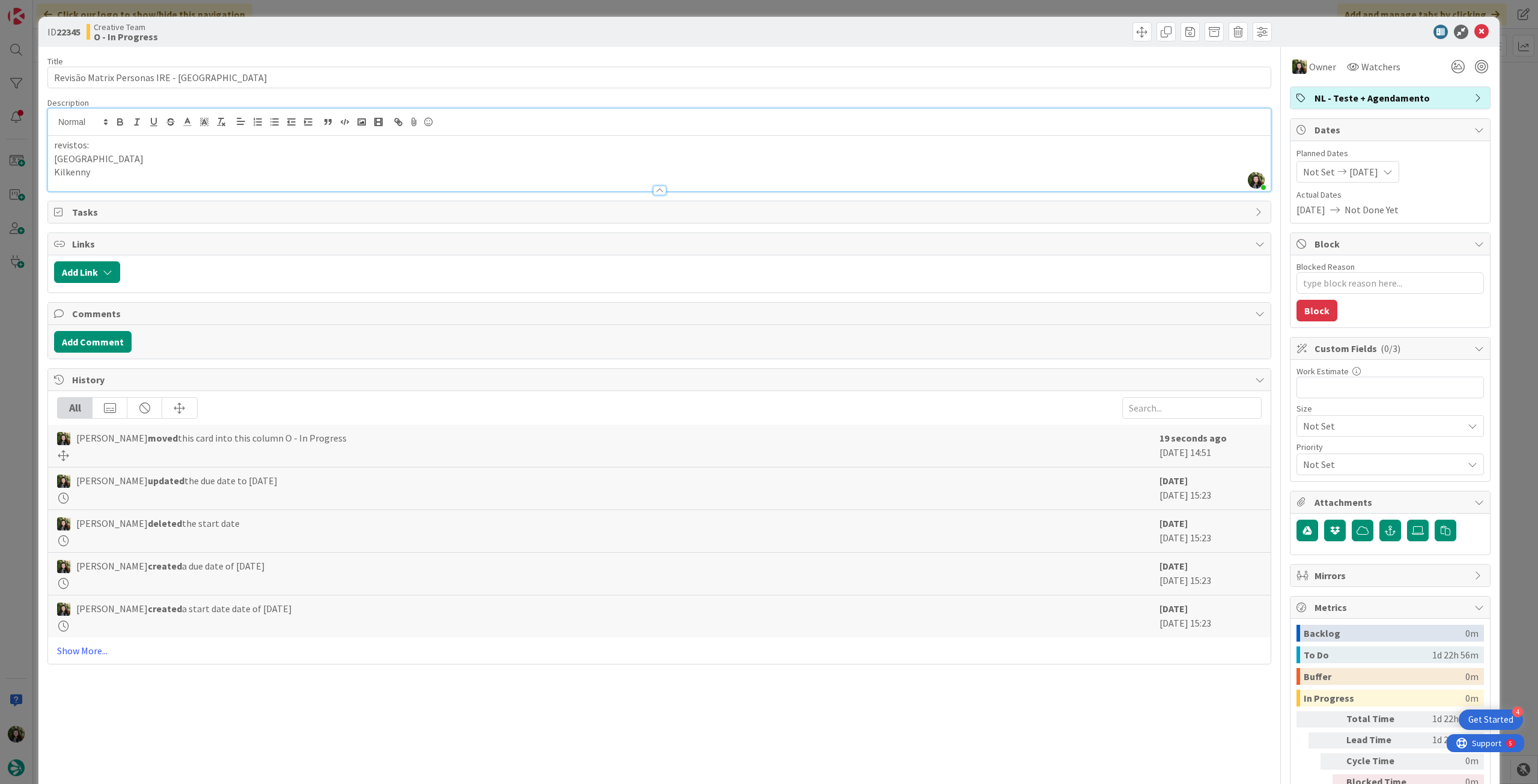
type textarea "x"
click at [137, 174] on p "Kilkenny" at bounding box center [659, 172] width 1210 height 14
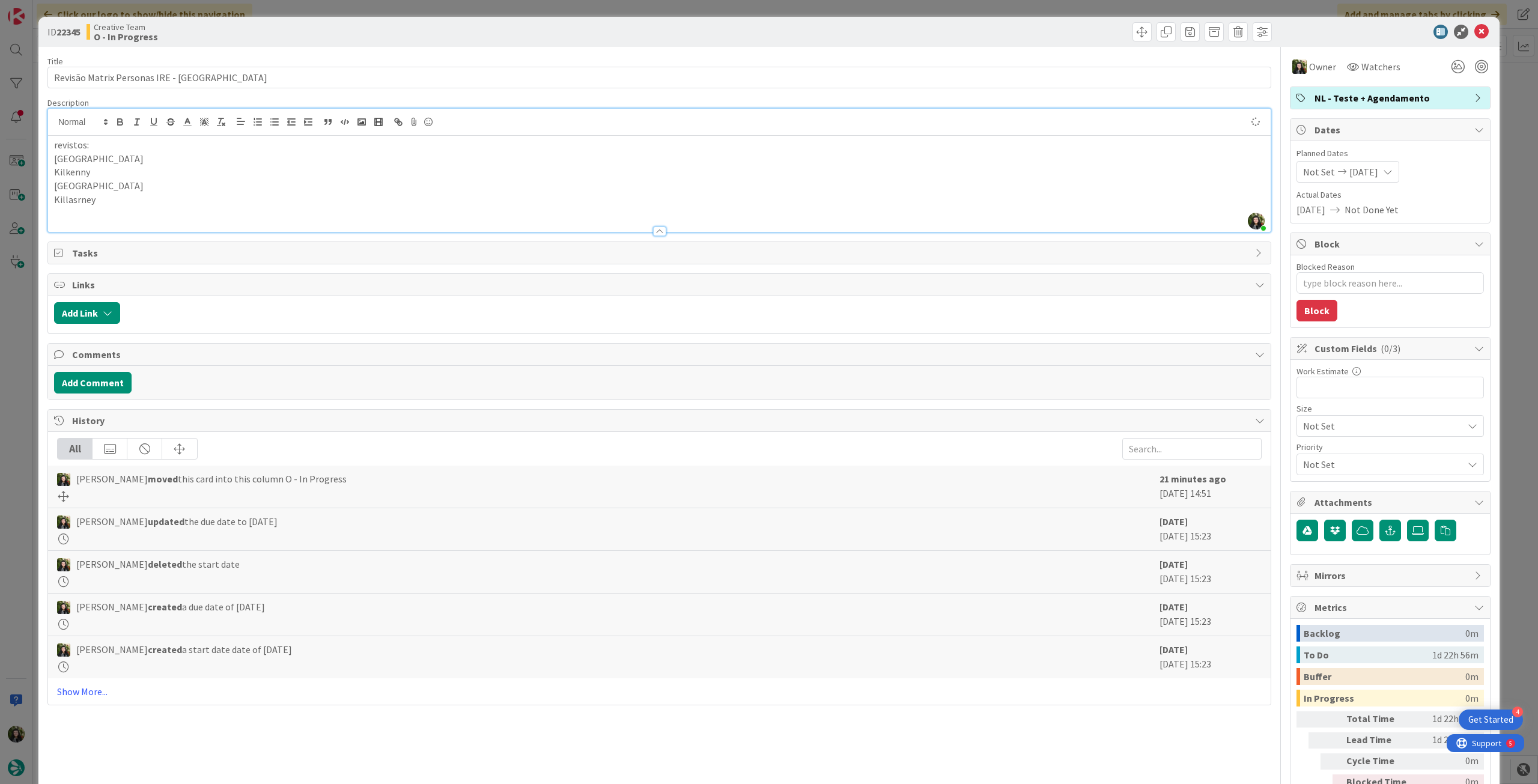
click at [73, 200] on p "Killasrney" at bounding box center [659, 200] width 1210 height 14
click at [1474, 32] on icon at bounding box center [1482, 32] width 15 height 15
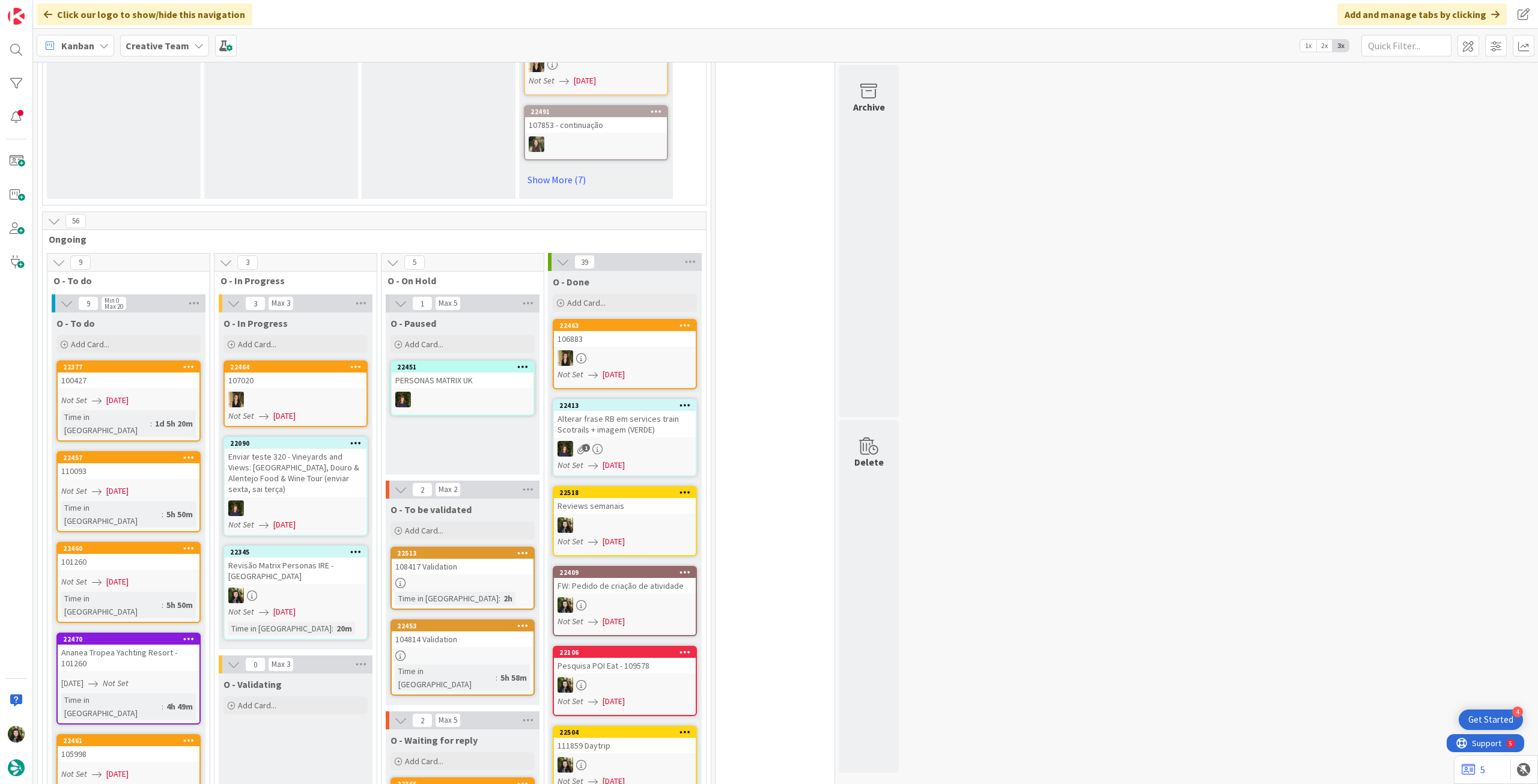
click at [159, 42] on b "Creative Team" at bounding box center [157, 46] width 64 height 12
click at [177, 178] on div "Creative Team - Análise" at bounding box center [222, 173] width 183 height 23
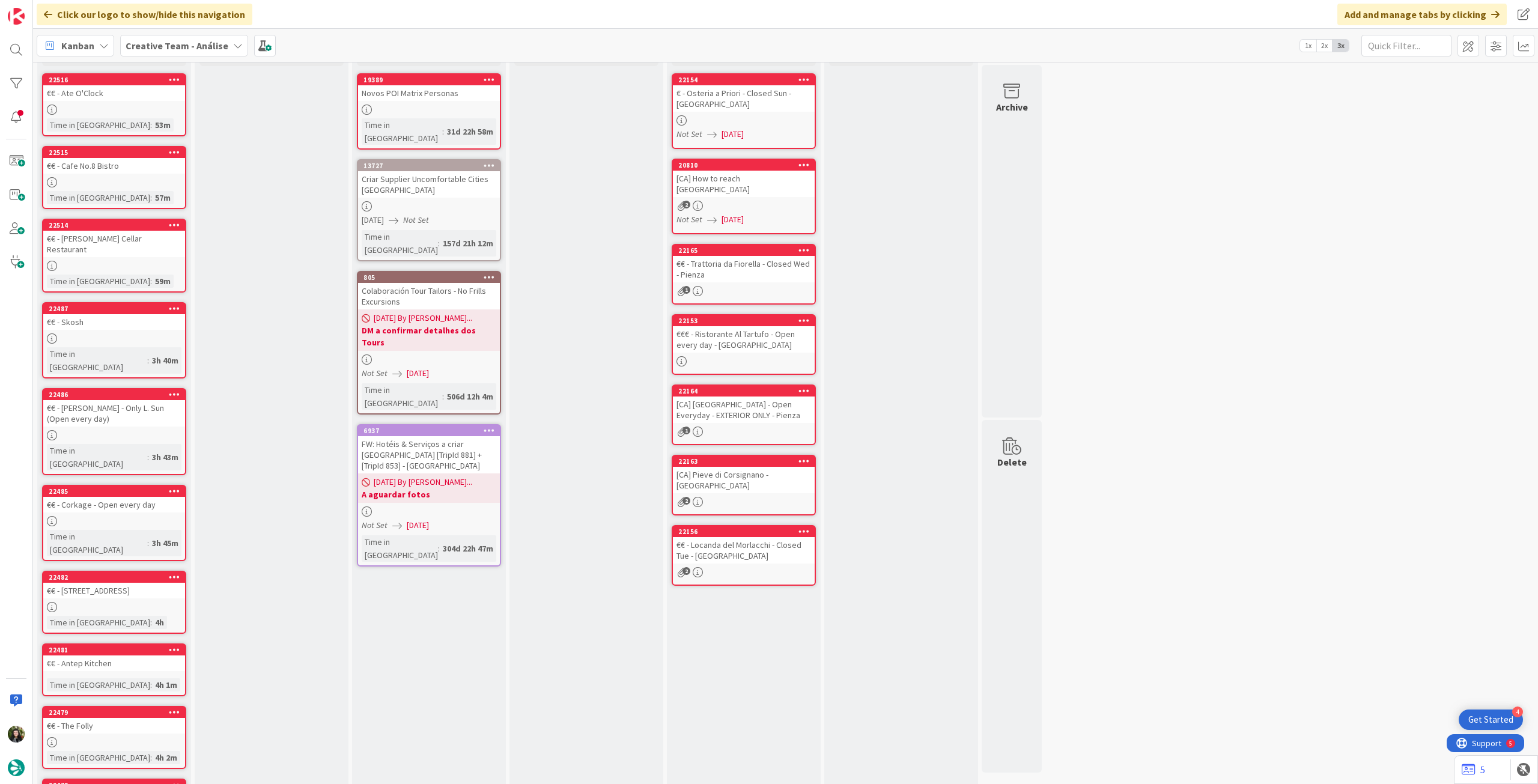
scroll to position [108, 0]
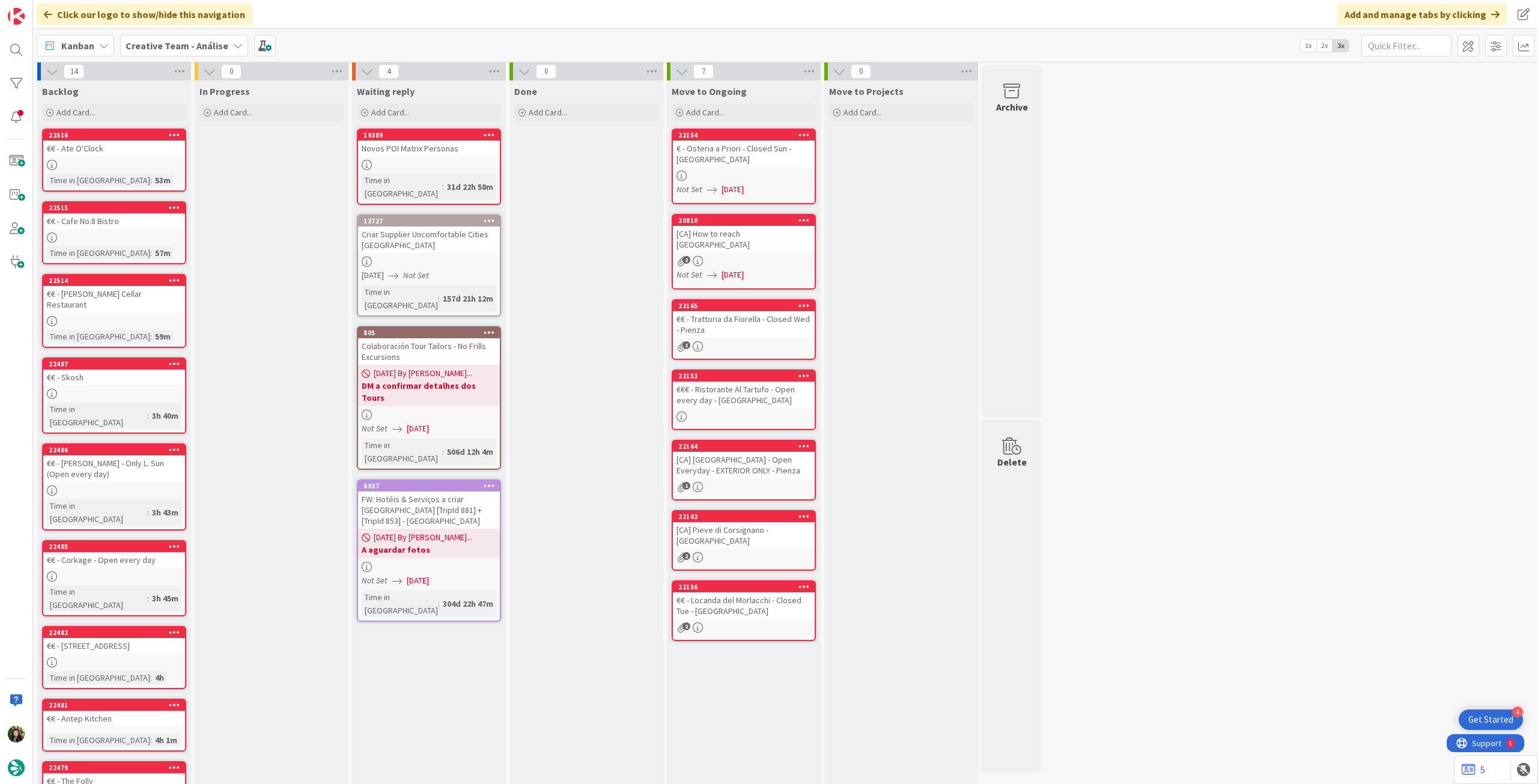
scroll to position [0, 0]
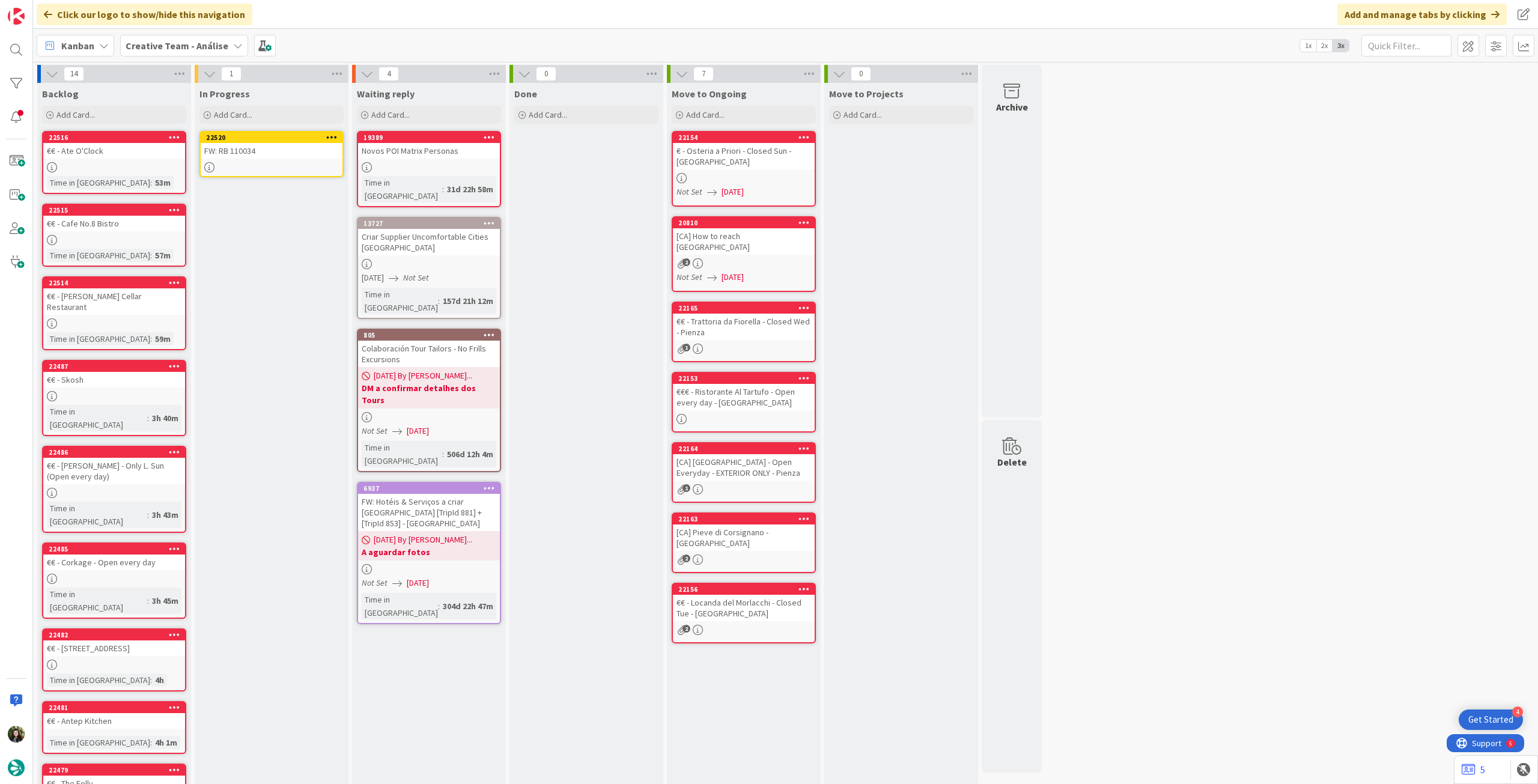
click at [279, 150] on div "FW: RB 110034" at bounding box center [271, 150] width 142 height 15
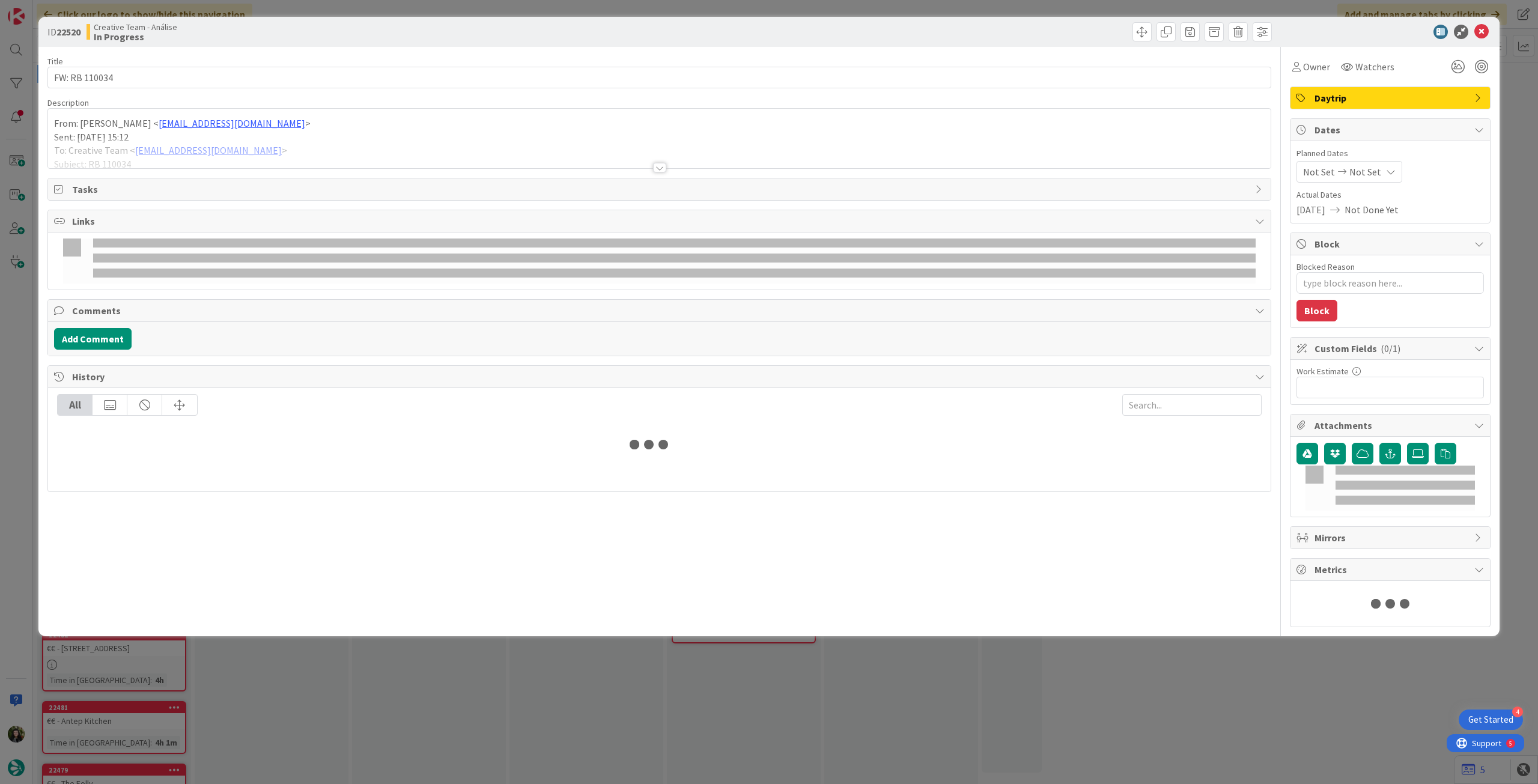
click at [125, 140] on div at bounding box center [659, 153] width 1223 height 31
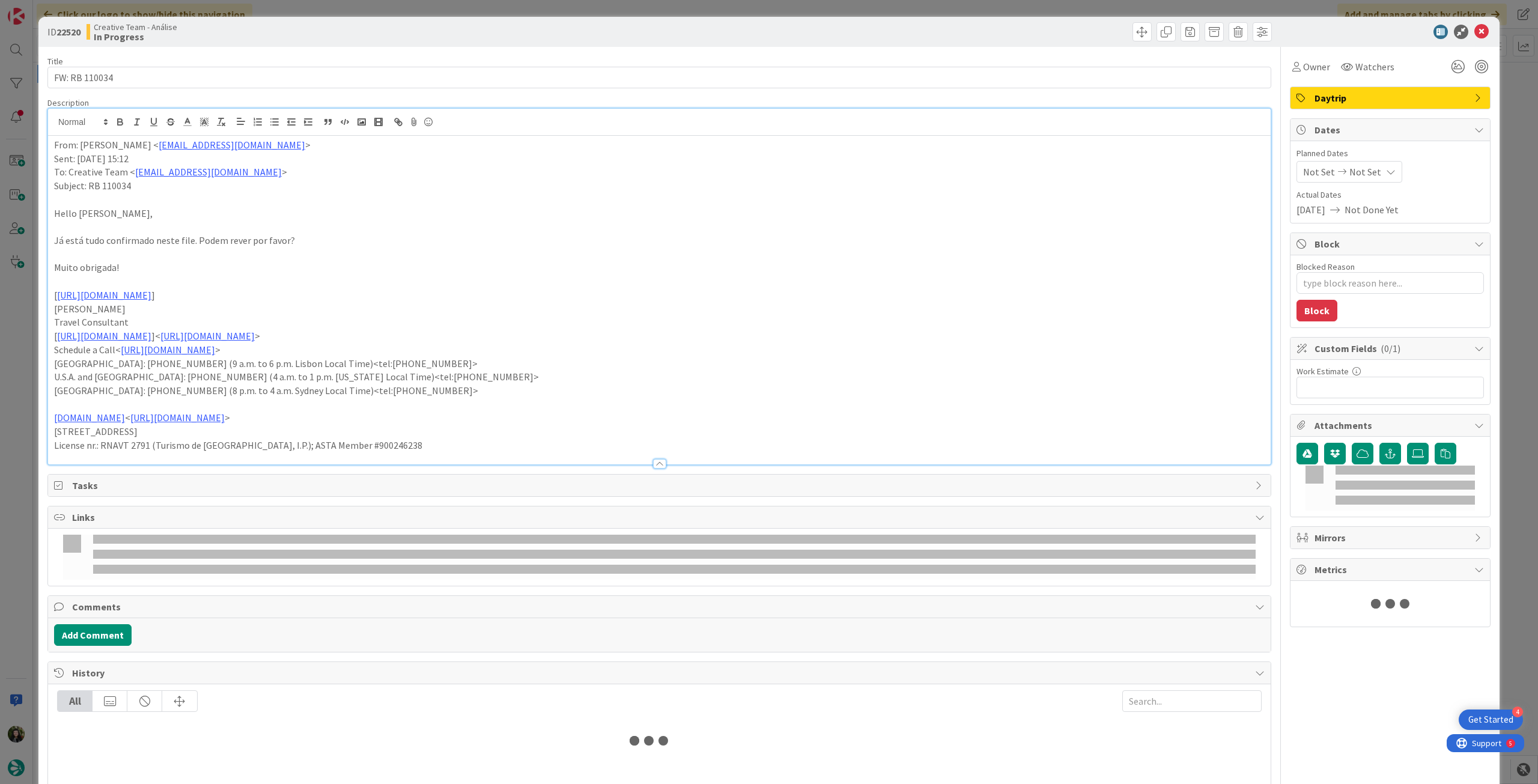
type textarea "x"
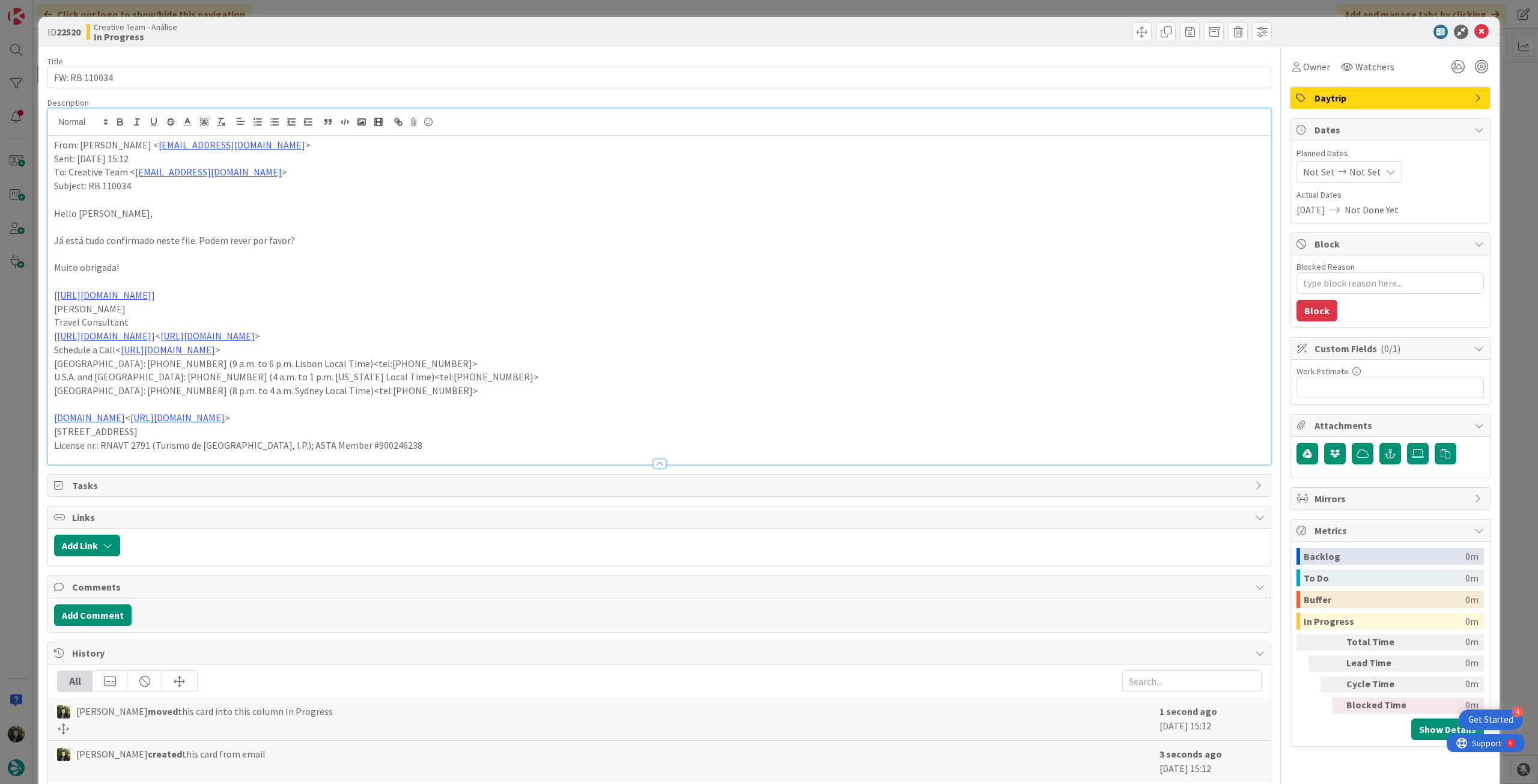
click at [55, 140] on p "From: [PERSON_NAME] < [EMAIL_ADDRESS][DOMAIN_NAME] >" at bounding box center [659, 145] width 1210 height 14
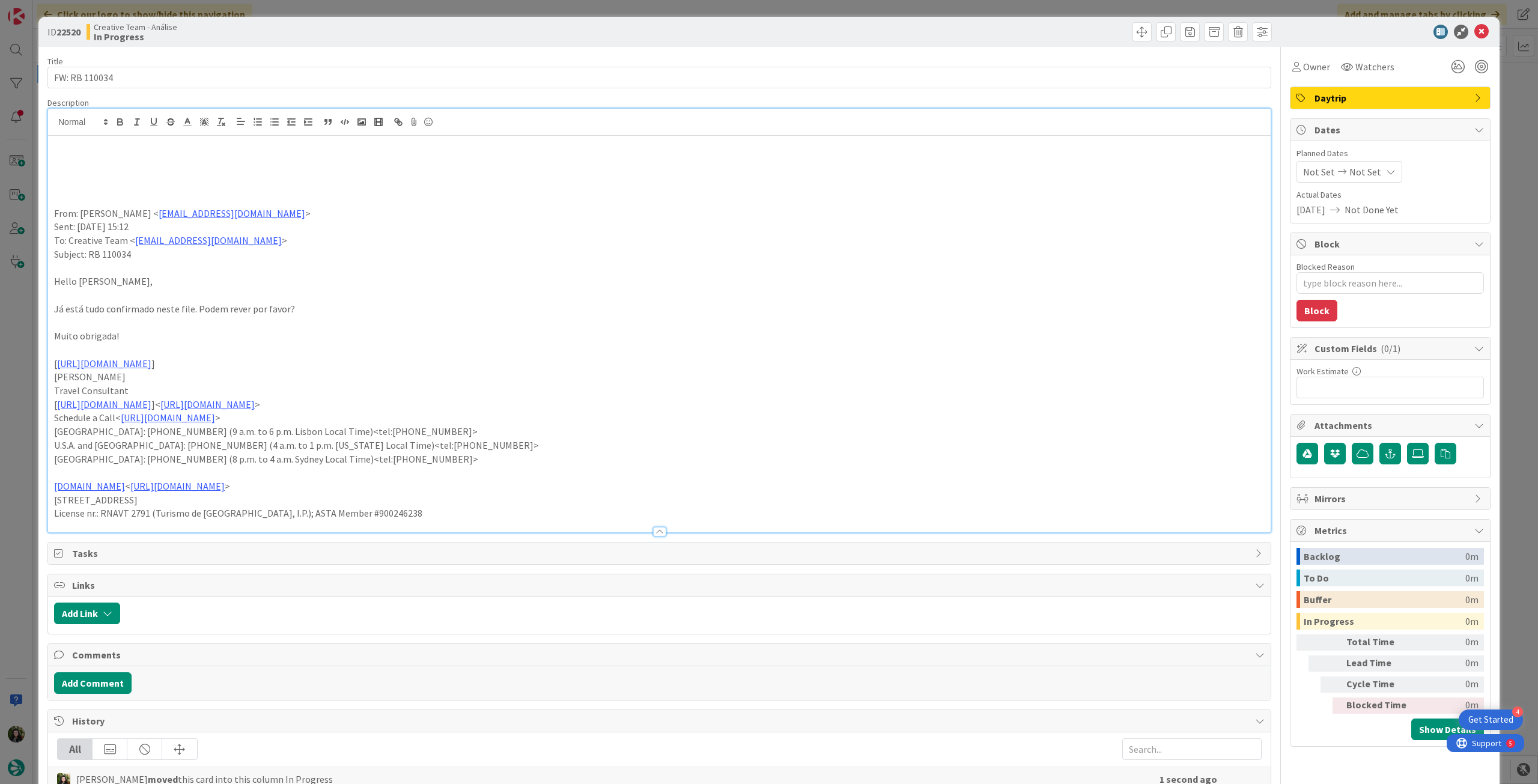
click at [97, 161] on p at bounding box center [659, 158] width 1210 height 14
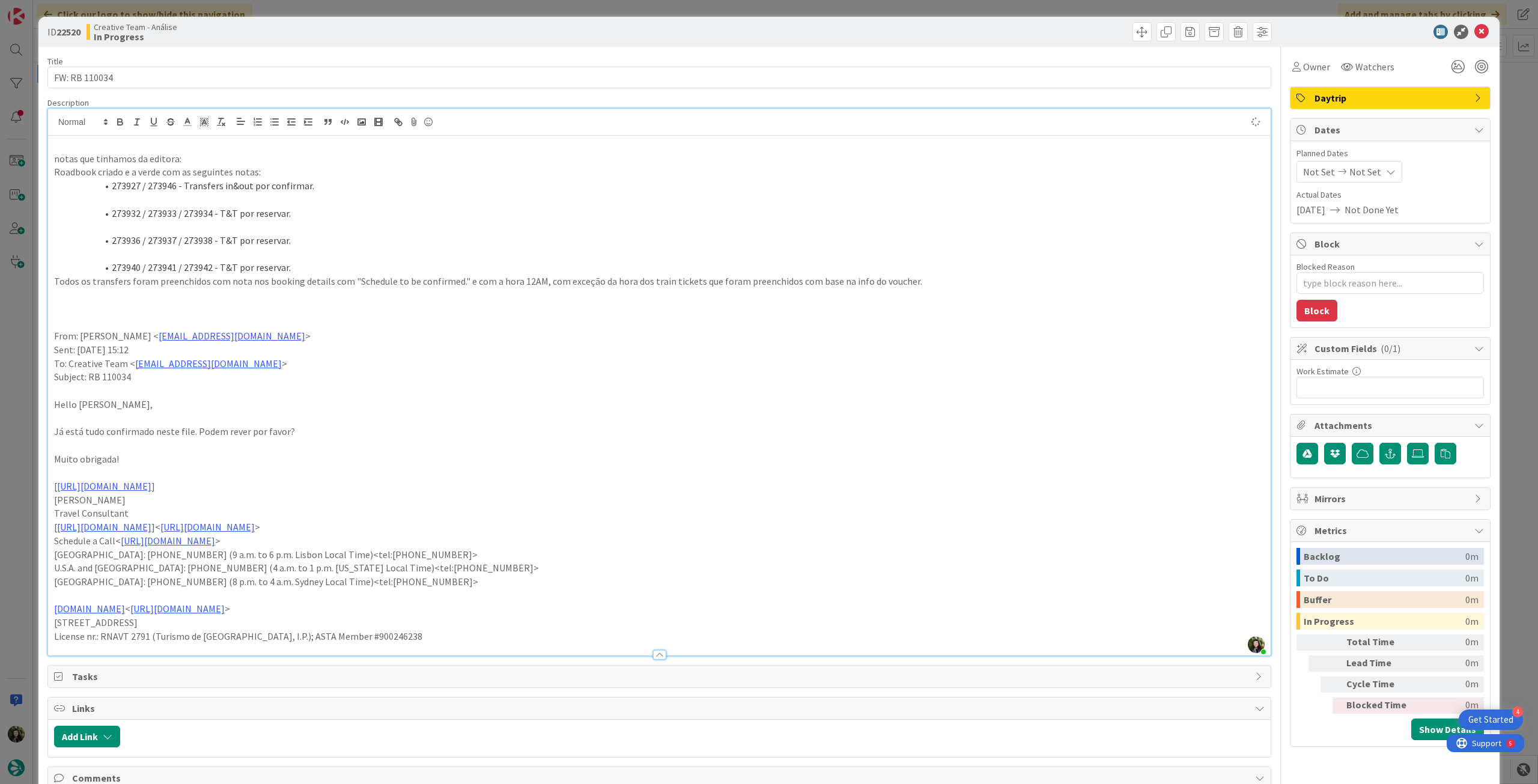
type textarea "x"
click at [1364, 173] on span "Not Set" at bounding box center [1365, 172] width 32 height 15
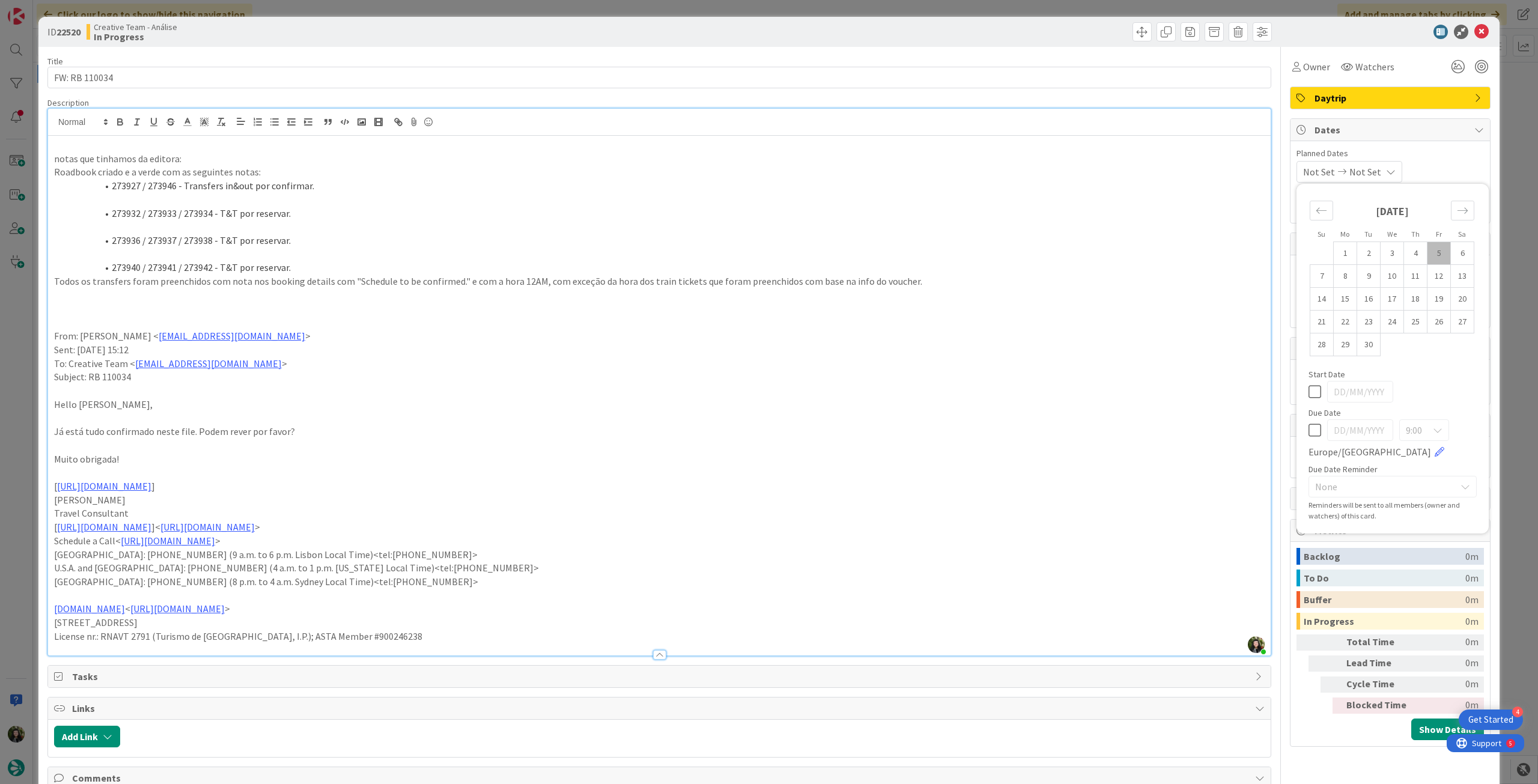
click at [1308, 427] on icon at bounding box center [1314, 430] width 12 height 15
type input "[DATE]"
click at [1474, 27] on icon at bounding box center [1482, 32] width 15 height 15
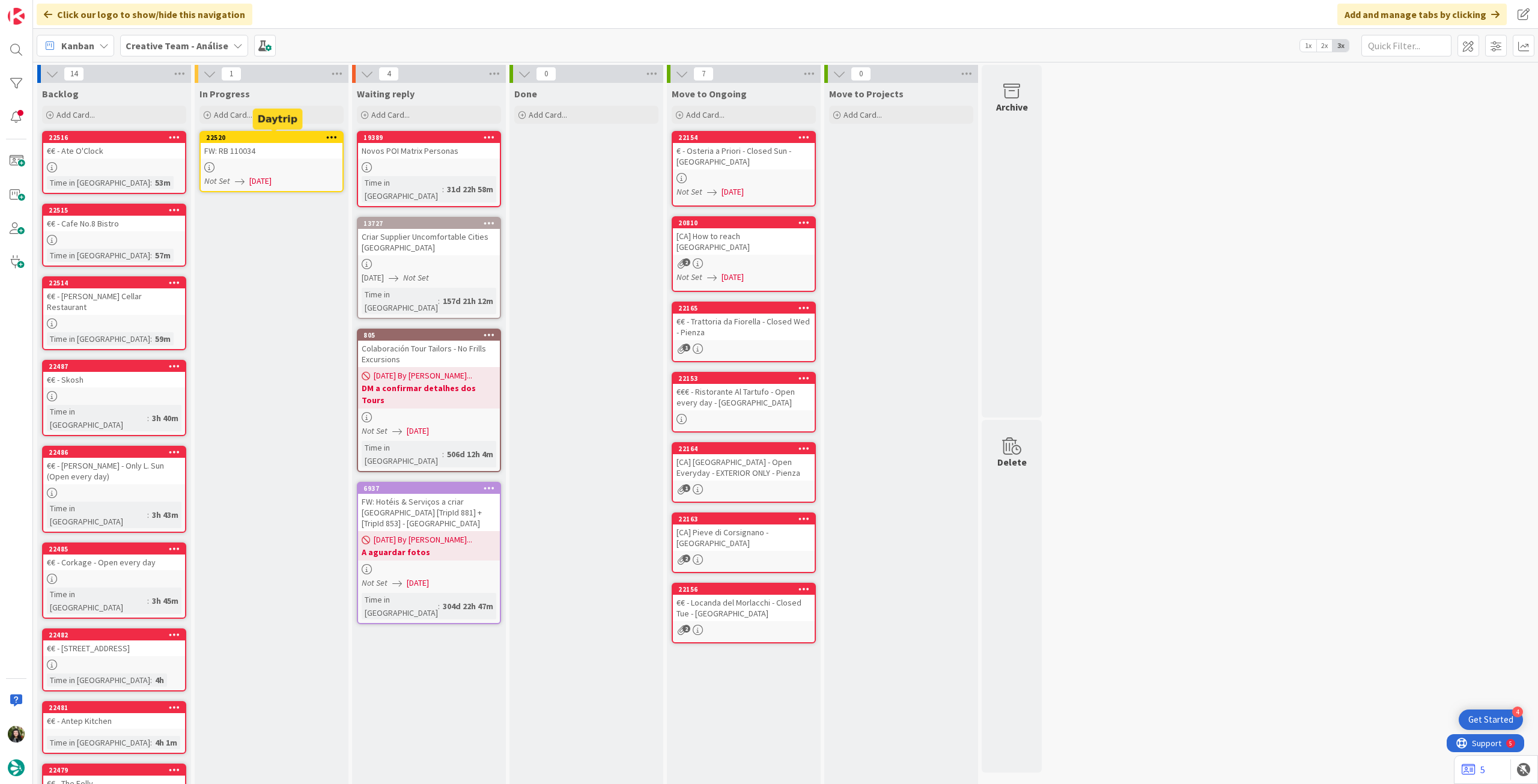
click at [330, 136] on icon at bounding box center [332, 137] width 11 height 8
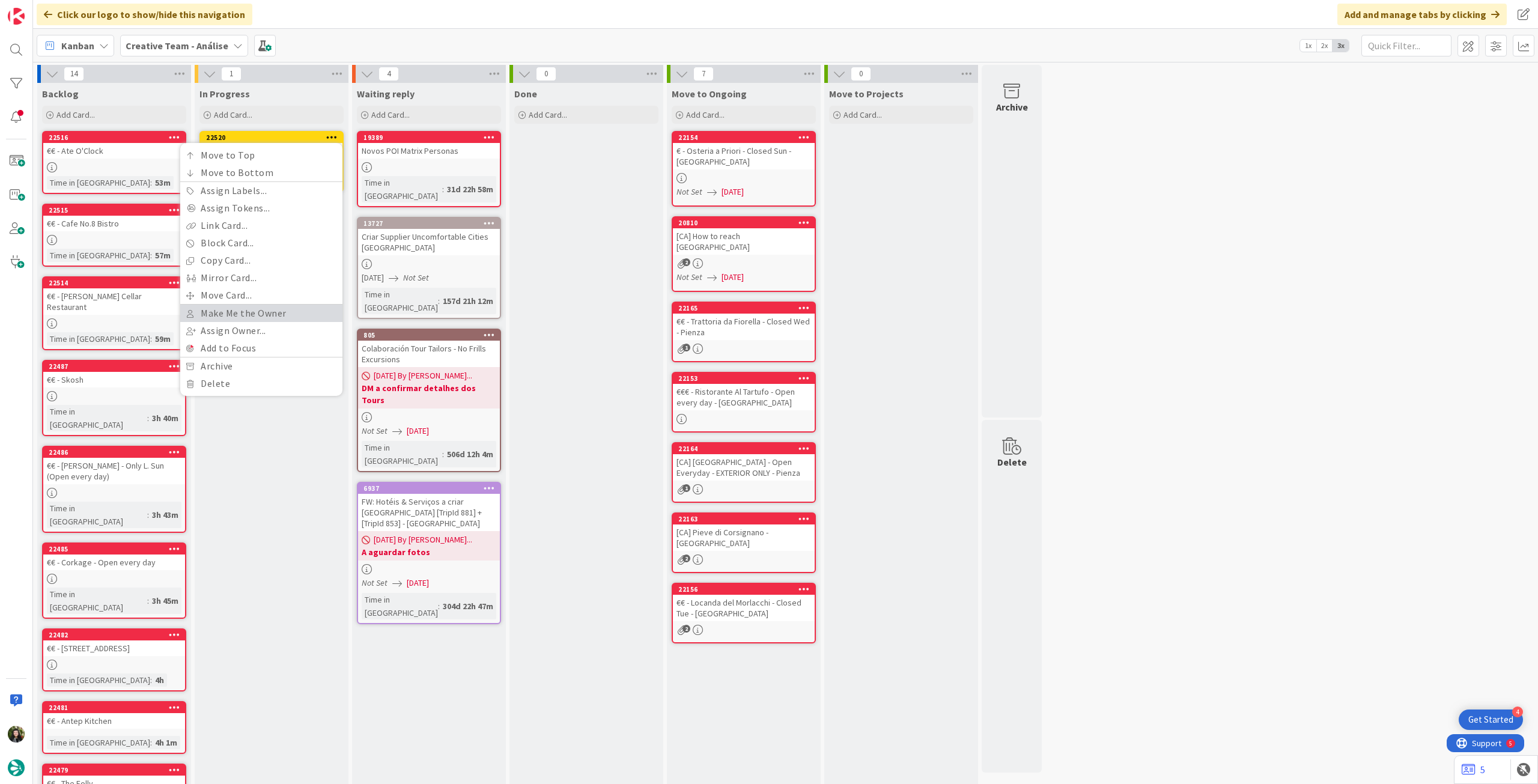
click at [241, 305] on link "Make Me the Owner" at bounding box center [261, 313] width 162 height 17
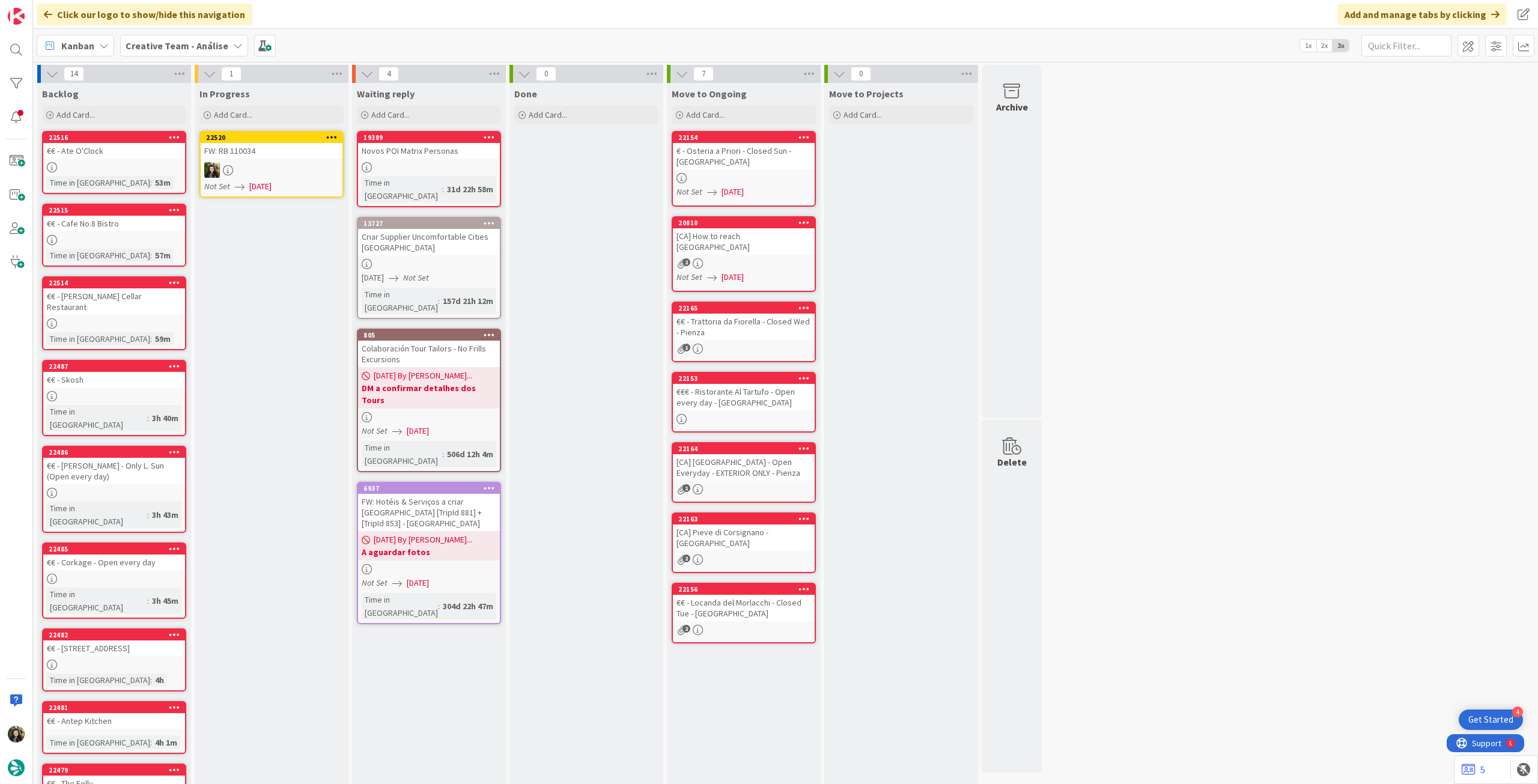
click at [328, 137] on icon at bounding box center [332, 137] width 11 height 8
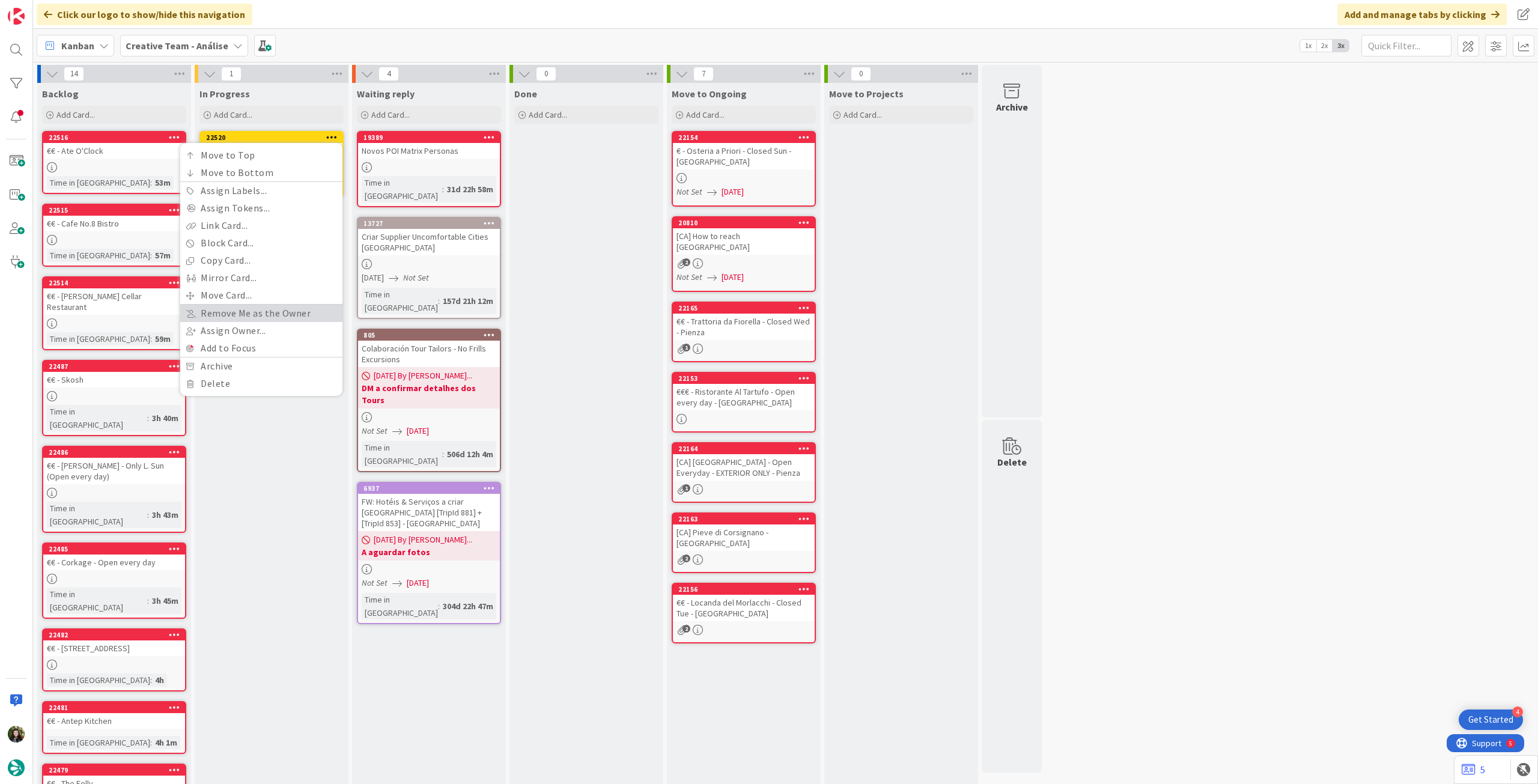
click at [262, 310] on link "Remove Me as the Owner" at bounding box center [261, 313] width 162 height 17
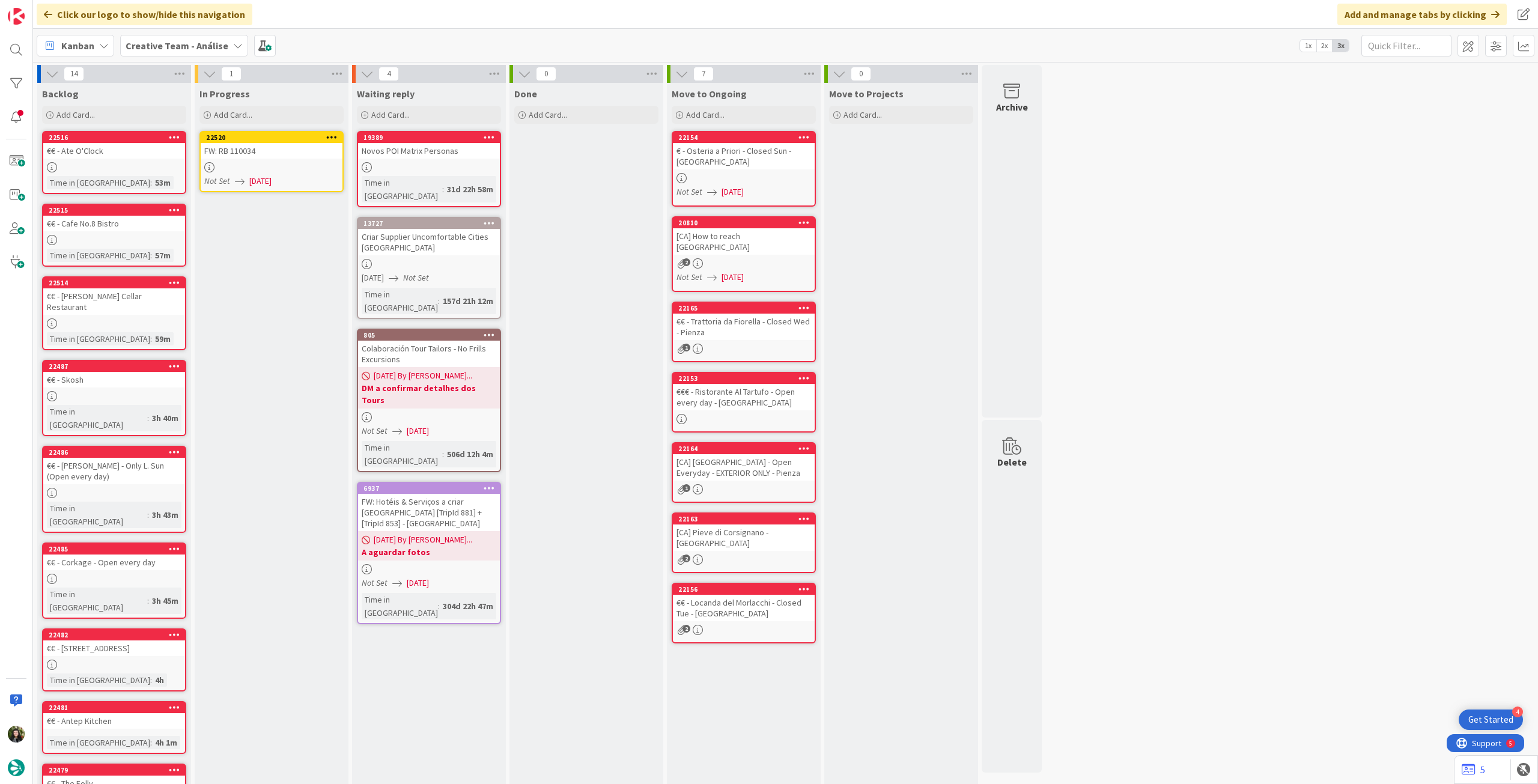
click at [331, 138] on icon at bounding box center [332, 137] width 11 height 8
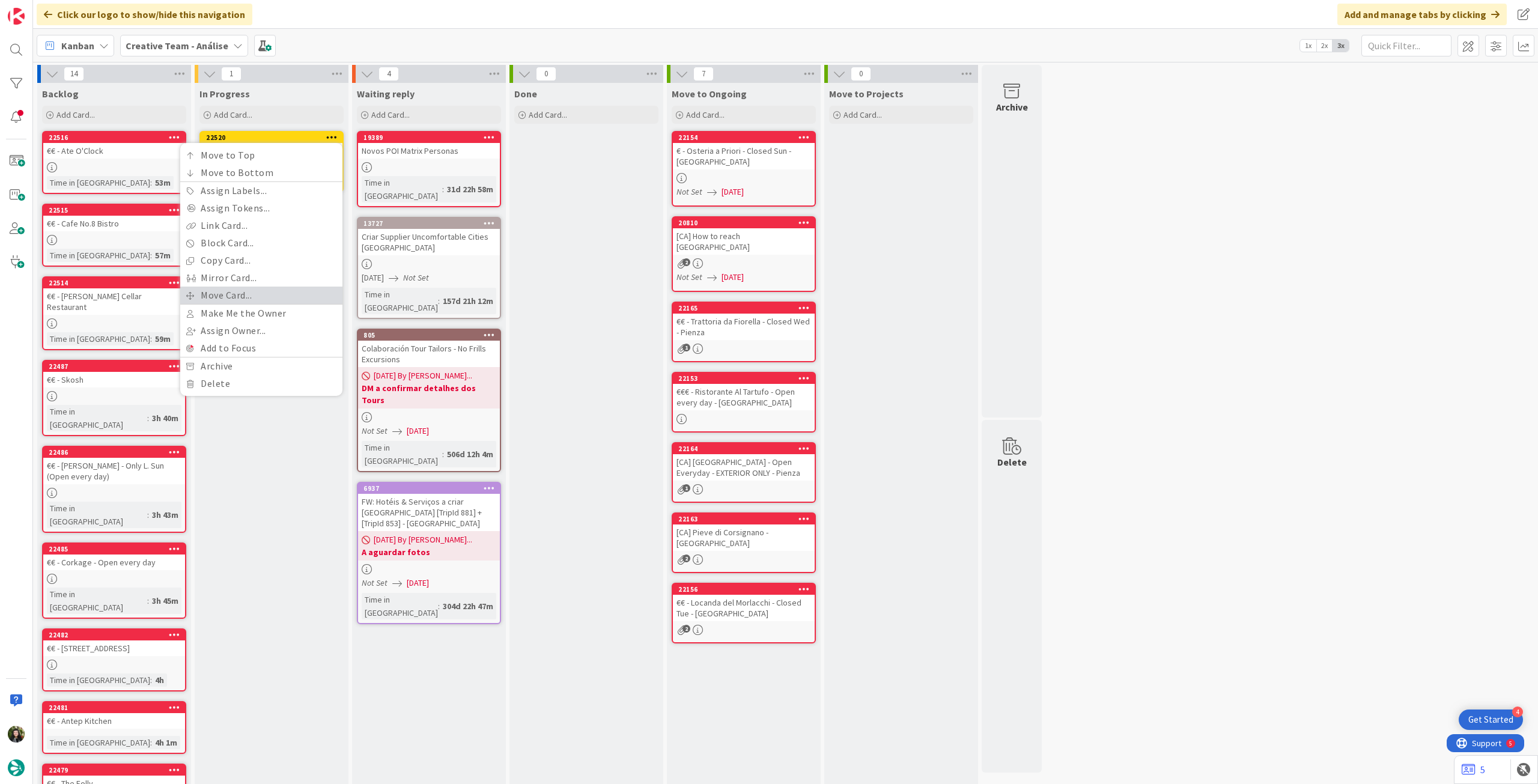
click at [217, 288] on link "Move Card..." at bounding box center [261, 295] width 162 height 17
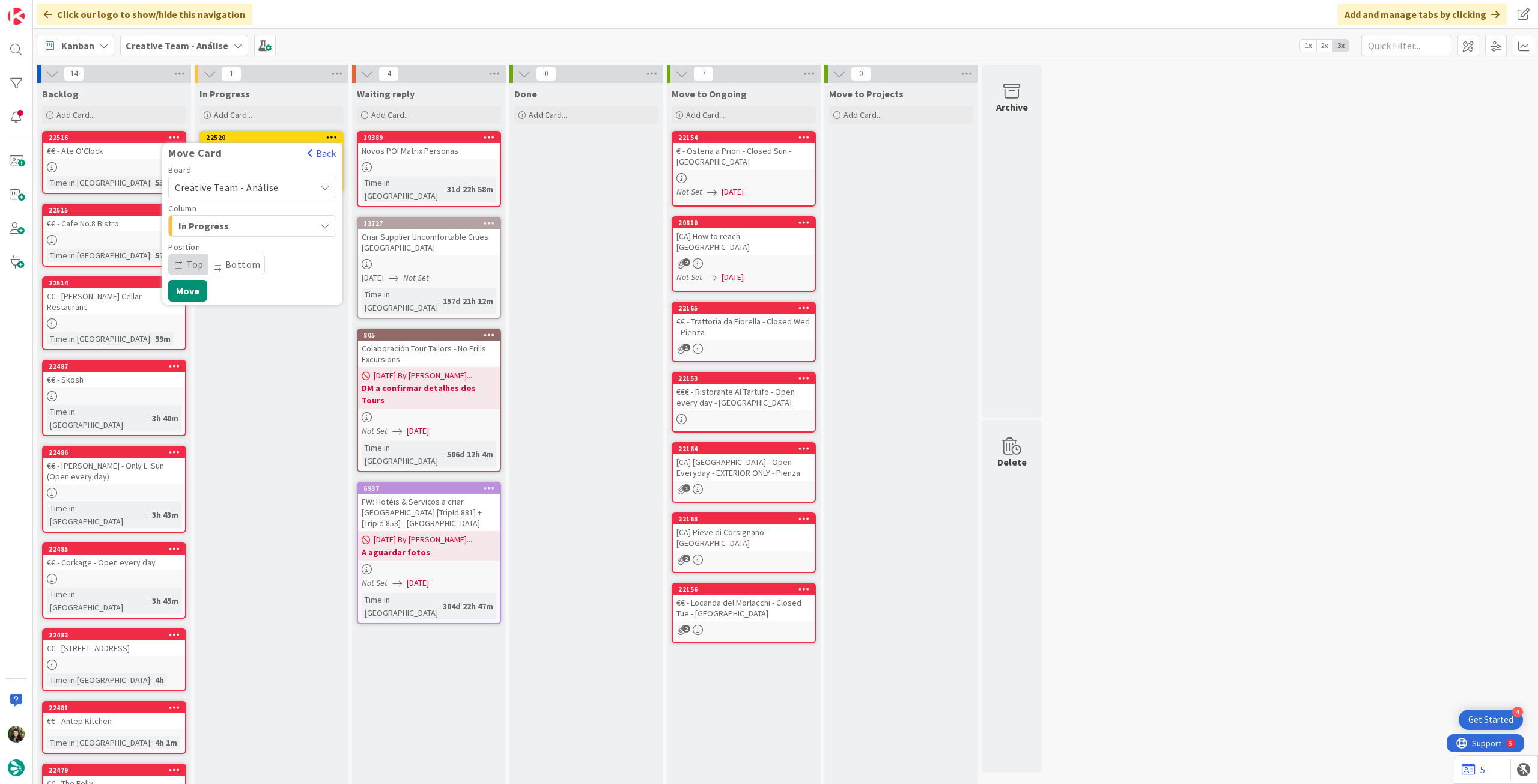
click at [239, 192] on span "Creative Team - Análise" at bounding box center [227, 187] width 104 height 12
click at [239, 245] on span "Creative Team" at bounding box center [260, 244] width 139 height 18
click at [236, 258] on span "Daytrip" at bounding box center [252, 264] width 116 height 17
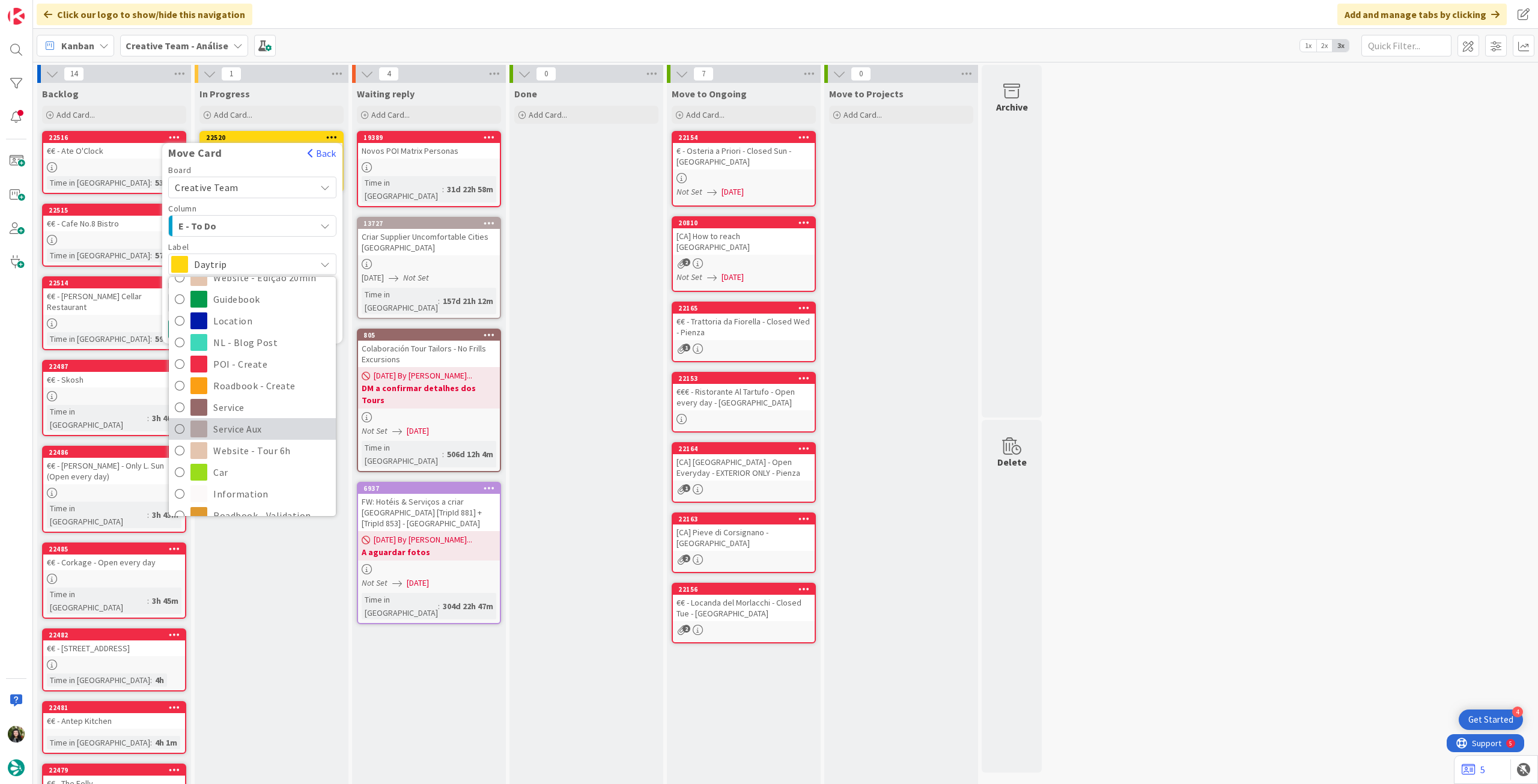
scroll to position [160, 0]
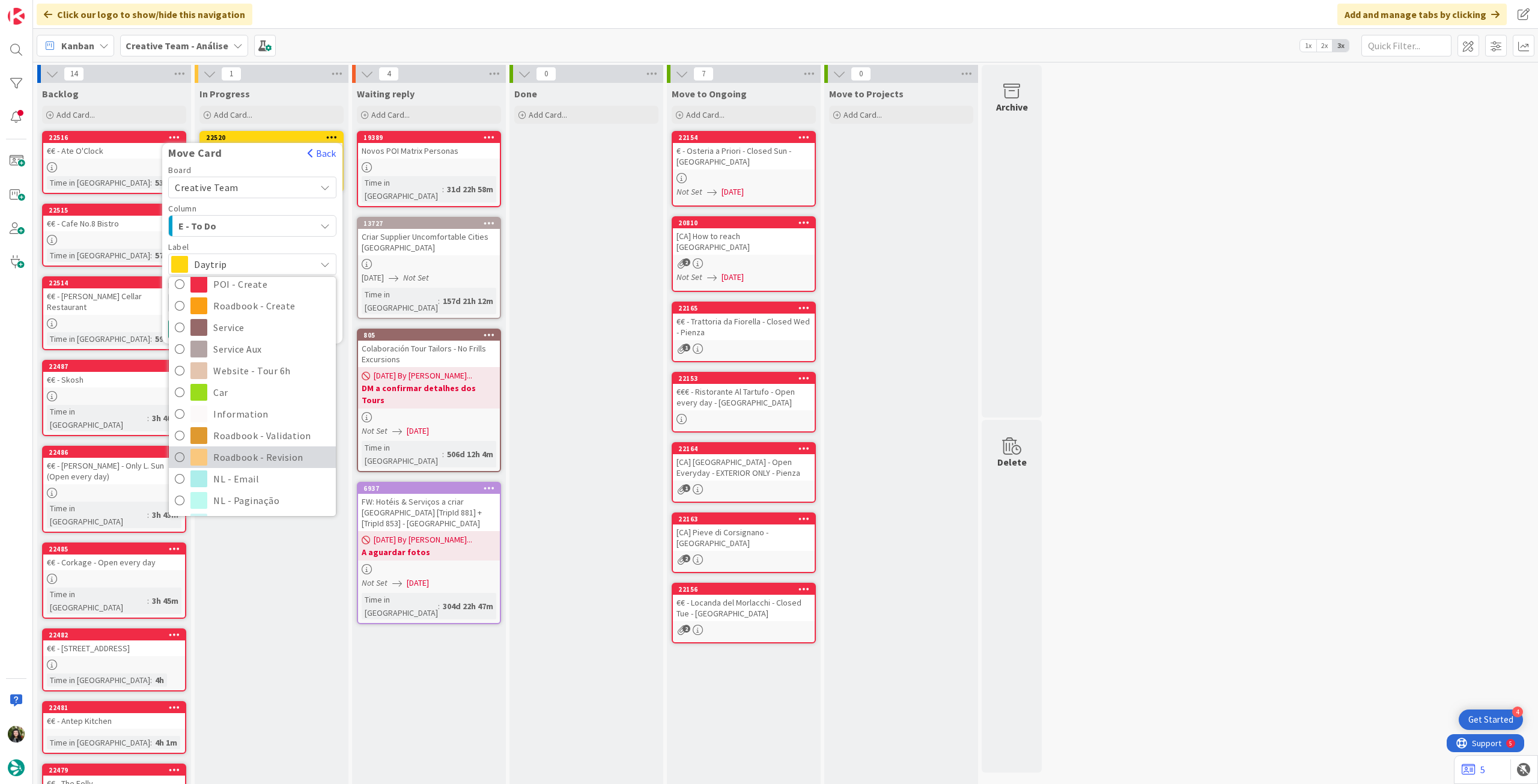
click at [252, 452] on span "Roadbook - Revision" at bounding box center [271, 457] width 117 height 18
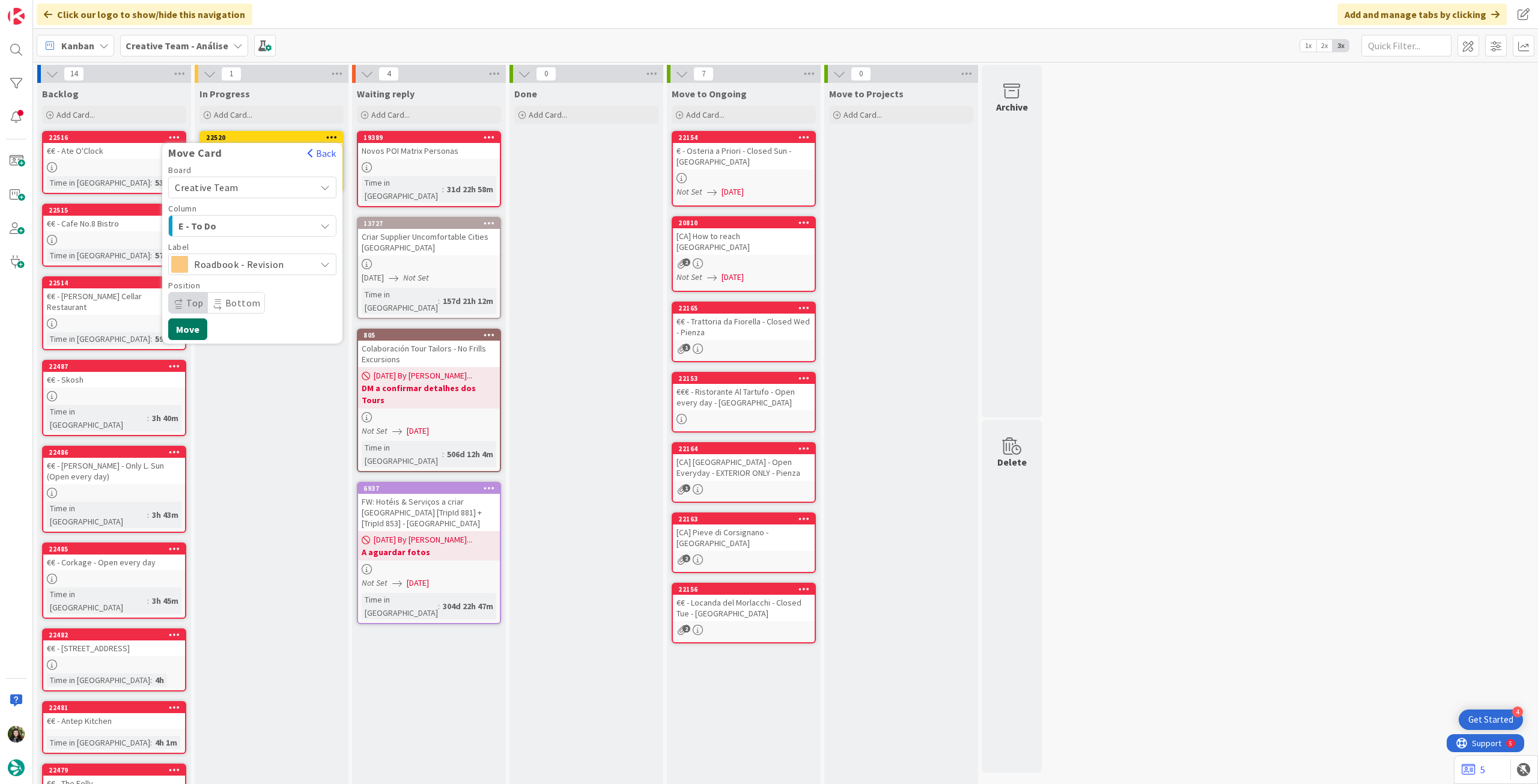
click at [205, 328] on button "Move" at bounding box center [187, 329] width 39 height 22
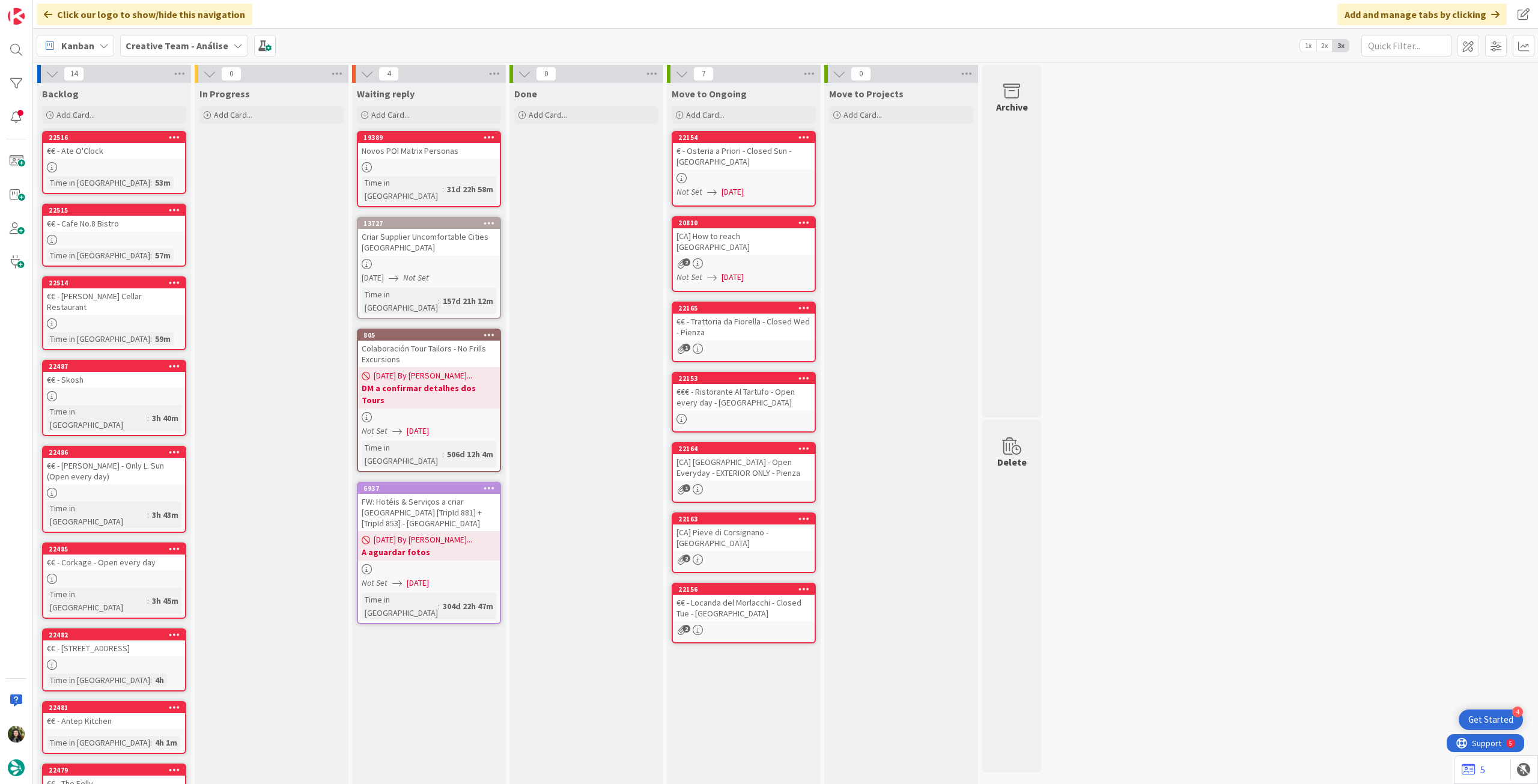
click at [152, 35] on div "Creative Team - Análise" at bounding box center [183, 46] width 128 height 22
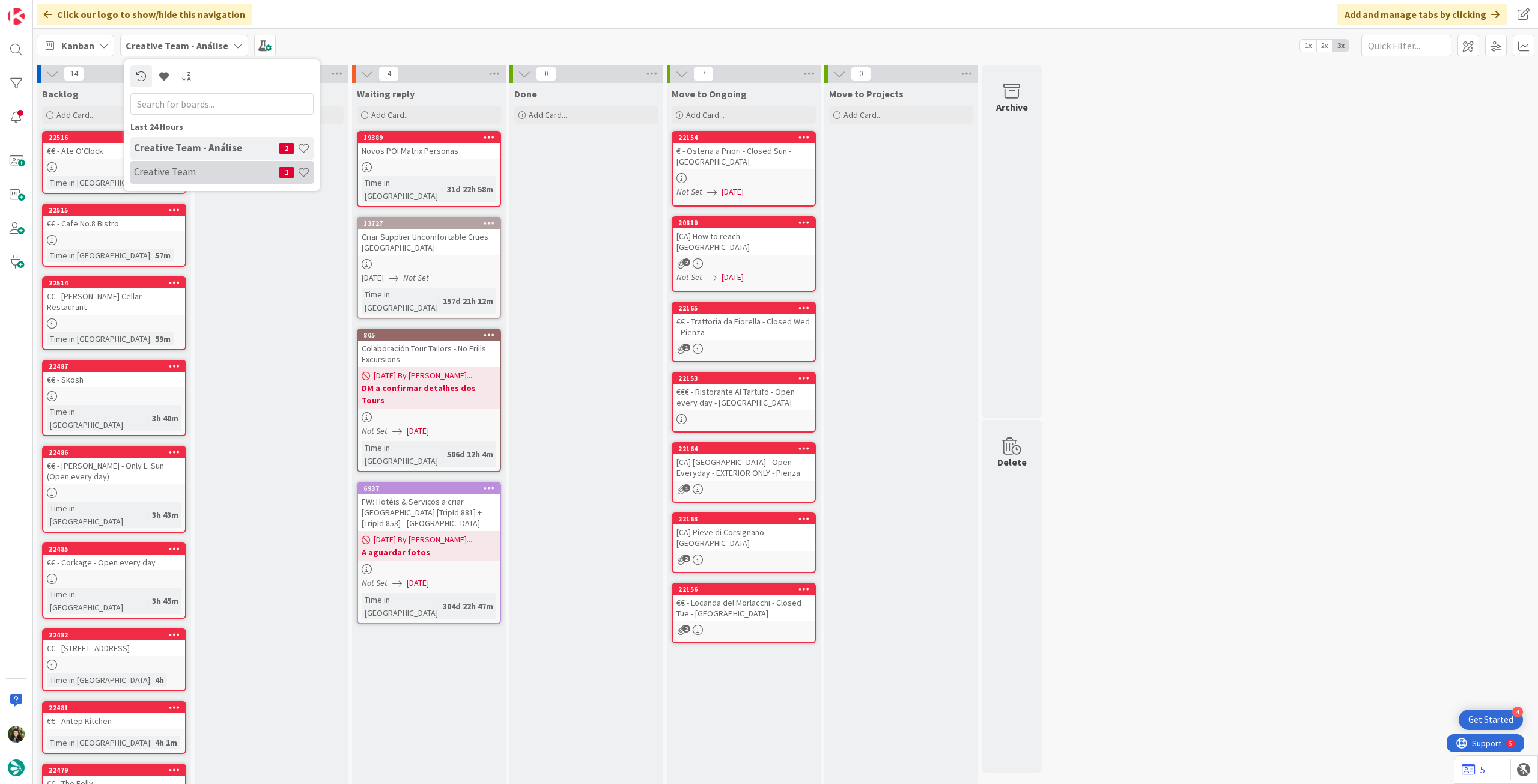
click at [184, 164] on div "Creative Team 1" at bounding box center [222, 173] width 183 height 23
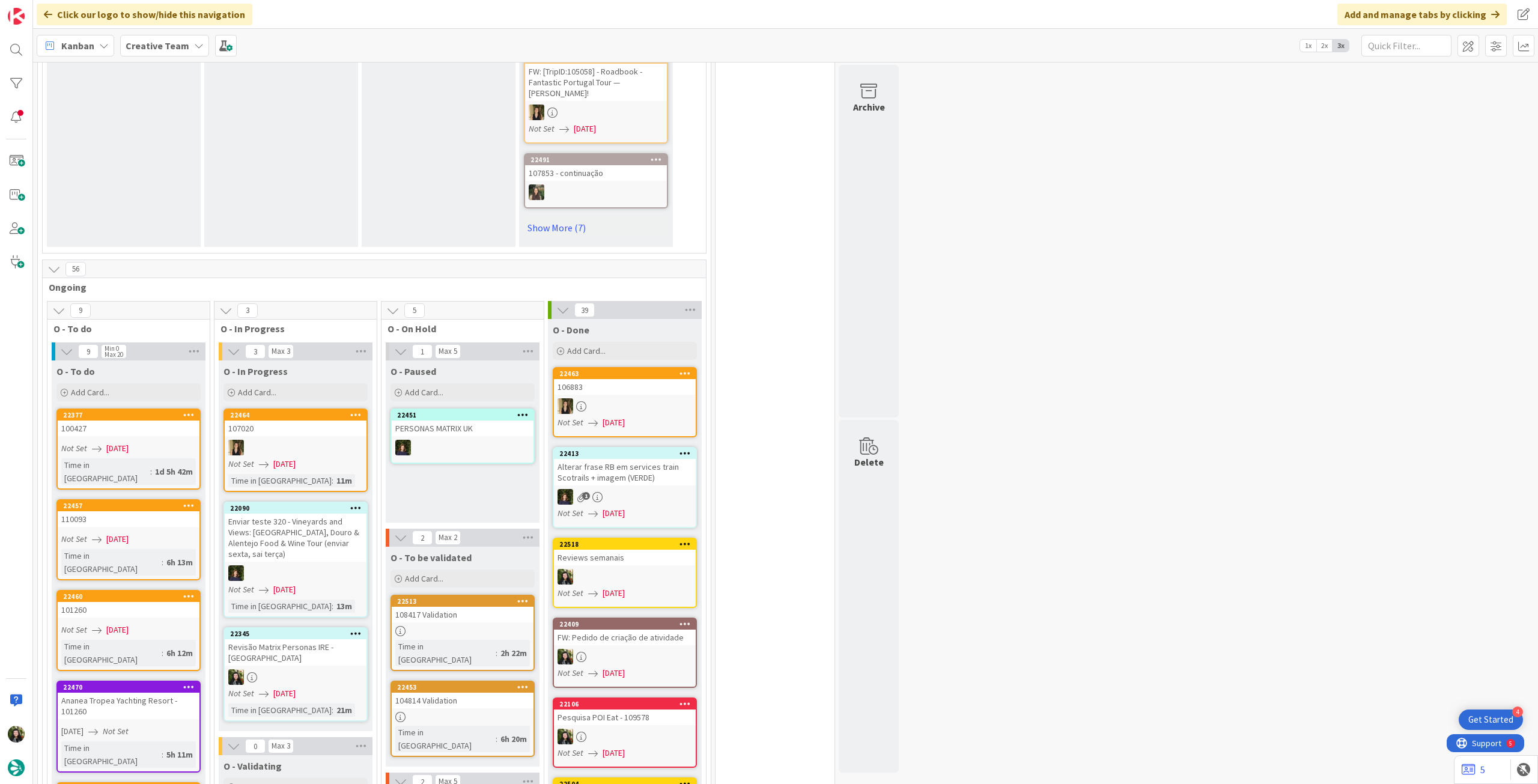
scroll to position [881, 0]
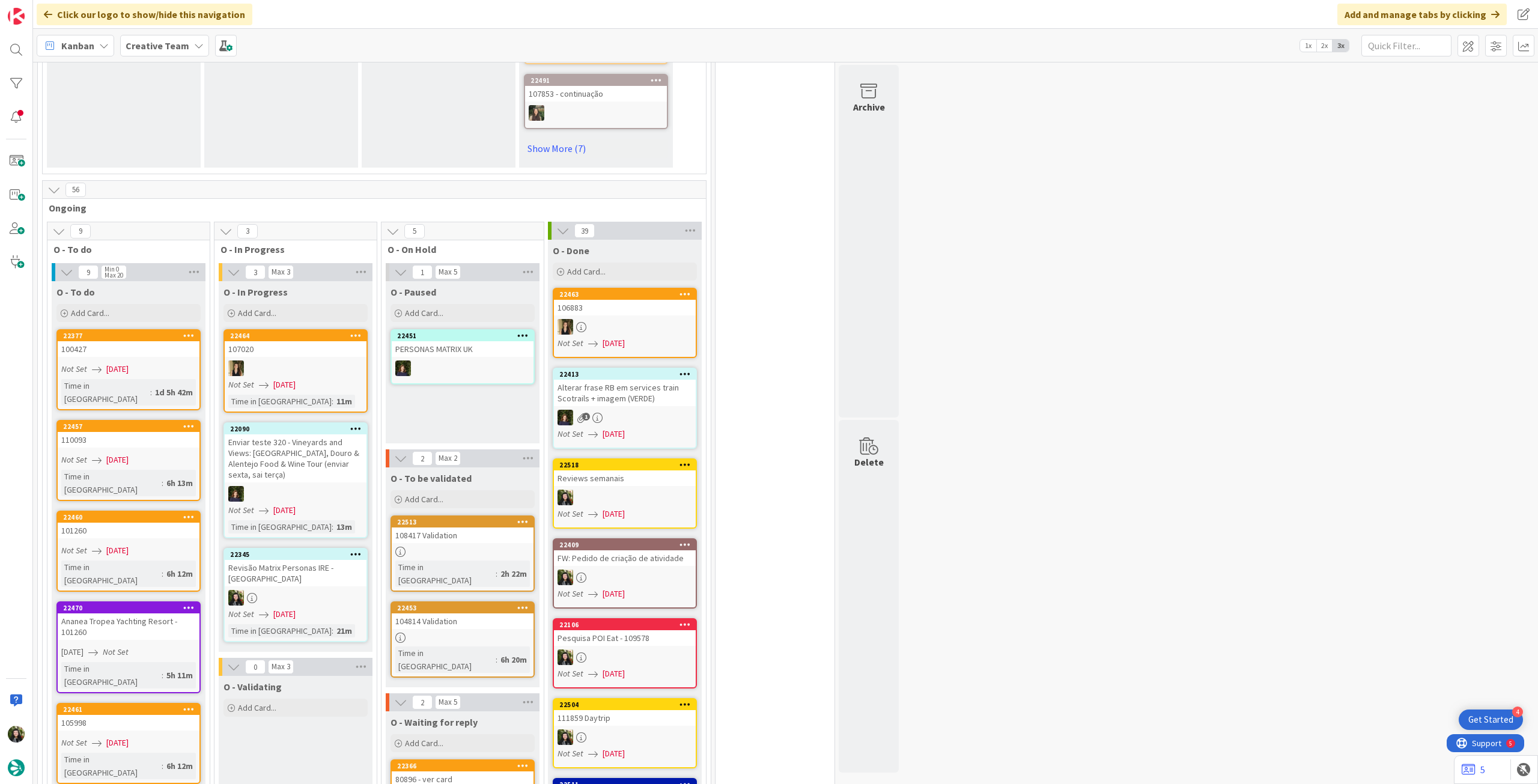
click at [273, 590] on div at bounding box center [296, 597] width 142 height 15
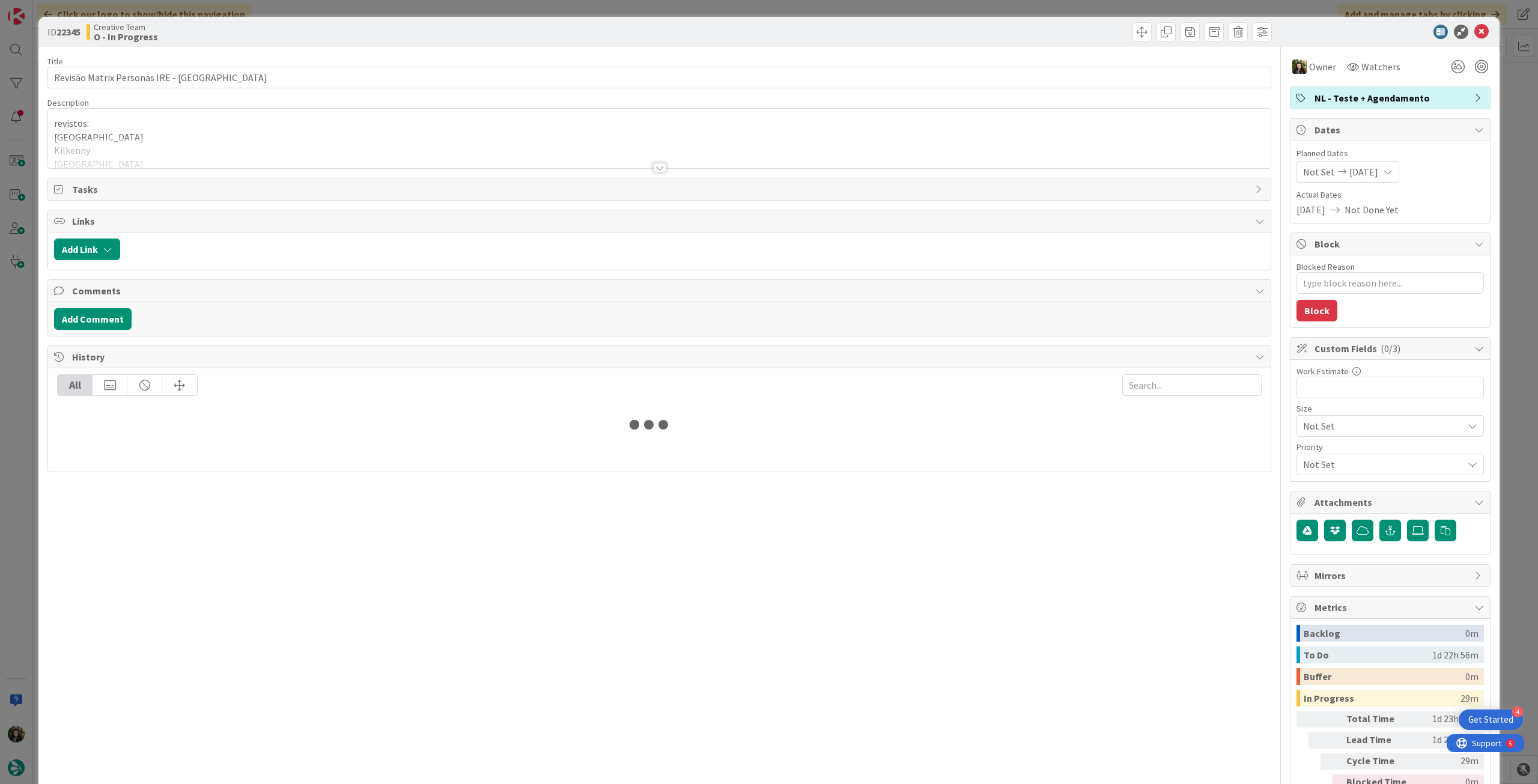
click at [134, 117] on p "revistos:" at bounding box center [659, 123] width 1210 height 14
type textarea "x"
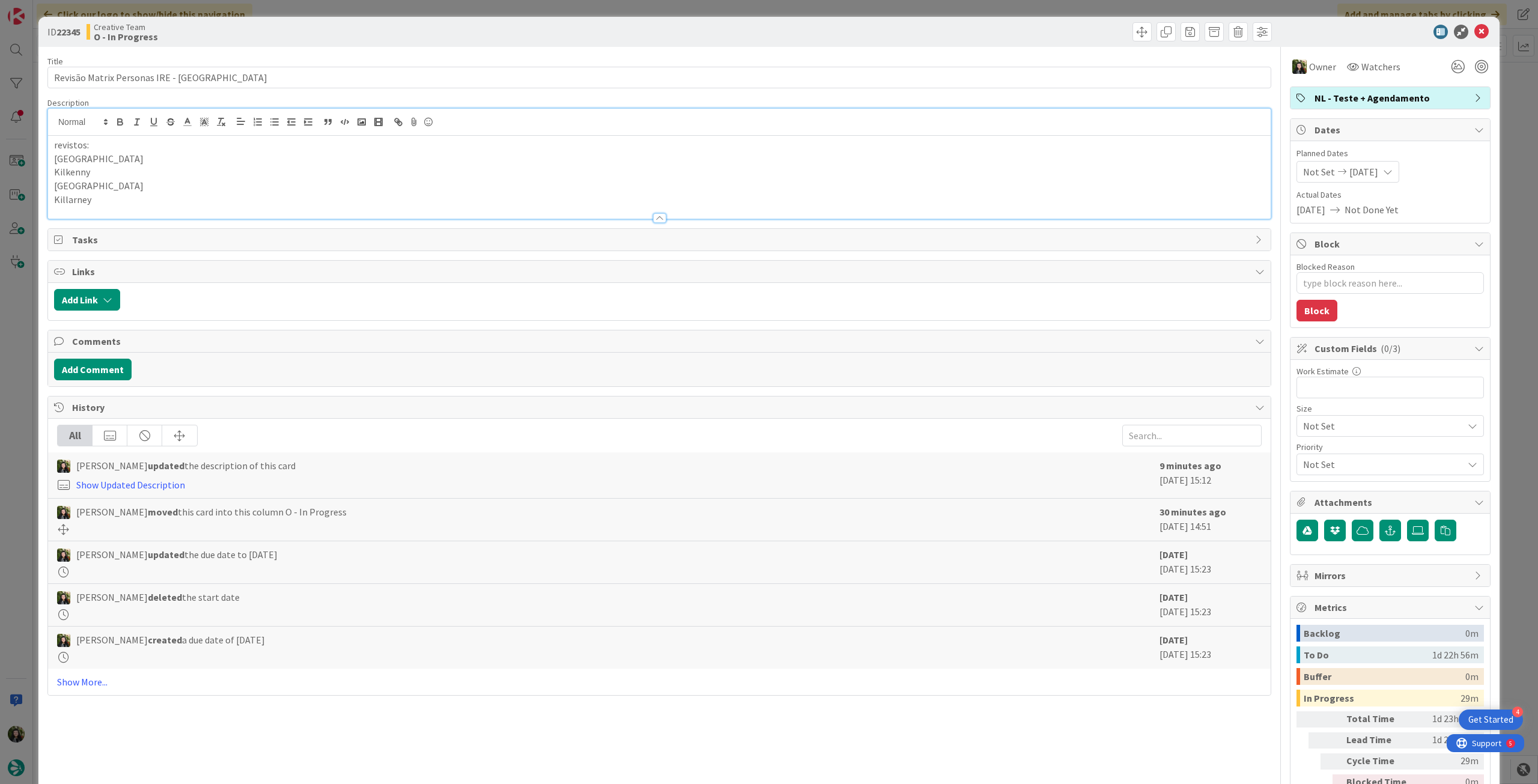
click at [125, 206] on div at bounding box center [659, 212] width 1223 height 12
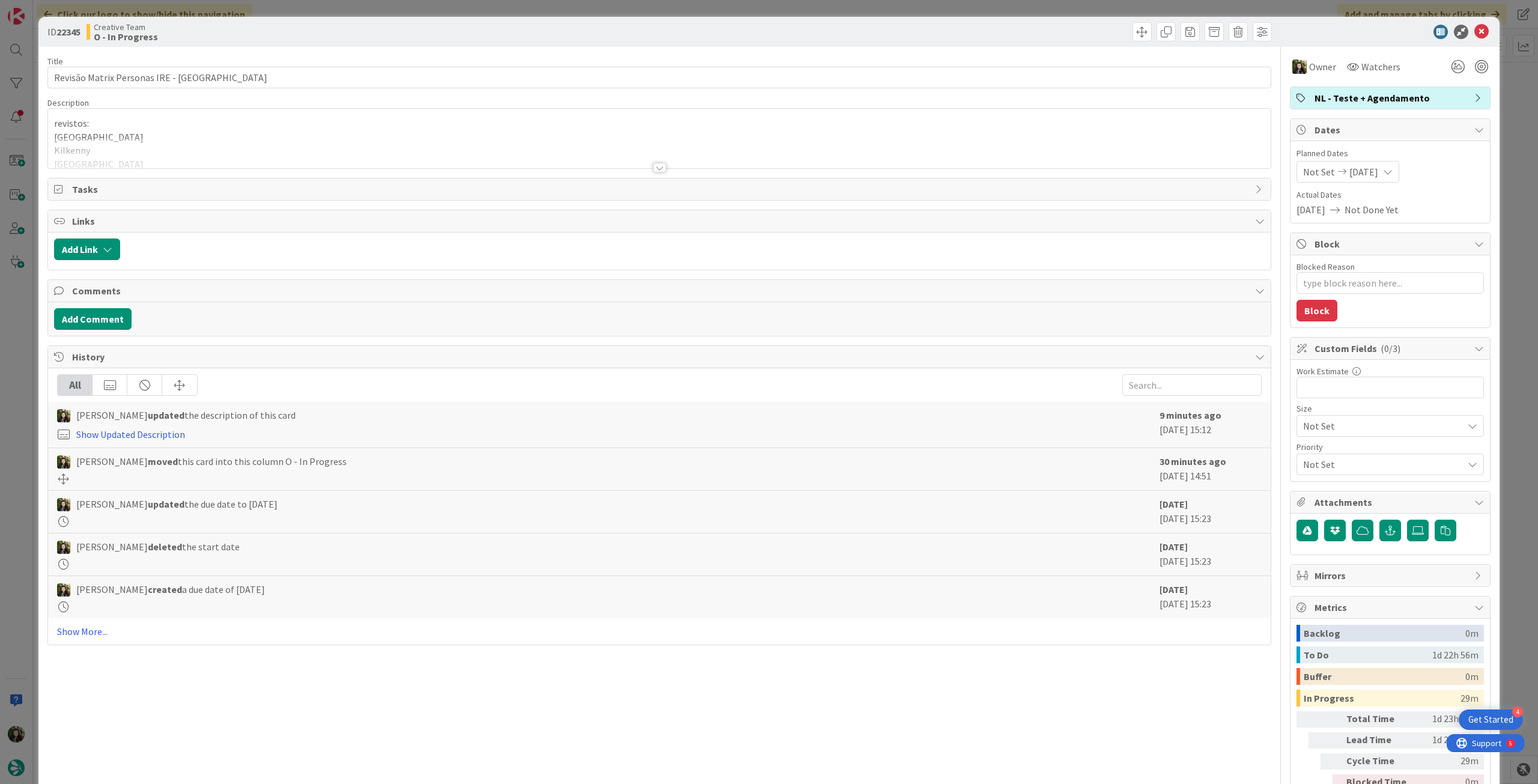
click at [150, 143] on div at bounding box center [659, 153] width 1223 height 31
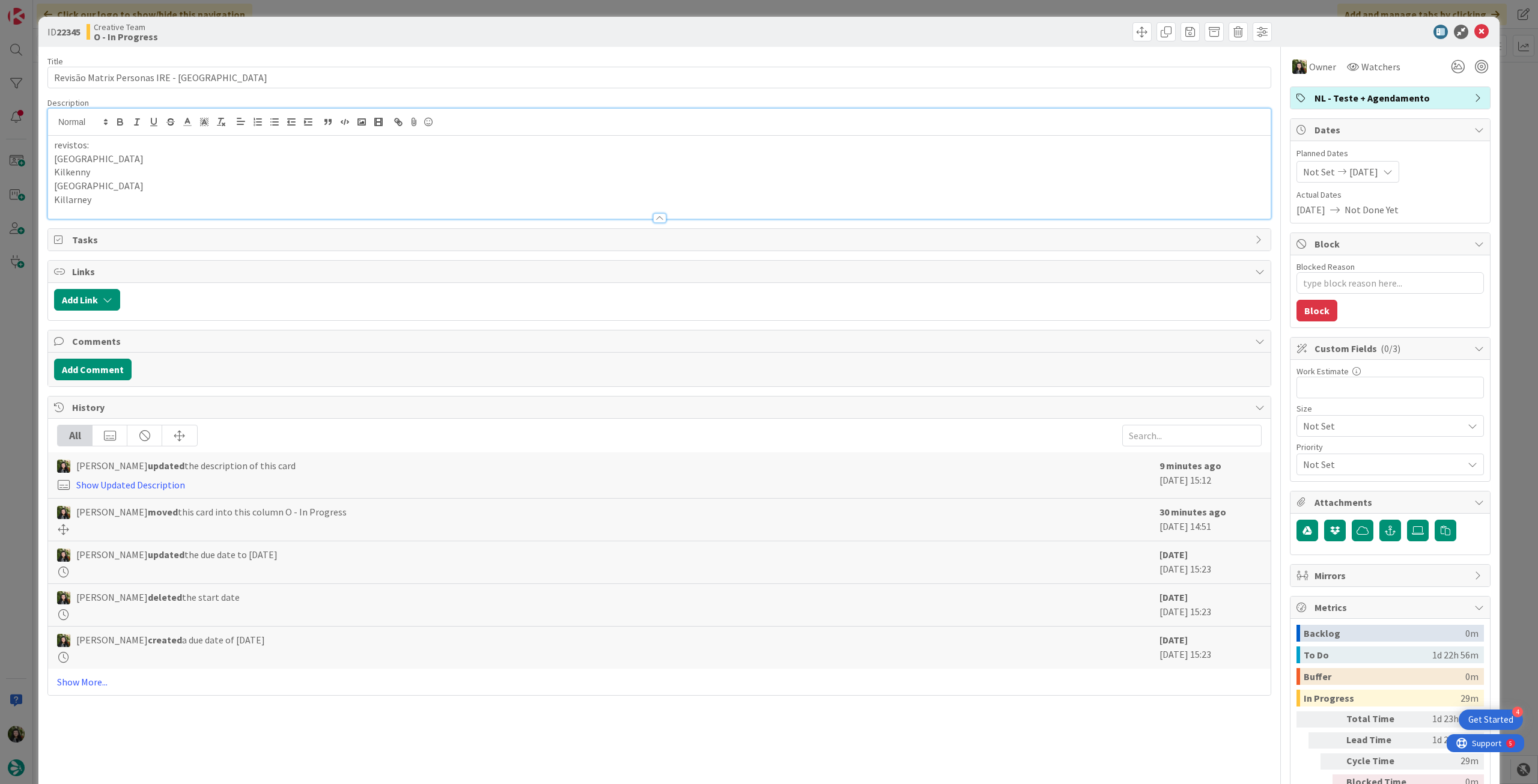
click at [137, 204] on p "Killarney" at bounding box center [659, 200] width 1210 height 14
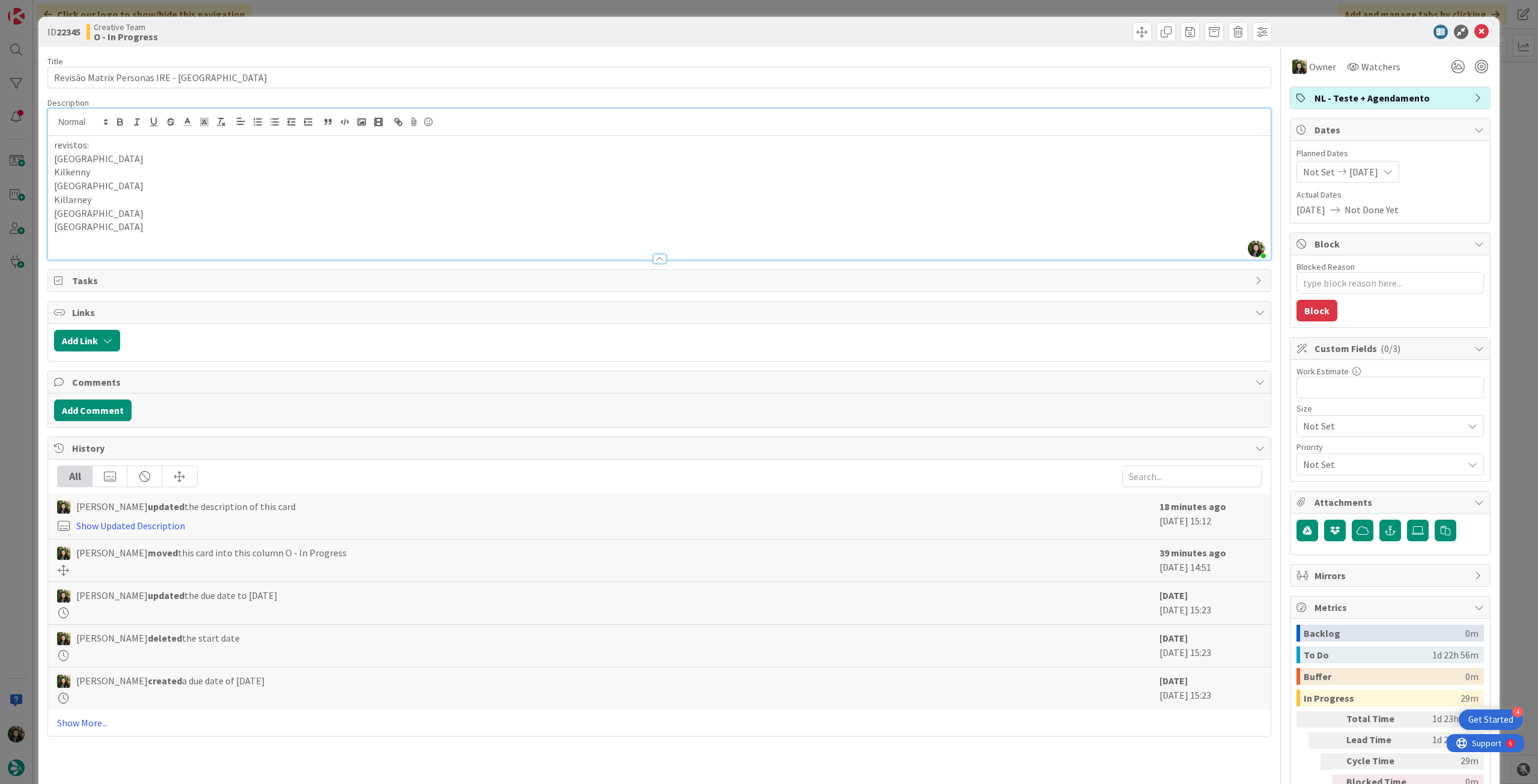
click at [1474, 31] on icon at bounding box center [1482, 32] width 15 height 15
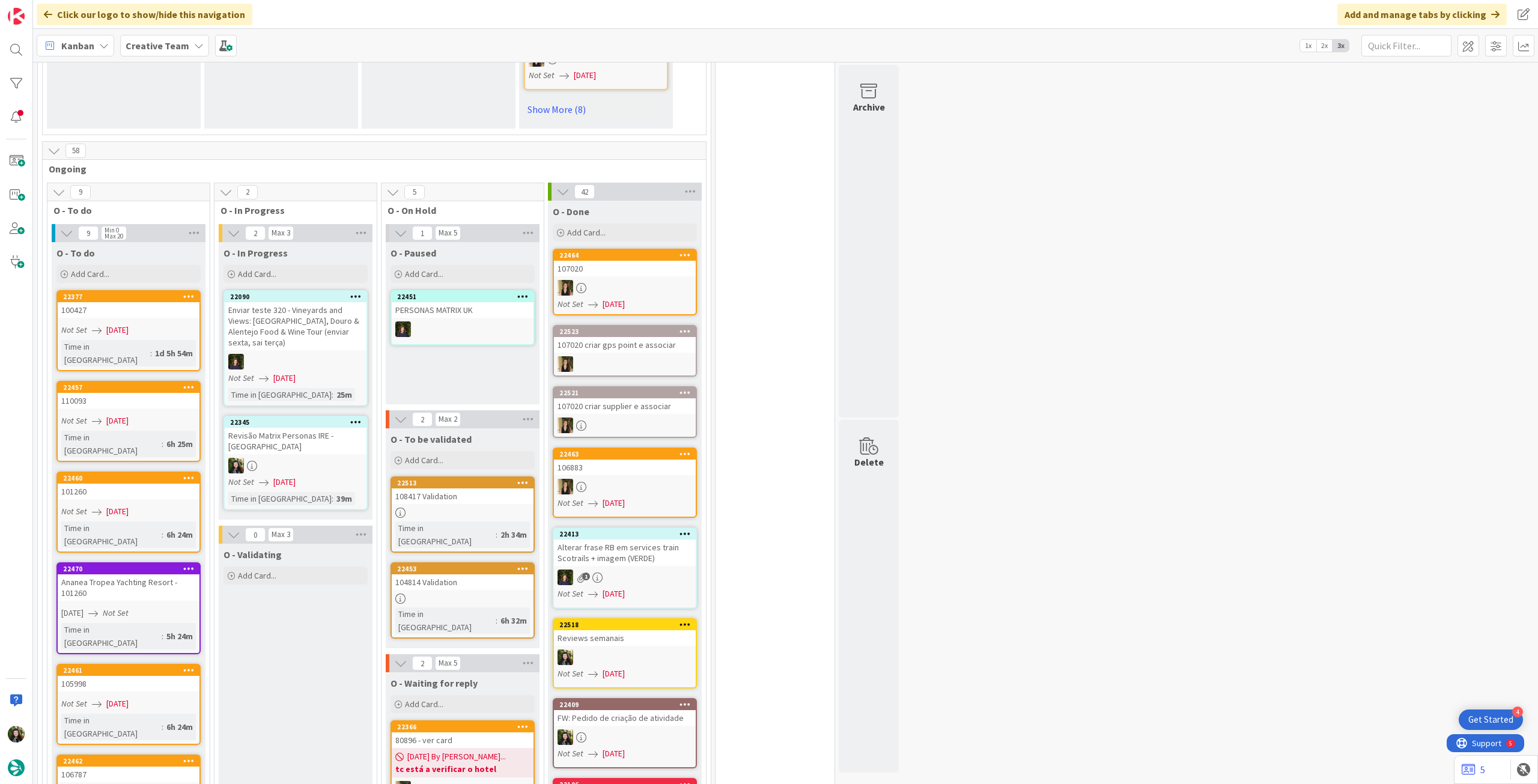
scroll to position [961, 0]
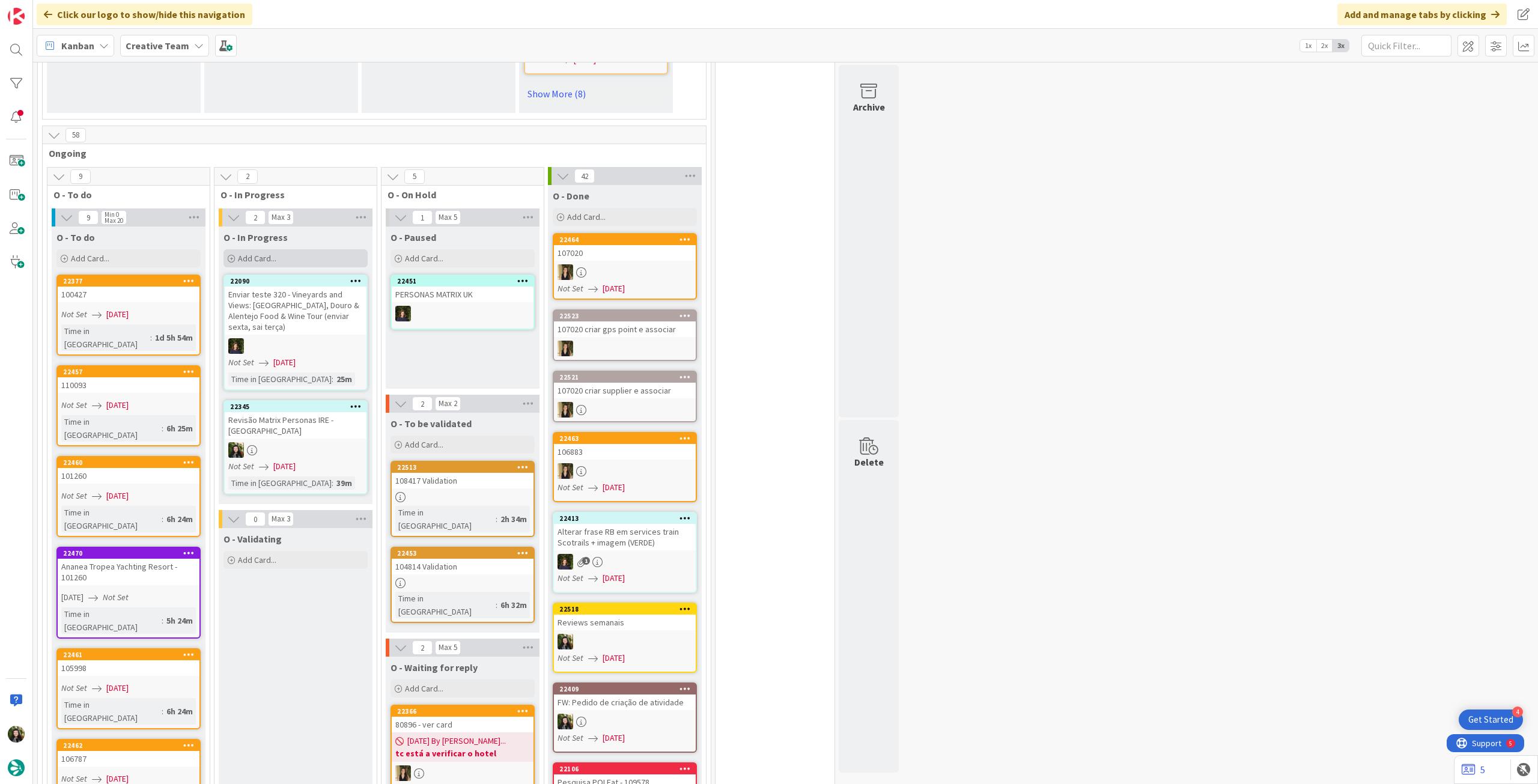
drag, startPoint x: 289, startPoint y: 272, endPoint x: 293, endPoint y: 263, distance: 9.8
click at [293, 263] on div "Add Card..." at bounding box center [295, 258] width 144 height 18
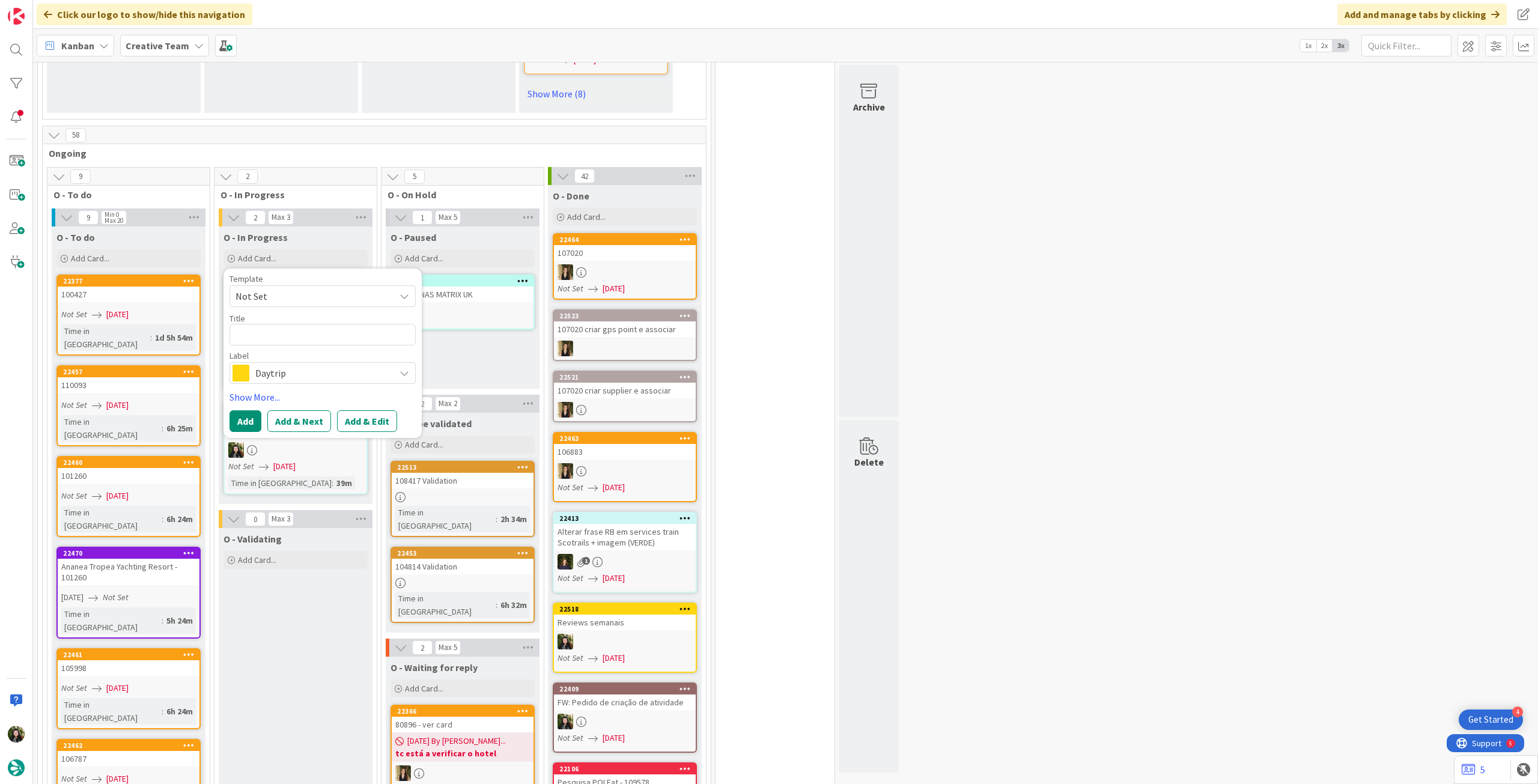
scroll to position [0, 0]
type textarea "x"
type textarea "C"
type textarea "x"
type textarea "Co"
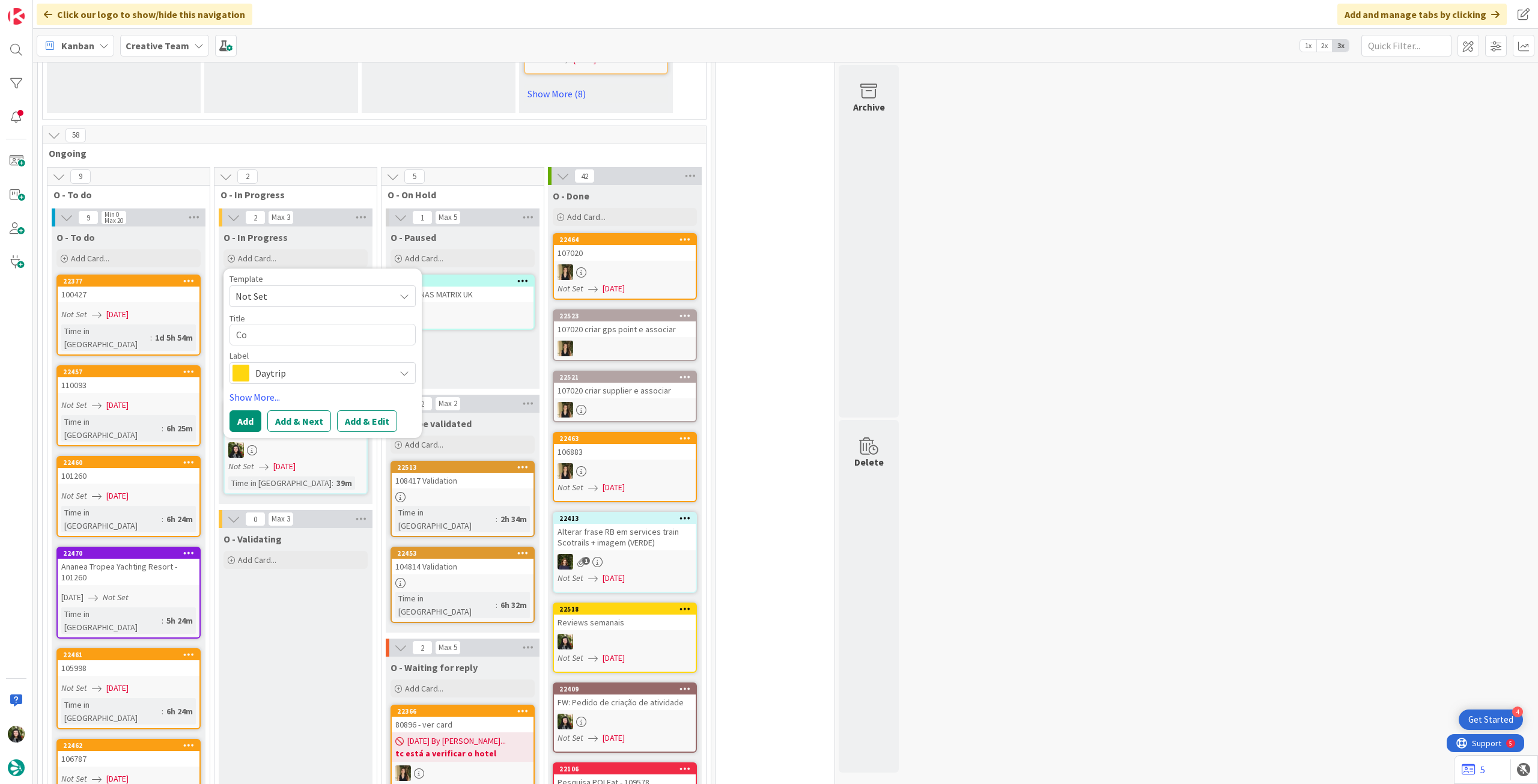
type textarea "x"
type textarea "Coi"
type textarea "x"
type textarea "Coim"
type textarea "x"
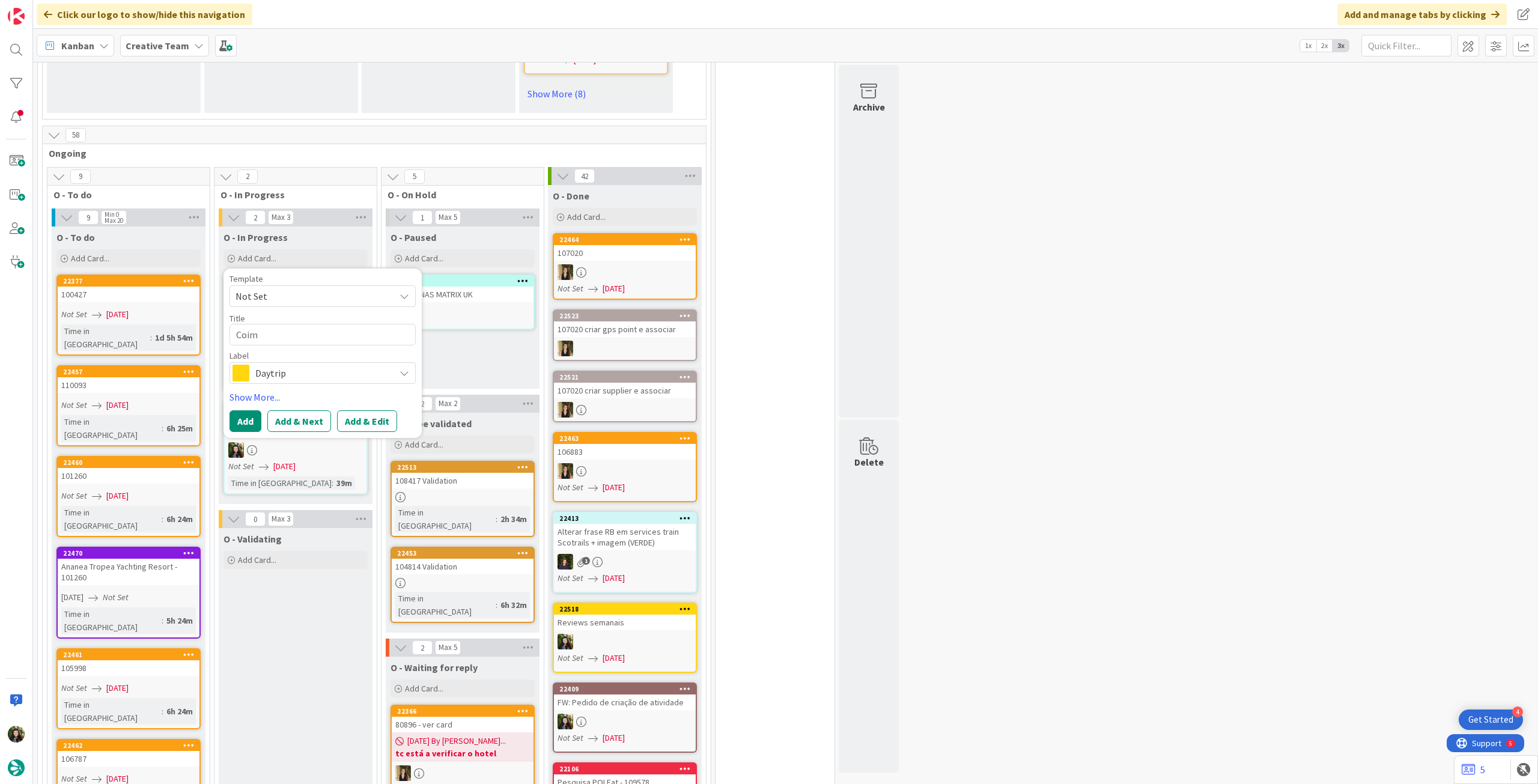
type textarea "Coimb"
type textarea "x"
type textarea "Coimbr"
type textarea "x"
type textarea "[GEOGRAPHIC_DATA]"
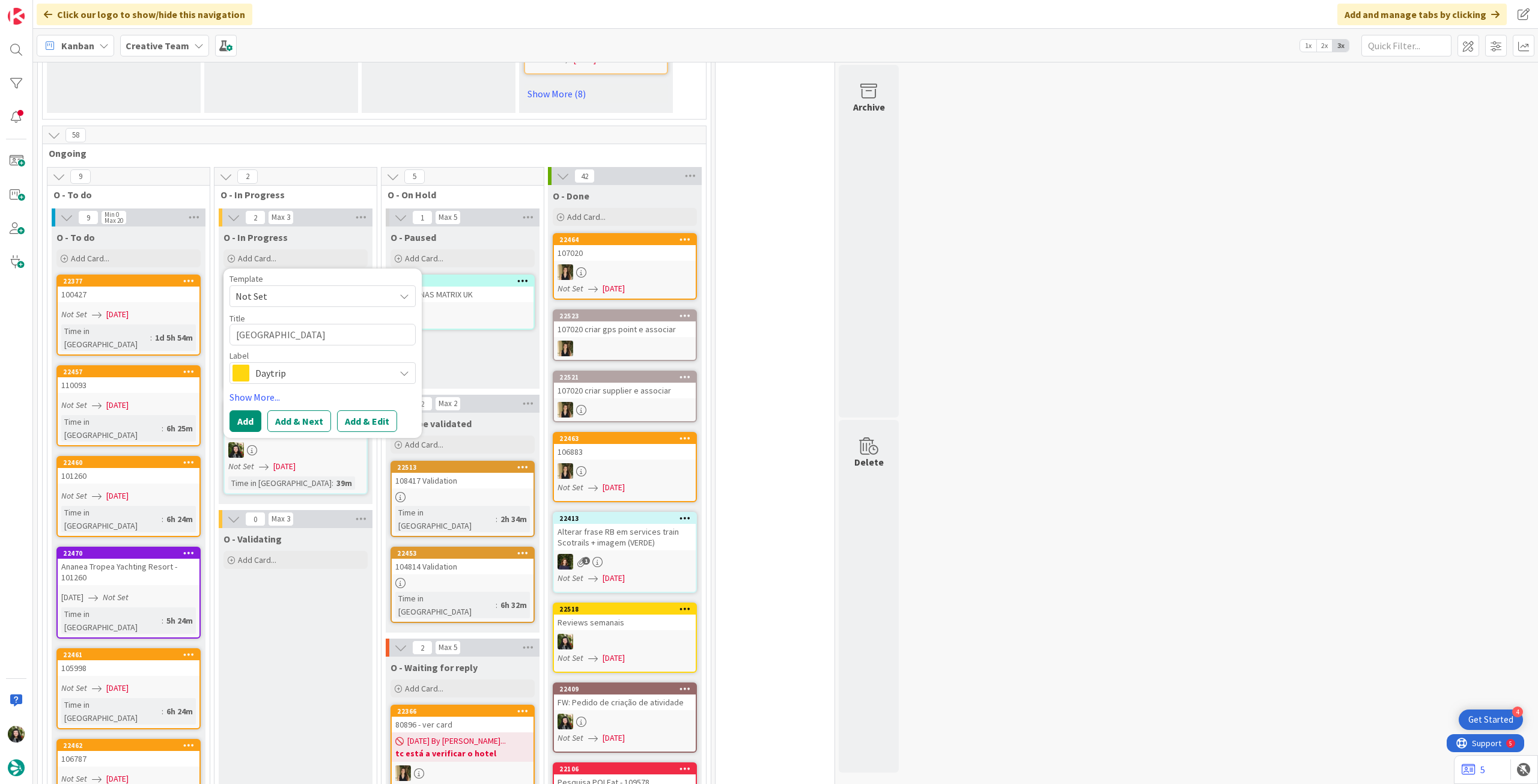
type textarea "x"
type textarea "[GEOGRAPHIC_DATA]"
type textarea "x"
type textarea "[GEOGRAPHIC_DATA] /"
type textarea "x"
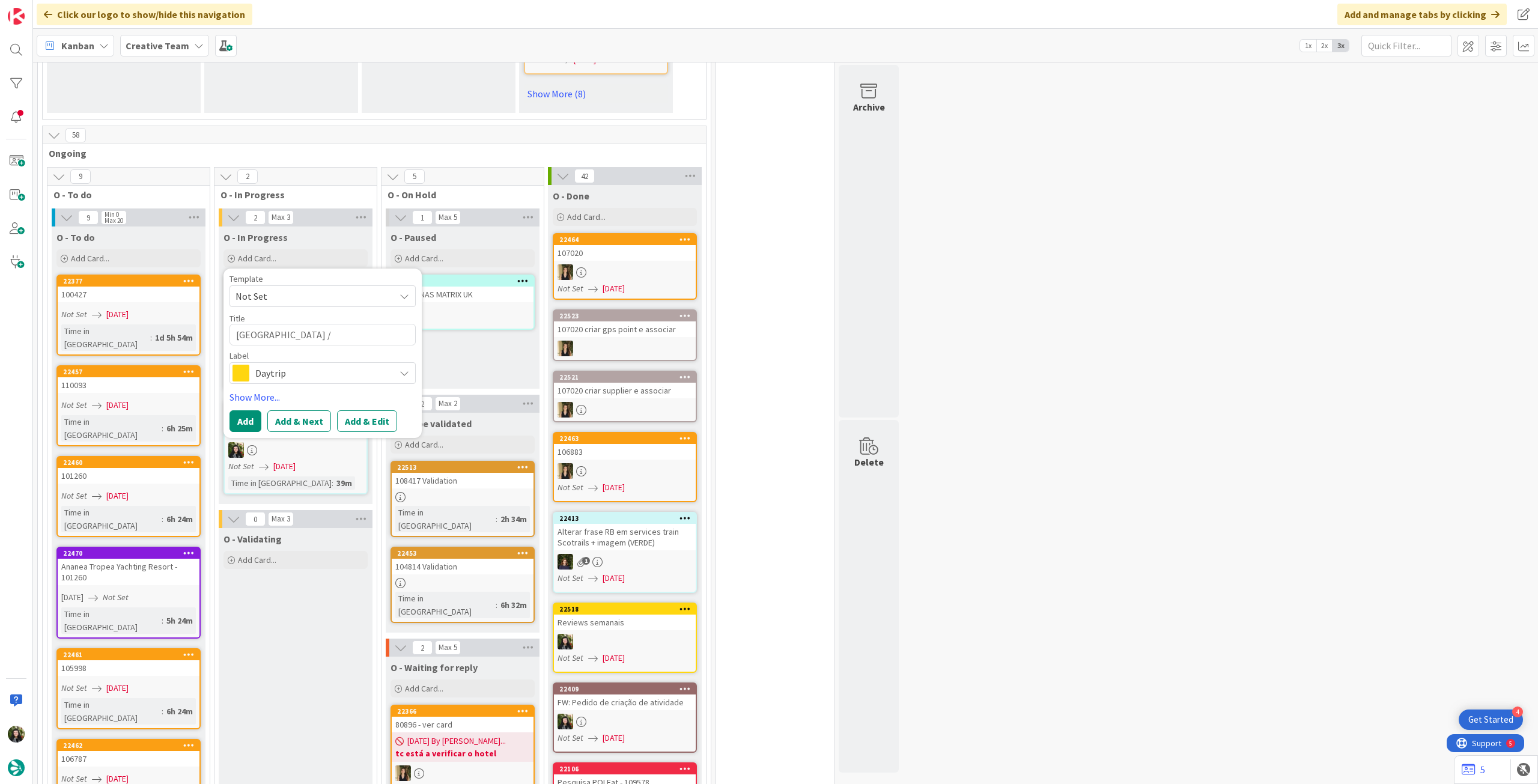
type textarea "[GEOGRAPHIC_DATA] /"
type textarea "x"
type textarea "Coimbra / P"
type textarea "x"
type textarea "[GEOGRAPHIC_DATA] / Po"
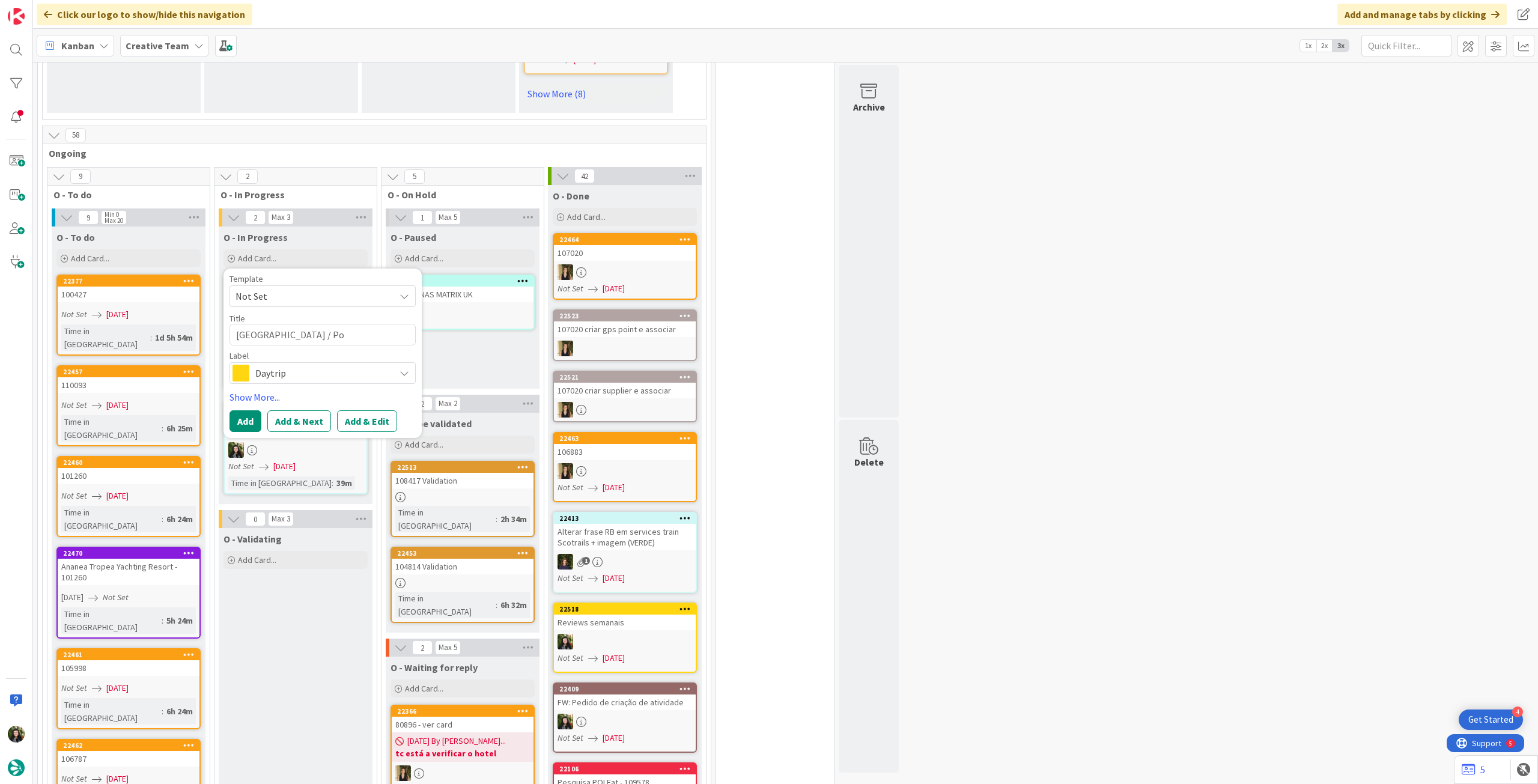
type textarea "x"
type textarea "Coimbra / Por"
type textarea "x"
type textarea "[GEOGRAPHIC_DATA] / [GEOGRAPHIC_DATA]"
type textarea "x"
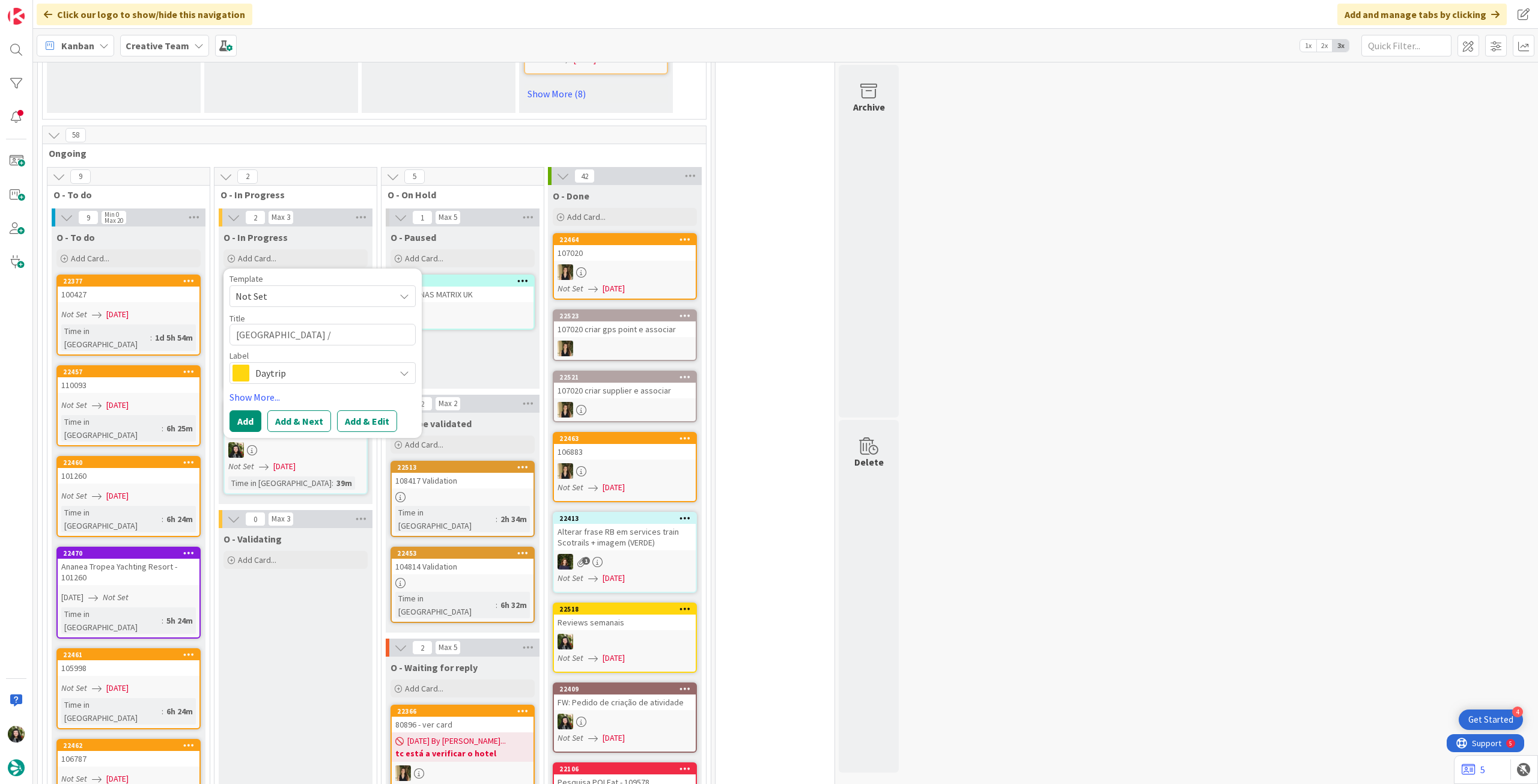
type textarea "[GEOGRAPHIC_DATA] / [GEOGRAPHIC_DATA]"
type textarea "x"
type textarea "[GEOGRAPHIC_DATA] / [GEOGRAPHIC_DATA]"
type textarea "x"
type textarea "[GEOGRAPHIC_DATA] / [GEOGRAPHIC_DATA] /"
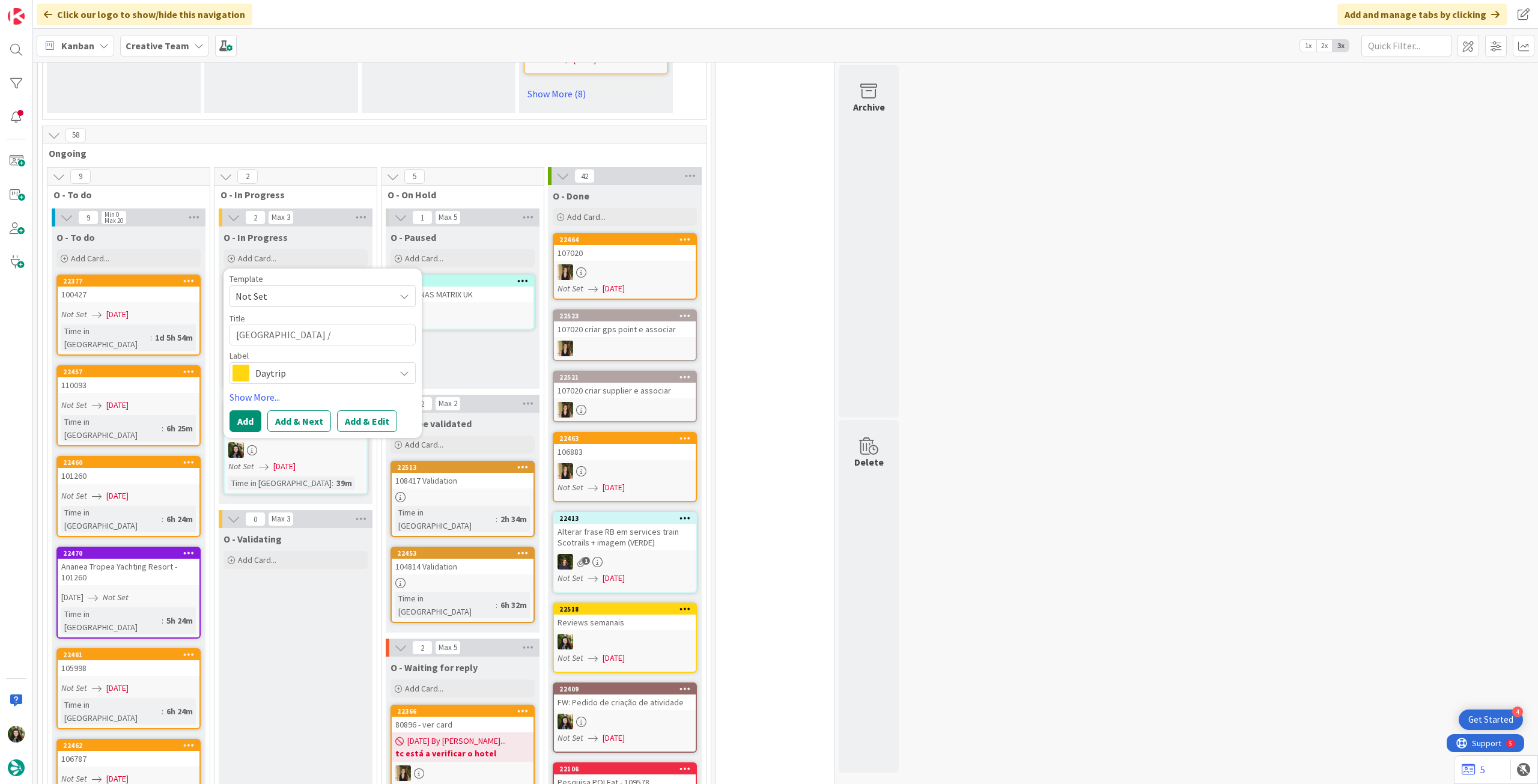
type textarea "x"
type textarea "[GEOGRAPHIC_DATA] / [GEOGRAPHIC_DATA] /"
type textarea "x"
type textarea "[GEOGRAPHIC_DATA] / [GEOGRAPHIC_DATA] / A"
type textarea "x"
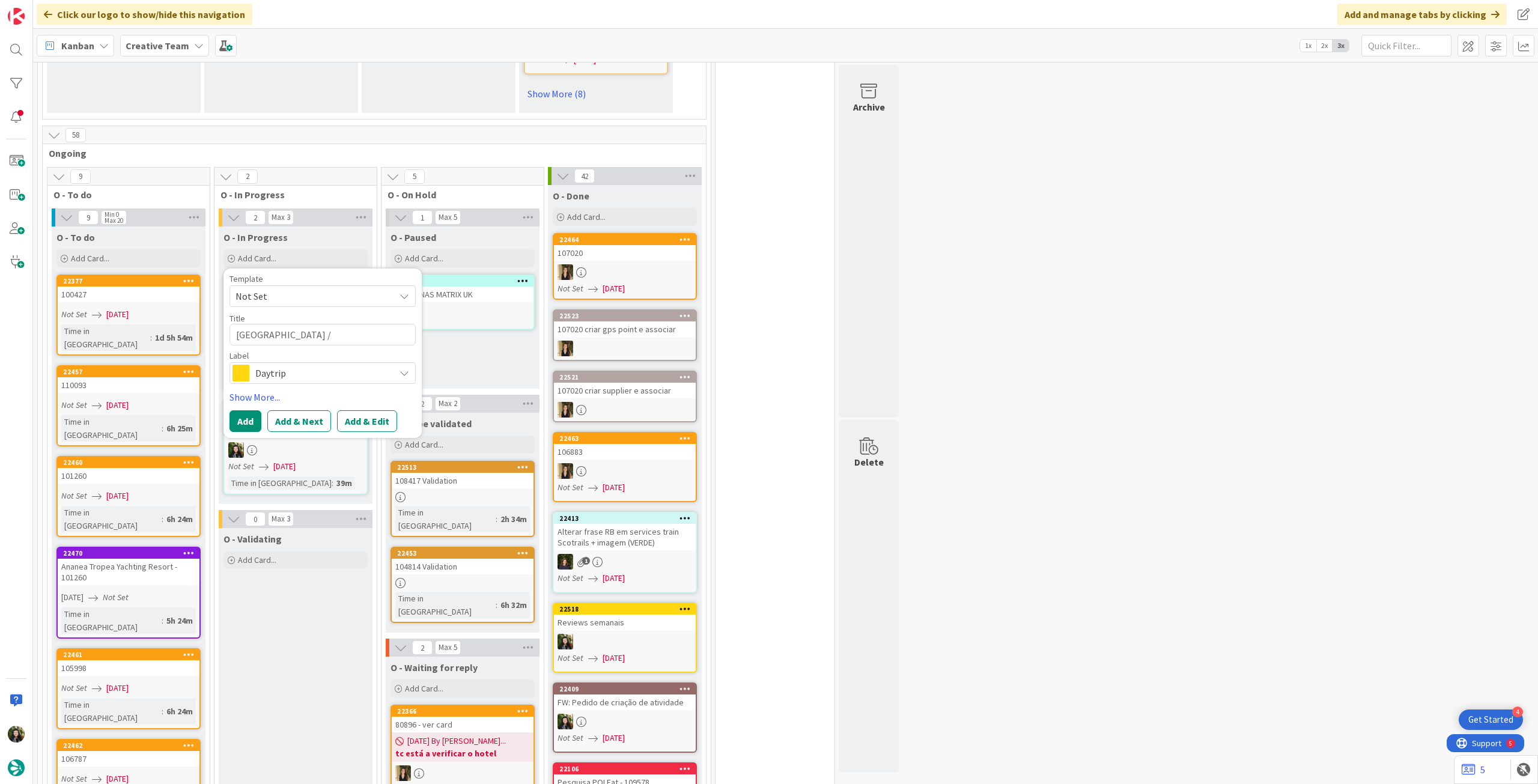
type textarea "[GEOGRAPHIC_DATA] / [GEOGRAPHIC_DATA] / Ab"
type textarea "x"
type textarea "[GEOGRAPHIC_DATA] / [GEOGRAPHIC_DATA] / A"
type textarea "x"
type textarea "[GEOGRAPHIC_DATA] / [GEOGRAPHIC_DATA] / Av"
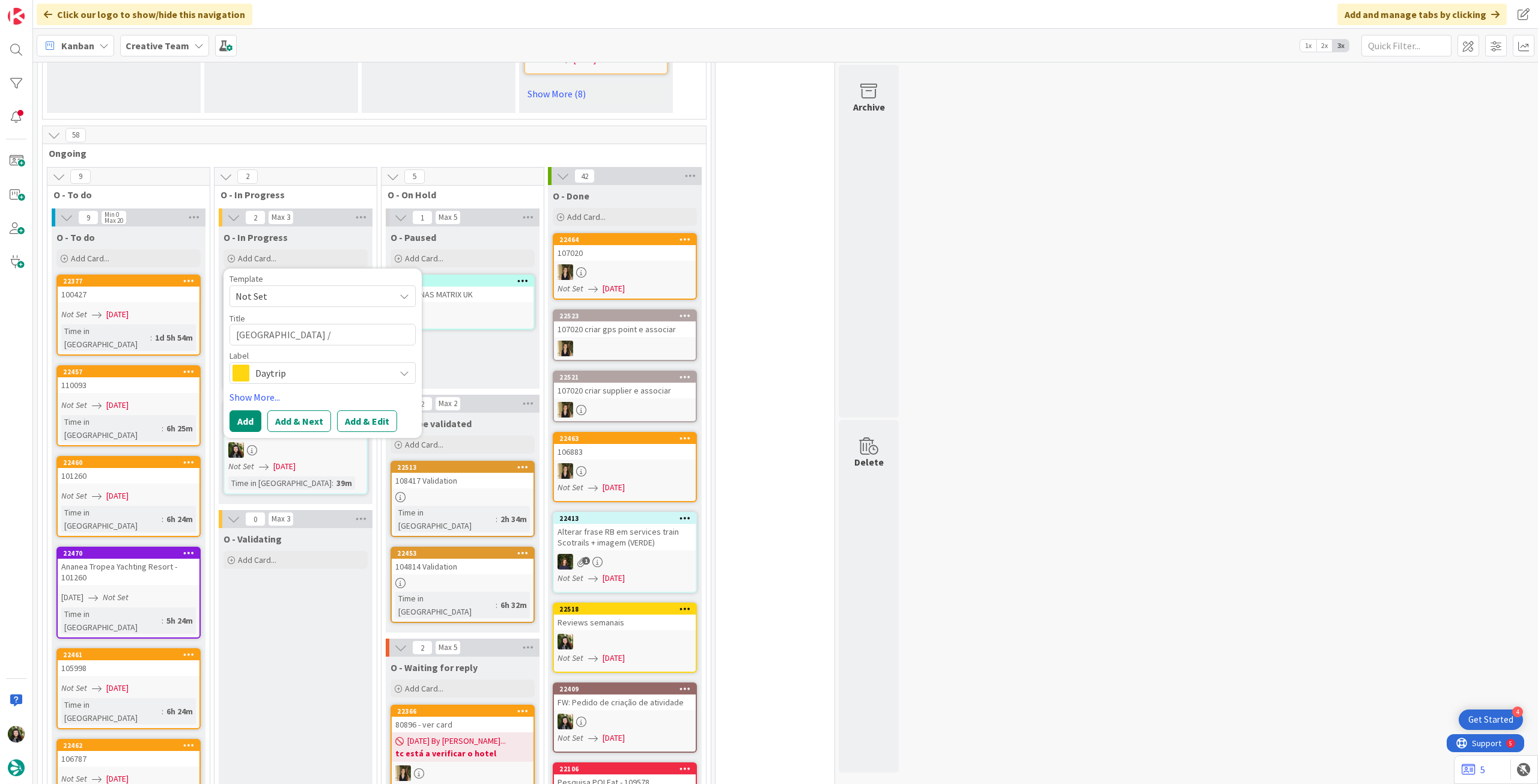
type textarea "x"
type textarea "[GEOGRAPHIC_DATA] / [GEOGRAPHIC_DATA] / [GEOGRAPHIC_DATA]"
type textarea "x"
type textarea "[GEOGRAPHIC_DATA] / [GEOGRAPHIC_DATA] / [GEOGRAPHIC_DATA]"
type textarea "x"
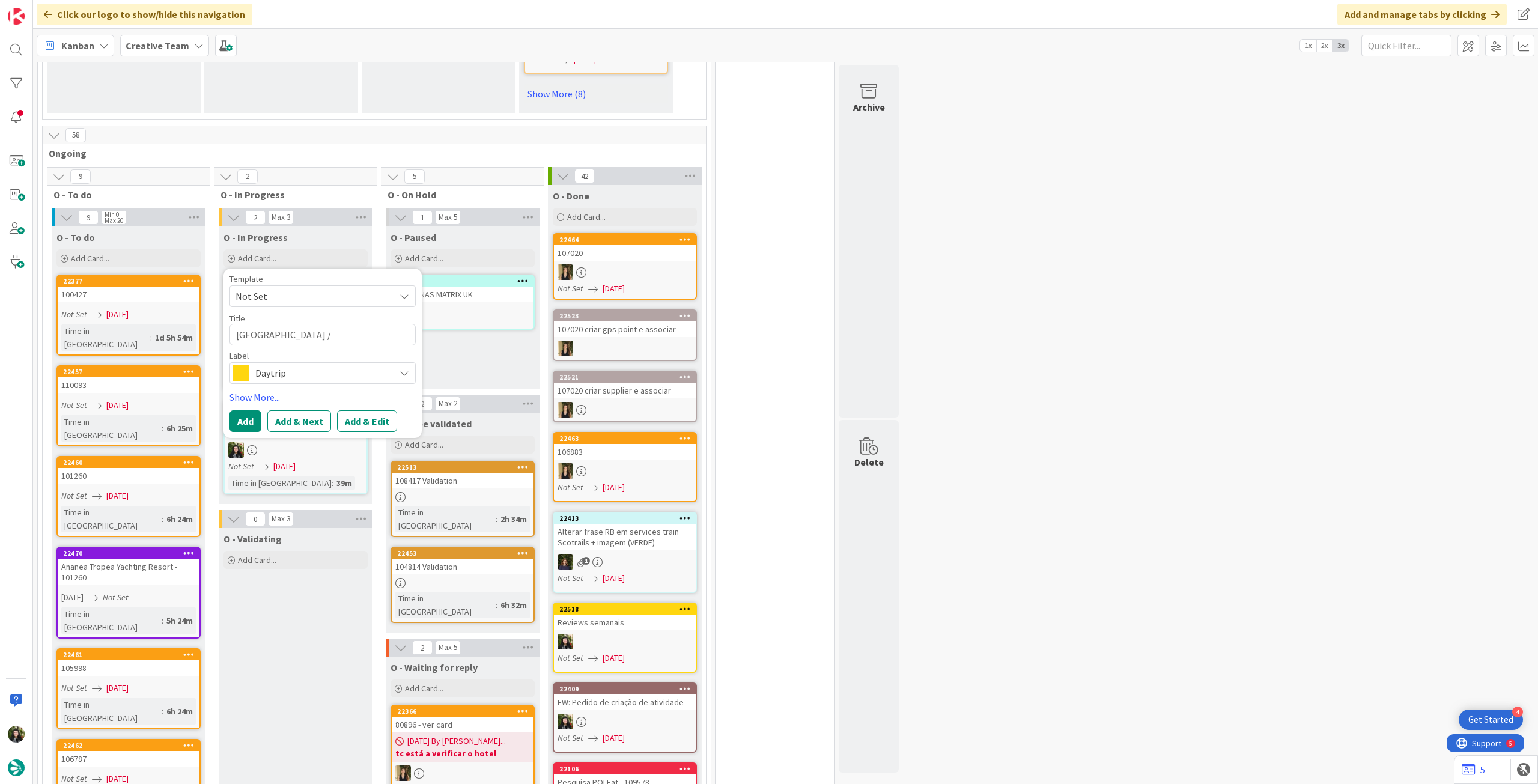
type textarea "[GEOGRAPHIC_DATA] / [GEOGRAPHIC_DATA] / [GEOGRAPHIC_DATA]"
type textarea "x"
type textarea "[GEOGRAPHIC_DATA] / [GEOGRAPHIC_DATA] / [GEOGRAPHIC_DATA]"
type textarea "x"
type textarea "[GEOGRAPHIC_DATA] / [GEOGRAPHIC_DATA] / [GEOGRAPHIC_DATA]"
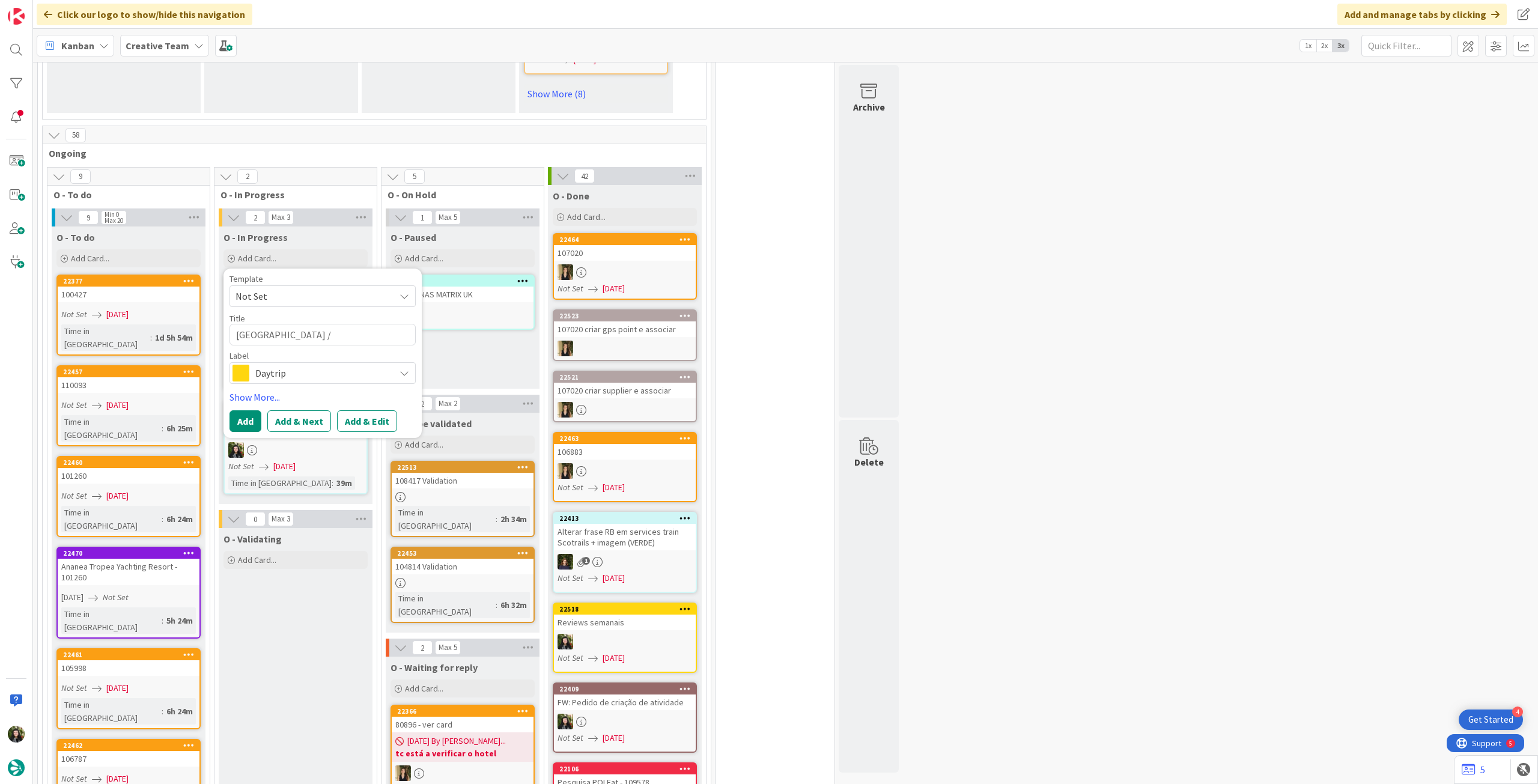
type textarea "x"
type textarea "[GEOGRAPHIC_DATA] / [GEOGRAPHIC_DATA] / [GEOGRAPHIC_DATA]"
type textarea "x"
type textarea "[GEOGRAPHIC_DATA] / [GEOGRAPHIC_DATA] / [GEOGRAPHIC_DATA]"
type textarea "x"
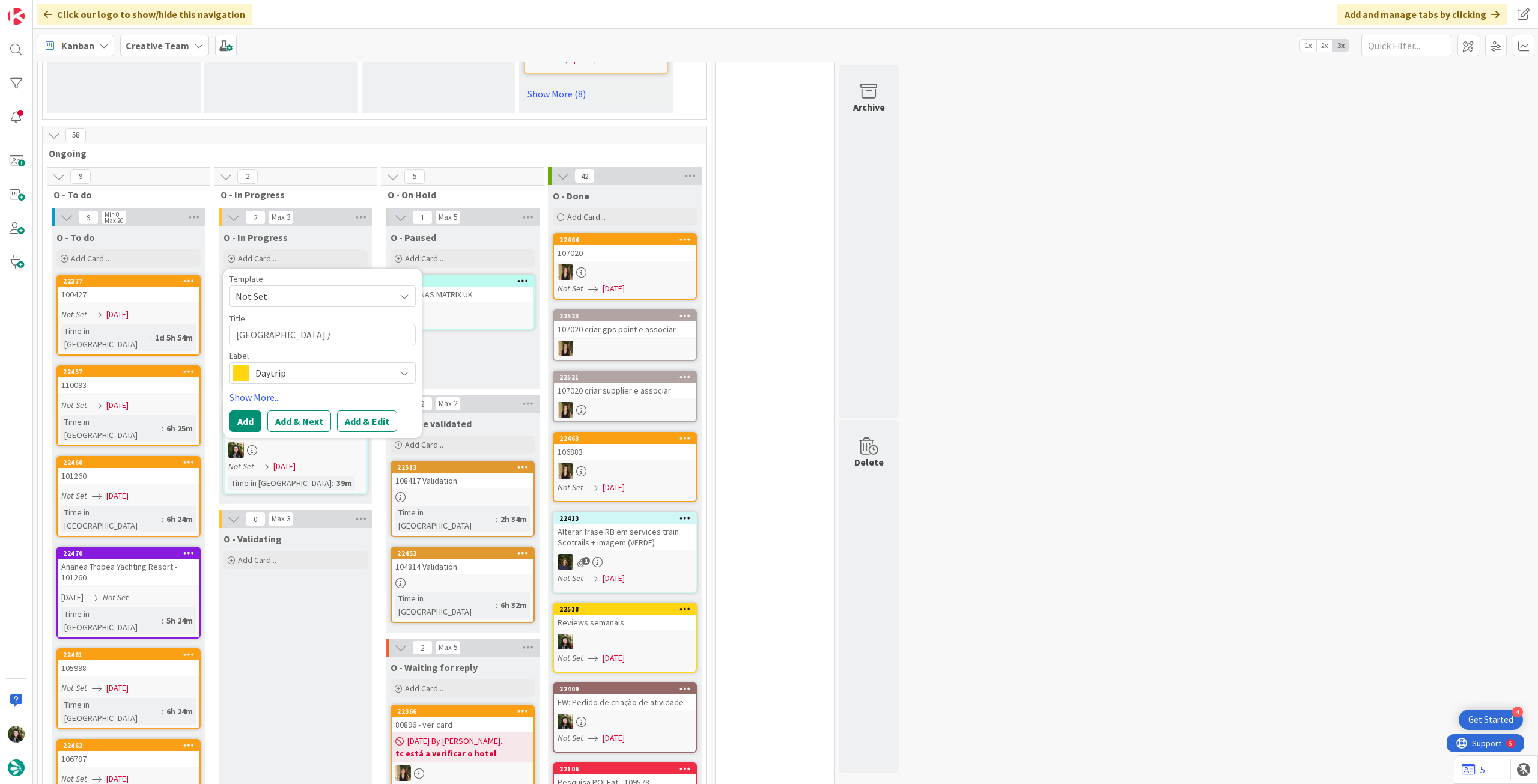
type textarea "[GEOGRAPHIC_DATA] / [GEOGRAPHIC_DATA] / [GEOGRAPHIC_DATA]"
type textarea "x"
type textarea "[GEOGRAPHIC_DATA] / [GEOGRAPHIC_DATA] / [GEOGRAPHIC_DATA]"
type textarea "x"
type textarea "[GEOGRAPHIC_DATA] / [GEOGRAPHIC_DATA] / Av"
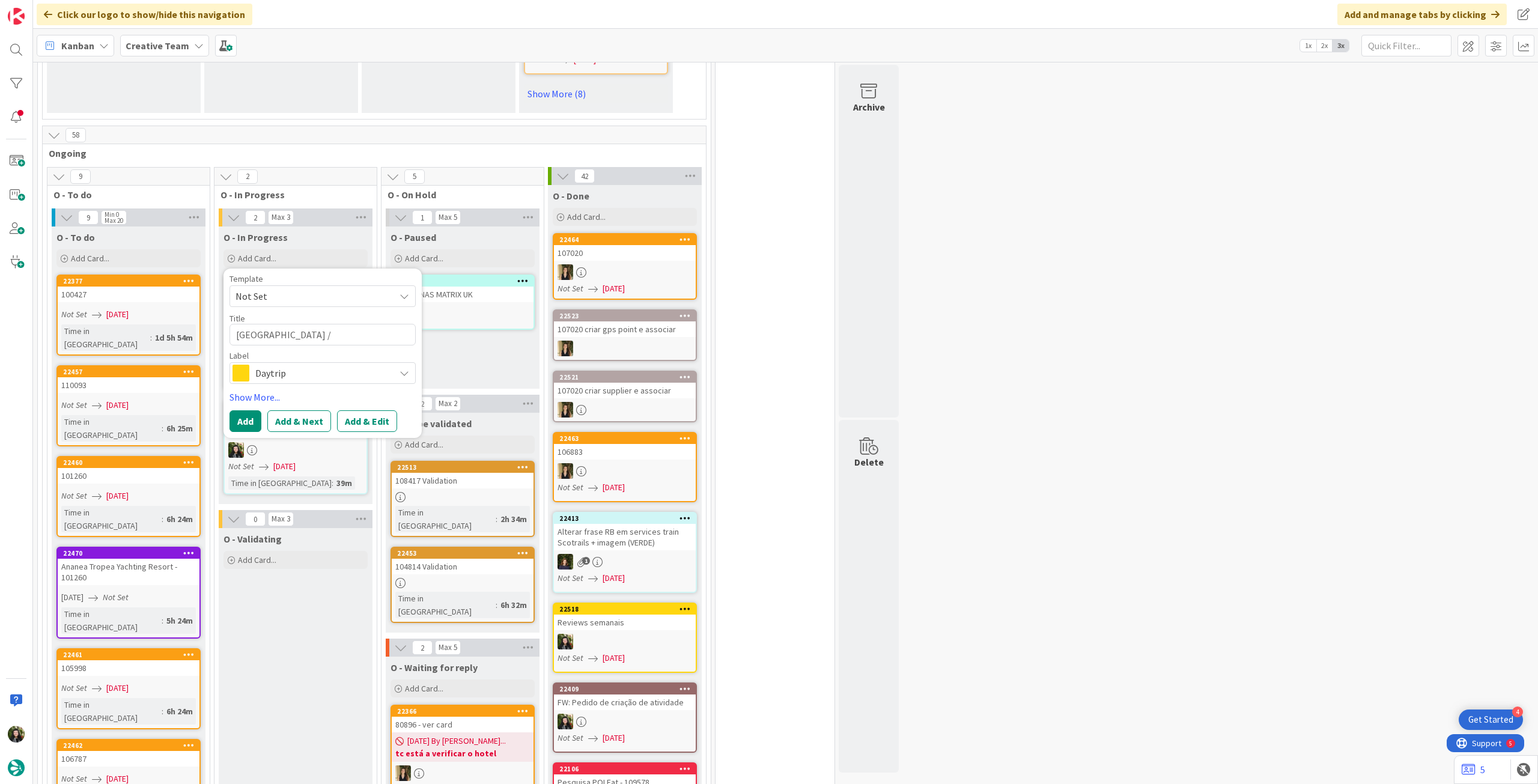
type textarea "x"
type textarea "[GEOGRAPHIC_DATA] / [GEOGRAPHIC_DATA] / A"
type textarea "x"
type textarea "[GEOGRAPHIC_DATA] / [GEOGRAPHIC_DATA] /"
type textarea "x"
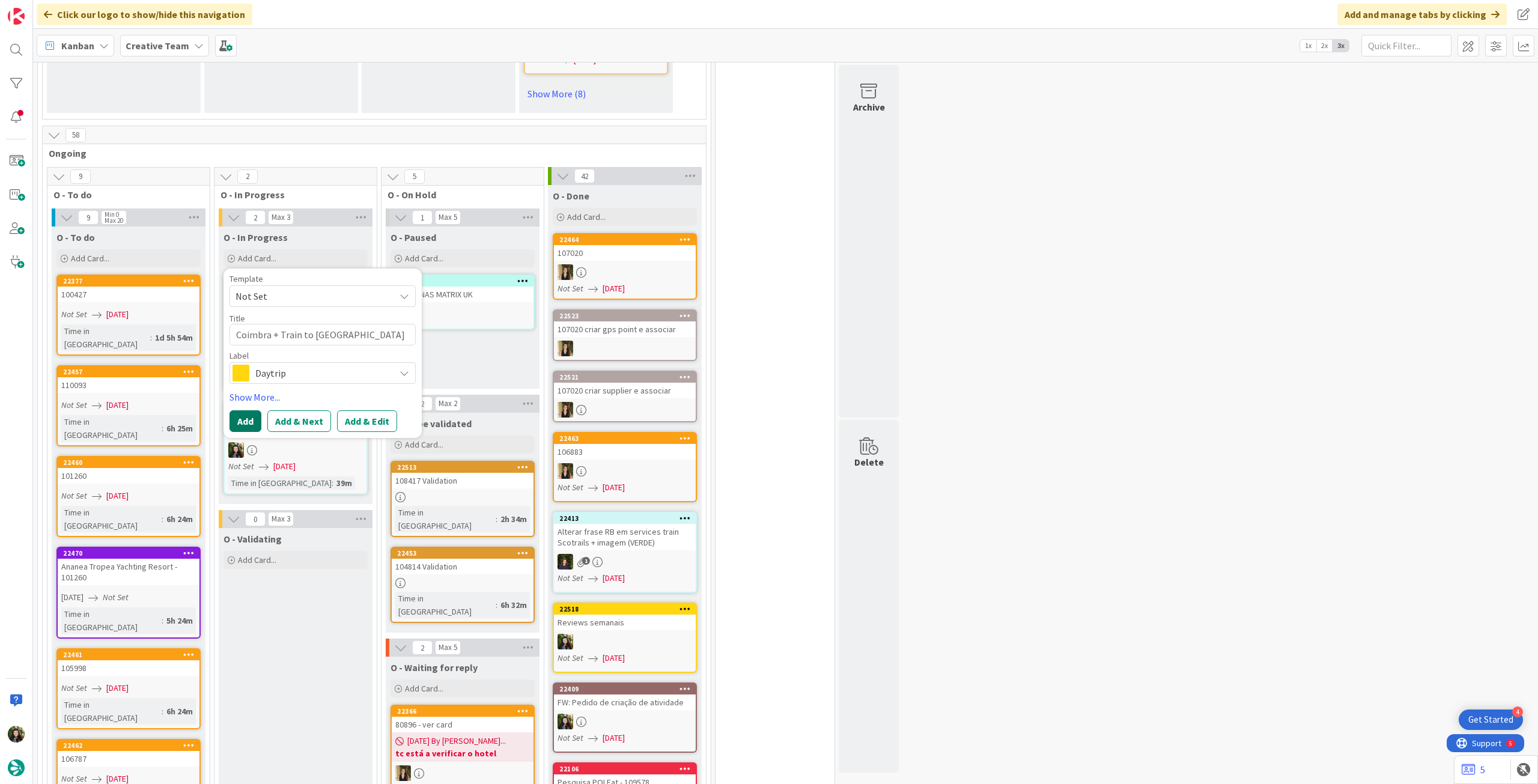
click at [253, 416] on button "Add" at bounding box center [245, 421] width 32 height 22
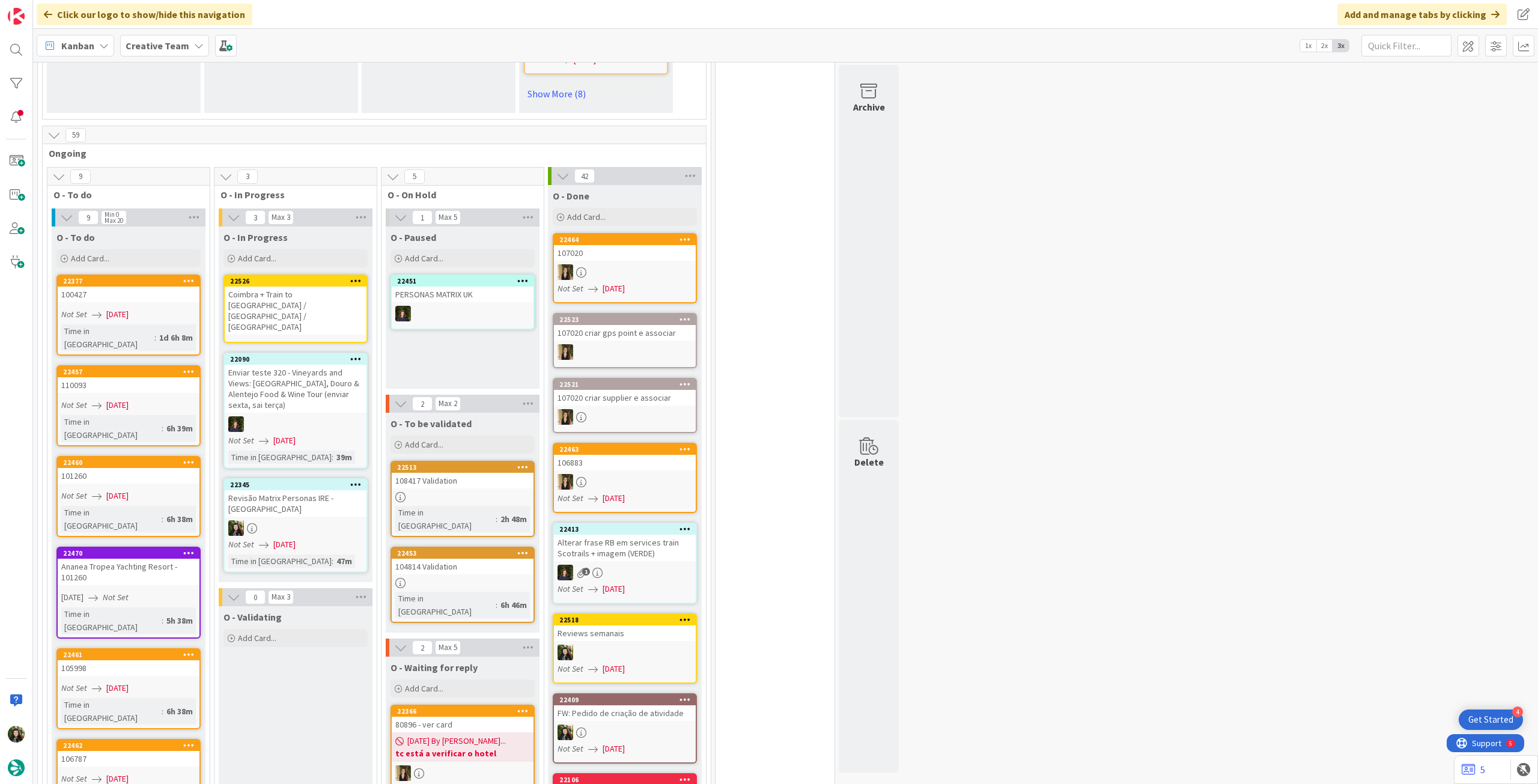
click at [301, 311] on div "Coimbra + Train to [GEOGRAPHIC_DATA] / [GEOGRAPHIC_DATA] / [GEOGRAPHIC_DATA]" at bounding box center [296, 311] width 142 height 48
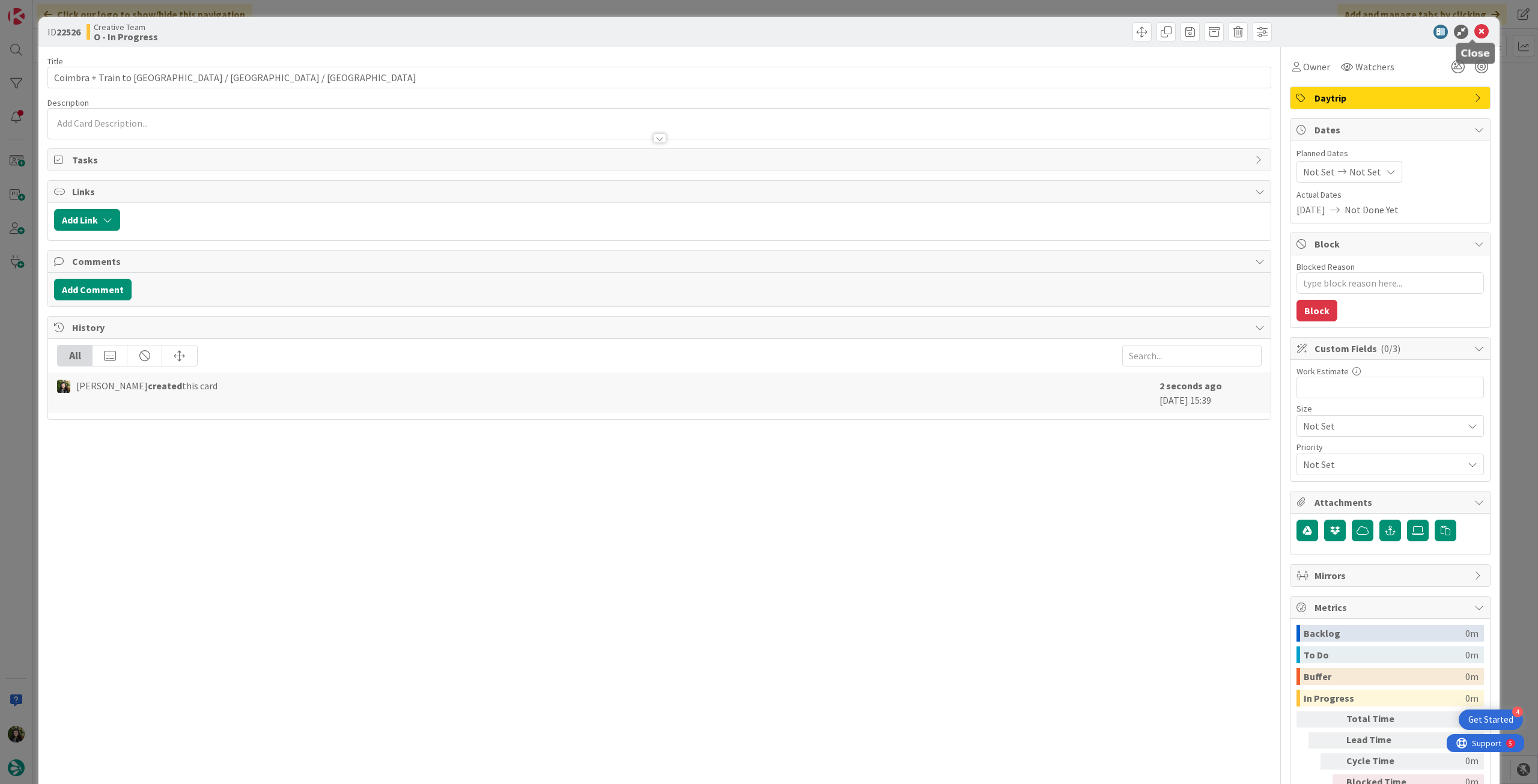
click at [1474, 29] on icon at bounding box center [1482, 32] width 15 height 15
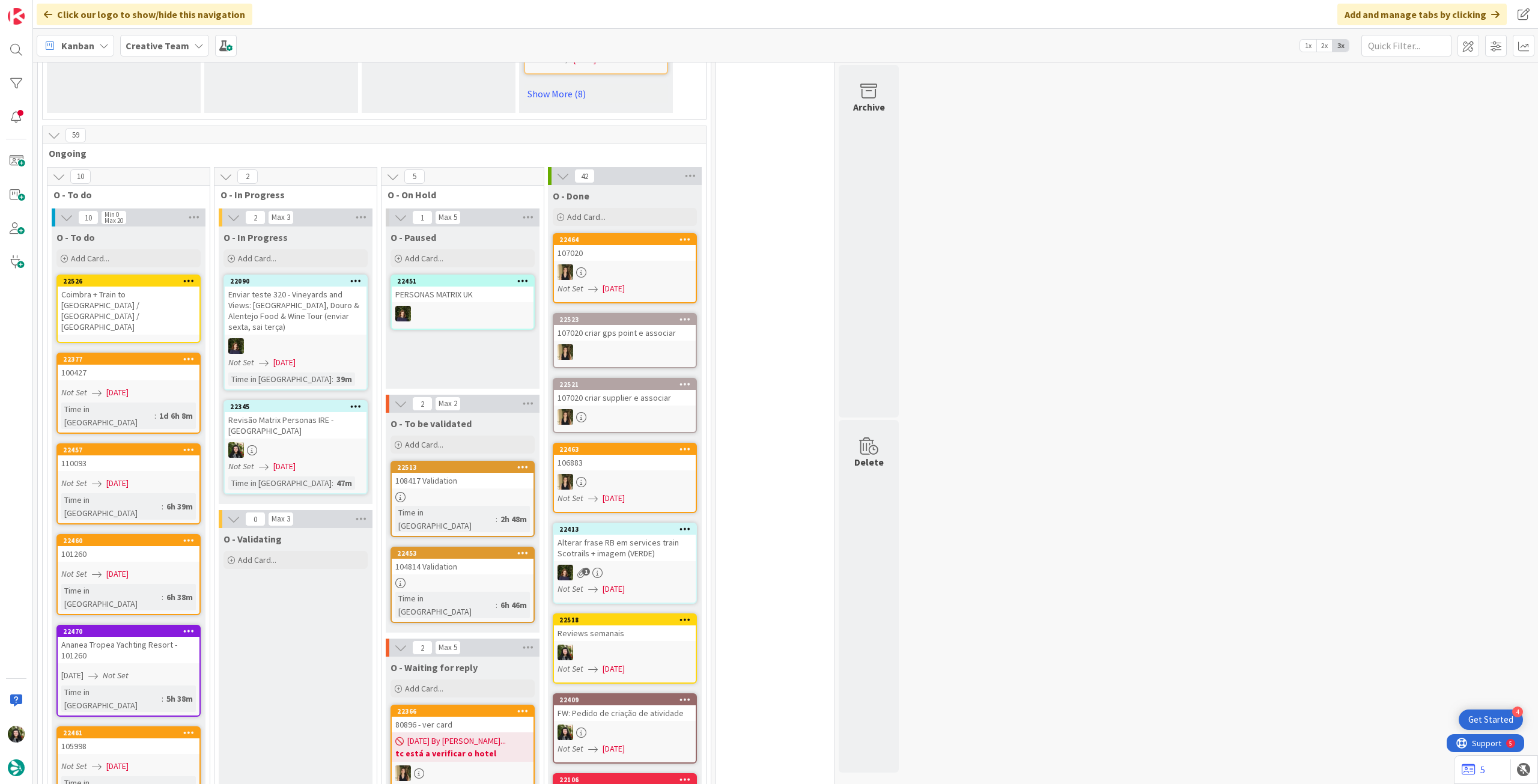
click at [150, 302] on div "Coimbra + Train to [GEOGRAPHIC_DATA] / [GEOGRAPHIC_DATA] / [GEOGRAPHIC_DATA]" at bounding box center [129, 311] width 142 height 48
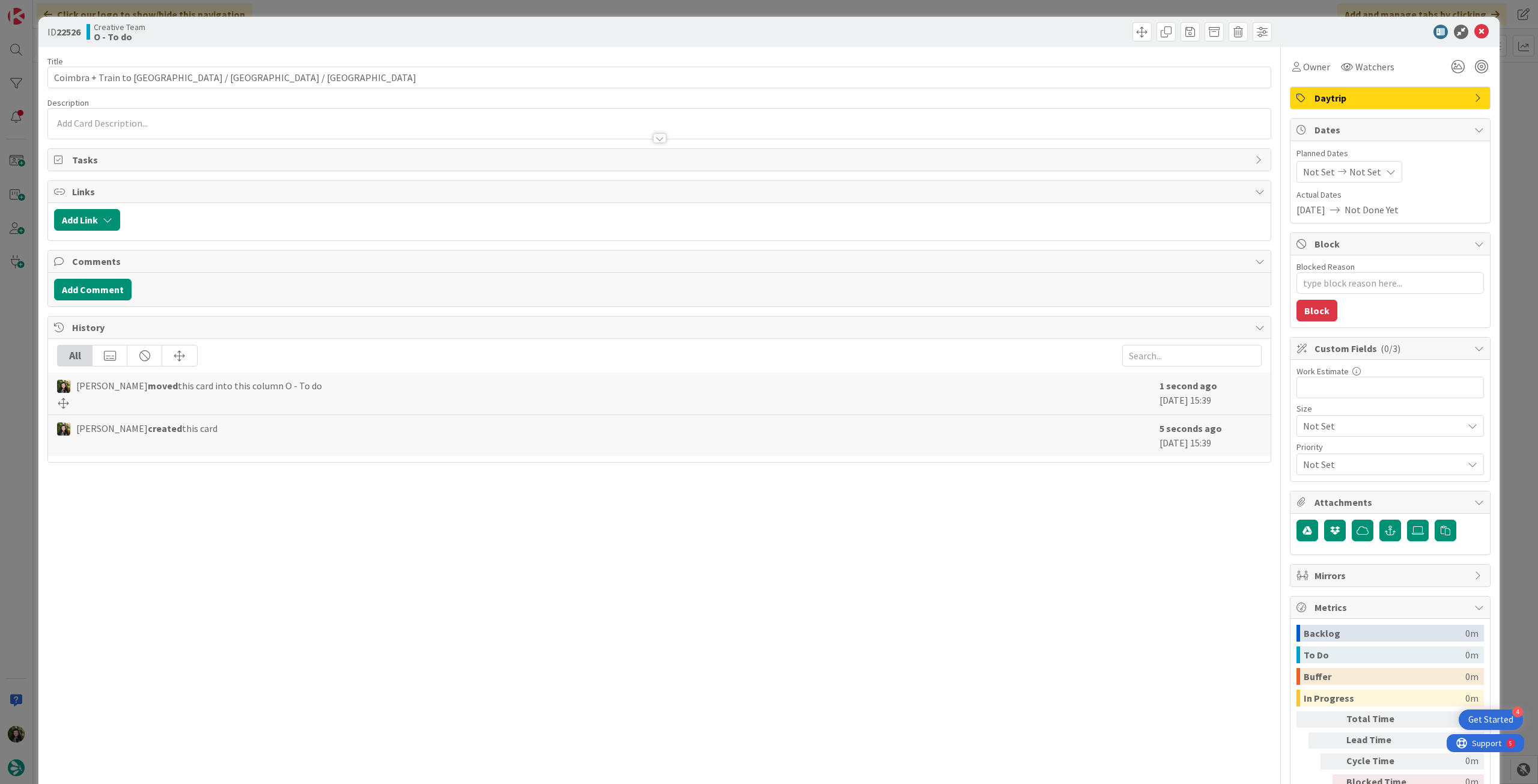
click at [139, 119] on p at bounding box center [659, 123] width 1210 height 14
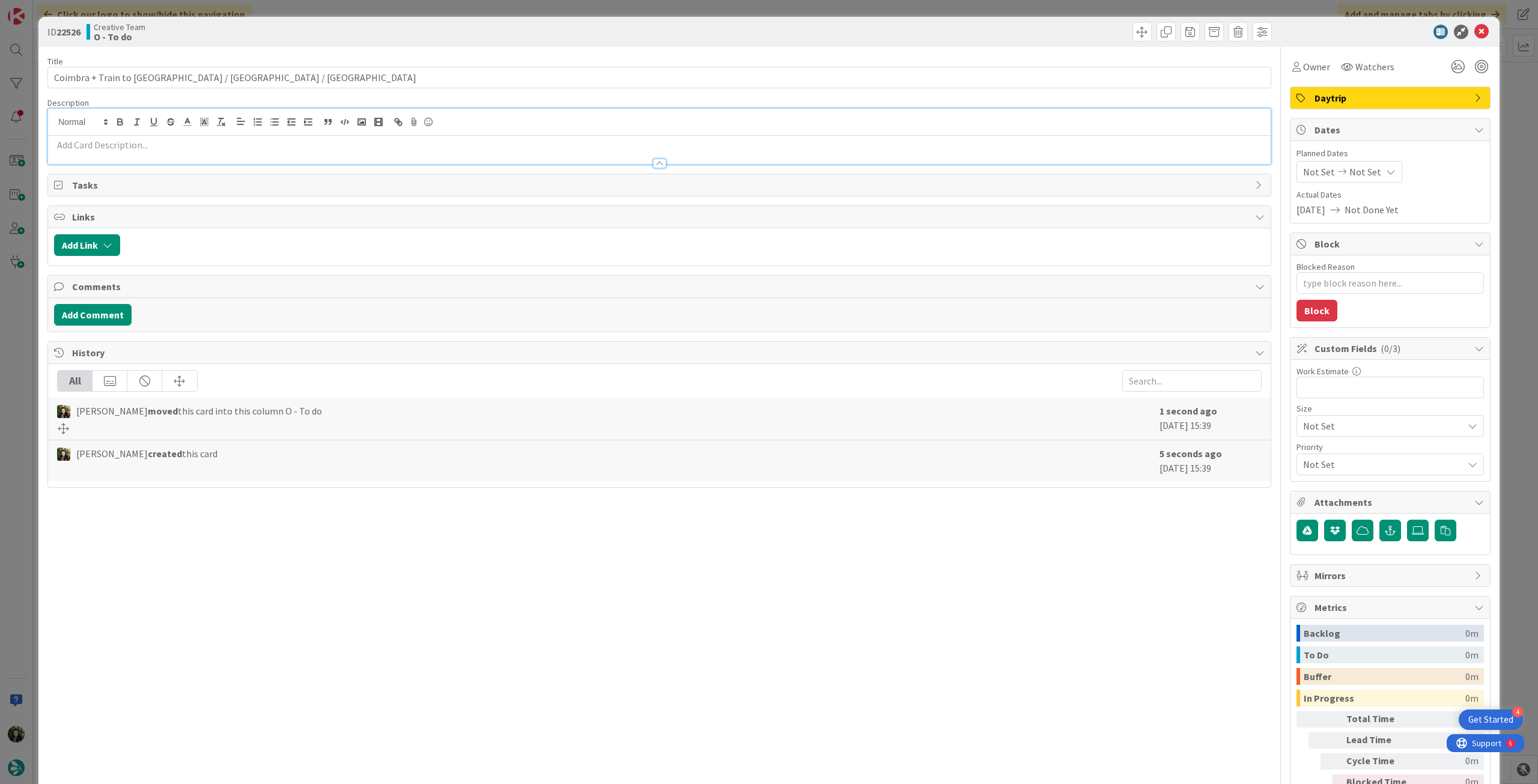
click at [140, 146] on p at bounding box center [659, 145] width 1210 height 14
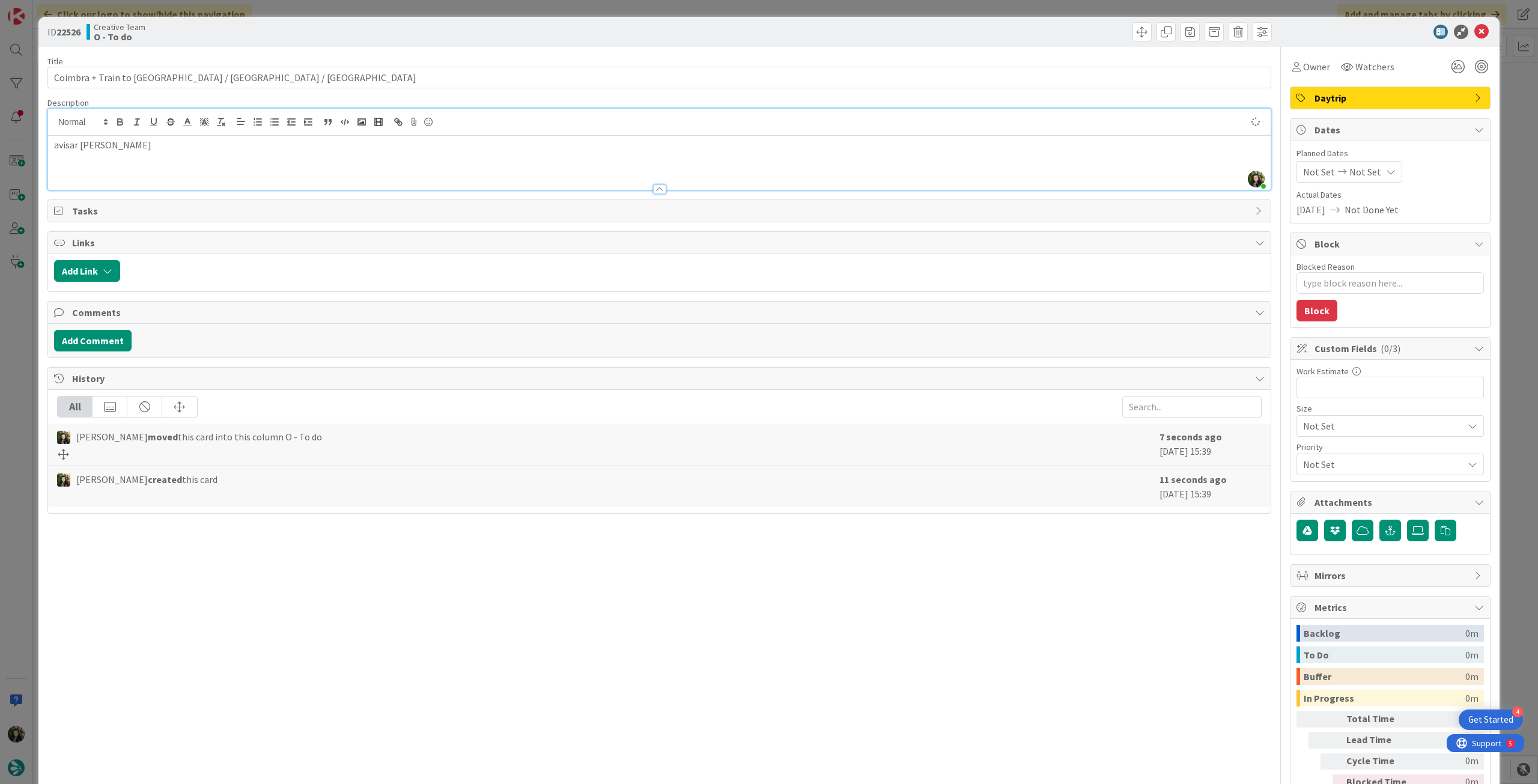
click at [1351, 173] on span "Not Set" at bounding box center [1365, 172] width 32 height 15
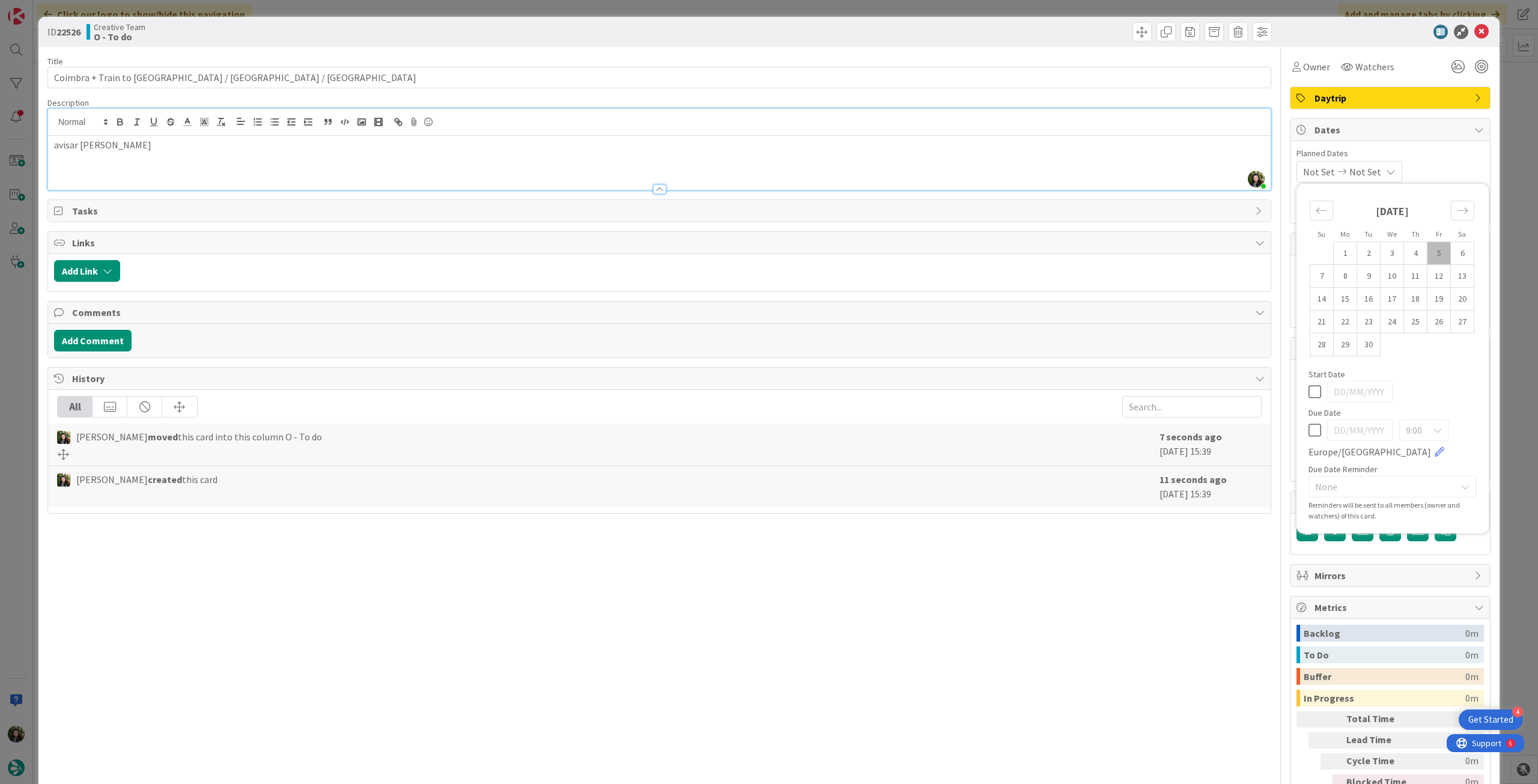
click at [1308, 427] on icon at bounding box center [1314, 430] width 12 height 15
click at [1474, 33] on icon at bounding box center [1482, 32] width 15 height 15
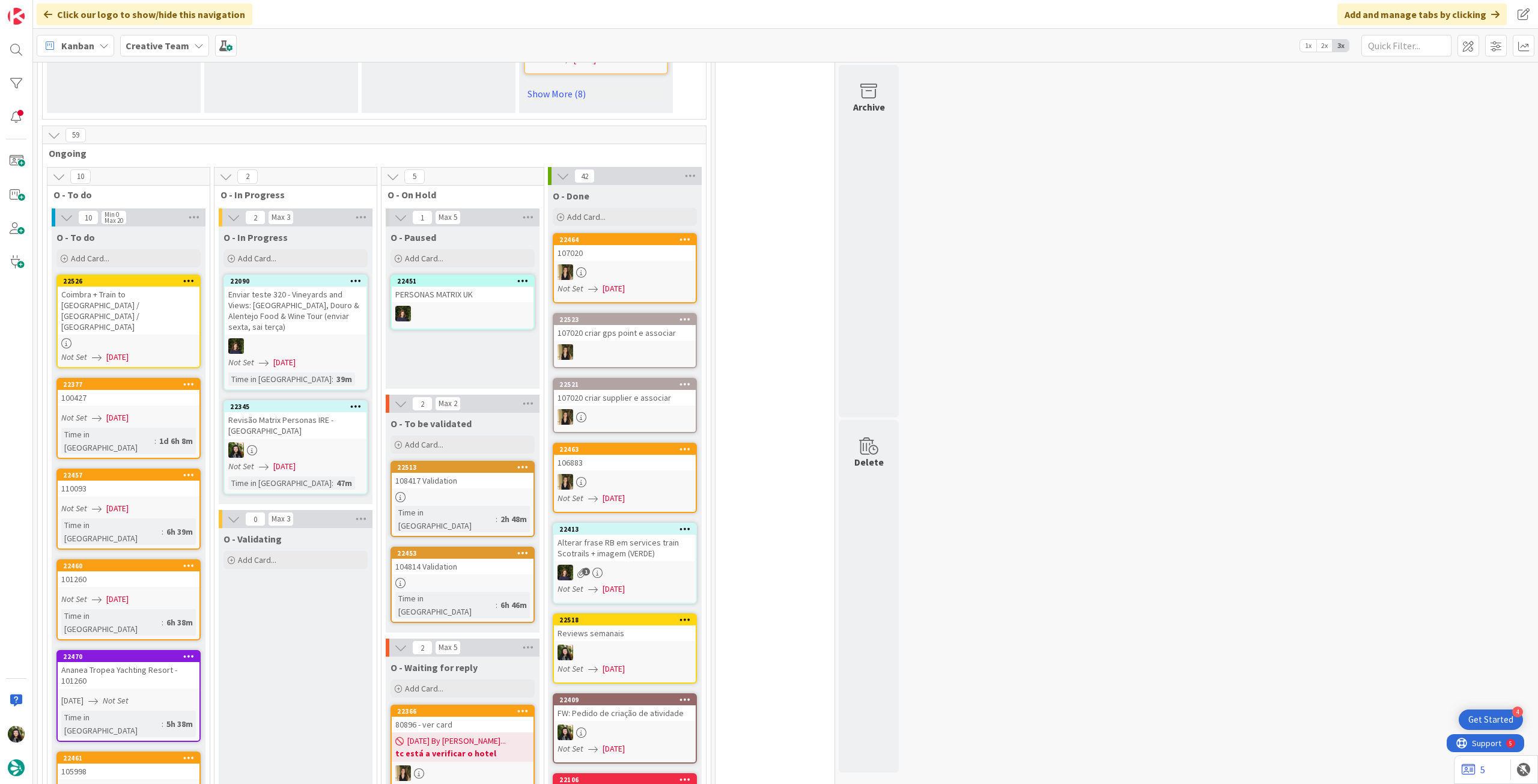
click at [156, 314] on link "22526 [GEOGRAPHIC_DATA] + Train to [GEOGRAPHIC_DATA] / [GEOGRAPHIC_DATA] / [GEO…" at bounding box center [128, 321] width 144 height 94
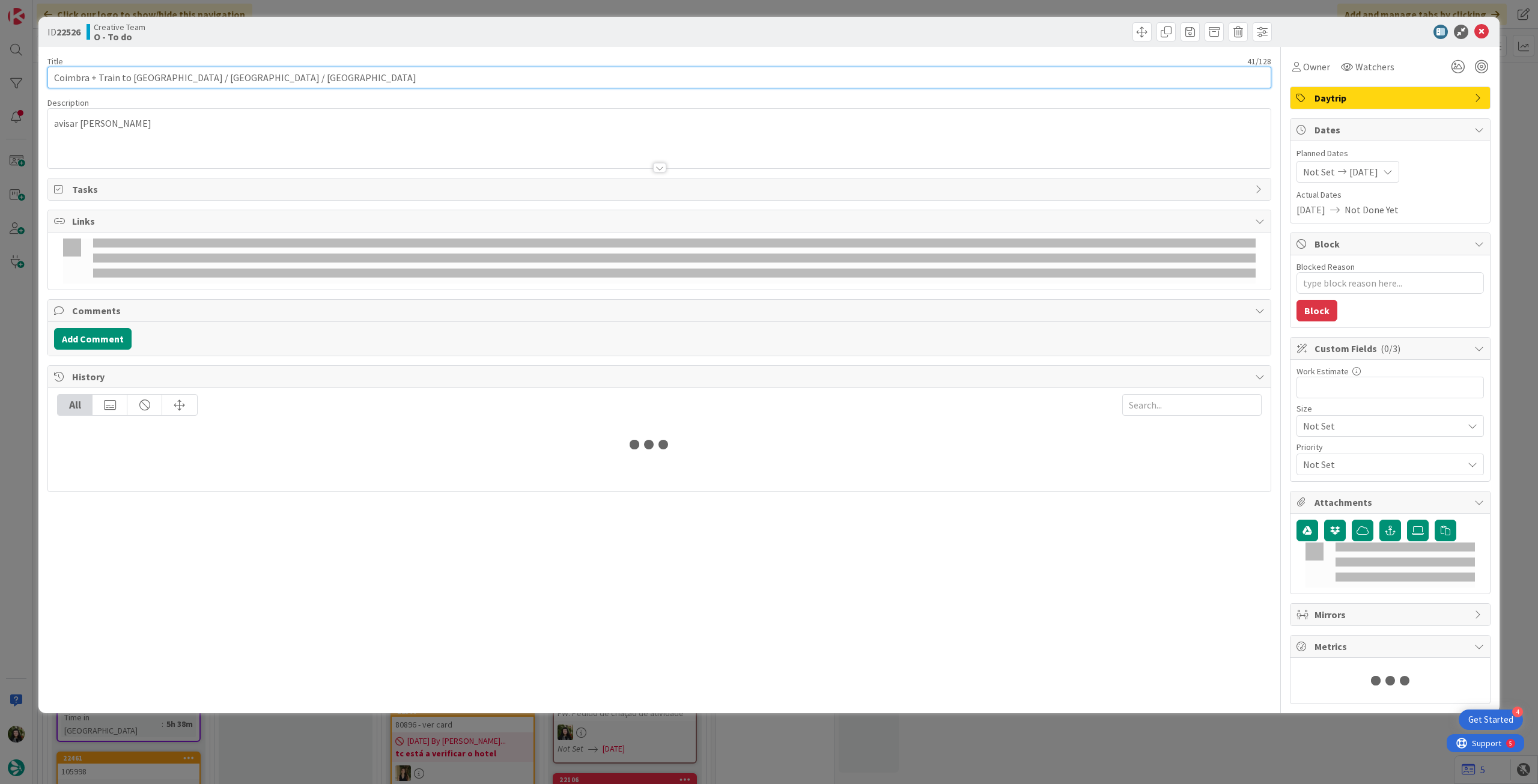
click at [268, 82] on input "Coimbra + Train to [GEOGRAPHIC_DATA] / [GEOGRAPHIC_DATA] / [GEOGRAPHIC_DATA]" at bounding box center [659, 77] width 1224 height 22
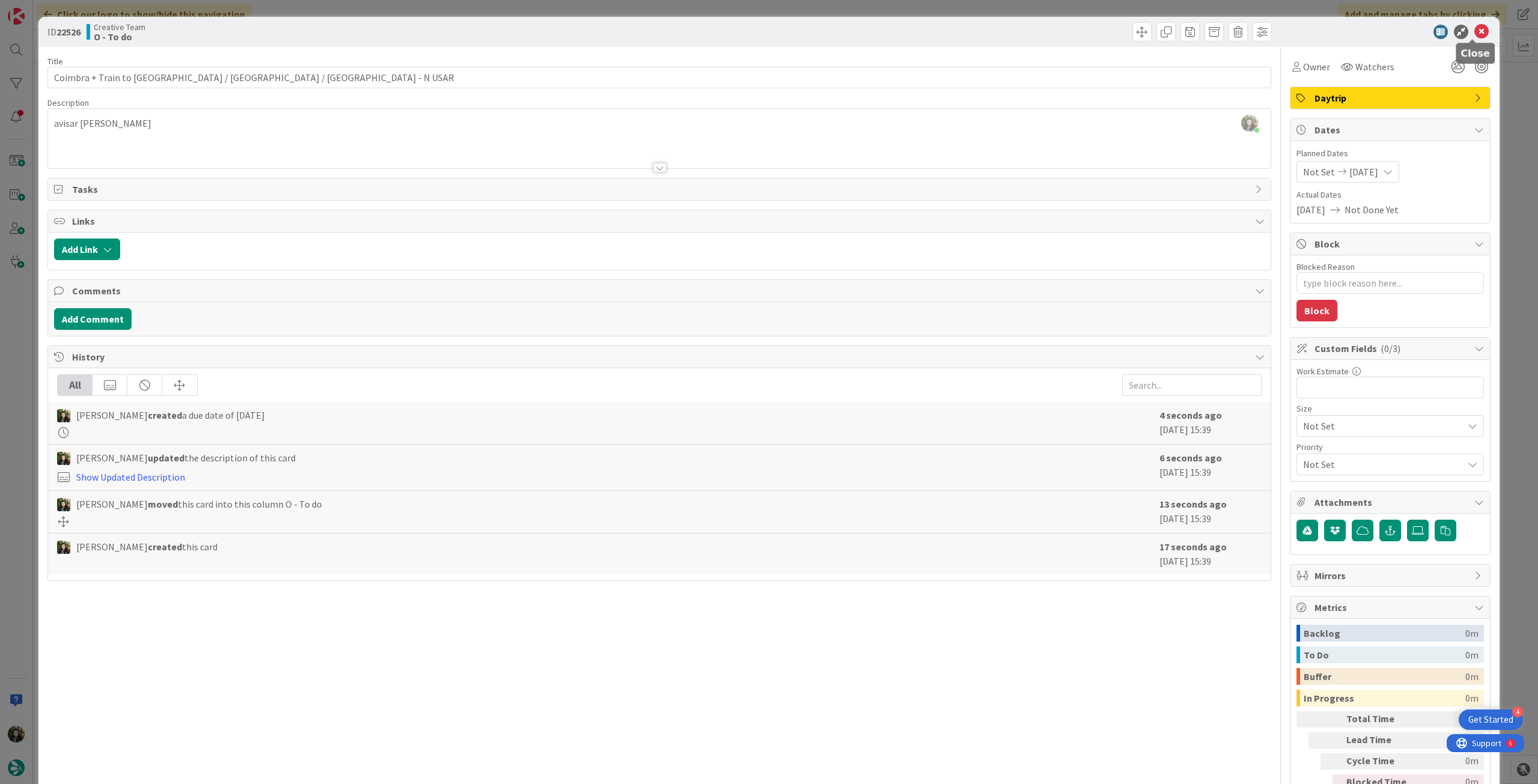
click at [1474, 33] on icon at bounding box center [1482, 32] width 15 height 15
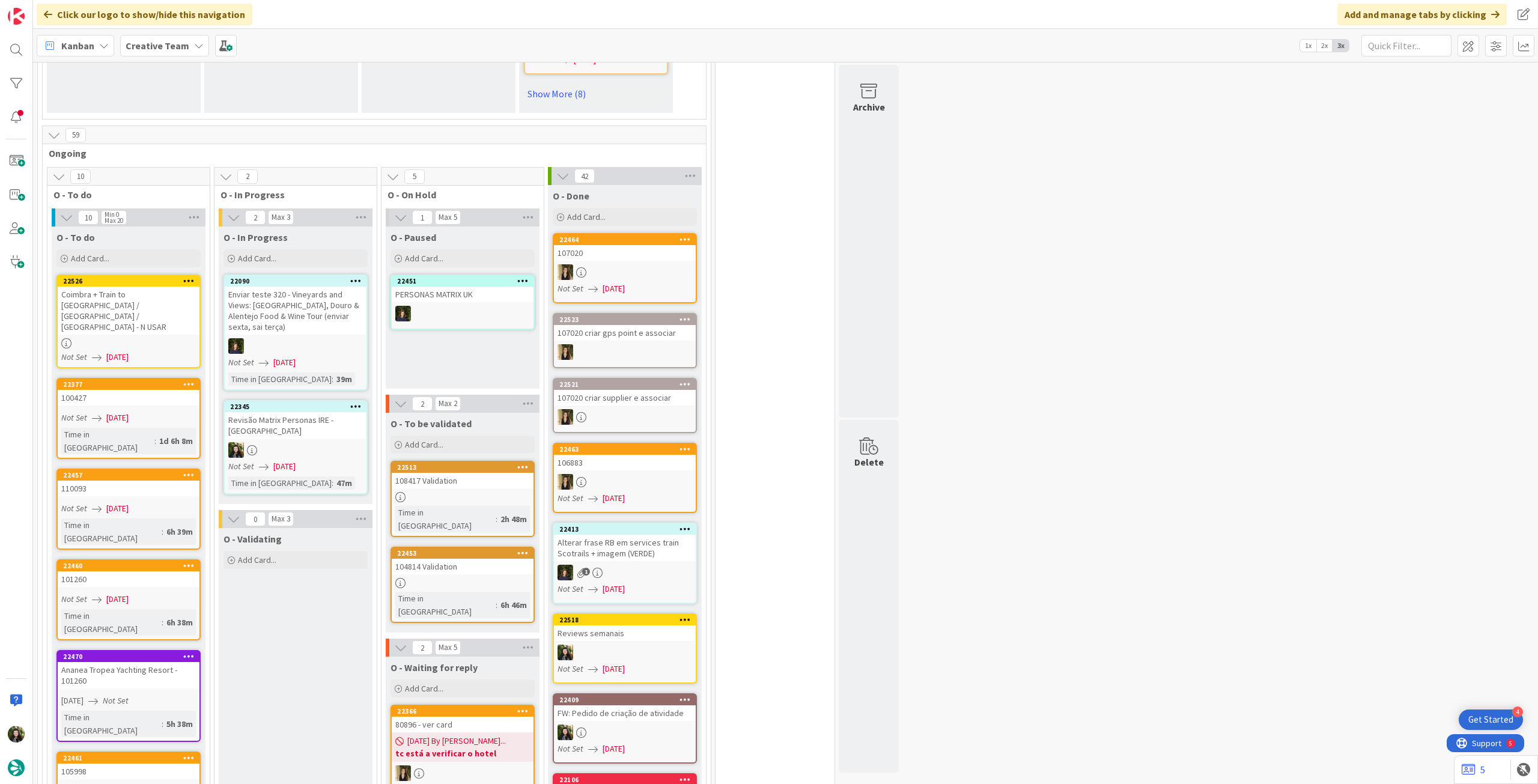
click at [163, 41] on b "Creative Team" at bounding box center [157, 46] width 64 height 12
click at [188, 172] on h4 "Creative Team - Análise" at bounding box center [206, 171] width 145 height 12
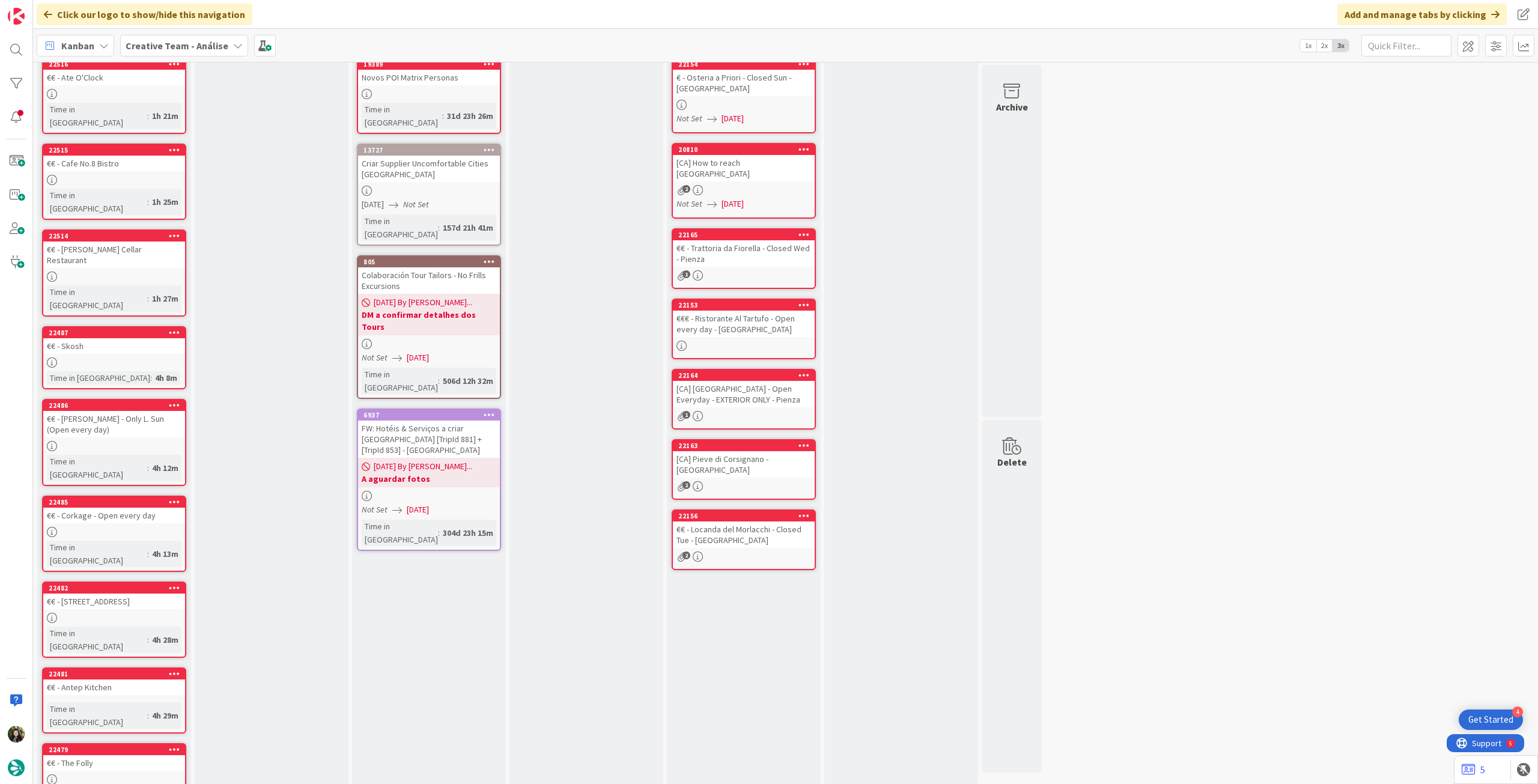
scroll to position [108, 0]
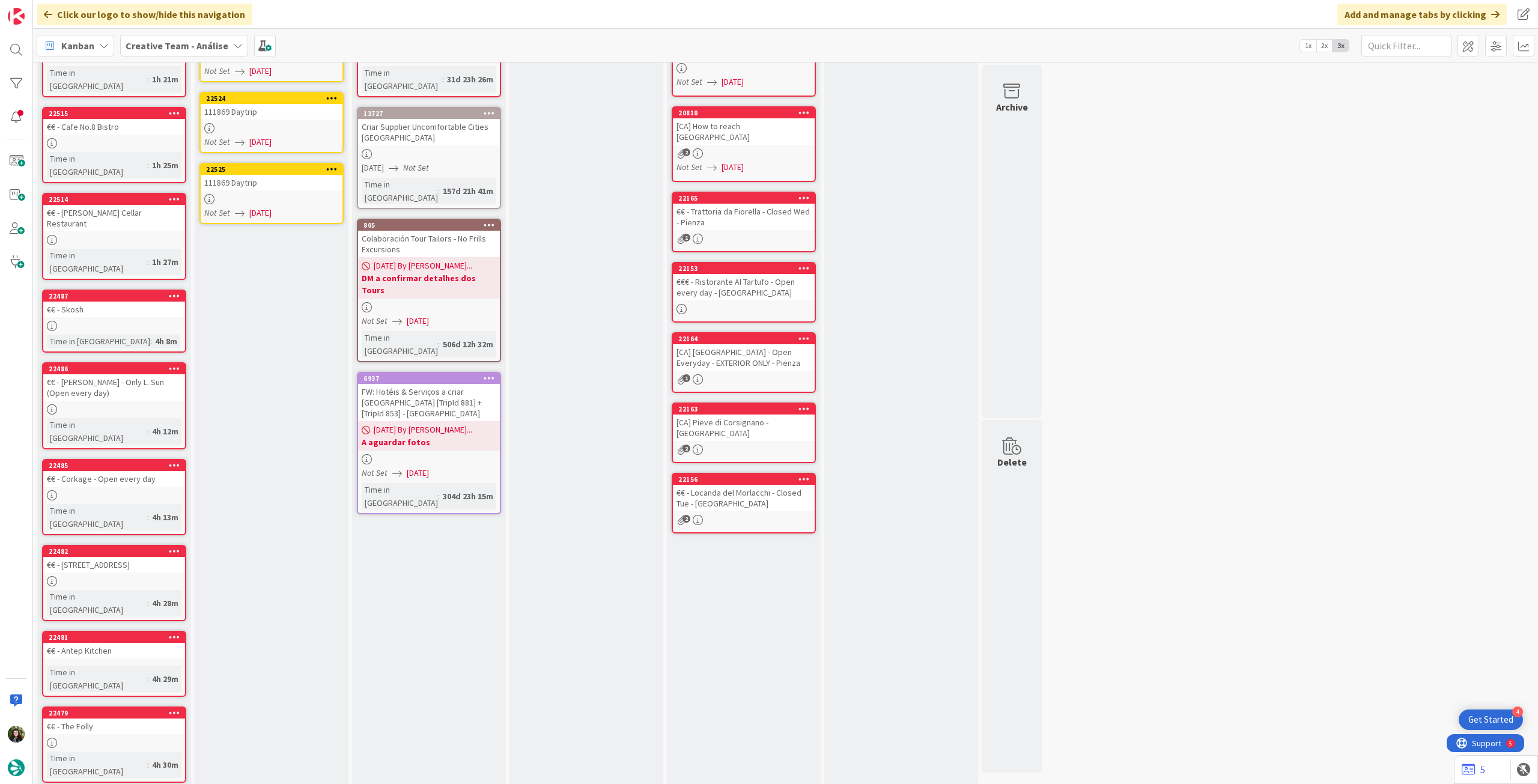
scroll to position [0, 0]
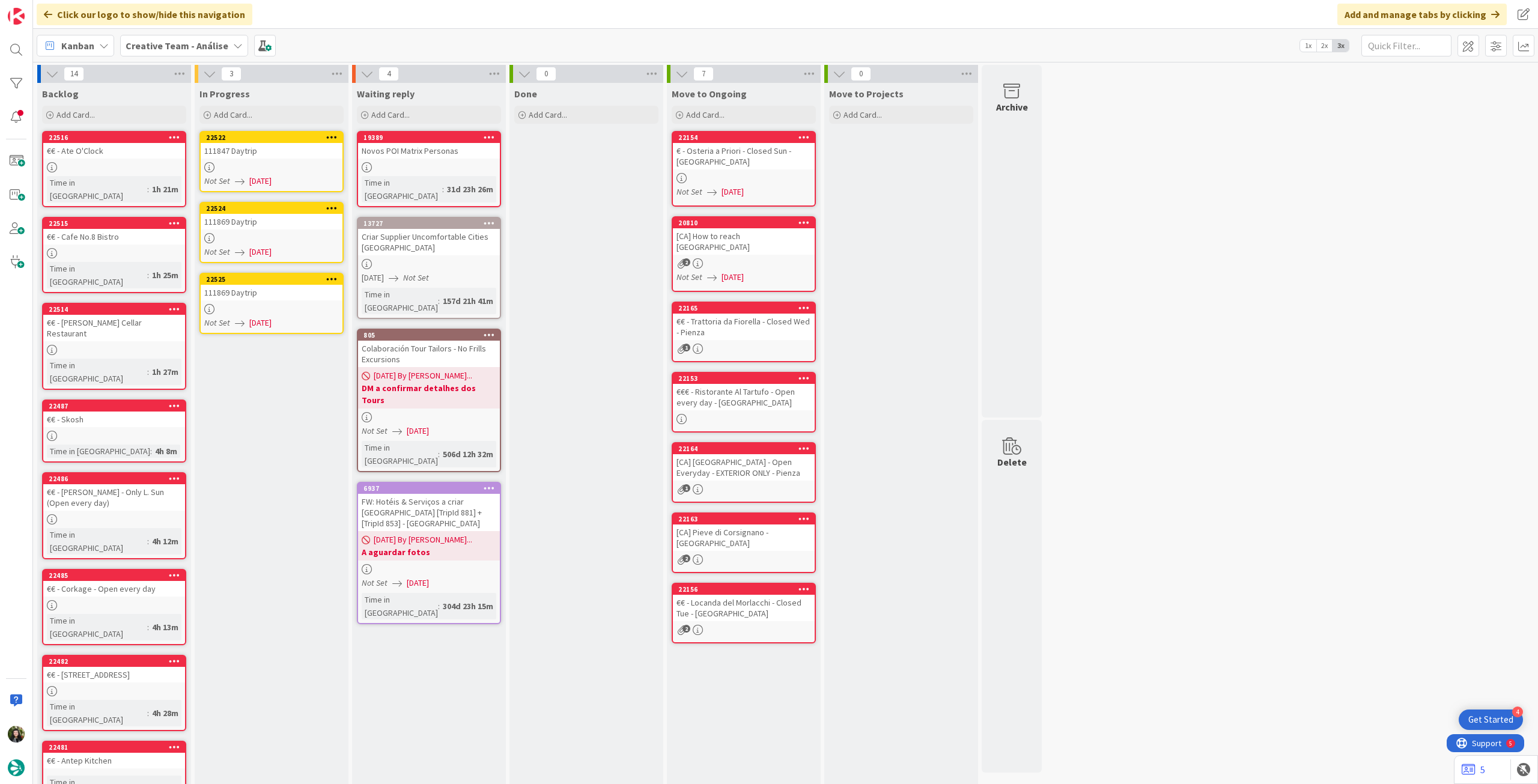
click at [277, 157] on div "111847 Daytrip" at bounding box center [271, 150] width 142 height 15
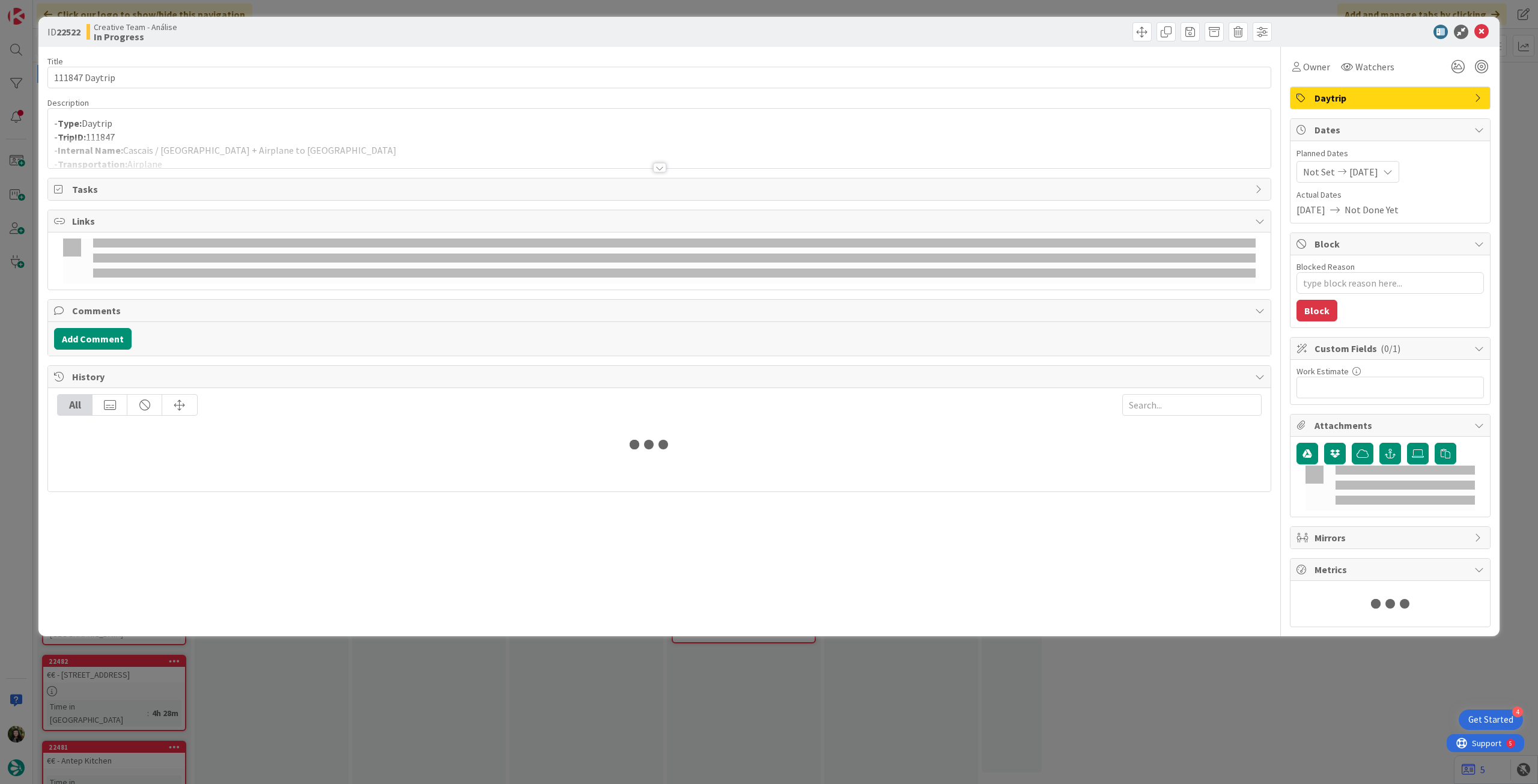
click at [316, 145] on div at bounding box center [659, 153] width 1223 height 31
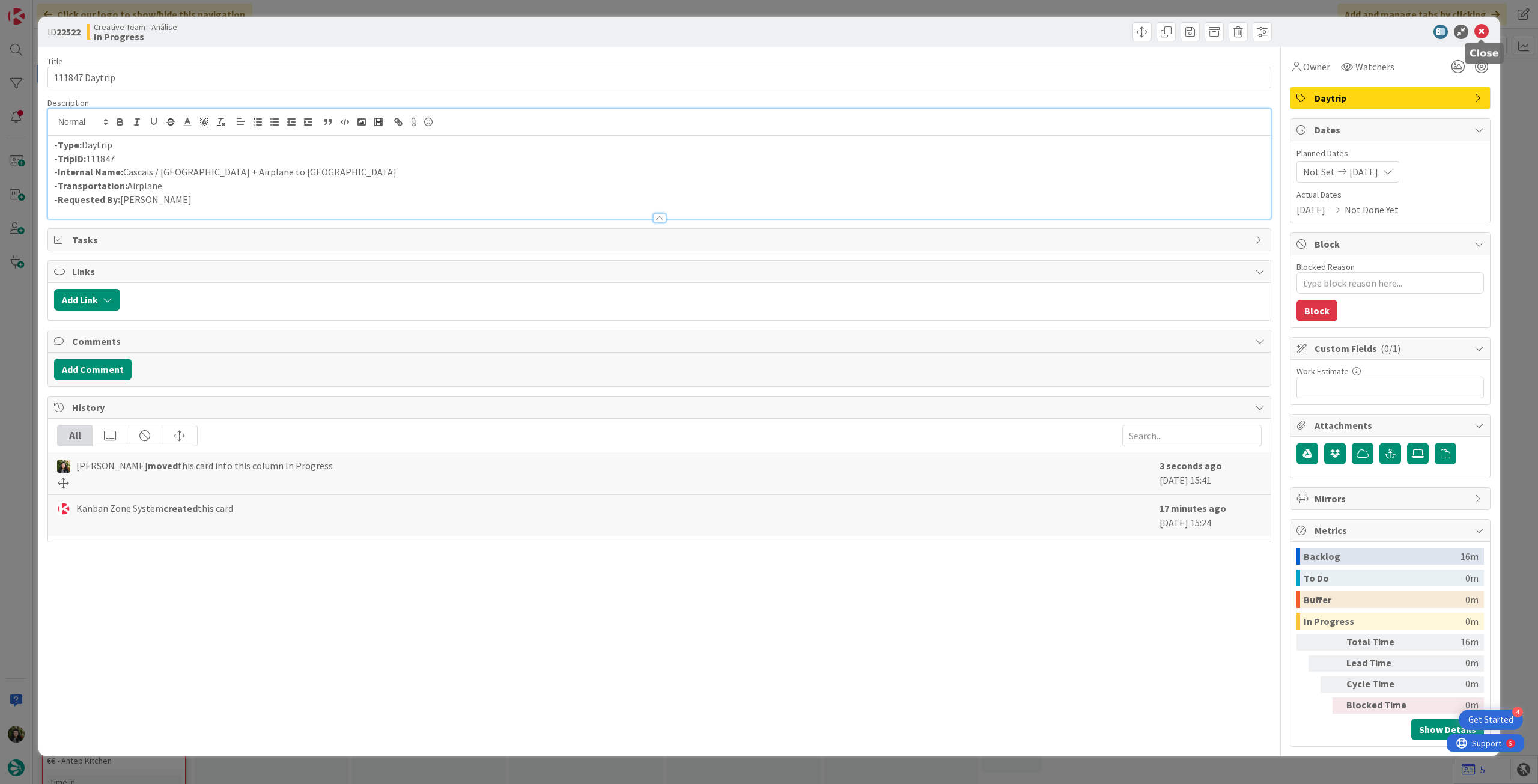
click at [1475, 30] on icon at bounding box center [1482, 32] width 15 height 15
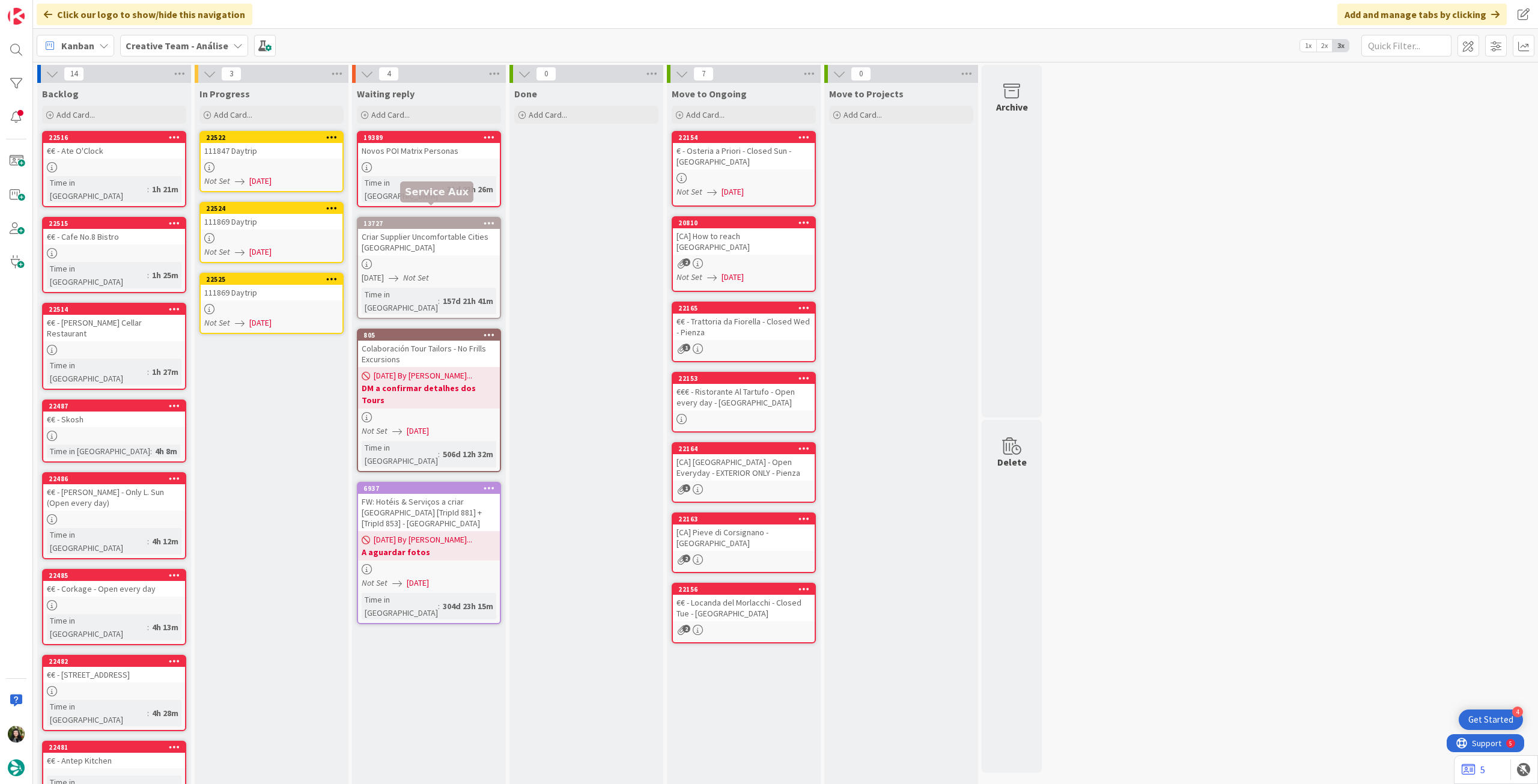
click at [293, 233] on div at bounding box center [271, 238] width 142 height 11
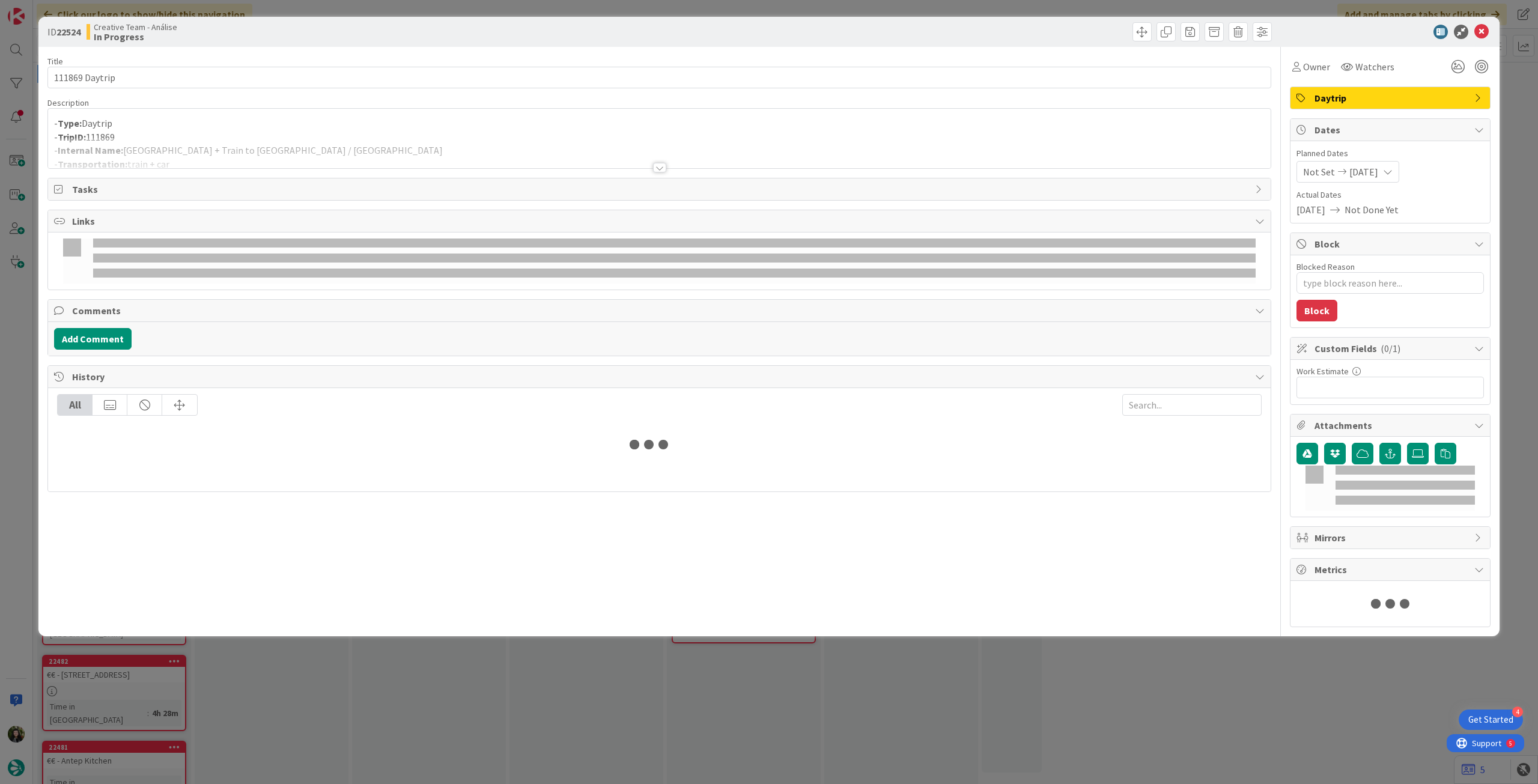
click at [289, 138] on div at bounding box center [659, 153] width 1223 height 31
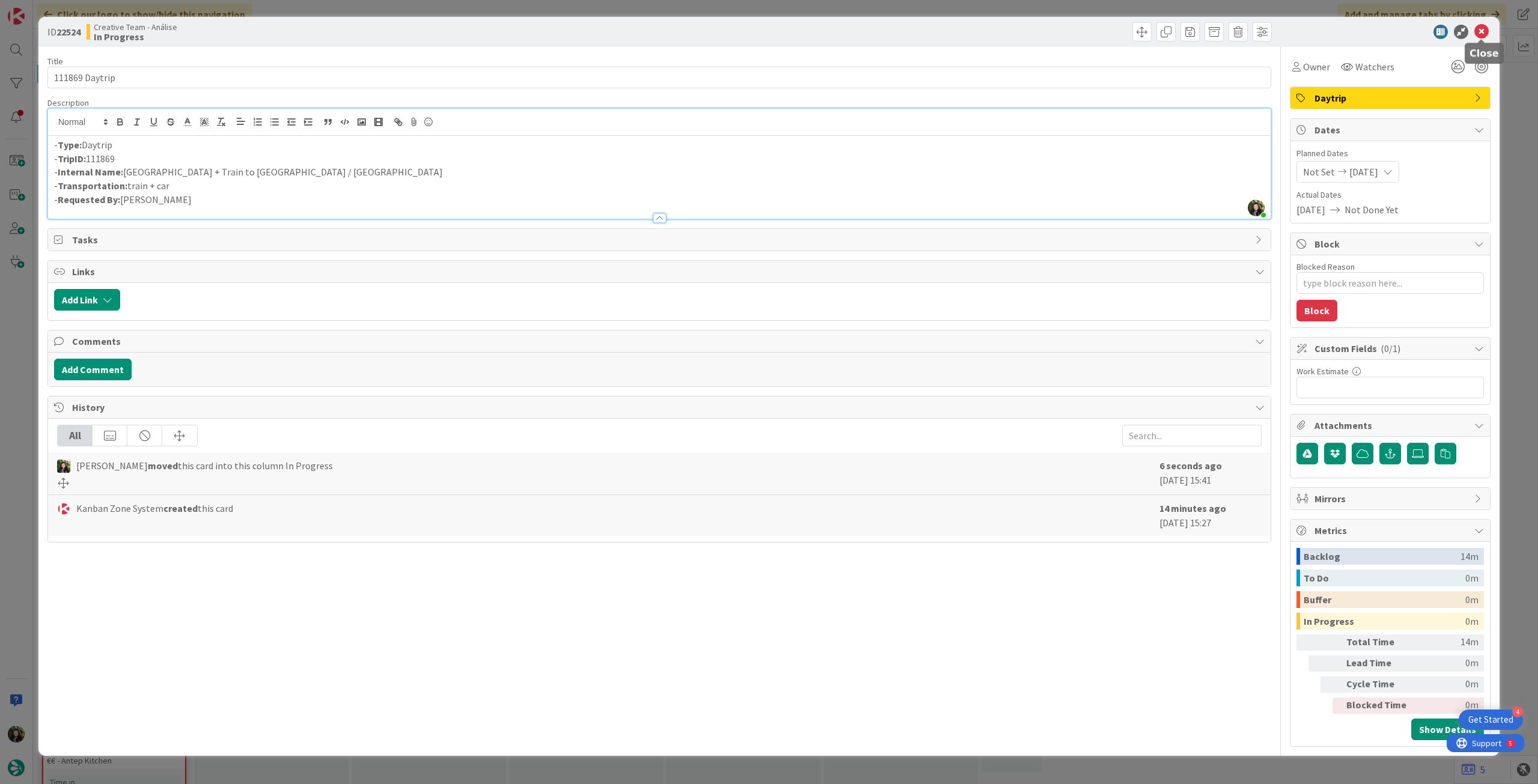
click at [1485, 29] on icon at bounding box center [1482, 32] width 15 height 15
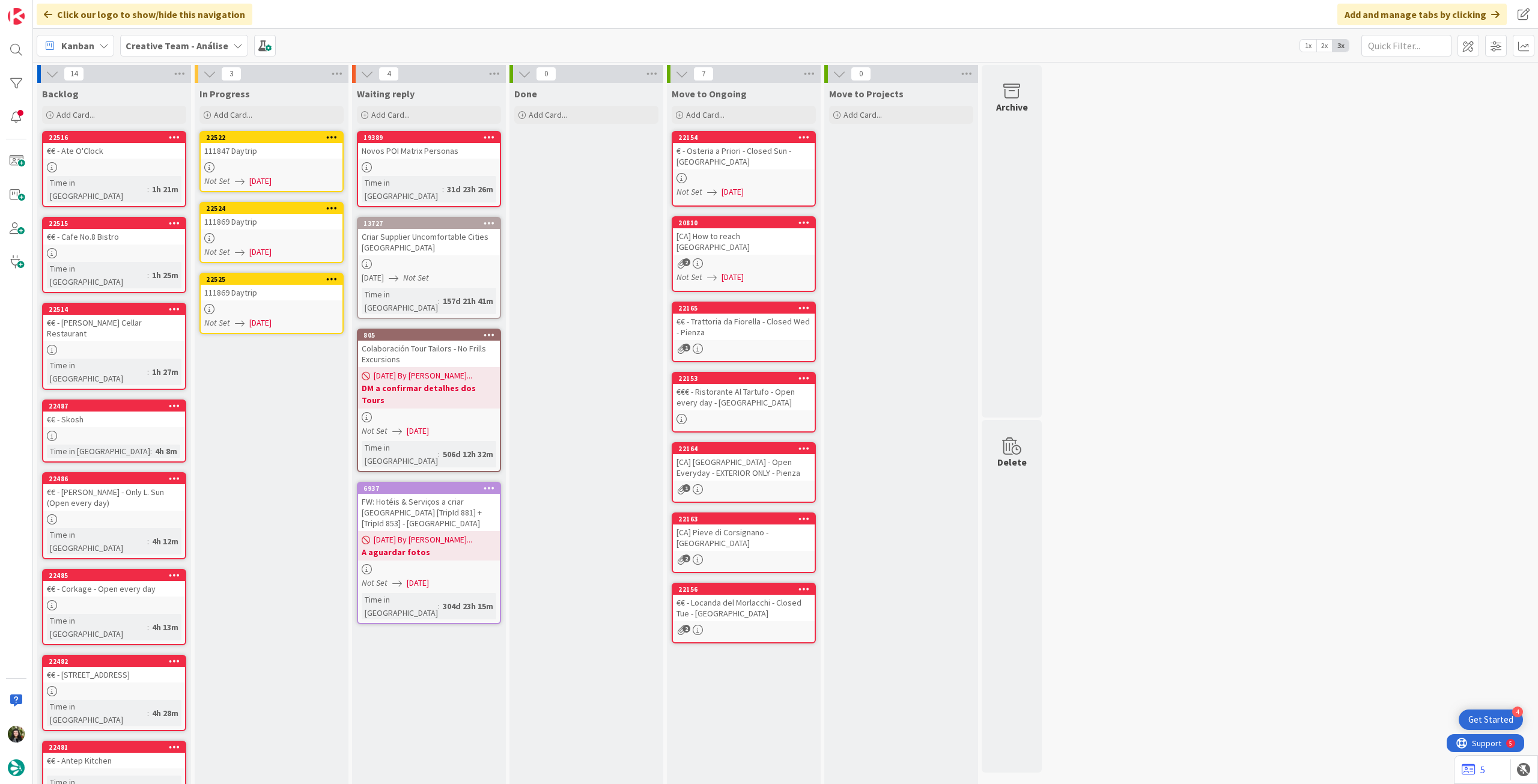
click at [334, 296] on div "111869 Daytrip" at bounding box center [271, 292] width 142 height 15
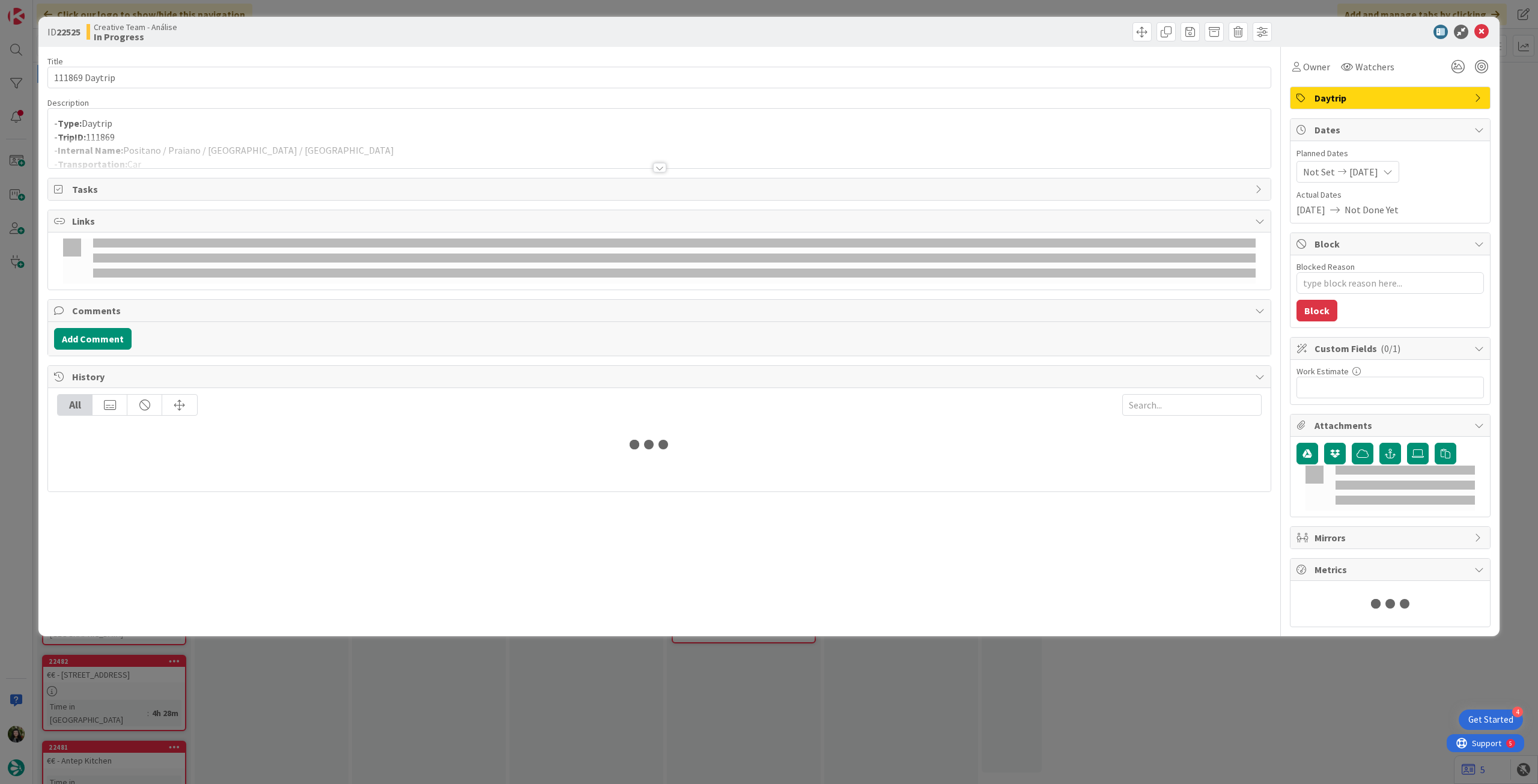
click at [284, 126] on p "- Type: Daytrip" at bounding box center [659, 123] width 1210 height 14
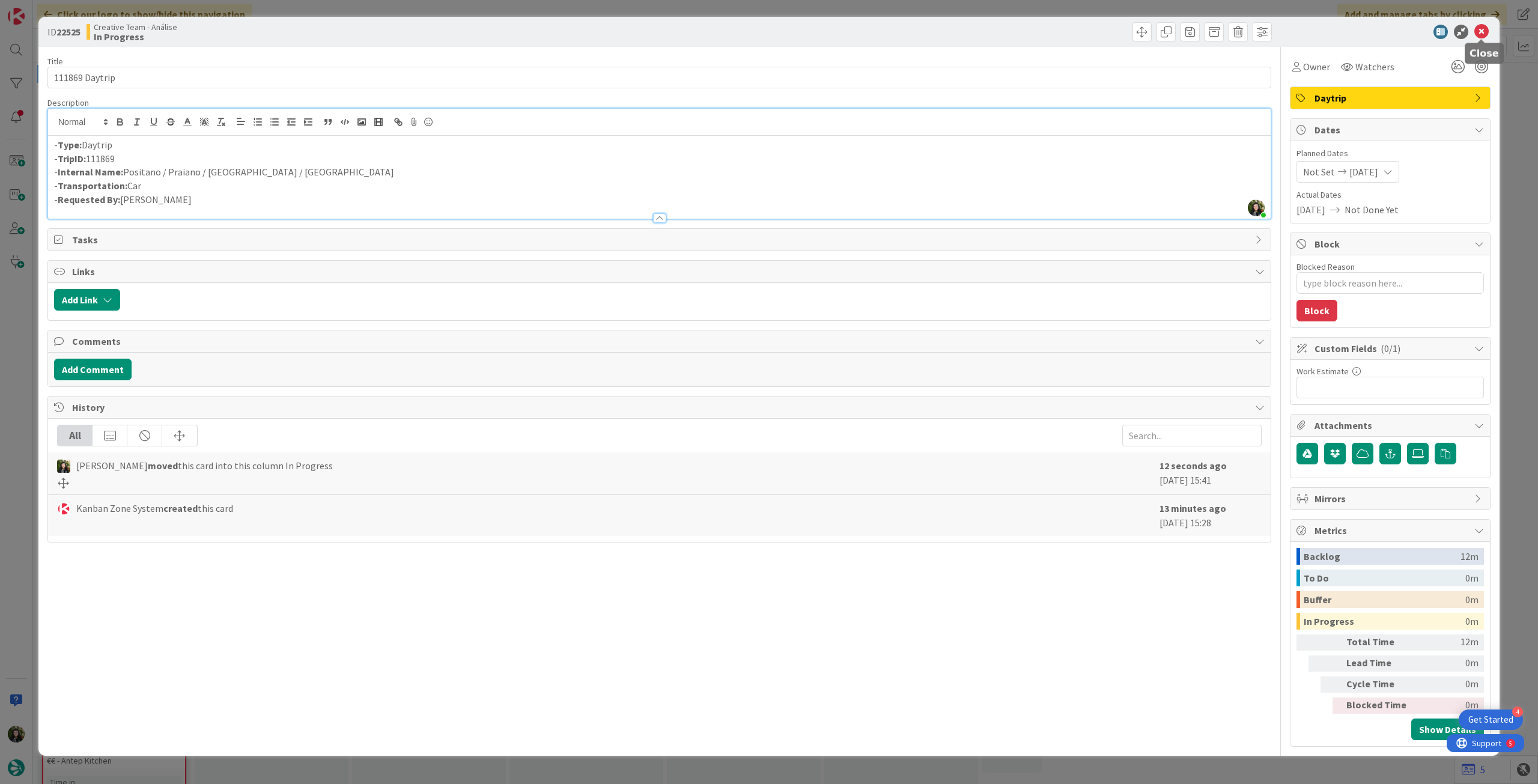
click at [1484, 37] on icon at bounding box center [1482, 32] width 15 height 15
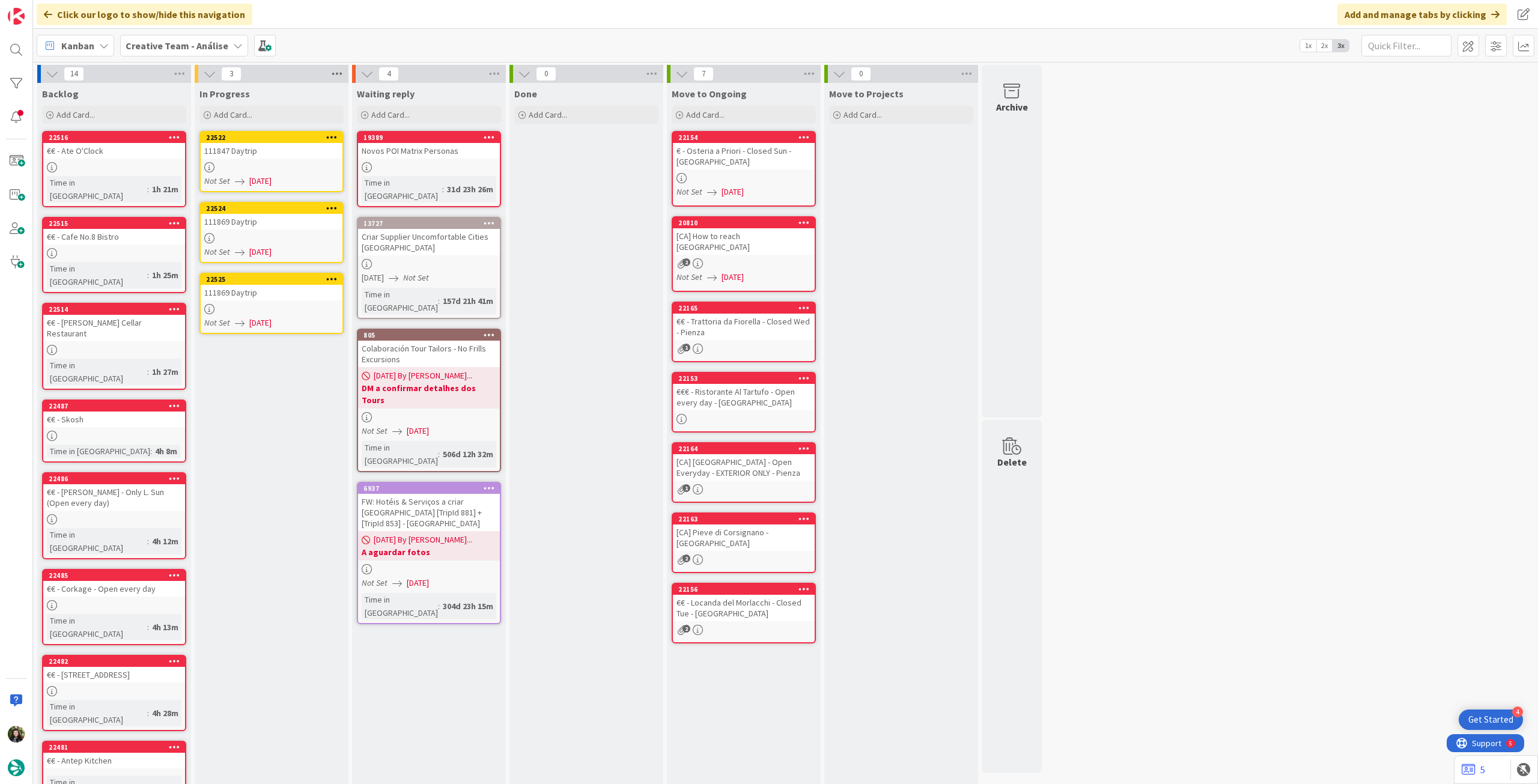
click at [338, 77] on icon at bounding box center [337, 74] width 15 height 18
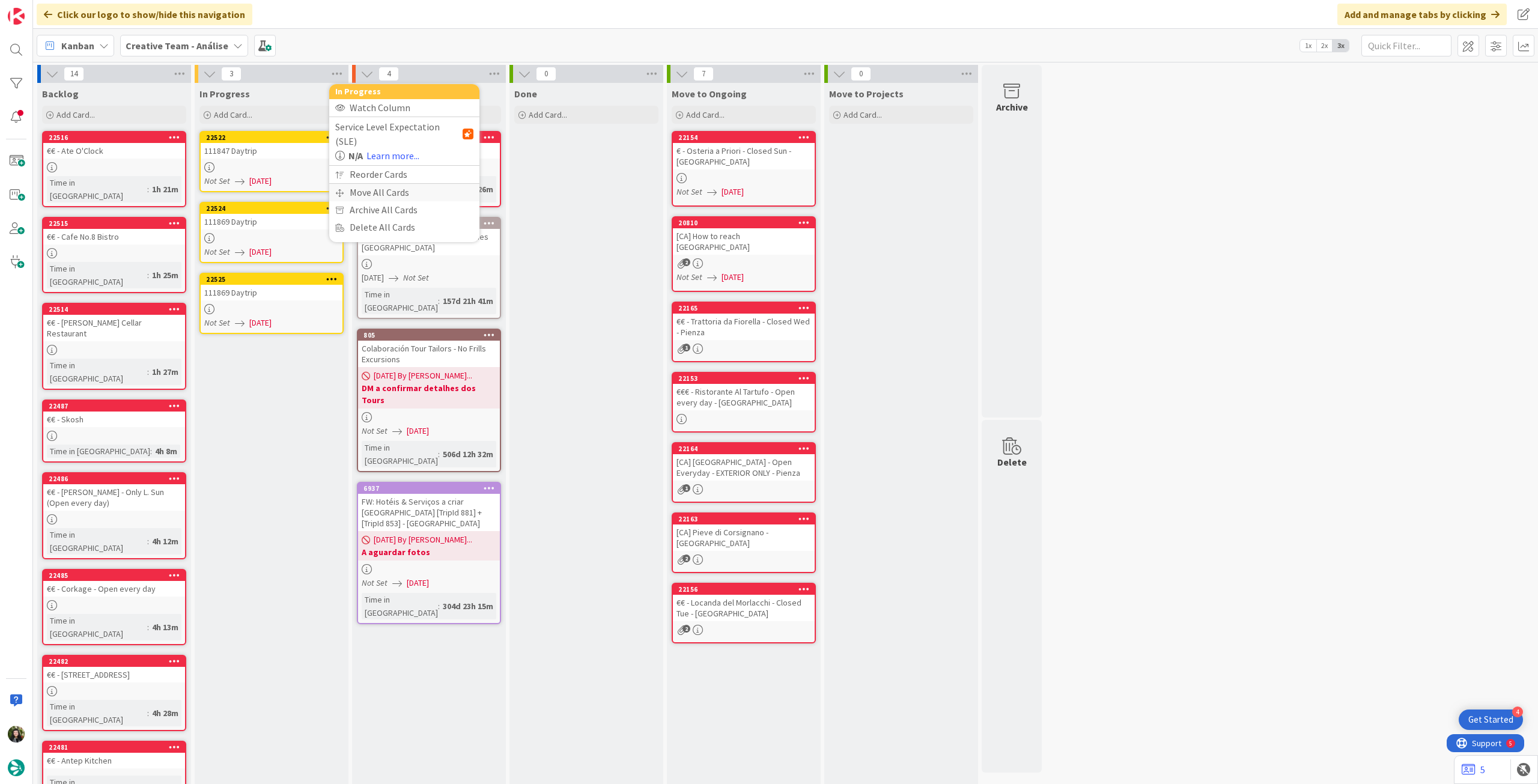
click at [351, 184] on div "Move All Cards" at bounding box center [404, 192] width 150 height 17
click at [385, 128] on span "Creative Team - Análise" at bounding box center [390, 130] width 97 height 12
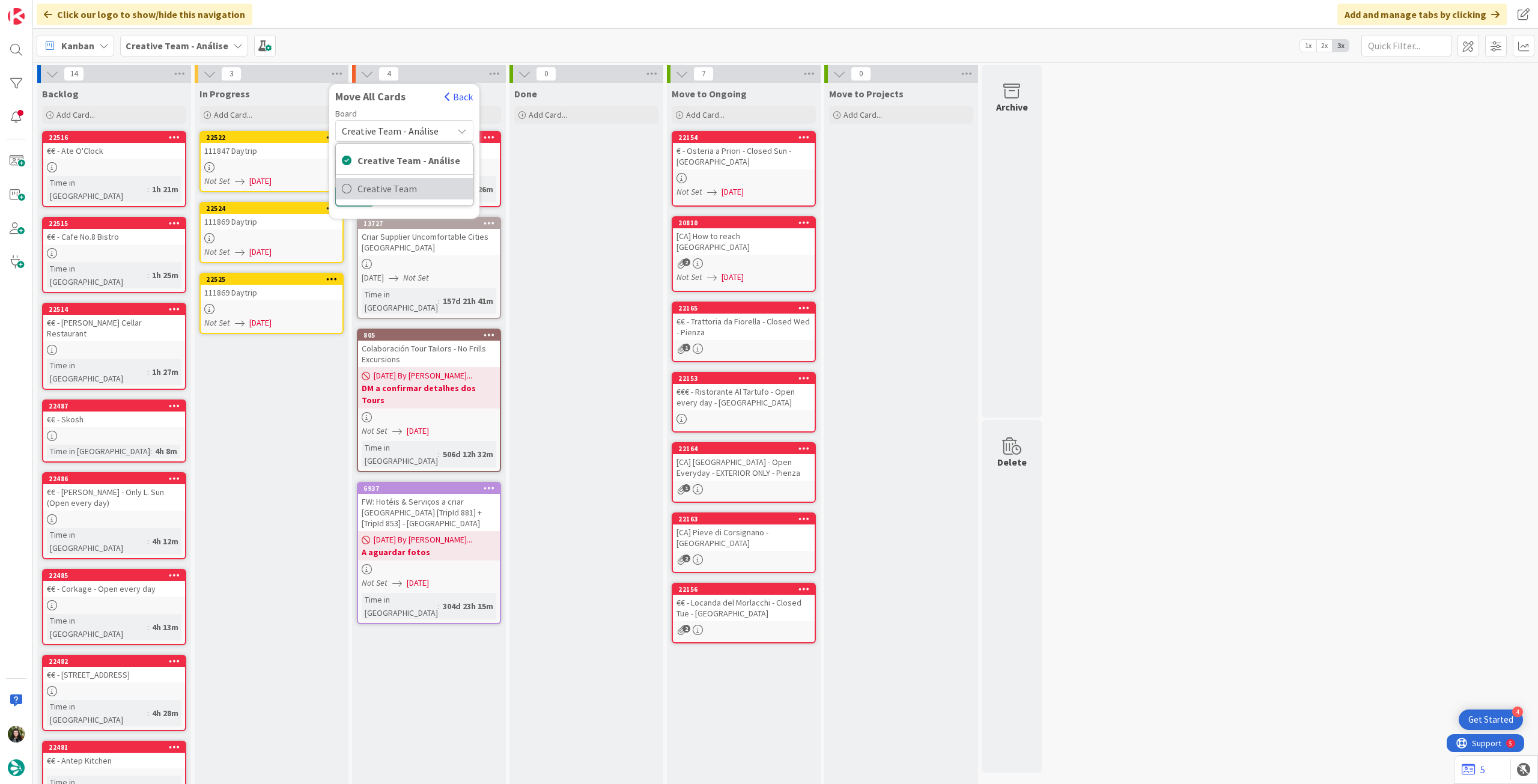
click at [386, 193] on span "Creative Team" at bounding box center [412, 188] width 109 height 18
click at [394, 164] on div "Select a Column..." at bounding box center [395, 170] width 113 height 20
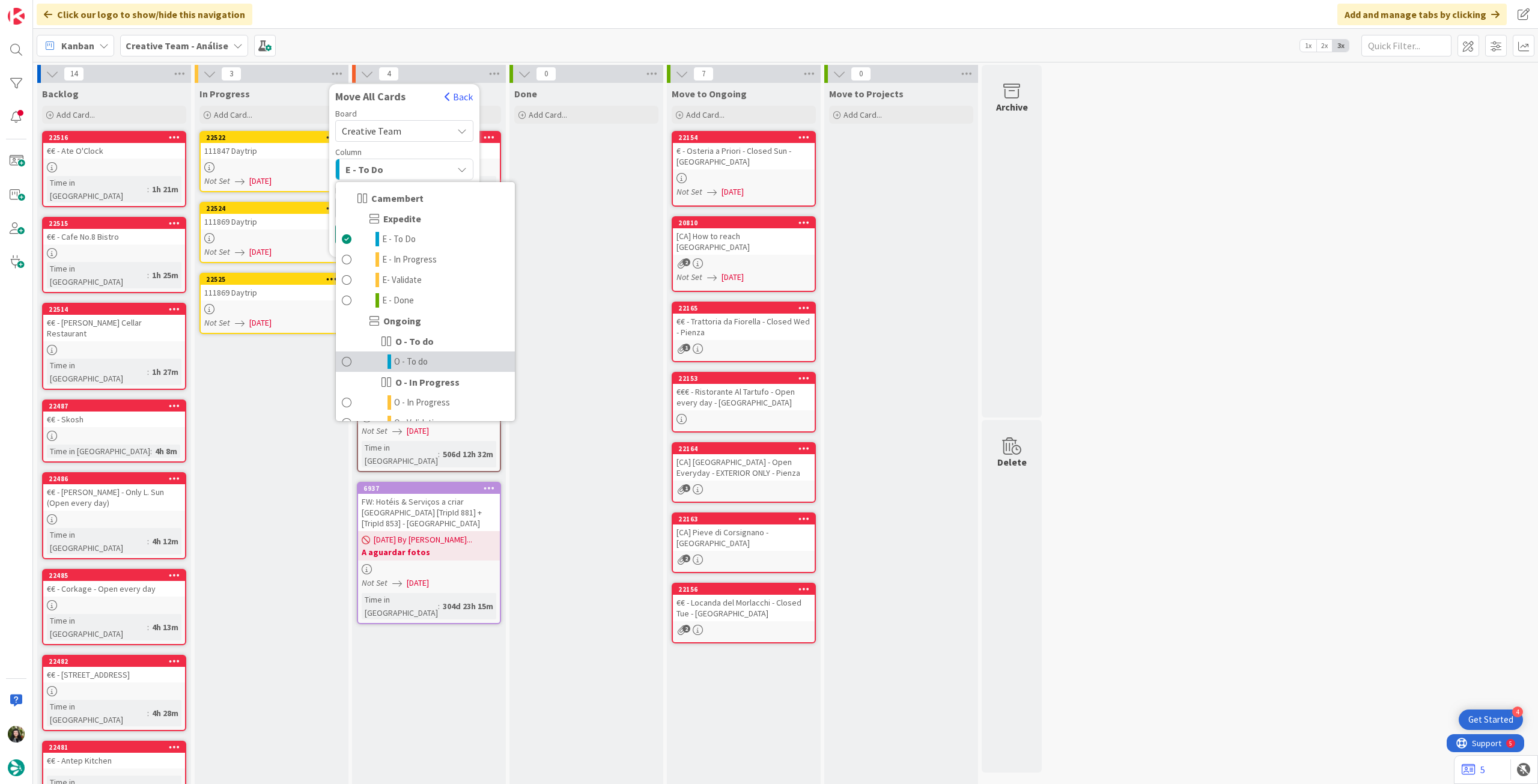
click at [444, 366] on link "O - To do" at bounding box center [425, 361] width 179 height 20
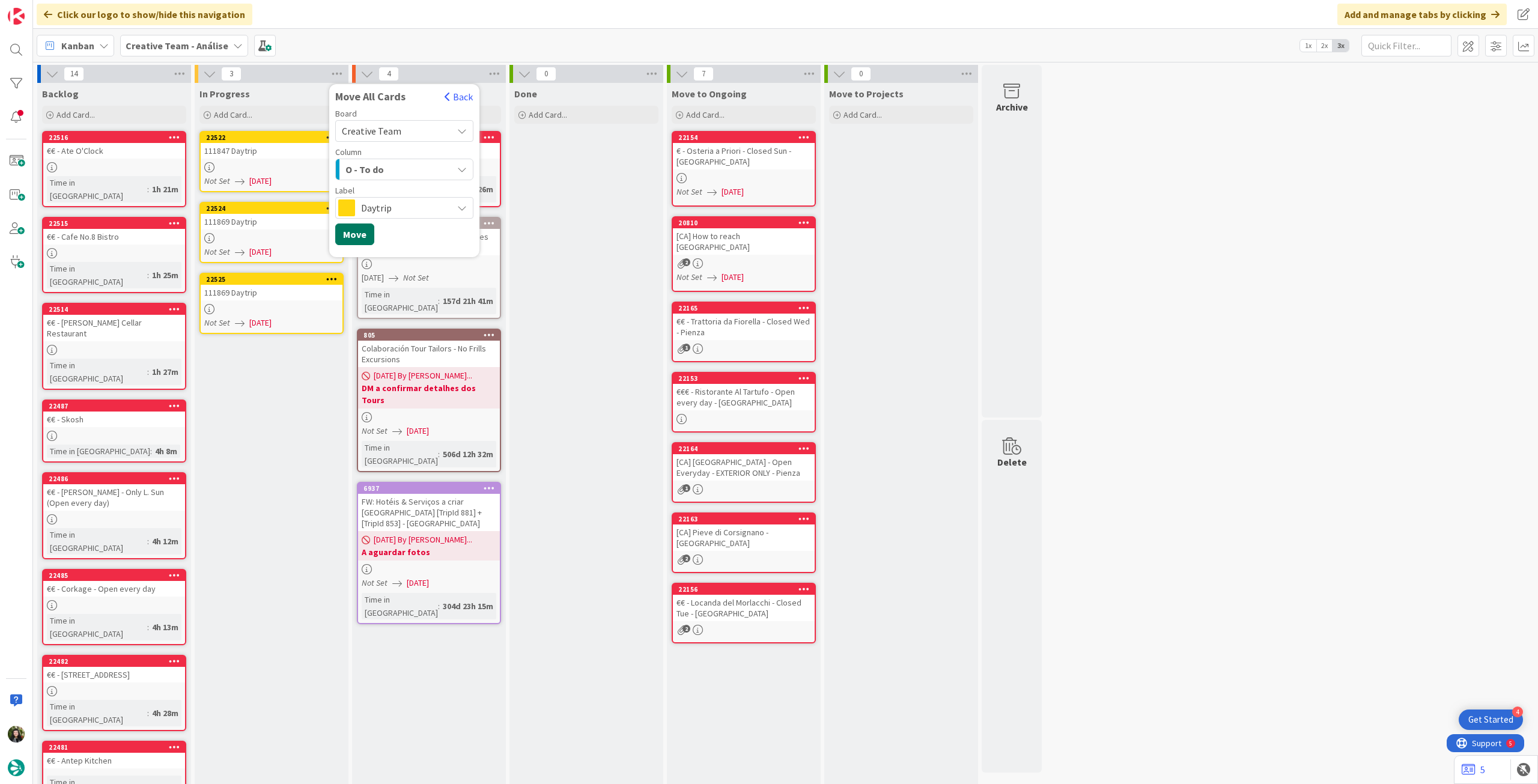
click at [357, 234] on button "Move" at bounding box center [355, 234] width 39 height 22
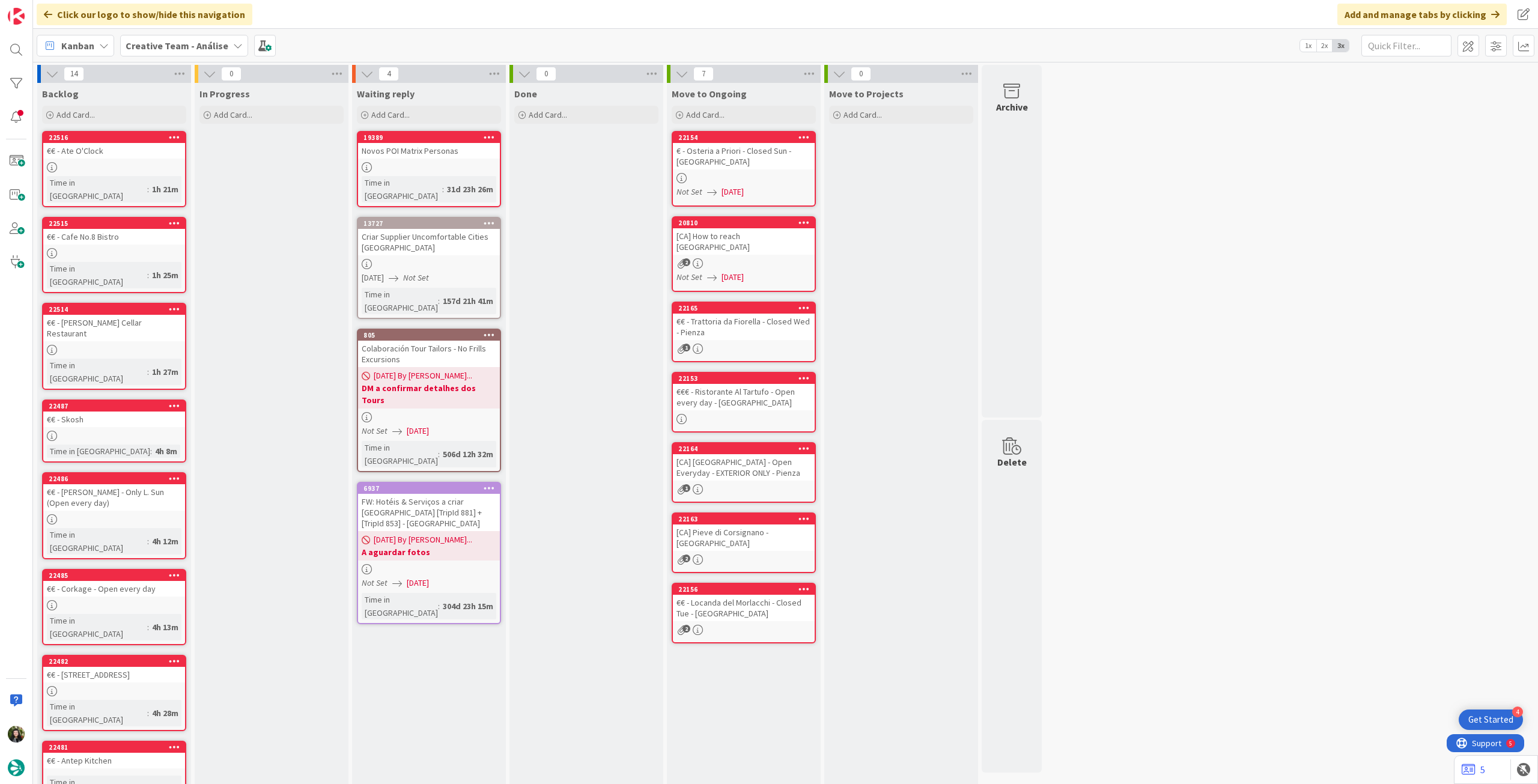
click at [187, 46] on b "Creative Team - Análise" at bounding box center [177, 46] width 103 height 12
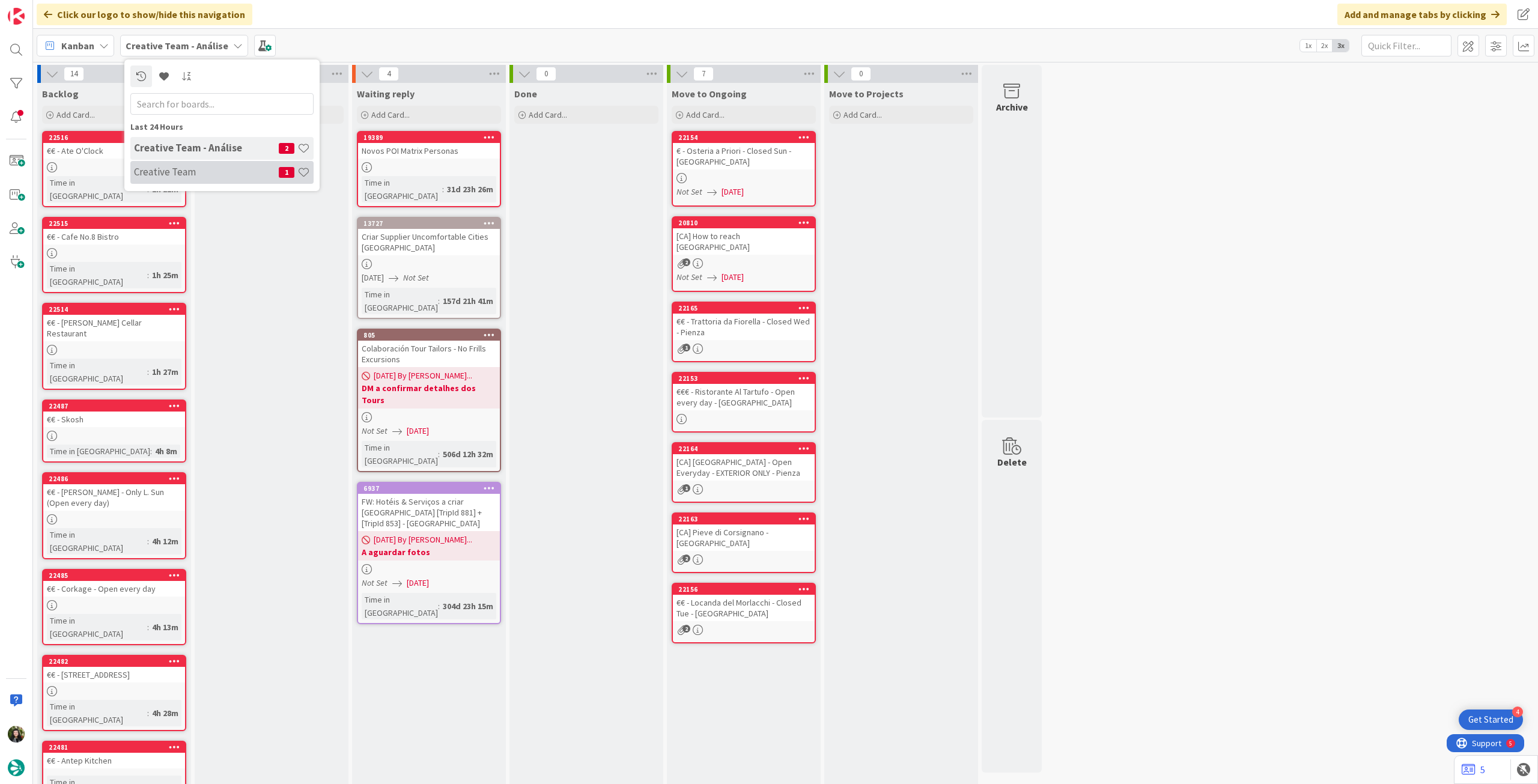
click at [216, 180] on div "Creative Team 1" at bounding box center [222, 173] width 183 height 23
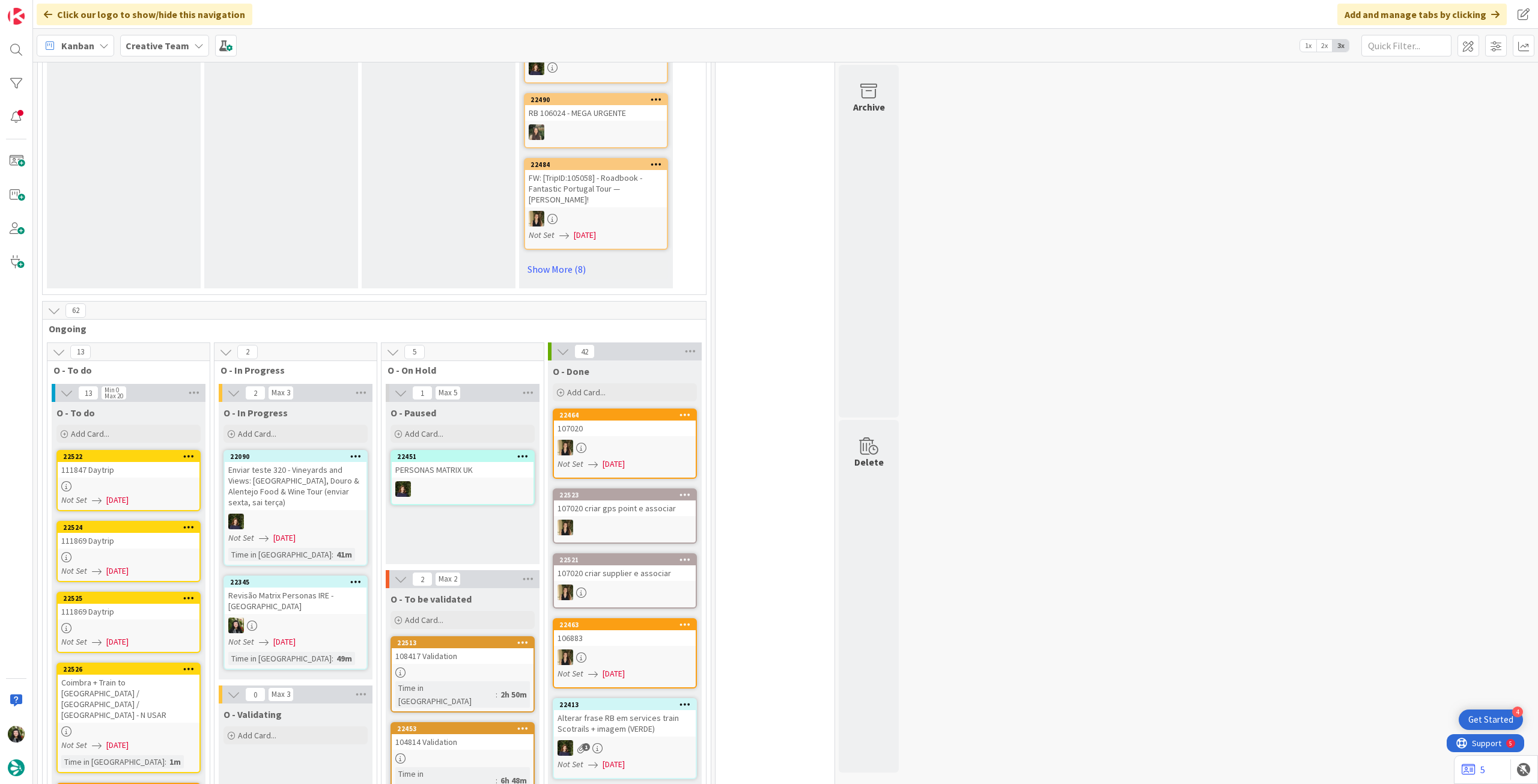
scroll to position [881, 0]
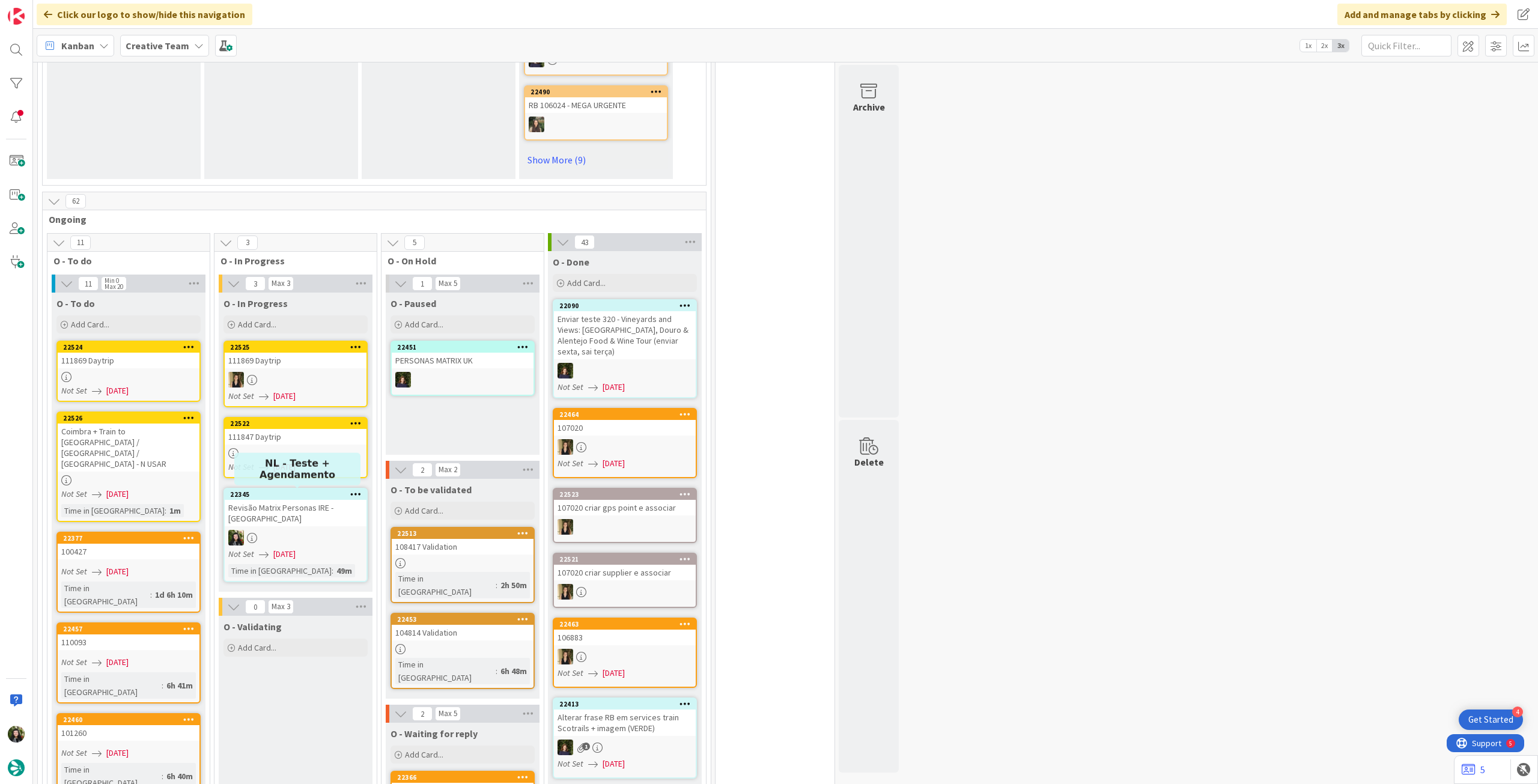
click at [311, 502] on div "Revisão Matrix Personas IRE - [GEOGRAPHIC_DATA]" at bounding box center [296, 513] width 142 height 26
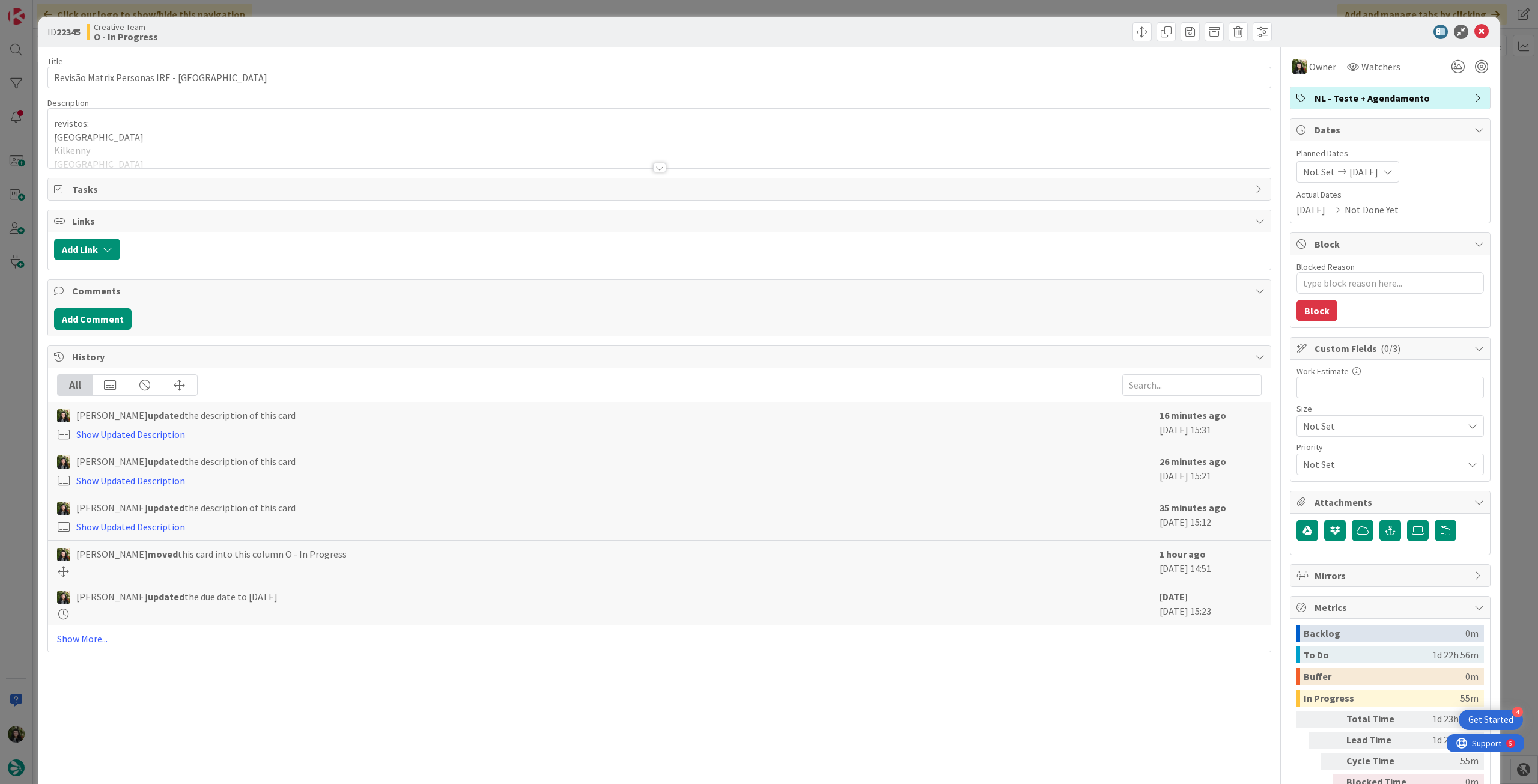
click at [146, 123] on p "revistos:" at bounding box center [659, 123] width 1210 height 14
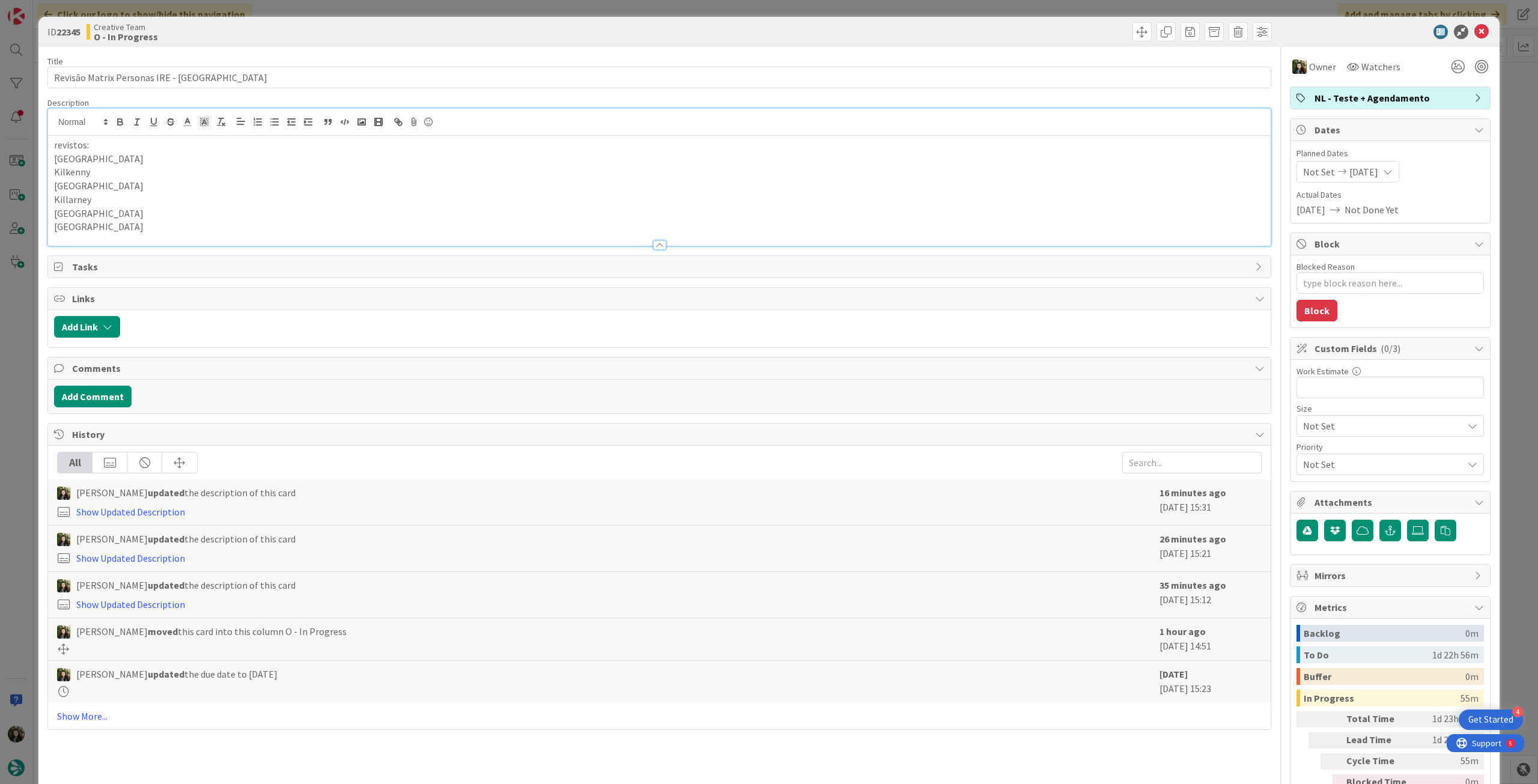
click at [137, 220] on p "[GEOGRAPHIC_DATA]" at bounding box center [659, 227] width 1210 height 14
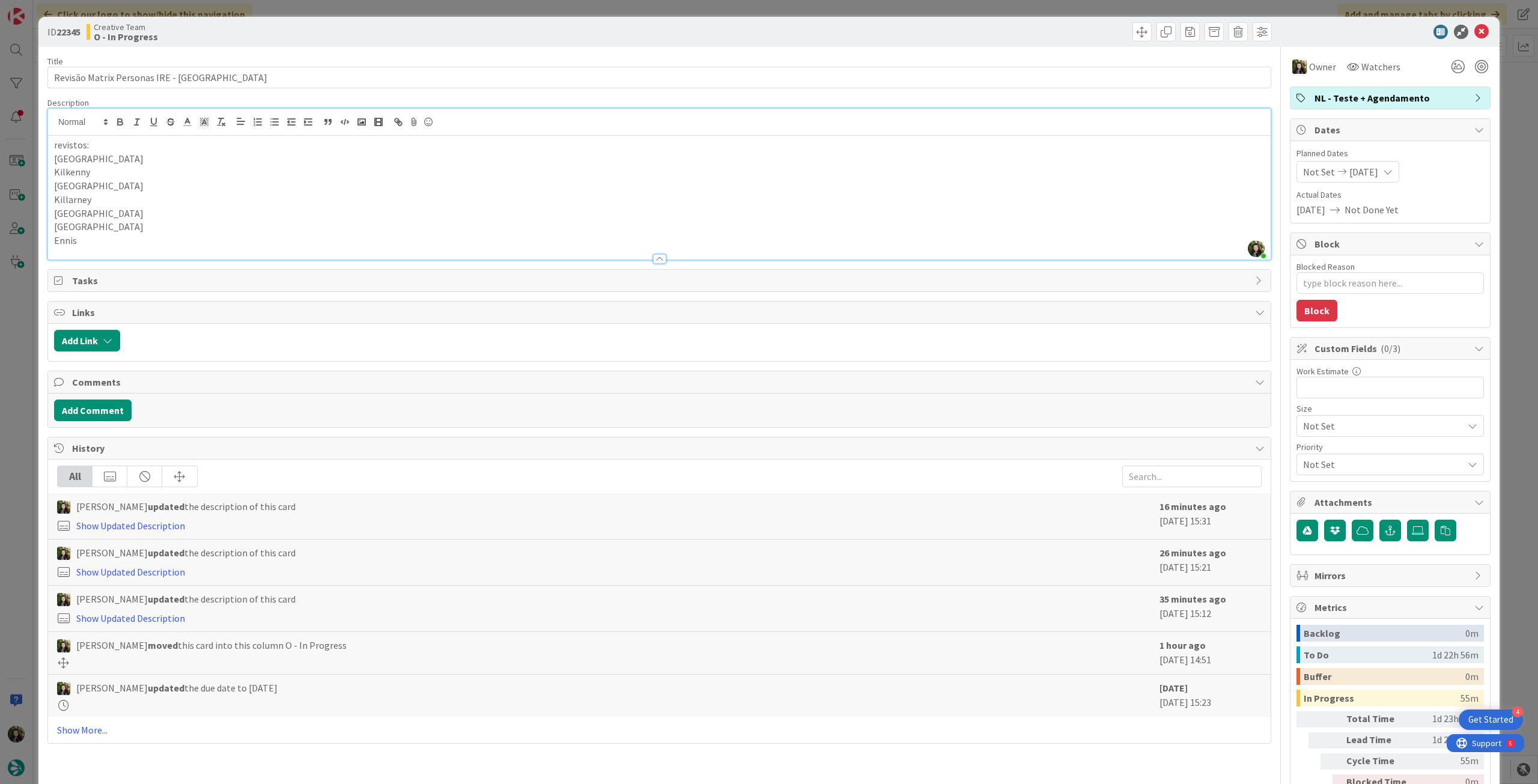
click at [1474, 31] on icon at bounding box center [1482, 32] width 15 height 15
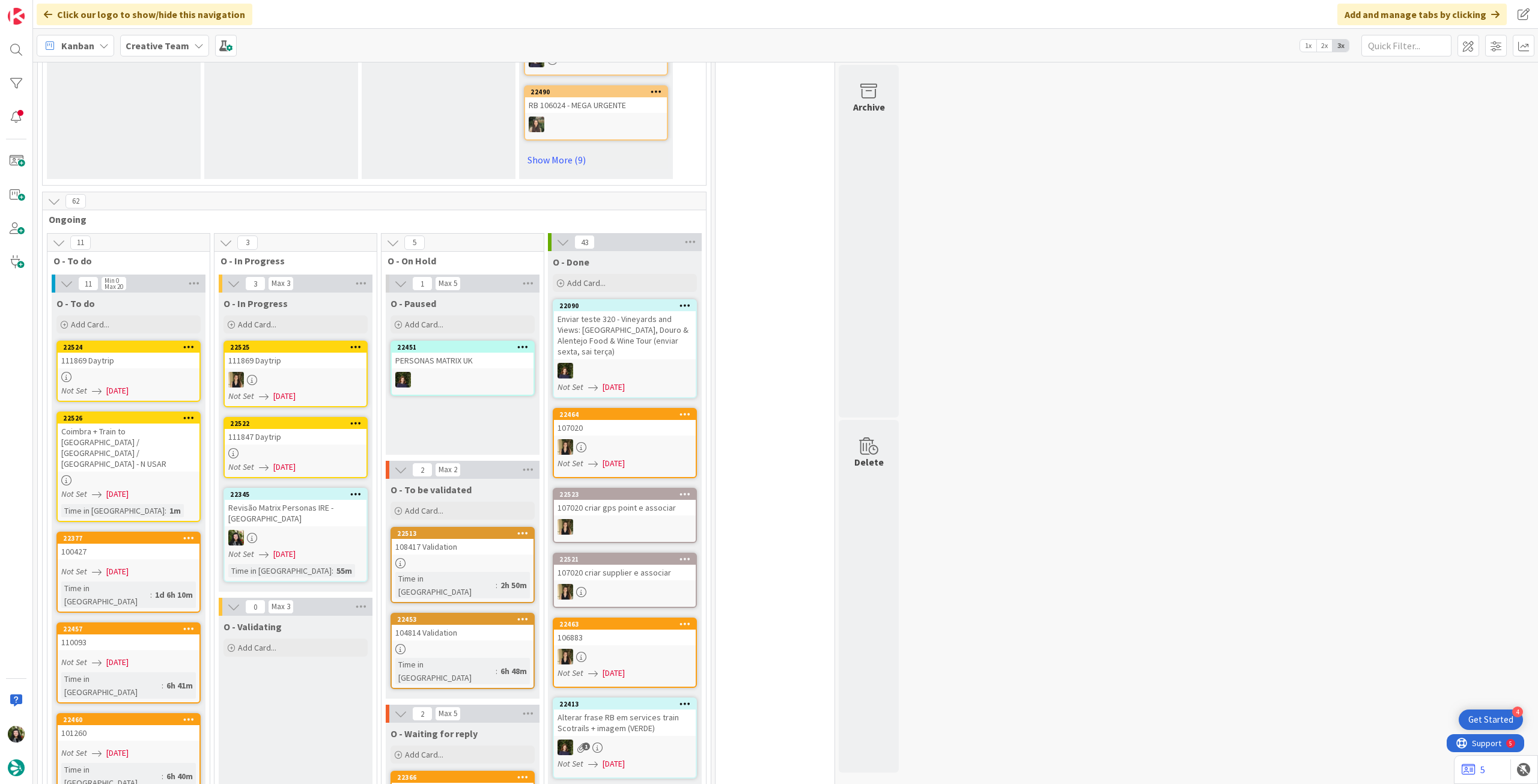
click at [309, 439] on div "111847 Daytrip" at bounding box center [296, 436] width 142 height 15
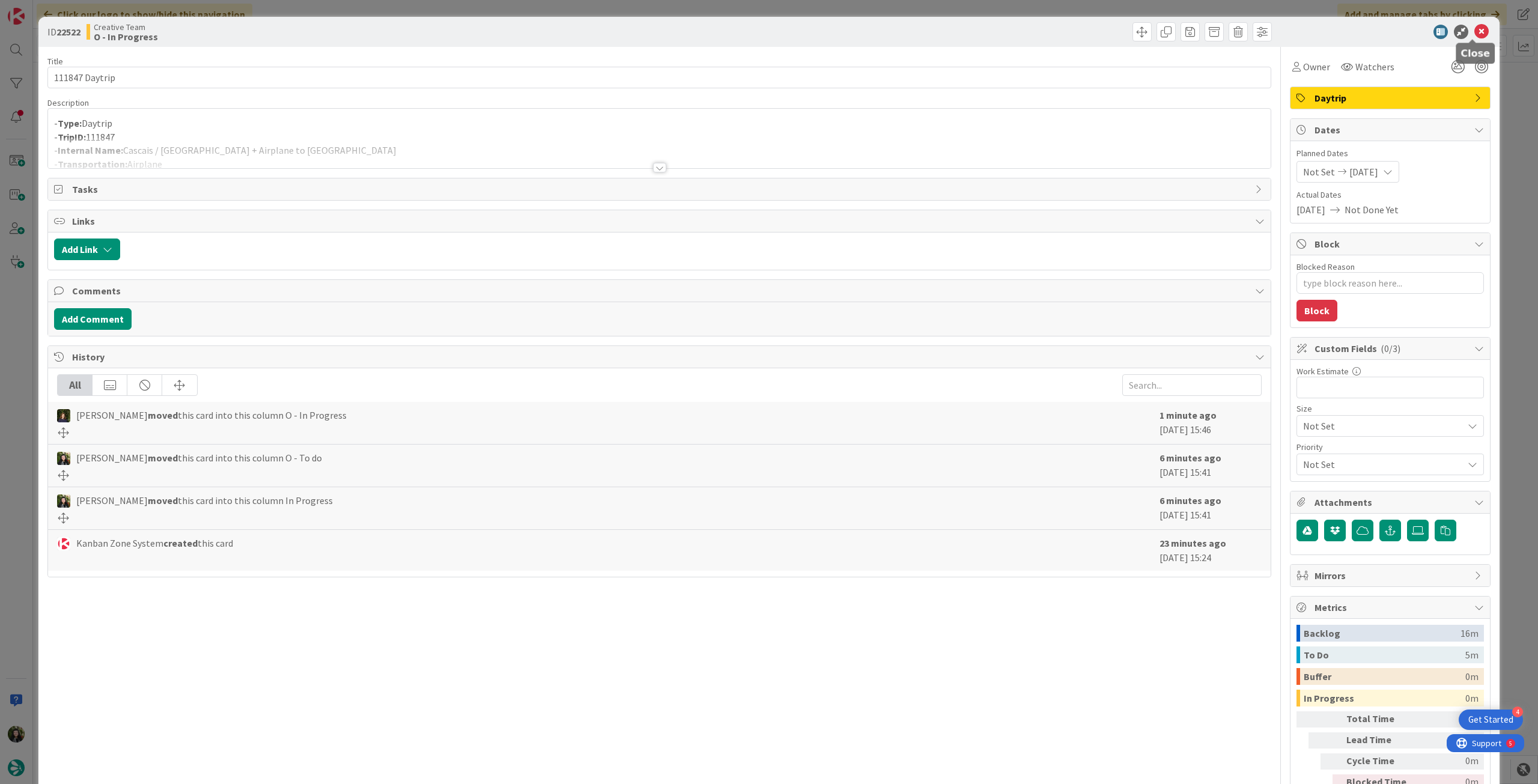
click at [1478, 31] on icon at bounding box center [1482, 32] width 15 height 15
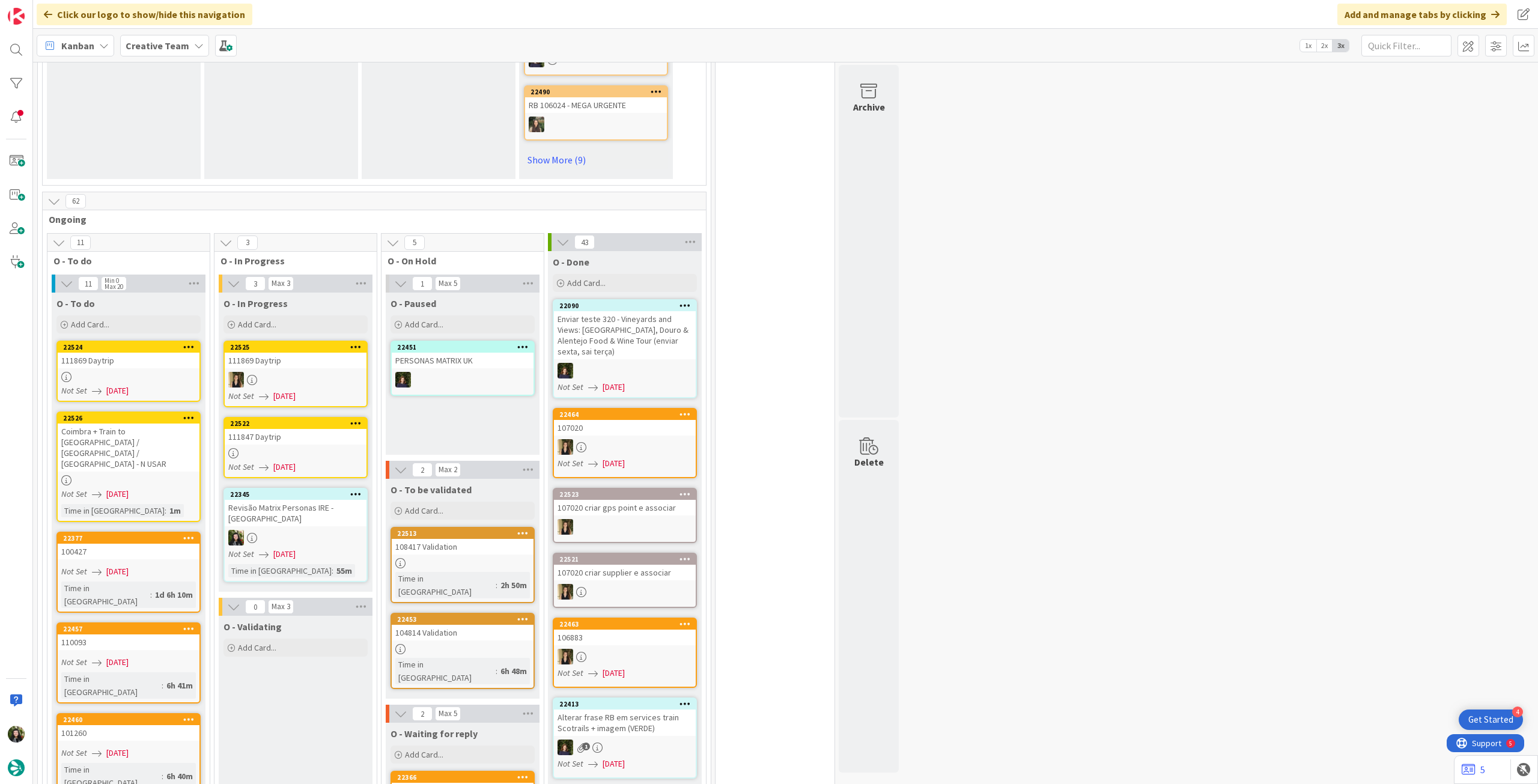
click at [156, 388] on div "Not Set [DATE]" at bounding box center [130, 390] width 139 height 12
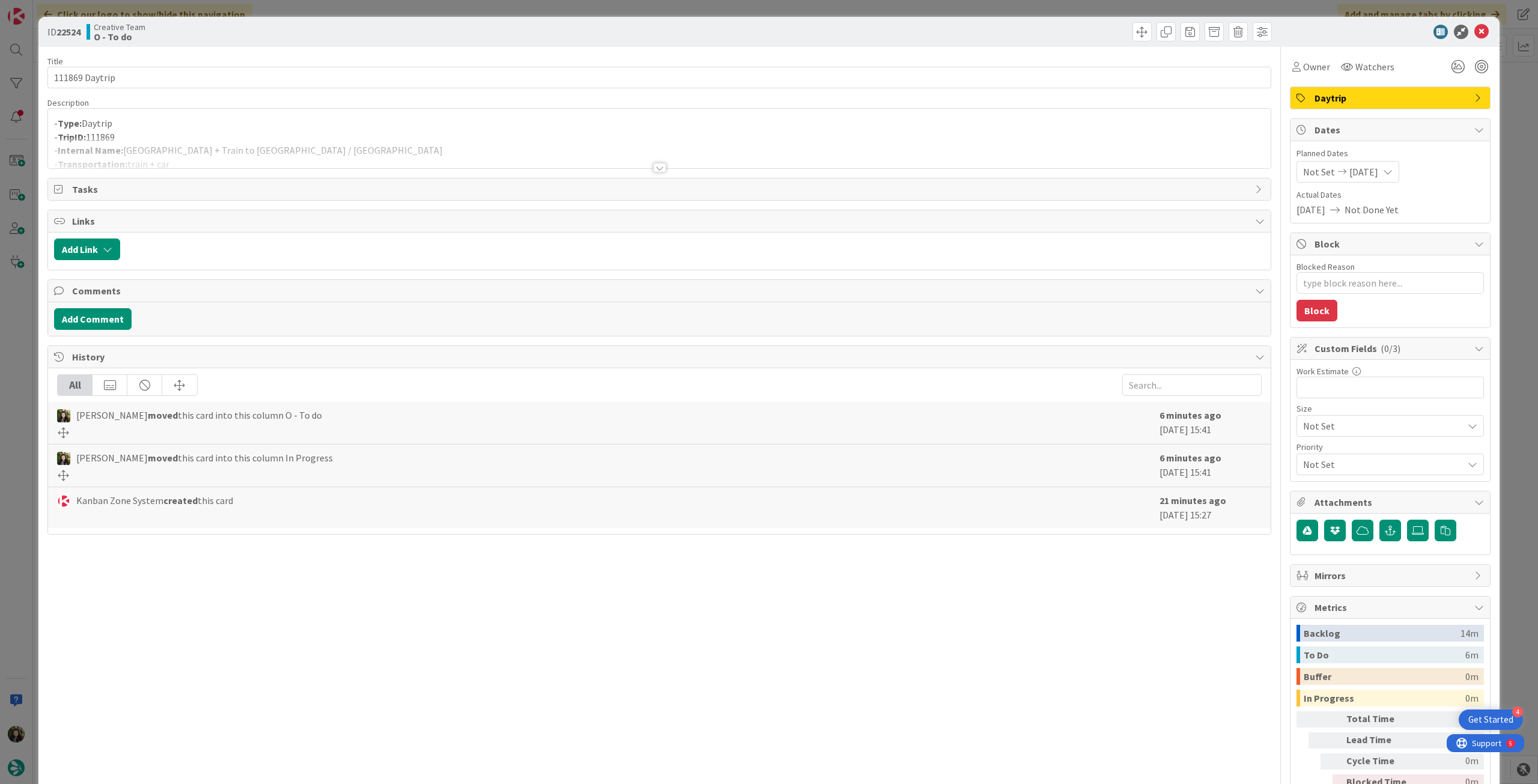
click at [258, 152] on div at bounding box center [659, 153] width 1223 height 31
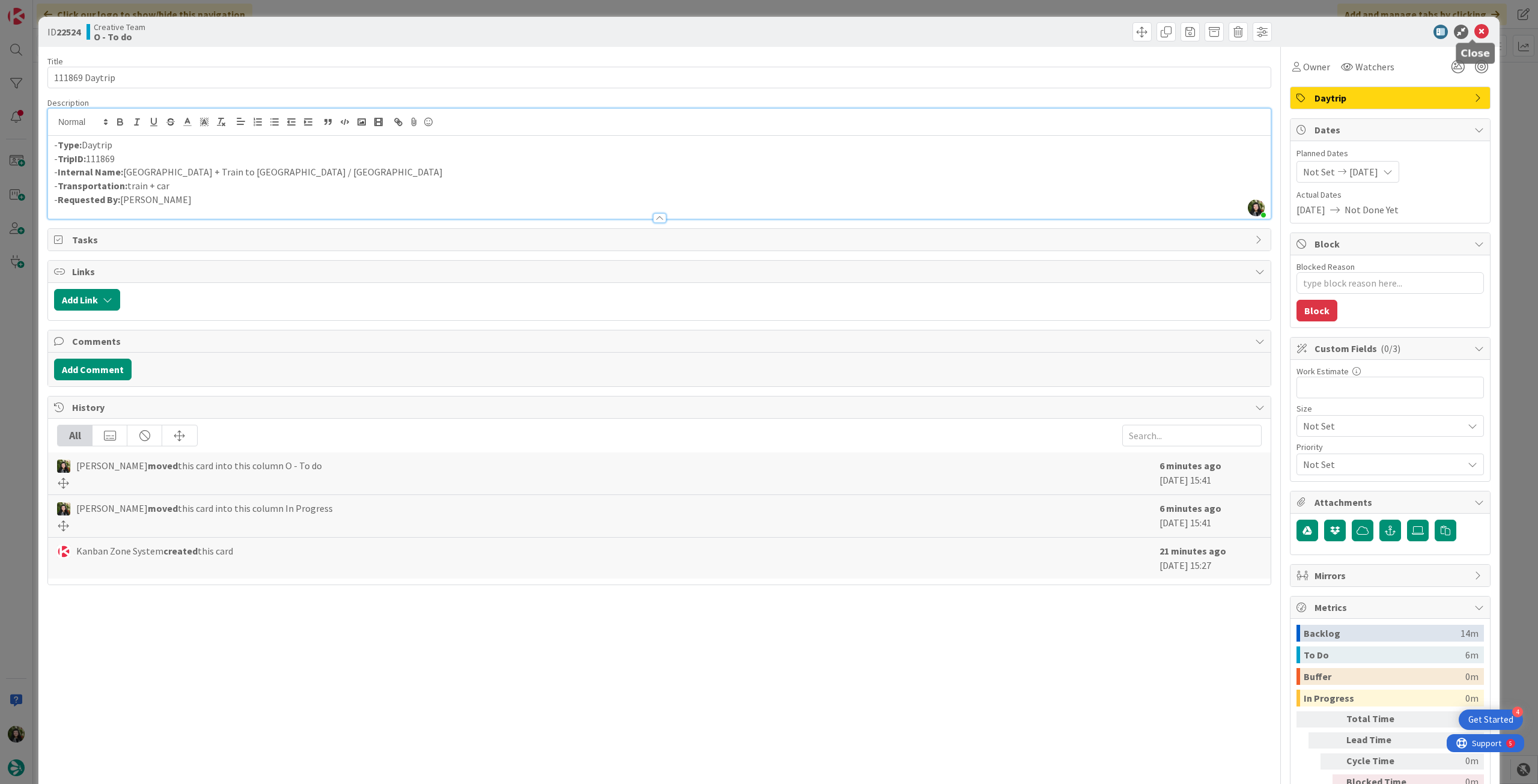
click at [1477, 30] on icon at bounding box center [1482, 32] width 15 height 15
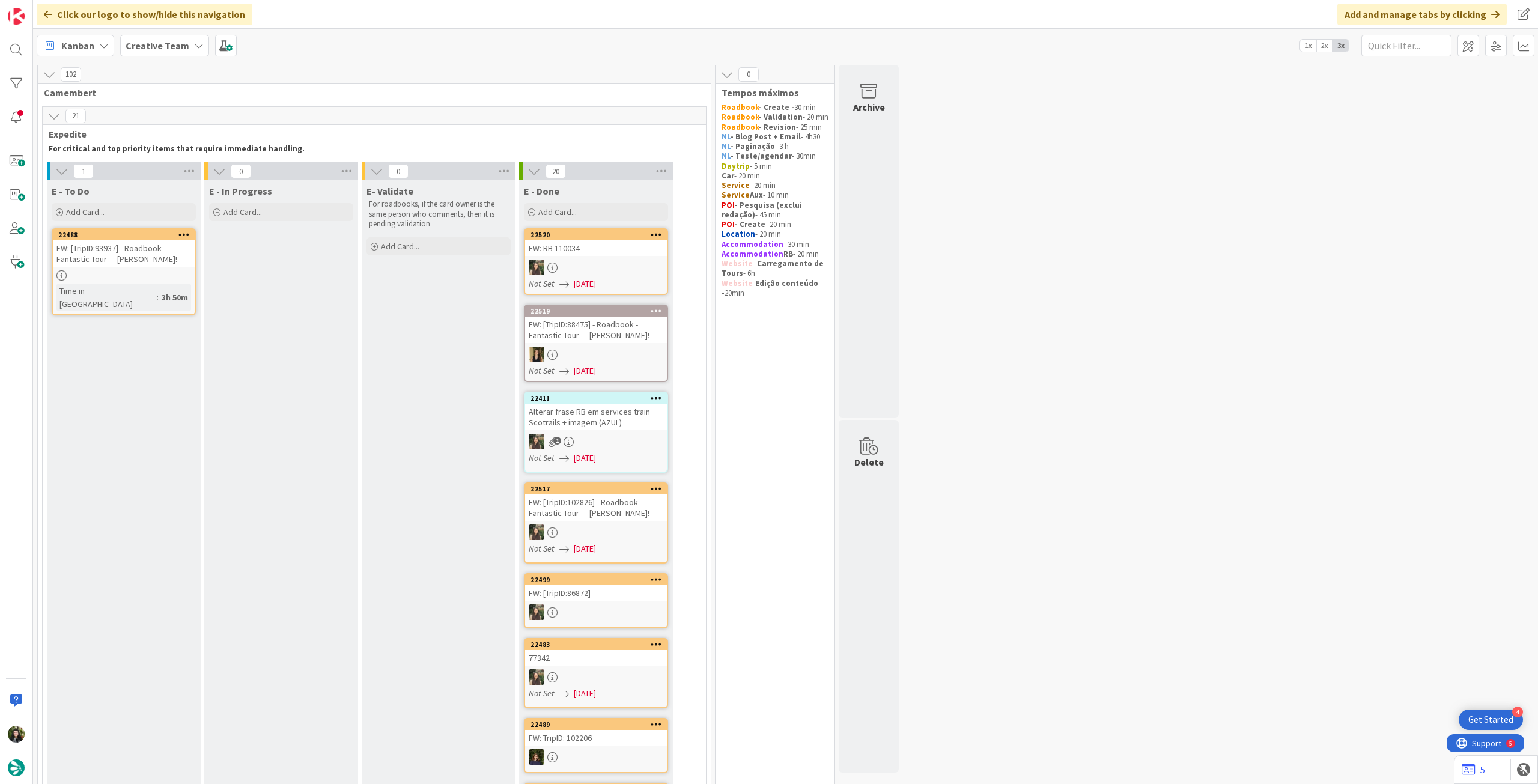
click at [145, 298] on link "22488 FW: [TripID:93937] - Roadbook - Fantastic Tour — [PERSON_NAME]! Time in […" at bounding box center [123, 271] width 144 height 87
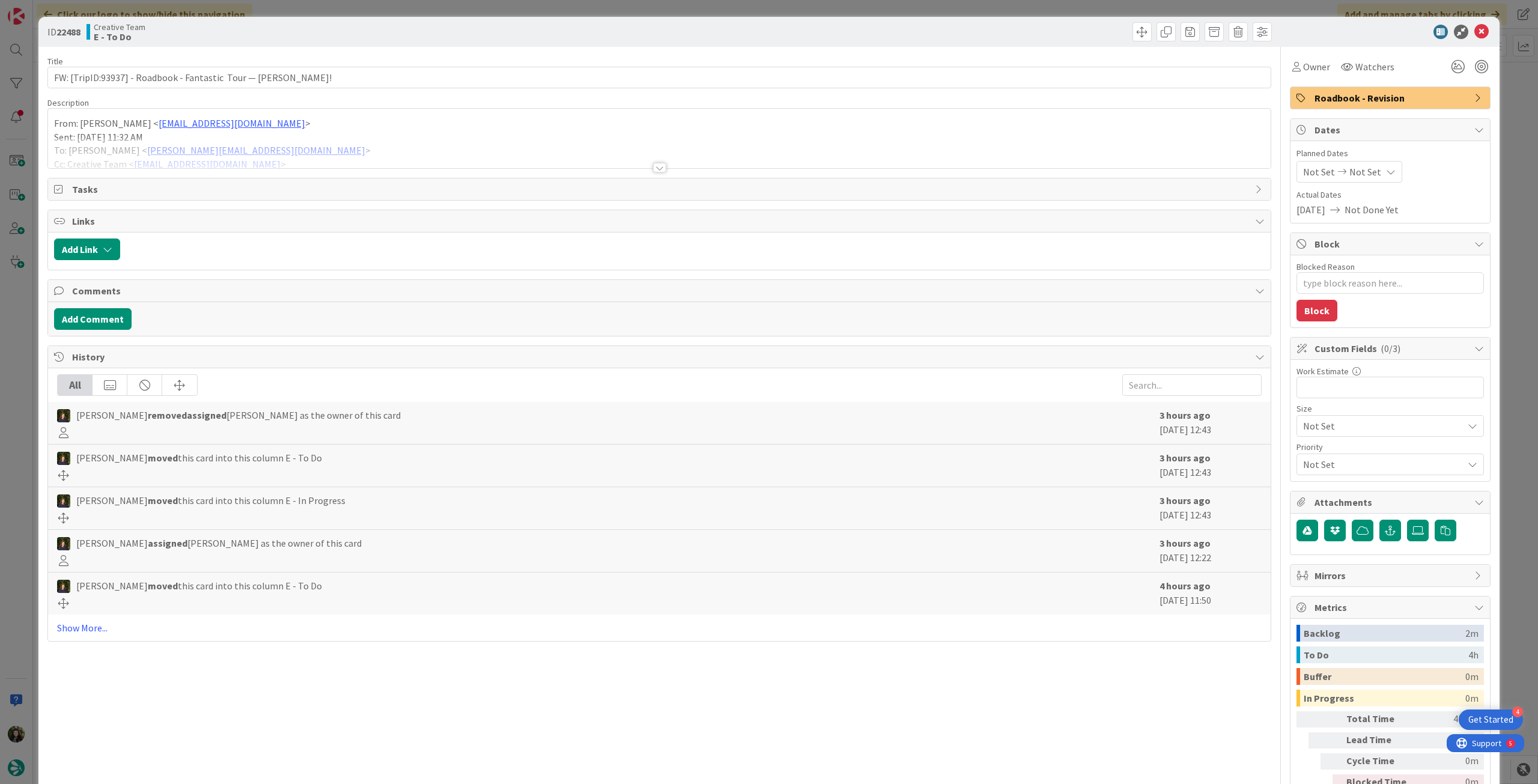
click at [567, 166] on div at bounding box center [659, 153] width 1223 height 31
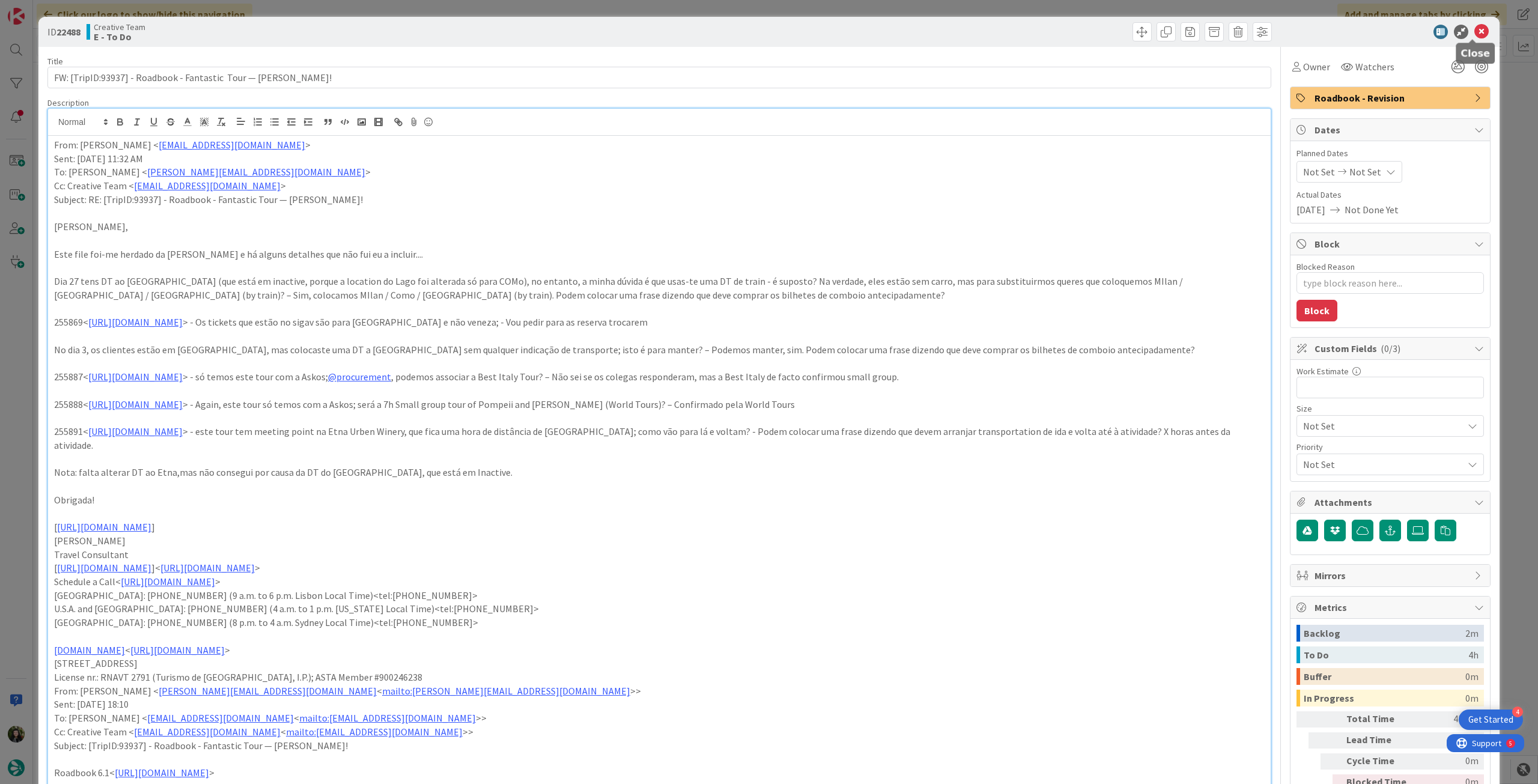
click at [1474, 35] on icon at bounding box center [1482, 32] width 15 height 15
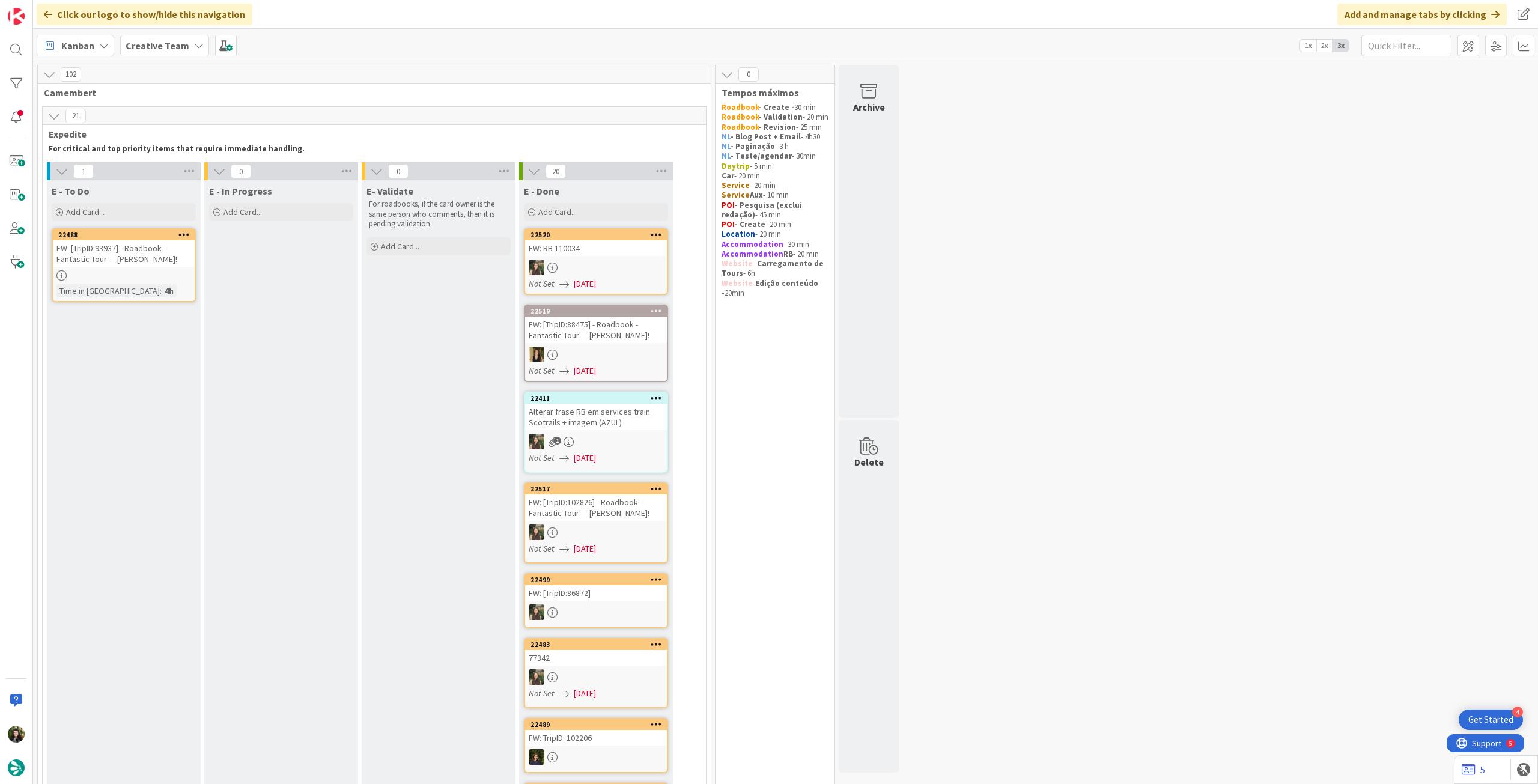
click at [134, 244] on div "FW: [TripID:93937] - Roadbook - Fantastic Tour — [PERSON_NAME]!" at bounding box center [124, 253] width 142 height 26
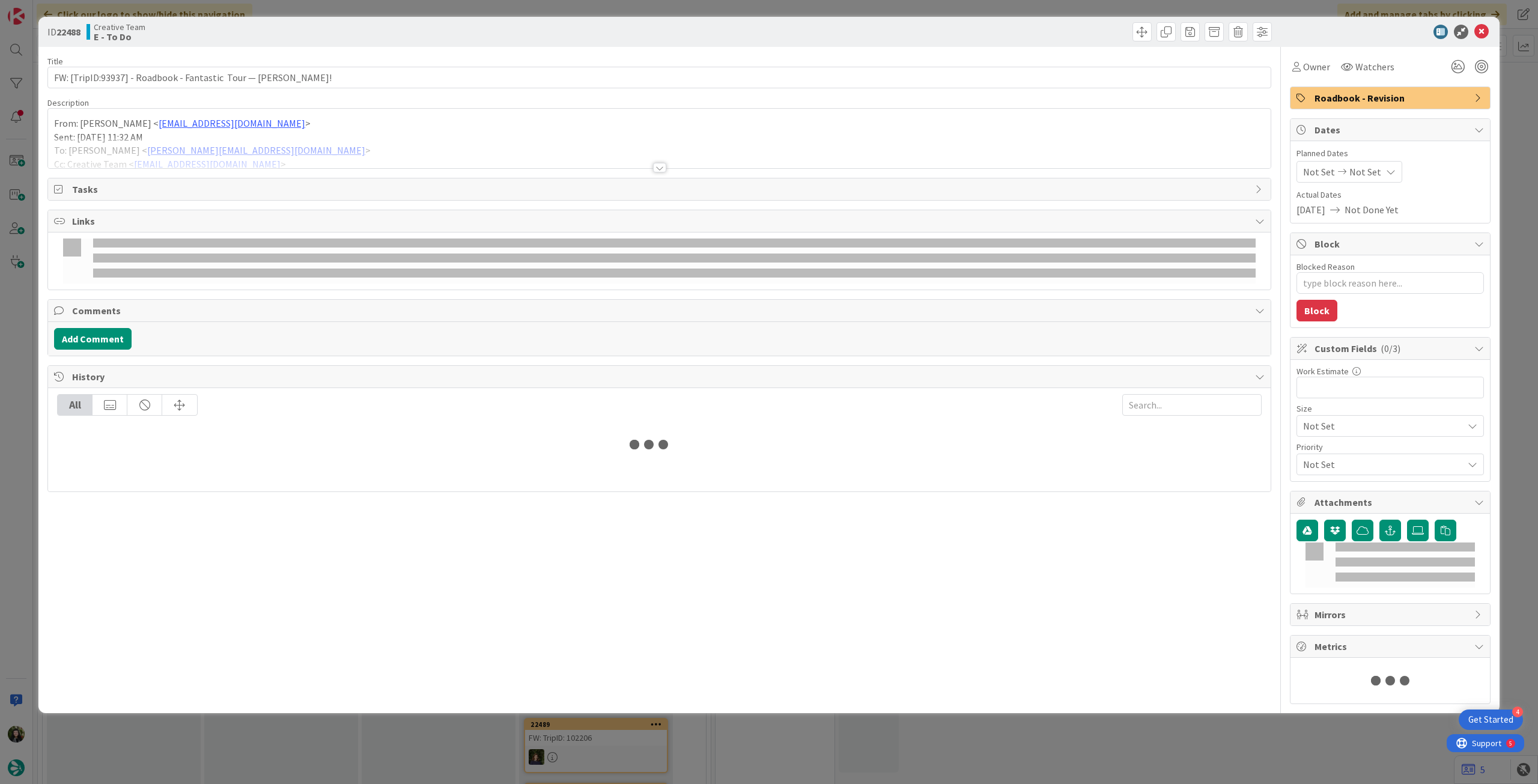
click at [272, 161] on div at bounding box center [659, 153] width 1223 height 31
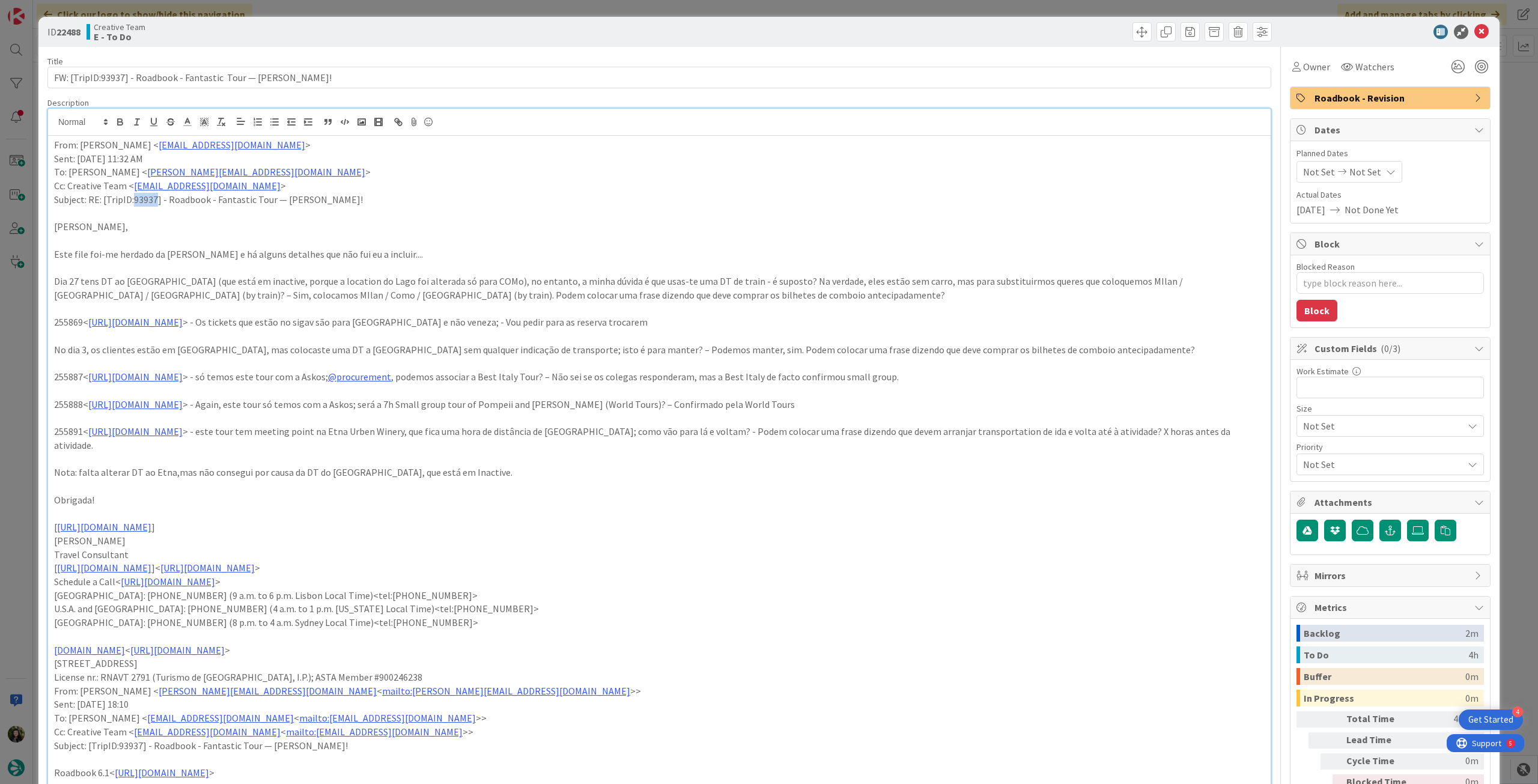
drag, startPoint x: 134, startPoint y: 200, endPoint x: 157, endPoint y: 200, distance: 23.0
click at [157, 200] on p "Subject: RE: [TripID:93937] - Roadbook - Fantastic Tour — [PERSON_NAME]!" at bounding box center [659, 200] width 1210 height 14
copy p "93937"
drag, startPoint x: 1233, startPoint y: 278, endPoint x: 1234, endPoint y: 292, distance: 14.0
click at [1234, 292] on p "Dia 27 tens DT ao [GEOGRAPHIC_DATA] (que está em inactive, porque a location do…" at bounding box center [659, 288] width 1210 height 27
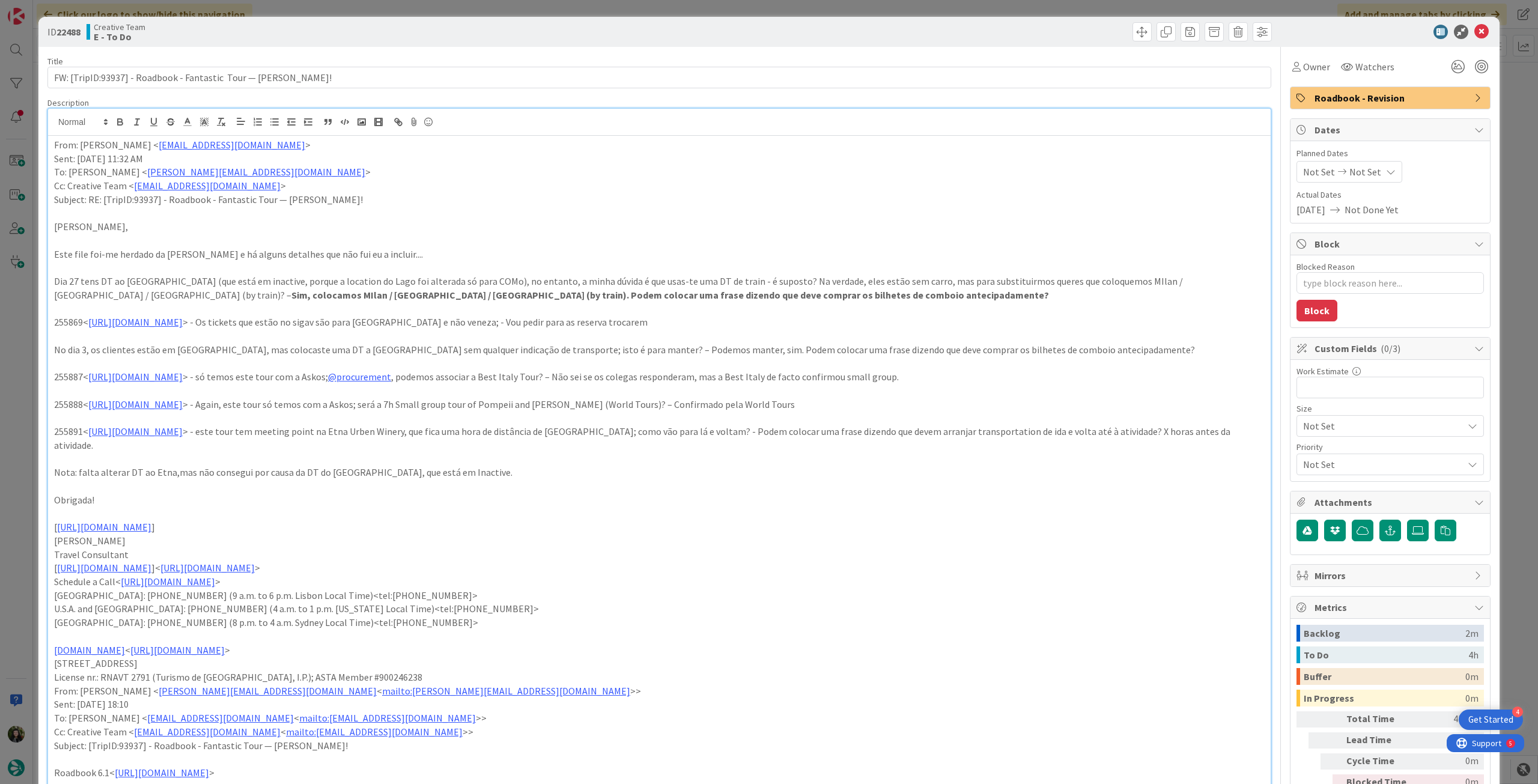
click at [892, 481] on p at bounding box center [659, 486] width 1210 height 14
drag, startPoint x: 748, startPoint y: 318, endPoint x: 591, endPoint y: 320, distance: 157.0
click at [591, 320] on p "255869< [URL][DOMAIN_NAME] > - Os tickets que estão no sigav são para [GEOGRAPH…" at bounding box center [659, 322] width 1210 height 14
click at [723, 438] on p "255891< [URL][DOMAIN_NAME] > - este tour tem meeting point na Etna Urben Winery…" at bounding box center [659, 438] width 1210 height 27
drag, startPoint x: 577, startPoint y: 349, endPoint x: 1064, endPoint y: 346, distance: 487.0
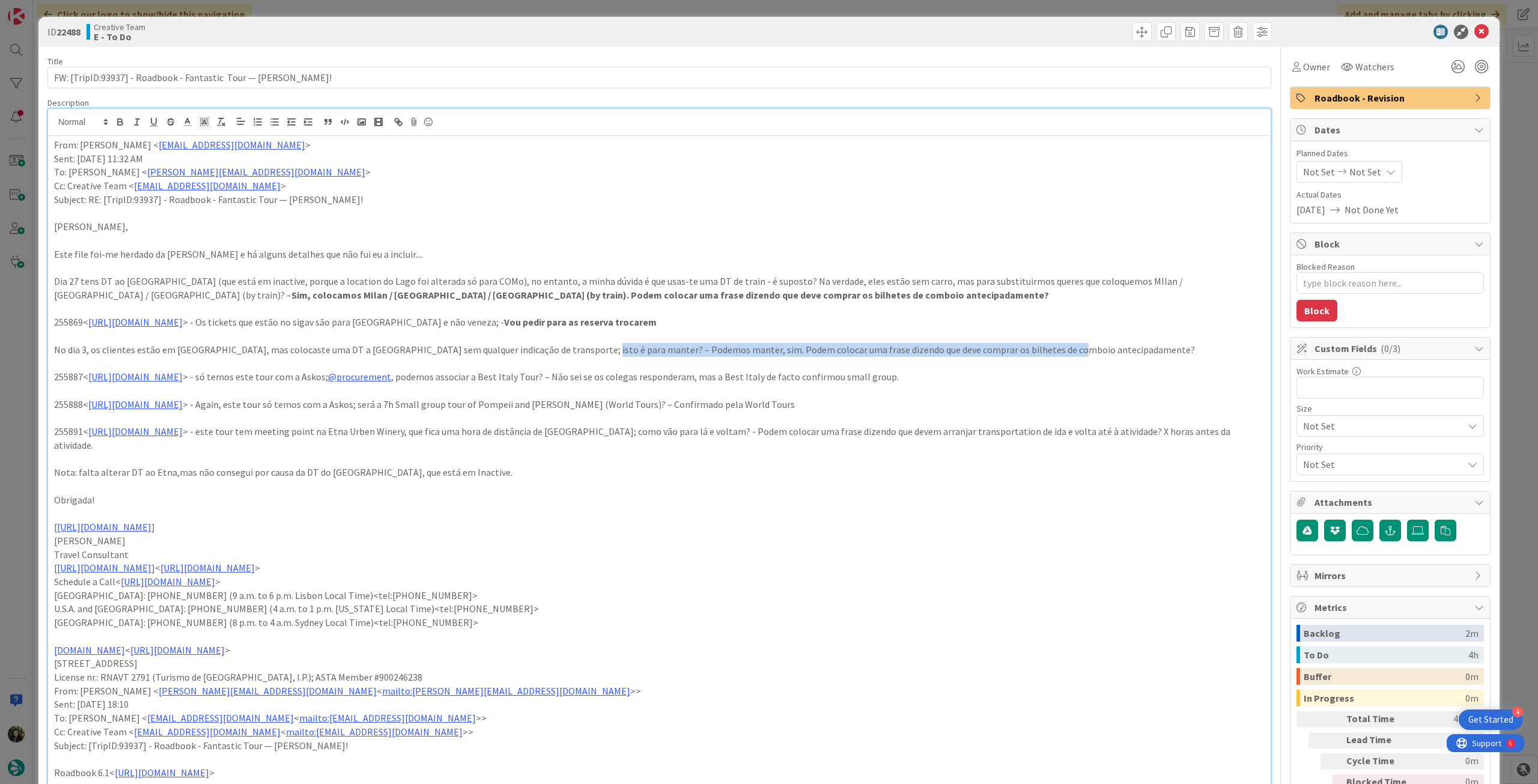
click at [1064, 346] on p "No dia 3, os clientes estão em [GEOGRAPHIC_DATA], mas colocaste uma DT a [GEOGR…" at bounding box center [659, 350] width 1210 height 14
click at [948, 540] on p "[PERSON_NAME]" at bounding box center [659, 540] width 1210 height 14
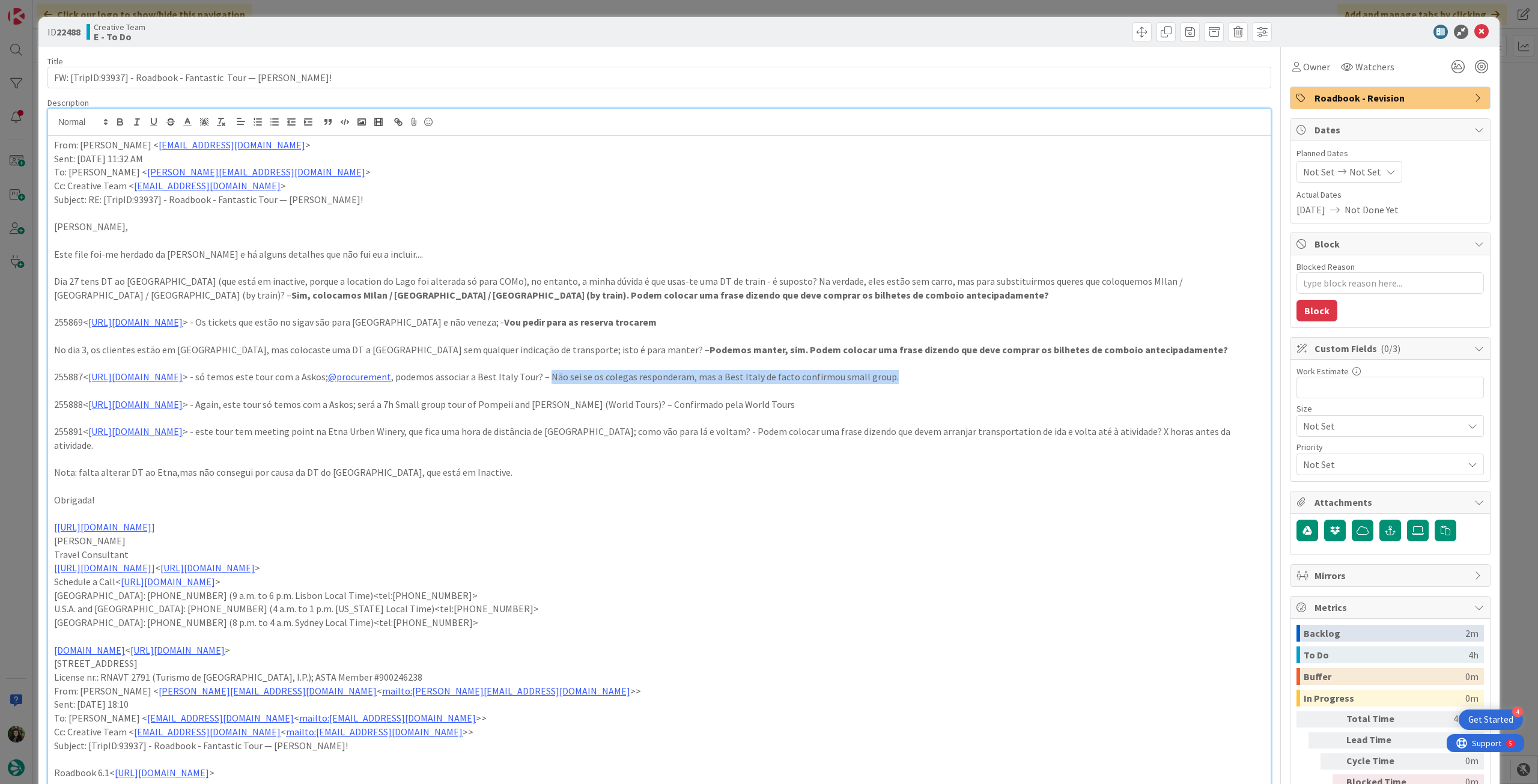
drag, startPoint x: 690, startPoint y: 373, endPoint x: 1042, endPoint y: 371, distance: 352.0
click at [1042, 371] on p "255887< [URL][DOMAIN_NAME] > - só temos este tour com a Askos; @procurement , p…" at bounding box center [659, 377] width 1210 height 14
drag, startPoint x: 765, startPoint y: 406, endPoint x: 938, endPoint y: 406, distance: 173.0
click at [938, 406] on p "255888< [URL][DOMAIN_NAME] > - Again, este tour só temos com a Askos; será a 7h…" at bounding box center [659, 404] width 1210 height 14
click at [803, 407] on p "255888< [URL][DOMAIN_NAME] > - Again, este tour só temos com a Askos; será a 7h…" at bounding box center [659, 404] width 1210 height 14
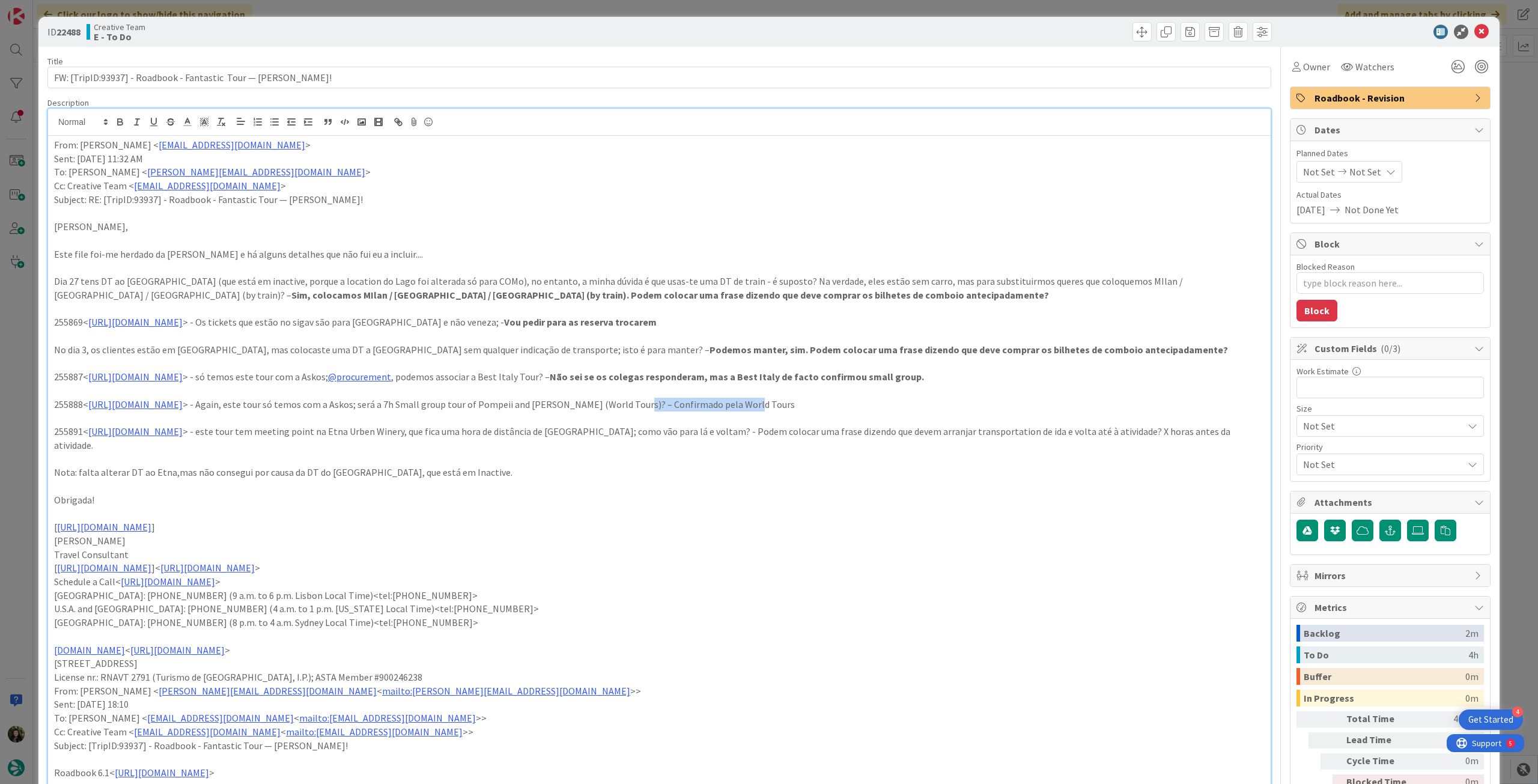
click at [766, 407] on p "255888< [URL][DOMAIN_NAME] > - Again, este tour só temos com a Askos; será a 7h…" at bounding box center [659, 404] width 1210 height 14
click at [762, 406] on p "255888< [URL][DOMAIN_NAME] > - Again, este tour só temos com a Askos; será a 7h…" at bounding box center [659, 404] width 1210 height 14
drag, startPoint x: 762, startPoint y: 406, endPoint x: 943, endPoint y: 410, distance: 181.0
click at [943, 410] on div "From: [PERSON_NAME] < [EMAIL_ADDRESS][DOMAIN_NAME] > Sent: [DATE] 11:32 AM To: …" at bounding box center [659, 743] width 1223 height 1215
click at [905, 534] on p "[PERSON_NAME]" at bounding box center [659, 540] width 1210 height 14
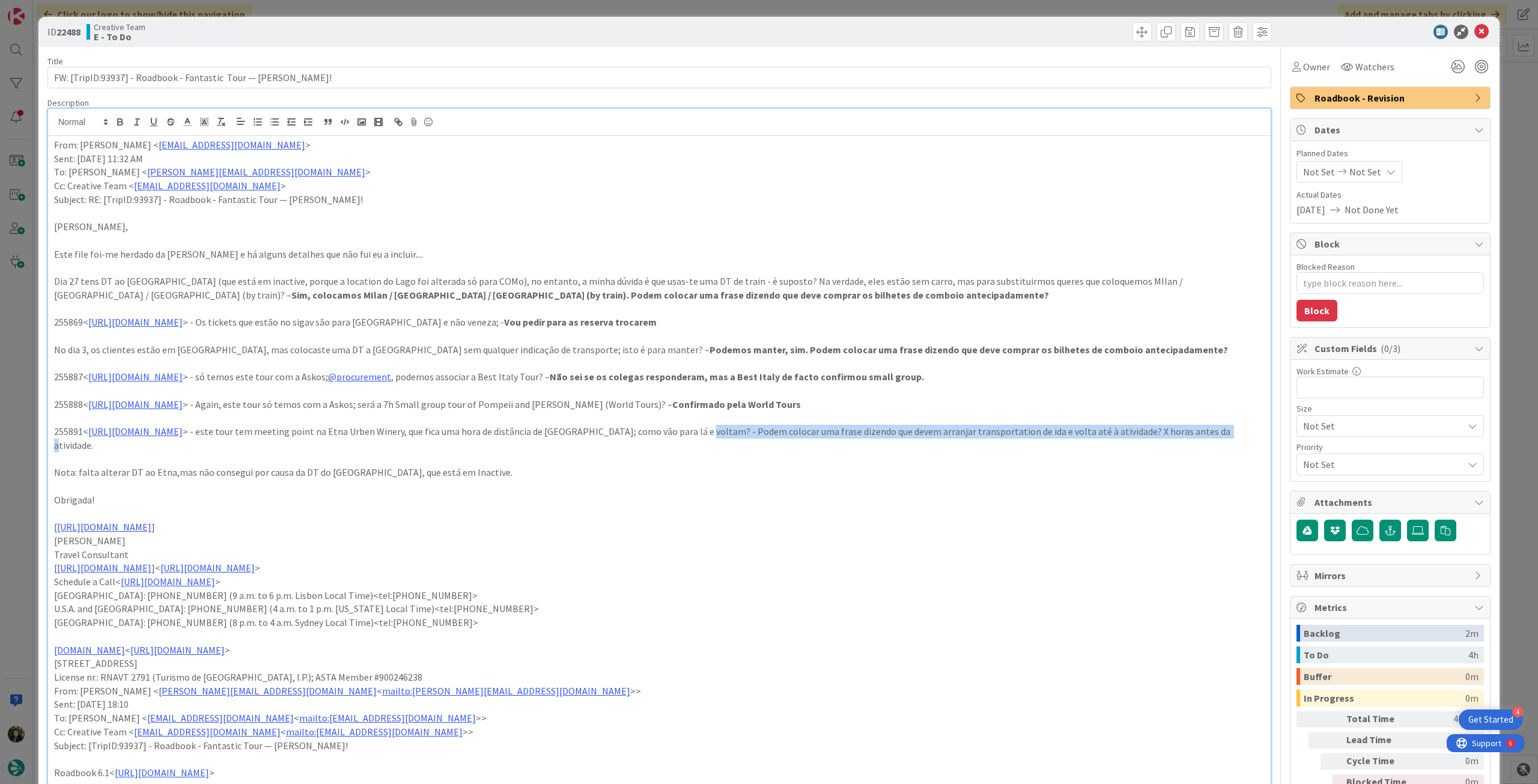
drag, startPoint x: 840, startPoint y: 438, endPoint x: 842, endPoint y: 446, distance: 8.2
click at [842, 446] on p "255891< [URL][DOMAIN_NAME] > - este tour tem meeting point na Etna Urben Winery…" at bounding box center [659, 438] width 1210 height 27
click at [401, 474] on p "Nota: falta alterar DT ao Etna,mas não consegui por causa da DT do [GEOGRAPHIC_…" at bounding box center [659, 472] width 1210 height 14
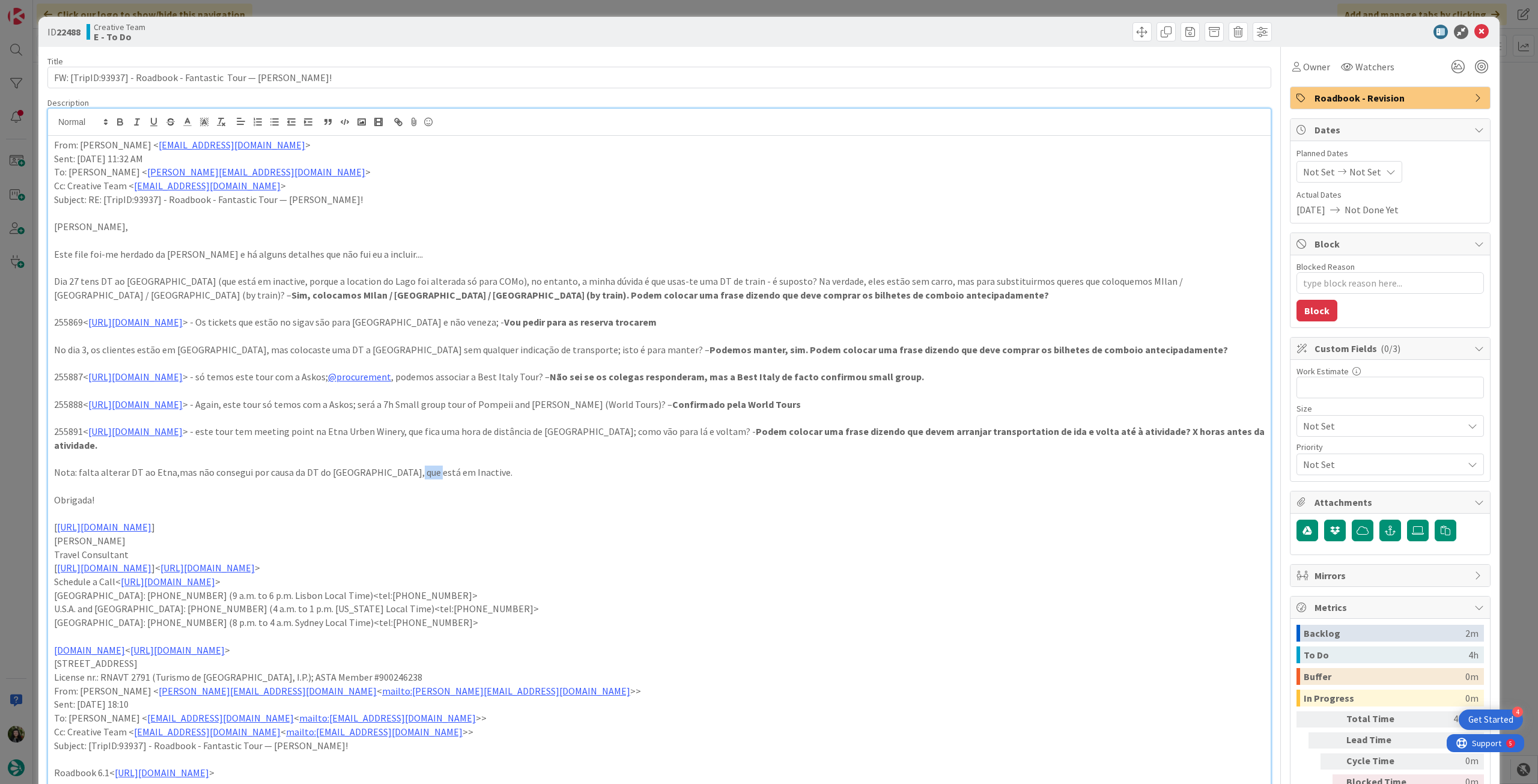
click at [401, 474] on p "Nota: falta alterar DT ao Etna,mas não consegui por causa da DT do [GEOGRAPHIC_…" at bounding box center [659, 472] width 1210 height 14
click at [866, 463] on p at bounding box center [659, 459] width 1210 height 14
click at [1474, 33] on icon at bounding box center [1482, 32] width 15 height 15
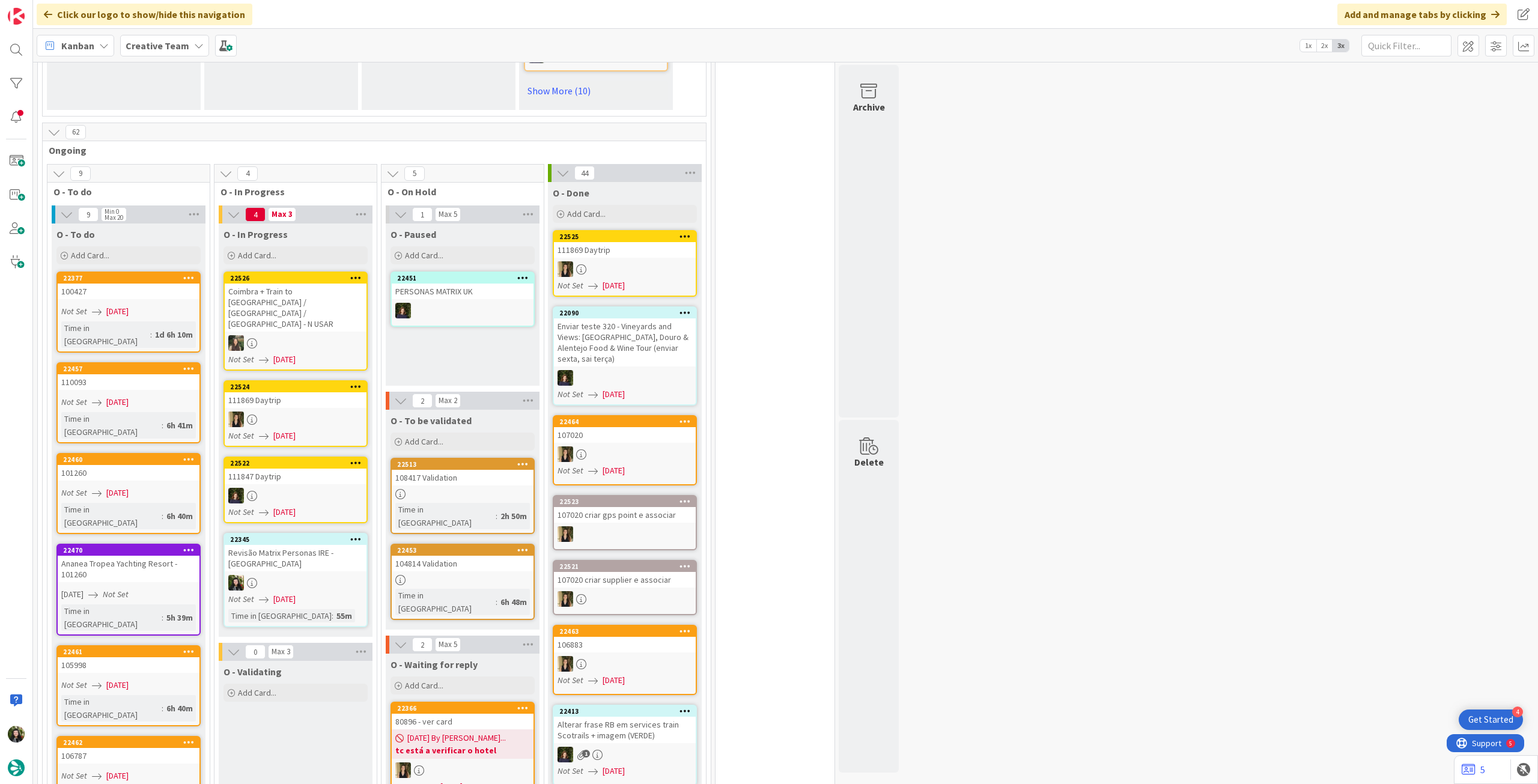
click at [188, 50] on div "Creative Team" at bounding box center [164, 46] width 89 height 22
click at [178, 176] on h4 "Creative Team - Análise" at bounding box center [206, 171] width 145 height 12
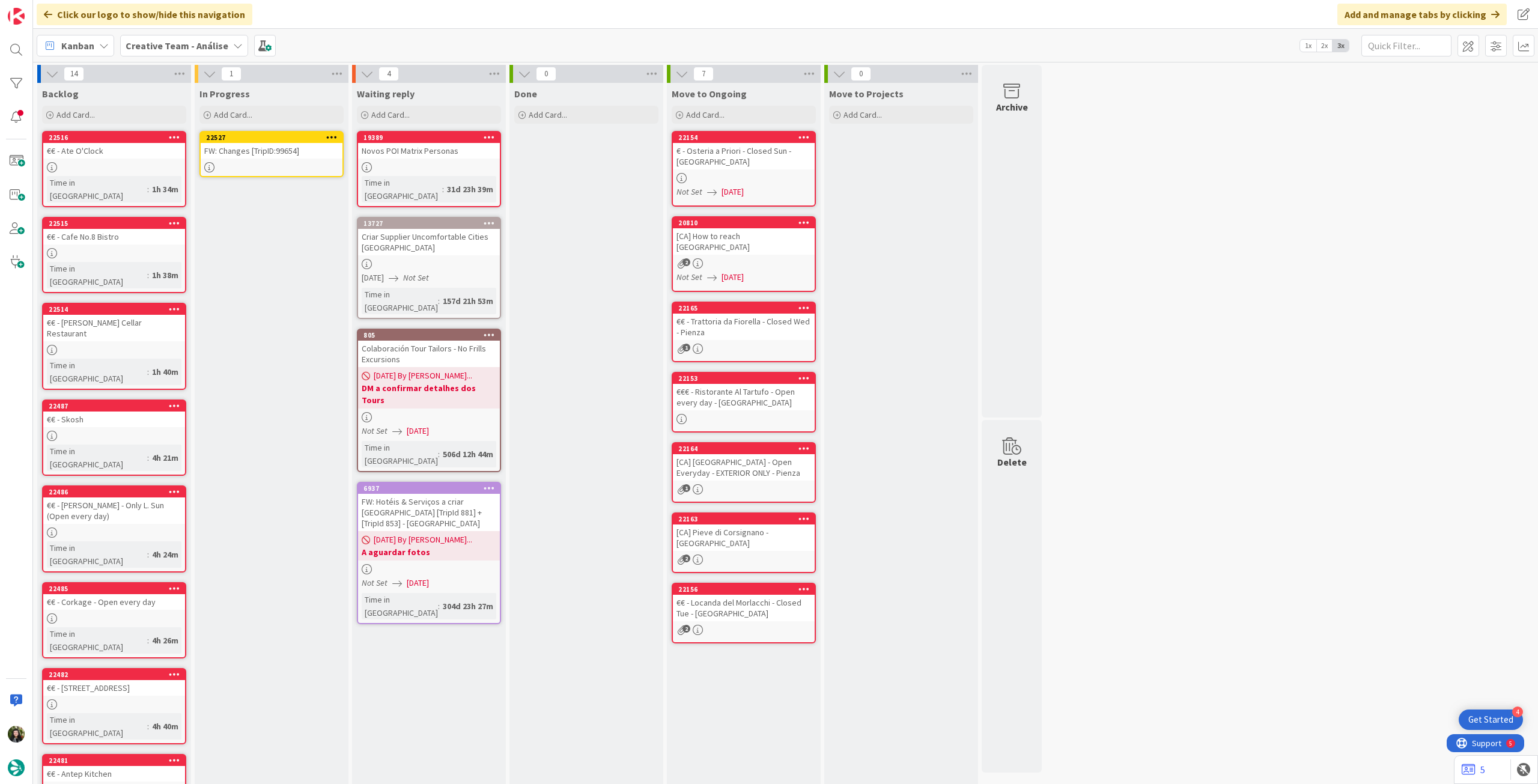
drag, startPoint x: 99, startPoint y: 152, endPoint x: 106, endPoint y: 151, distance: 7.1
click at [269, 163] on div at bounding box center [271, 167] width 142 height 11
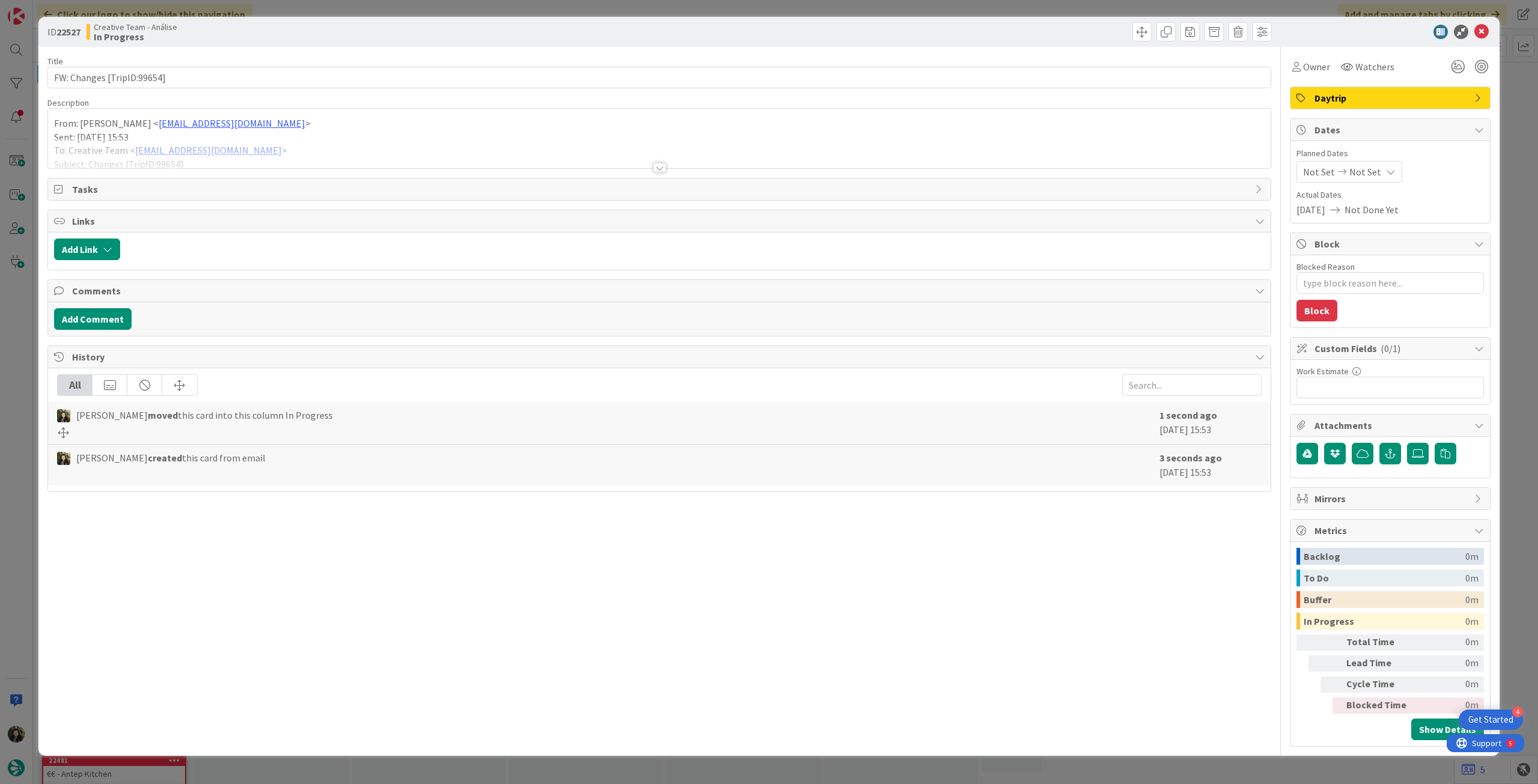
click at [345, 152] on div at bounding box center [659, 153] width 1223 height 31
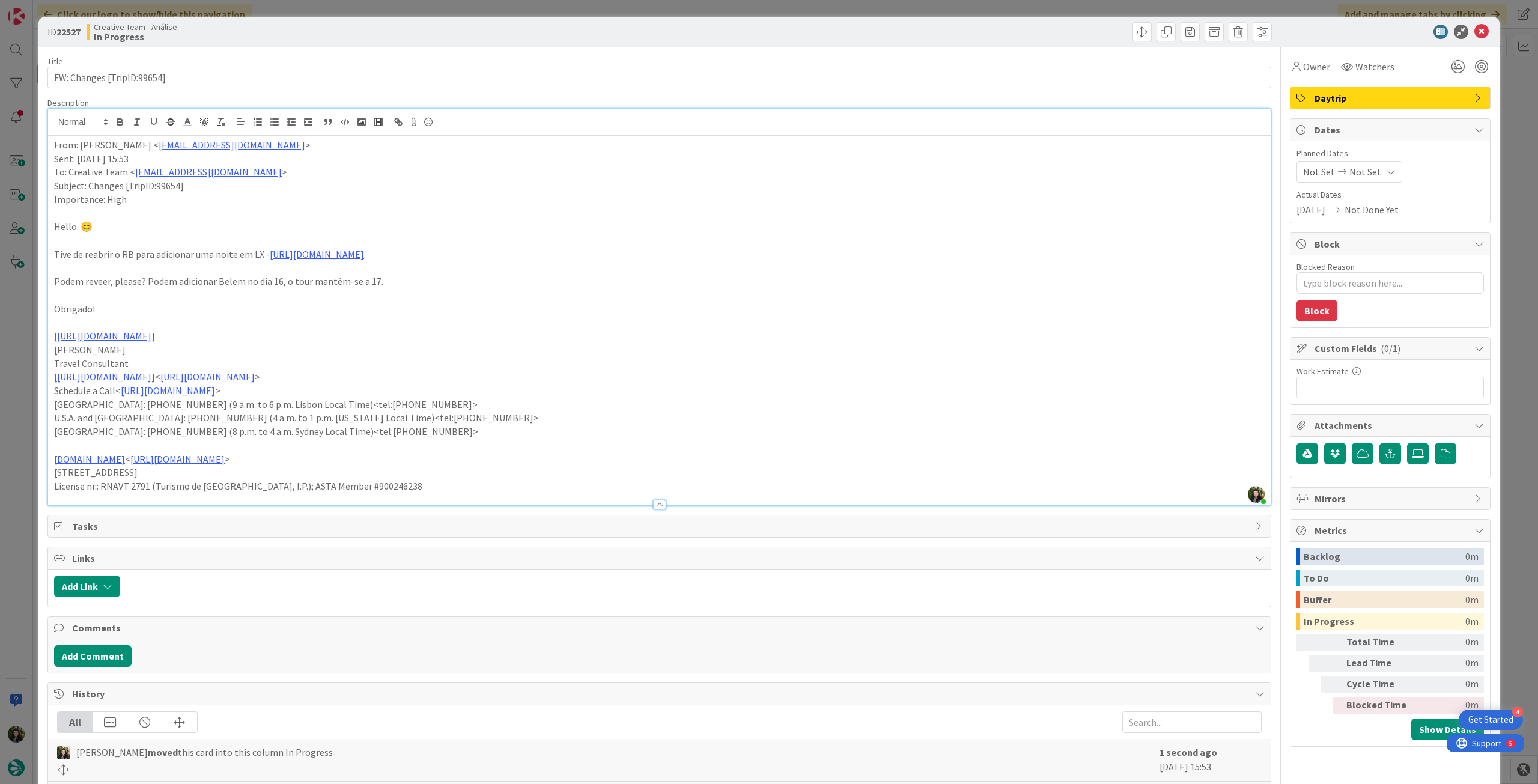
click at [1360, 165] on span "Not Set" at bounding box center [1365, 172] width 32 height 15
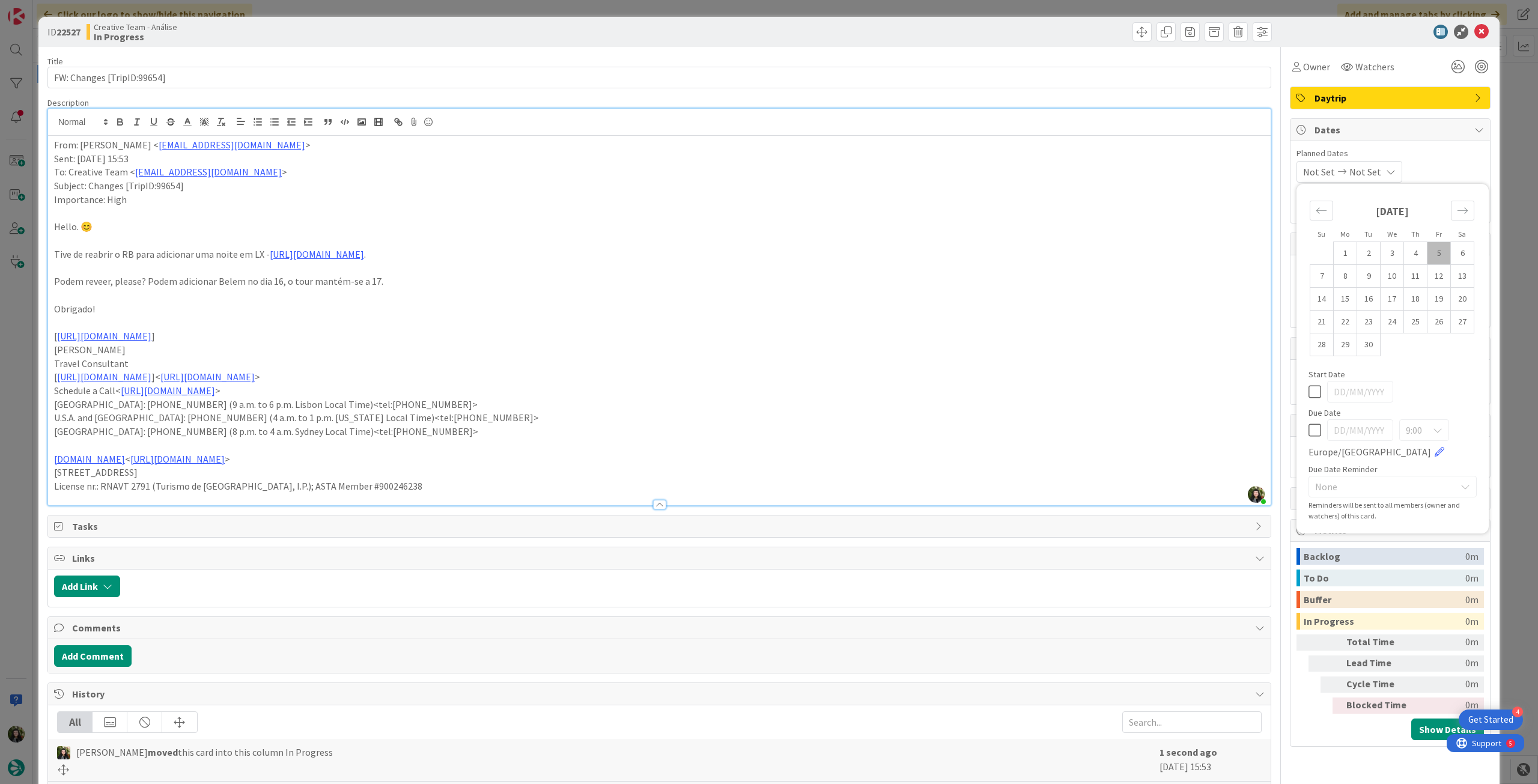
click at [1308, 431] on icon at bounding box center [1314, 430] width 12 height 15
click at [1474, 31] on icon at bounding box center [1482, 32] width 15 height 15
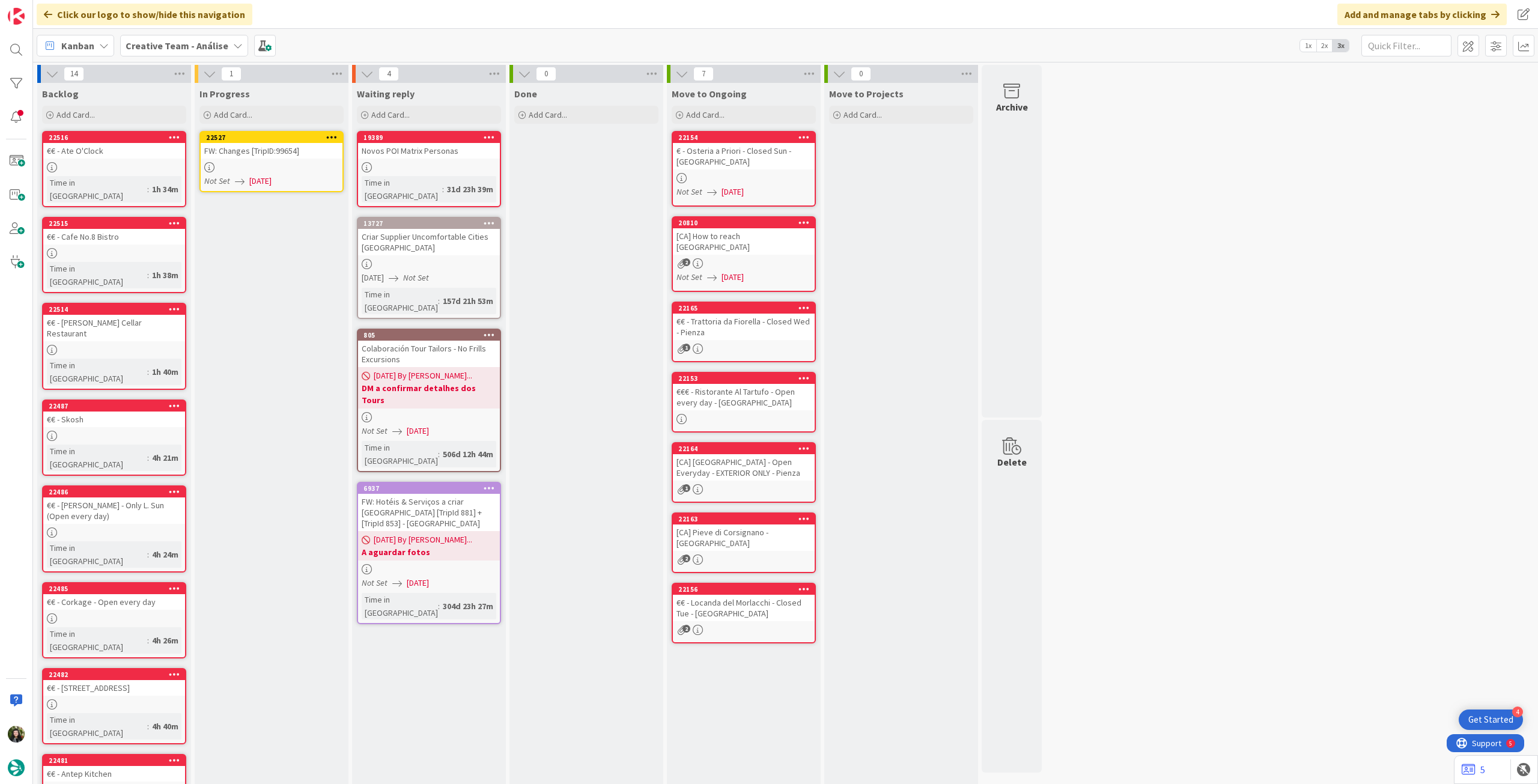
click at [337, 134] on icon at bounding box center [332, 137] width 11 height 8
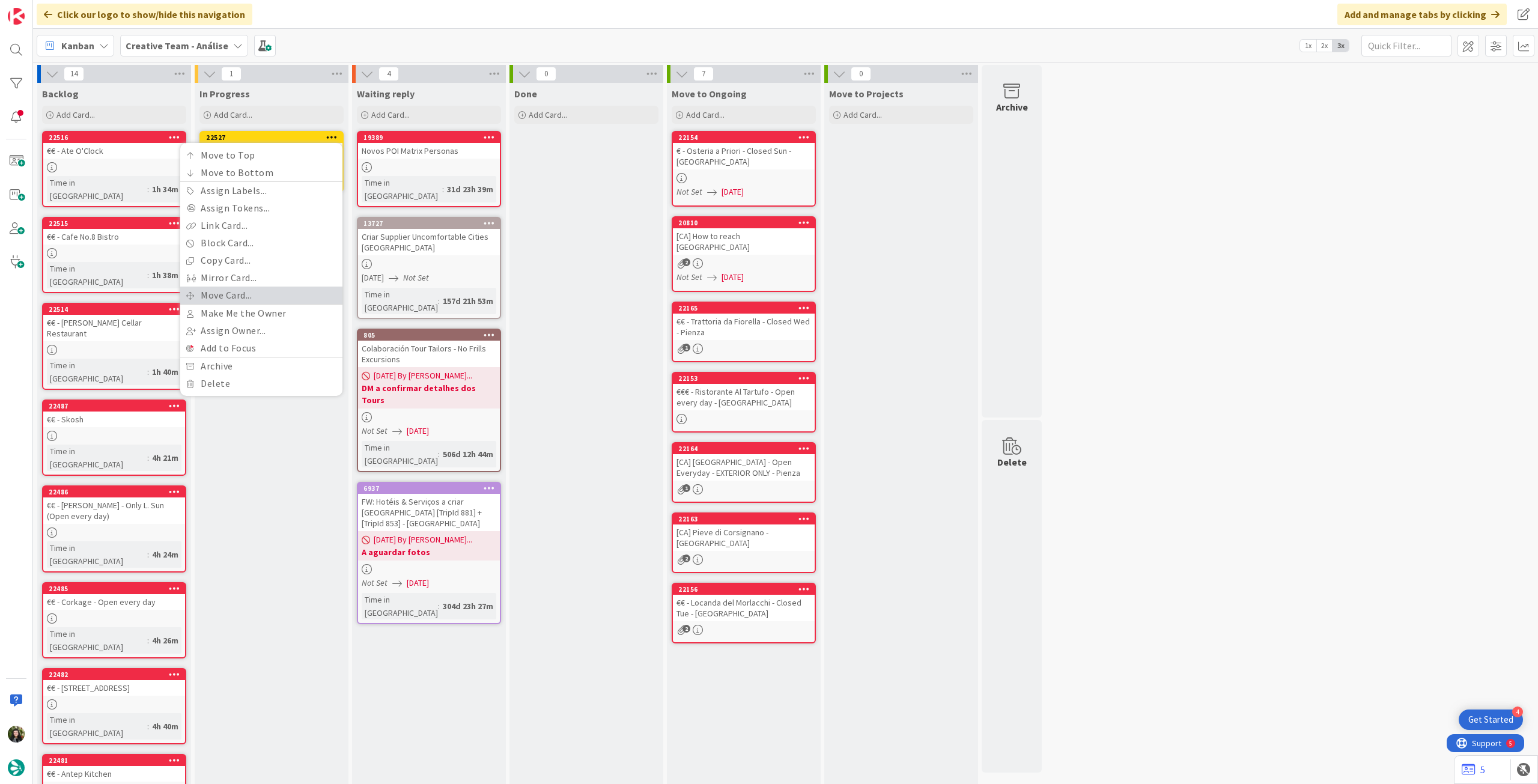
click at [259, 292] on link "Move Card..." at bounding box center [261, 295] width 162 height 17
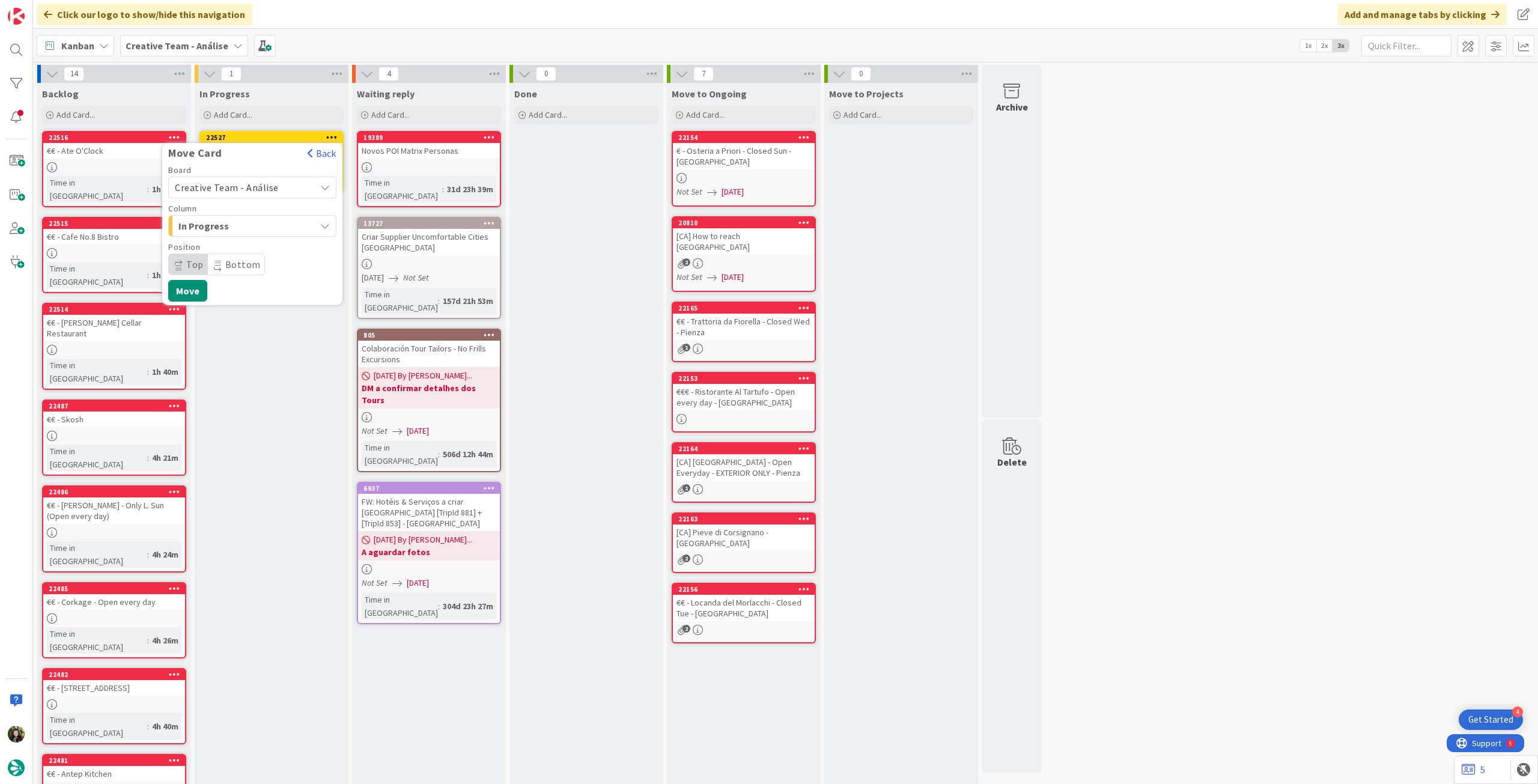
click at [244, 179] on span "Creative Team - Análise" at bounding box center [242, 187] width 134 height 17
click at [233, 244] on span "Creative Team" at bounding box center [260, 244] width 139 height 18
click at [234, 261] on span "Daytrip" at bounding box center [252, 264] width 116 height 17
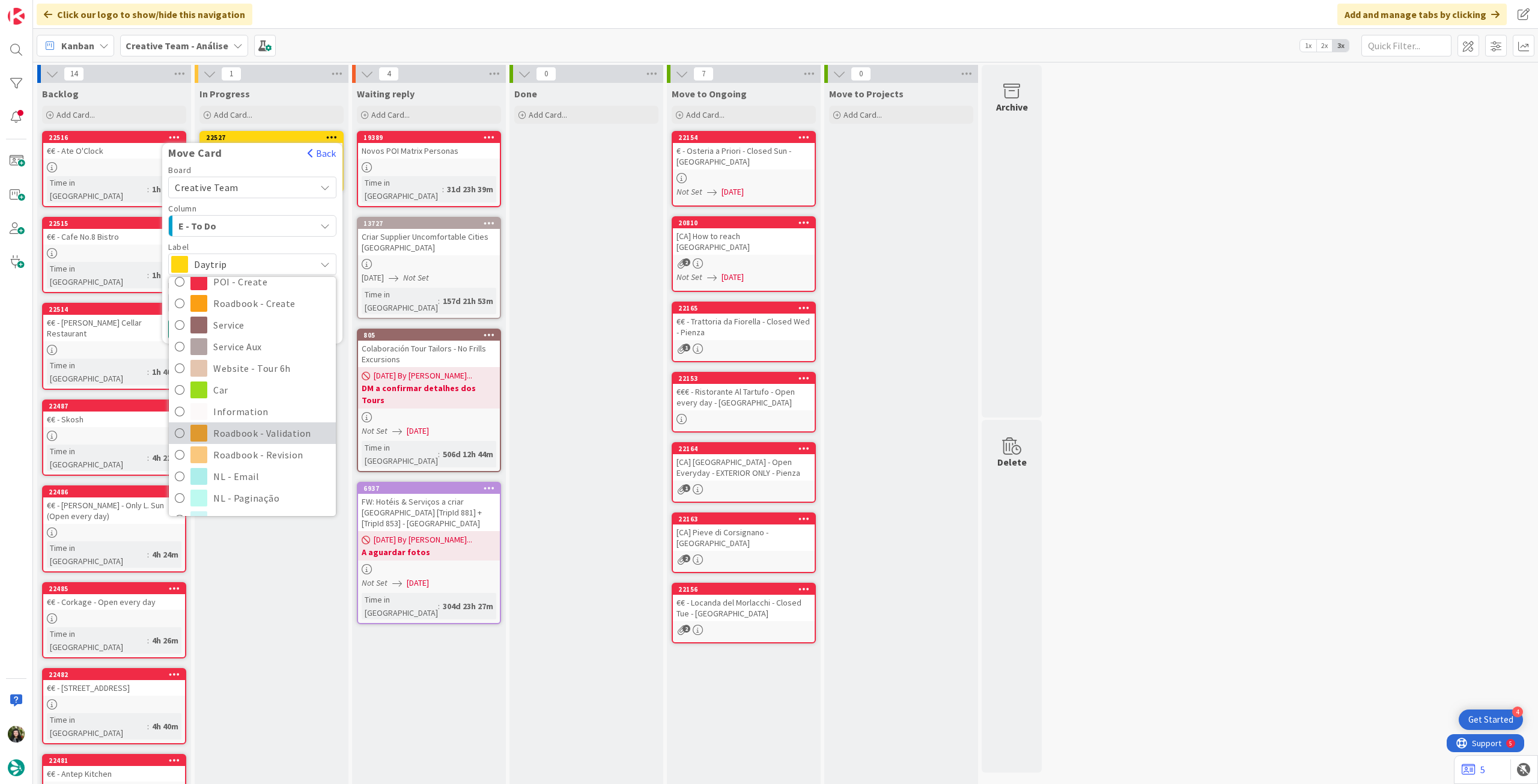
scroll to position [160, 0]
click at [269, 437] on span "Roadbook - Revision" at bounding box center [271, 435] width 117 height 18
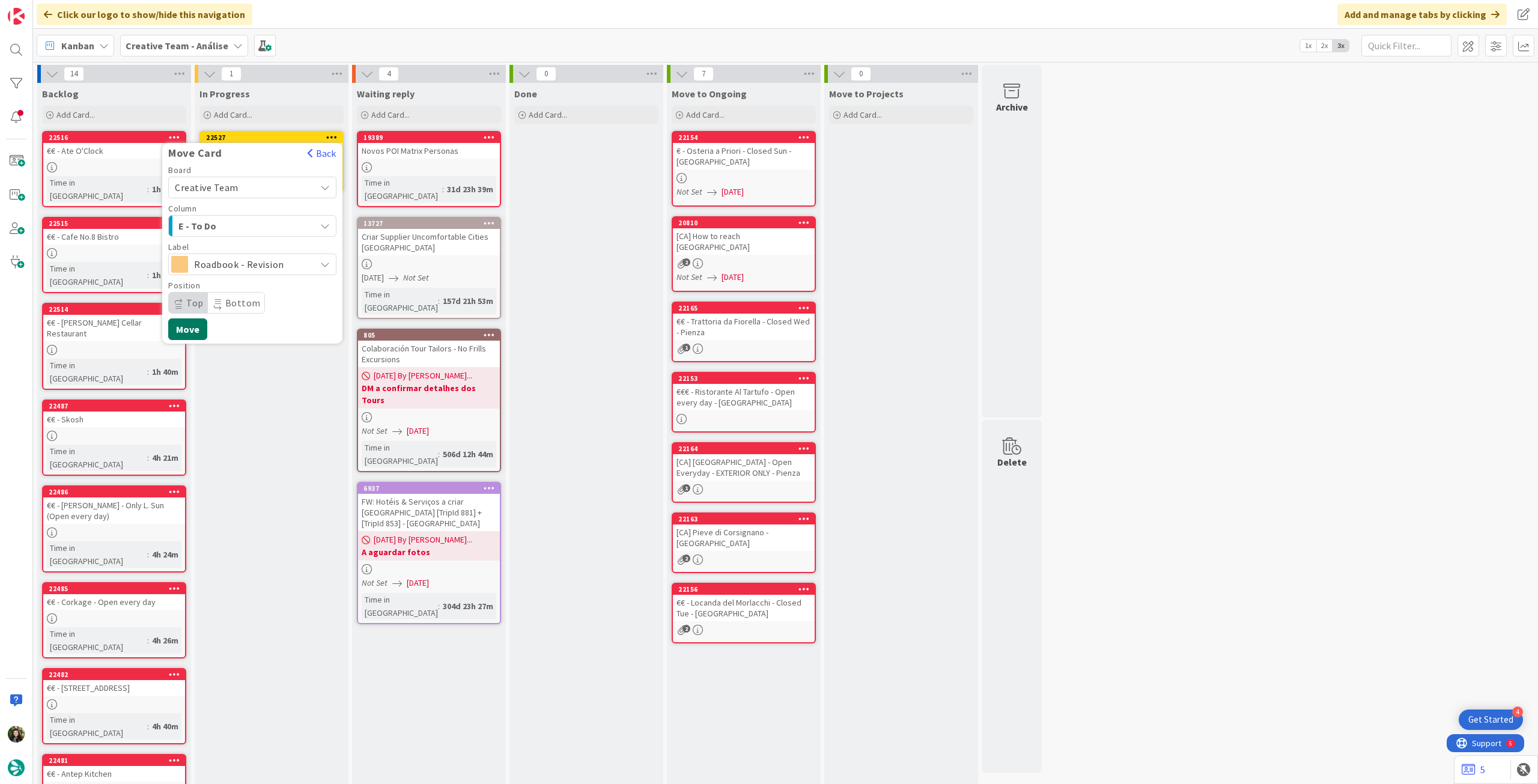
click at [188, 333] on button "Move" at bounding box center [187, 329] width 39 height 22
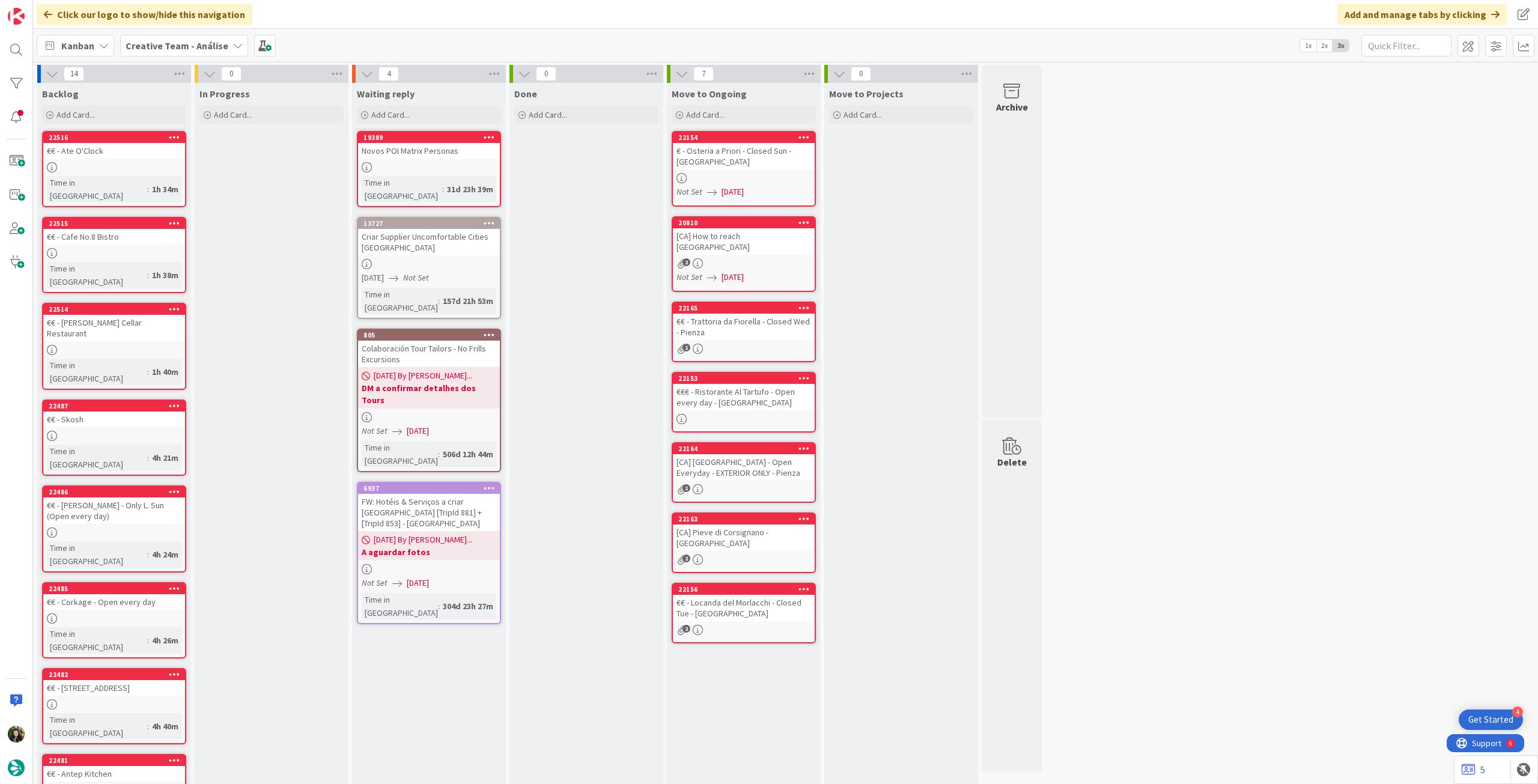
click at [160, 45] on b "Creative Team - Análise" at bounding box center [177, 46] width 103 height 12
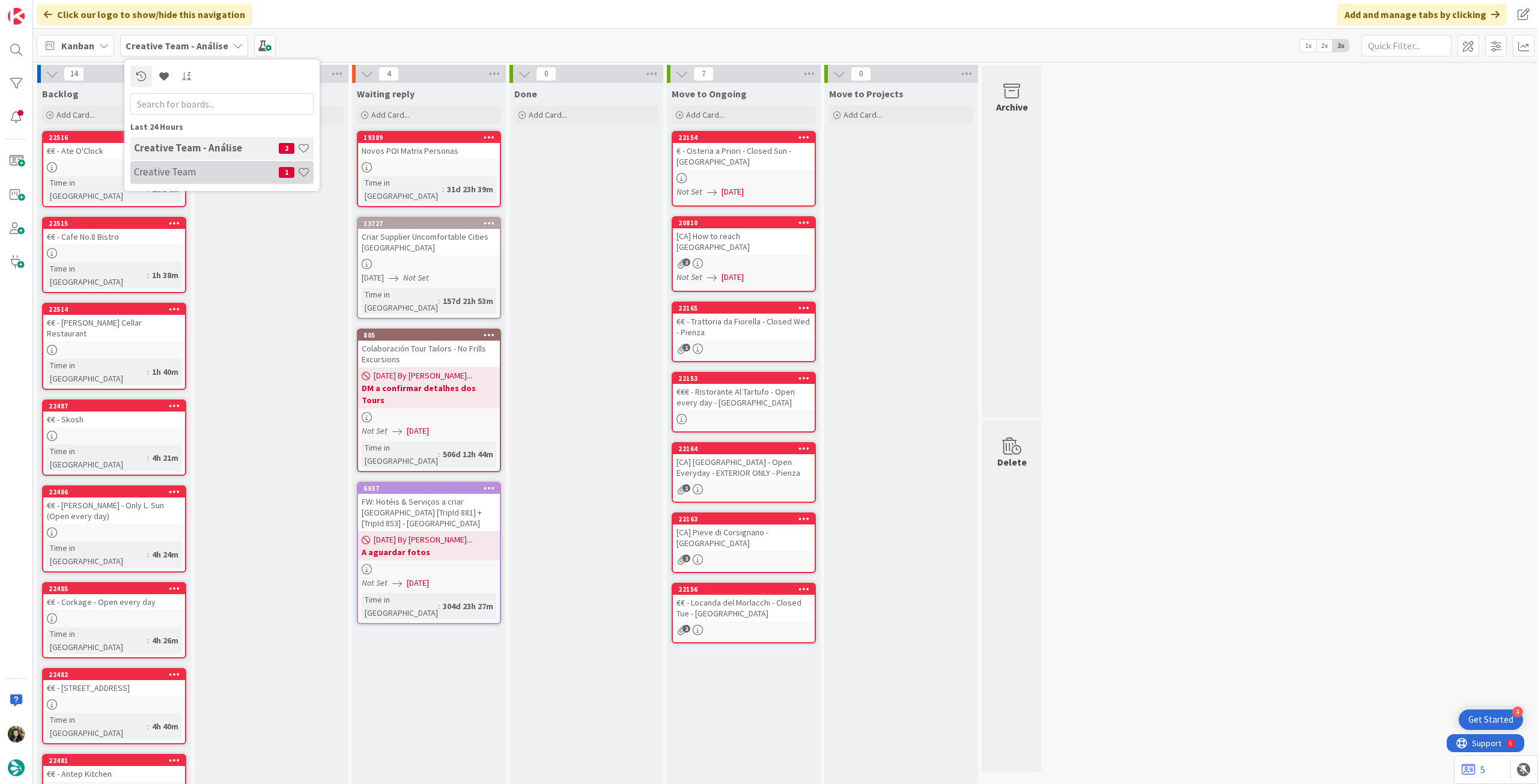
click at [173, 165] on div "Creative Team 1" at bounding box center [222, 173] width 183 height 23
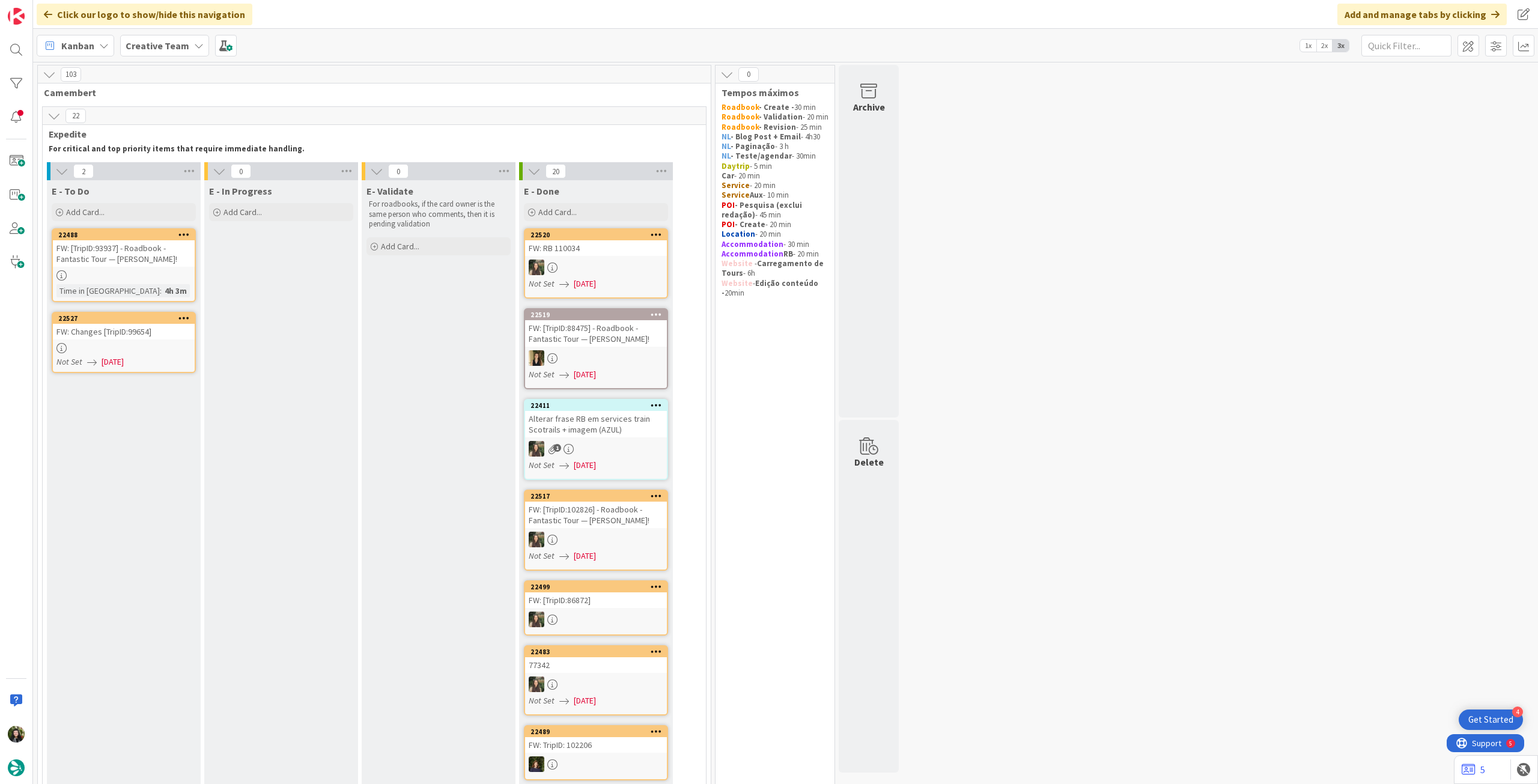
click at [139, 280] on link "22488 FW: [TripID:93937] - Roadbook - Fantastic Tour — [PERSON_NAME]! Time in […" at bounding box center [123, 265] width 144 height 74
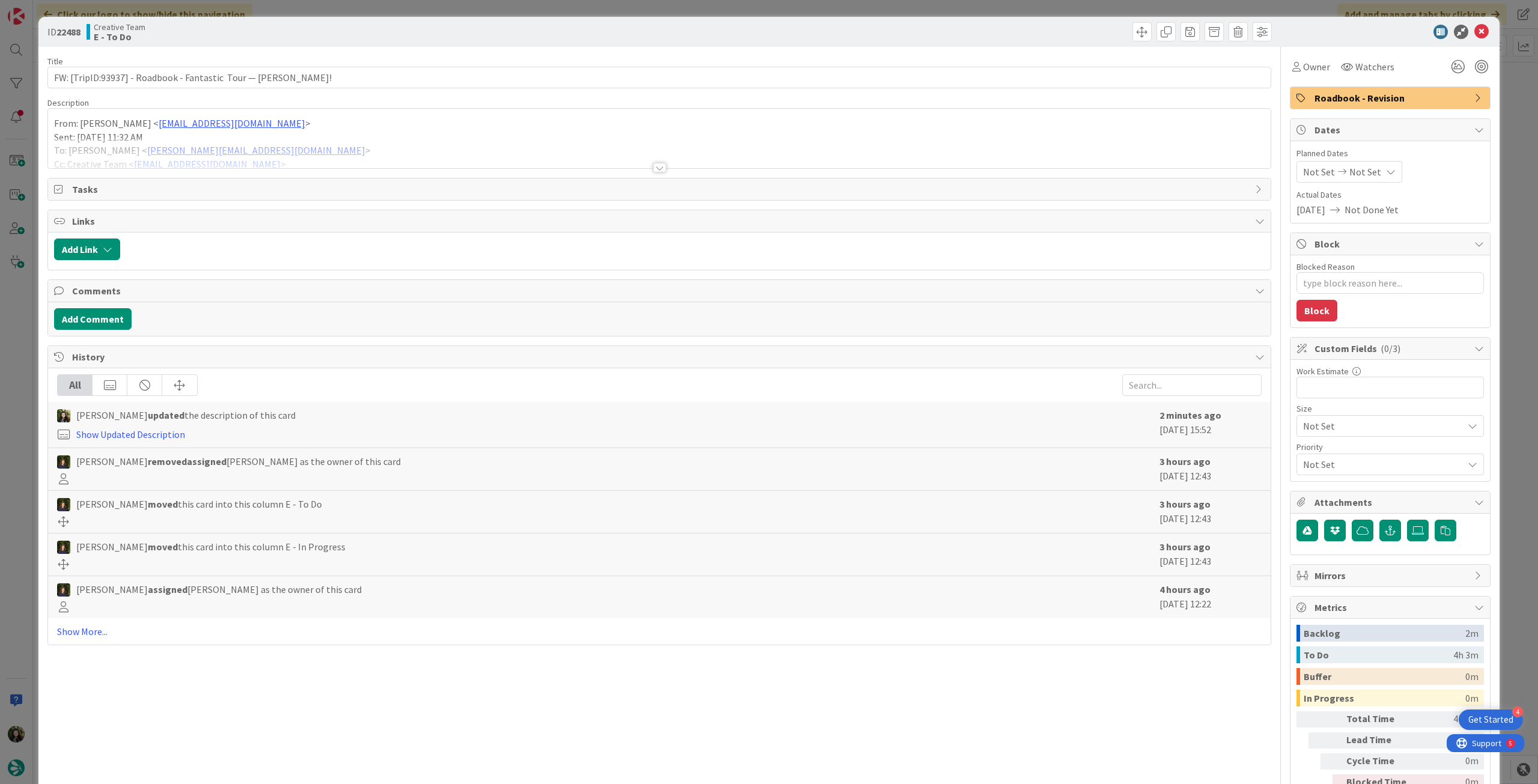
click at [1370, 175] on div "Not Set Not Set" at bounding box center [1350, 172] width 106 height 22
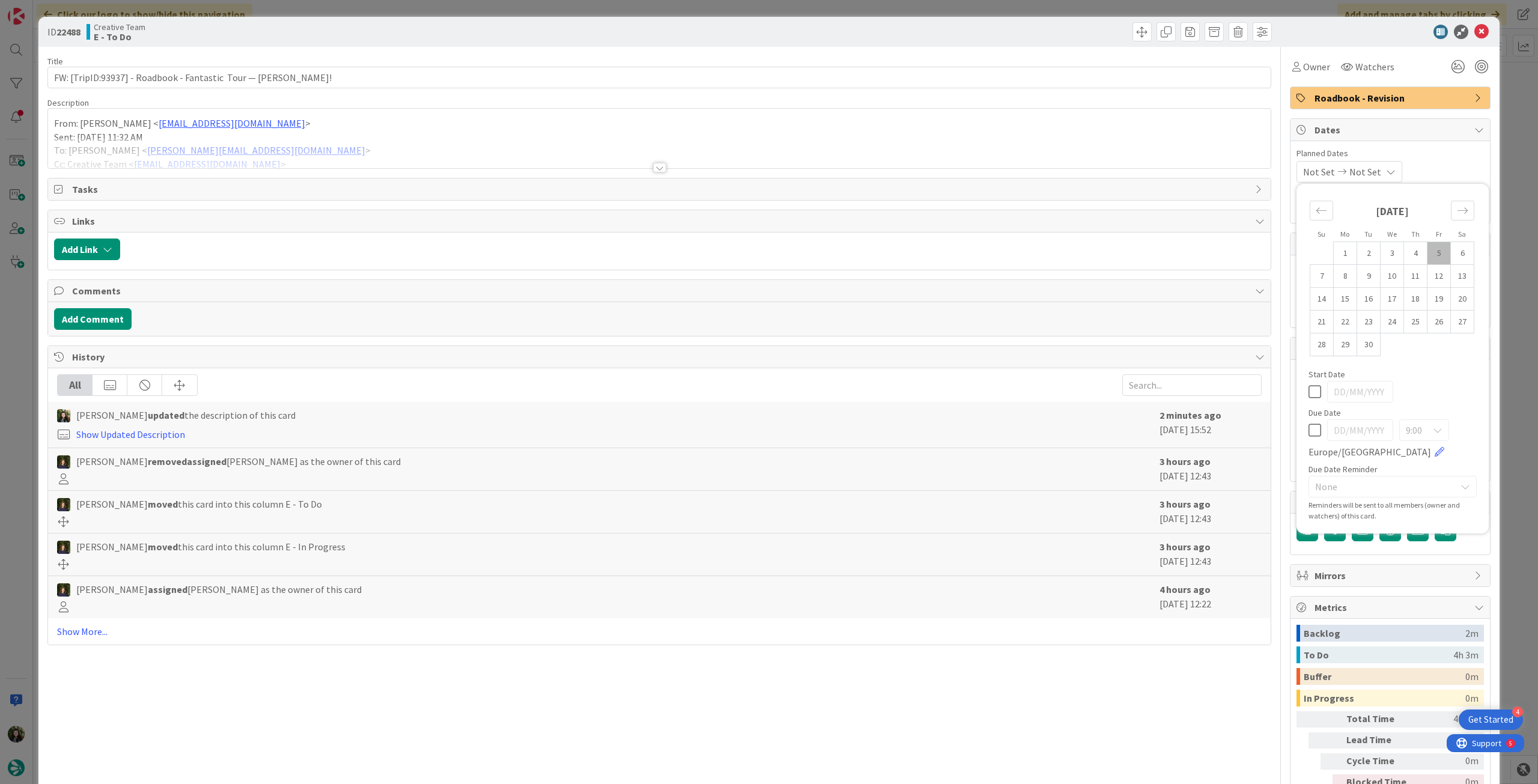
click at [1308, 433] on icon at bounding box center [1314, 430] width 12 height 15
click at [1474, 29] on icon at bounding box center [1482, 32] width 15 height 15
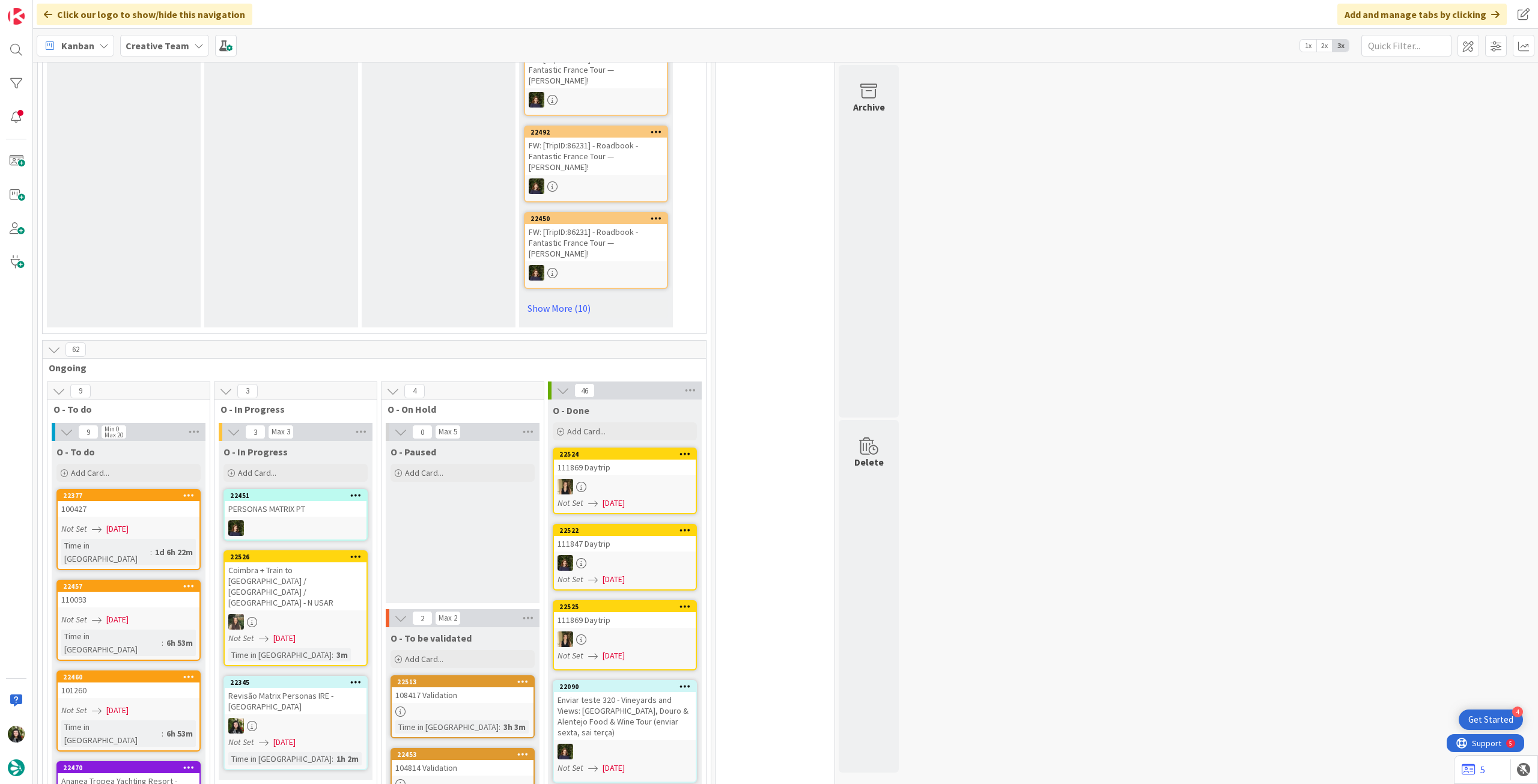
scroll to position [961, 0]
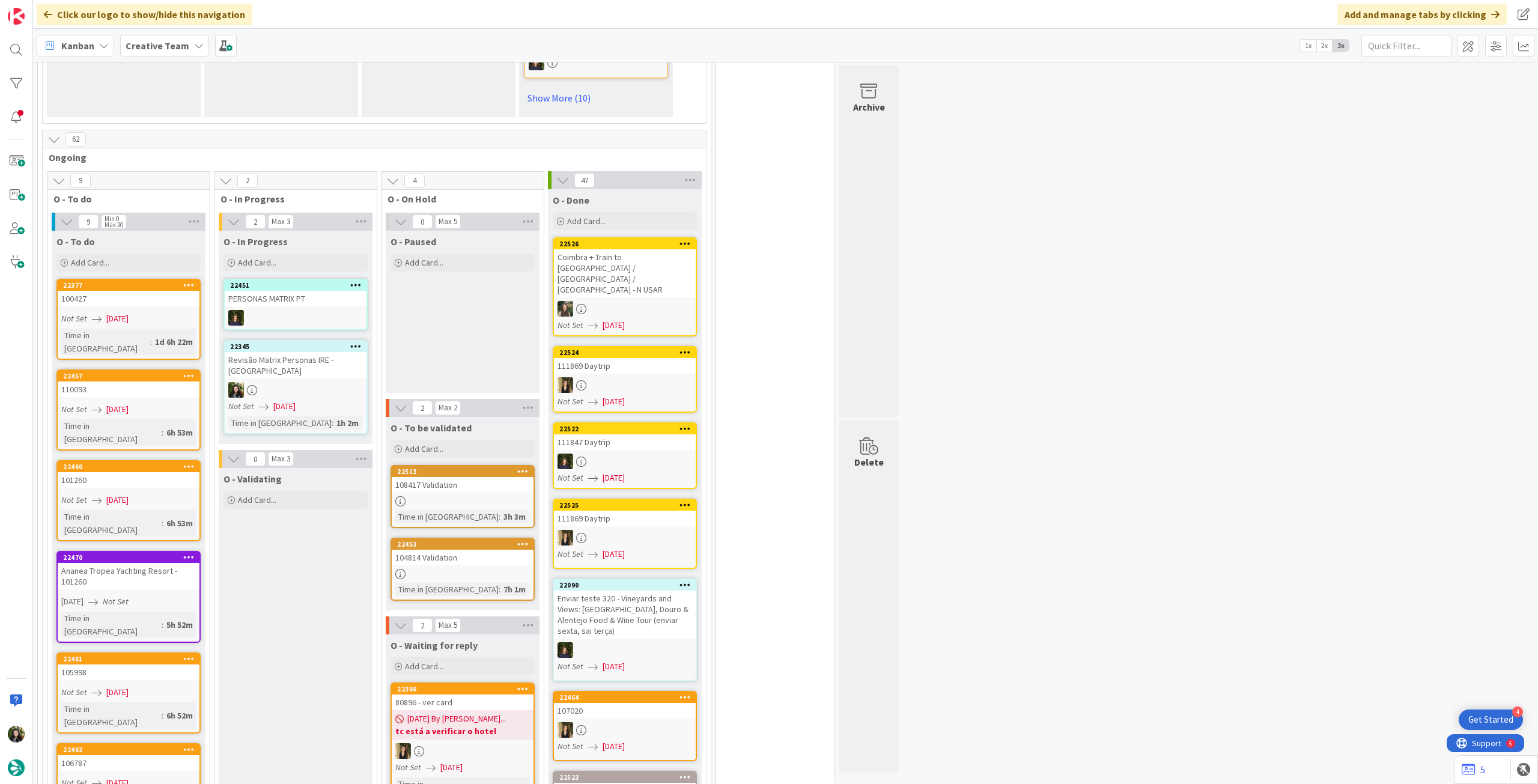
click at [320, 383] on div at bounding box center [296, 390] width 142 height 15
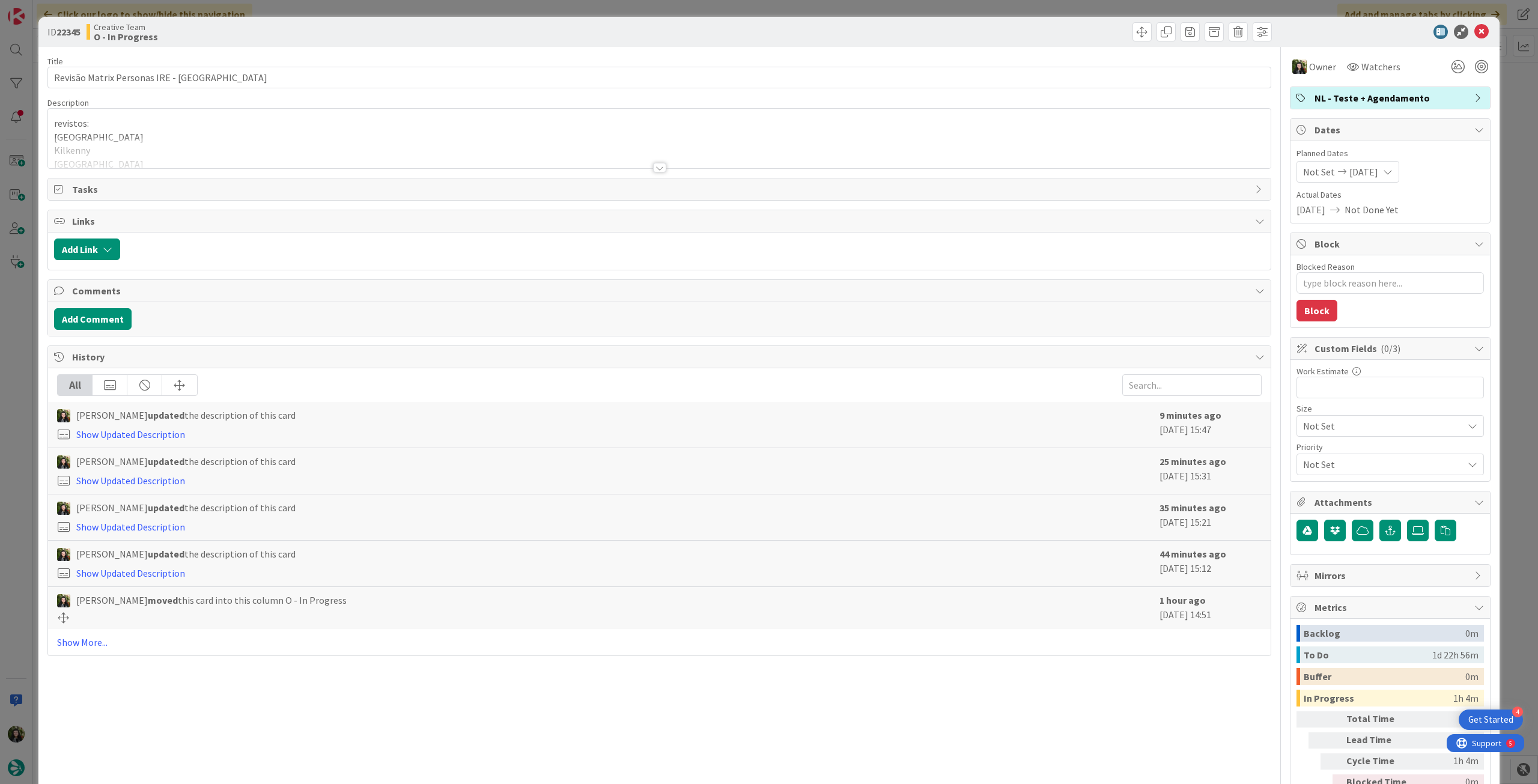
click at [235, 157] on div at bounding box center [659, 153] width 1223 height 31
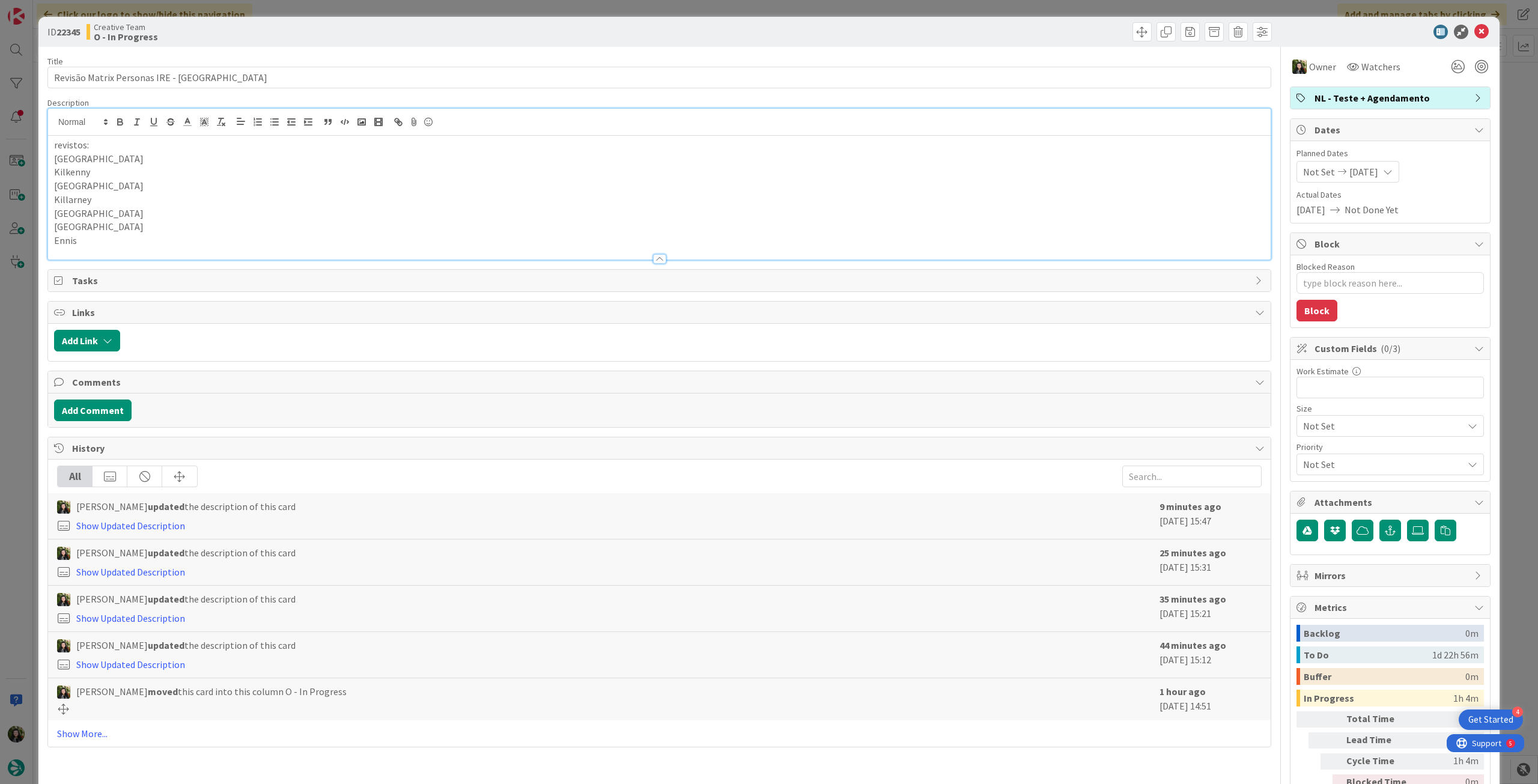
click at [214, 244] on p "Ennis" at bounding box center [659, 240] width 1210 height 14
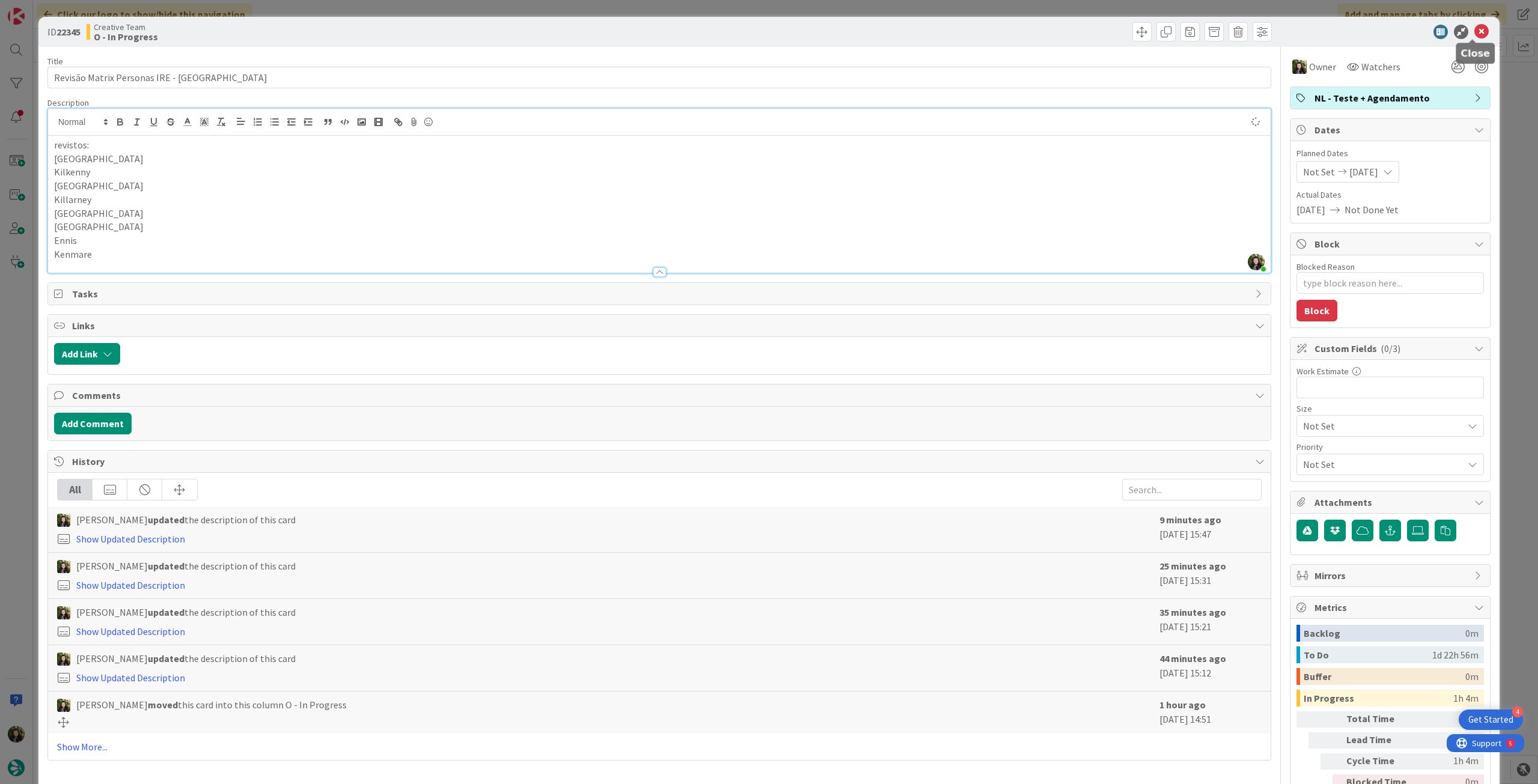
click at [1475, 32] on icon at bounding box center [1482, 32] width 15 height 15
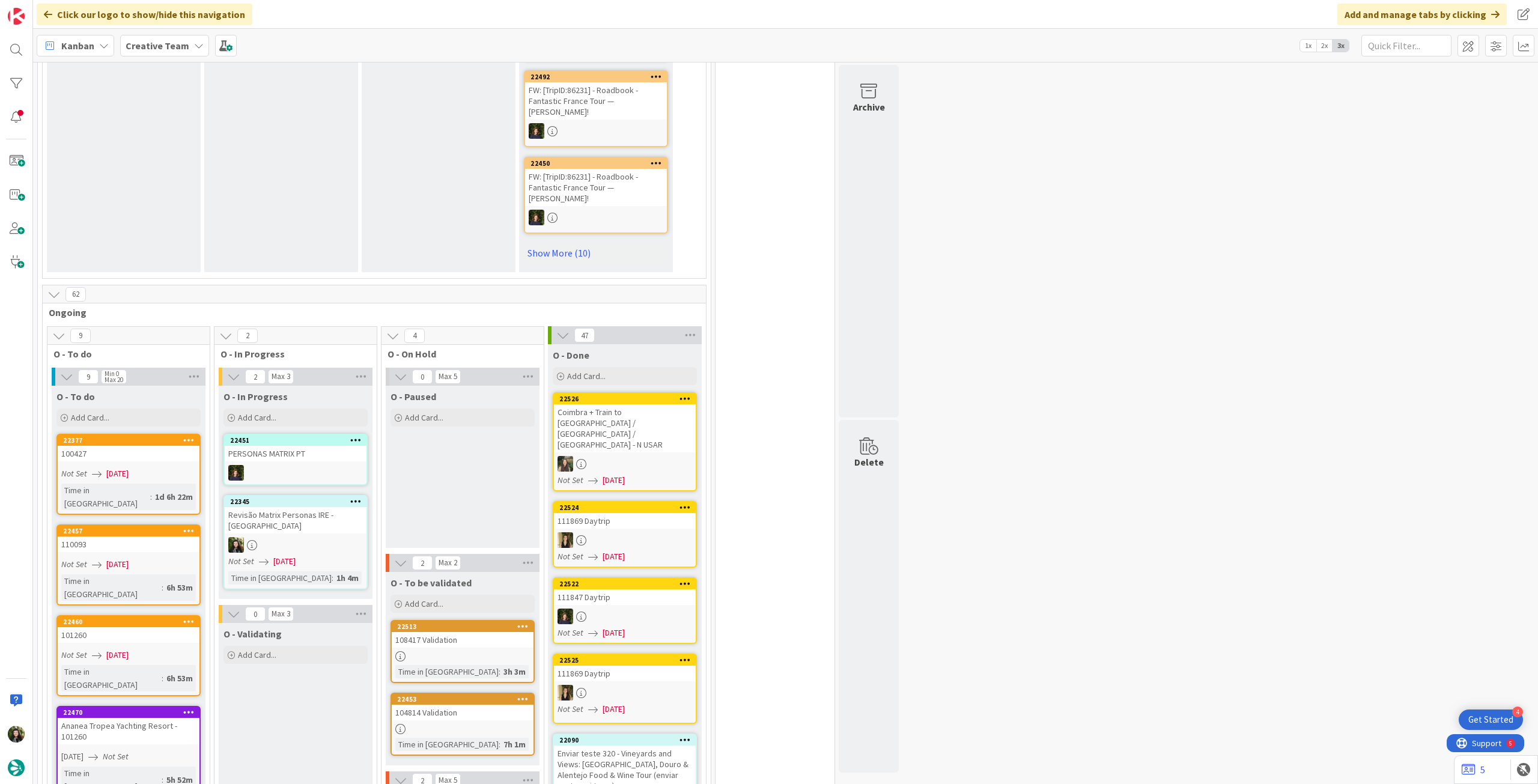
scroll to position [881, 0]
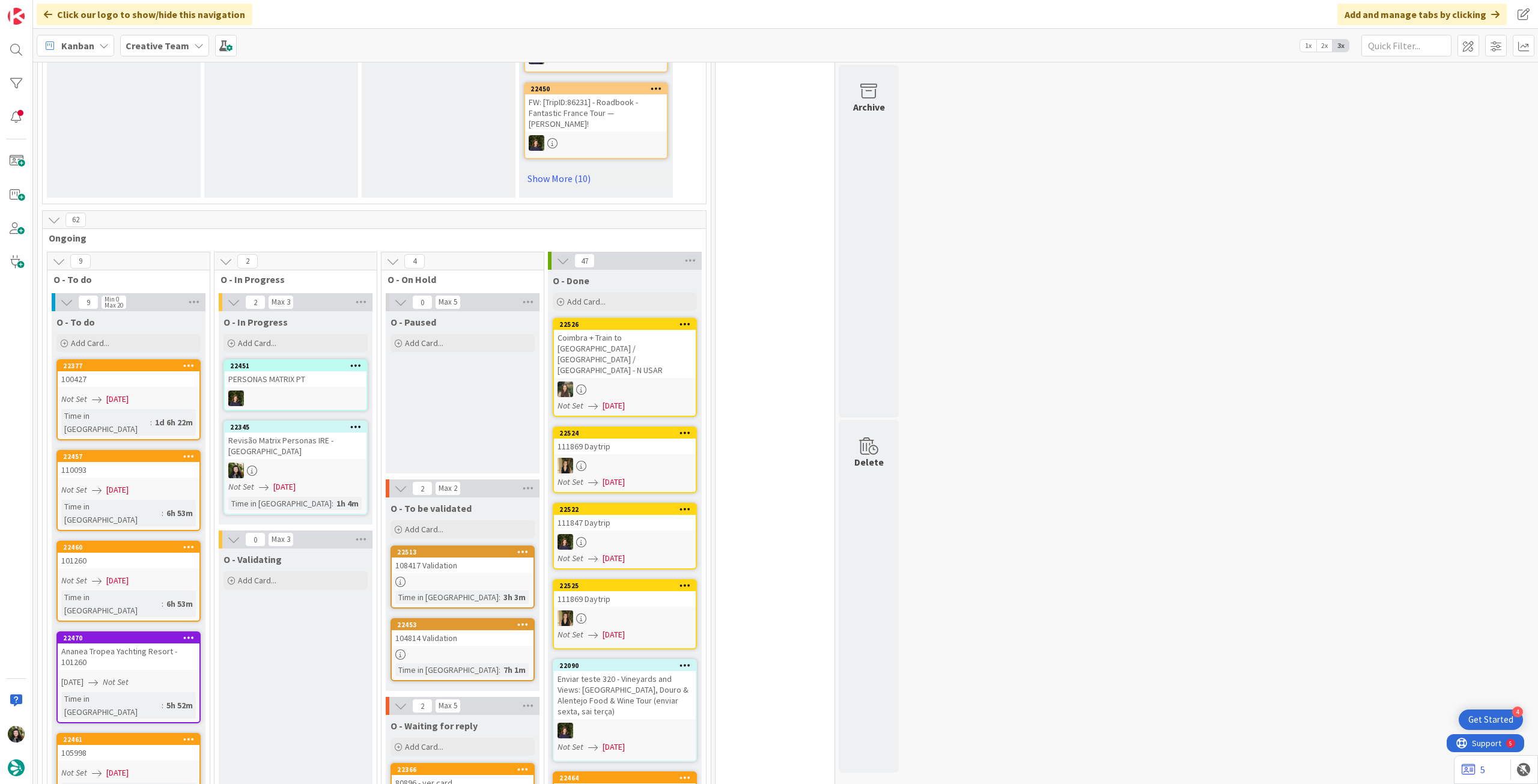
click at [328, 481] on div "Not Set [DATE]" at bounding box center [297, 487] width 139 height 12
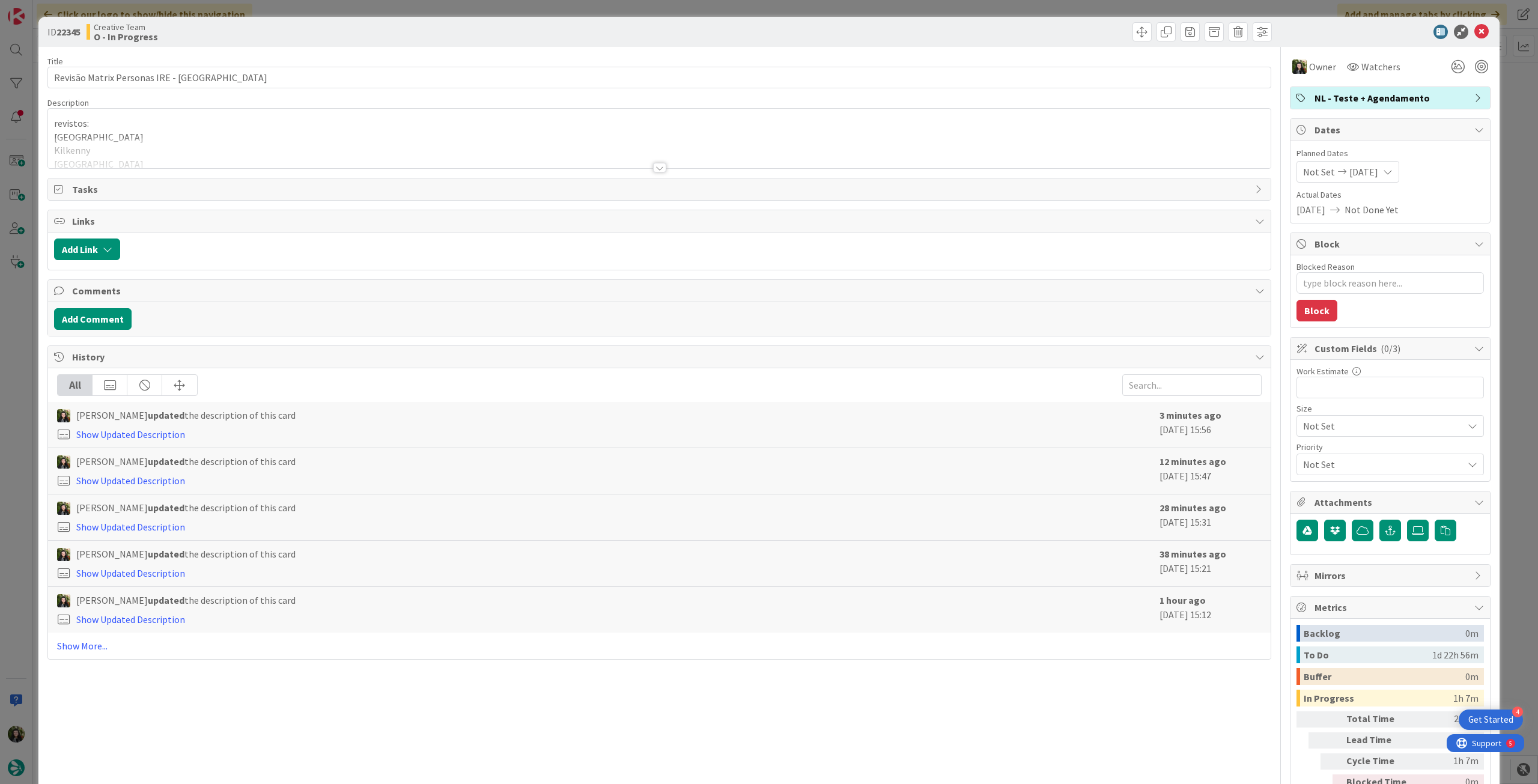
click at [170, 127] on p "revistos:" at bounding box center [659, 123] width 1210 height 14
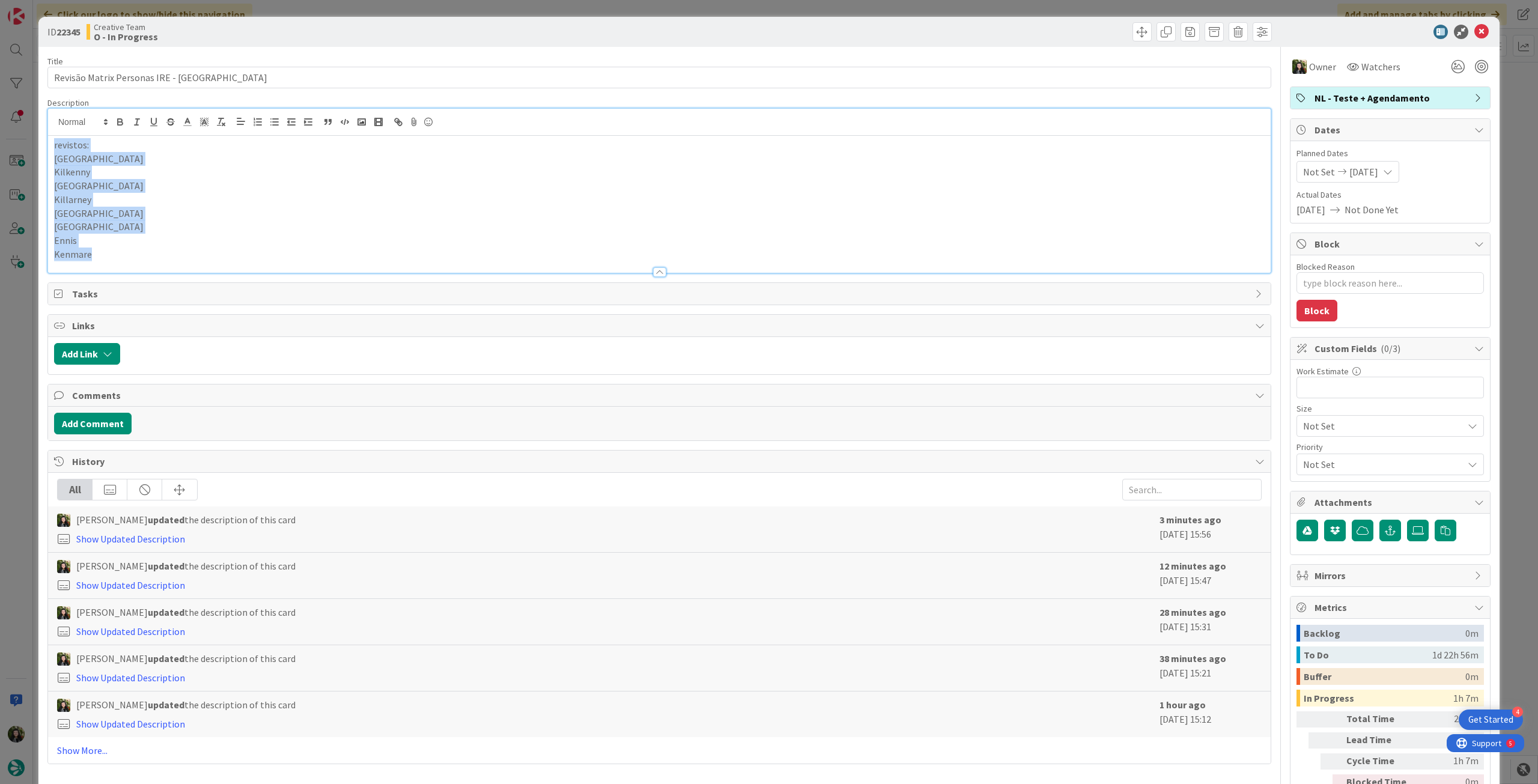
drag, startPoint x: 55, startPoint y: 147, endPoint x: 178, endPoint y: 271, distance: 174.7
click at [156, 267] on div "Description revistos: [GEOGRAPHIC_DATA] [GEOGRAPHIC_DATA] [GEOGRAPHIC_DATA] [GE…" at bounding box center [659, 185] width 1224 height 176
copy div "revistos: [GEOGRAPHIC_DATA] [GEOGRAPHIC_DATA] [GEOGRAPHIC_DATA] [GEOGRAPHIC_DAT…"
click at [1474, 29] on icon at bounding box center [1482, 32] width 15 height 15
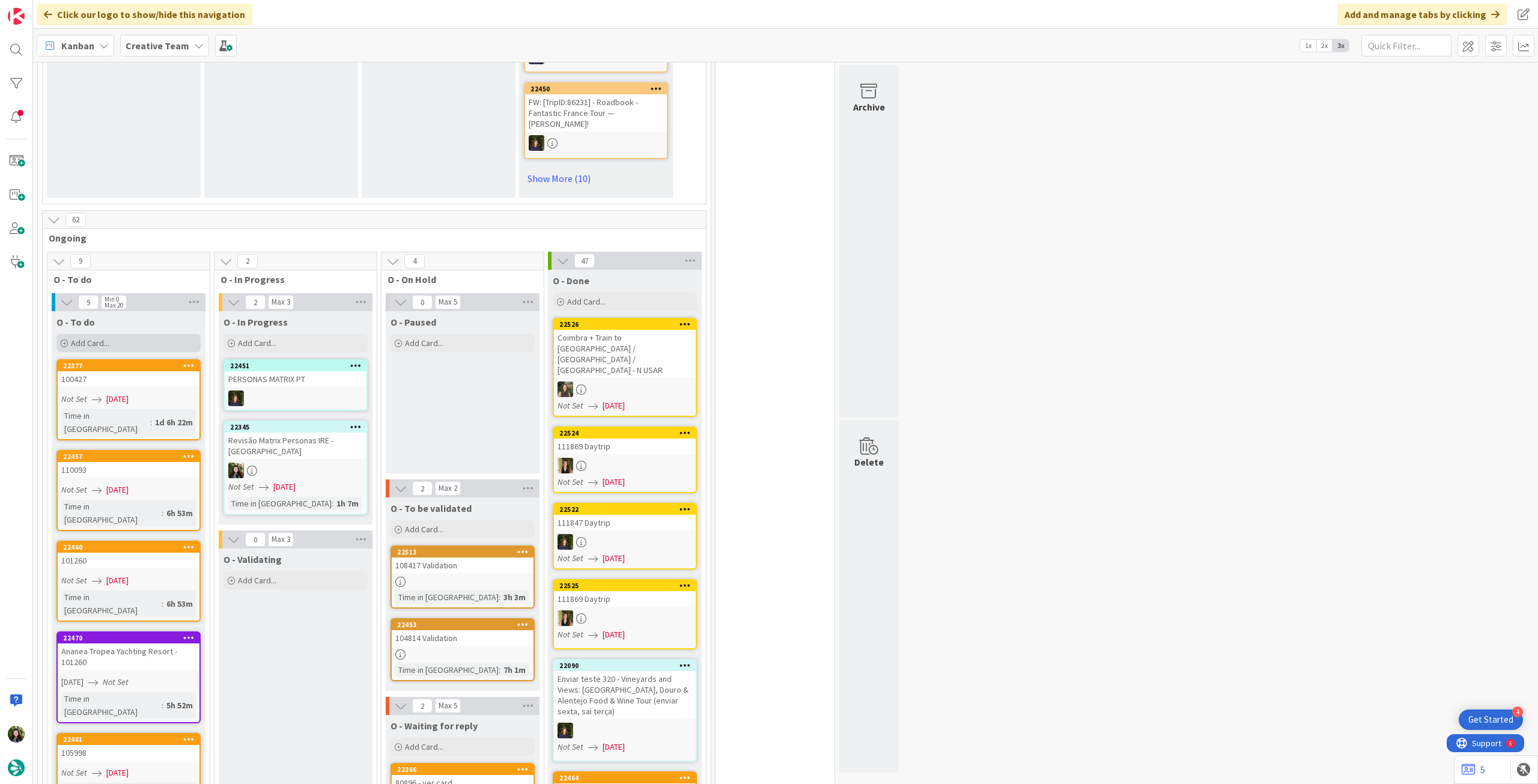
click at [139, 341] on div "Add Card..." at bounding box center [128, 343] width 144 height 18
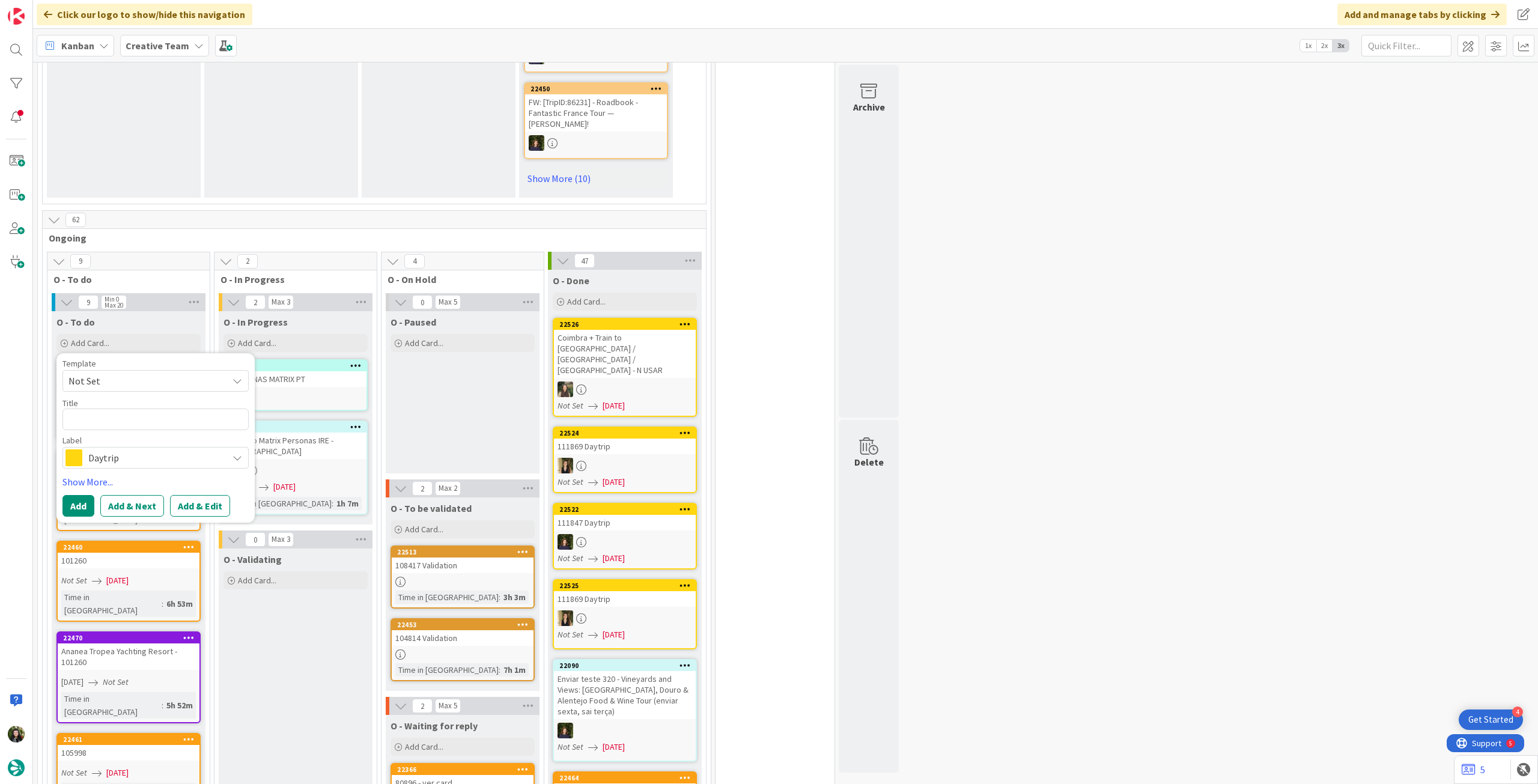
click at [126, 457] on span "Daytrip" at bounding box center [155, 457] width 134 height 17
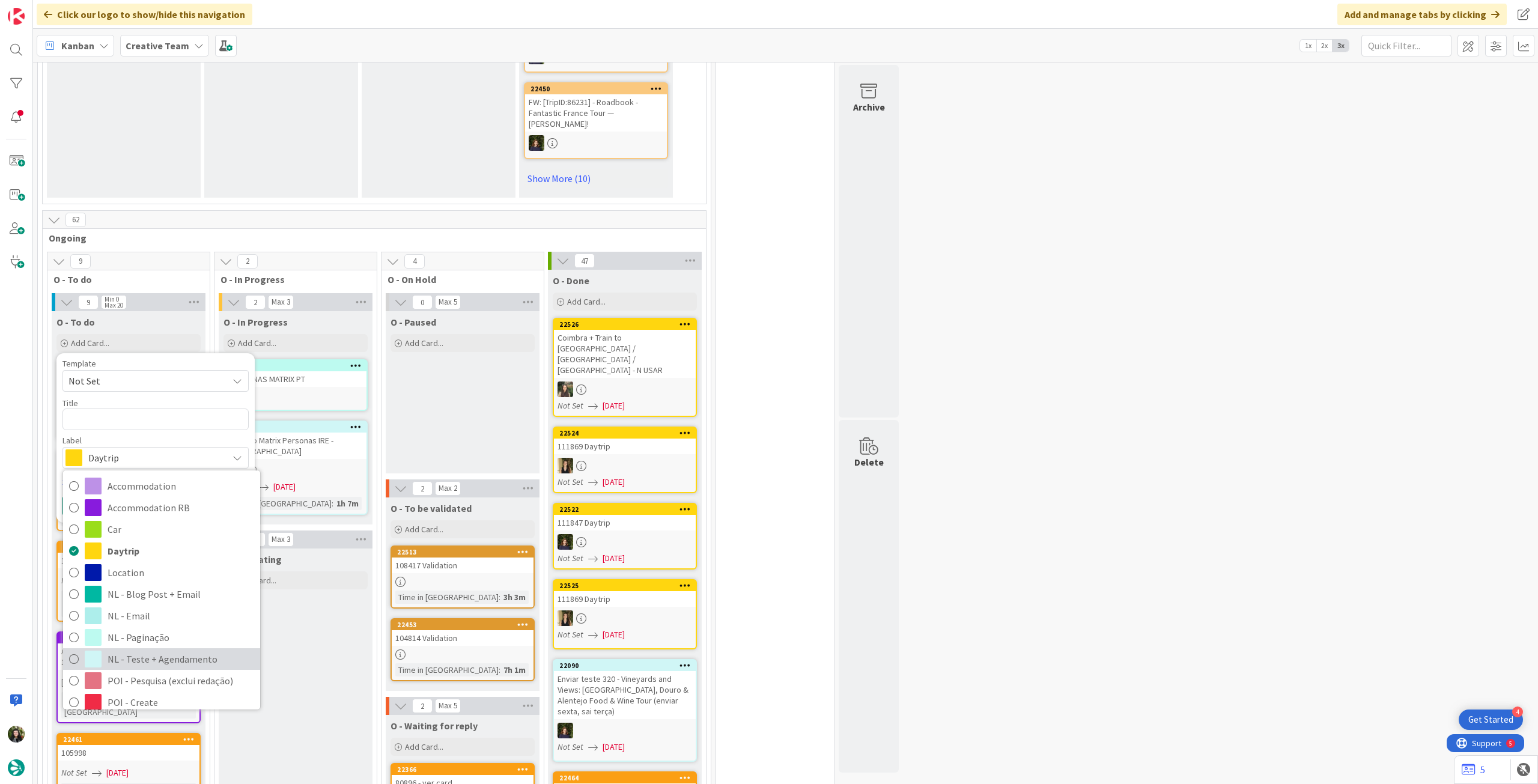
click at [154, 650] on span "NL - Teste + Agendamento" at bounding box center [181, 659] width 147 height 18
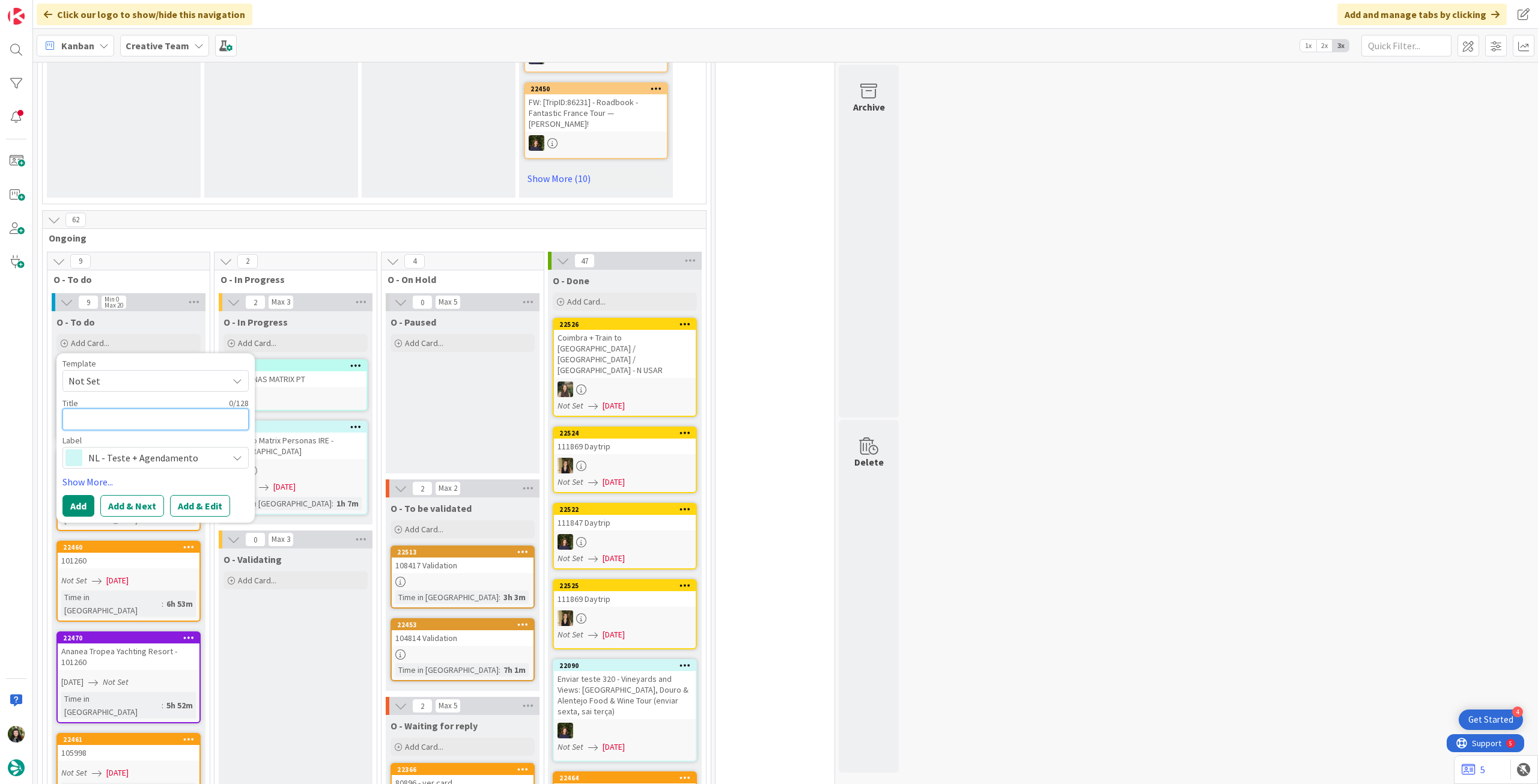
click at [130, 422] on textarea at bounding box center [156, 419] width 187 height 22
click at [92, 502] on button "Add" at bounding box center [78, 505] width 32 height 22
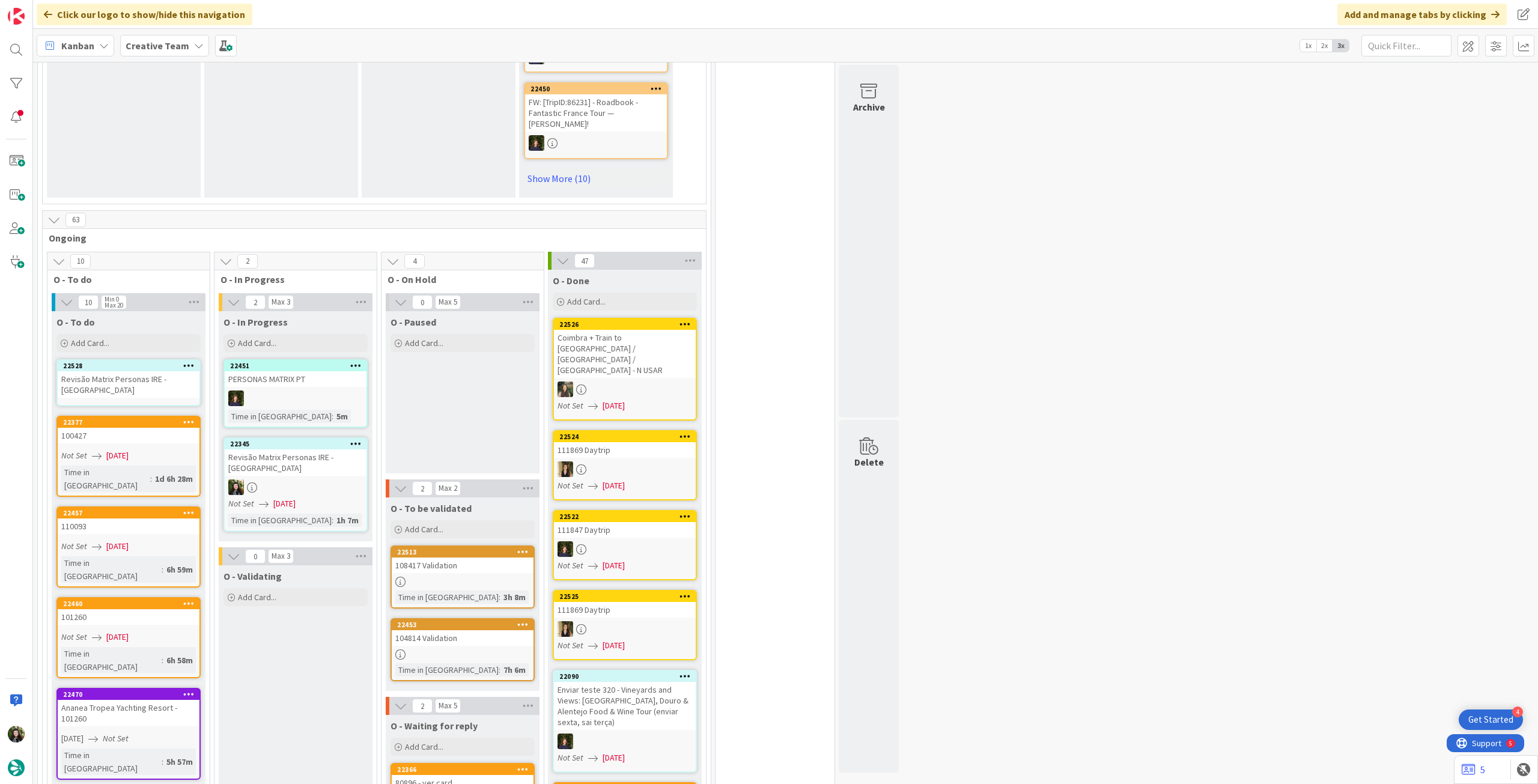
click at [113, 381] on div "Revisão Matrix Personas IRE - [GEOGRAPHIC_DATA]" at bounding box center [129, 385] width 142 height 26
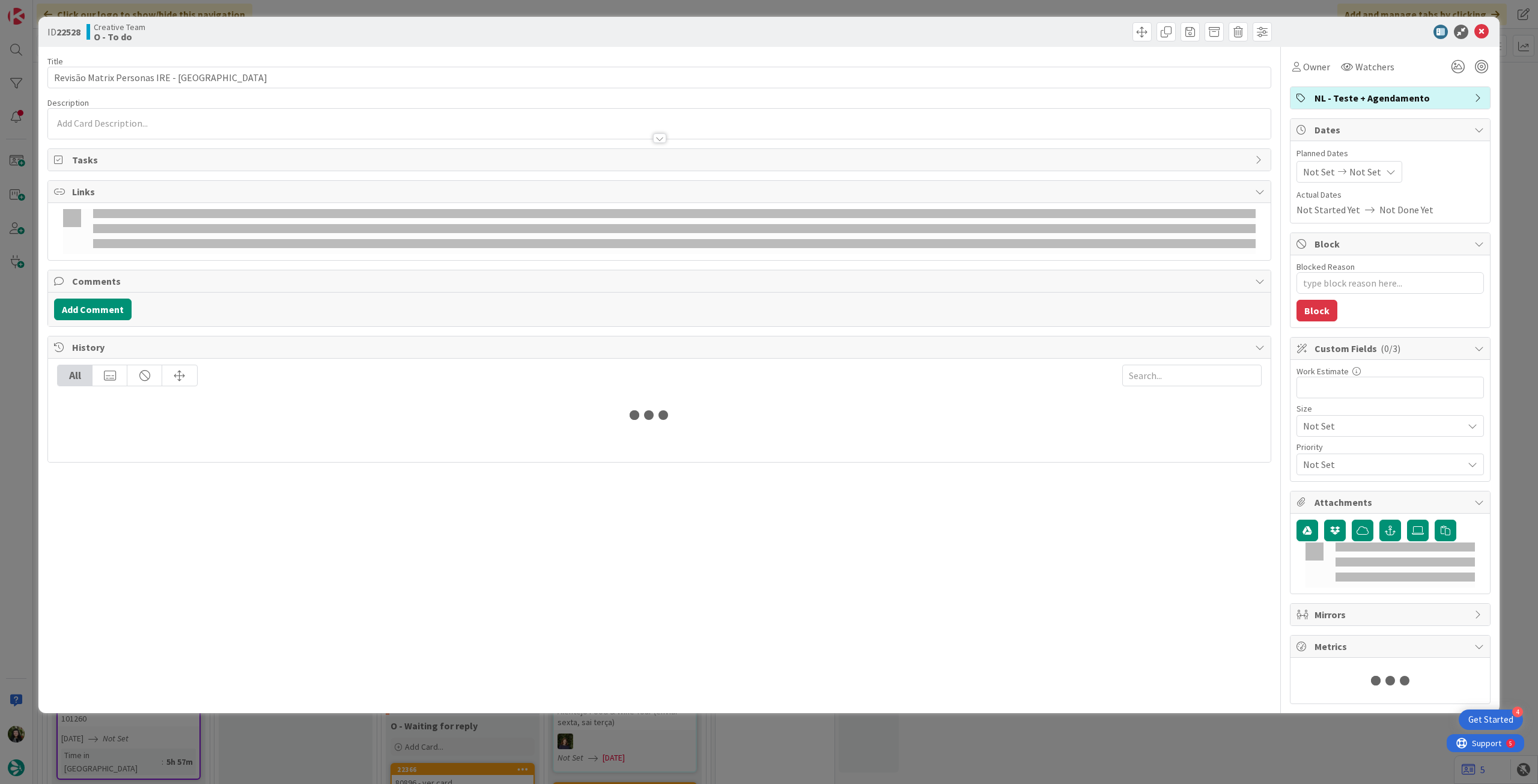
click at [156, 134] on div at bounding box center [659, 132] width 1223 height 12
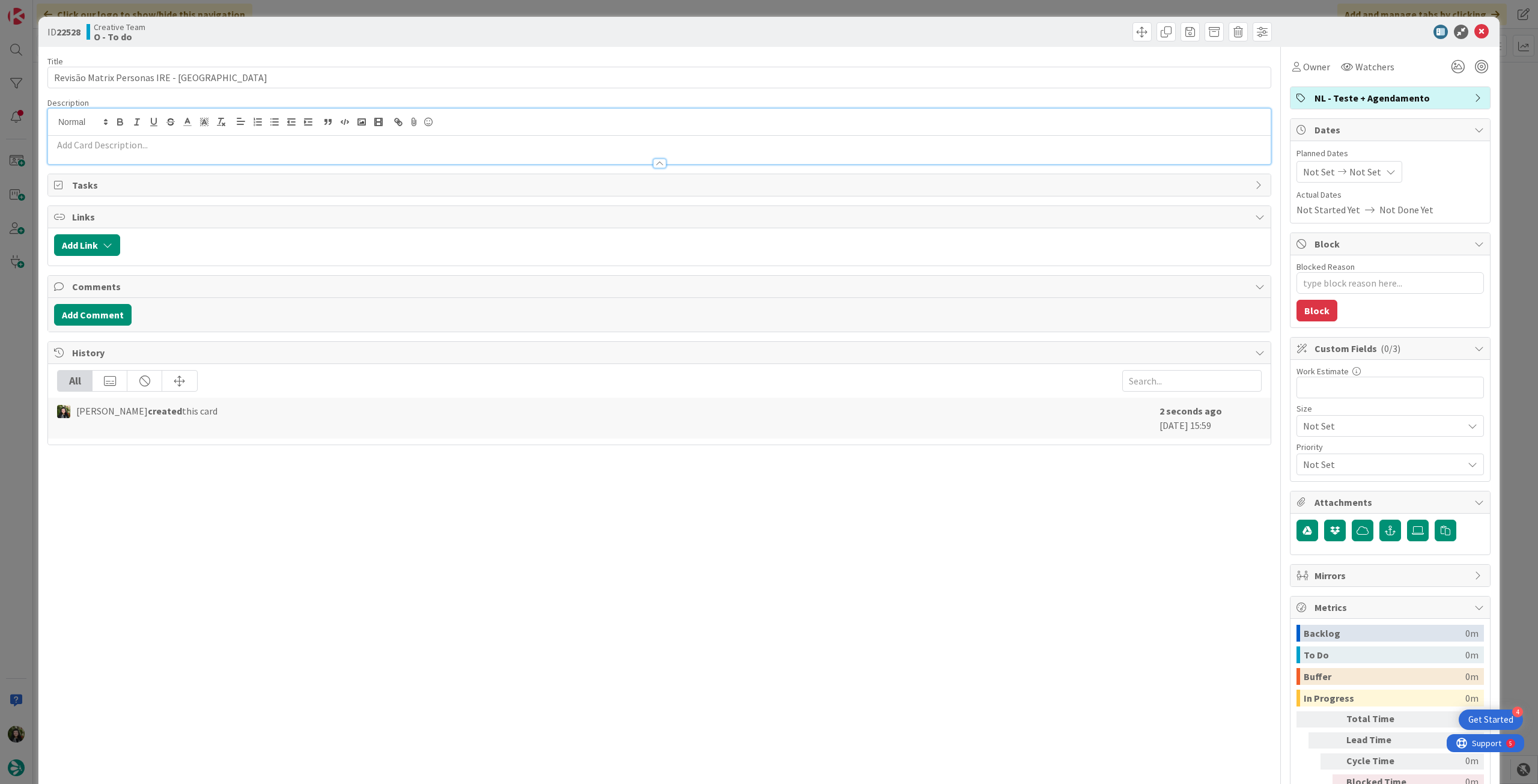
click at [154, 141] on p at bounding box center [659, 145] width 1210 height 14
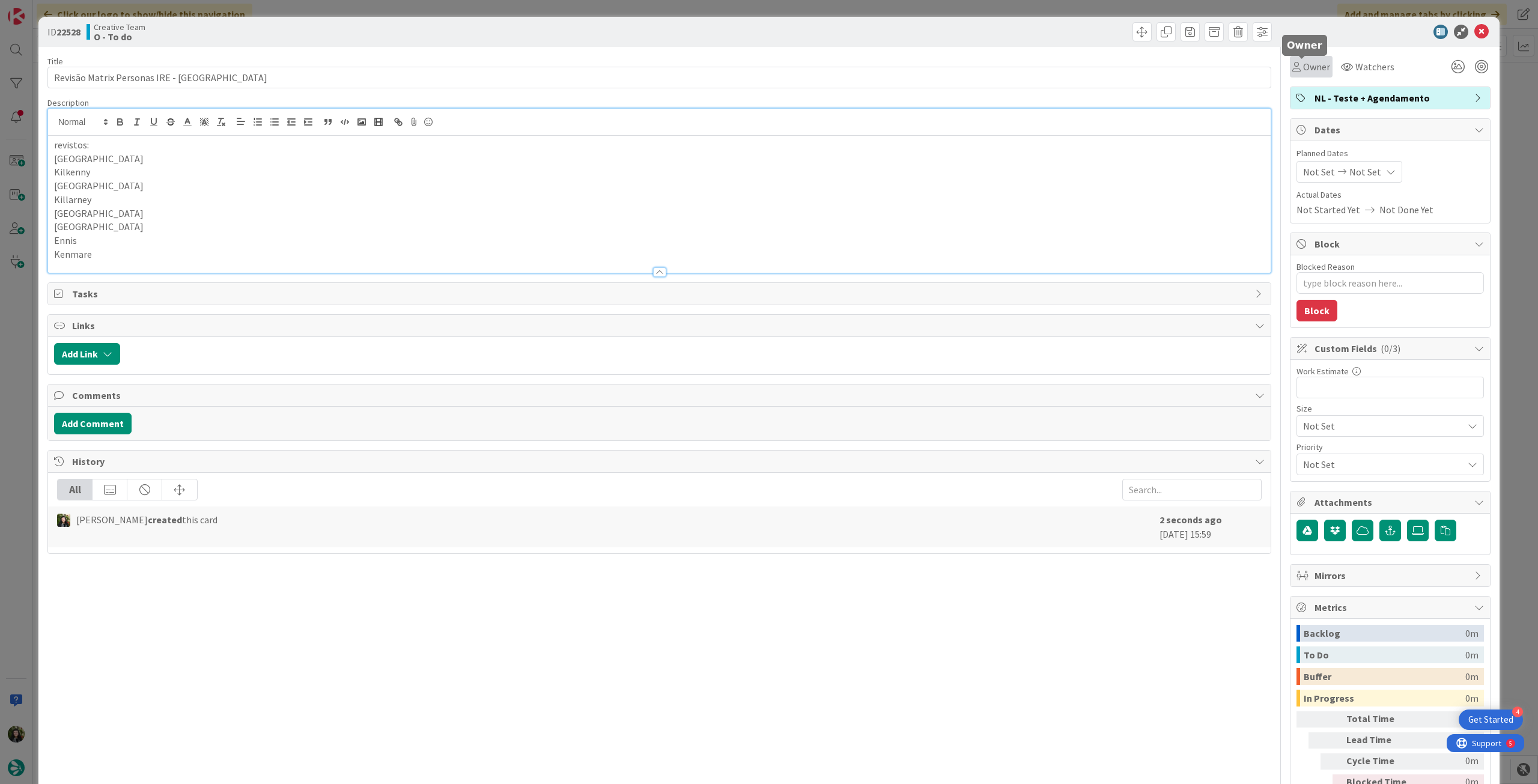
click at [1323, 70] on div "Owner" at bounding box center [1311, 67] width 42 height 22
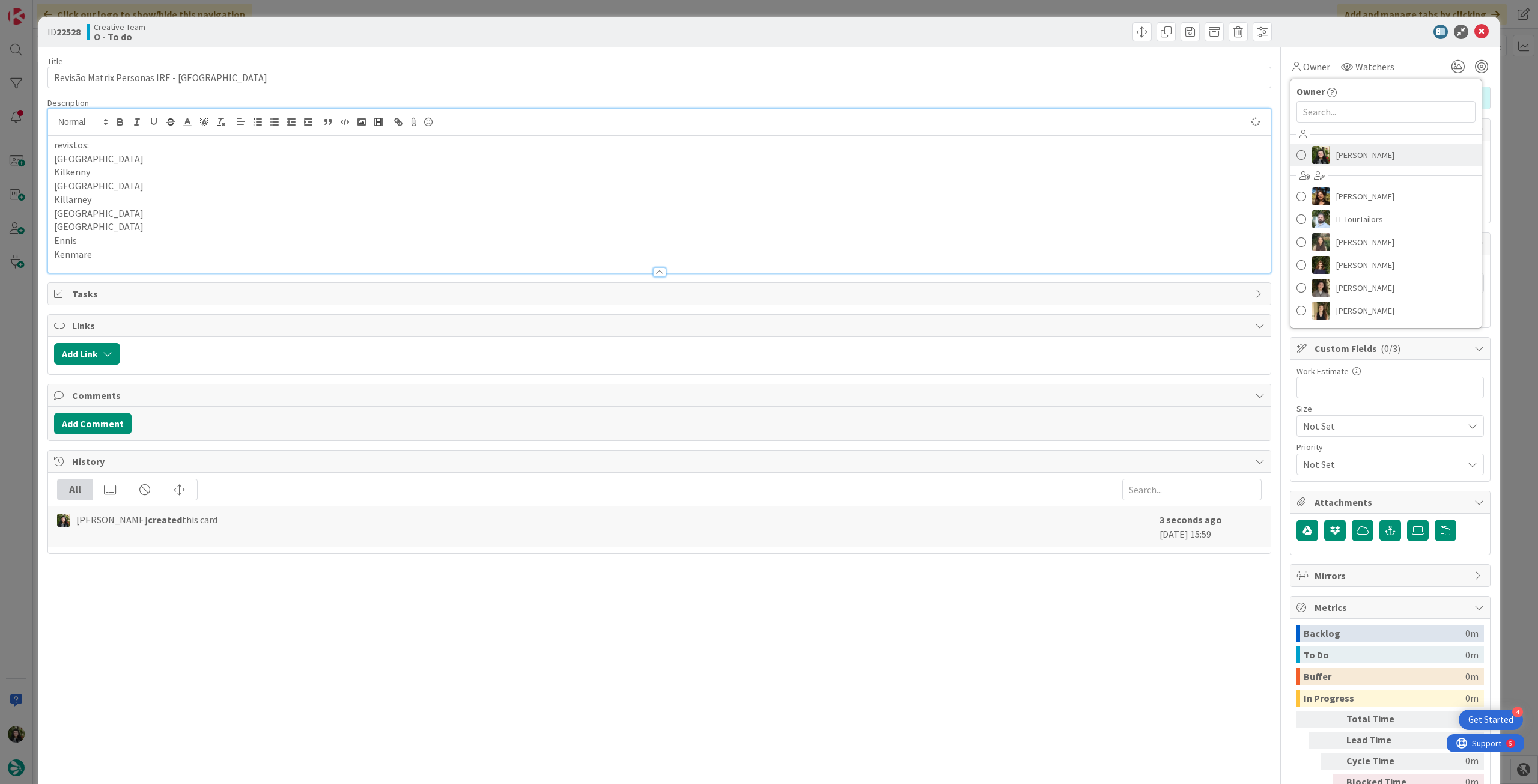
click at [1341, 156] on span "[PERSON_NAME]" at bounding box center [1365, 155] width 59 height 18
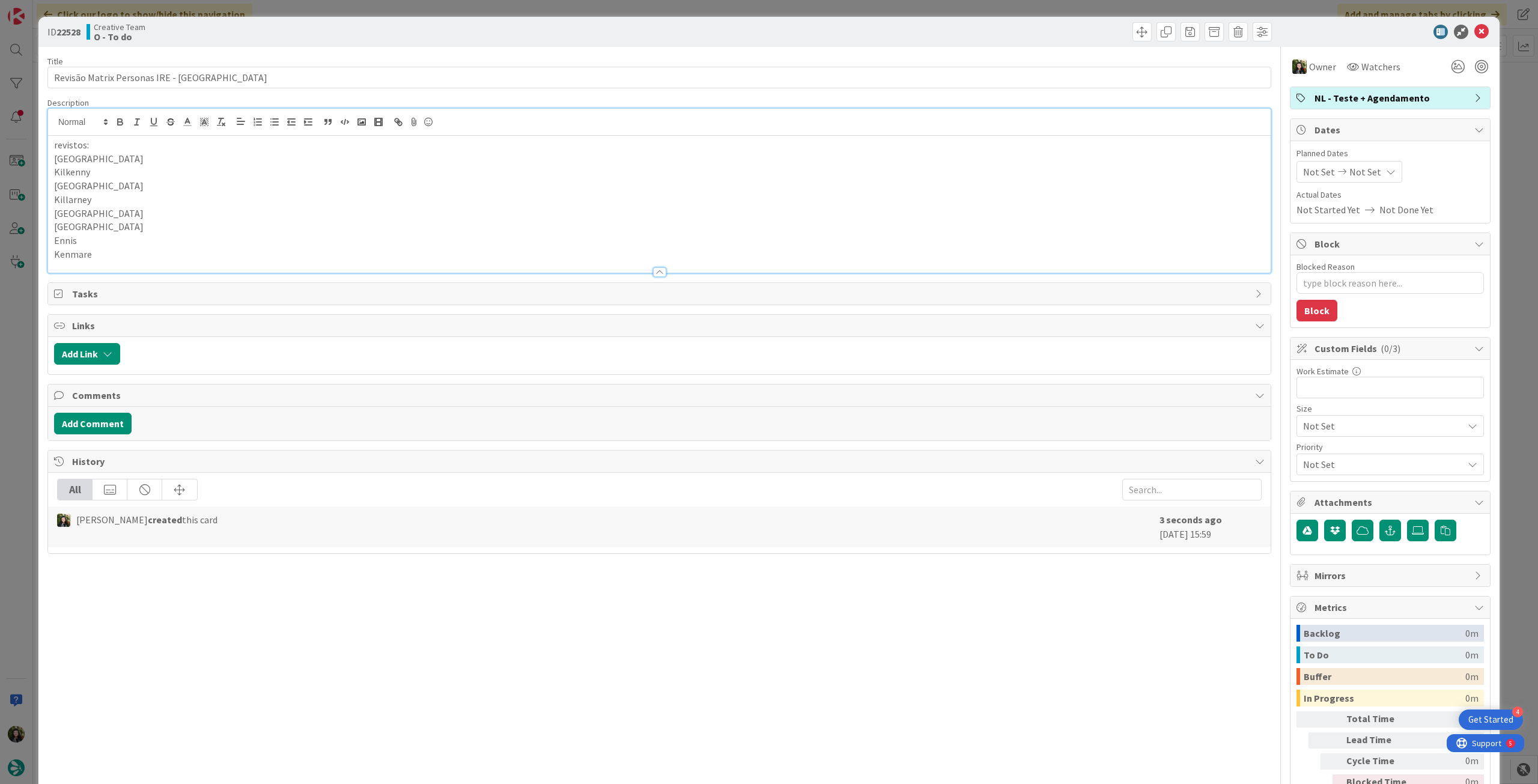
click at [1360, 163] on div "Not Set Not Set" at bounding box center [1350, 172] width 106 height 22
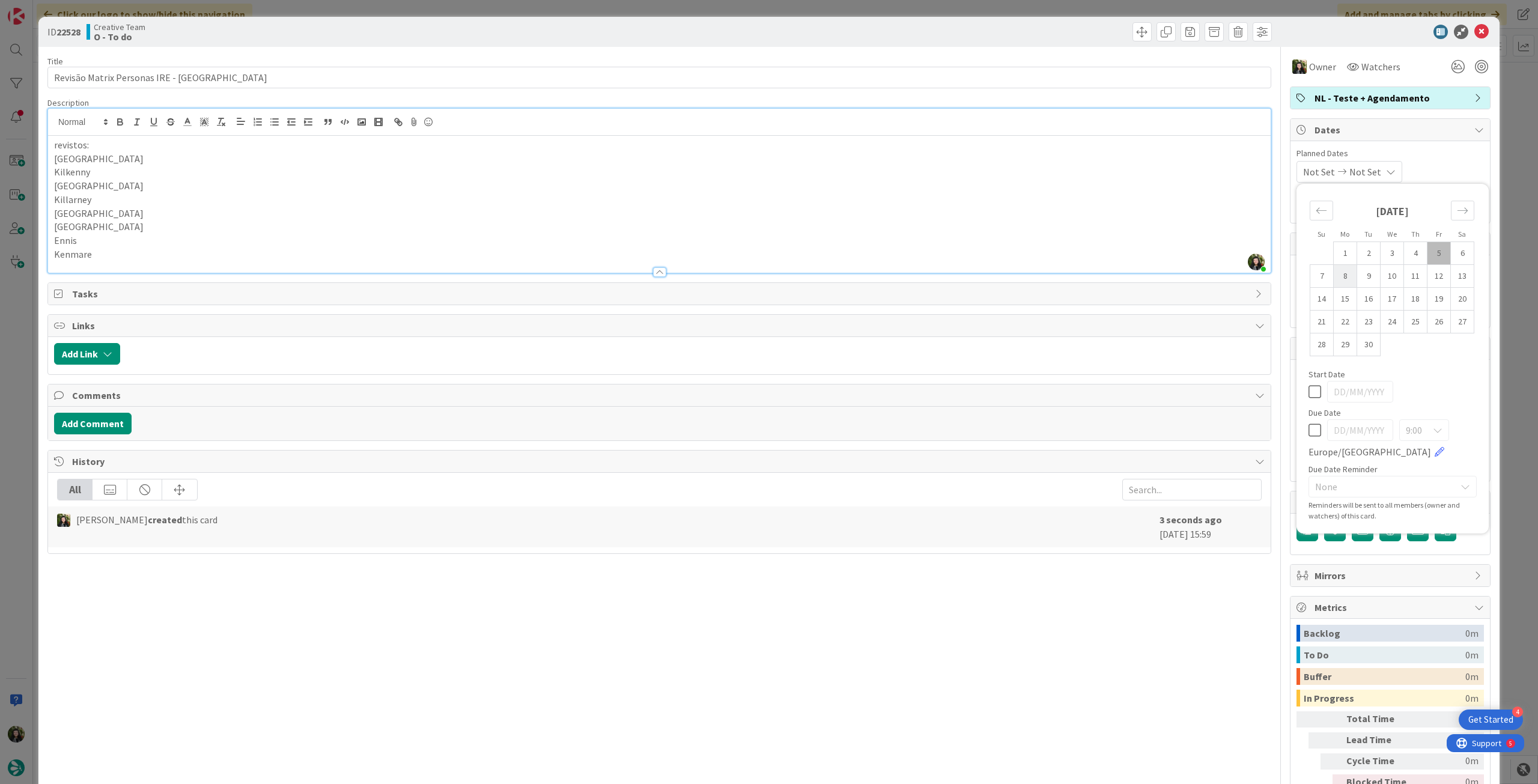
click at [1337, 280] on td "8" at bounding box center [1345, 276] width 24 height 23
click at [1308, 391] on icon at bounding box center [1314, 392] width 12 height 15
click at [1308, 434] on icon at bounding box center [1314, 430] width 12 height 15
click at [1333, 276] on td "8" at bounding box center [1345, 276] width 24 height 23
click at [1474, 33] on icon at bounding box center [1482, 32] width 15 height 15
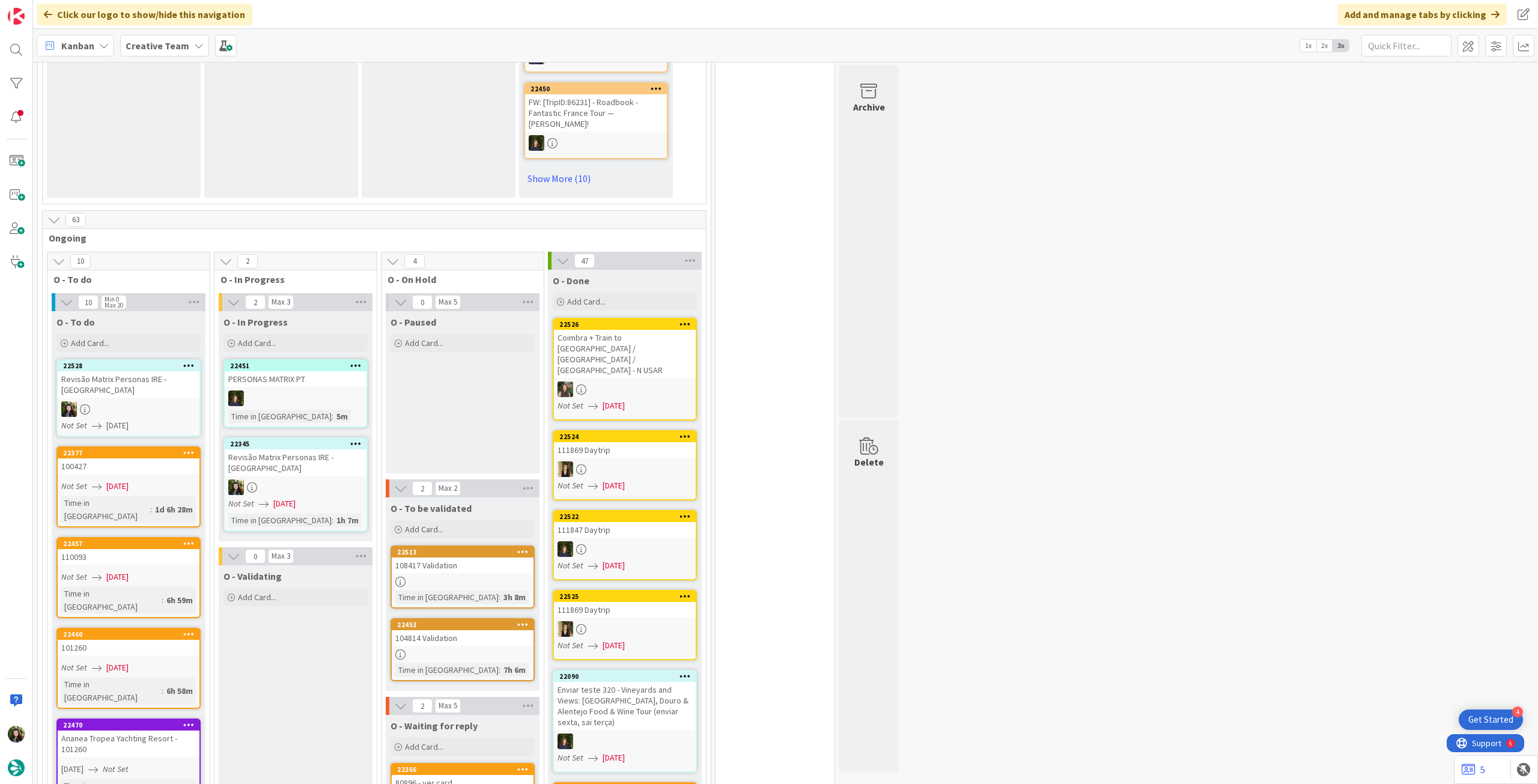
click at [191, 366] on icon at bounding box center [189, 365] width 11 height 8
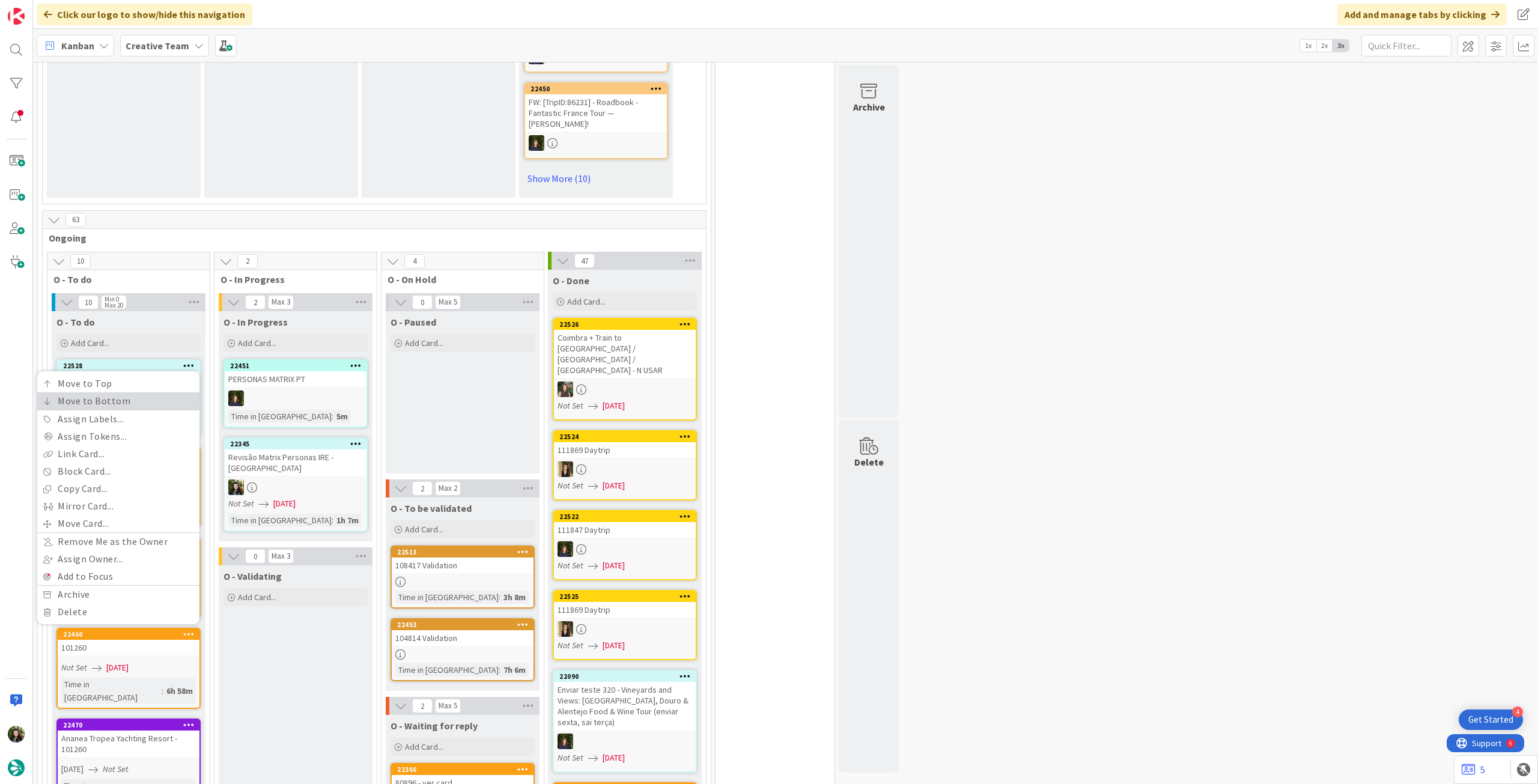
click at [152, 396] on link "Move to Bottom" at bounding box center [118, 400] width 162 height 17
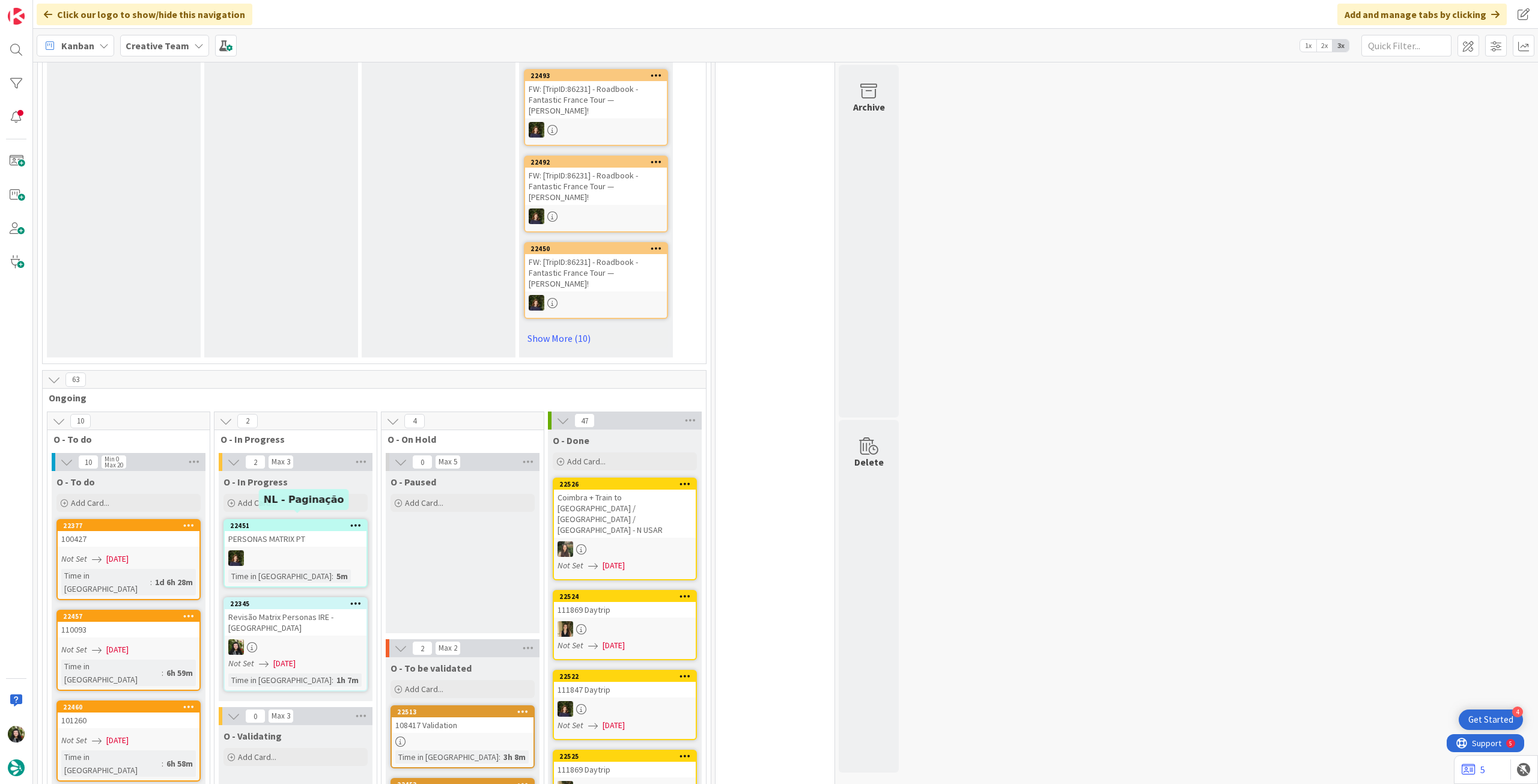
scroll to position [961, 0]
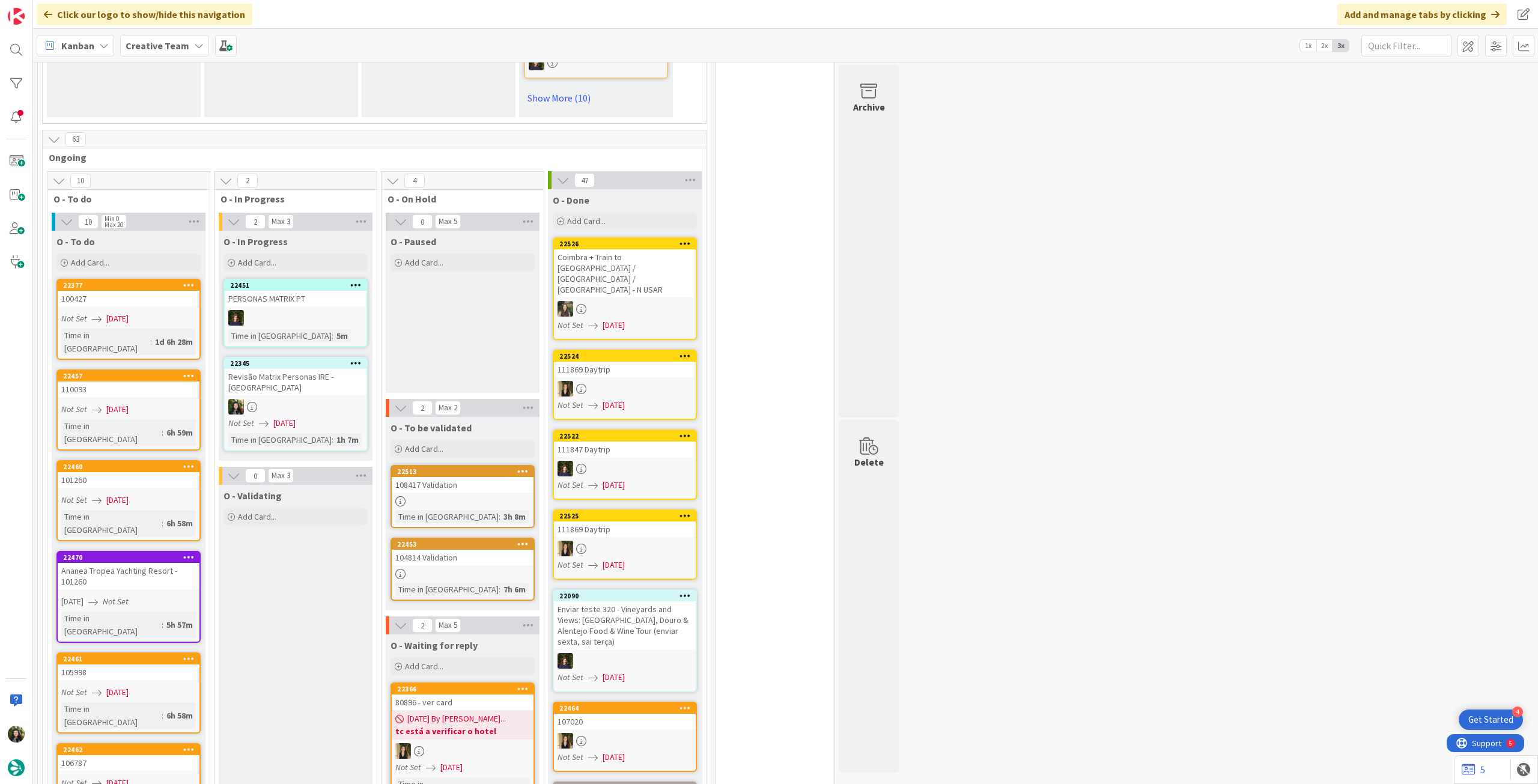
click at [296, 417] on span "[DATE]" at bounding box center [284, 423] width 22 height 12
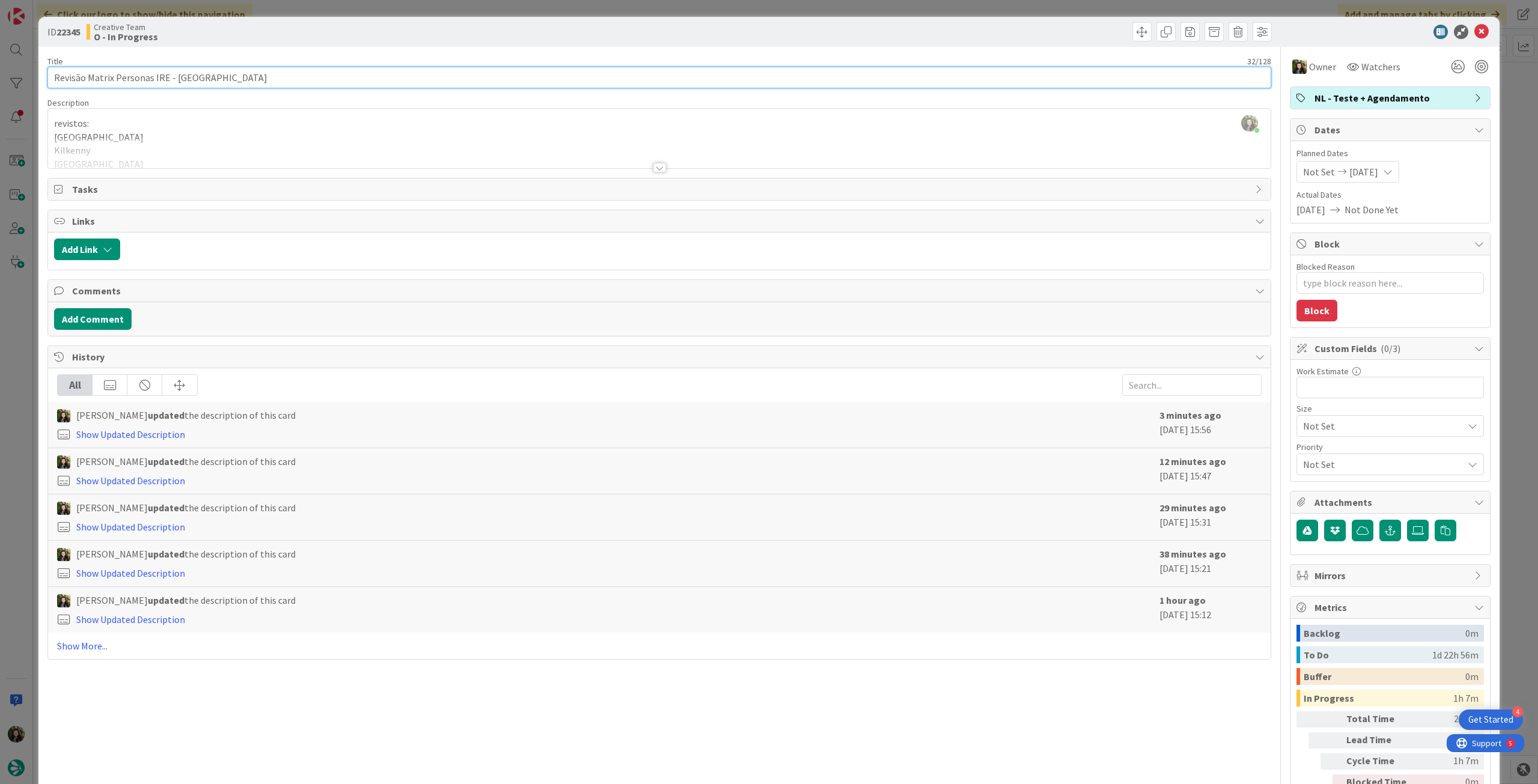
drag, startPoint x: 168, startPoint y: 75, endPoint x: 26, endPoint y: 73, distance: 142.0
click at [26, 73] on div "ID 22345 Creative Team O - In Progress Title 32 / 128 Revisão Matrix Personas I…" at bounding box center [769, 392] width 1538 height 784
click at [1475, 32] on icon at bounding box center [1482, 32] width 15 height 15
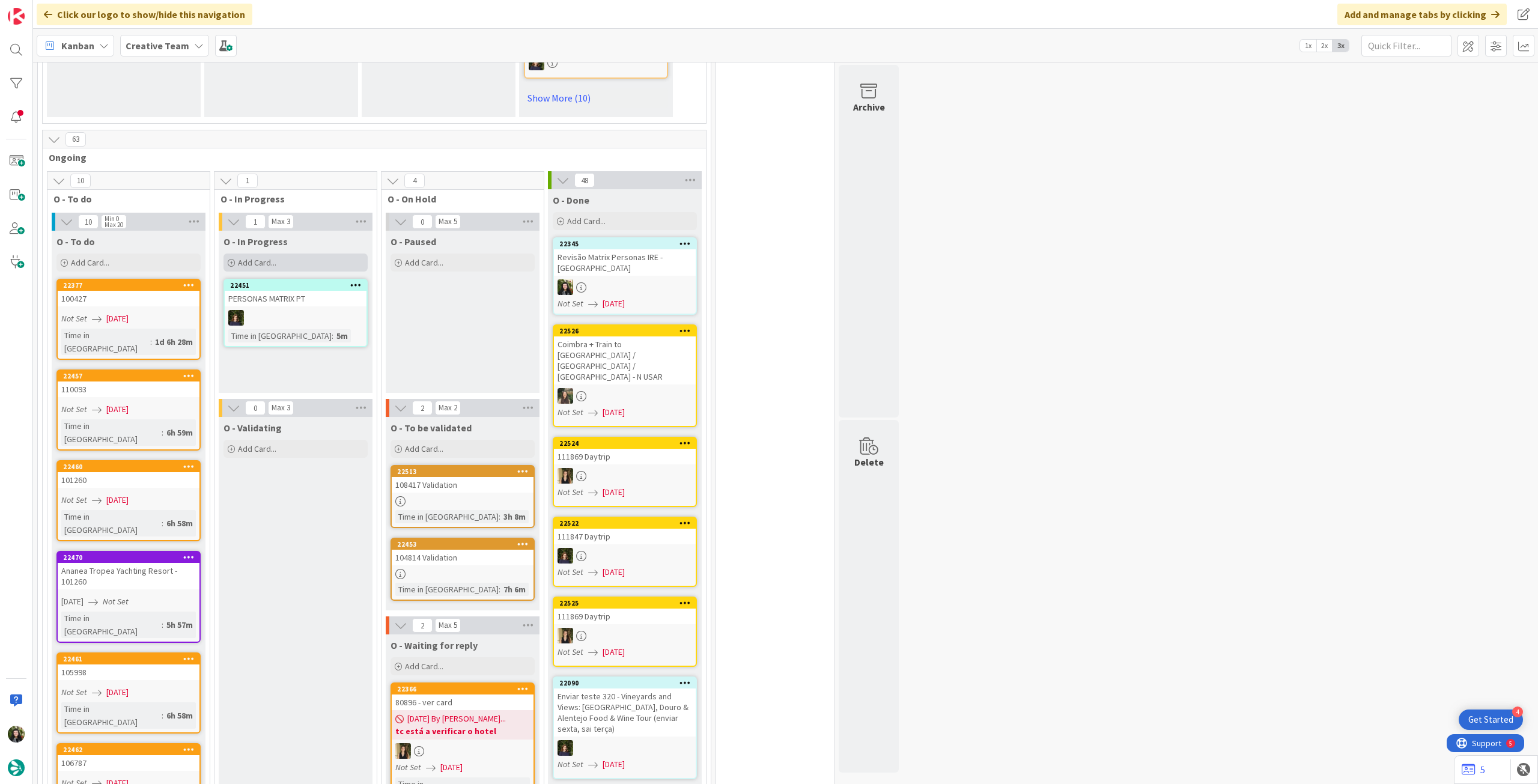
click at [302, 262] on div "Add Card..." at bounding box center [295, 262] width 144 height 18
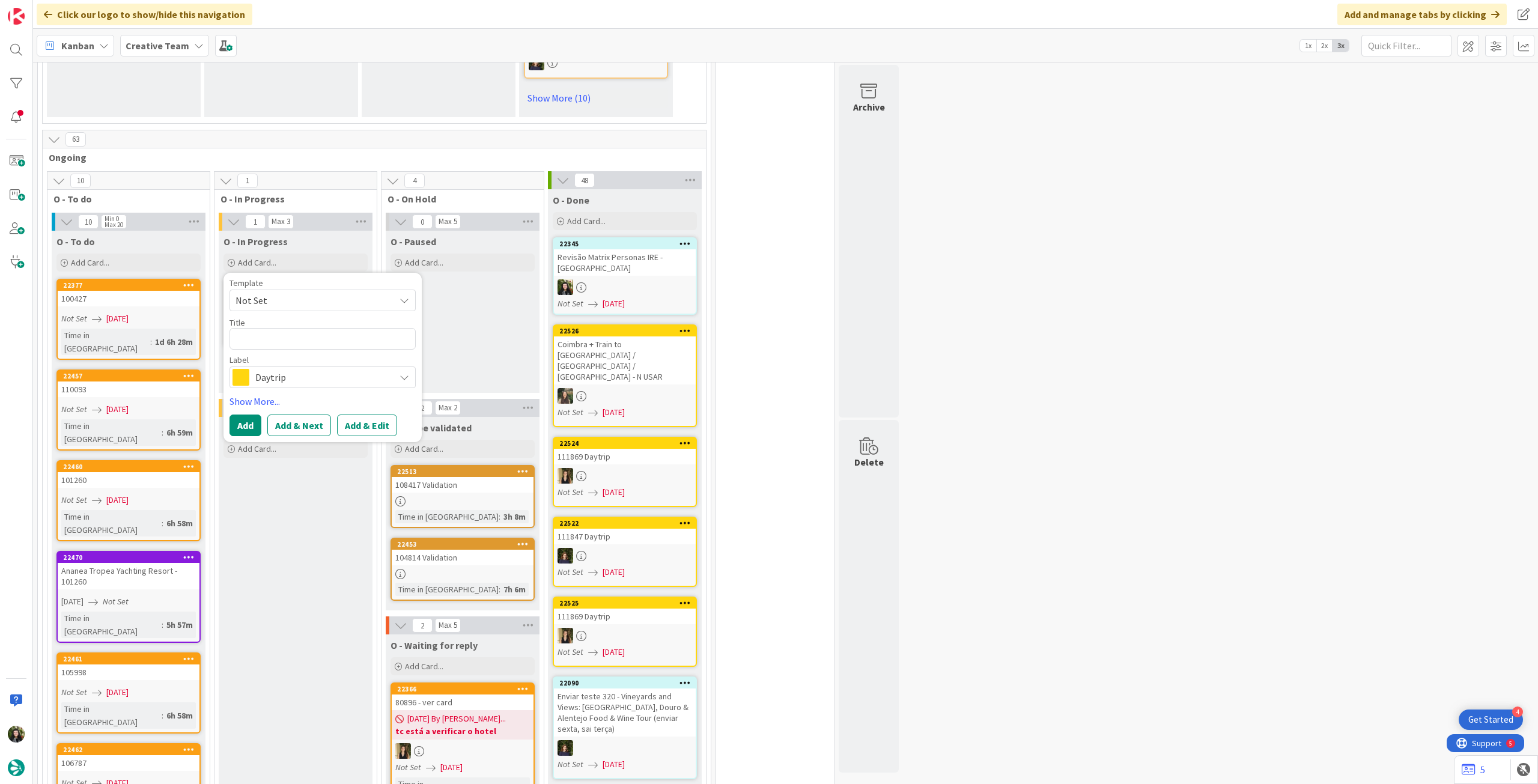
click at [280, 379] on span "Daytrip" at bounding box center [322, 377] width 134 height 17
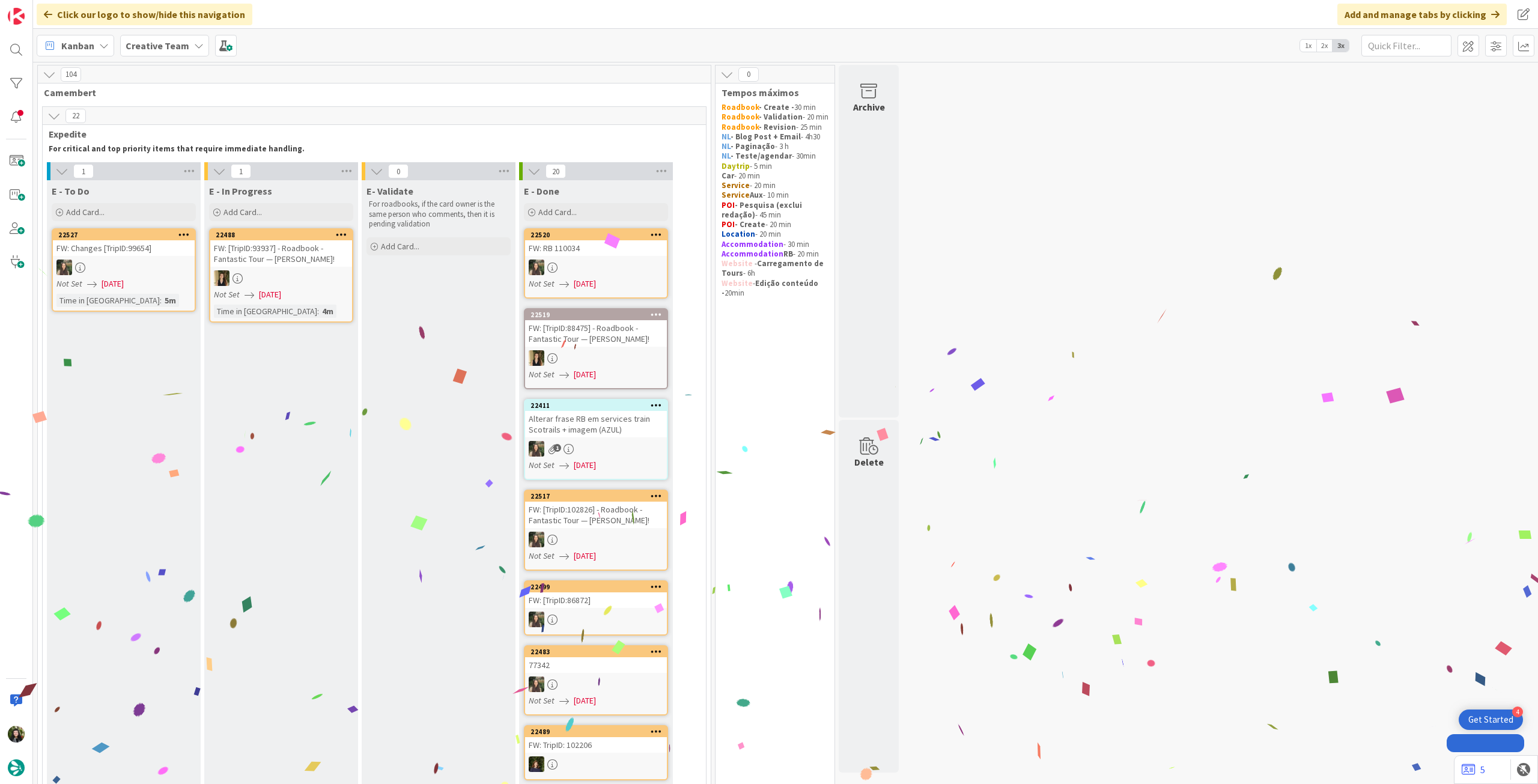
type textarea "Revisão Matrix Personas IRE - [GEOGRAPHIC_DATA]"
type textarea "x"
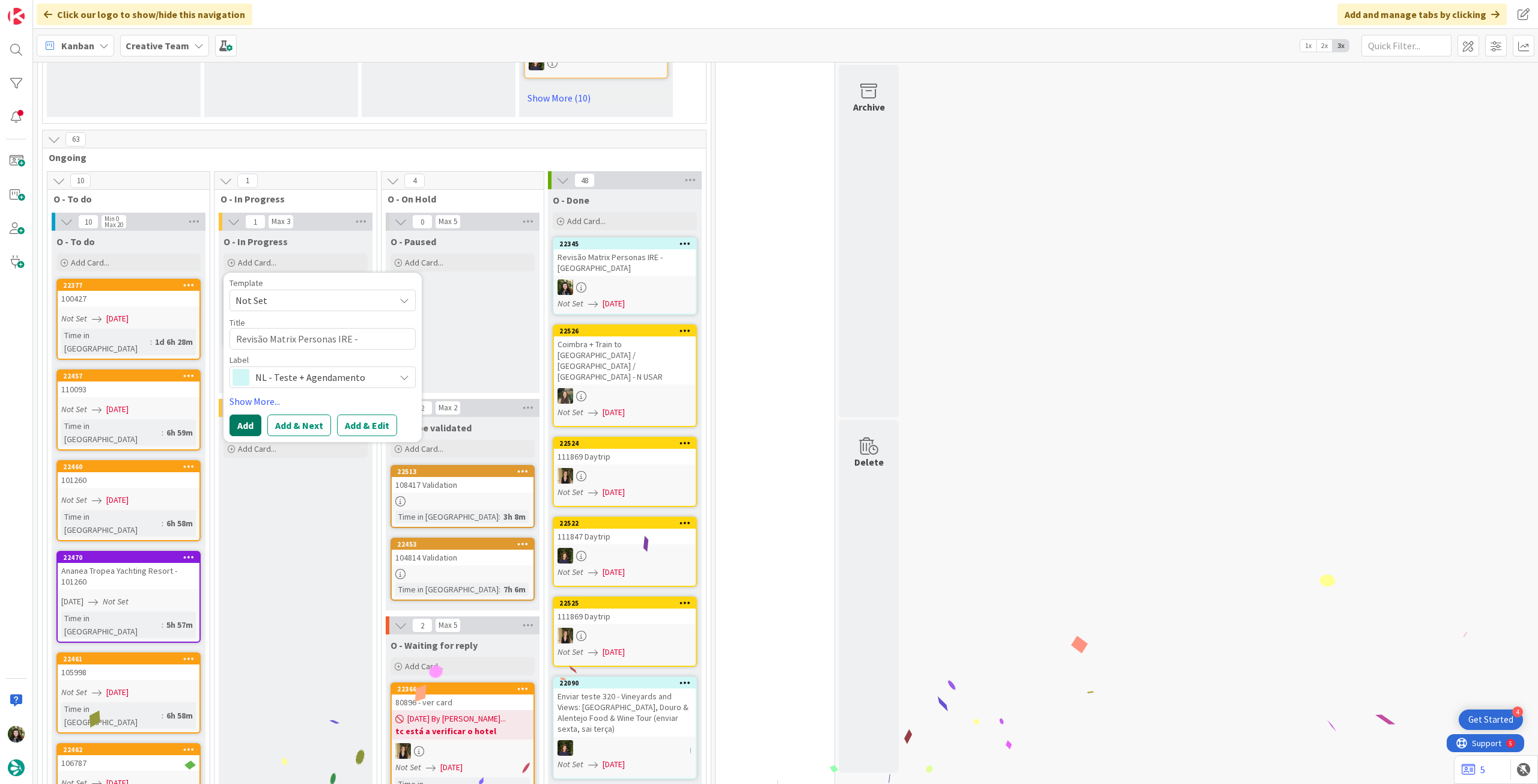
type textarea "Revisão Matrix Personas IRE - [GEOGRAPHIC_DATA]"
click at [248, 417] on button "Add" at bounding box center [245, 425] width 32 height 22
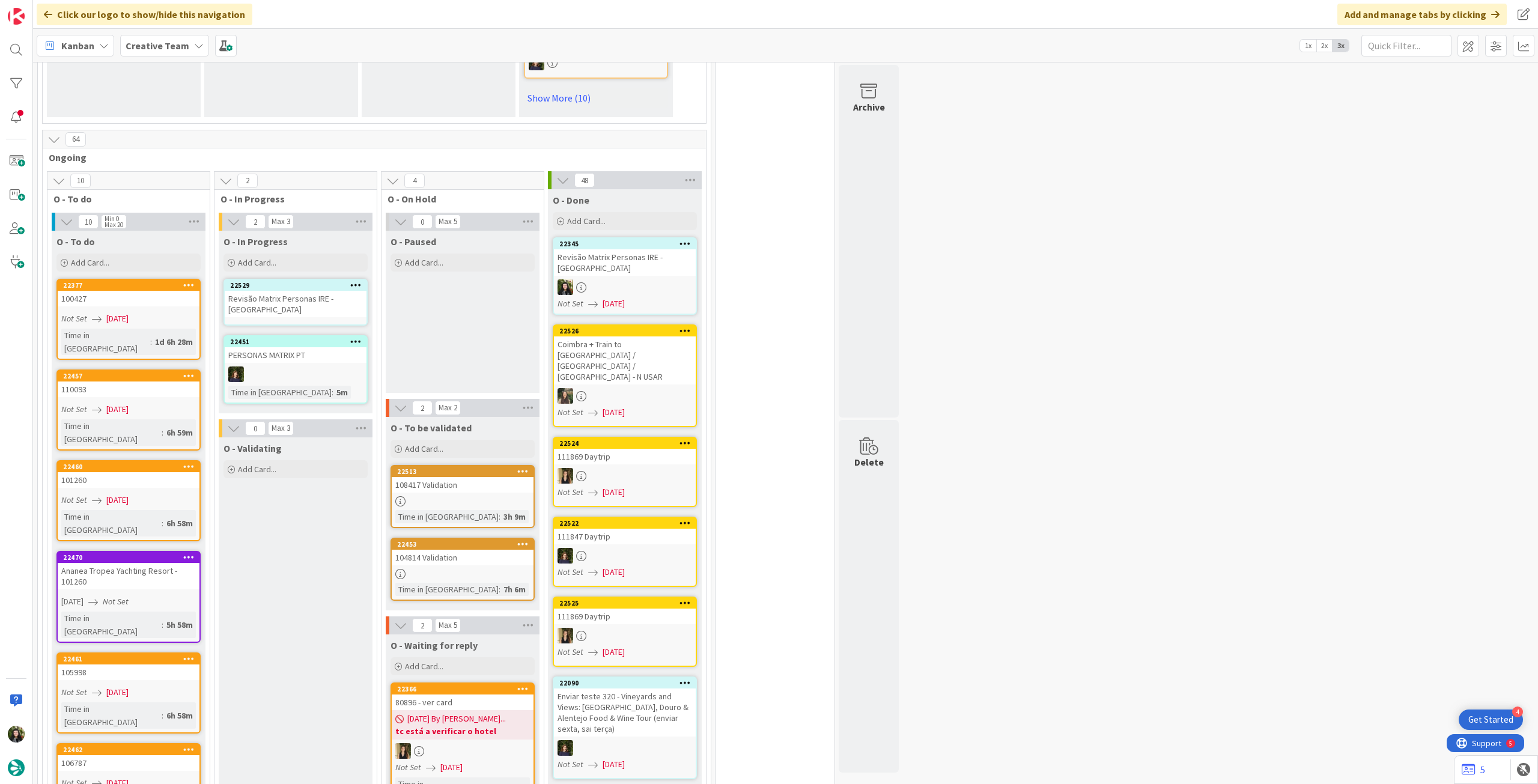
click at [287, 302] on div "Revisão Matrix Personas IRE - [GEOGRAPHIC_DATA]" at bounding box center [296, 304] width 142 height 26
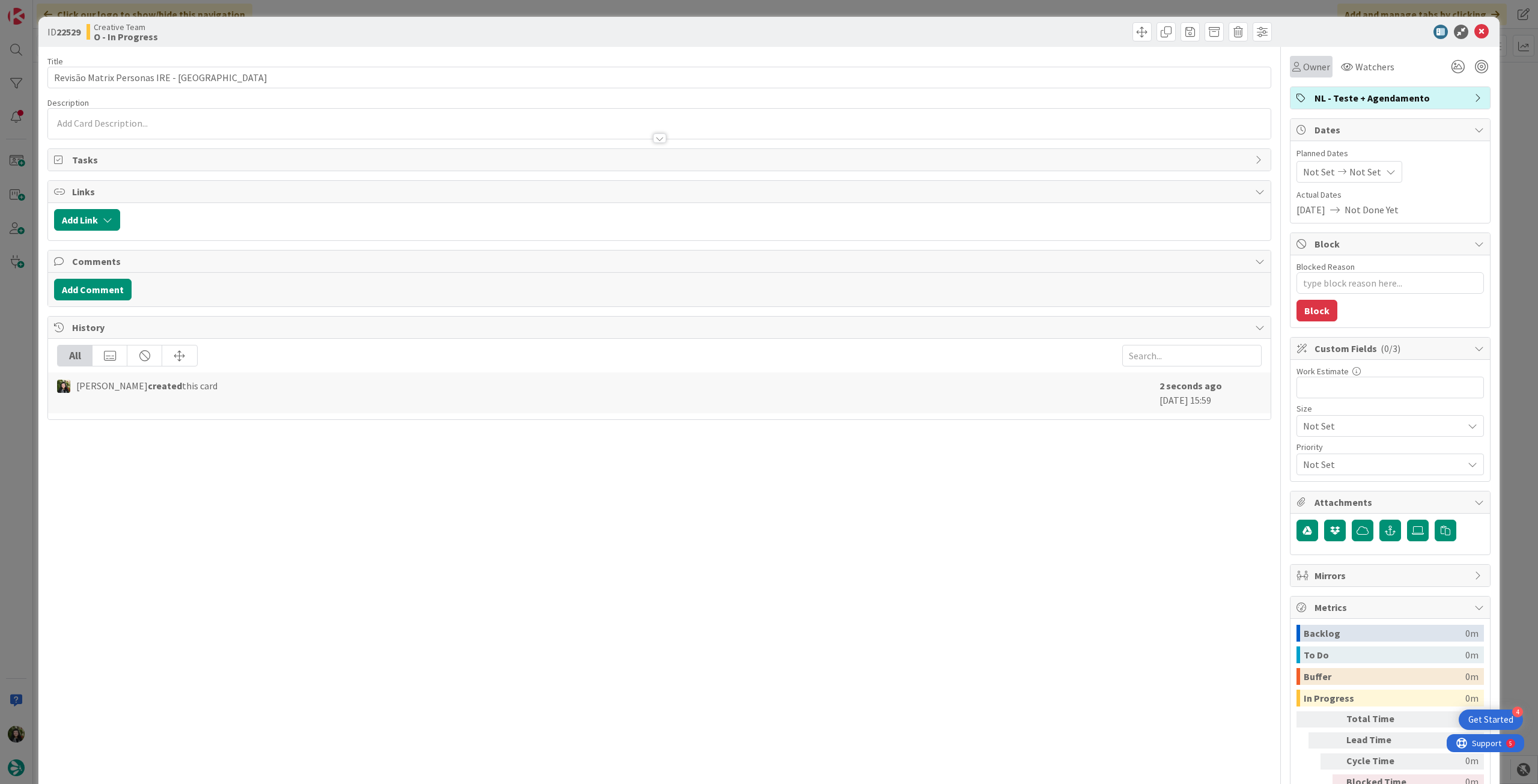
click at [1293, 76] on div "Owner" at bounding box center [1311, 67] width 42 height 22
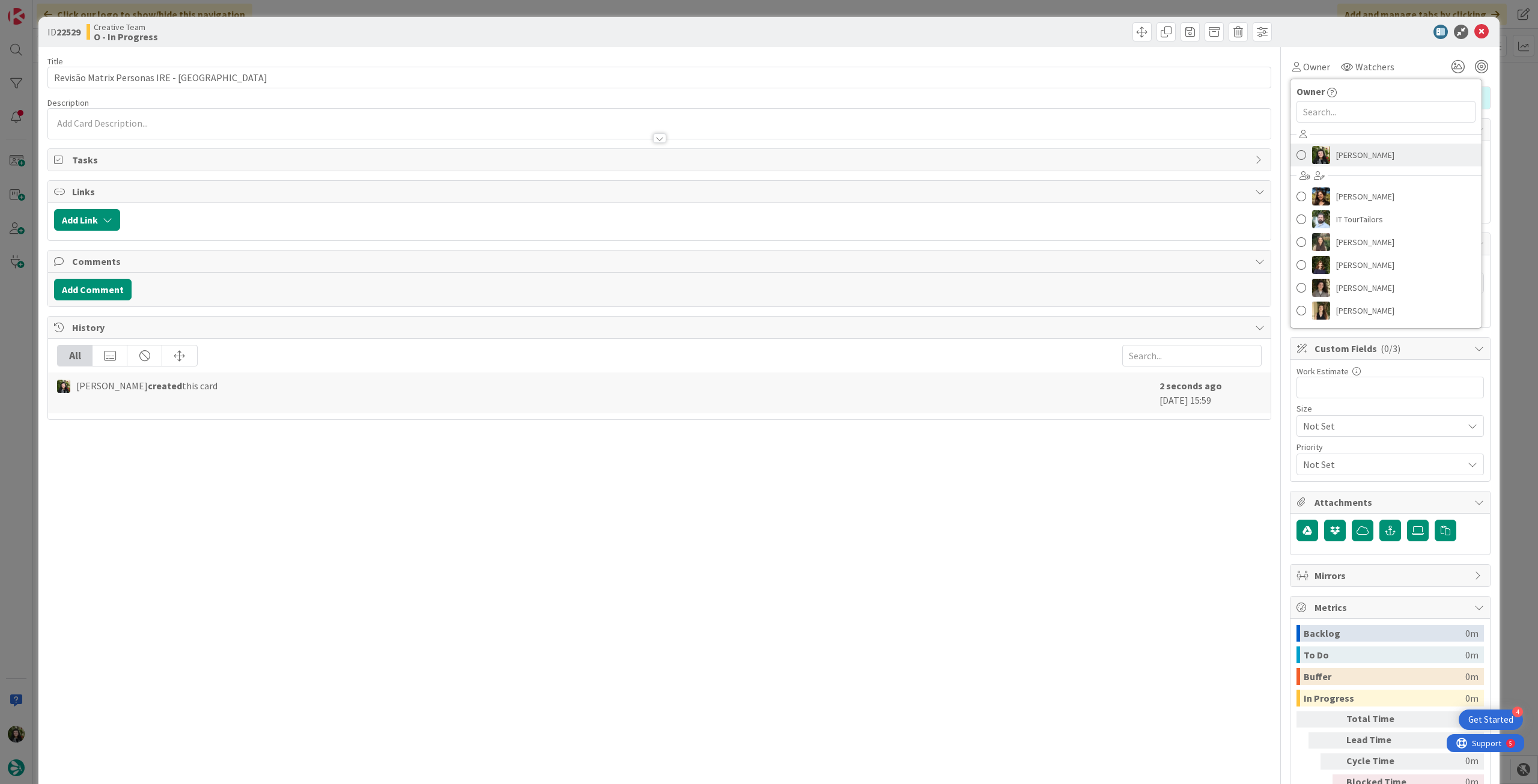
click at [1312, 152] on img at bounding box center [1321, 155] width 18 height 18
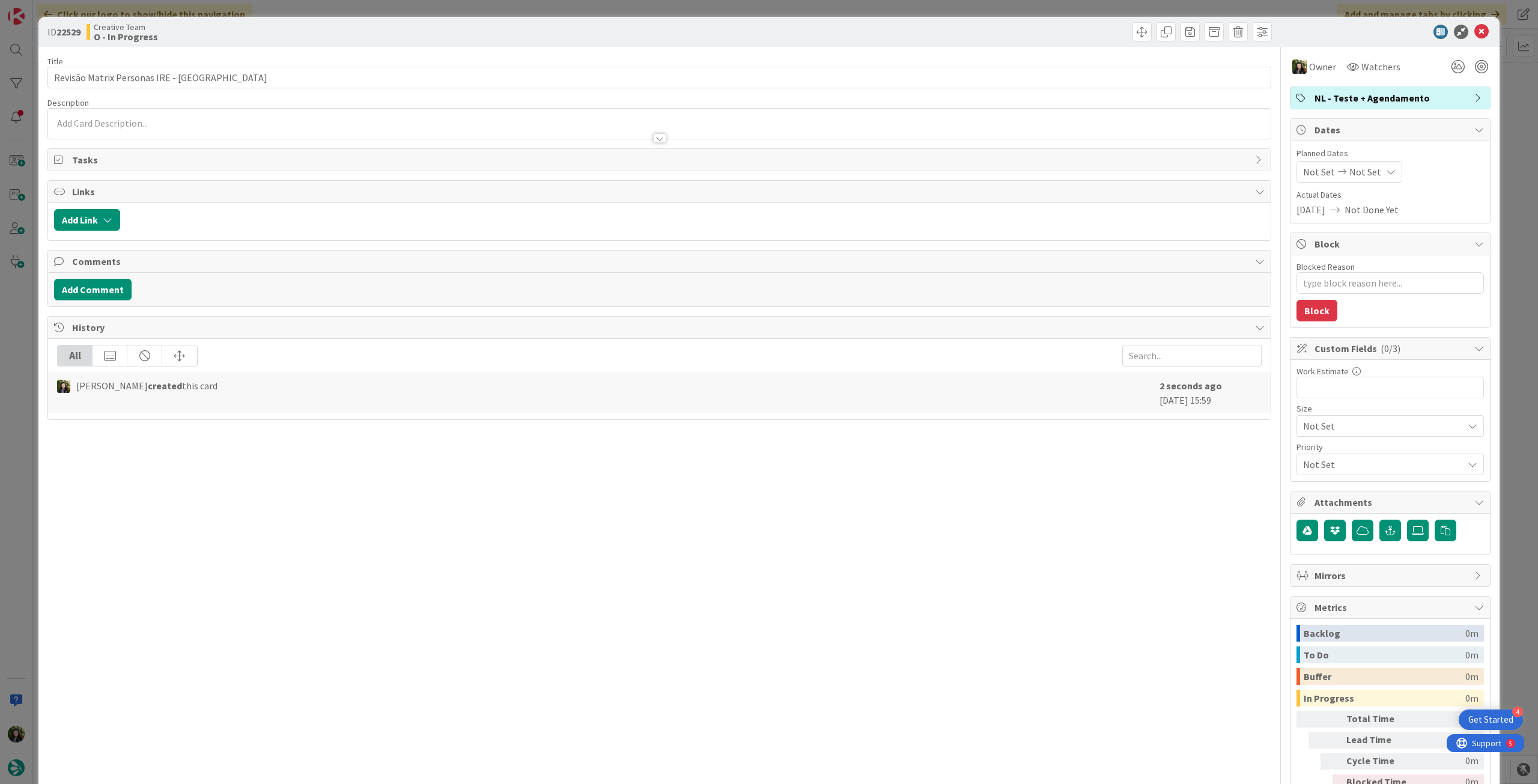
click at [1358, 173] on span "Not Set" at bounding box center [1365, 172] width 32 height 15
type textarea "x"
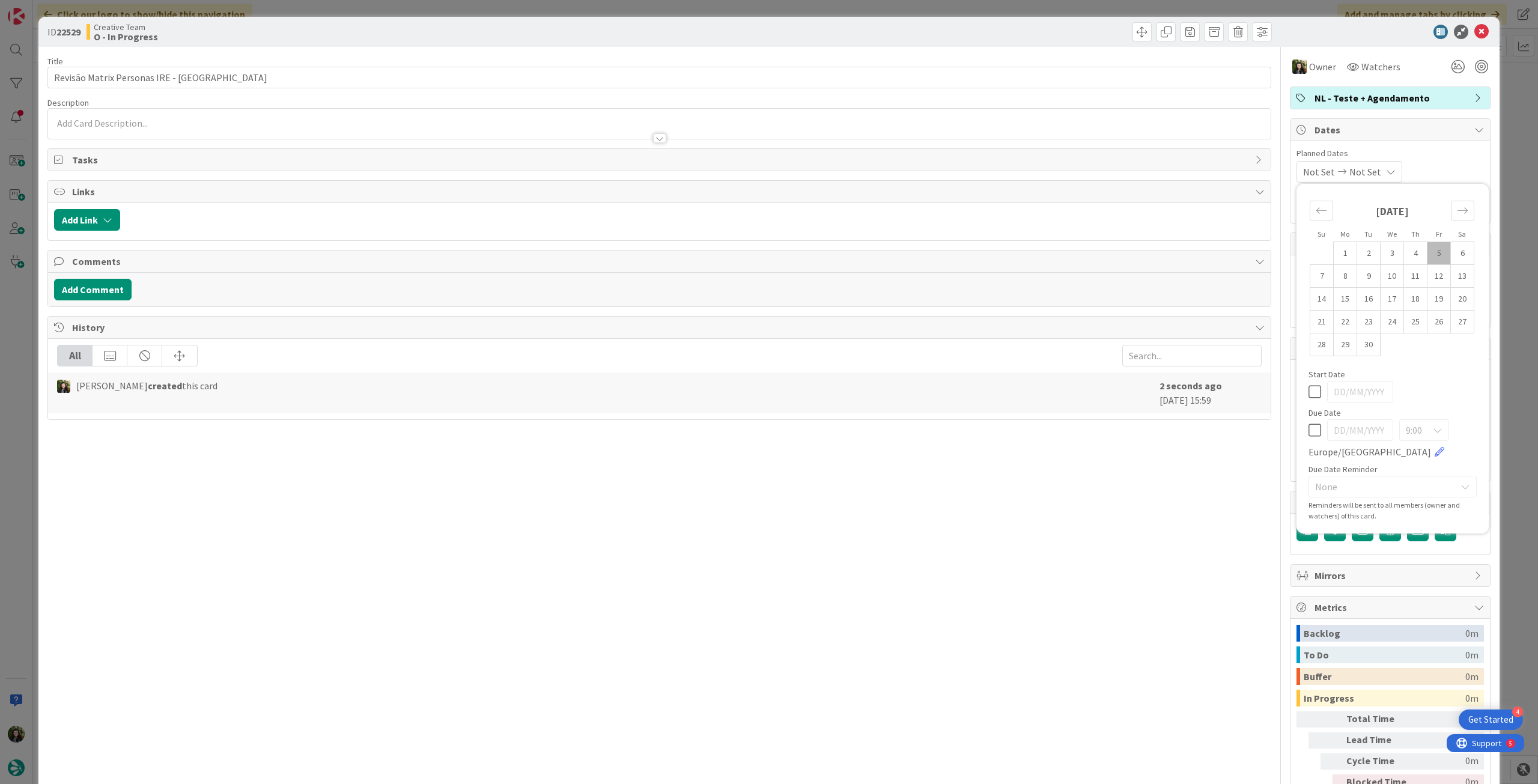
click at [1308, 433] on icon at bounding box center [1314, 430] width 12 height 15
type input "[DATE]"
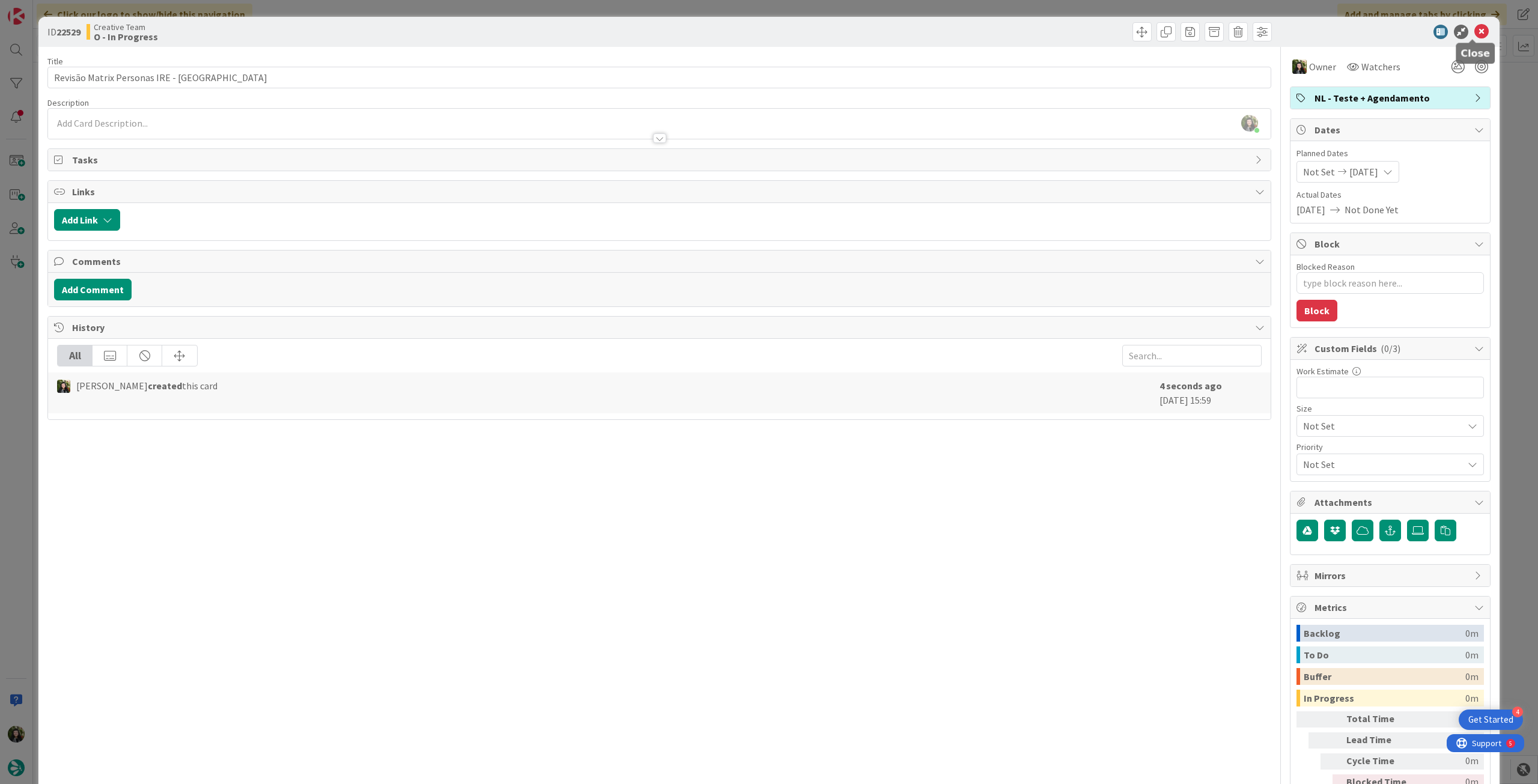
click at [1474, 30] on icon at bounding box center [1482, 32] width 15 height 15
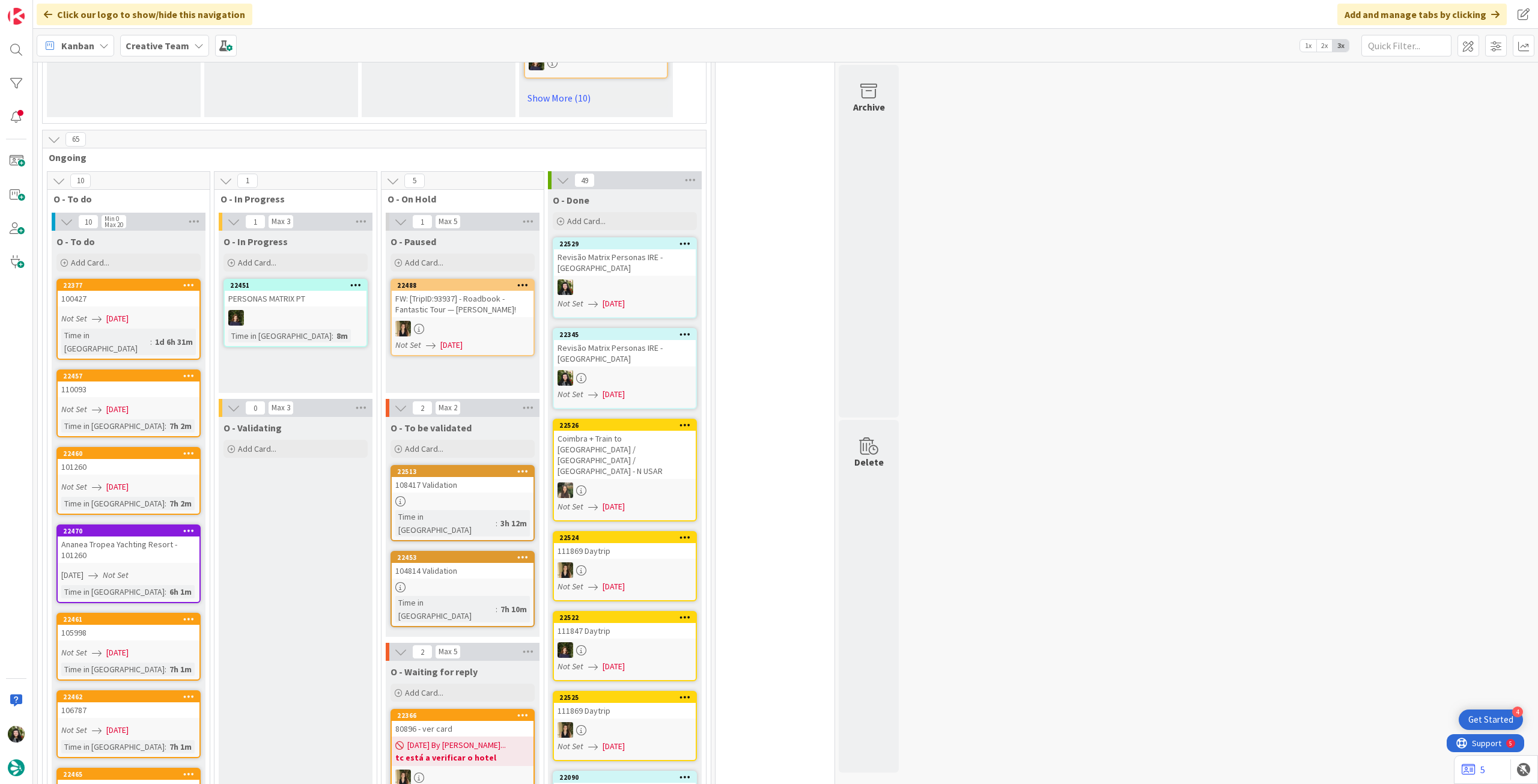
click at [168, 50] on b "Creative Team" at bounding box center [157, 46] width 64 height 12
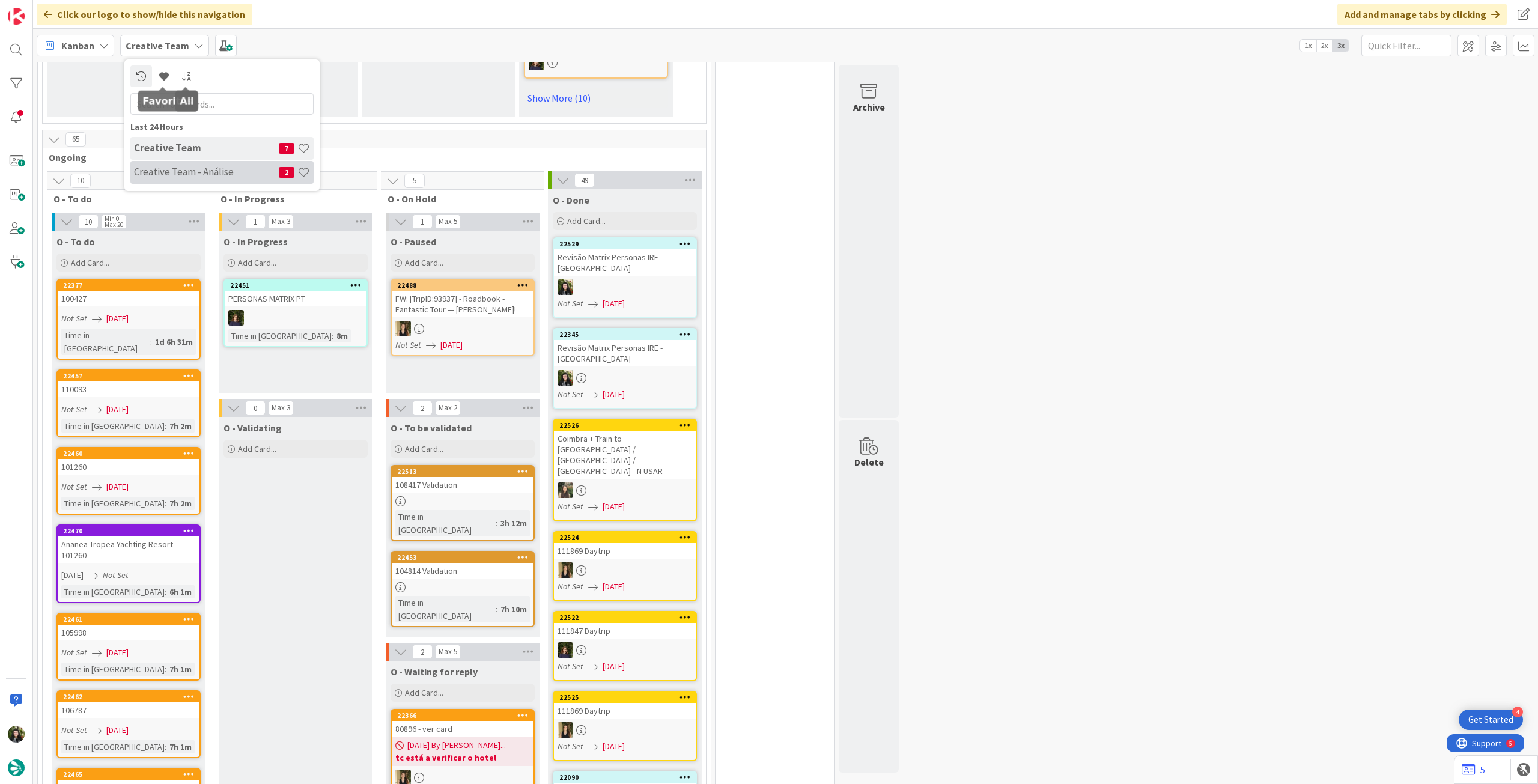
click at [187, 170] on h4 "Creative Team - Análise" at bounding box center [206, 171] width 145 height 12
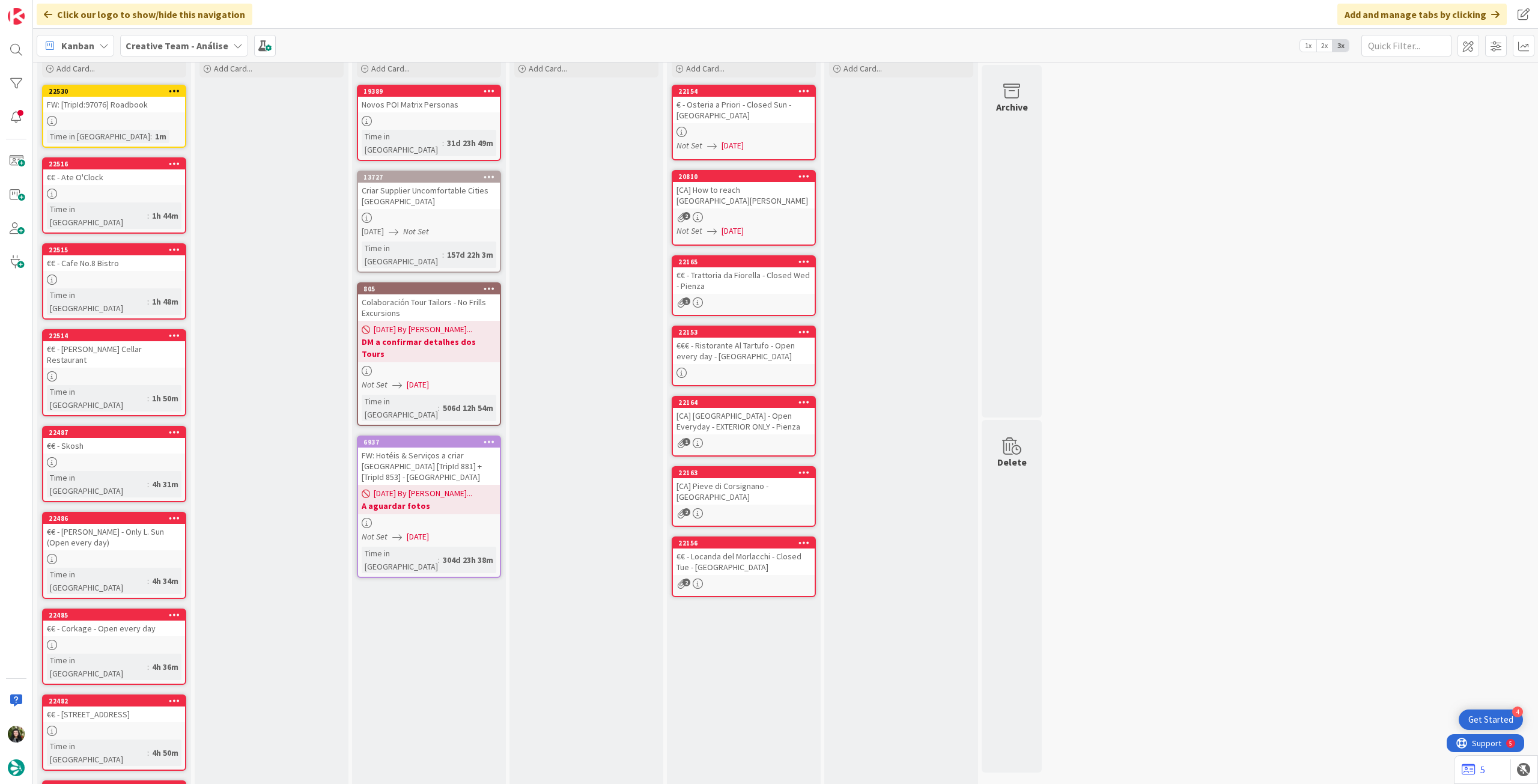
scroll to position [108, 0]
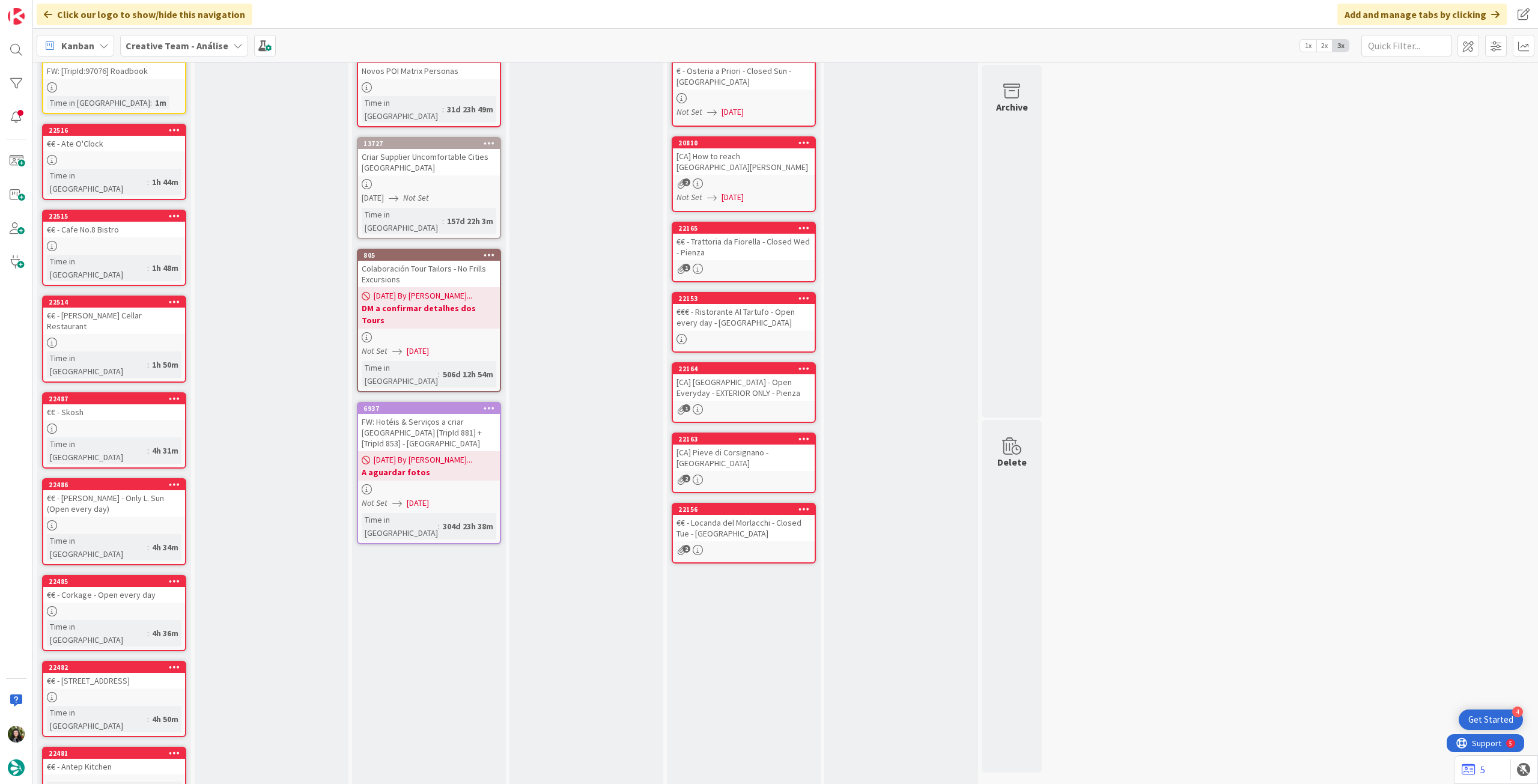
scroll to position [0, 0]
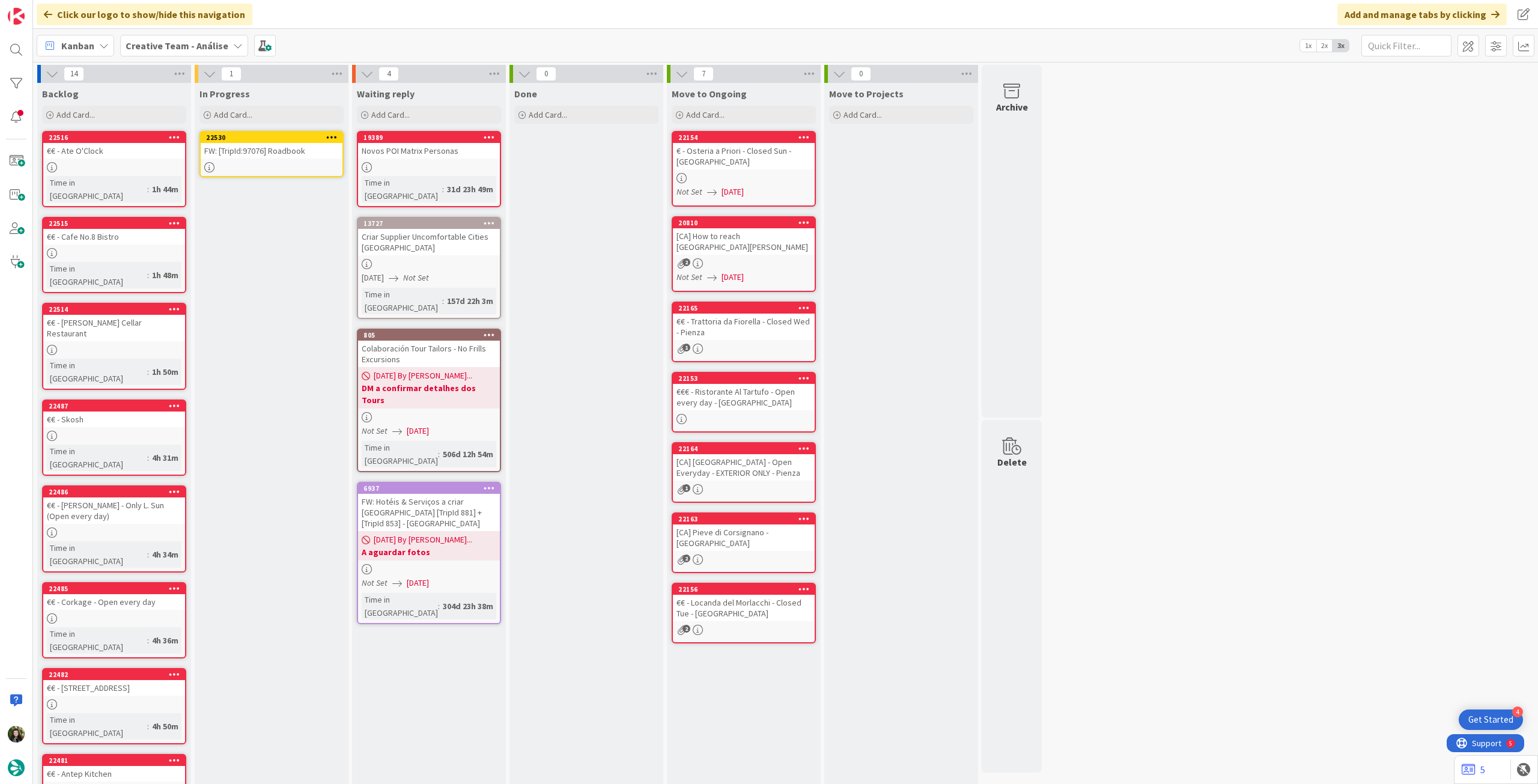
click at [292, 151] on div "FW: [TripId:97076] Roadbook" at bounding box center [271, 150] width 142 height 15
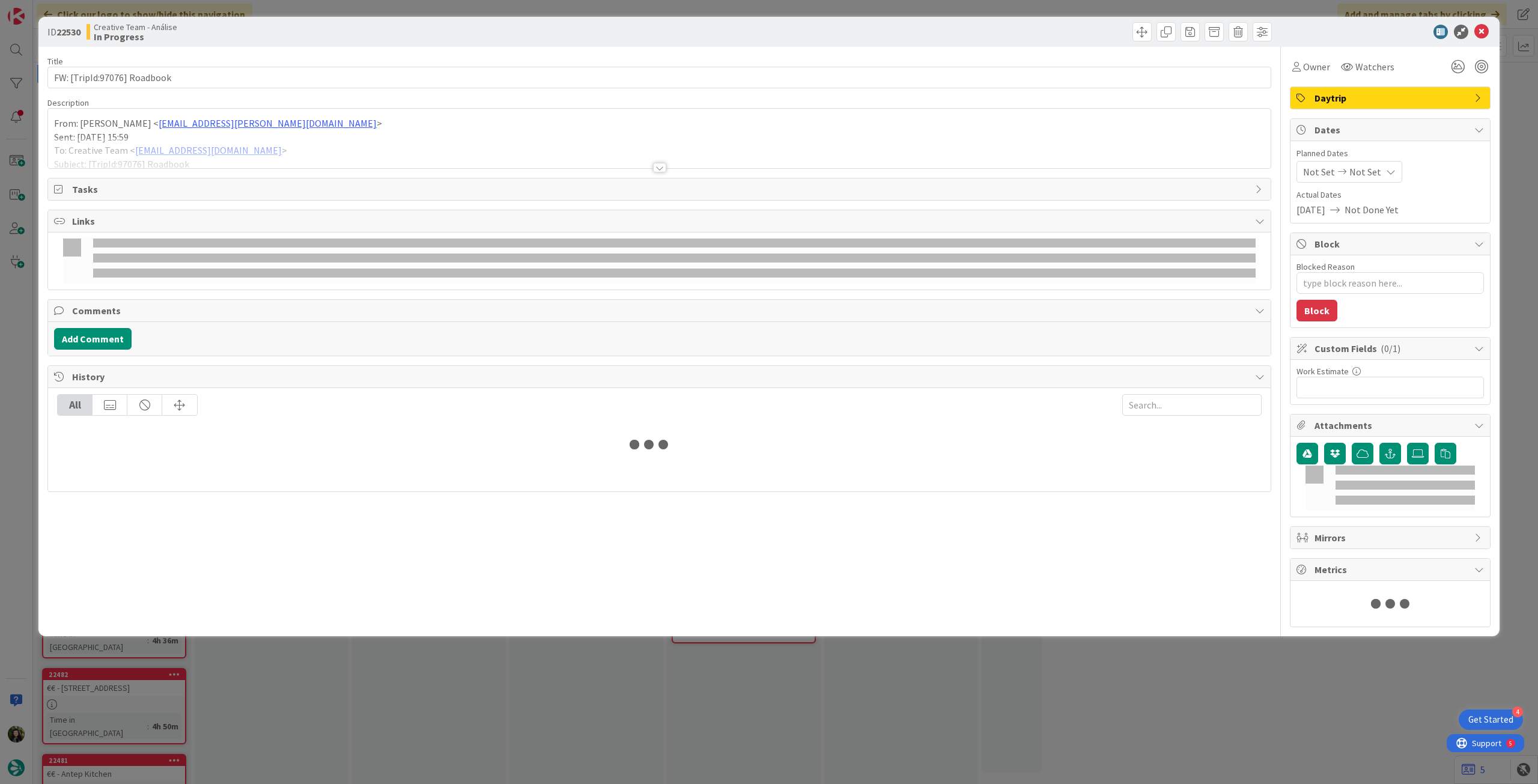
click at [256, 150] on div at bounding box center [659, 153] width 1223 height 31
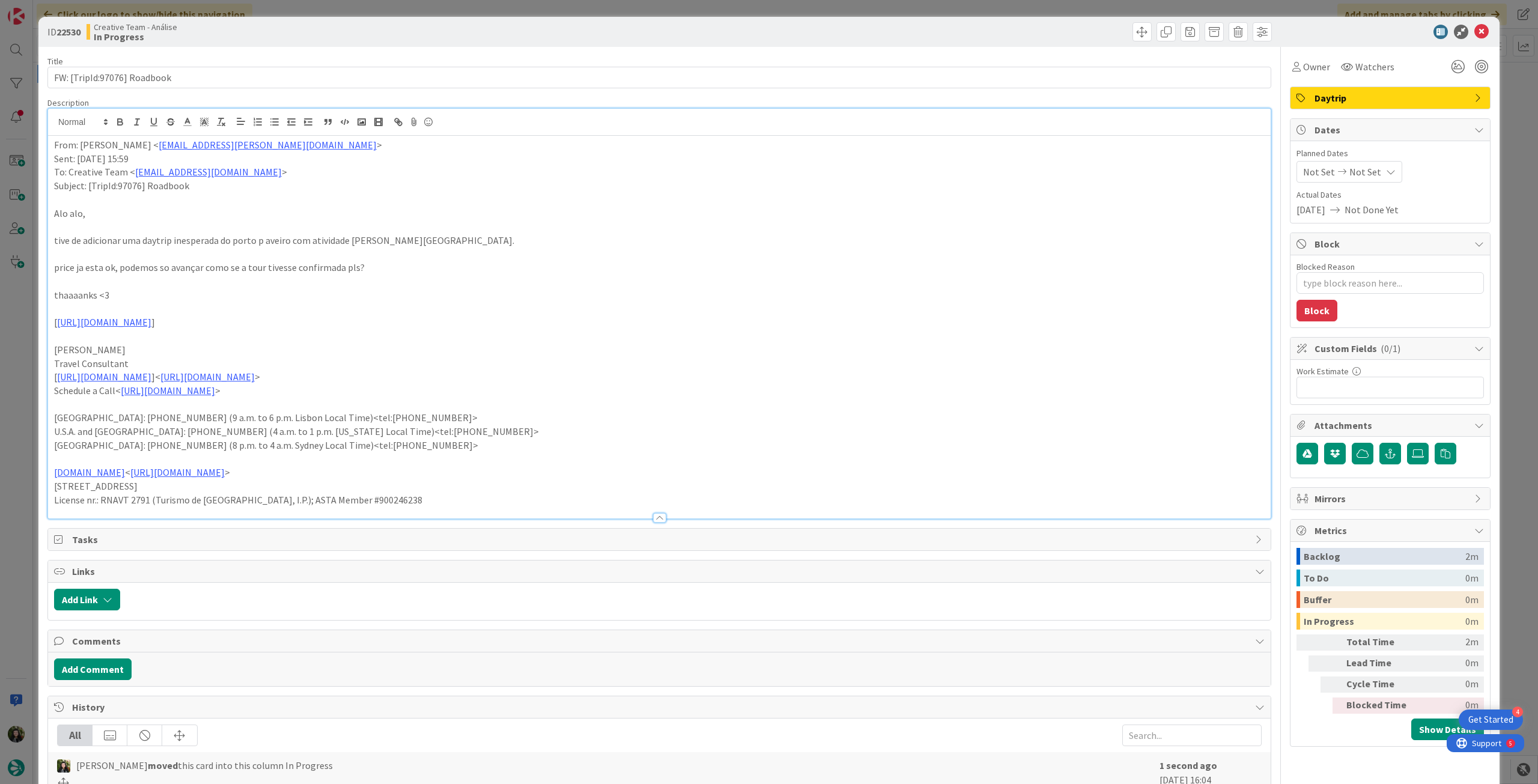
type textarea "x"
click at [1348, 161] on div "Not Set Not Set" at bounding box center [1350, 172] width 106 height 22
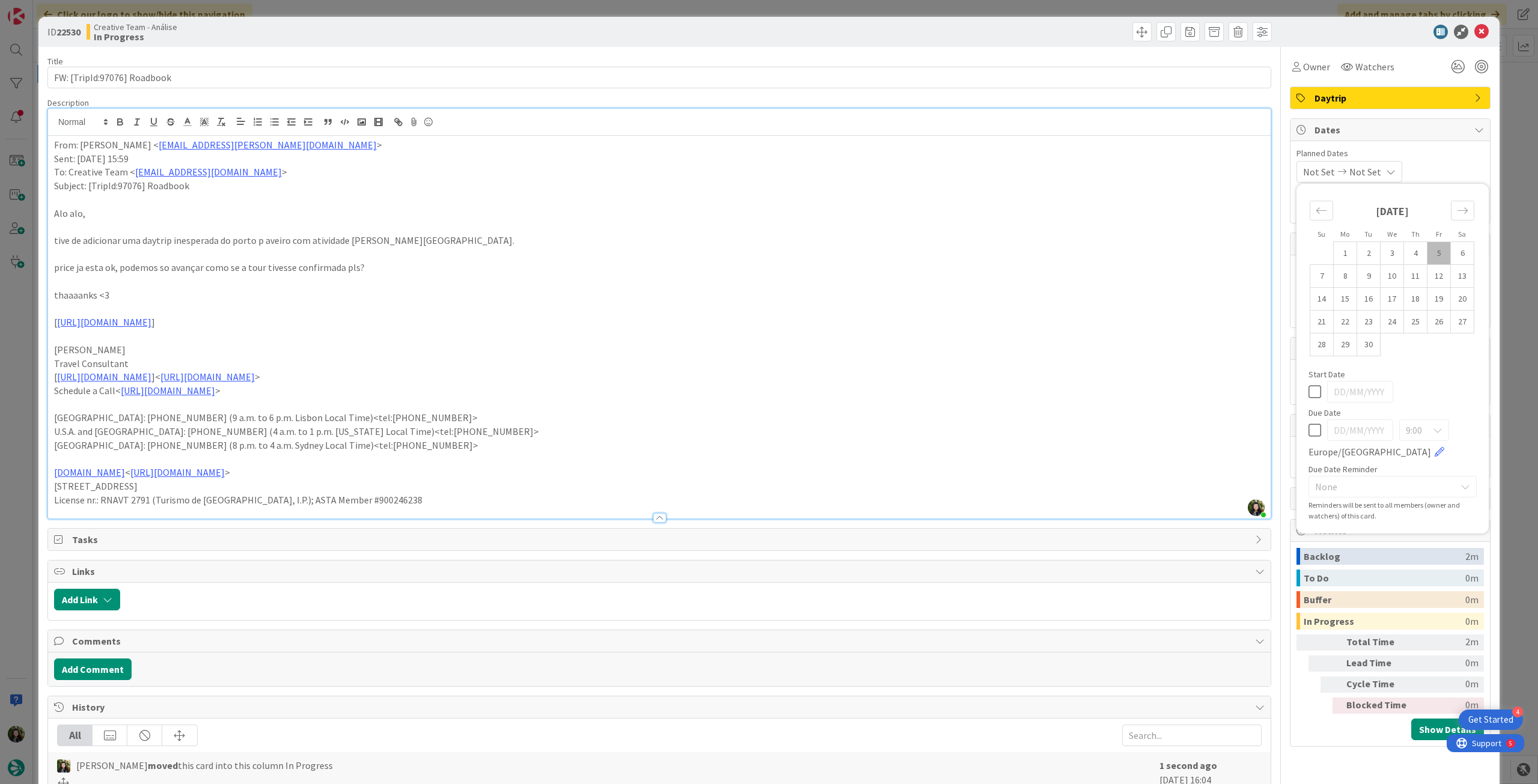
click at [1308, 430] on icon at bounding box center [1314, 430] width 12 height 15
type input "[DATE]"
type textarea "x"
click at [1474, 27] on icon at bounding box center [1482, 32] width 15 height 15
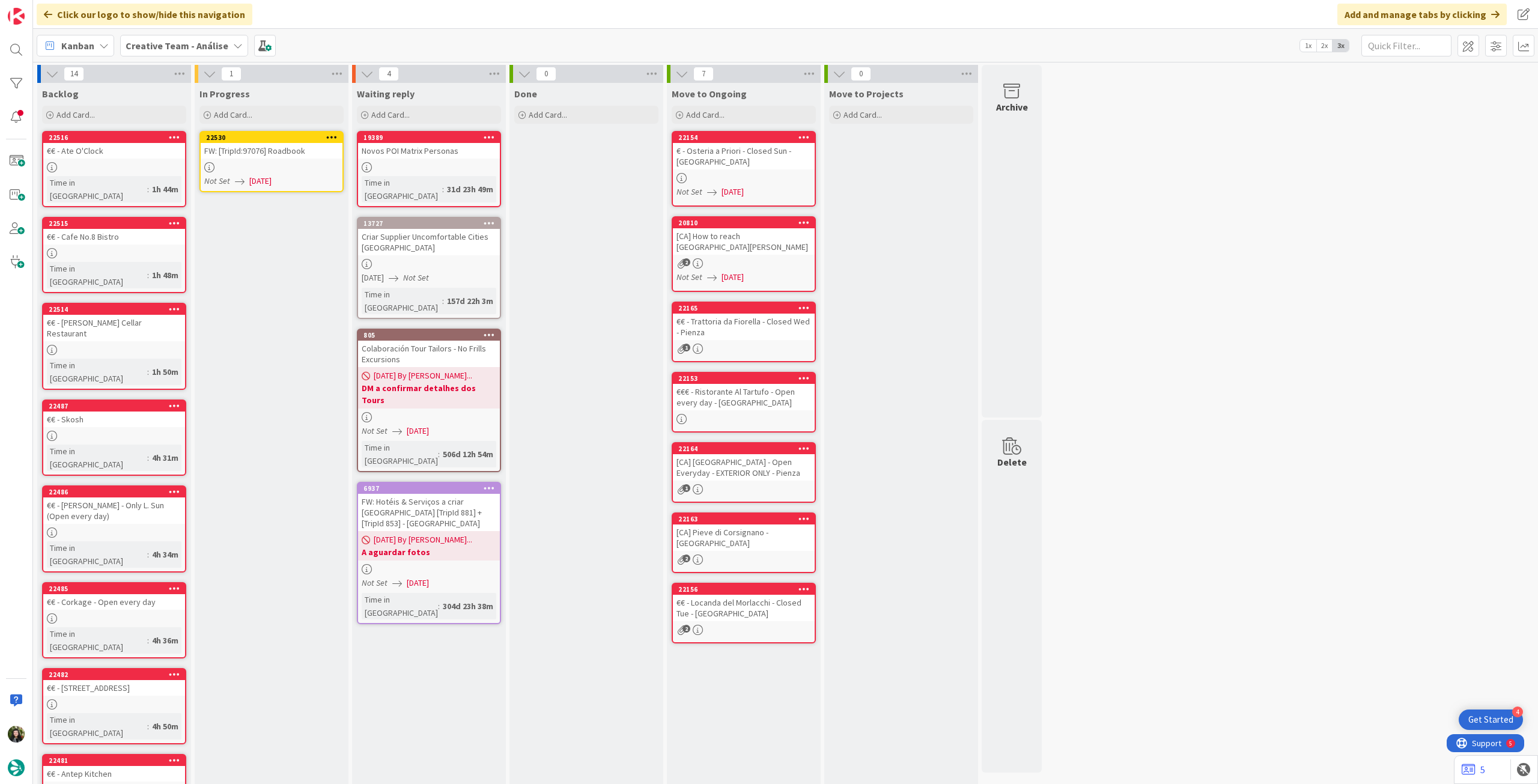
click at [335, 135] on icon at bounding box center [332, 137] width 11 height 8
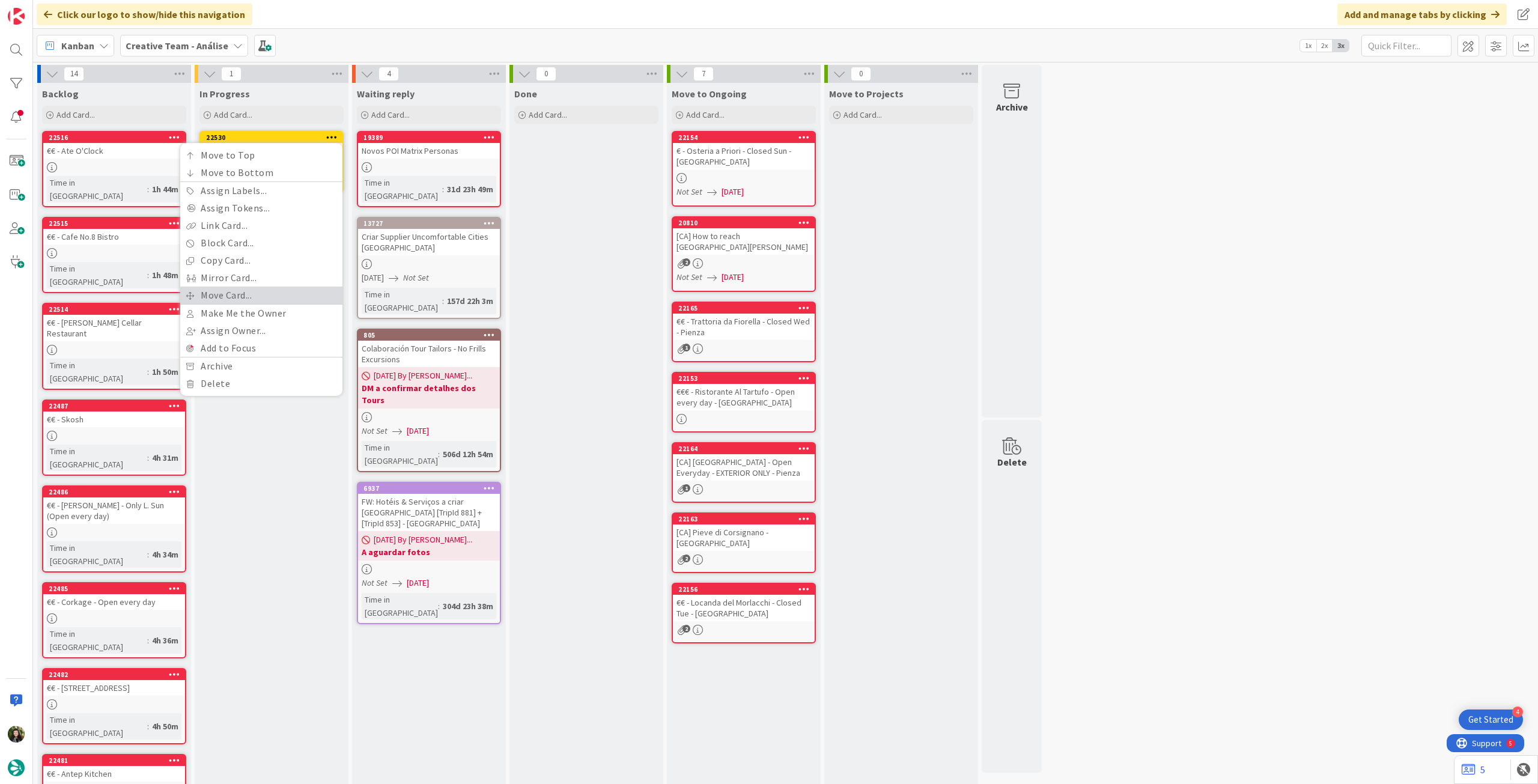
click at [244, 289] on link "Move Card..." at bounding box center [261, 295] width 162 height 17
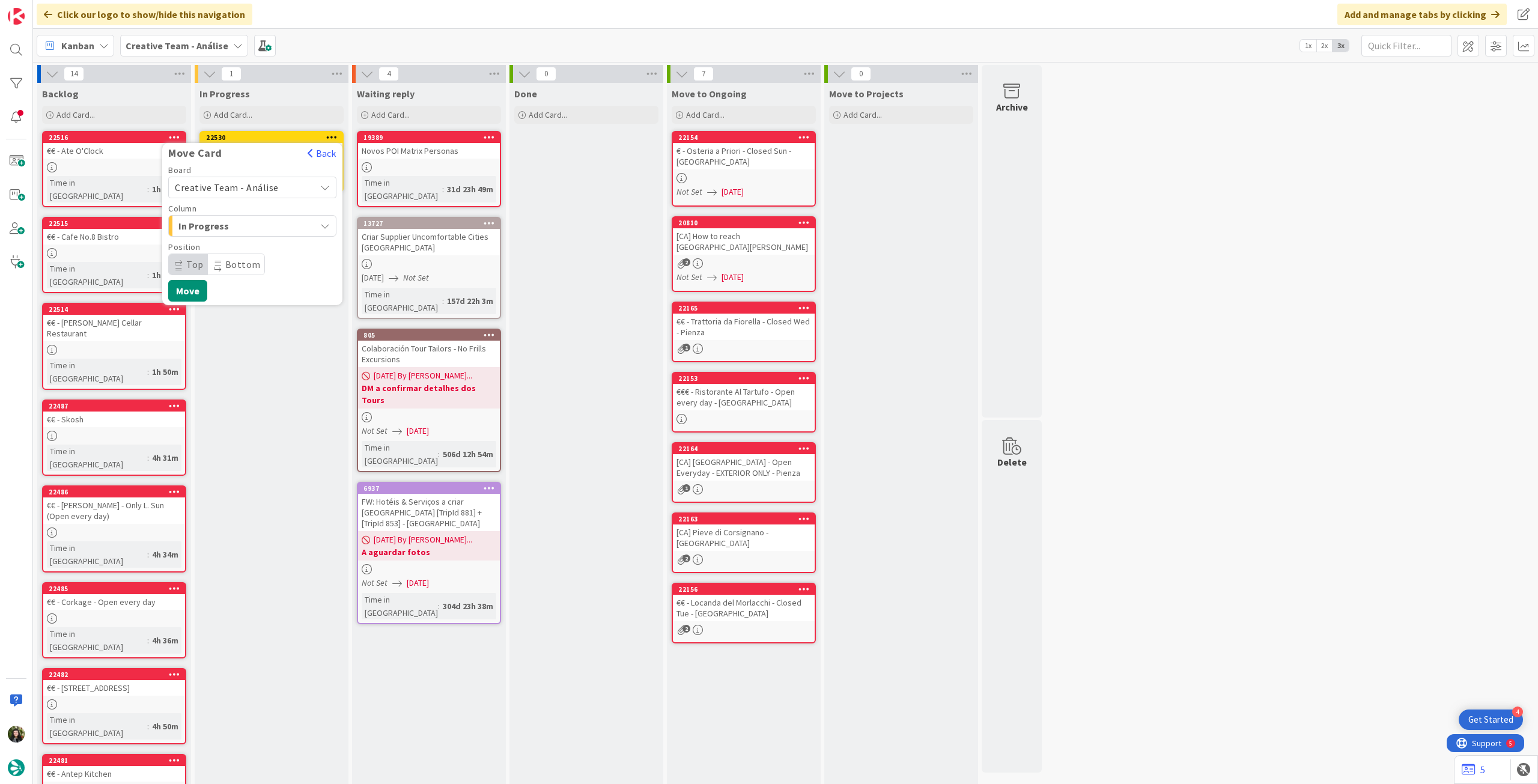
click at [240, 192] on span "Creative Team - Análise" at bounding box center [227, 187] width 104 height 12
click at [238, 245] on span "Creative Team" at bounding box center [260, 244] width 139 height 18
click at [259, 264] on span "Daytrip" at bounding box center [252, 264] width 116 height 17
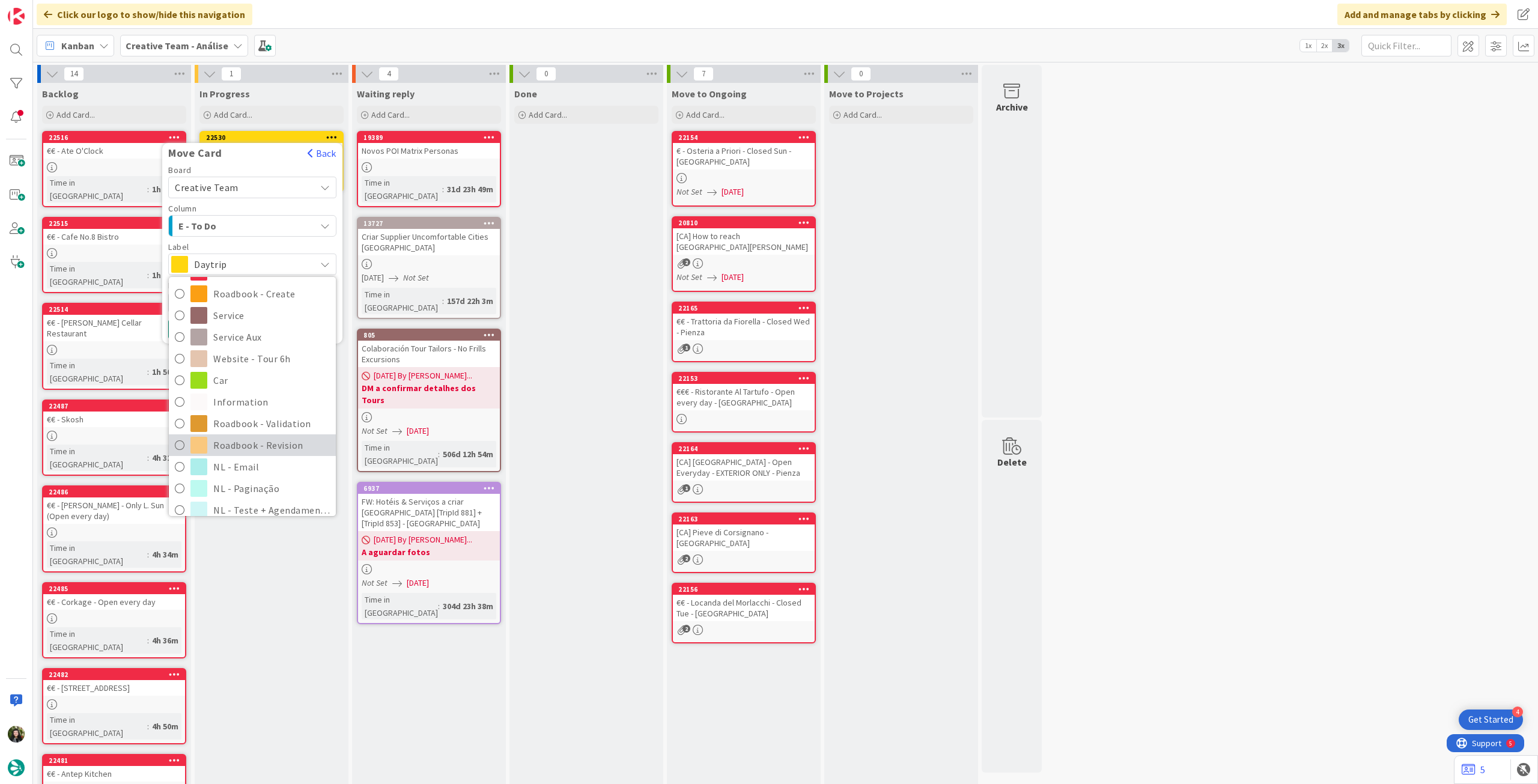
scroll to position [160, 0]
click at [273, 436] on span "Roadbook - Revision" at bounding box center [271, 435] width 117 height 18
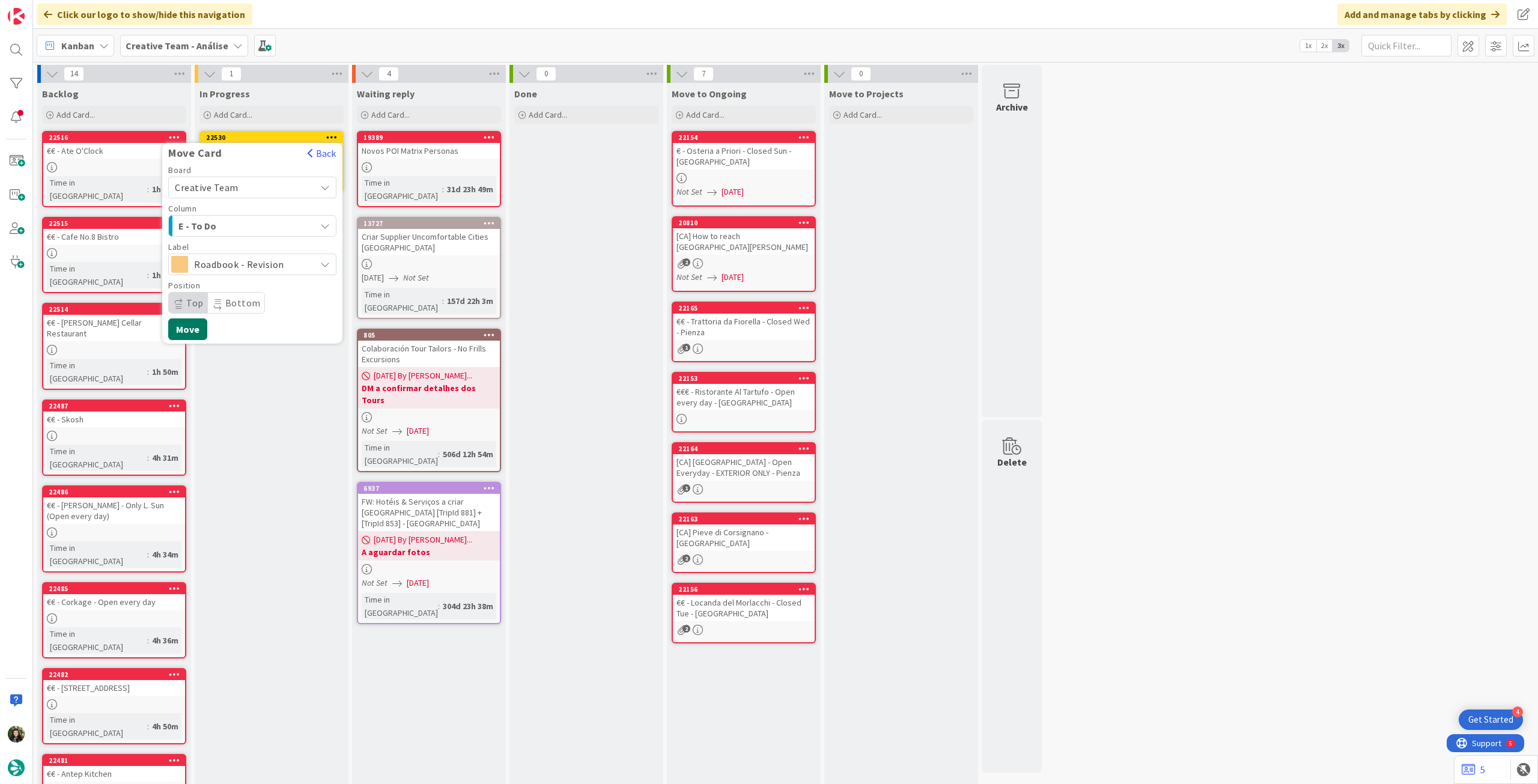
click at [191, 333] on button "Move" at bounding box center [187, 329] width 39 height 22
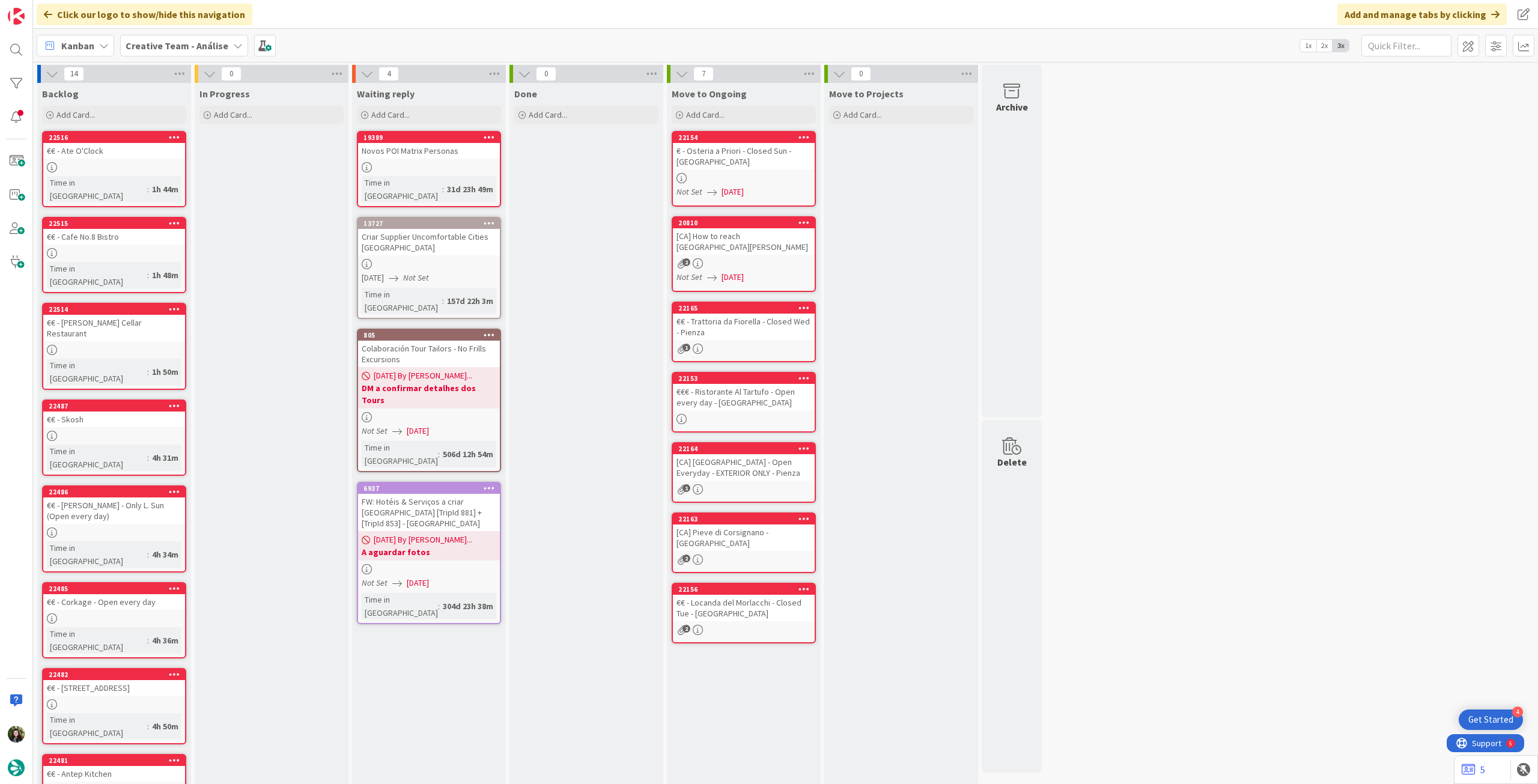
click at [152, 46] on b "Creative Team - Análise" at bounding box center [177, 46] width 103 height 12
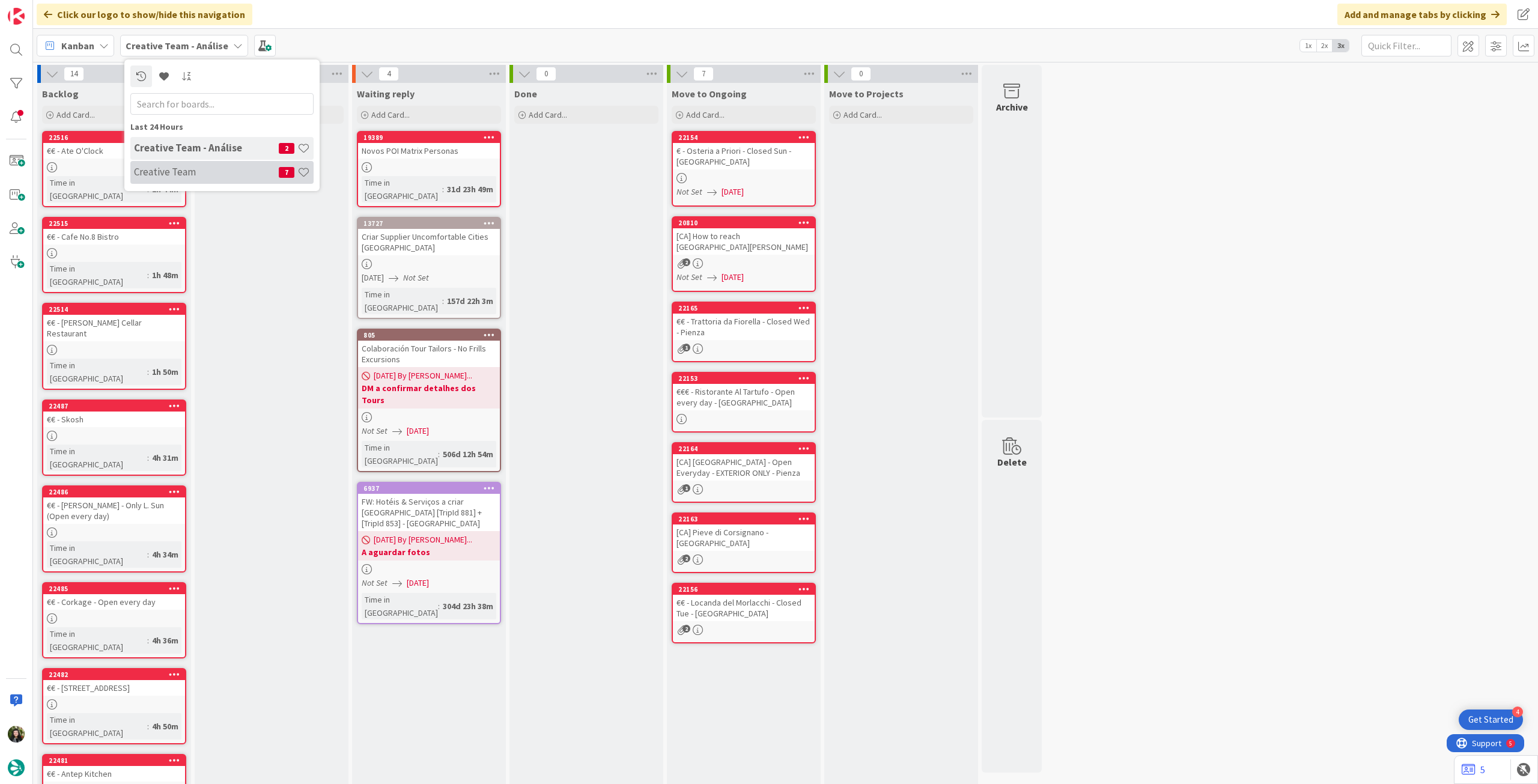
click at [195, 166] on h4 "Creative Team" at bounding box center [206, 171] width 145 height 12
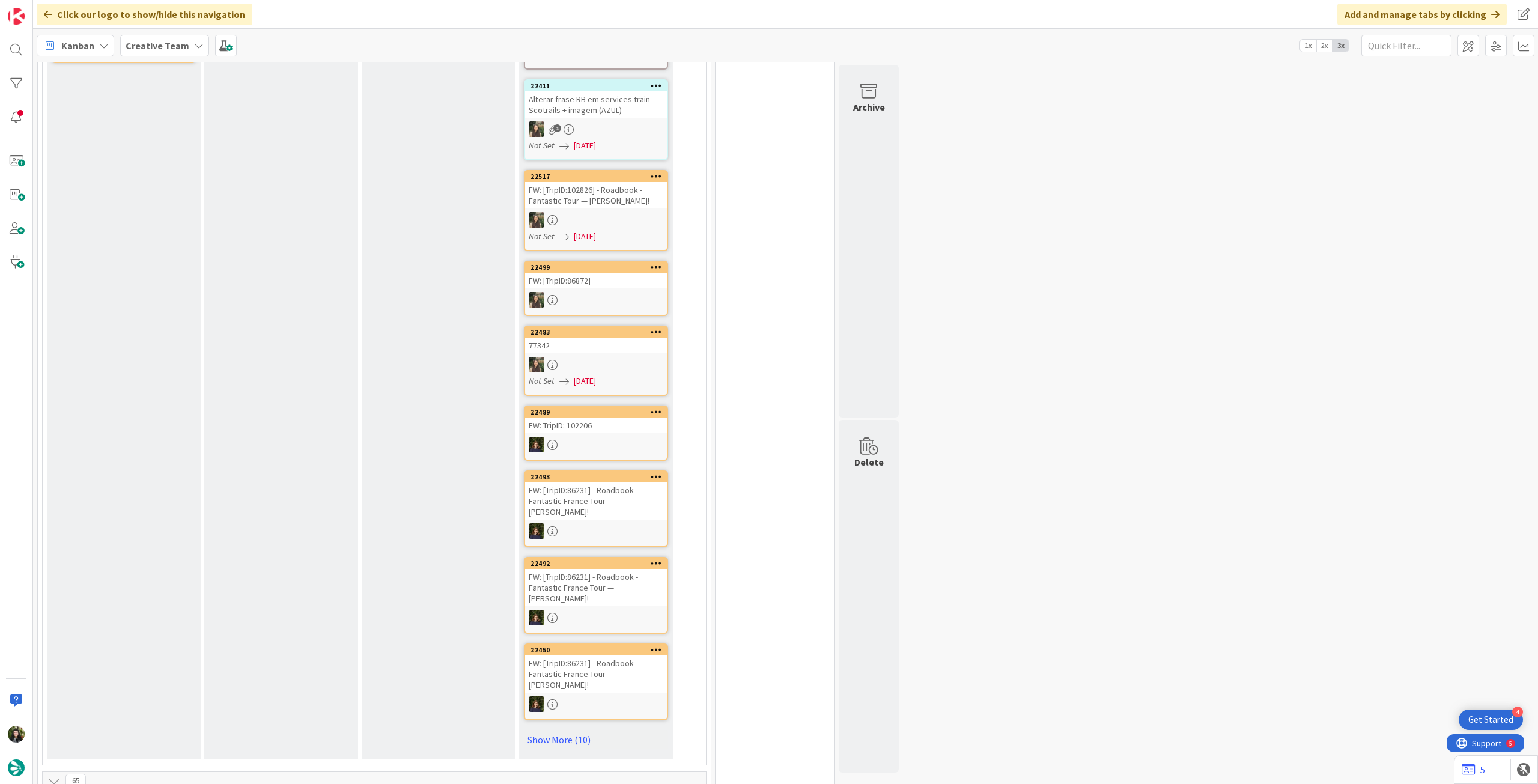
scroll to position [240, 0]
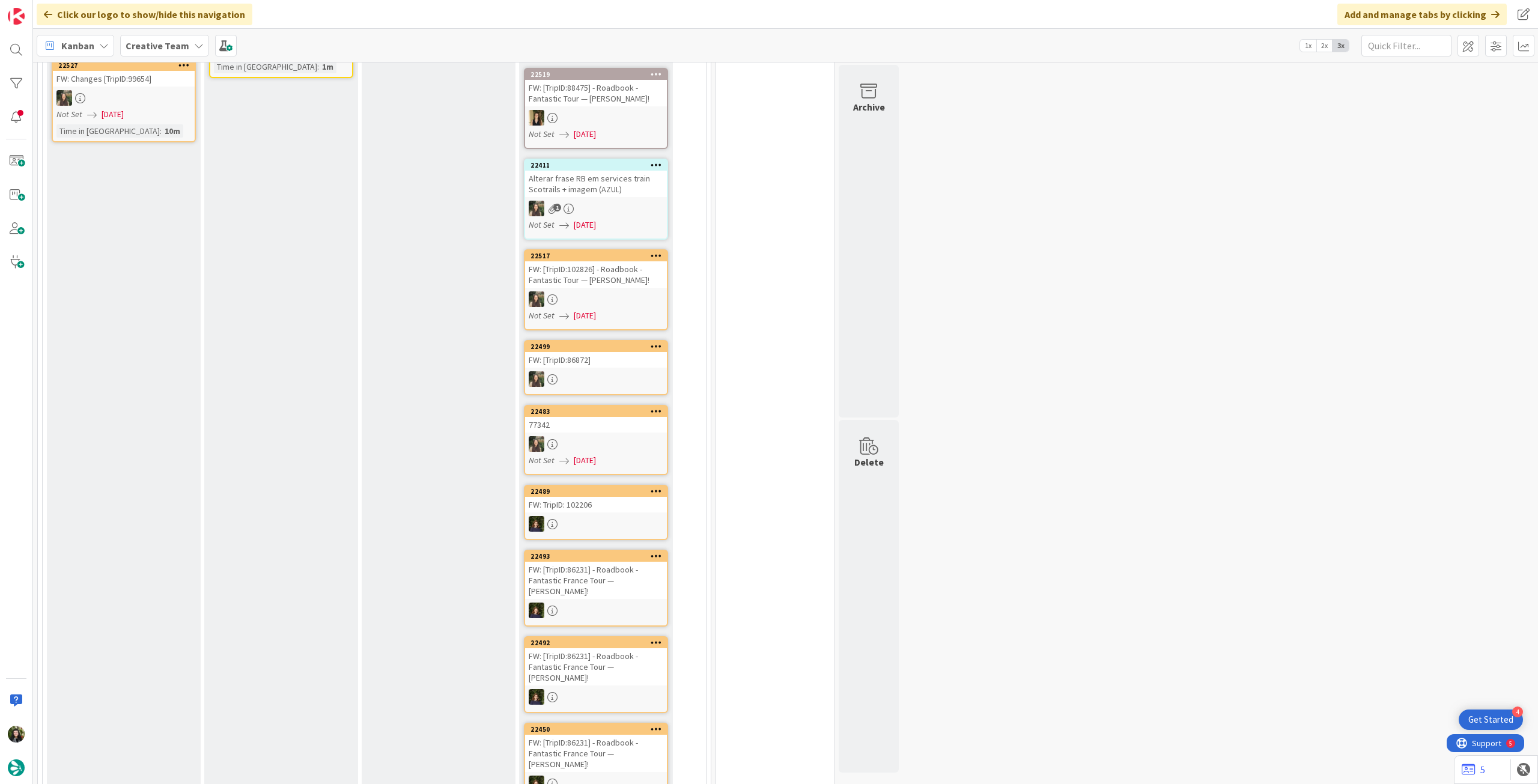
drag, startPoint x: 146, startPoint y: 51, endPoint x: 148, endPoint y: 59, distance: 8.2
click at [146, 51] on span "Creative Team" at bounding box center [157, 46] width 64 height 15
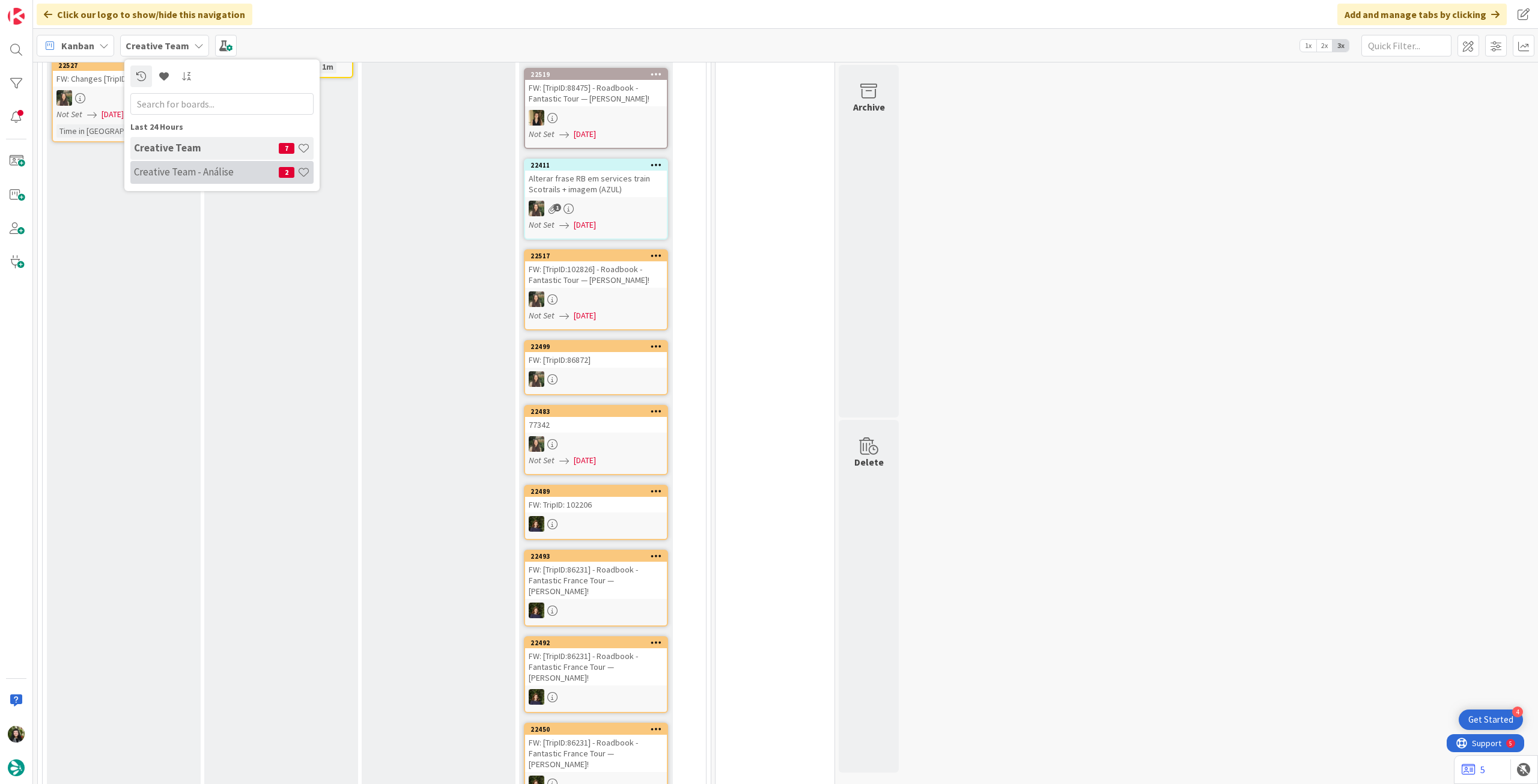
click at [165, 161] on div "Creative Team - Análise 2" at bounding box center [222, 173] width 183 height 23
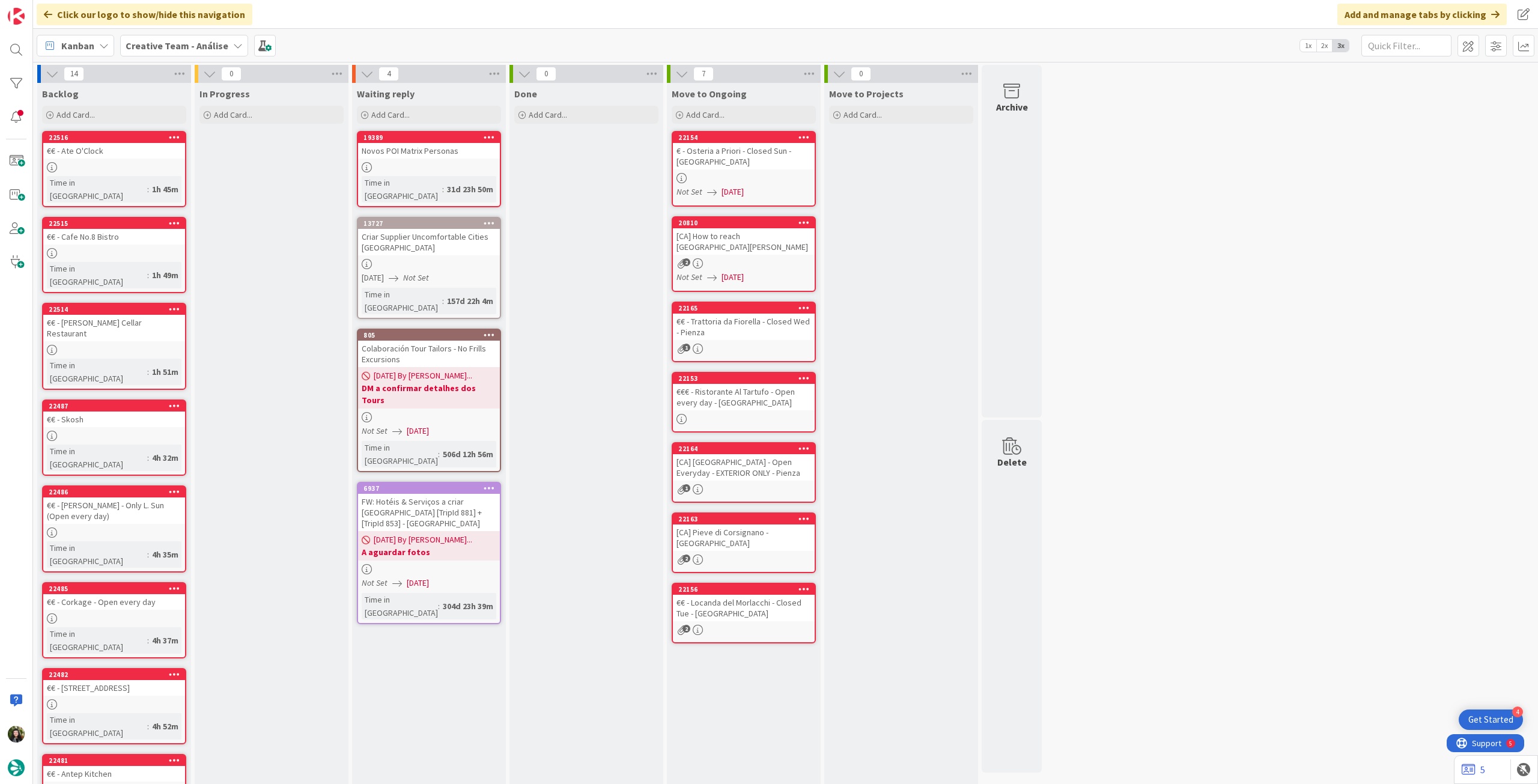
click at [173, 31] on div "Kanban Creative Team - Análise 1x 2x 3x" at bounding box center [786, 45] width 1505 height 33
click at [178, 46] on b "Creative Team - Análise" at bounding box center [177, 46] width 103 height 12
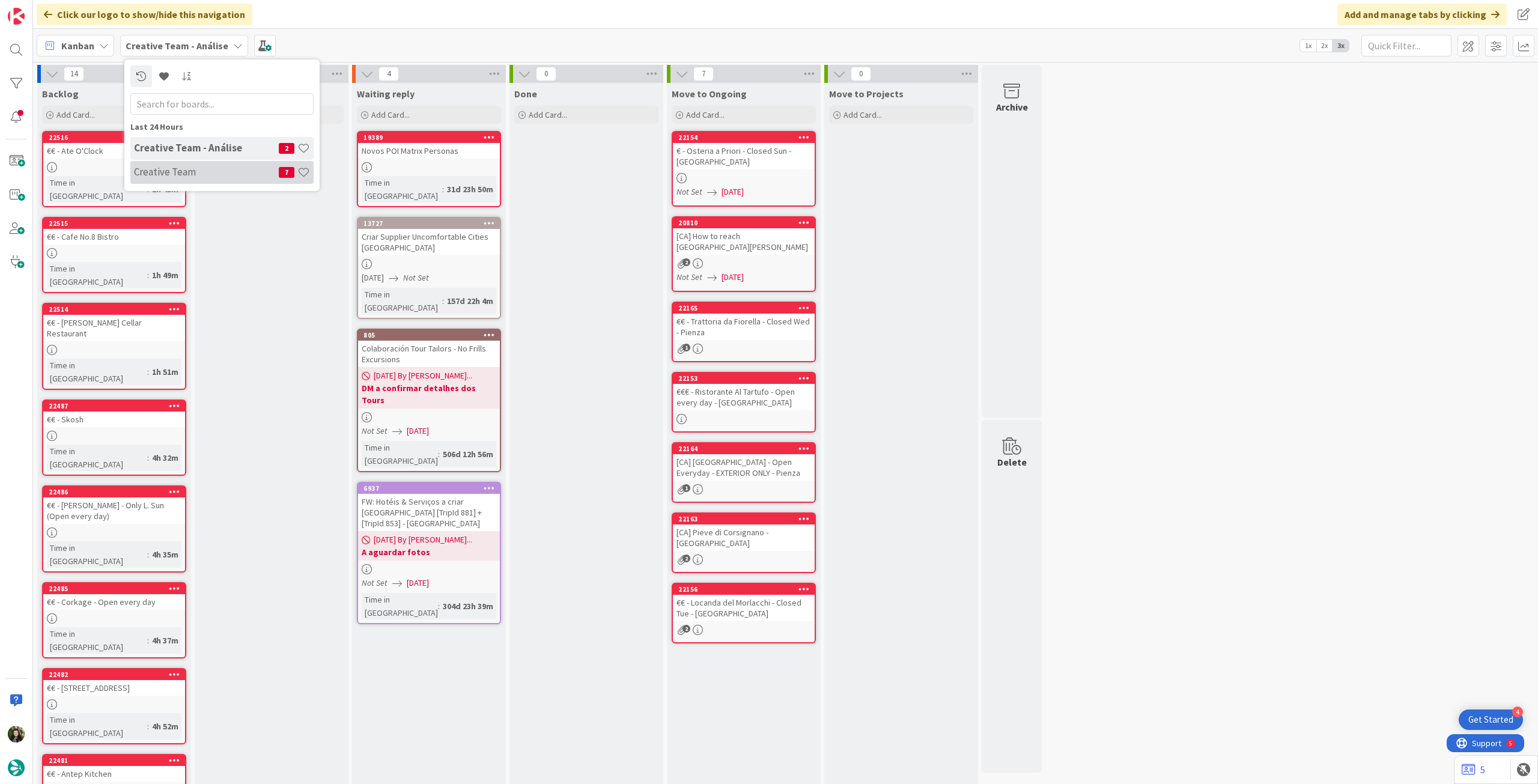
click at [205, 175] on h4 "Creative Team" at bounding box center [206, 171] width 145 height 12
